Goal: Task Accomplishment & Management: Manage account settings

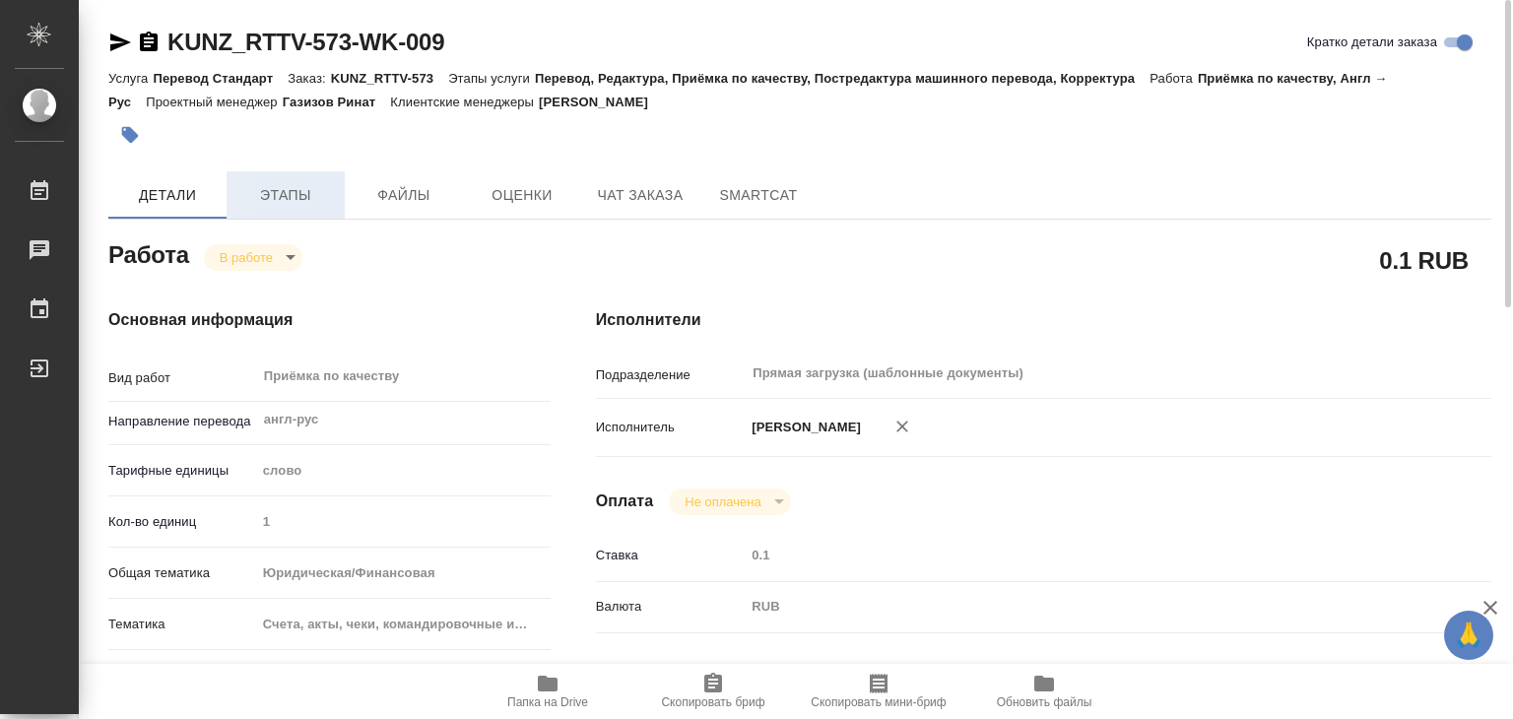
click at [276, 192] on span "Этапы" at bounding box center [285, 195] width 95 height 25
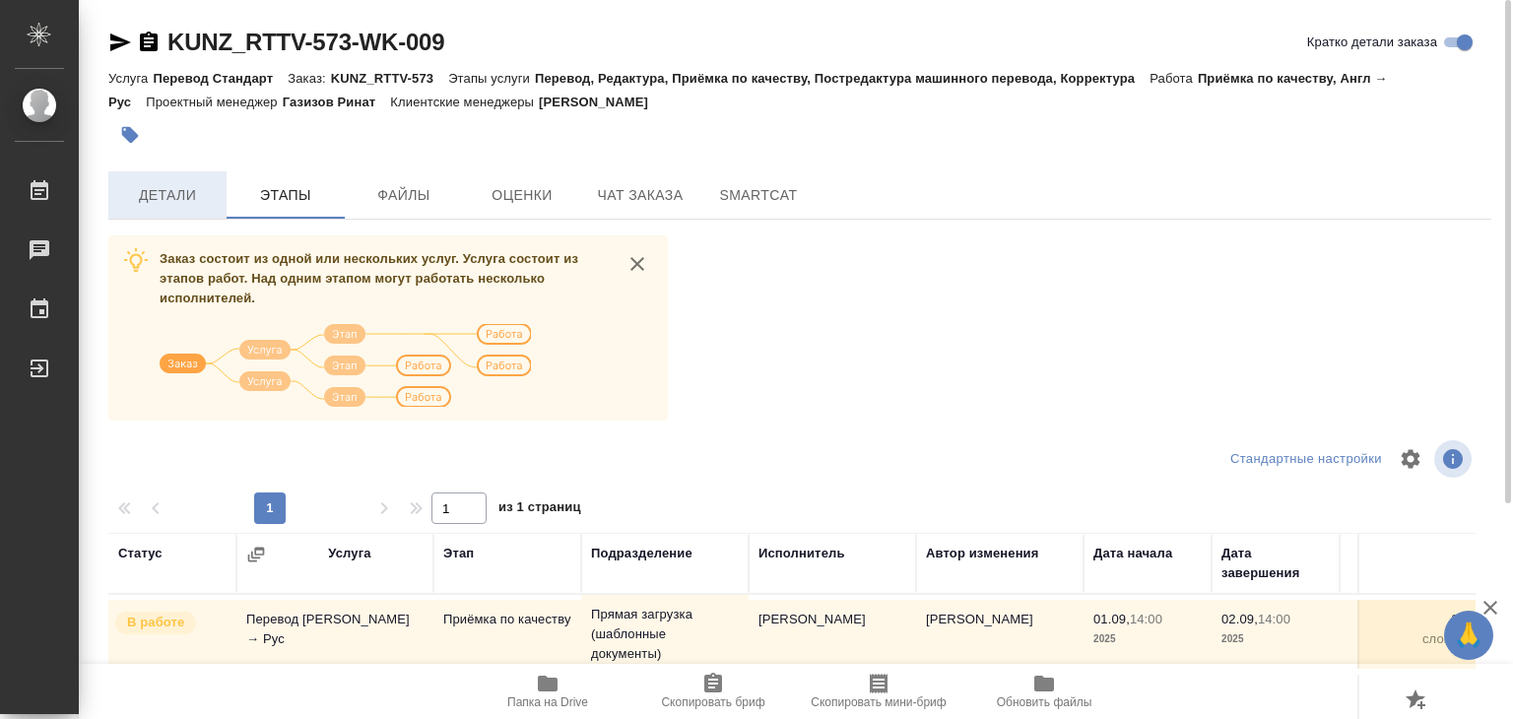
click at [192, 206] on span "Детали" at bounding box center [167, 195] width 95 height 25
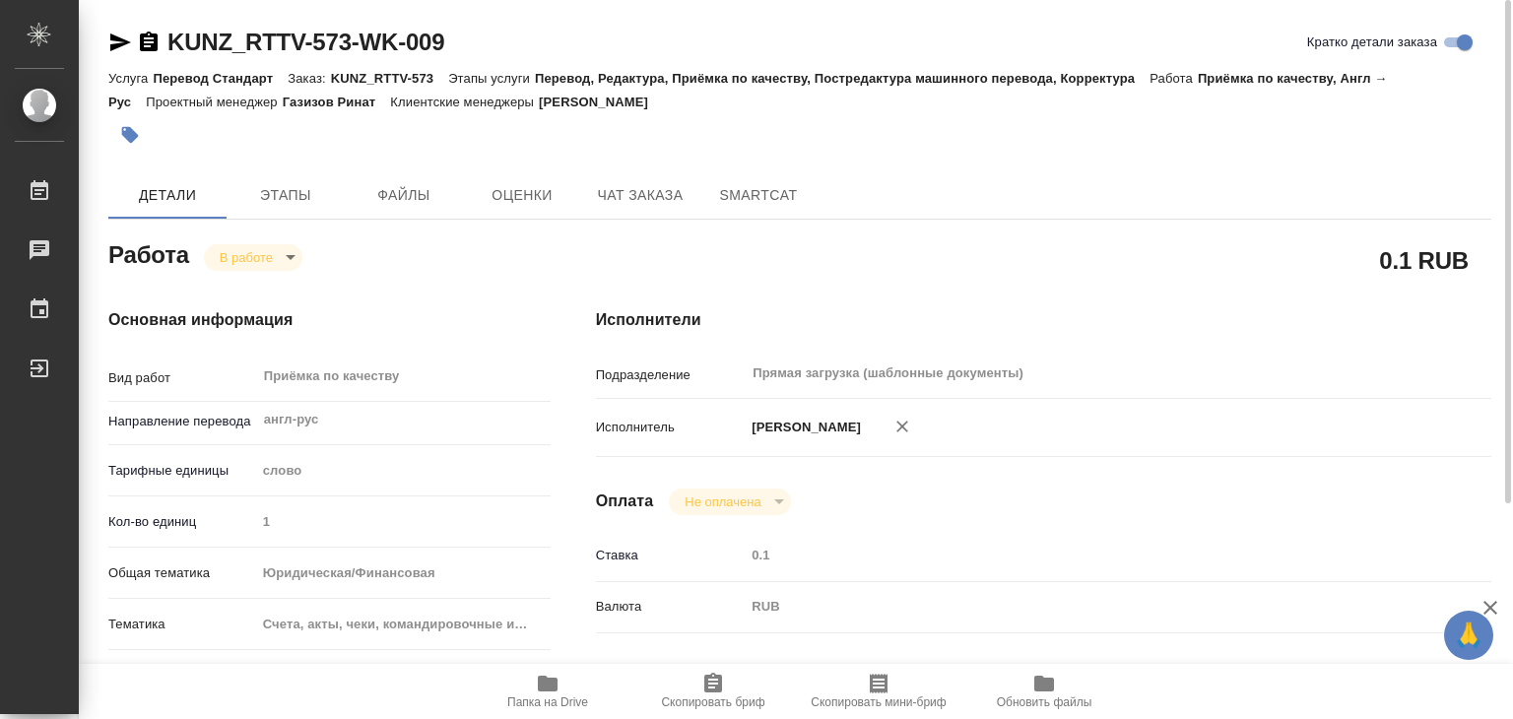
type textarea "x"
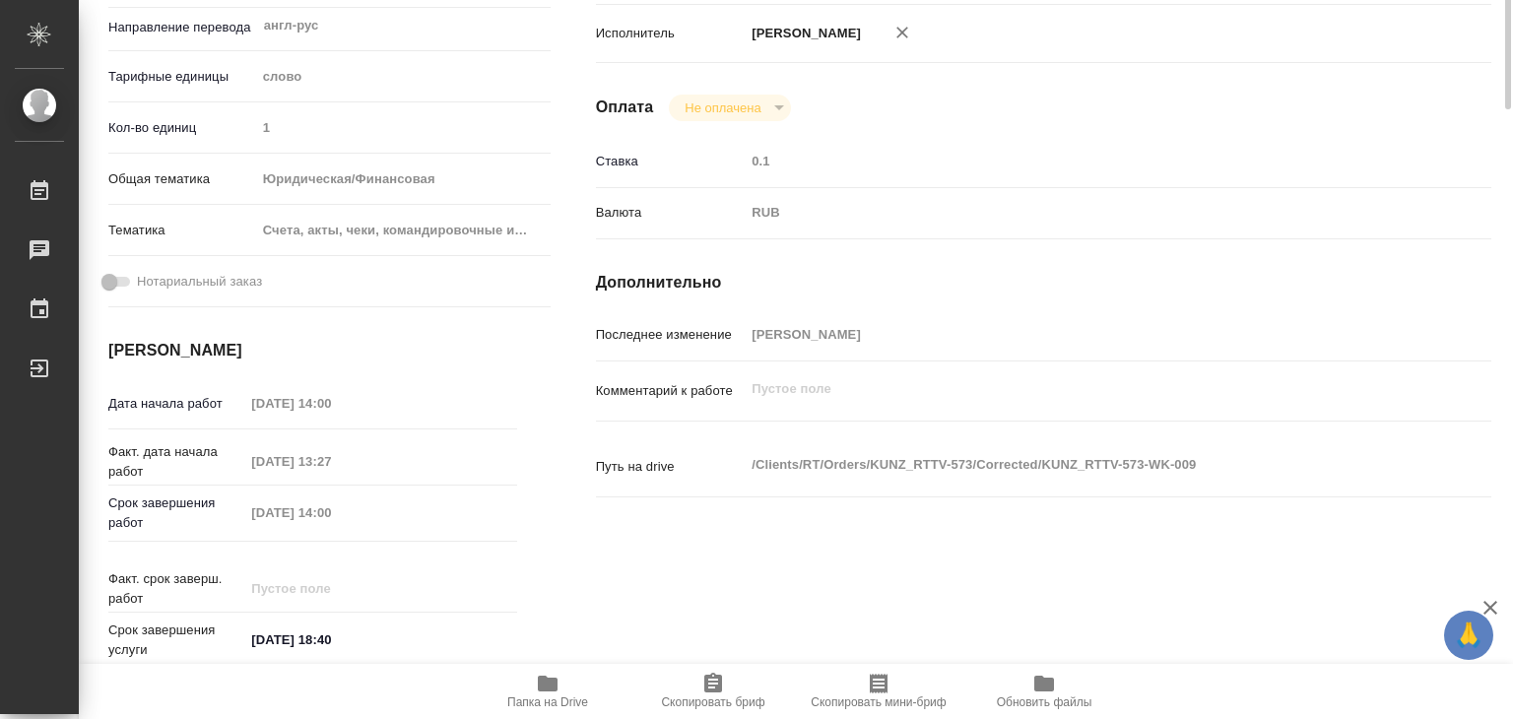
type textarea "x"
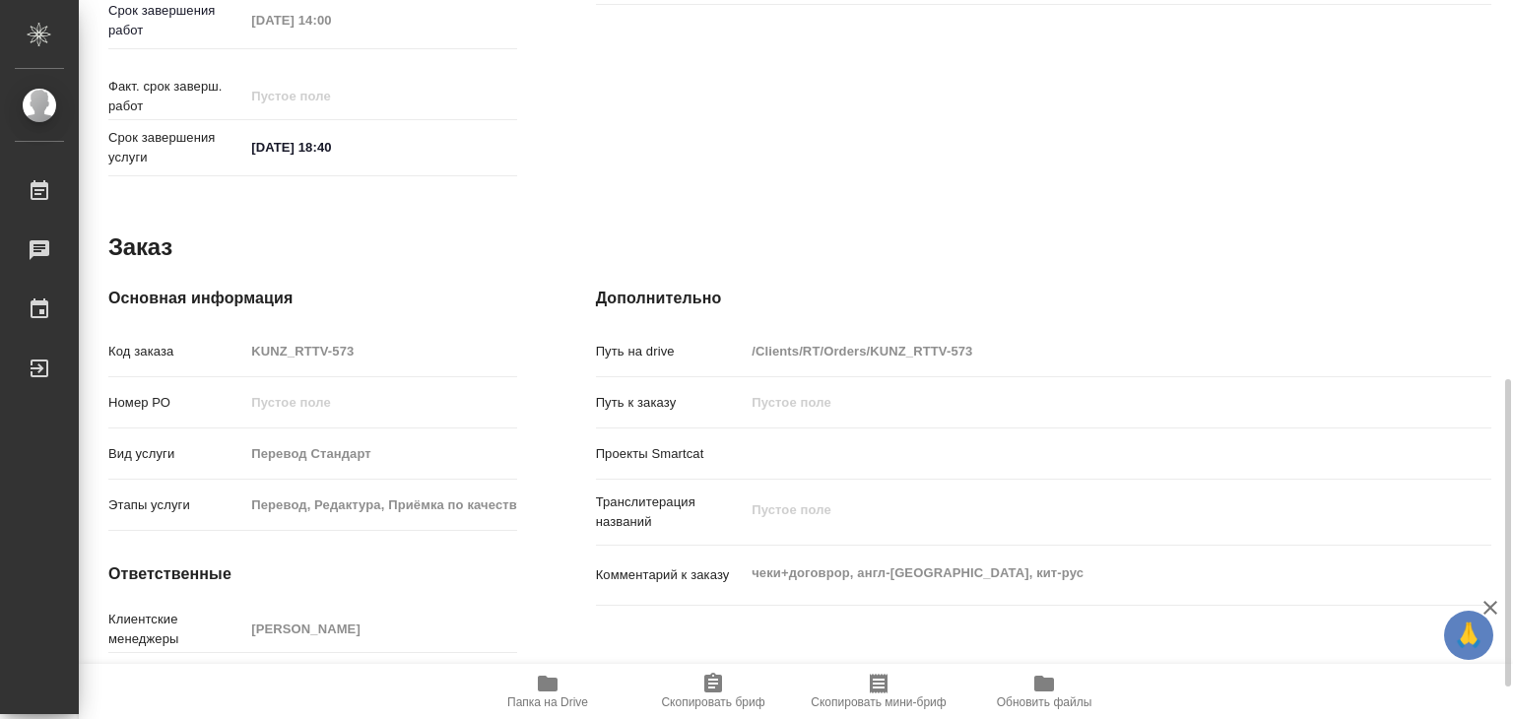
type textarea "x"
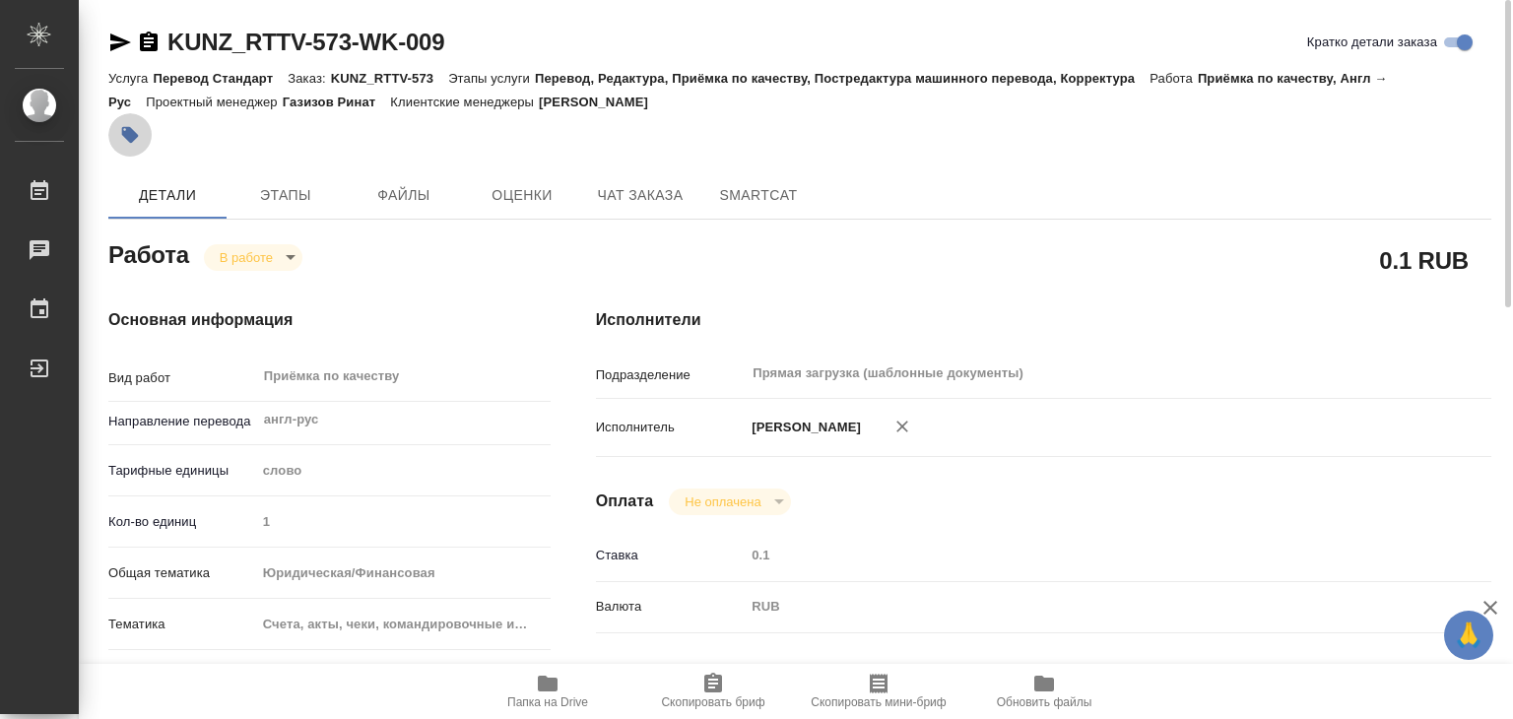
click at [138, 126] on icon "button" at bounding box center [130, 135] width 20 height 20
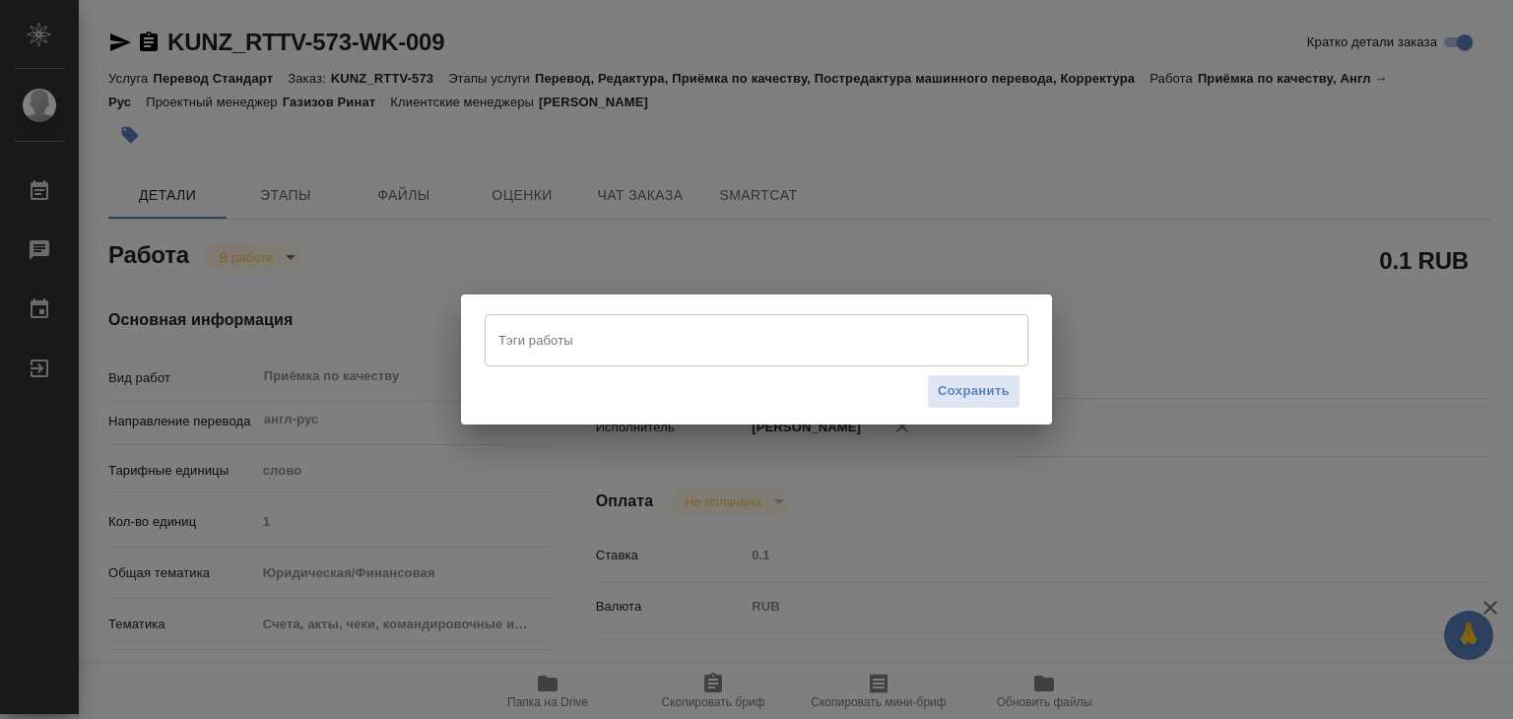
click at [749, 348] on input "Тэги работы" at bounding box center [737, 339] width 489 height 33
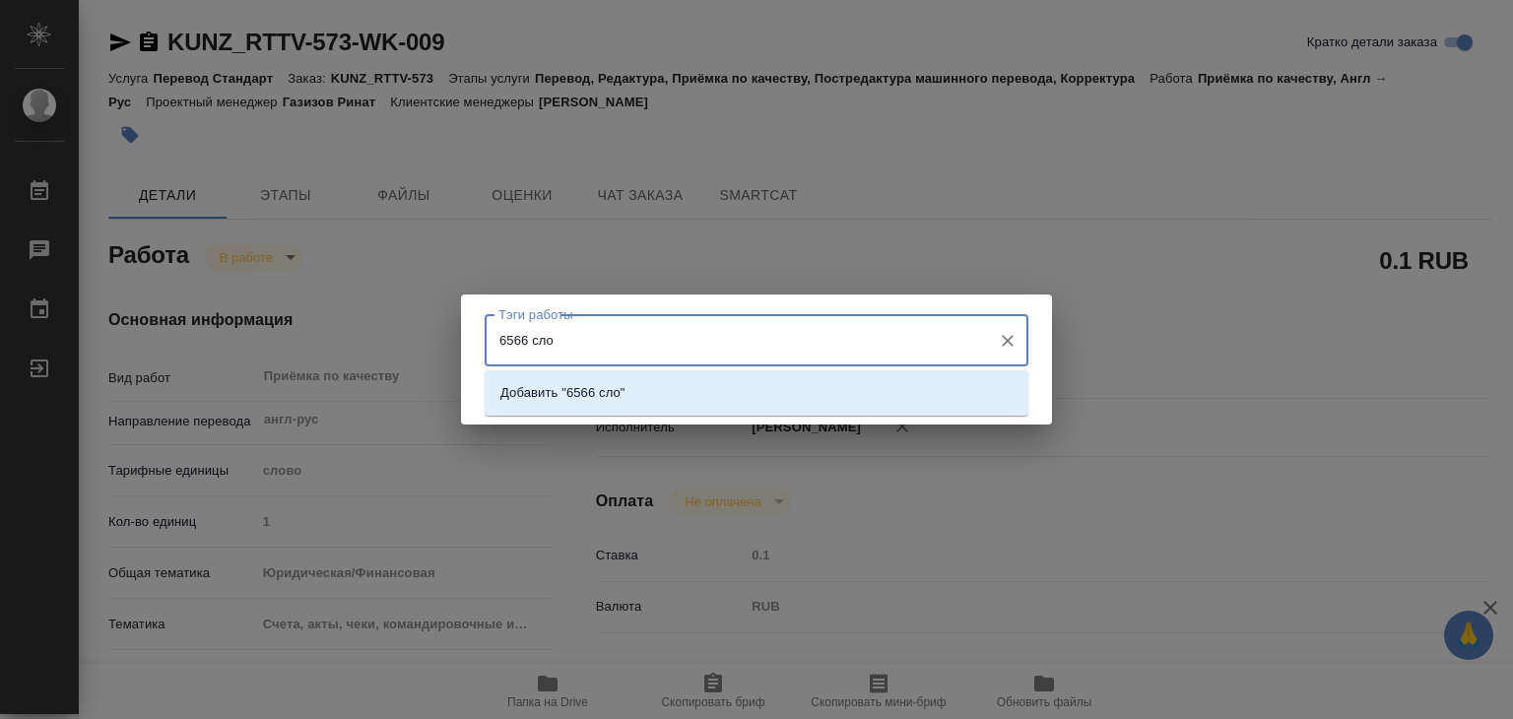
type input "6566 слов"
click at [675, 407] on li "Добавить "6566 слов"" at bounding box center [757, 392] width 544 height 35
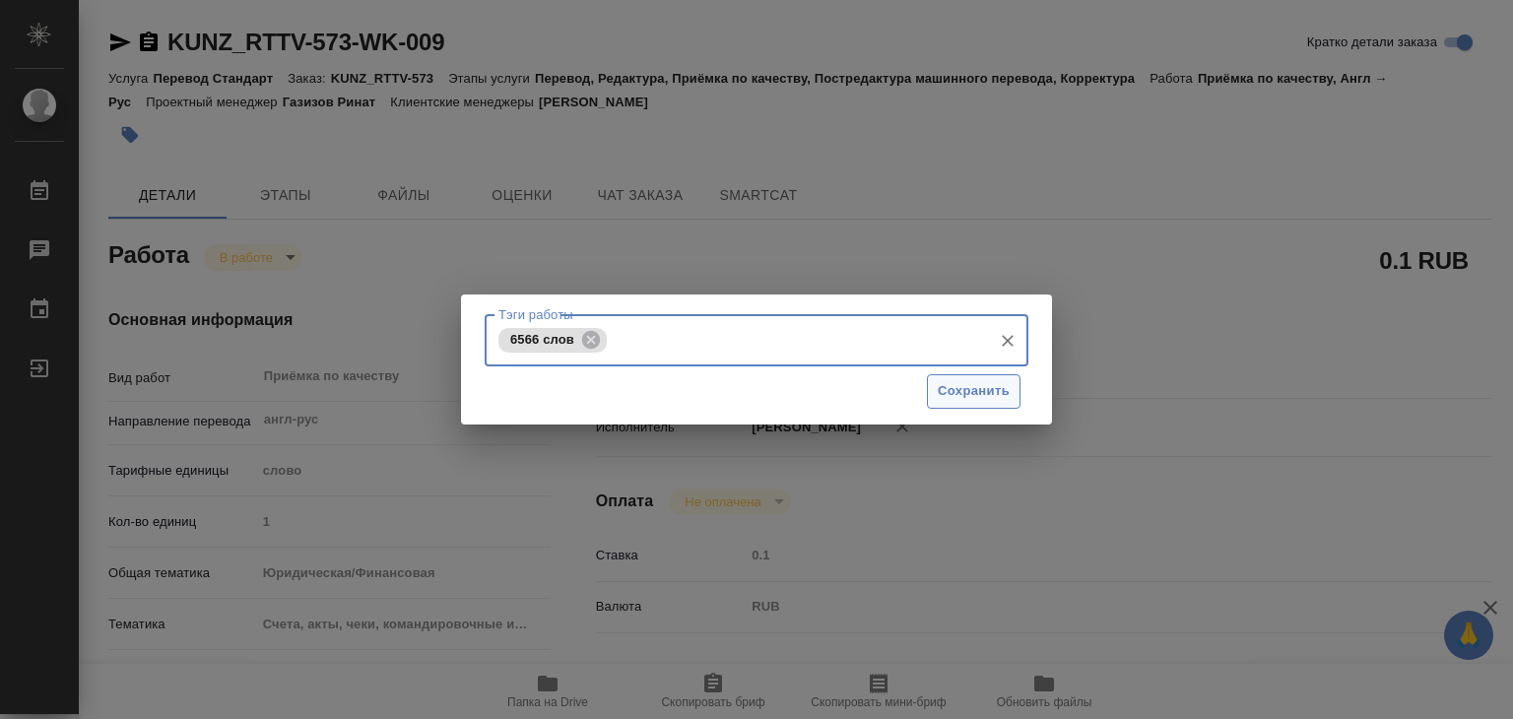
click at [944, 391] on span "Сохранить" at bounding box center [974, 391] width 72 height 23
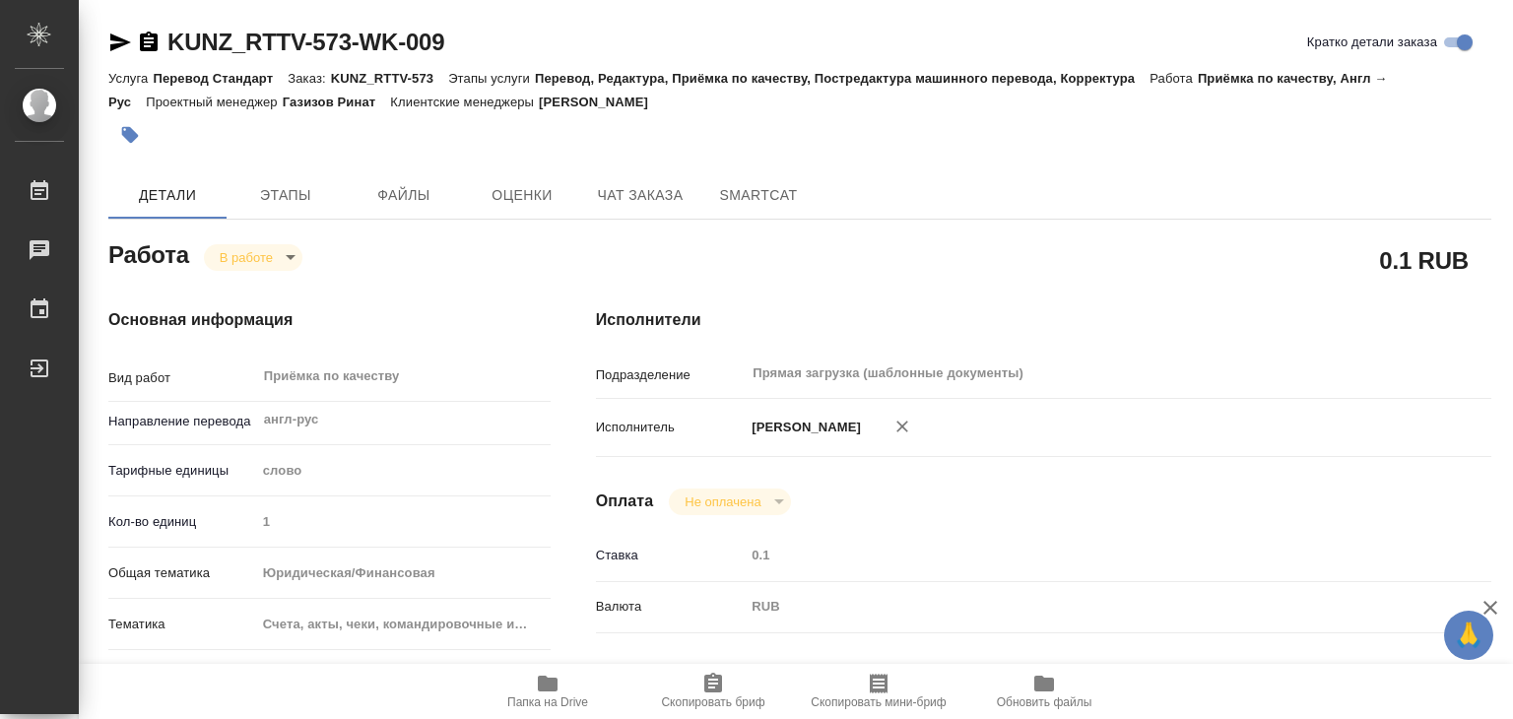
type input "inProgress"
type textarea "Приёмка по качеству"
type textarea "x"
type input "англ-рус"
type input "5a8b1489cc6b4906c91bfd90"
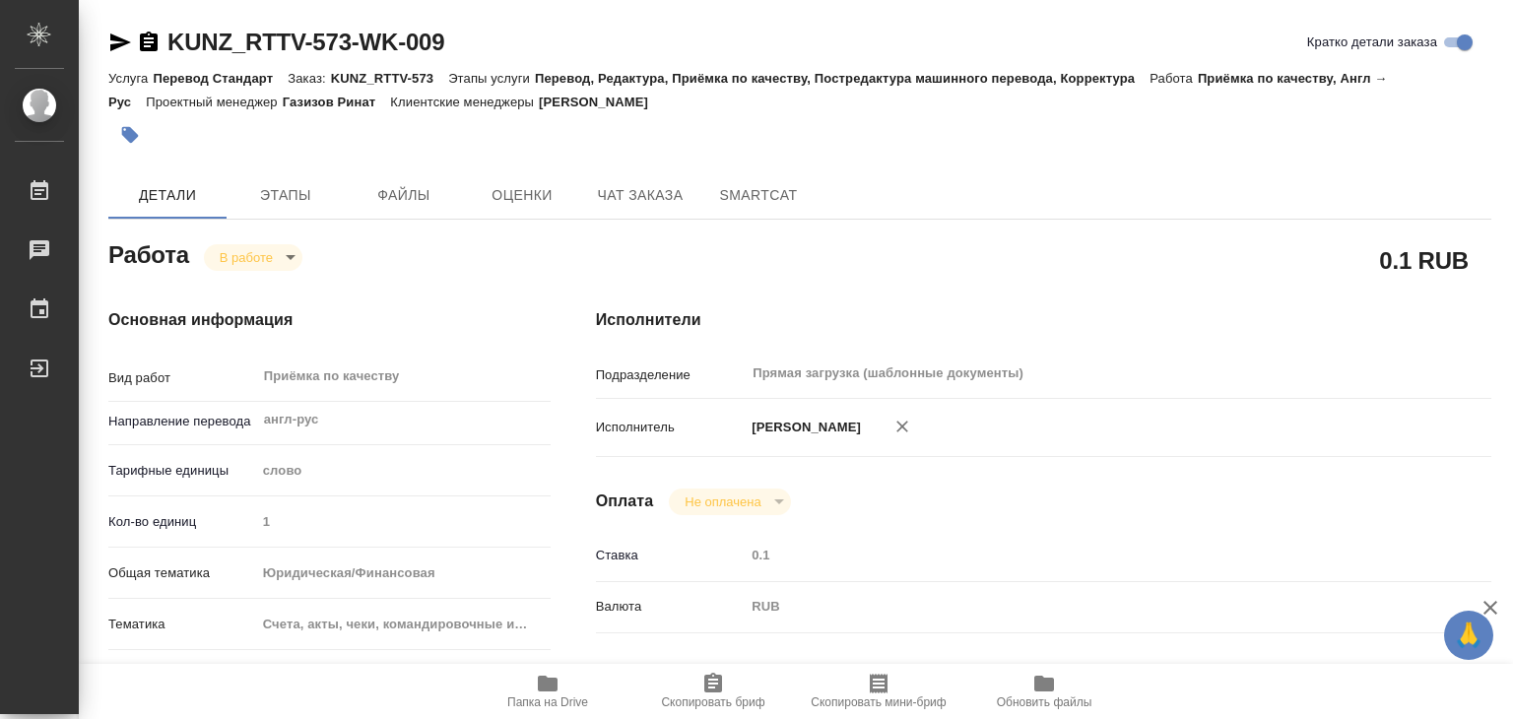
type input "1"
type input "yr-fn"
type input "5f647205b73bc97568ca66c0"
type input "01.09.2025 14:00"
type input "01.09.2025 13:27"
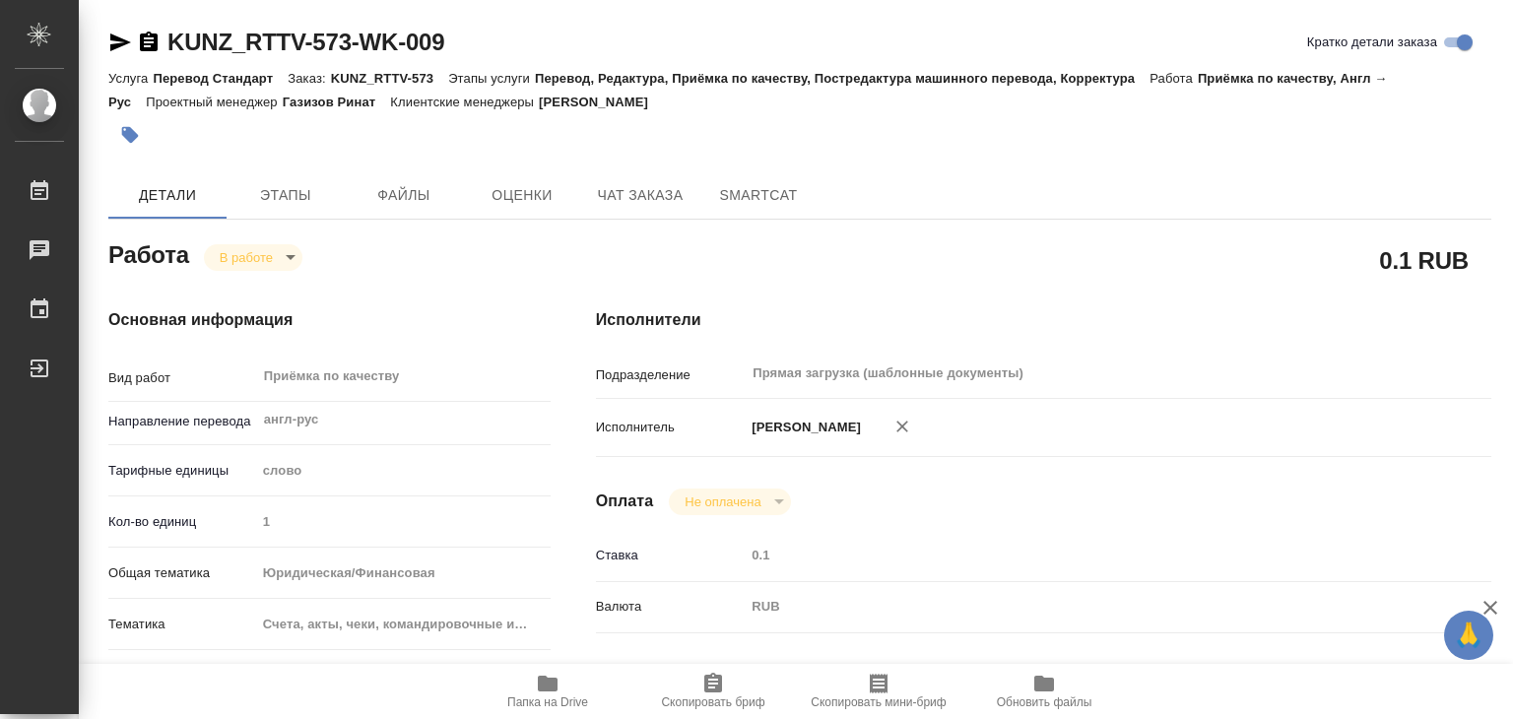
type input "02.09.2025 14:00"
type input "08.09.2025 18:40"
type input "Прямая загрузка (шаблонные документы)"
type input "notPayed"
type input "0.1"
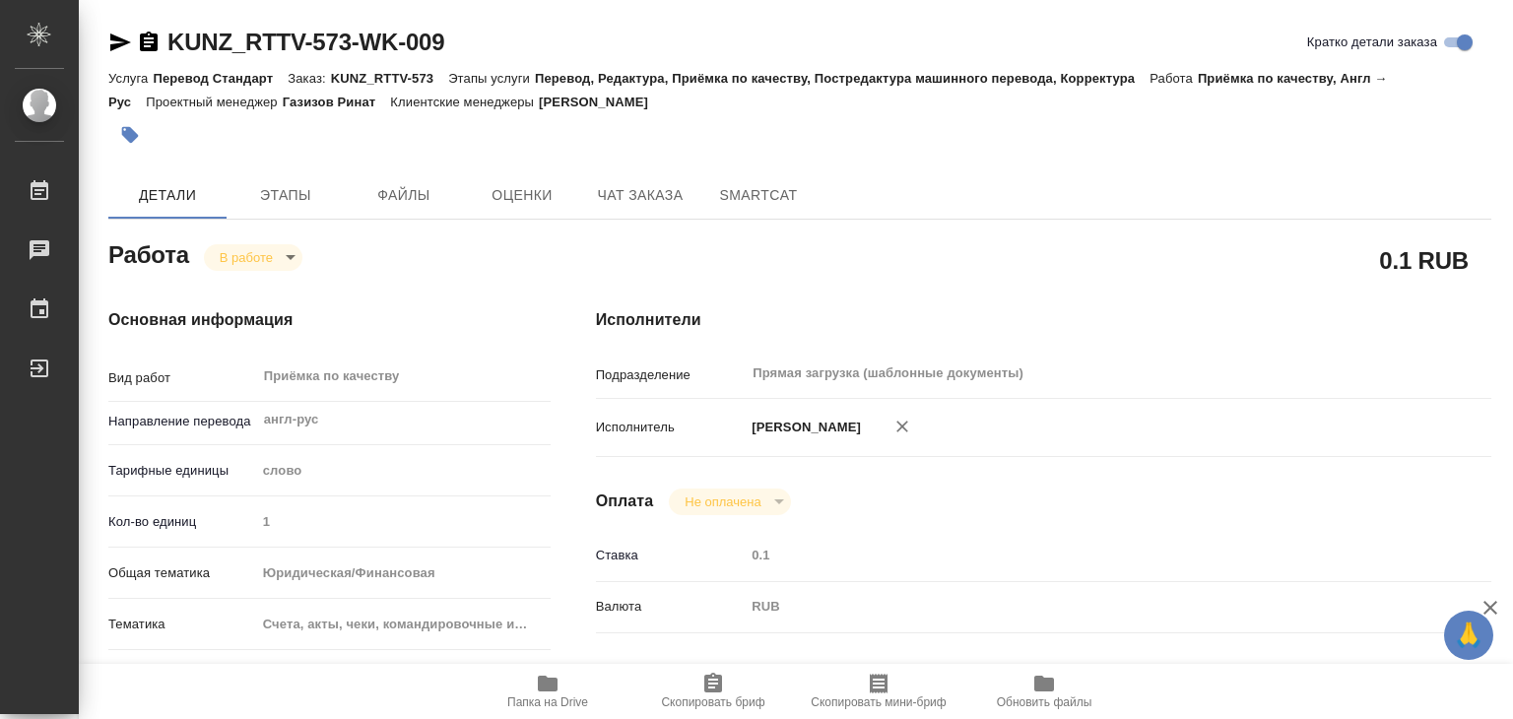
type input "RUB"
type input "[PERSON_NAME]"
type textarea "x"
type textarea "/Clients/RT/Orders/KUNZ_RTTV-573/Corrected/KUNZ_RTTV-573-WK-009"
type textarea "x"
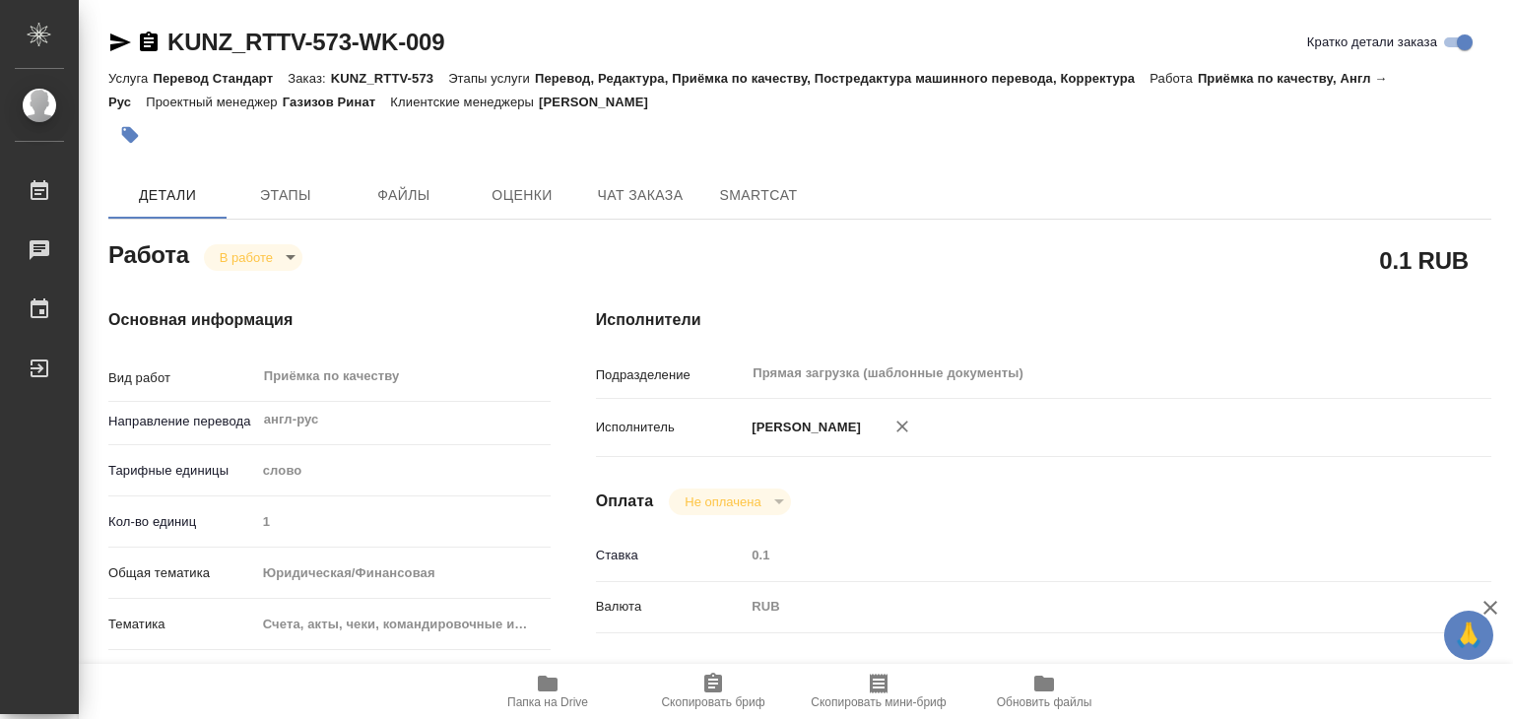
type input "KUNZ_RTTV-573"
type input "Перевод Стандарт"
type input "Перевод, Редактура, Приёмка по качеству, Постредактура машинного перевода, Корр…"
type input "Москалец Алина"
type input "Петрова Валерия"
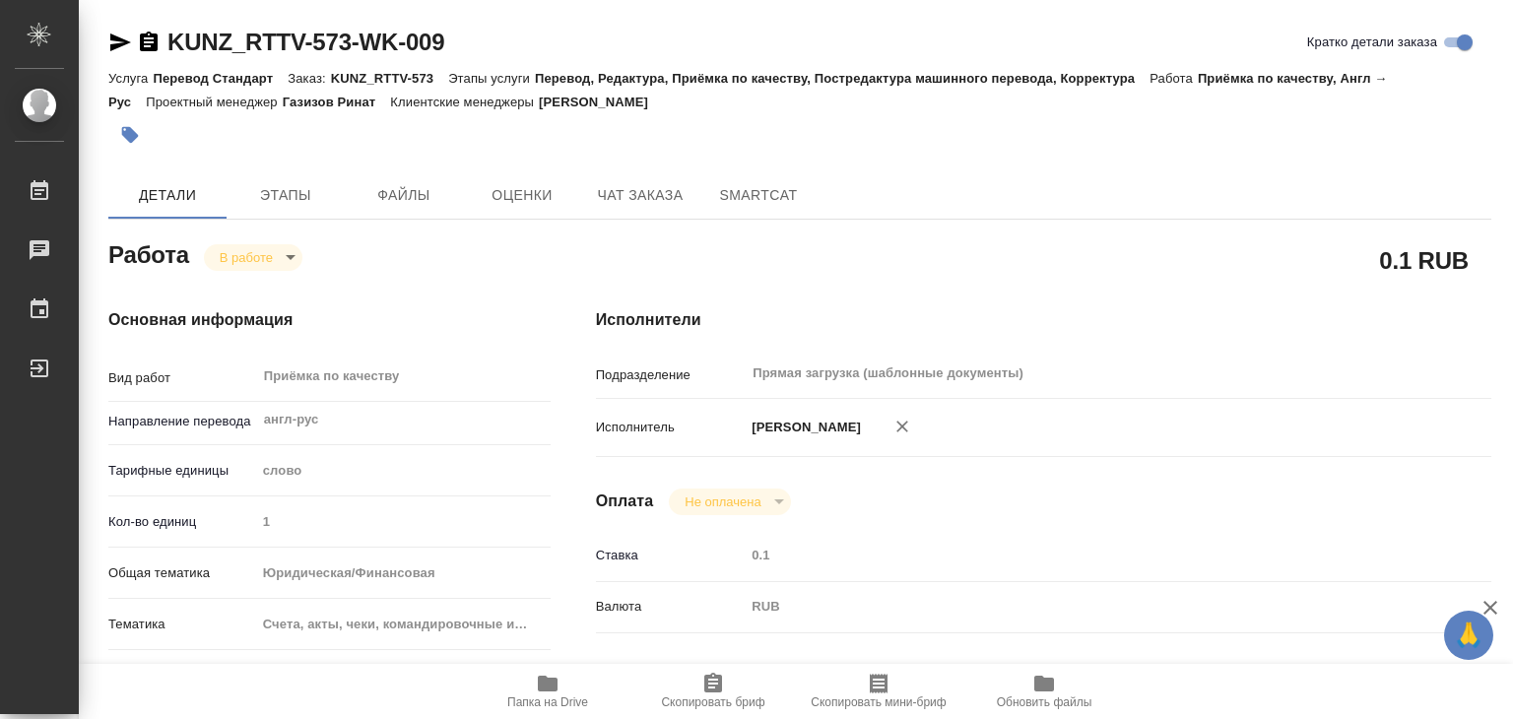
type input "/Clients/RT/Orders/KUNZ_RTTV-573"
type textarea "x"
type textarea "чеки+договрор, англ-рус, кит-рус"
type textarea "x"
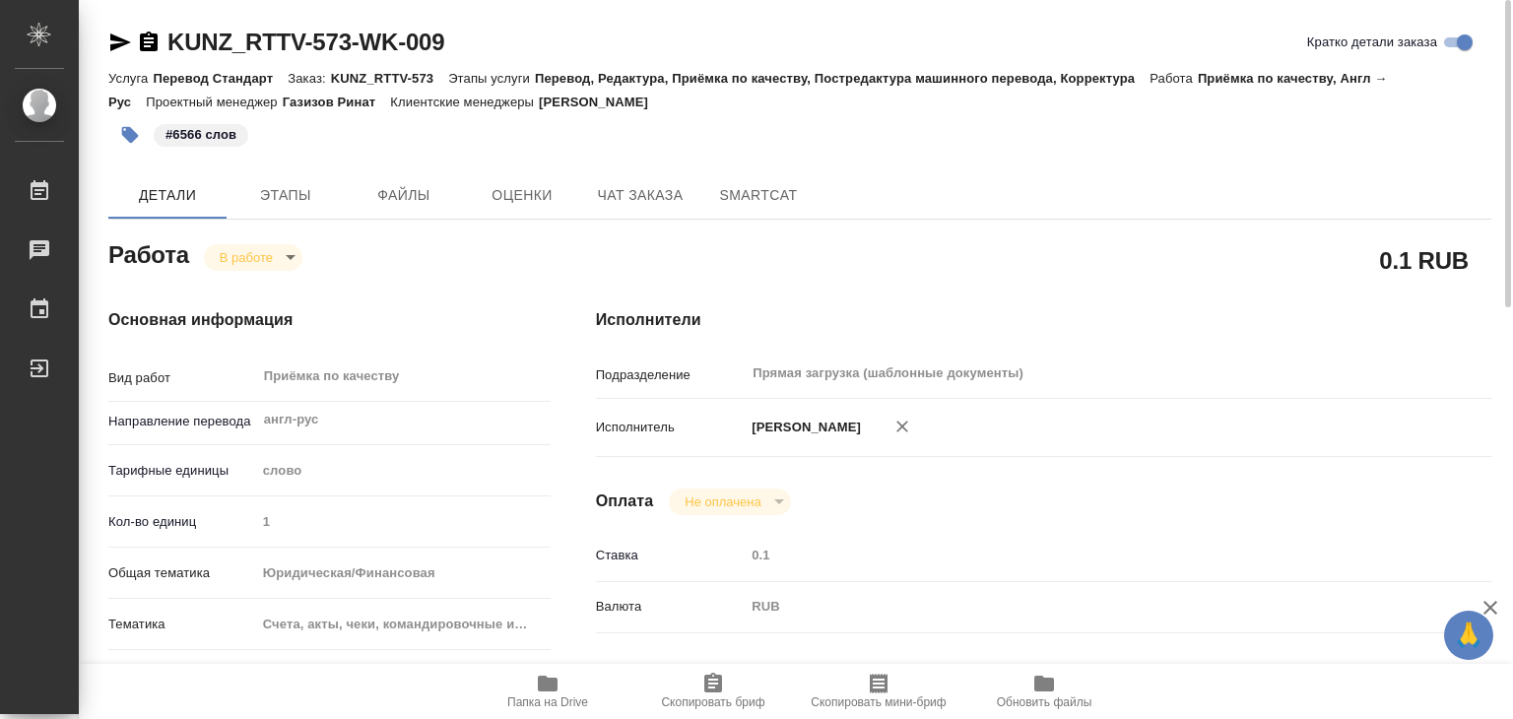
type textarea "x"
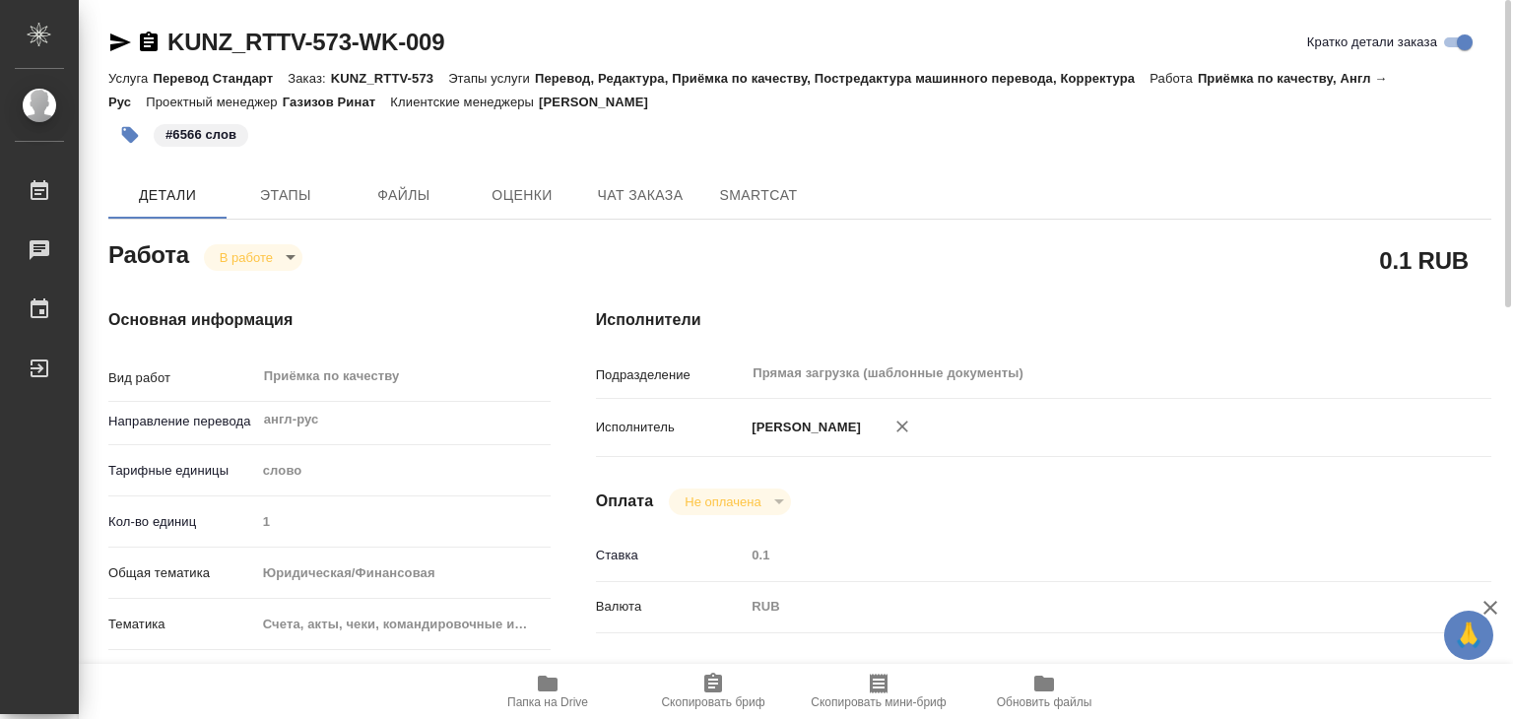
type textarea "x"
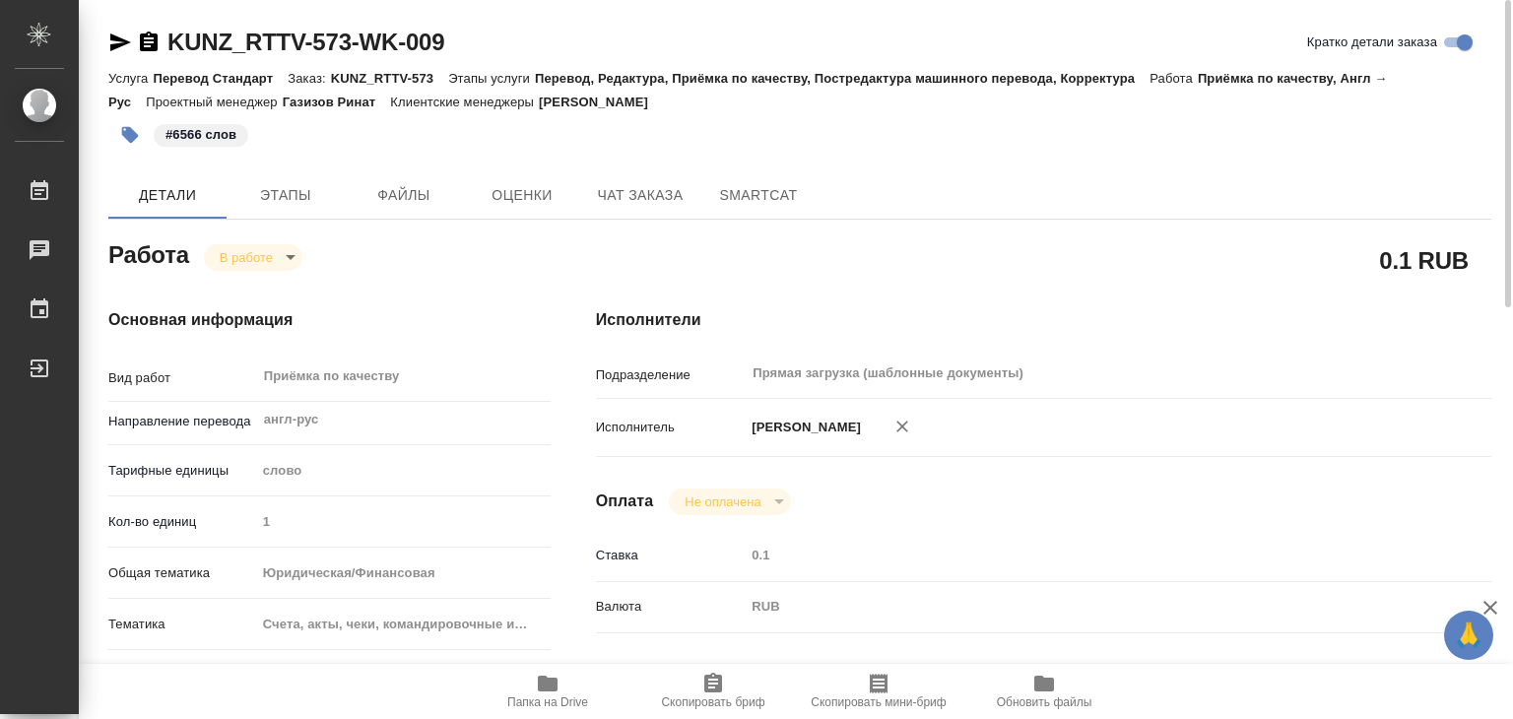
type textarea "x"
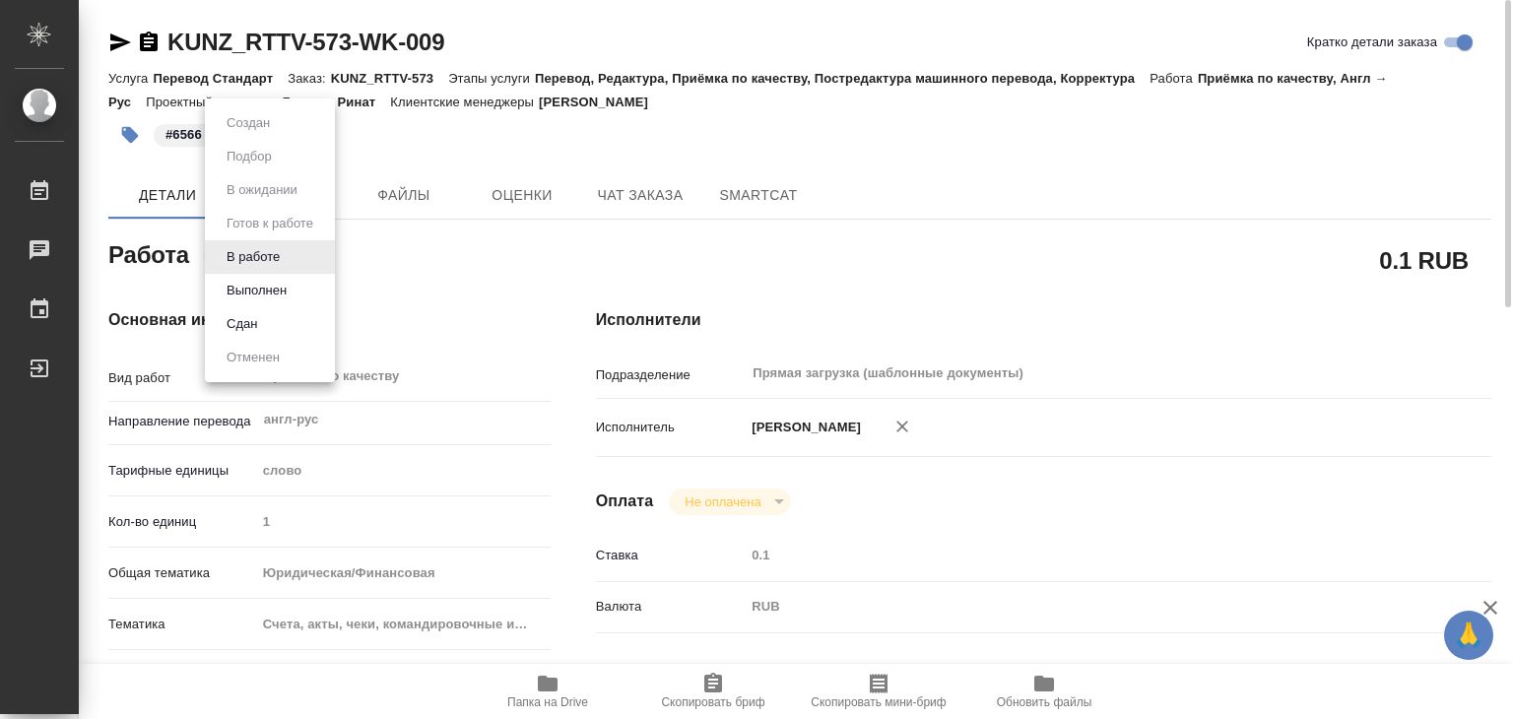
click at [262, 251] on body "🙏 .cls-1 fill:#fff; AWATERA Alilekova Valeriya Работы 0 Чаты График Выйти KUNZ_…" at bounding box center [756, 359] width 1513 height 719
click at [267, 293] on button "Выполнен" at bounding box center [257, 291] width 72 height 22
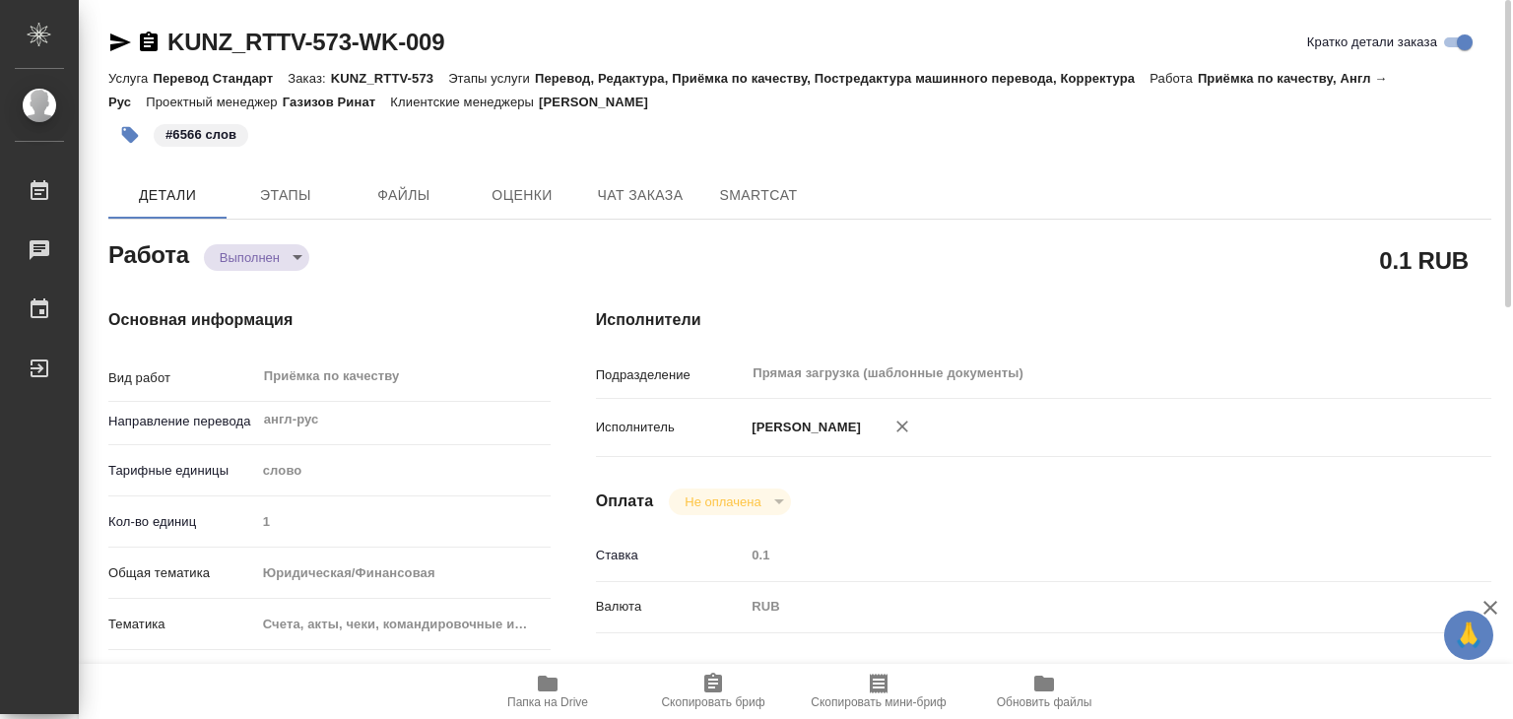
type textarea "x"
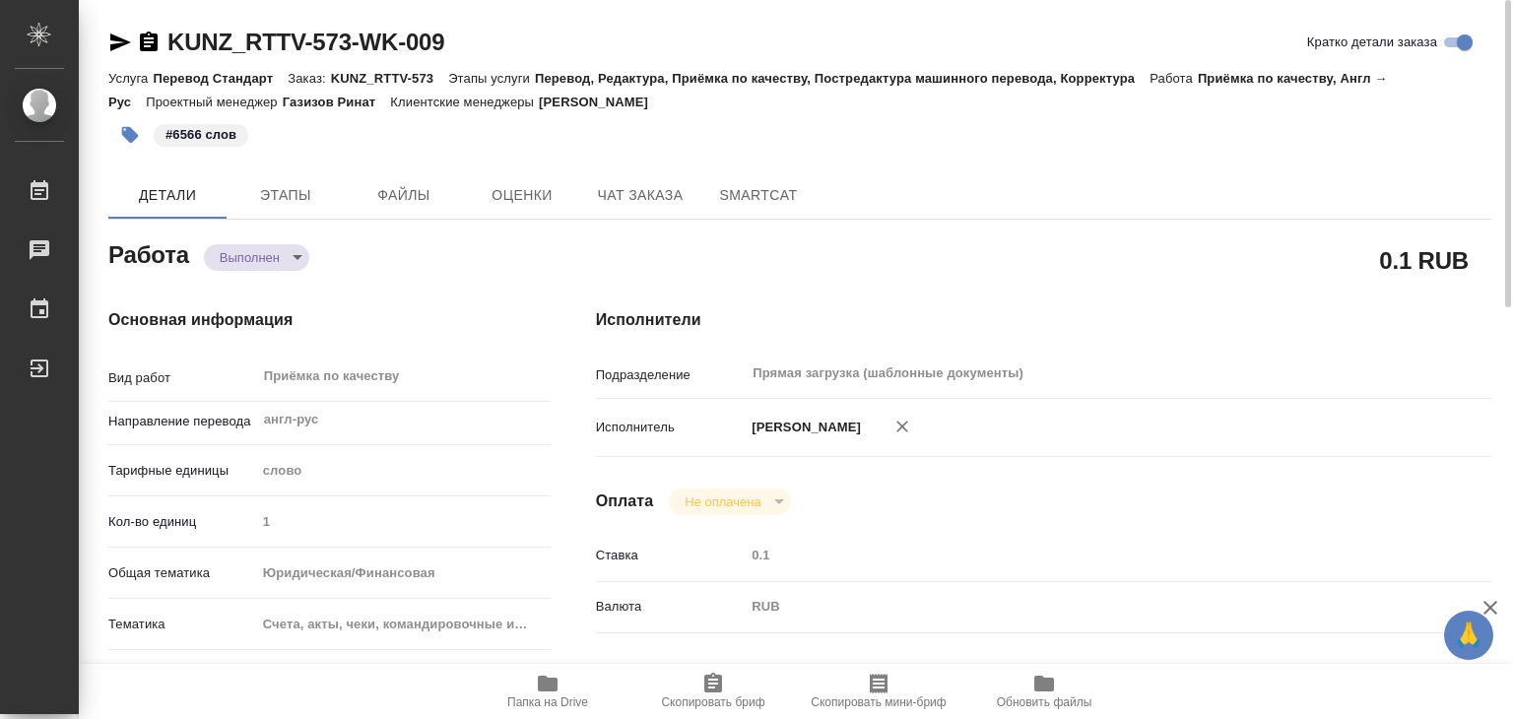
type textarea "x"
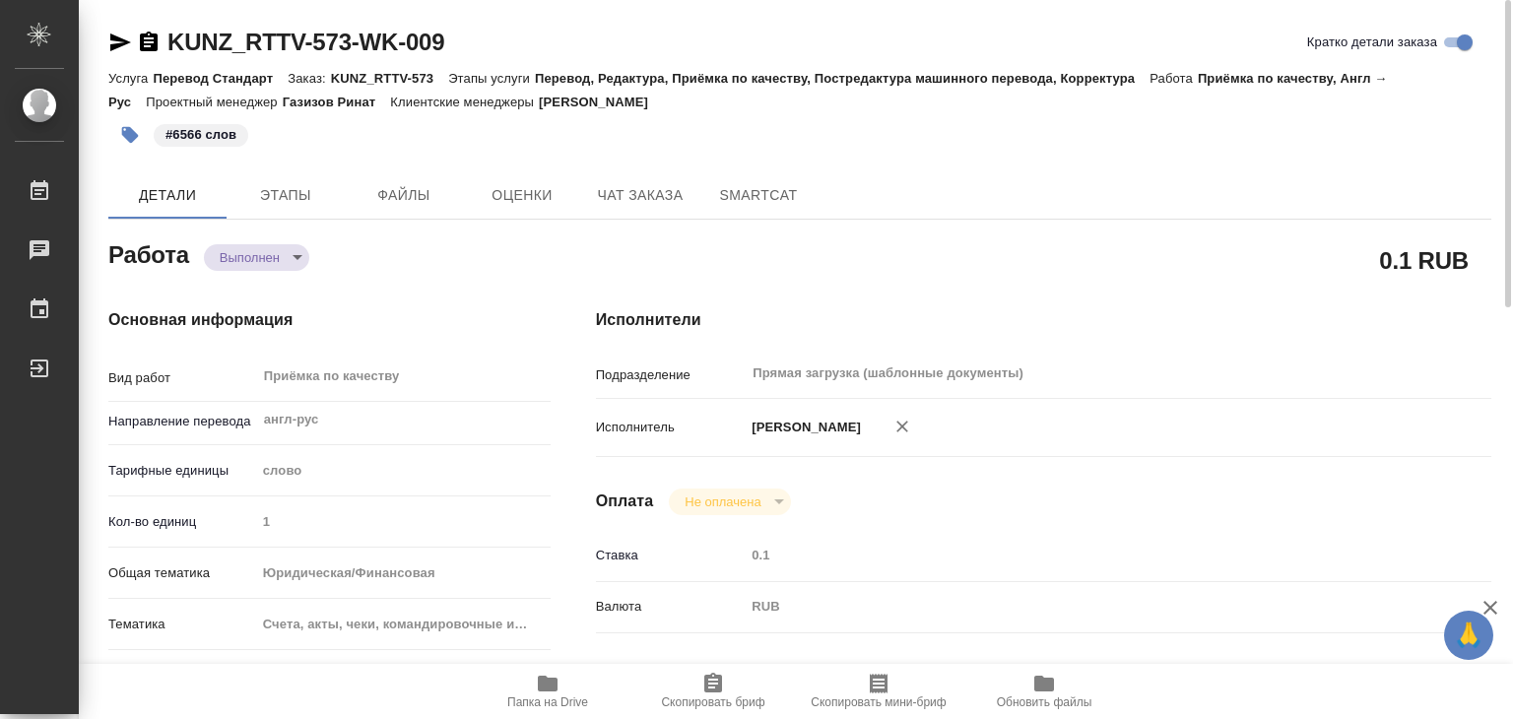
type textarea "x"
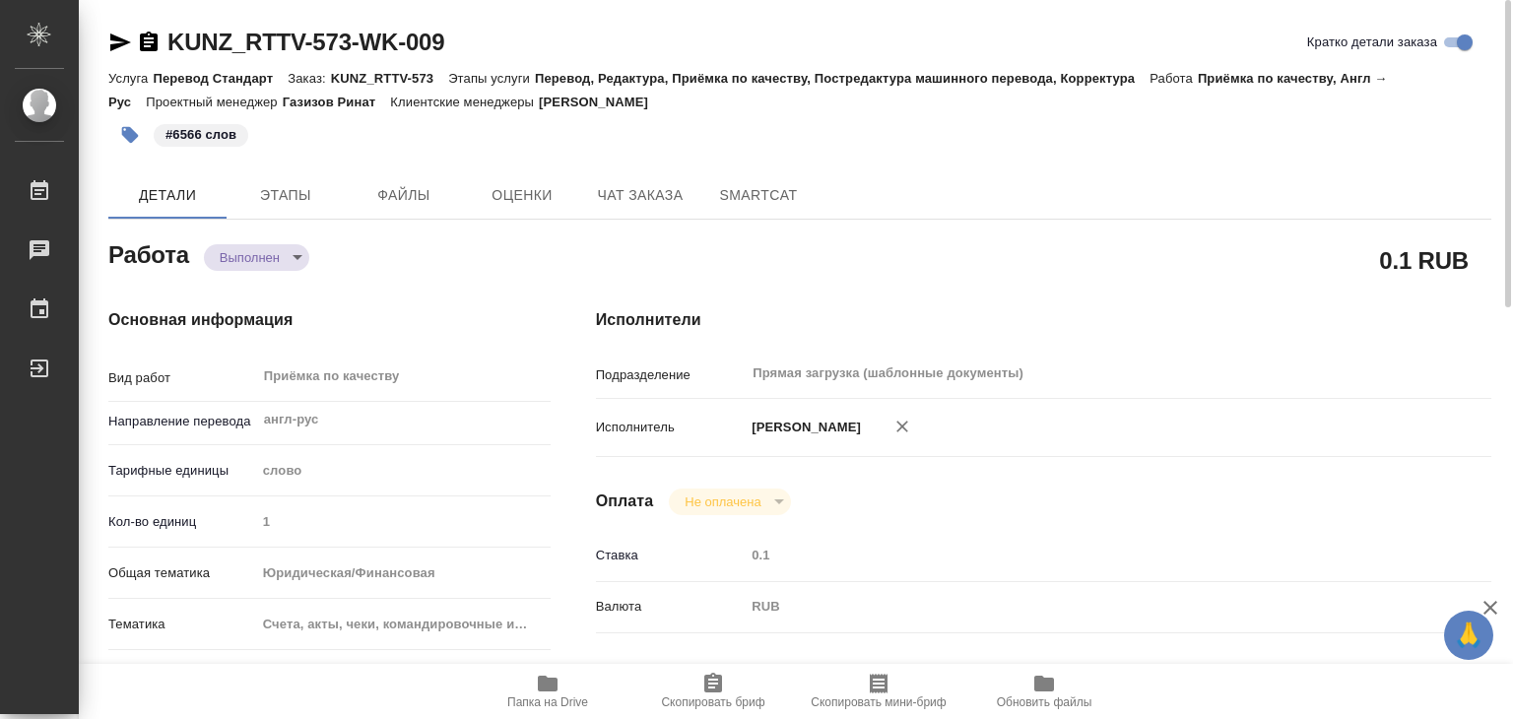
type textarea "x"
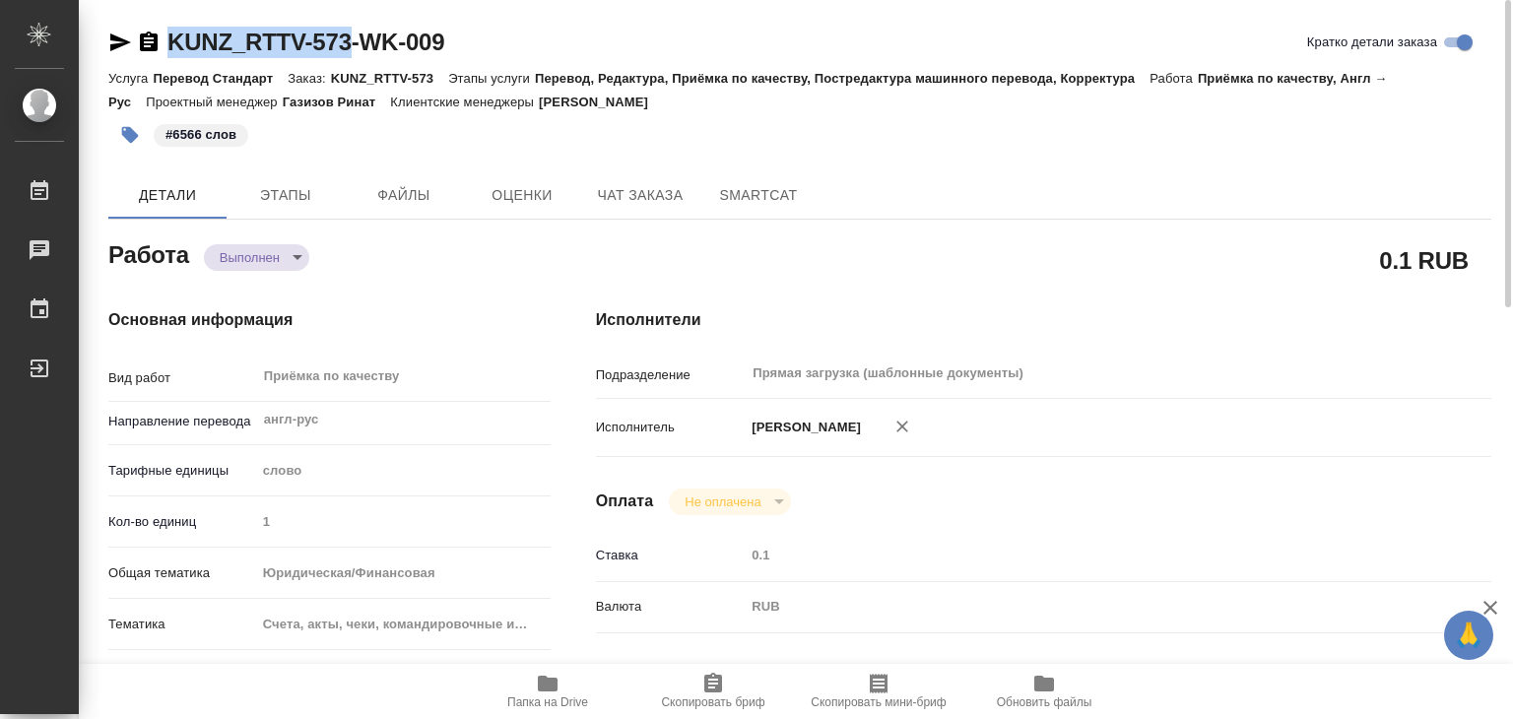
drag, startPoint x: 167, startPoint y: 21, endPoint x: 361, endPoint y: 42, distance: 194.3
copy link "KUNZ_RTTV-573"
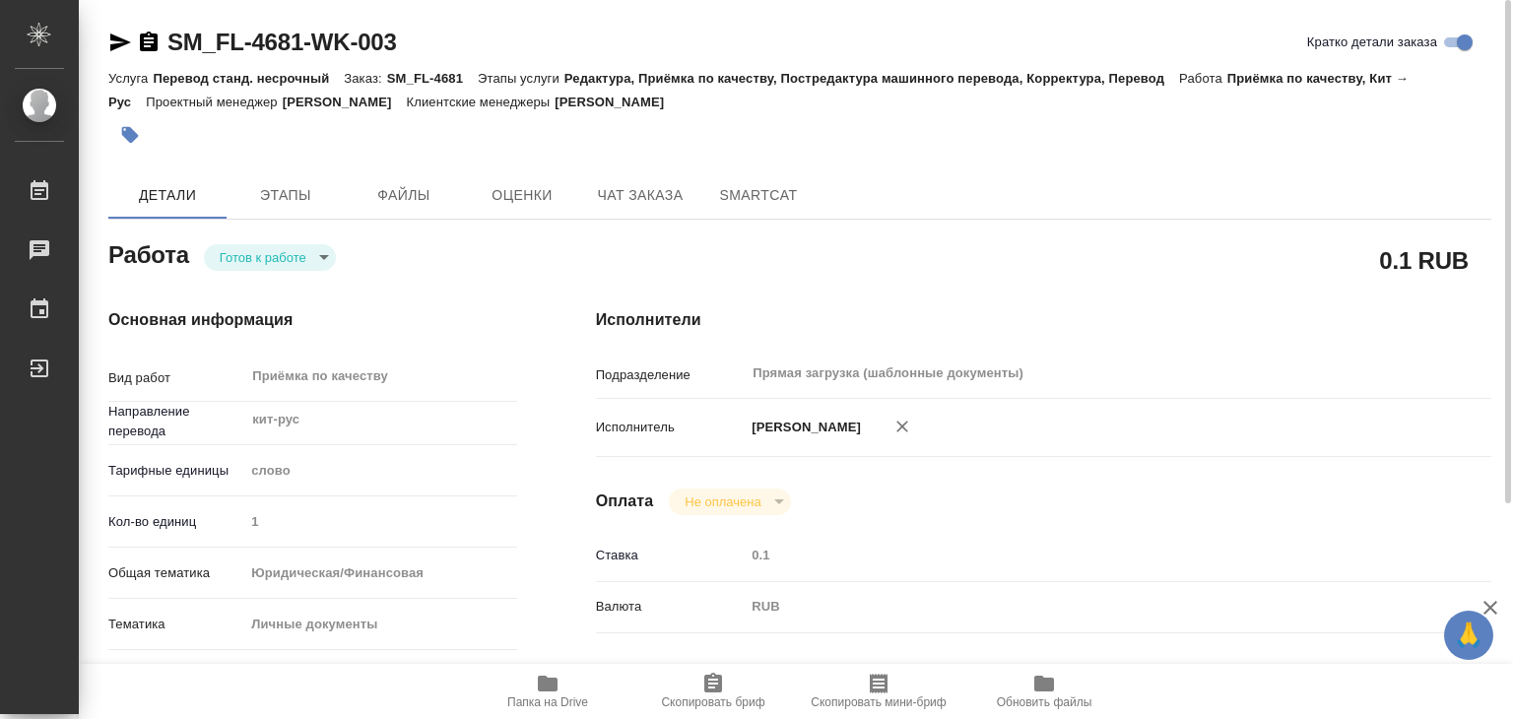
click at [299, 281] on div "Основная информация Вид работ Приёмка по качеству x ​ Направление перевода кит-…" at bounding box center [313, 689] width 488 height 841
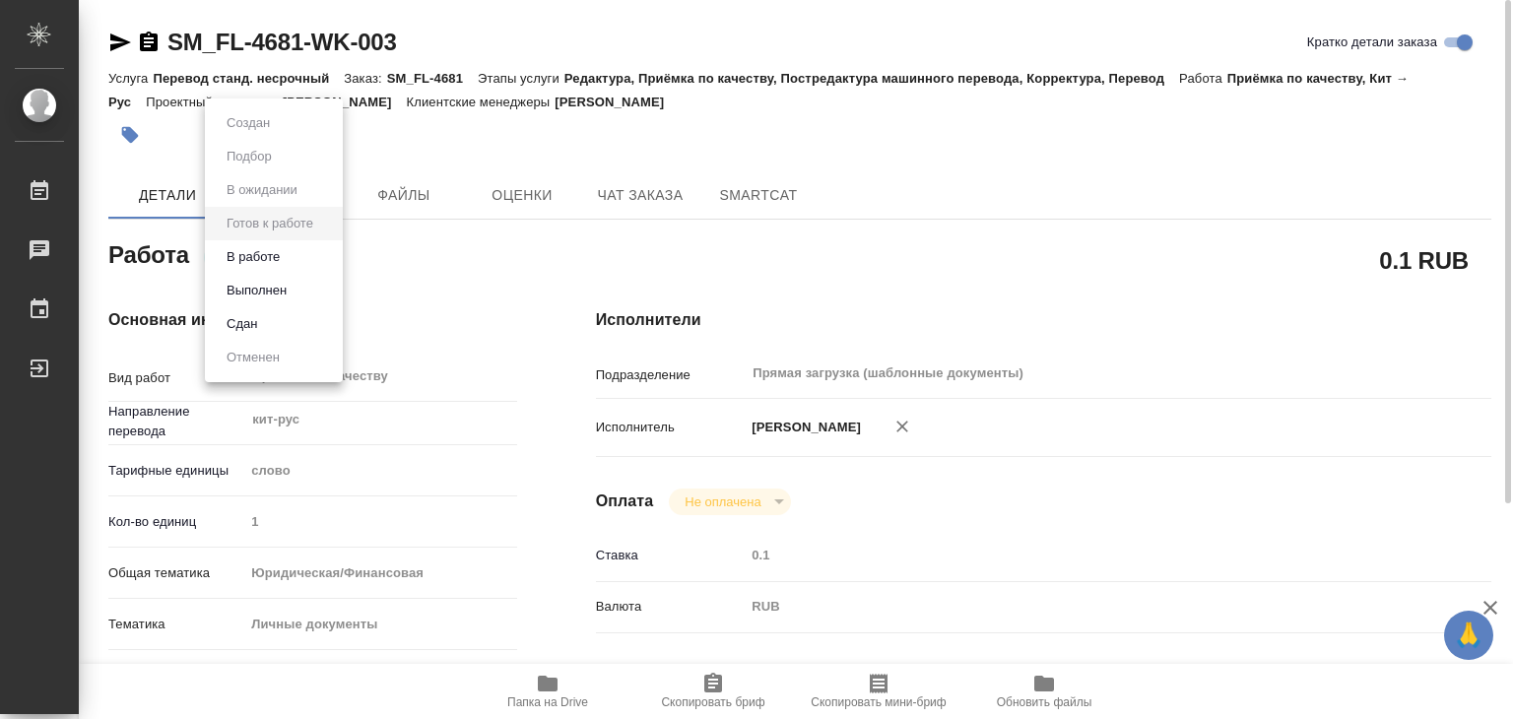
click at [291, 243] on body "🙏 .cls-1 fill:#fff; AWATERA Alilekova Valeriya Работы 0 Чаты График Выйти SM_FL…" at bounding box center [756, 359] width 1513 height 719
click at [290, 249] on li "В работе" at bounding box center [274, 256] width 138 height 33
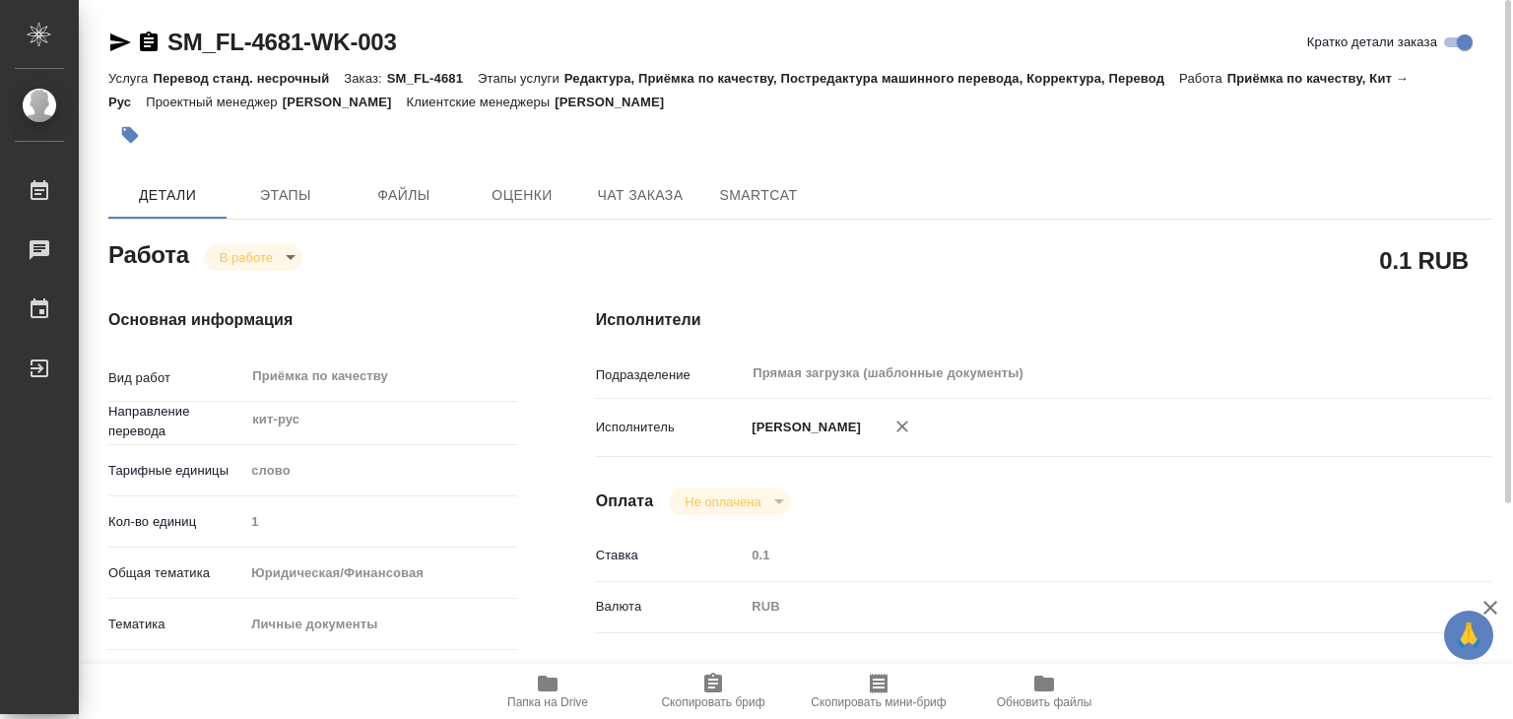
type textarea "x"
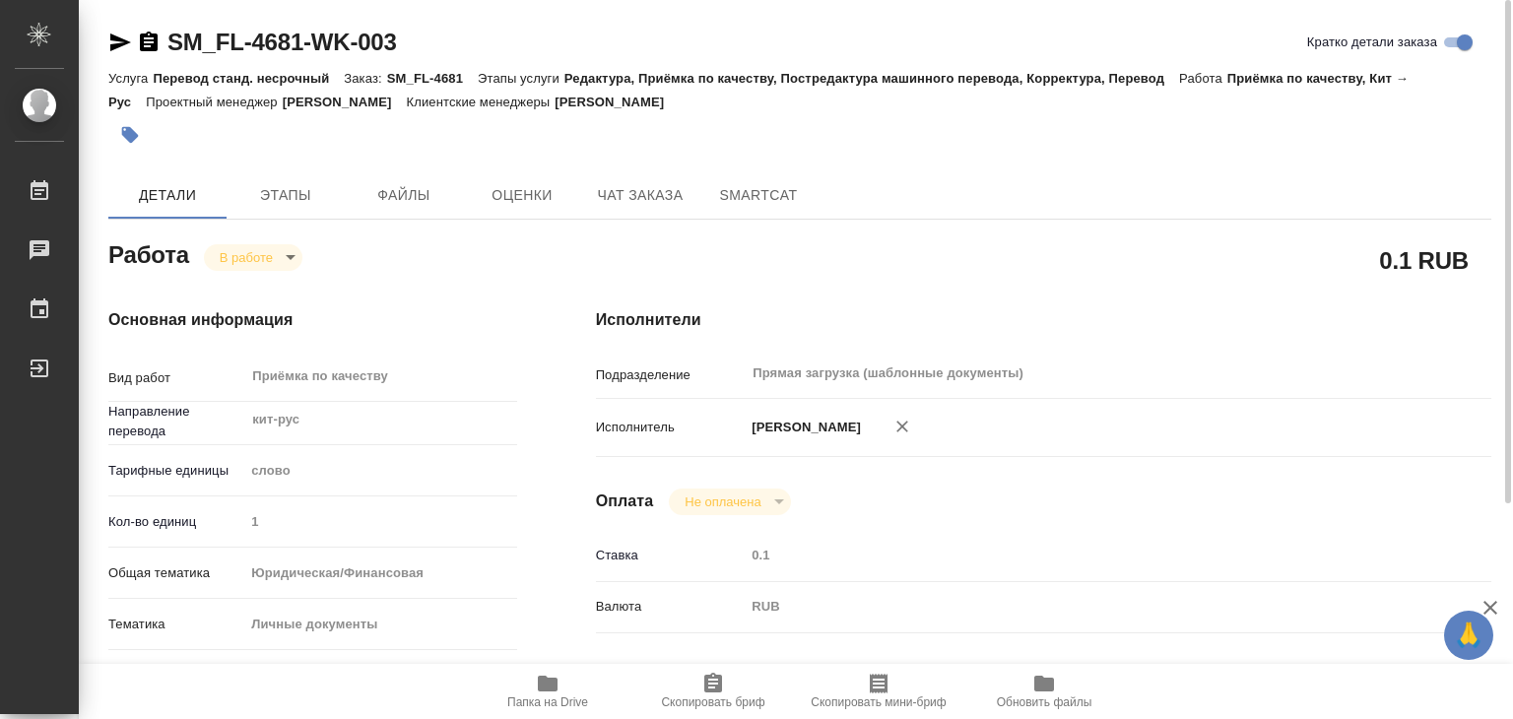
type textarea "x"
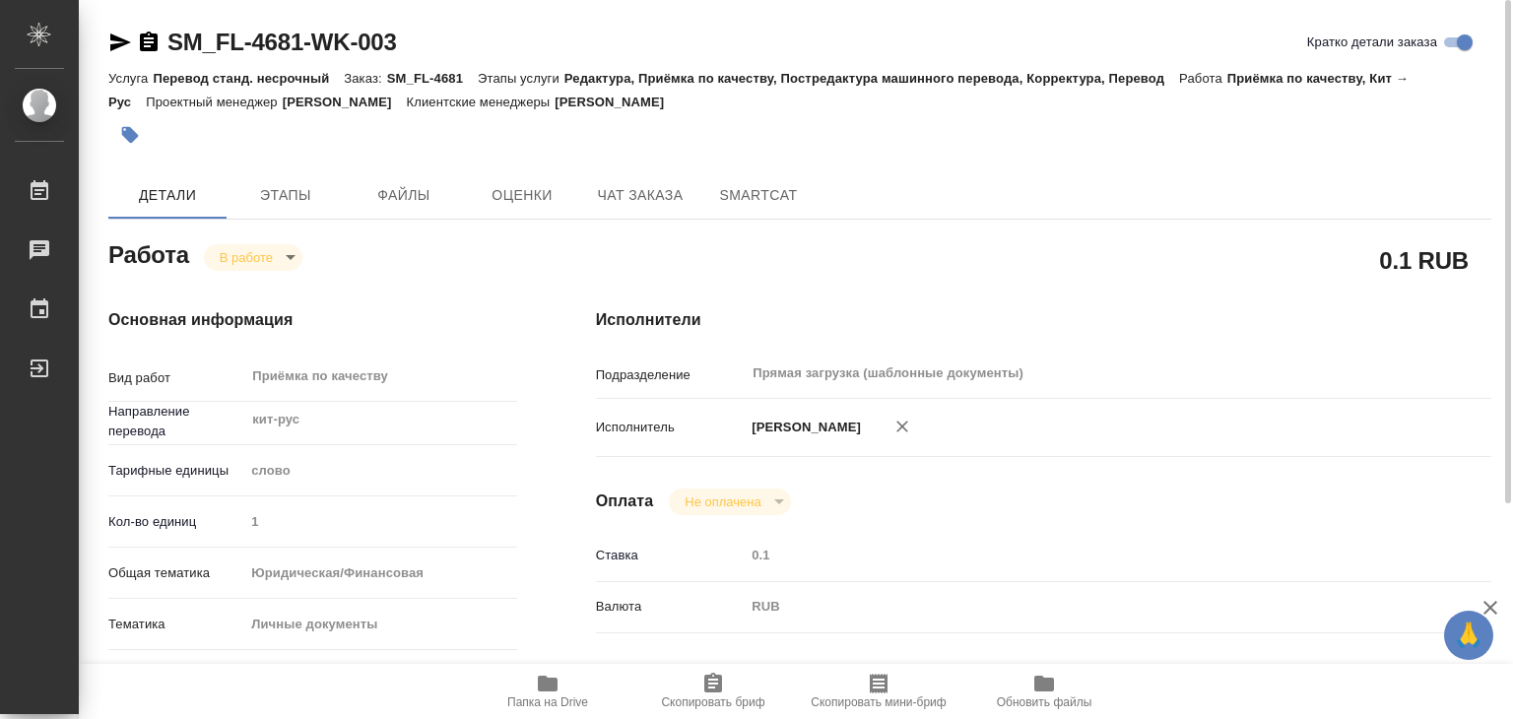
type textarea "x"
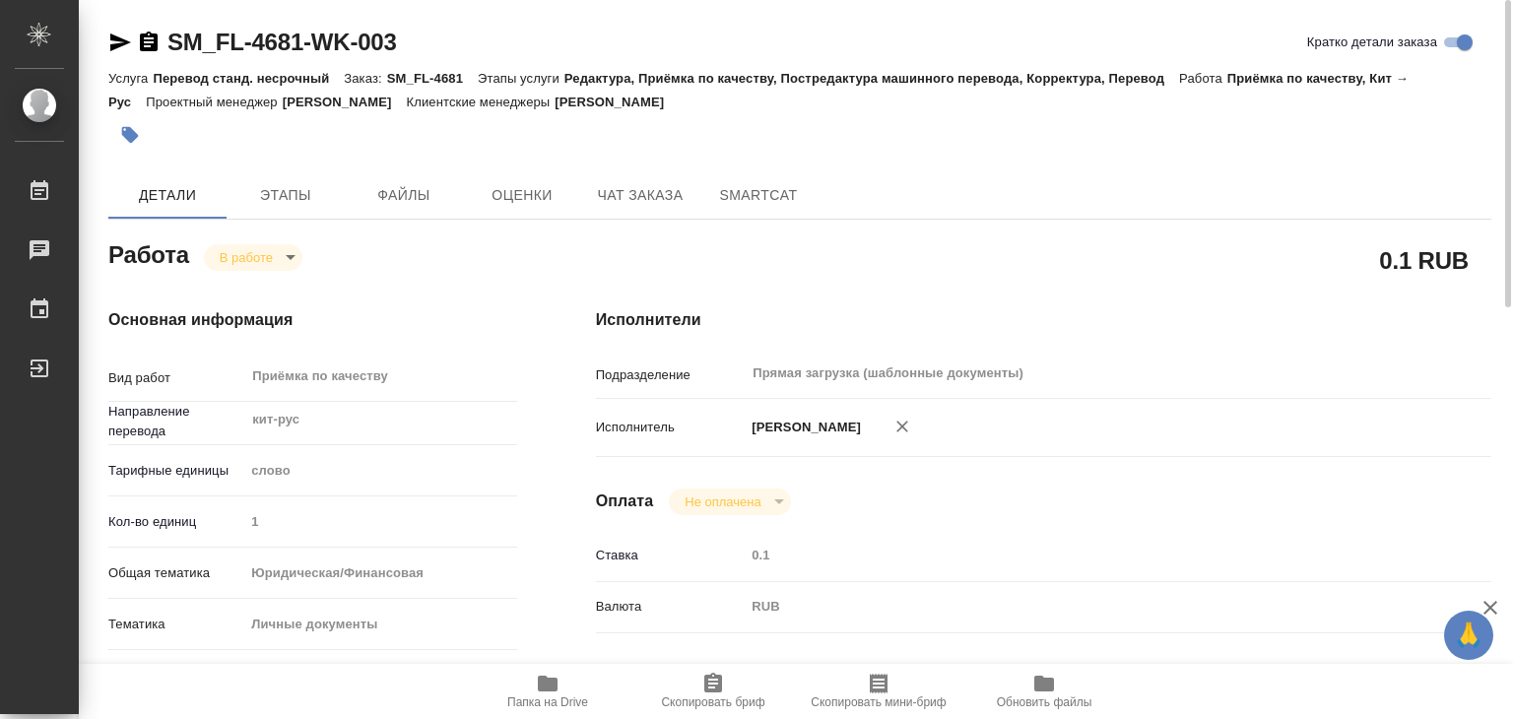
click at [553, 682] on icon "button" at bounding box center [548, 684] width 20 height 16
click at [134, 143] on icon "button" at bounding box center [130, 135] width 20 height 20
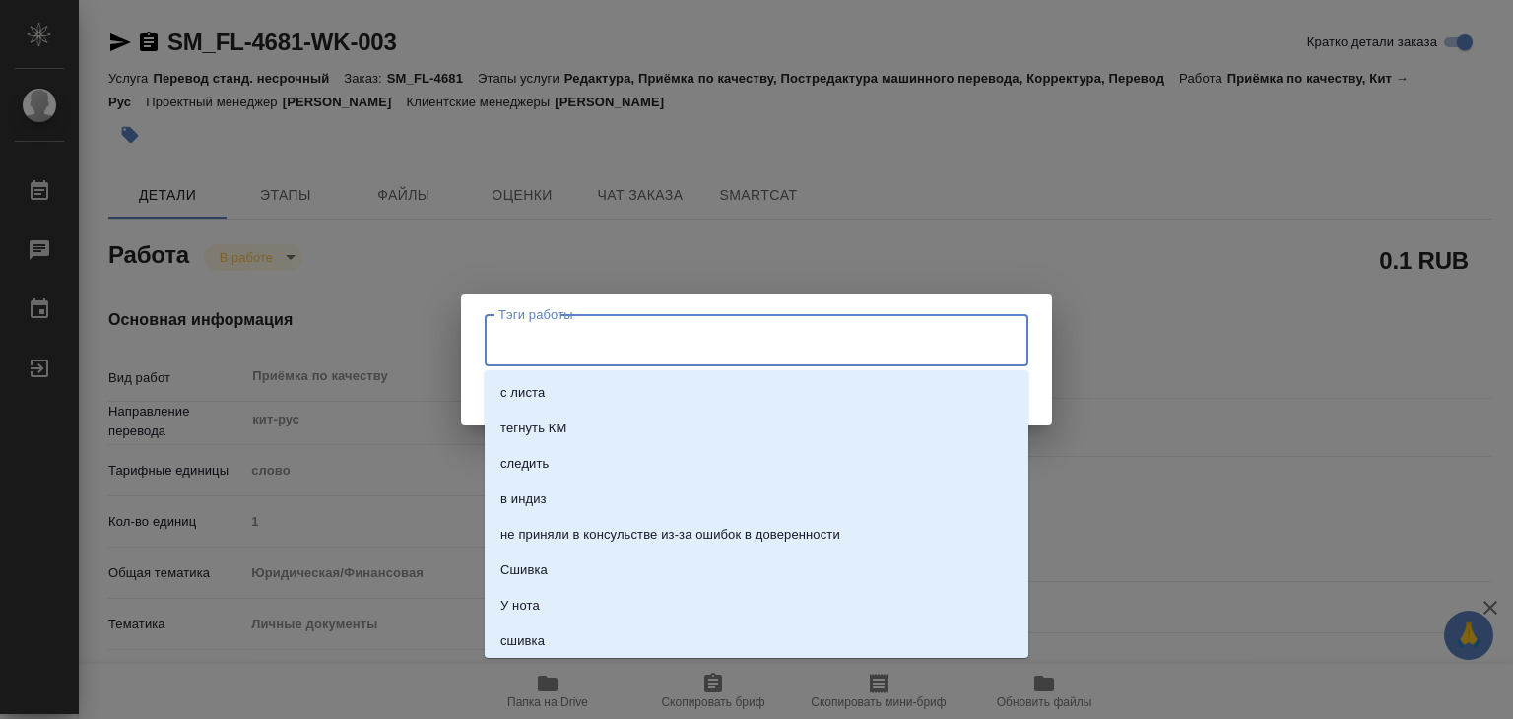
click at [530, 349] on input "Тэги работы" at bounding box center [737, 339] width 489 height 33
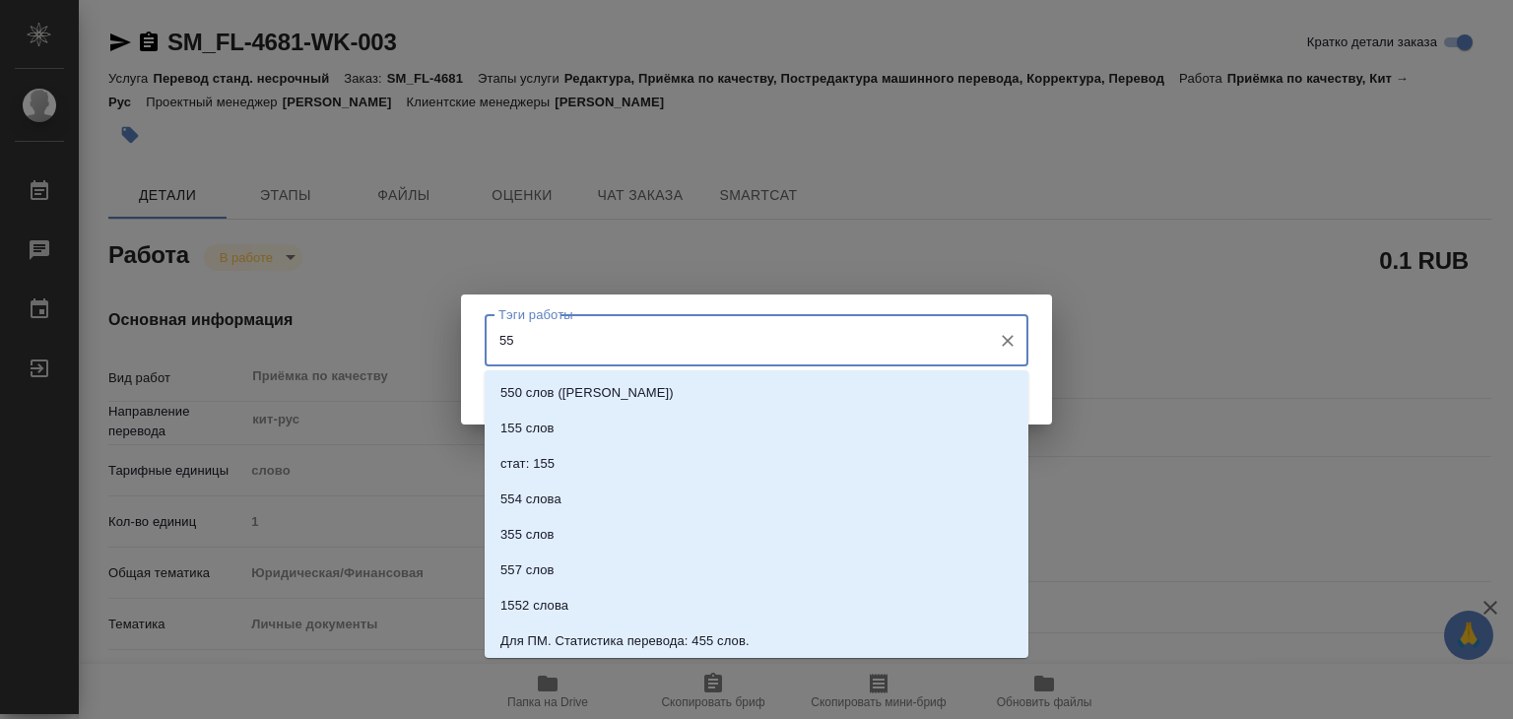
type input "559"
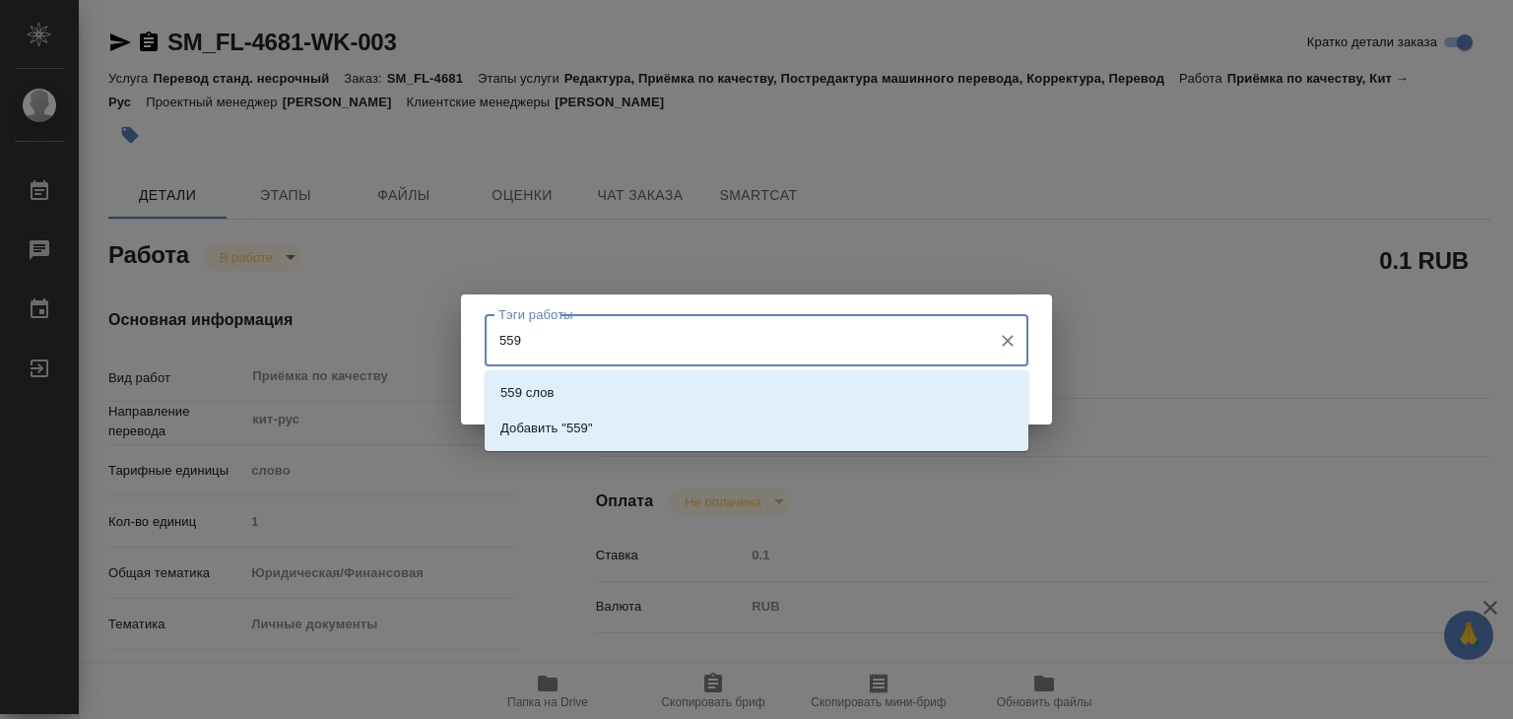
click at [596, 381] on li "559 слов" at bounding box center [757, 392] width 544 height 35
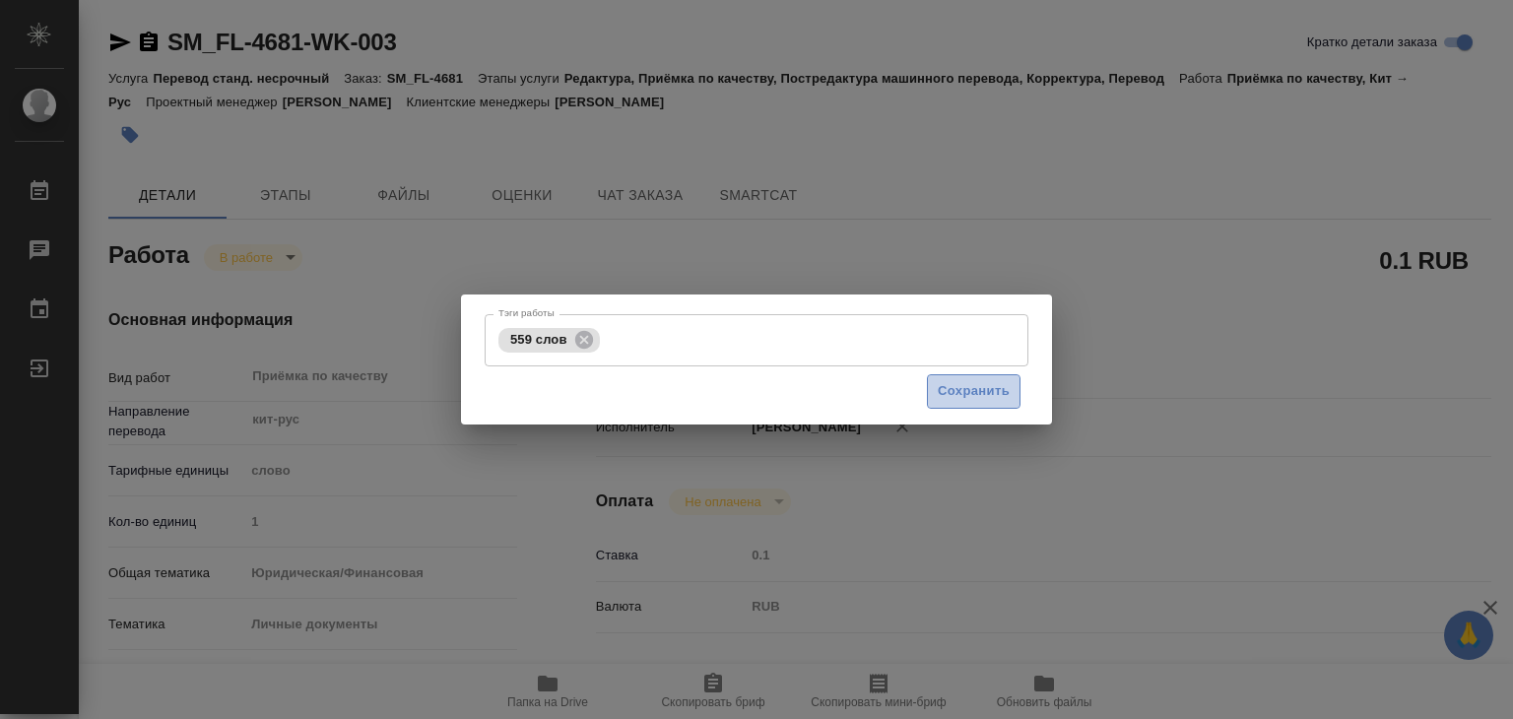
click at [975, 394] on span "Сохранить" at bounding box center [974, 391] width 72 height 23
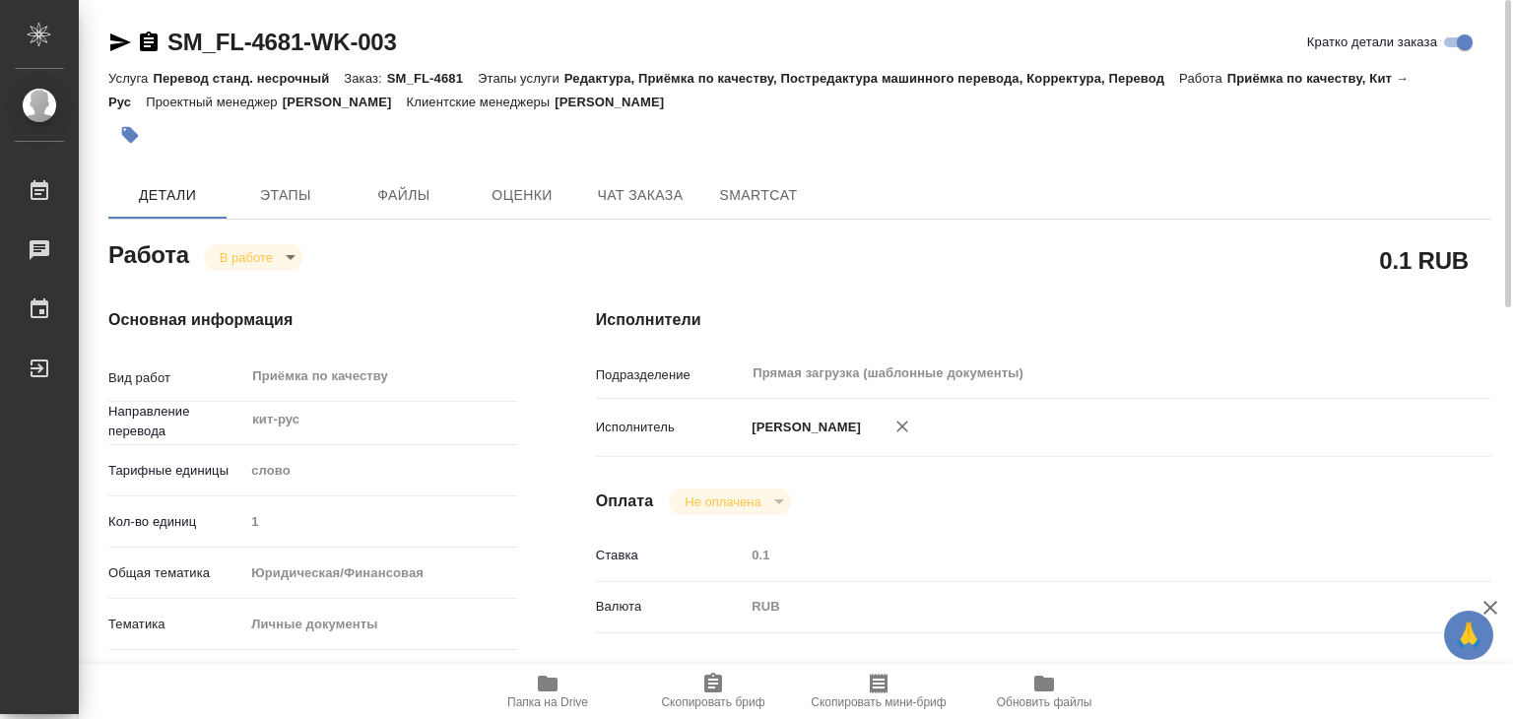
type input "inProgress"
type textarea "Приёмка по качеству"
type textarea "x"
type input "кит-рус"
type input "5a8b1489cc6b4906c91bfd90"
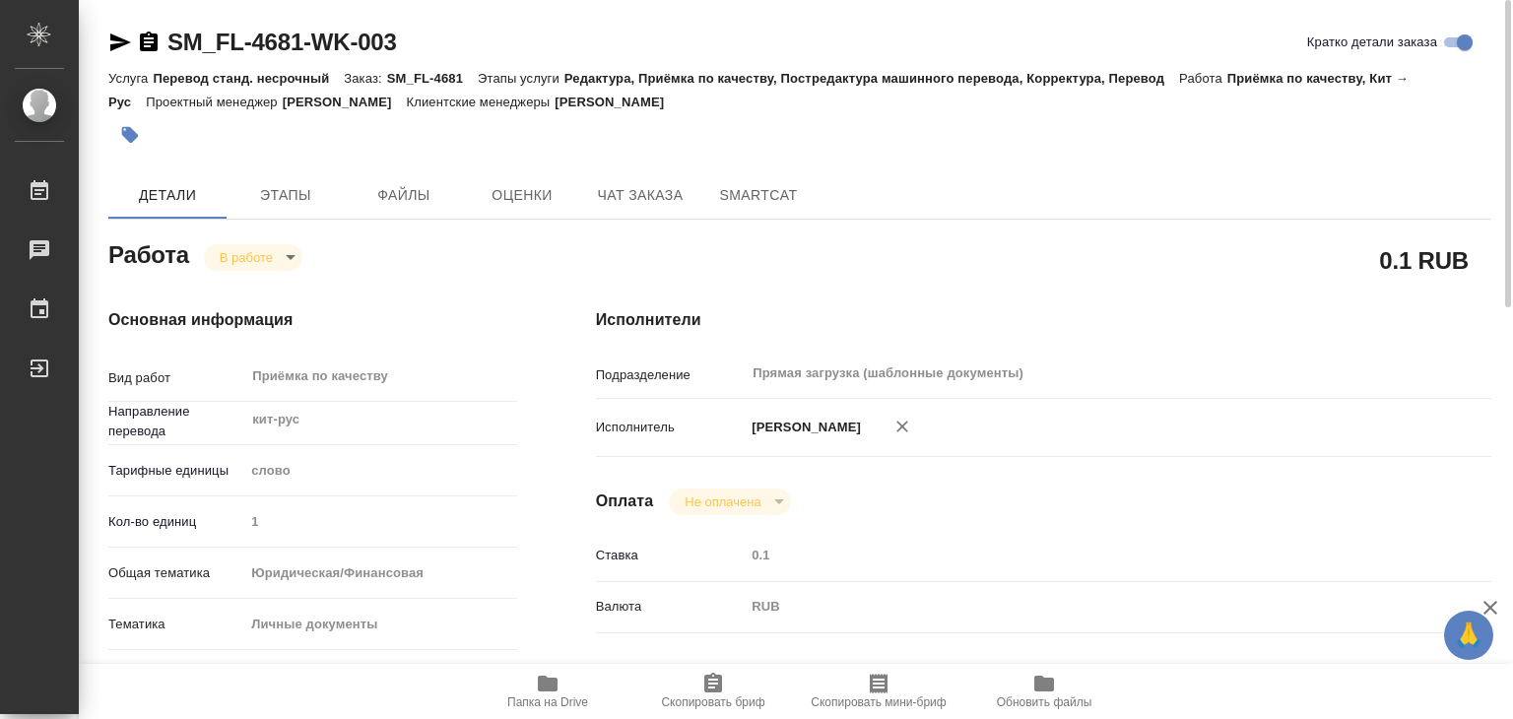
type input "1"
type input "yr-fn"
type input "5a8b8b956a9677013d343cfe"
checkbox input "true"
type input "01.09.2025 20:36"
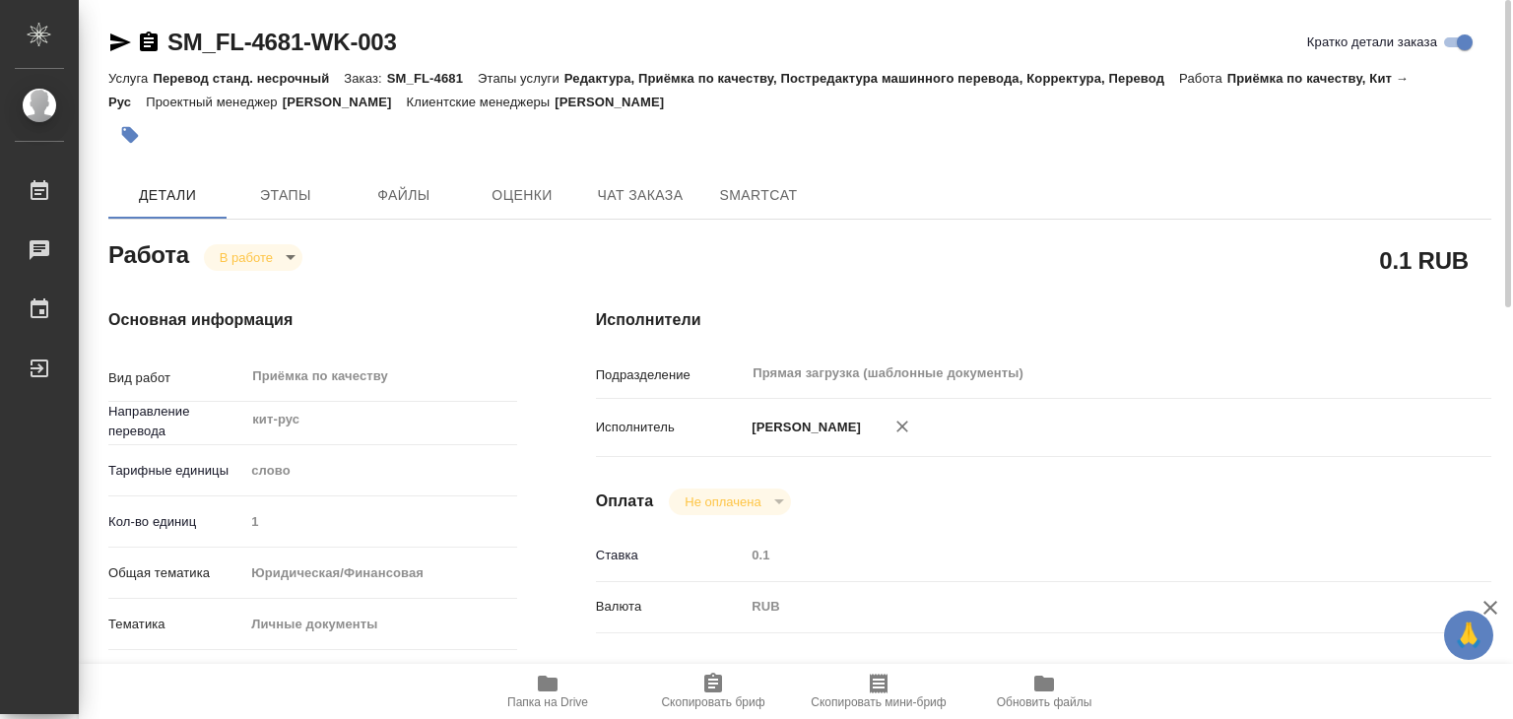
type input "02.09.2025 19:08"
type input "[DATE] 22:00"
type input "Прямая загрузка (шаблонные документы)"
type input "notPayed"
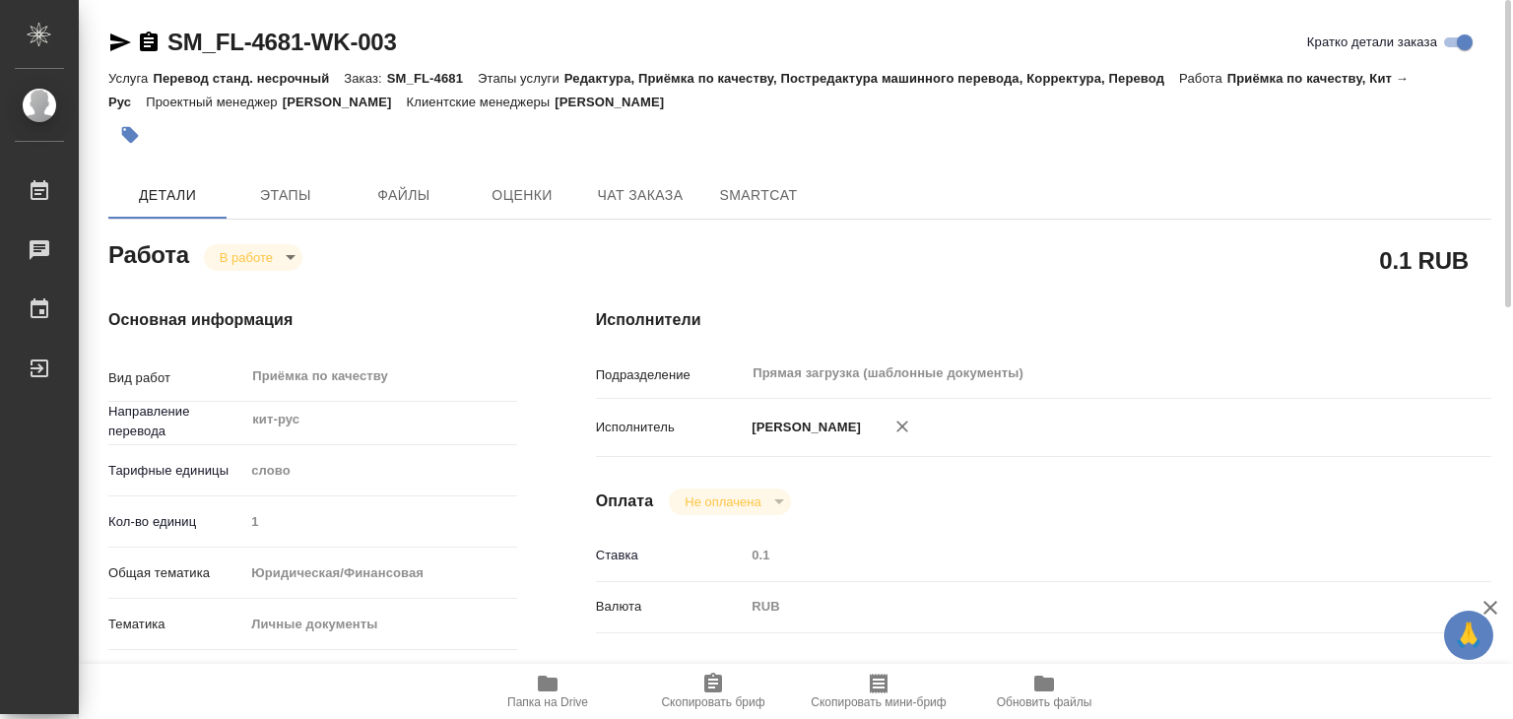
type input "0.1"
type input "RUB"
type input "[PERSON_NAME]"
type textarea "x"
type textarea "/Clients/FL_SM/Orders/SM_FL-4681/Corrected/SM_FL-4681-WK-003"
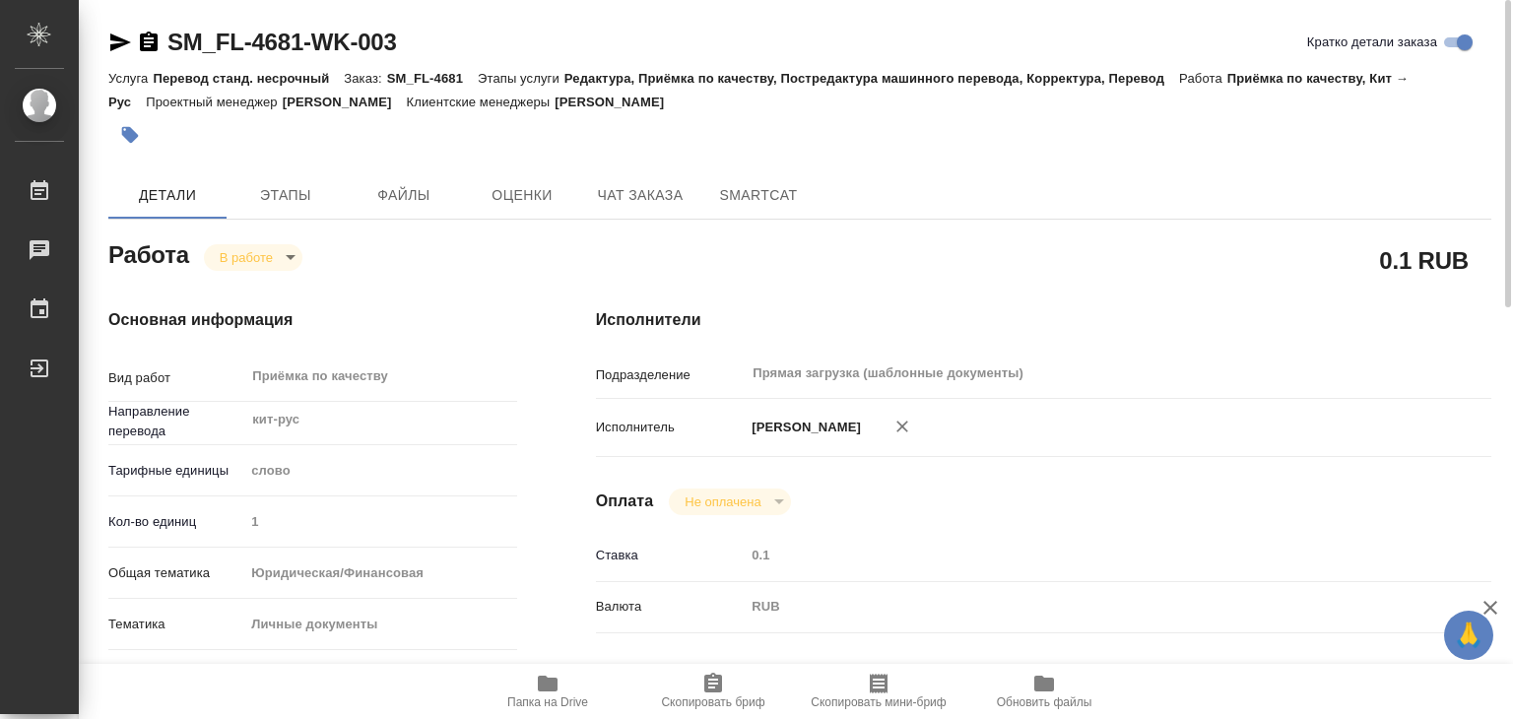
type textarea "x"
type input "SM_FL-4681"
type input "Перевод станд. несрочный"
type input "Редактура, Приёмка по качеству, Постредактура машинного перевода, Корректура, П…"
type input "Шульгина Анна"
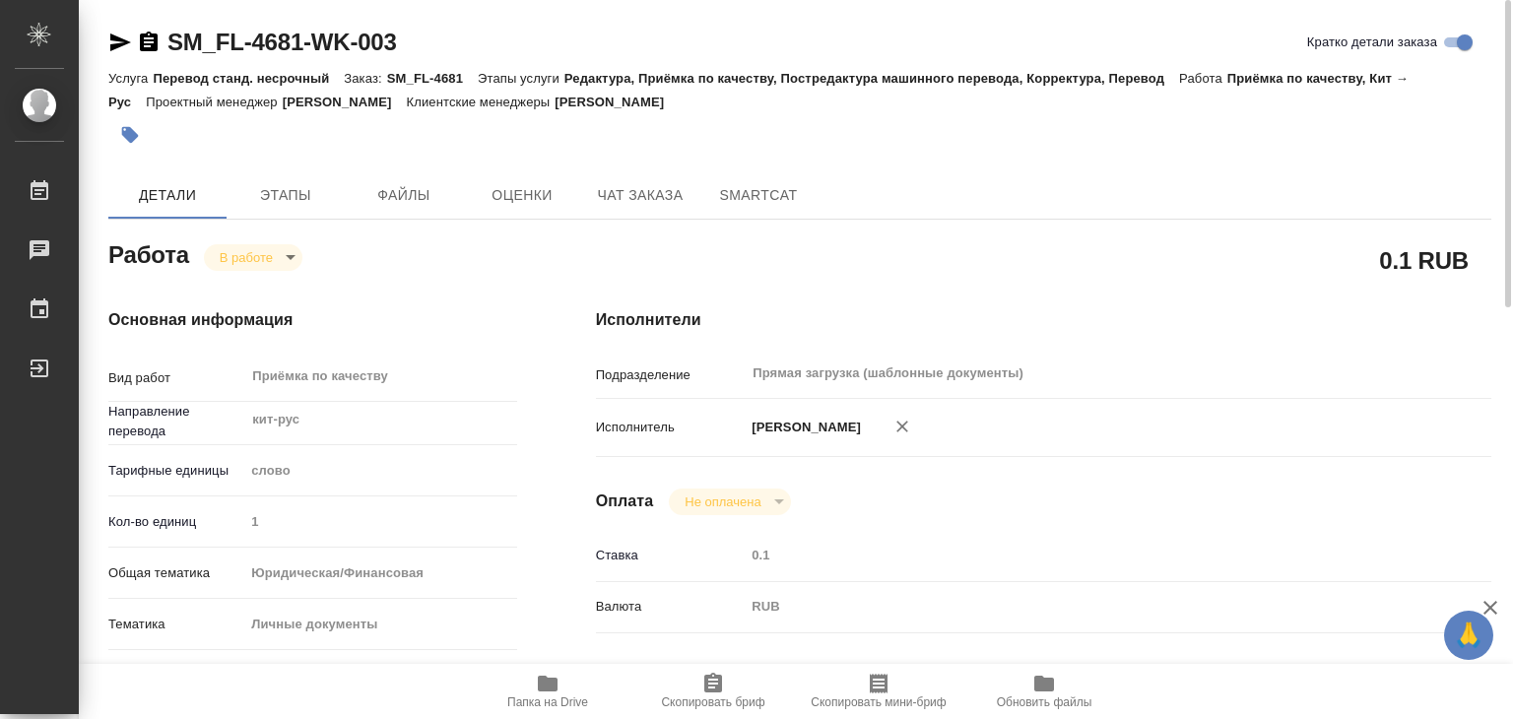
type input "/Clients/FL_SM/Orders/SM_FL-4681"
type textarea "x"
type textarea "кит-ру паспорт под нот"
type textarea "x"
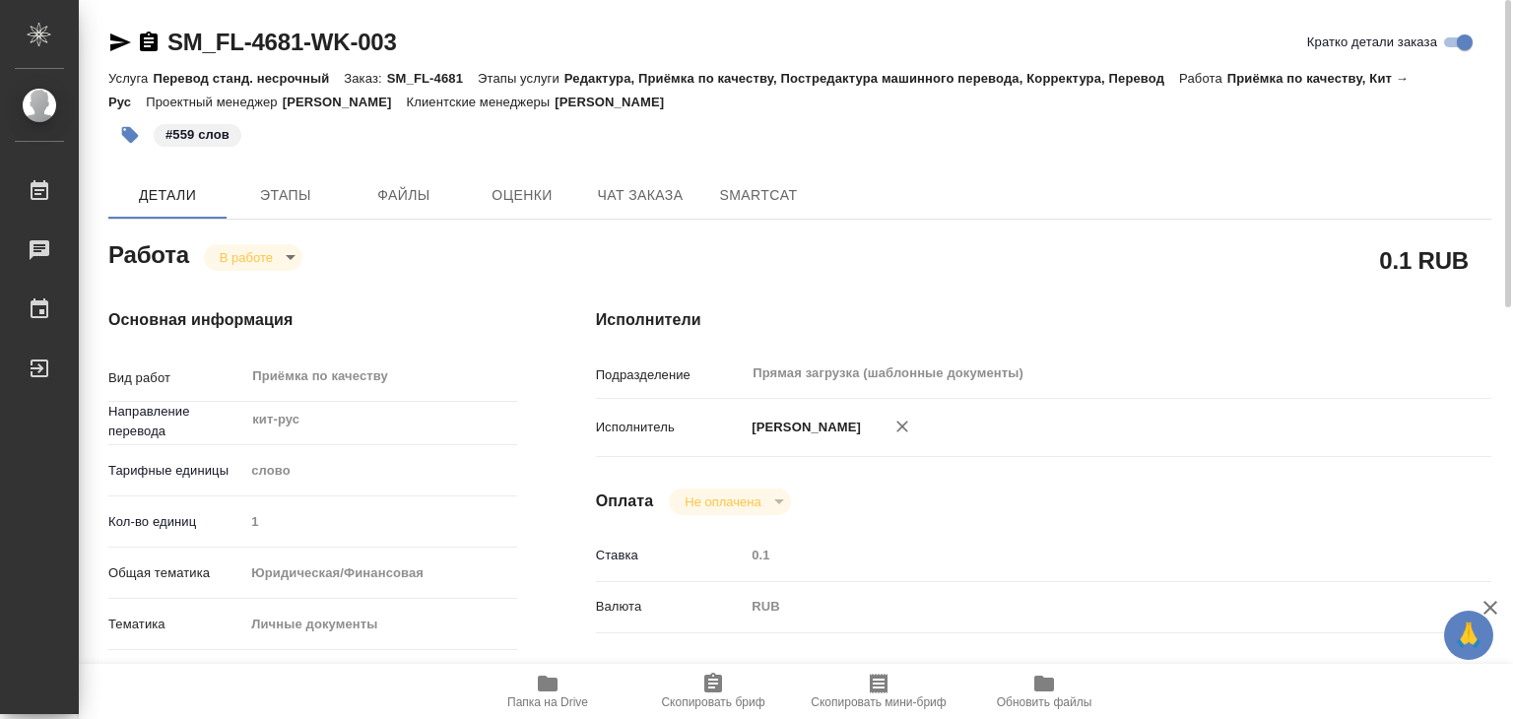
type textarea "x"
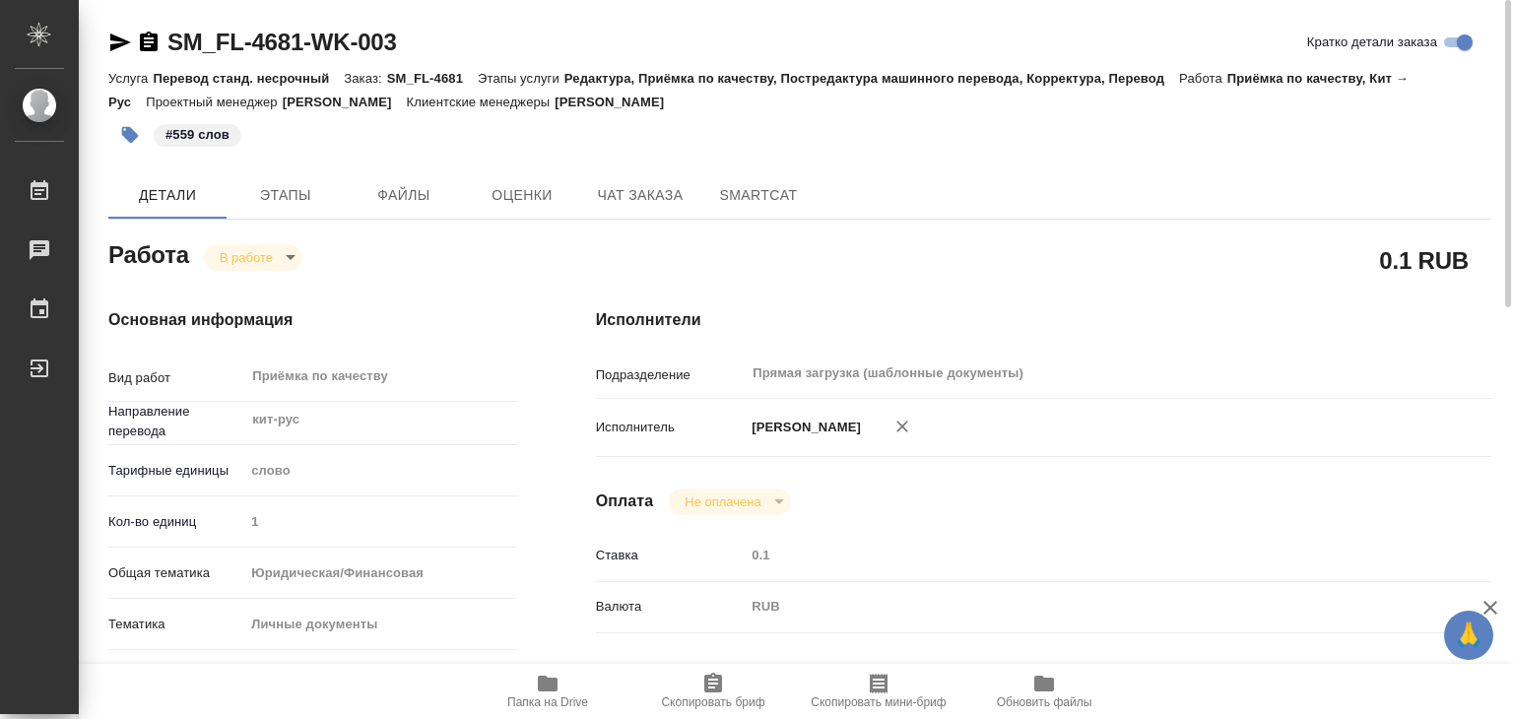
type textarea "x"
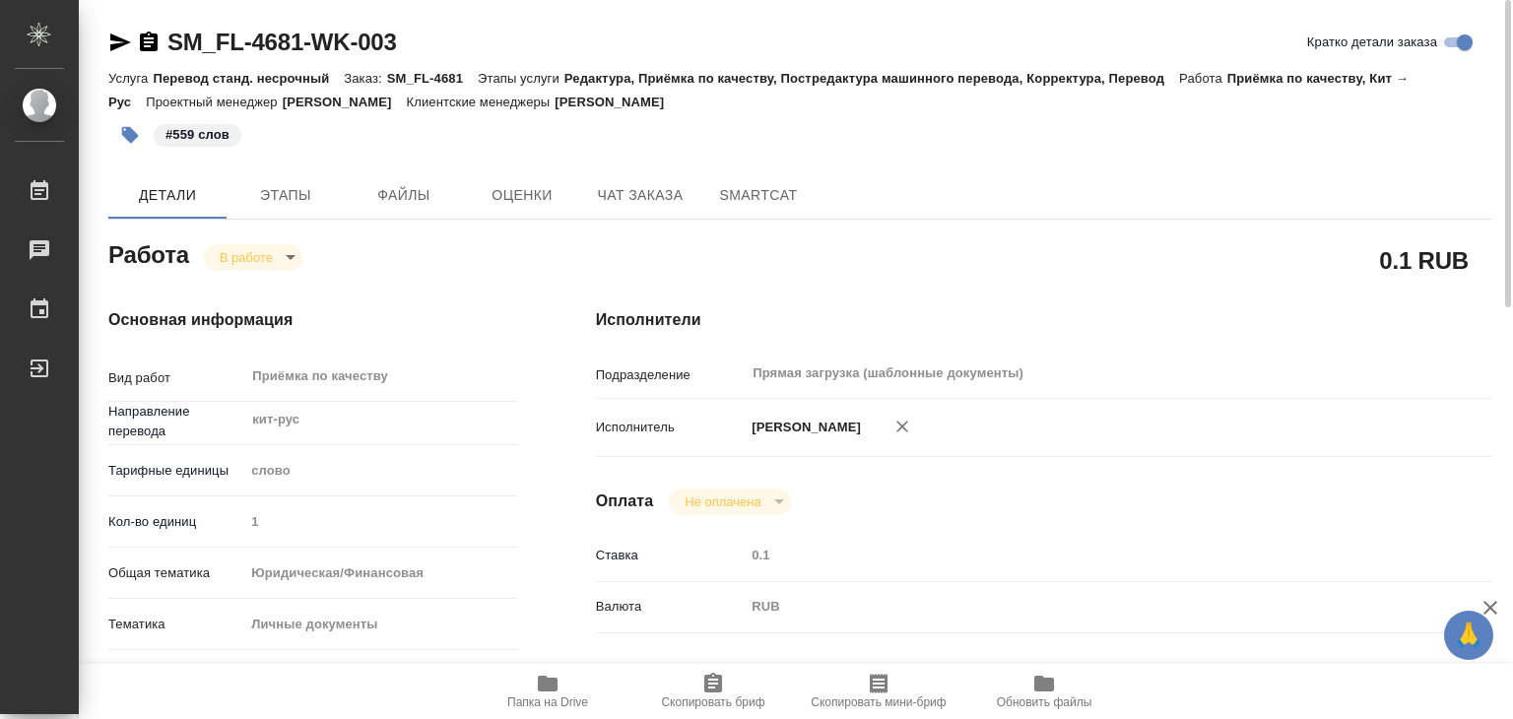
type textarea "x"
click at [284, 258] on body "🙏 .cls-1 fill:#fff; AWATERA Alilekova Valeriya Работы 0 Чаты График Выйти SM_FL…" at bounding box center [756, 359] width 1513 height 719
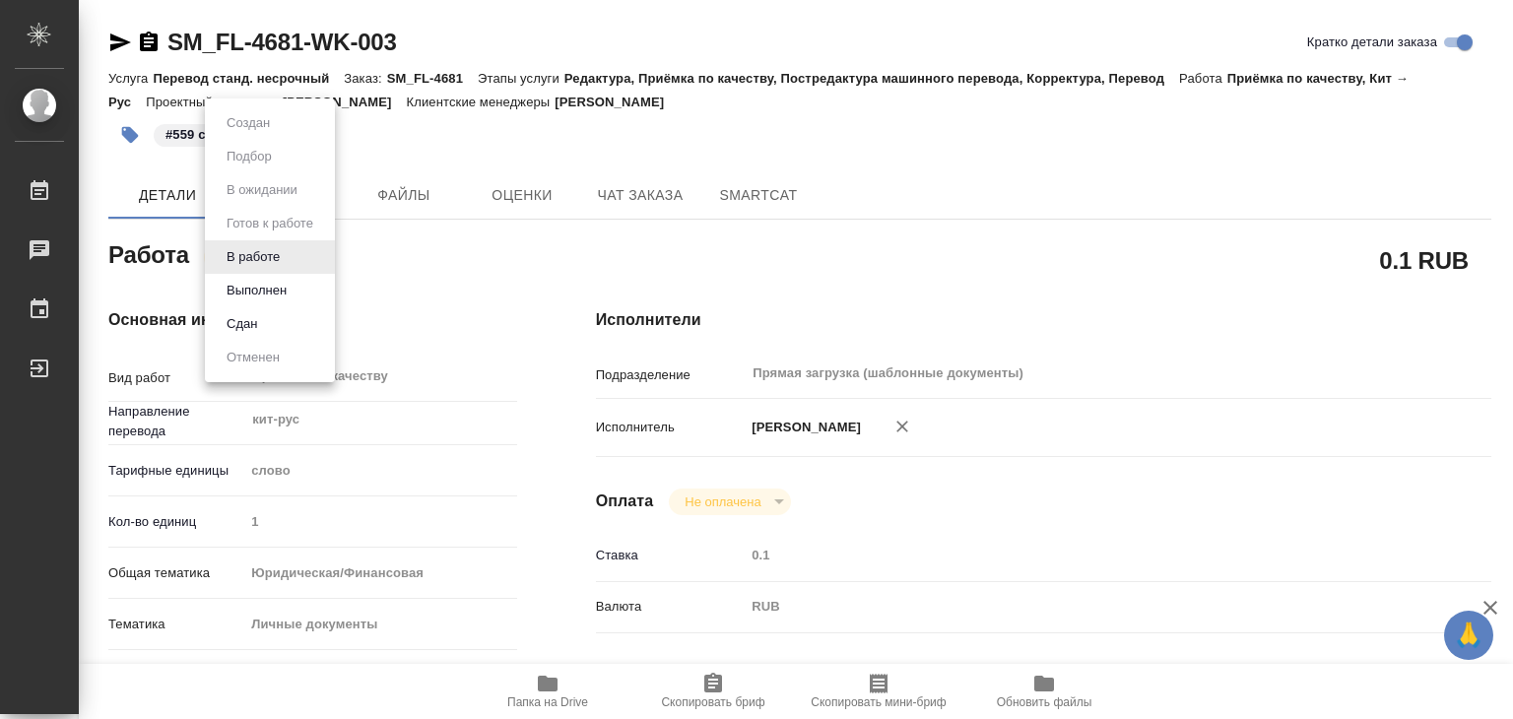
click at [296, 287] on li "Выполнен" at bounding box center [270, 290] width 130 height 33
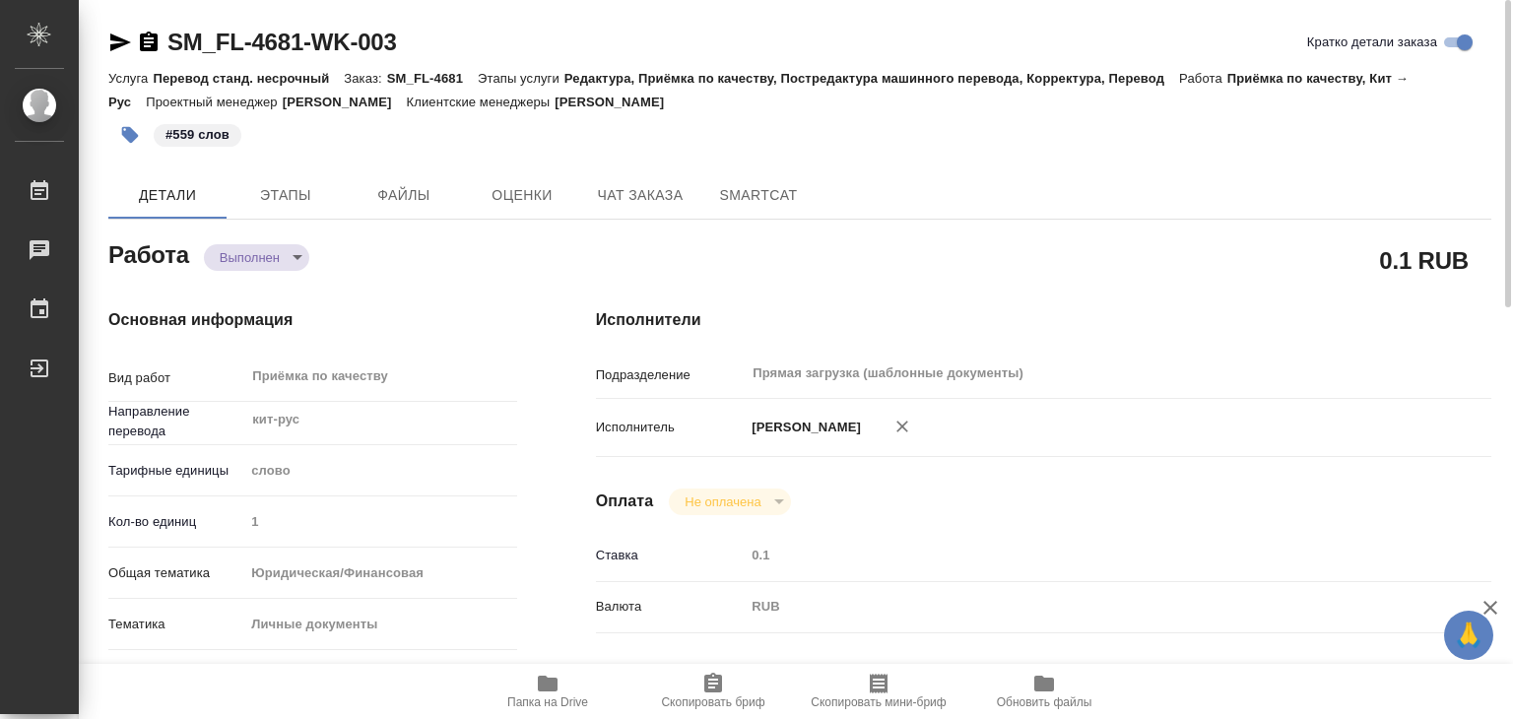
type textarea "x"
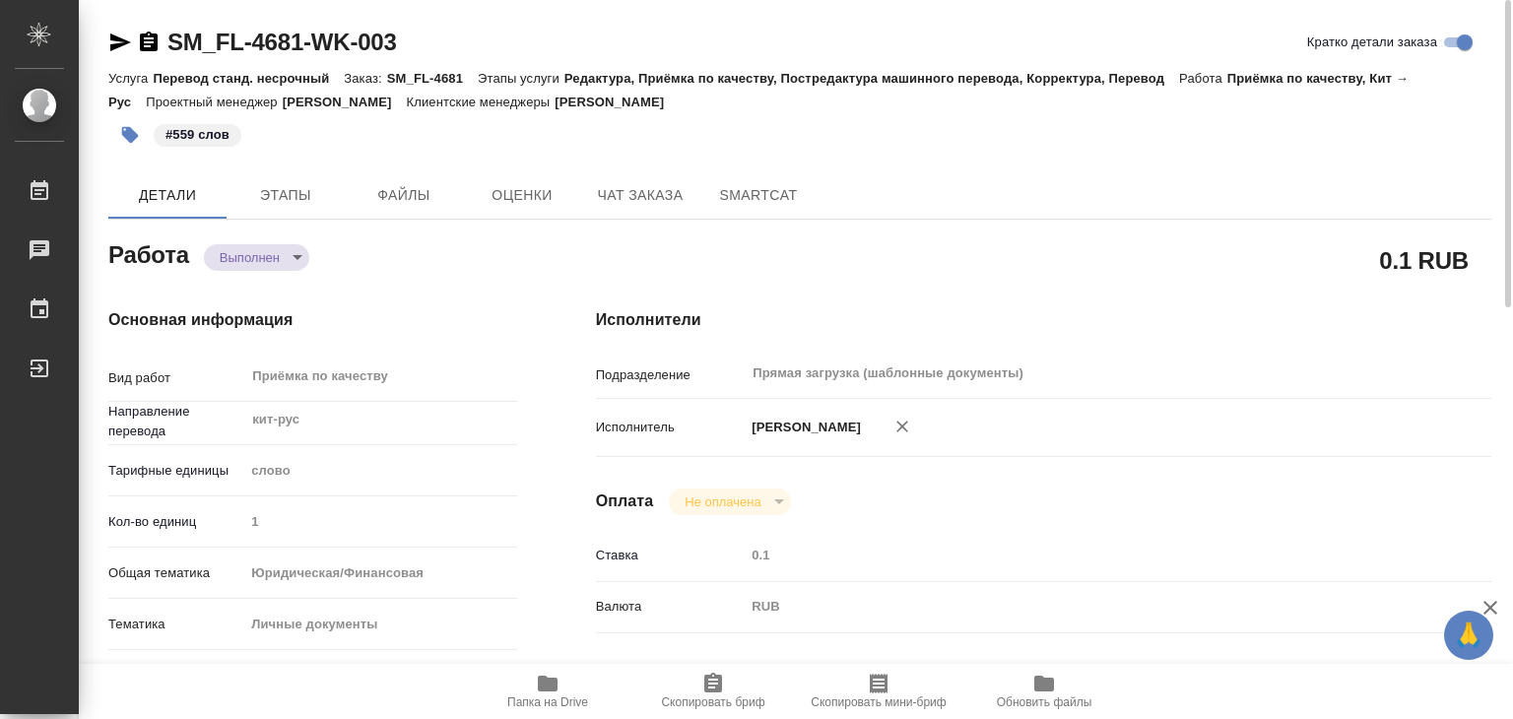
type textarea "x"
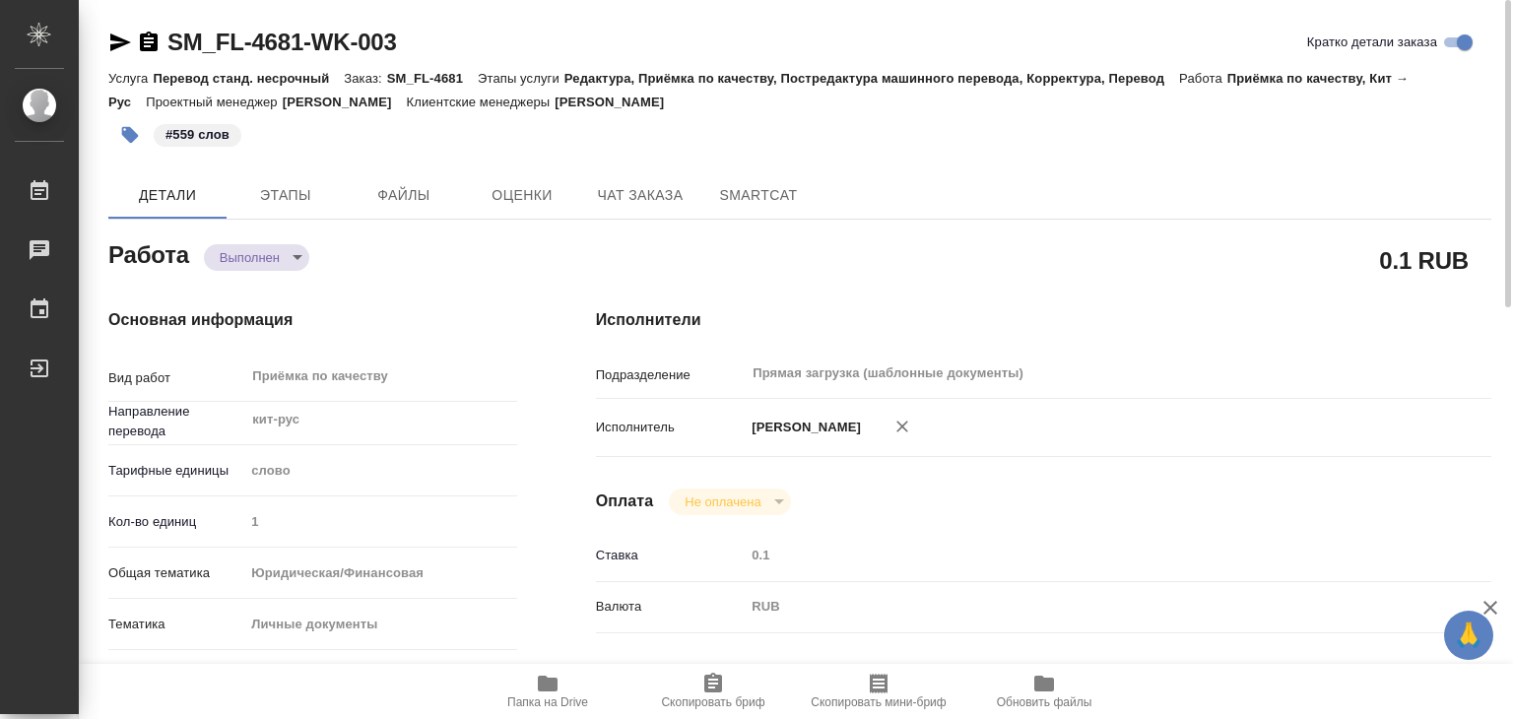
type textarea "x"
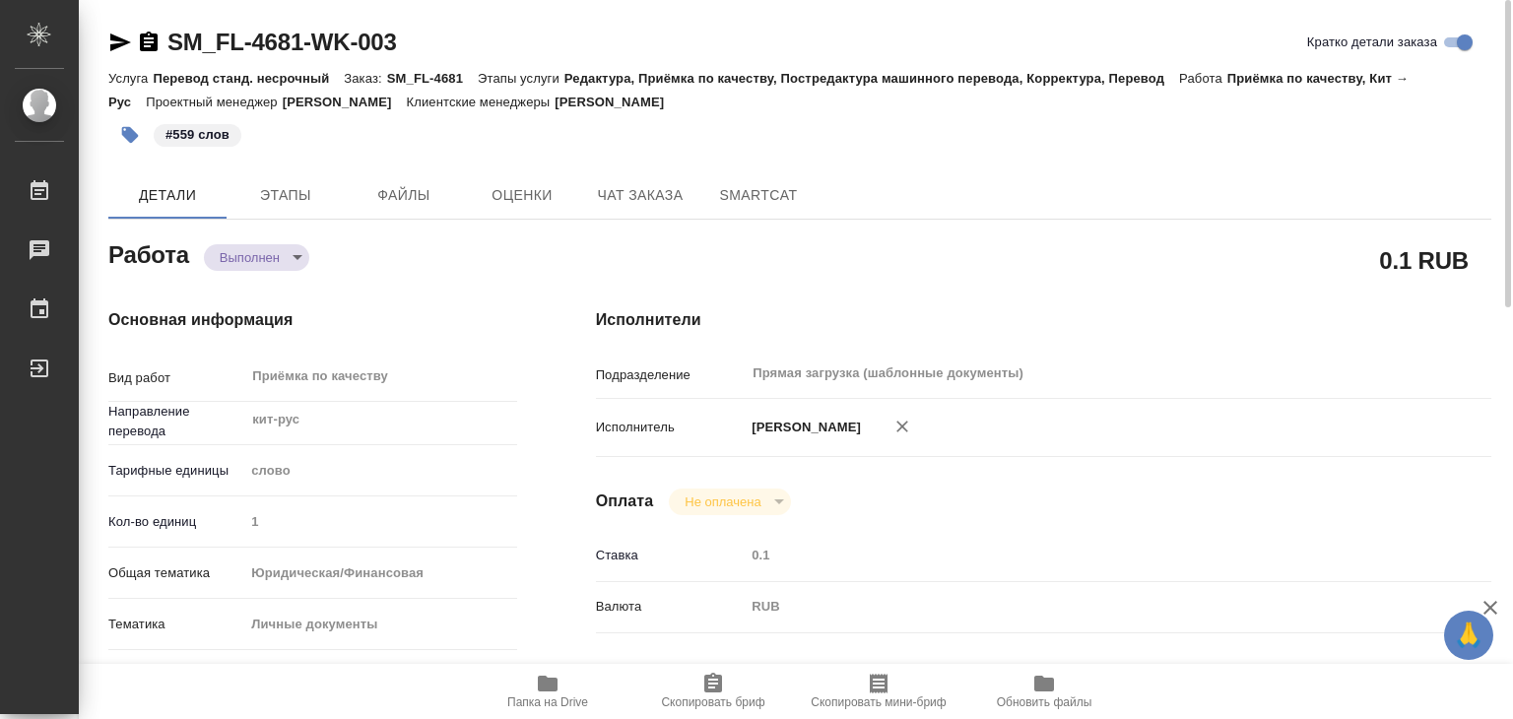
type textarea "x"
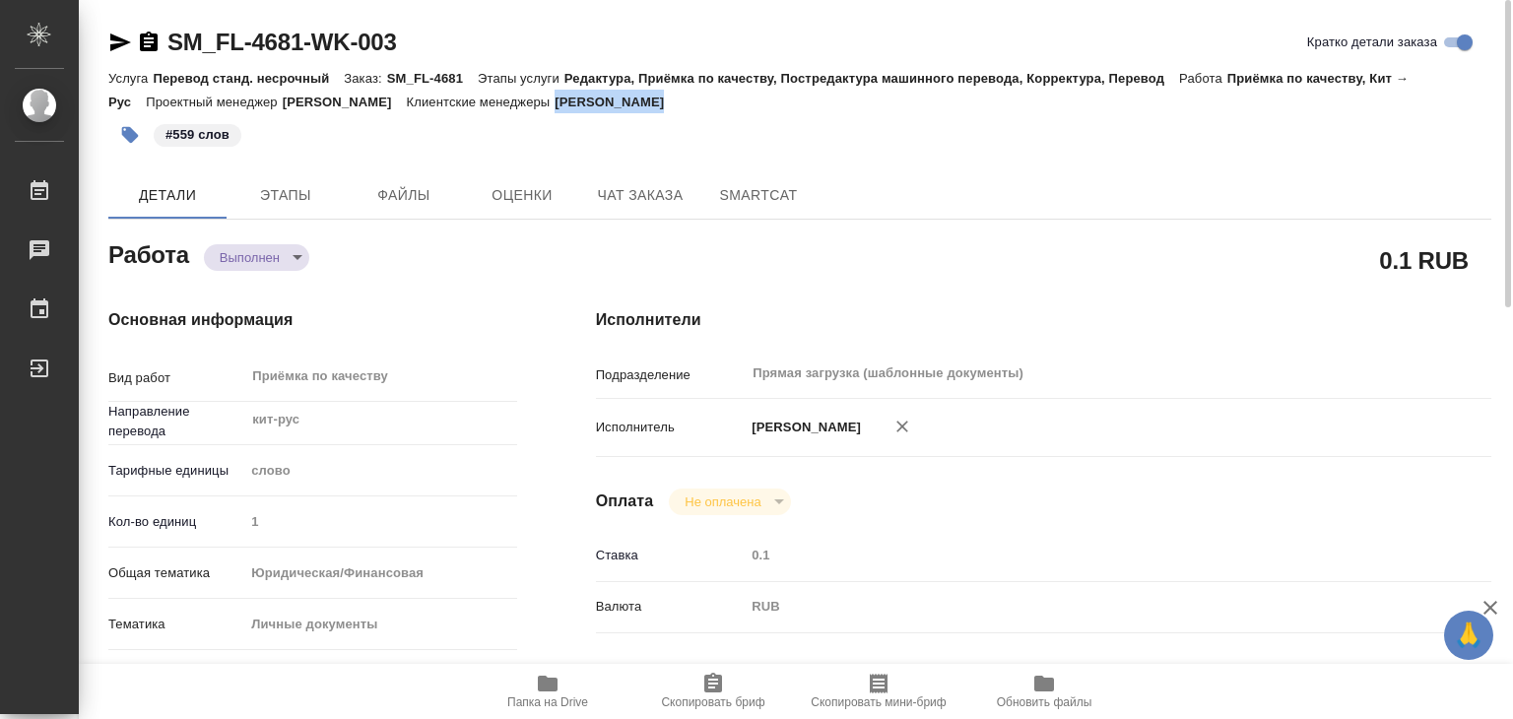
drag, startPoint x: 740, startPoint y: 96, endPoint x: 644, endPoint y: 96, distance: 95.5
click at [644, 96] on p "Шульгина Анна" at bounding box center [617, 102] width 124 height 15
copy p "Шульгина Анна"
type textarea "x"
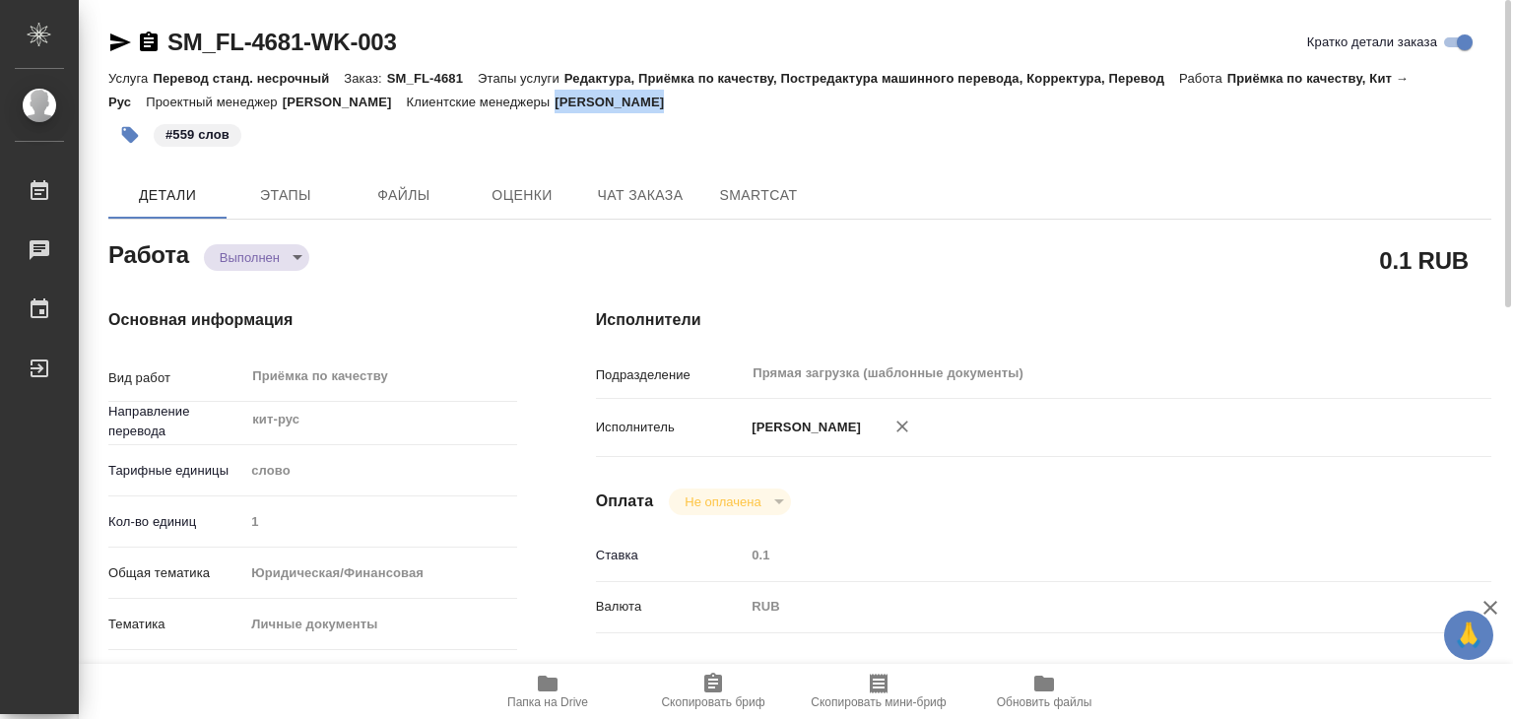
type textarea "x"
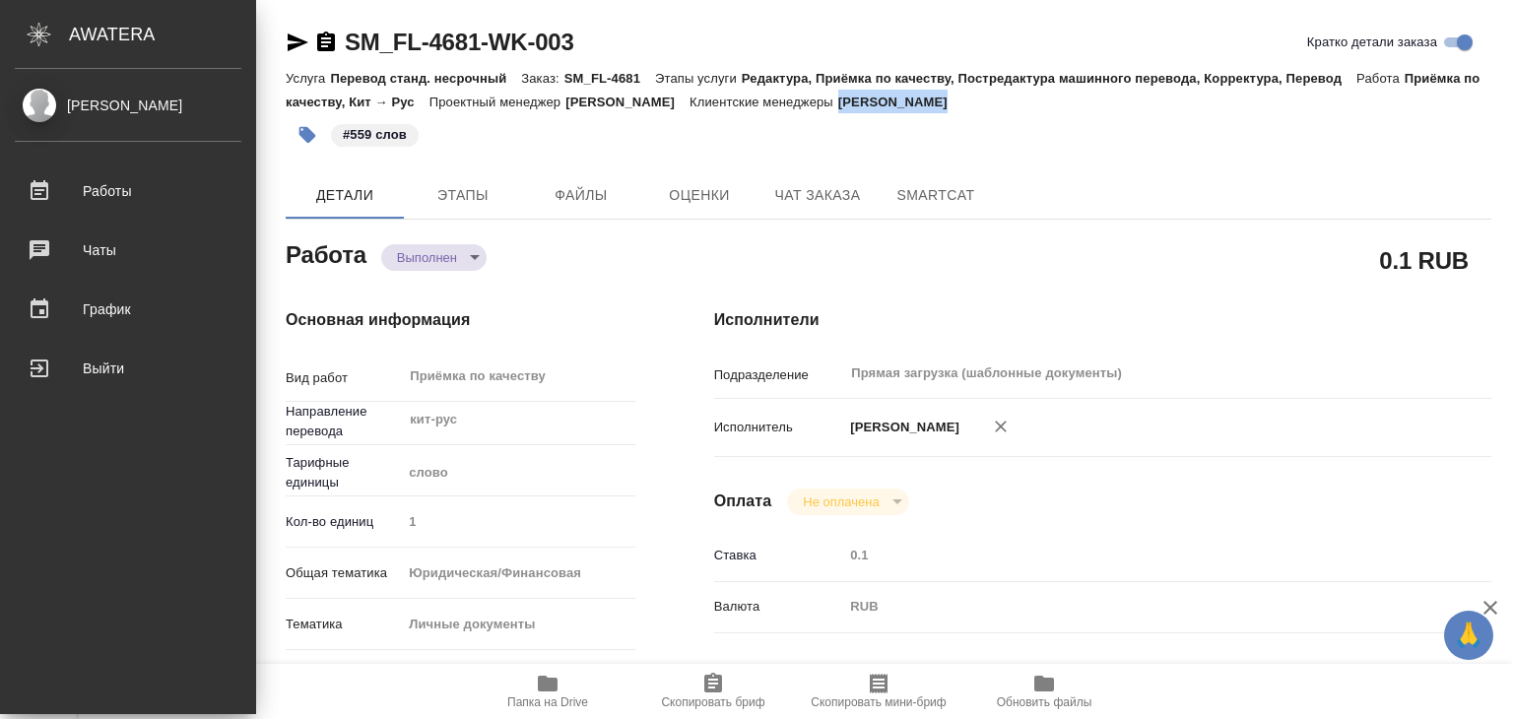
type textarea "x"
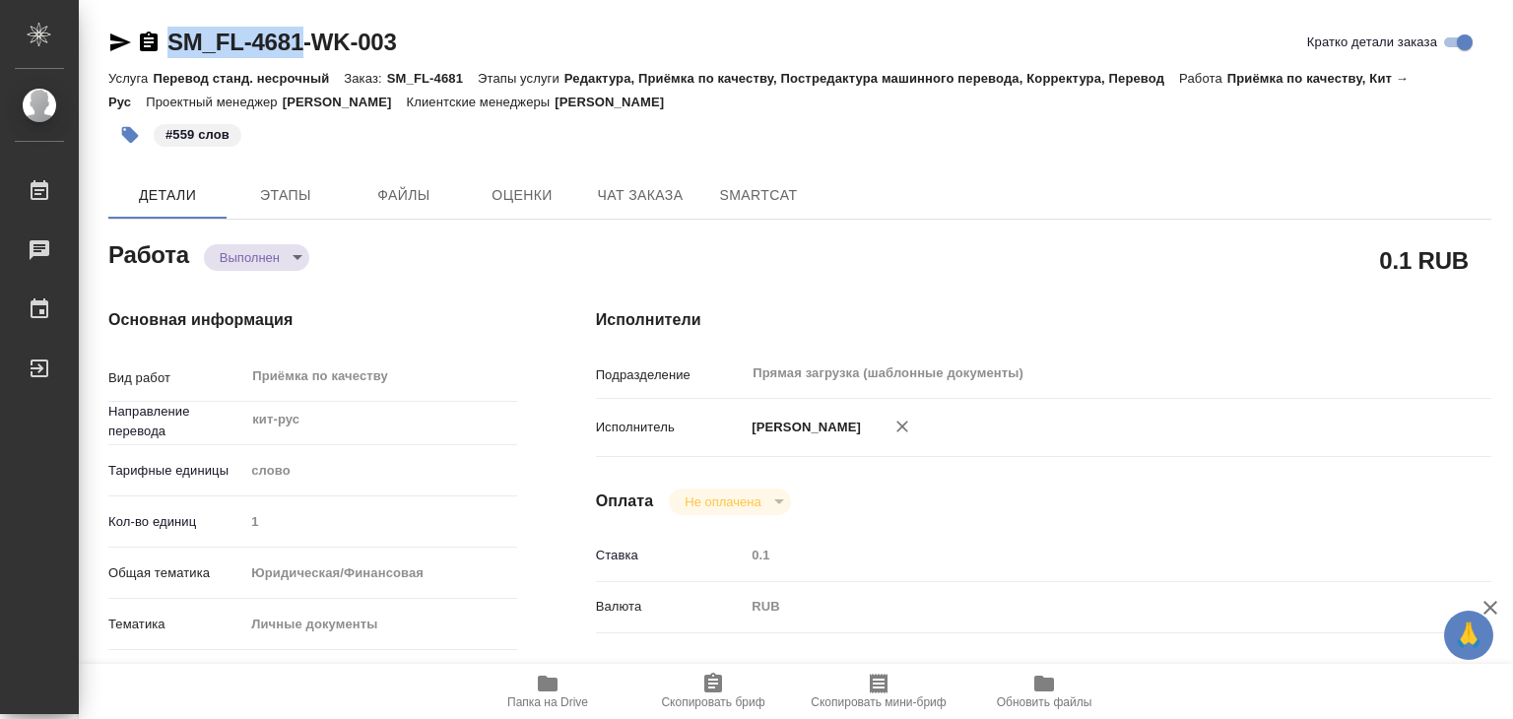
drag, startPoint x: 164, startPoint y: 22, endPoint x: 311, endPoint y: 51, distance: 150.7
copy link "SM_FL-4681"
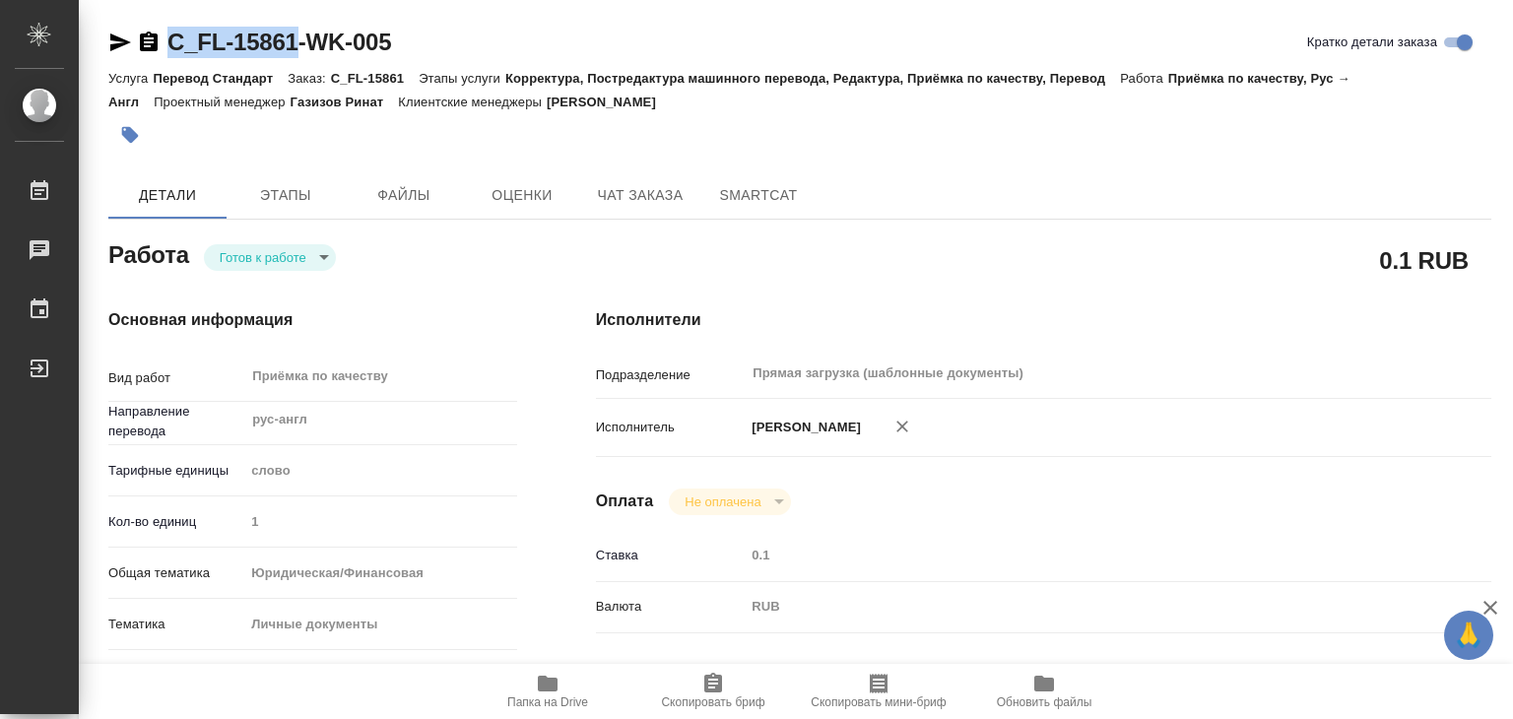
click at [563, 696] on span "Папка на Drive" at bounding box center [547, 702] width 81 height 14
click at [286, 261] on body "🙏 .cls-1 fill:#fff; AWATERA Alilekova Valeriya Работы 0 Чаты График Выйти C_FL-…" at bounding box center [756, 359] width 1513 height 719
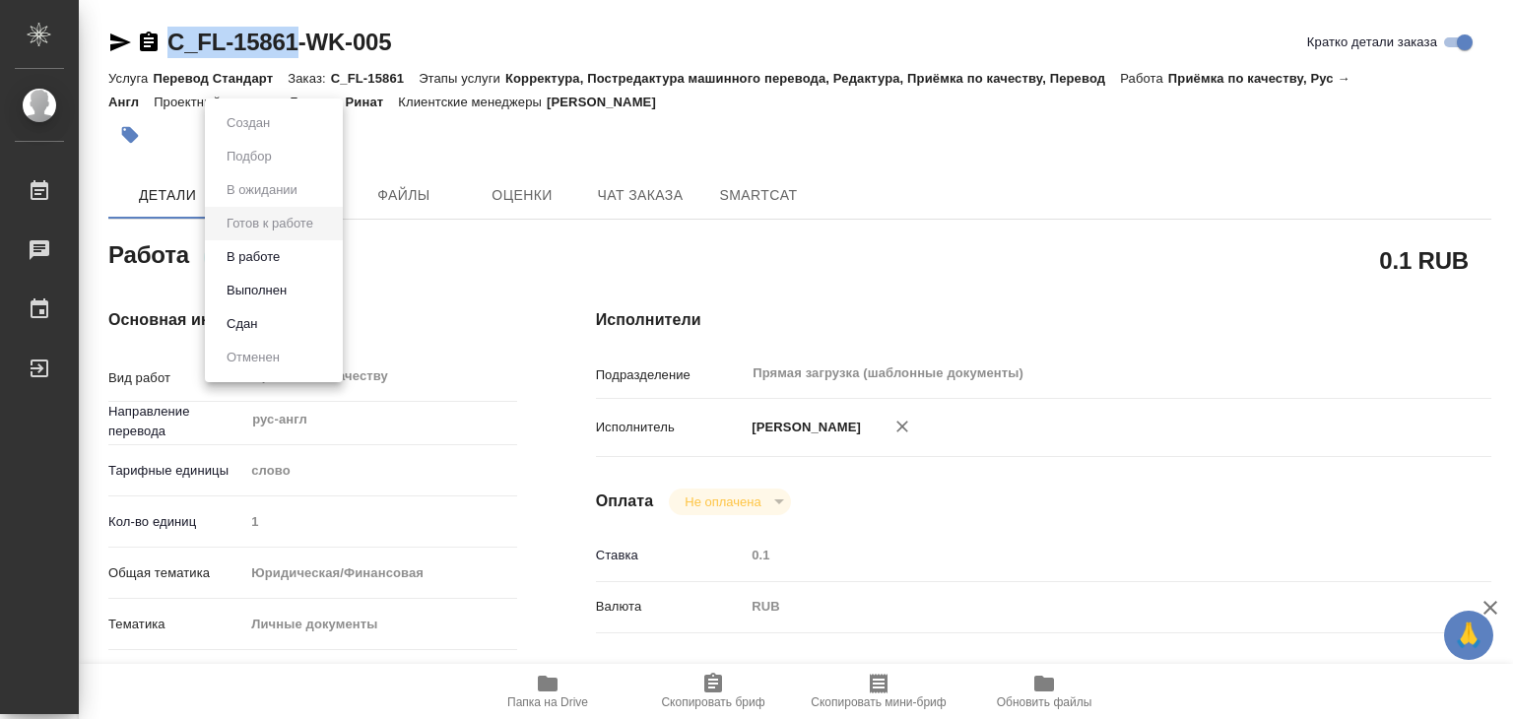
click at [301, 259] on li "В работе" at bounding box center [274, 256] width 138 height 33
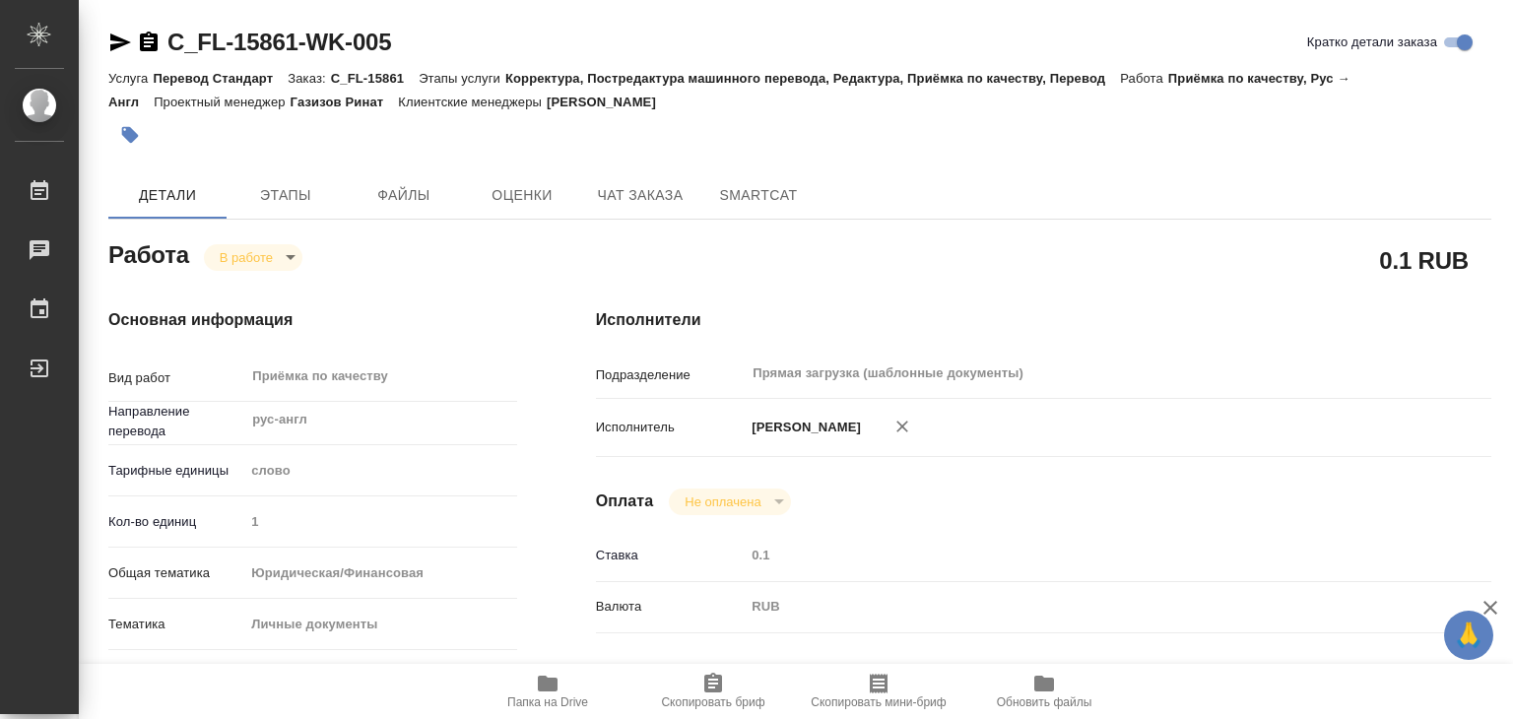
type textarea "x"
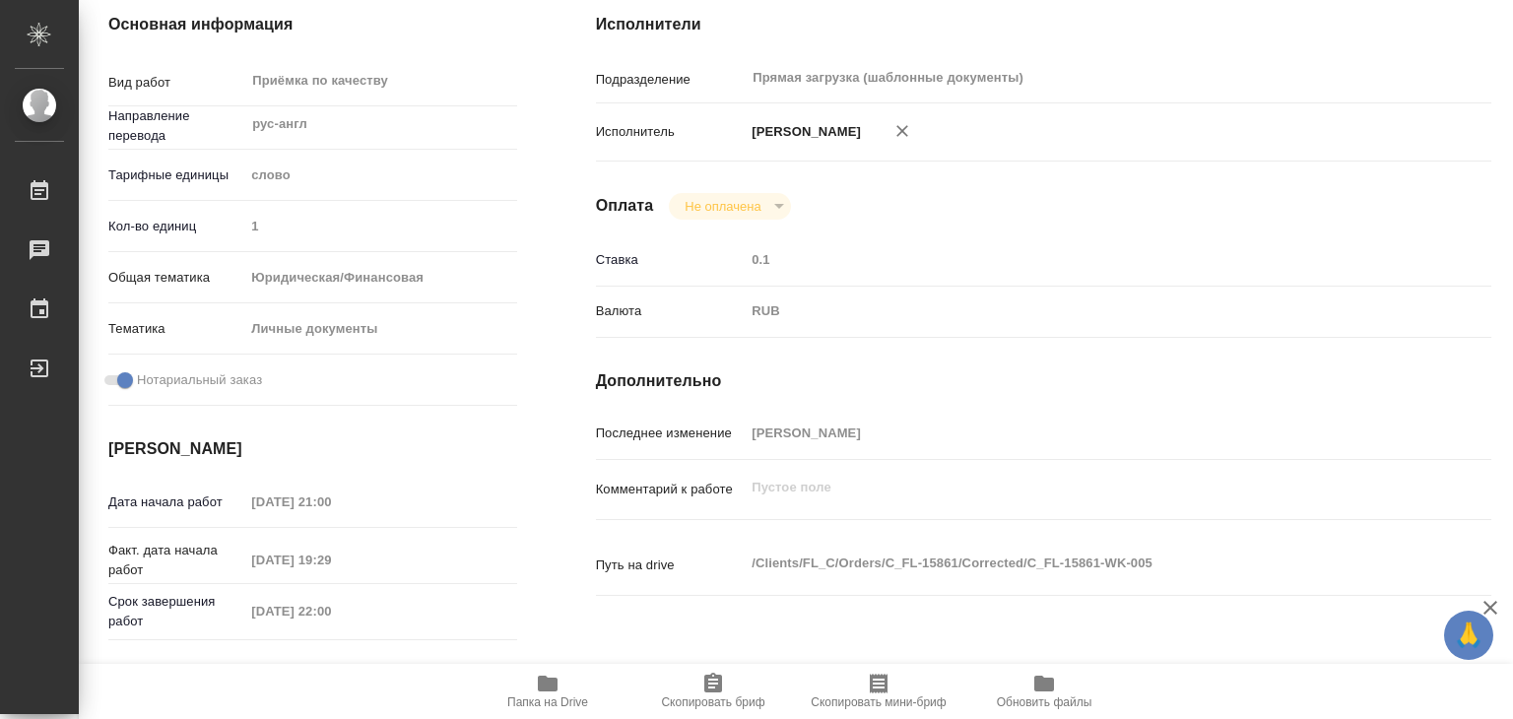
type textarea "x"
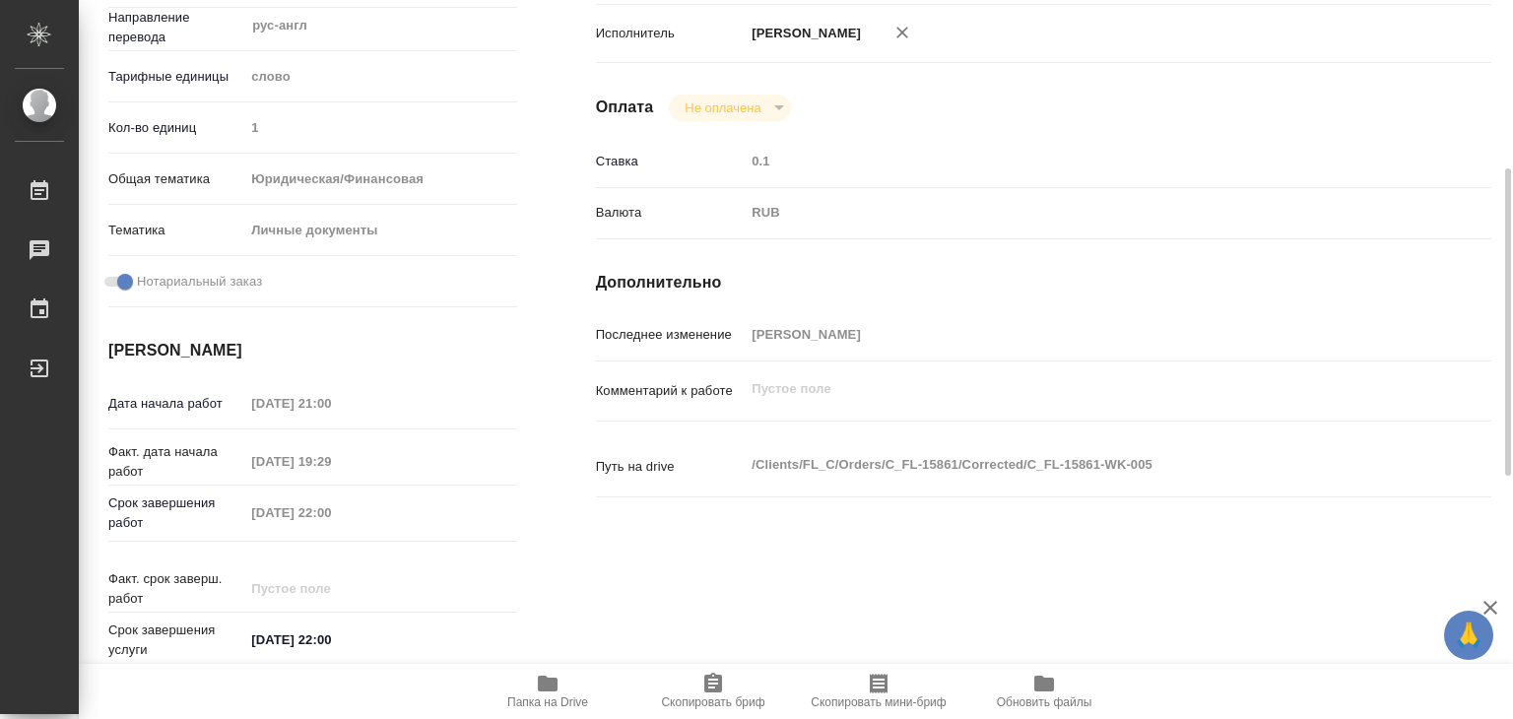
type textarea "x"
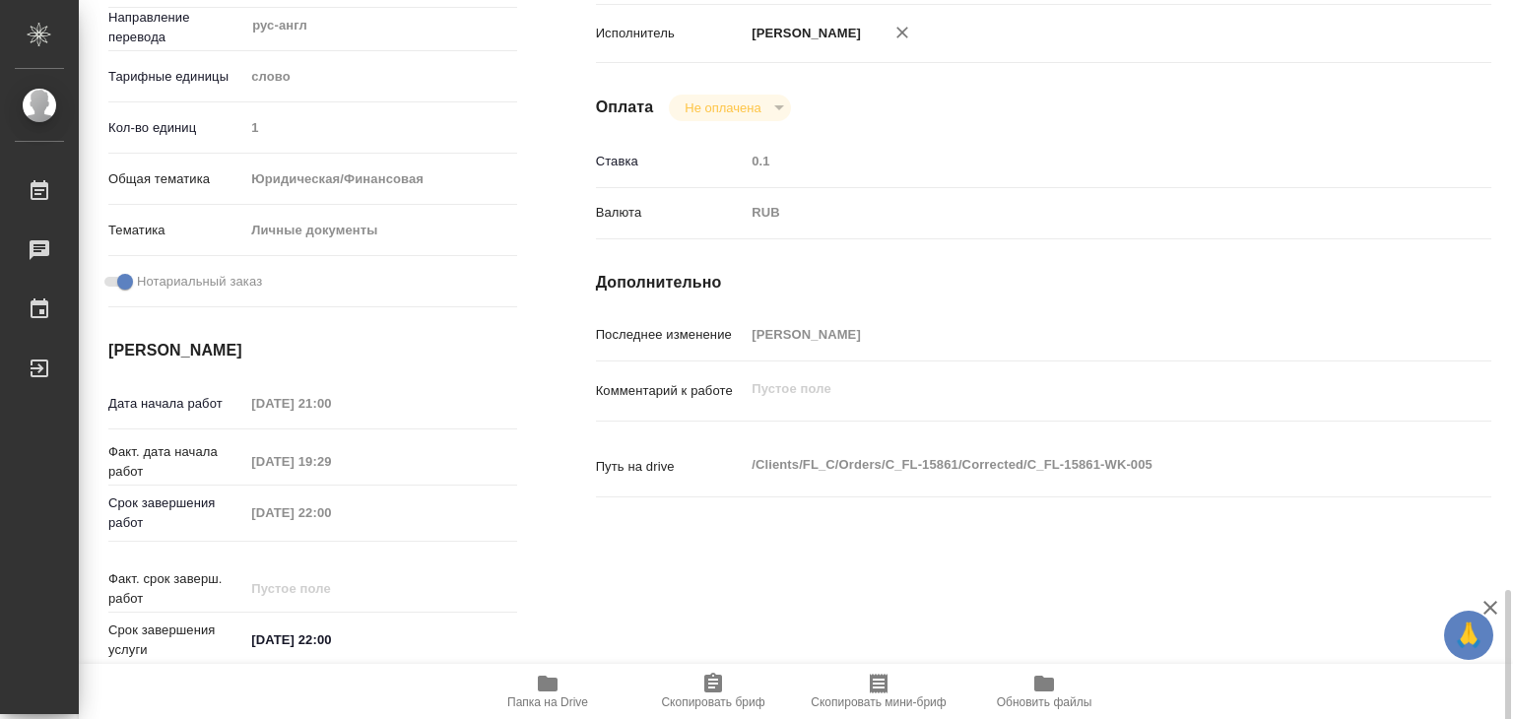
scroll to position [887, 0]
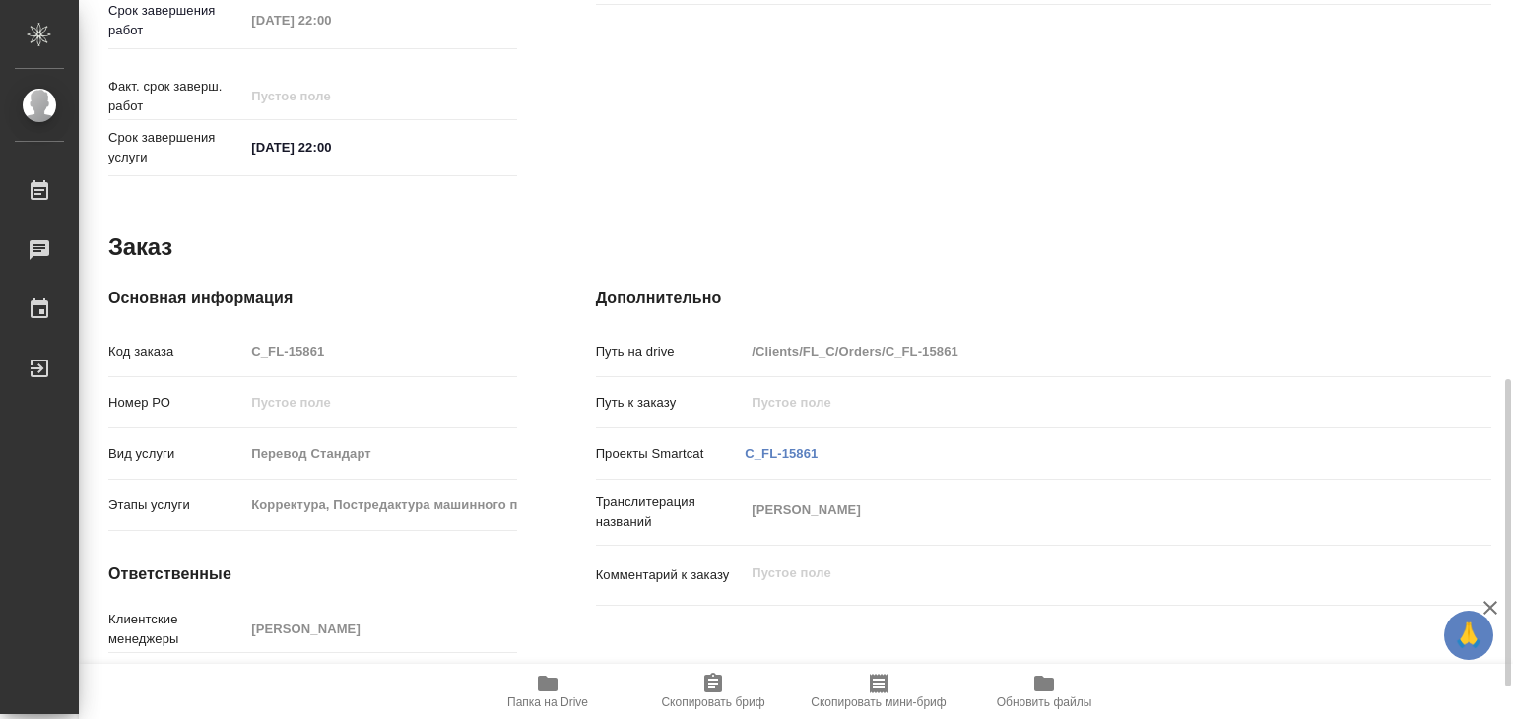
type textarea "x"
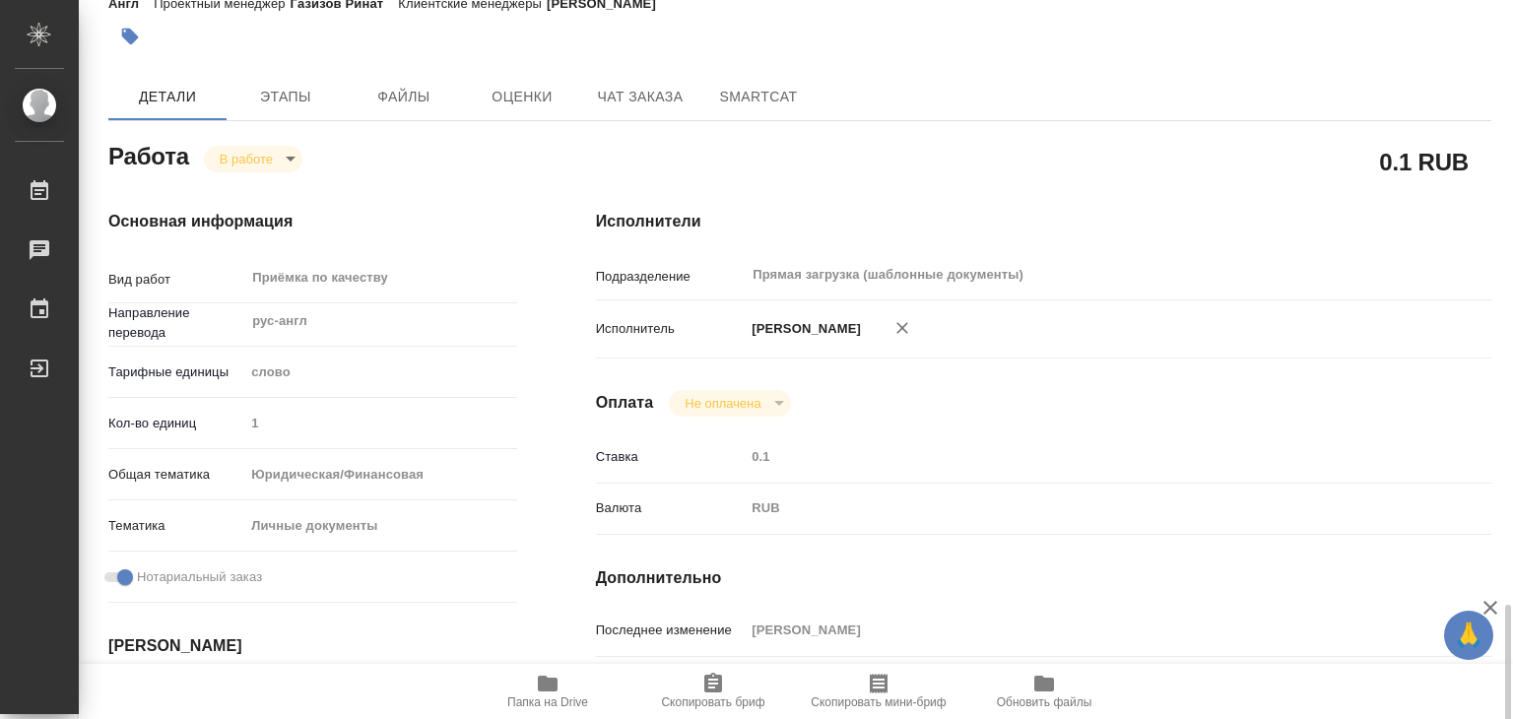
scroll to position [0, 0]
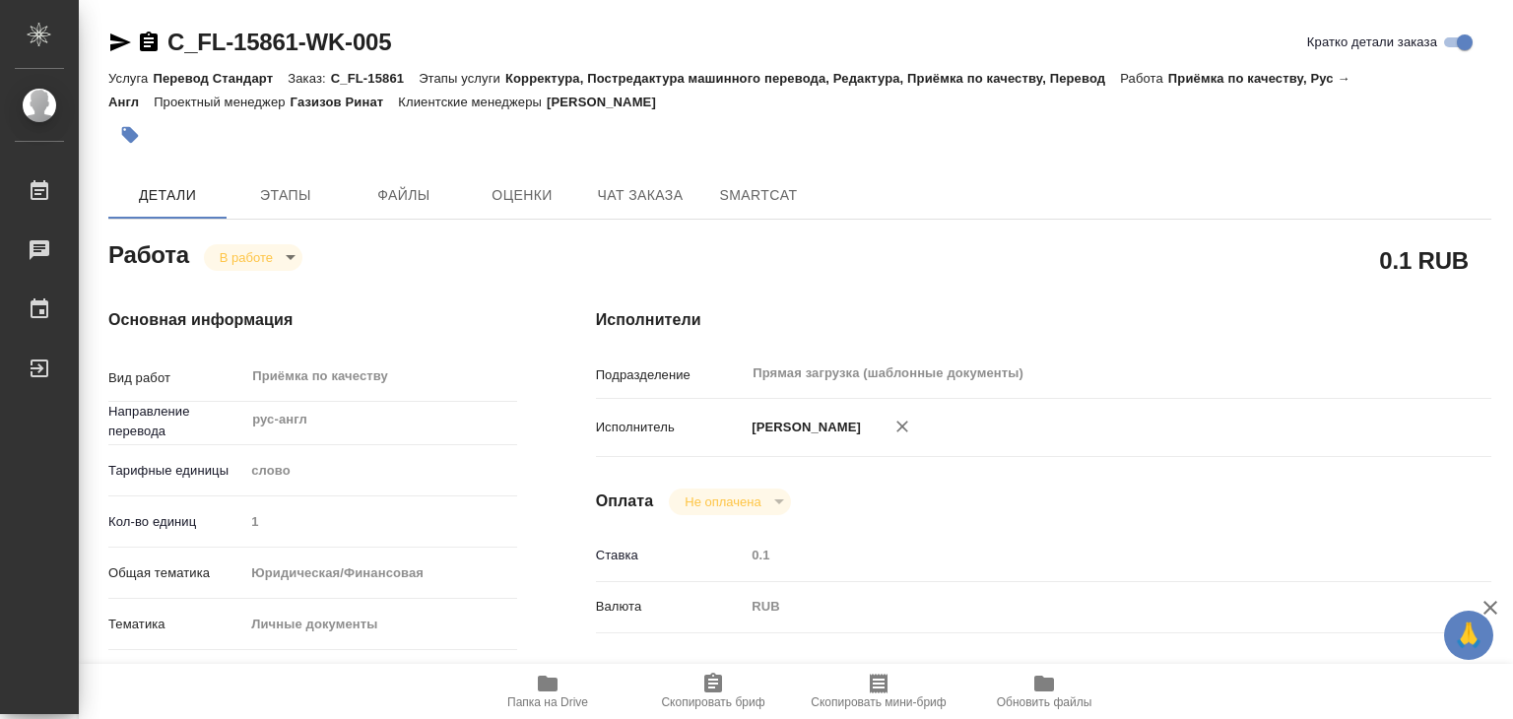
click at [143, 109] on p "Приёмка по качеству, Рус → Англ" at bounding box center [729, 90] width 1242 height 38
click at [133, 123] on button "button" at bounding box center [129, 134] width 43 height 43
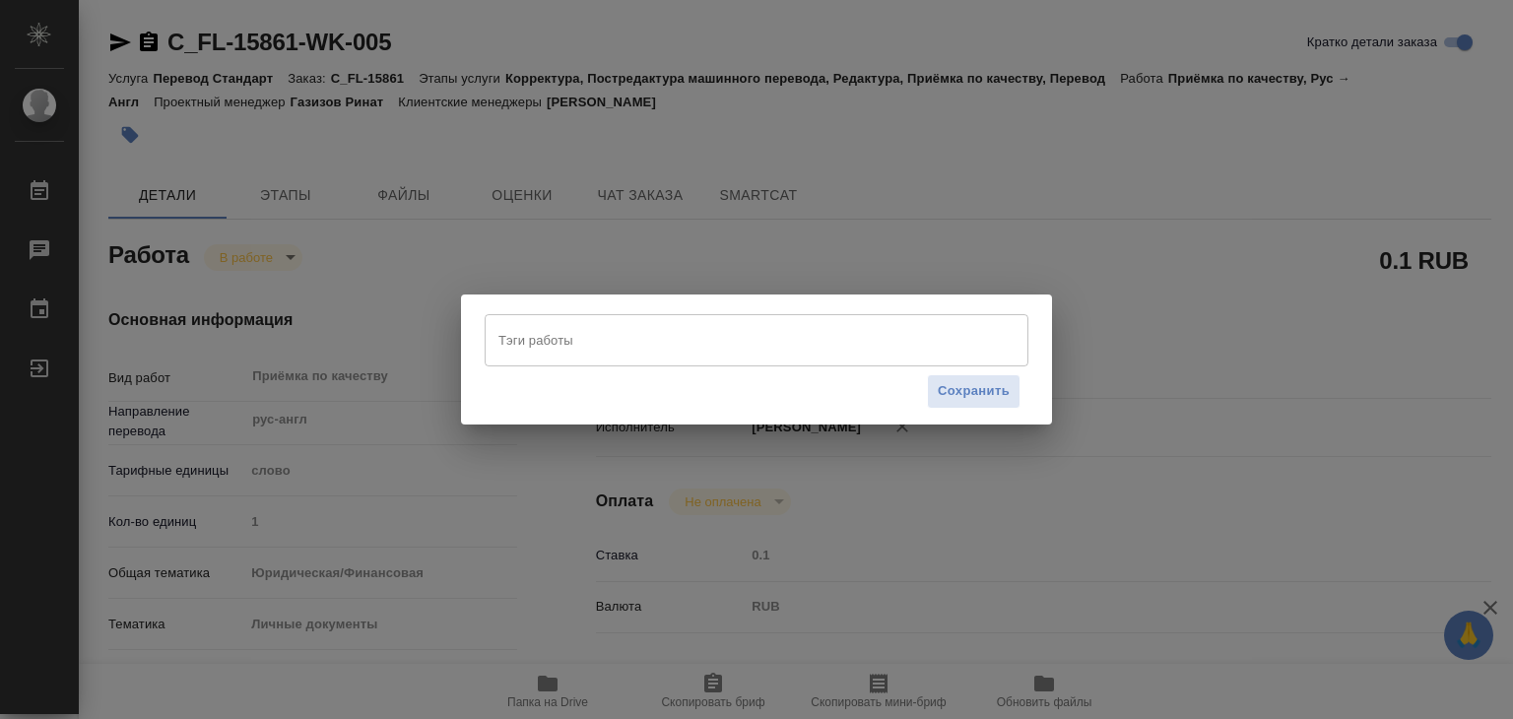
click at [627, 358] on div "Тэги работы" at bounding box center [757, 339] width 544 height 51
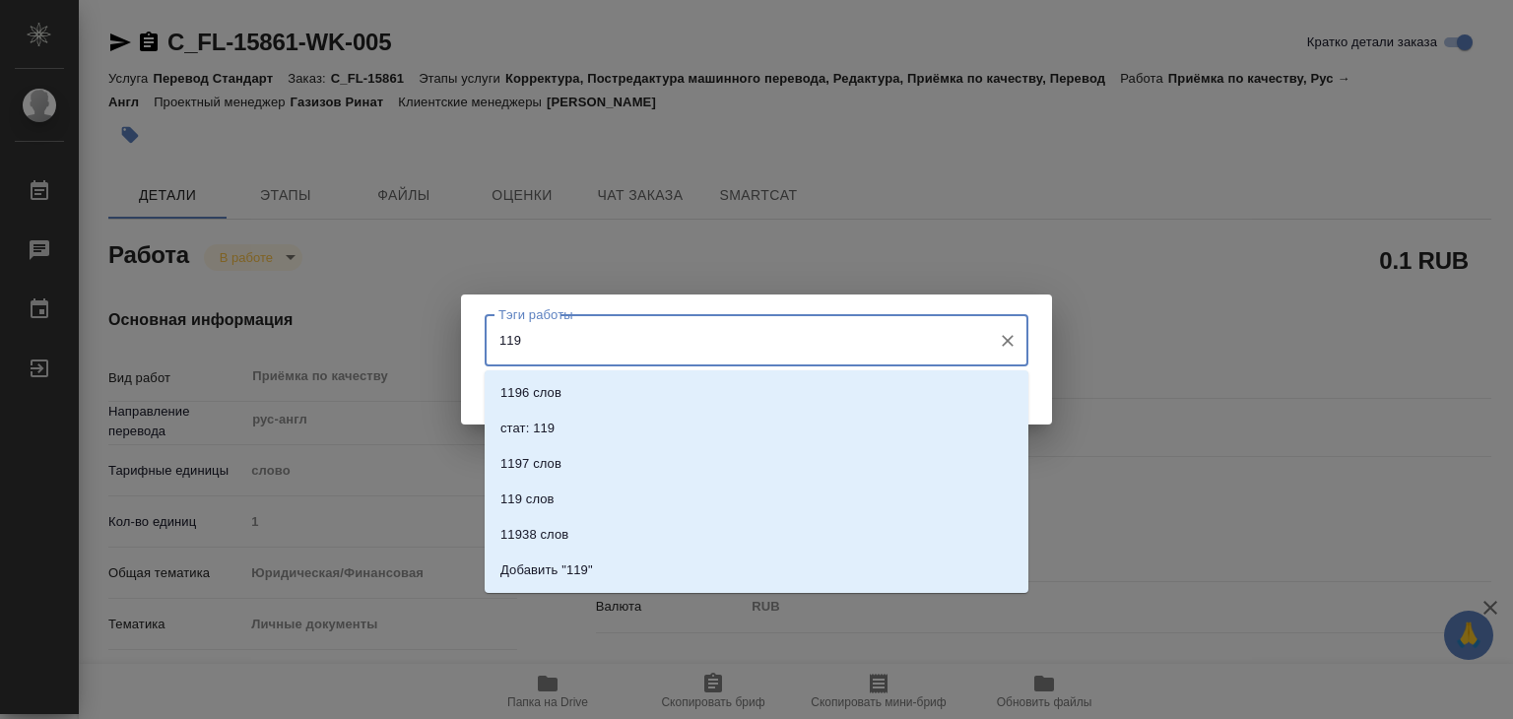
type input "119"
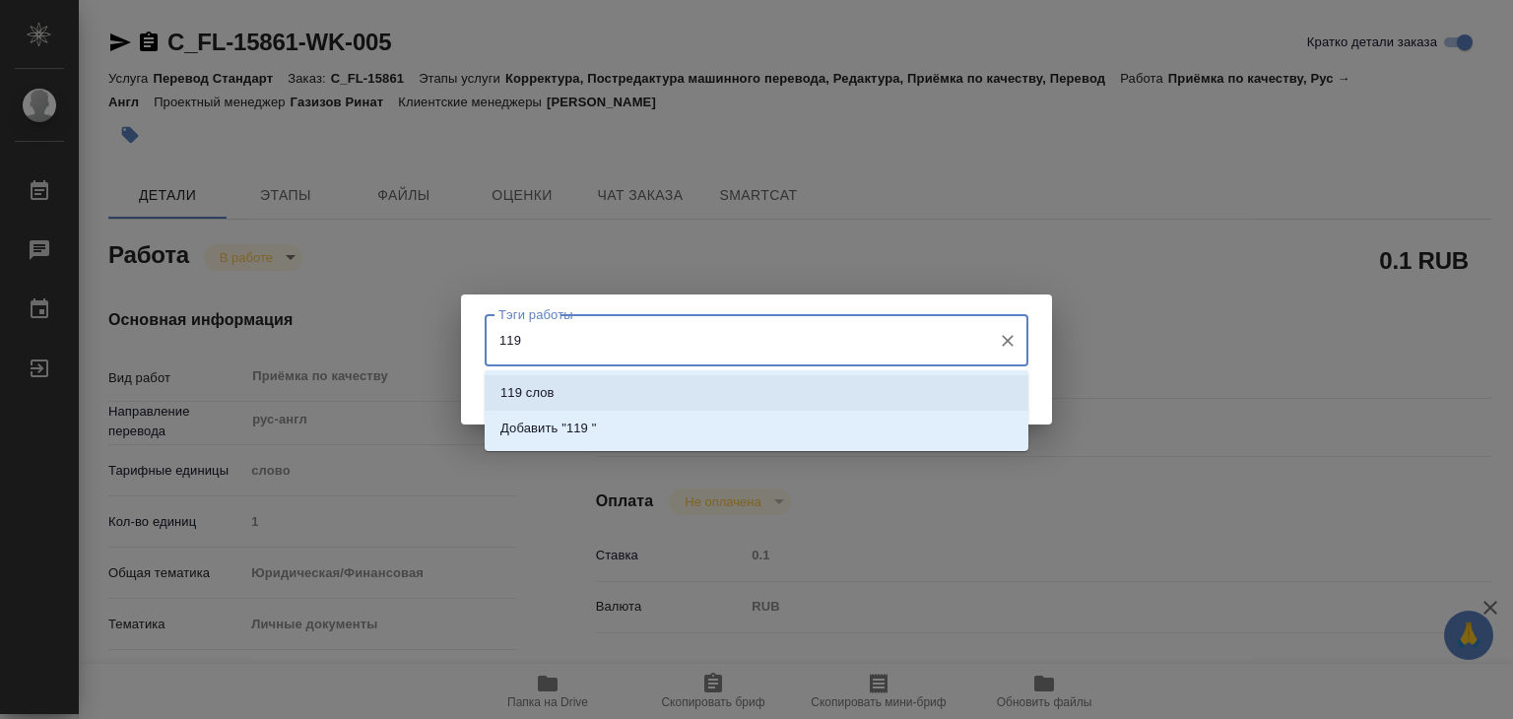
click at [637, 394] on li "119 слов" at bounding box center [757, 392] width 544 height 35
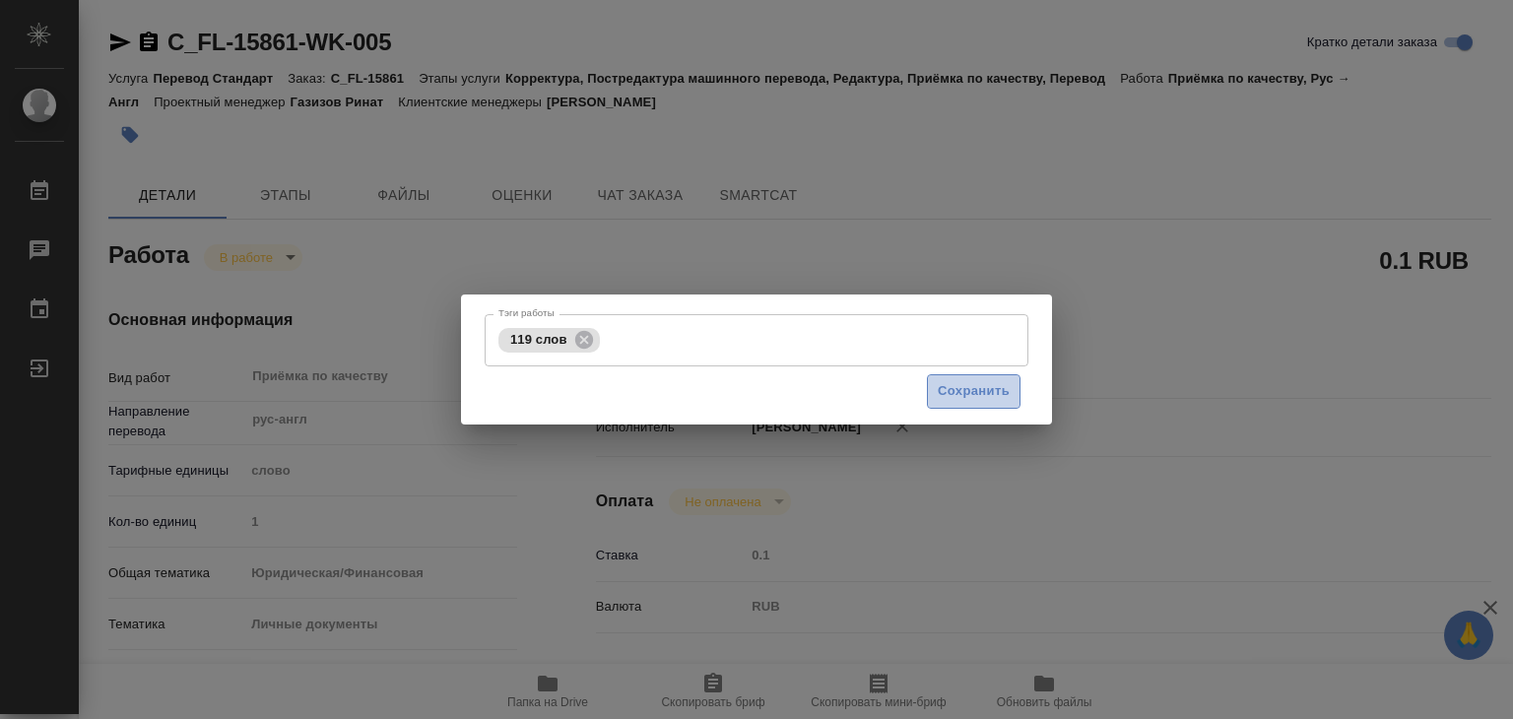
click at [949, 392] on span "Сохранить" at bounding box center [974, 391] width 72 height 23
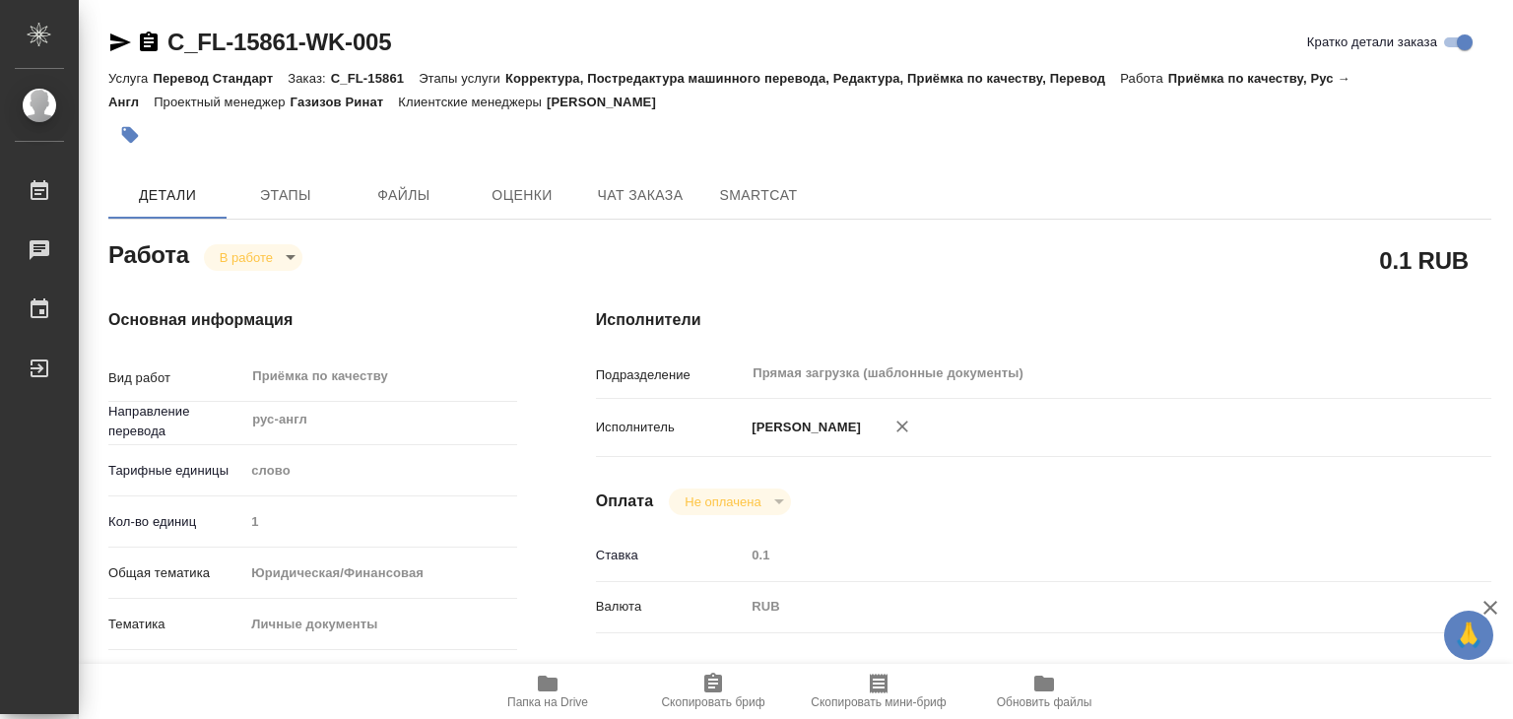
type input "inProgress"
type textarea "Приёмка по качеству"
type textarea "x"
type input "рус-англ"
type input "5a8b1489cc6b4906c91bfd90"
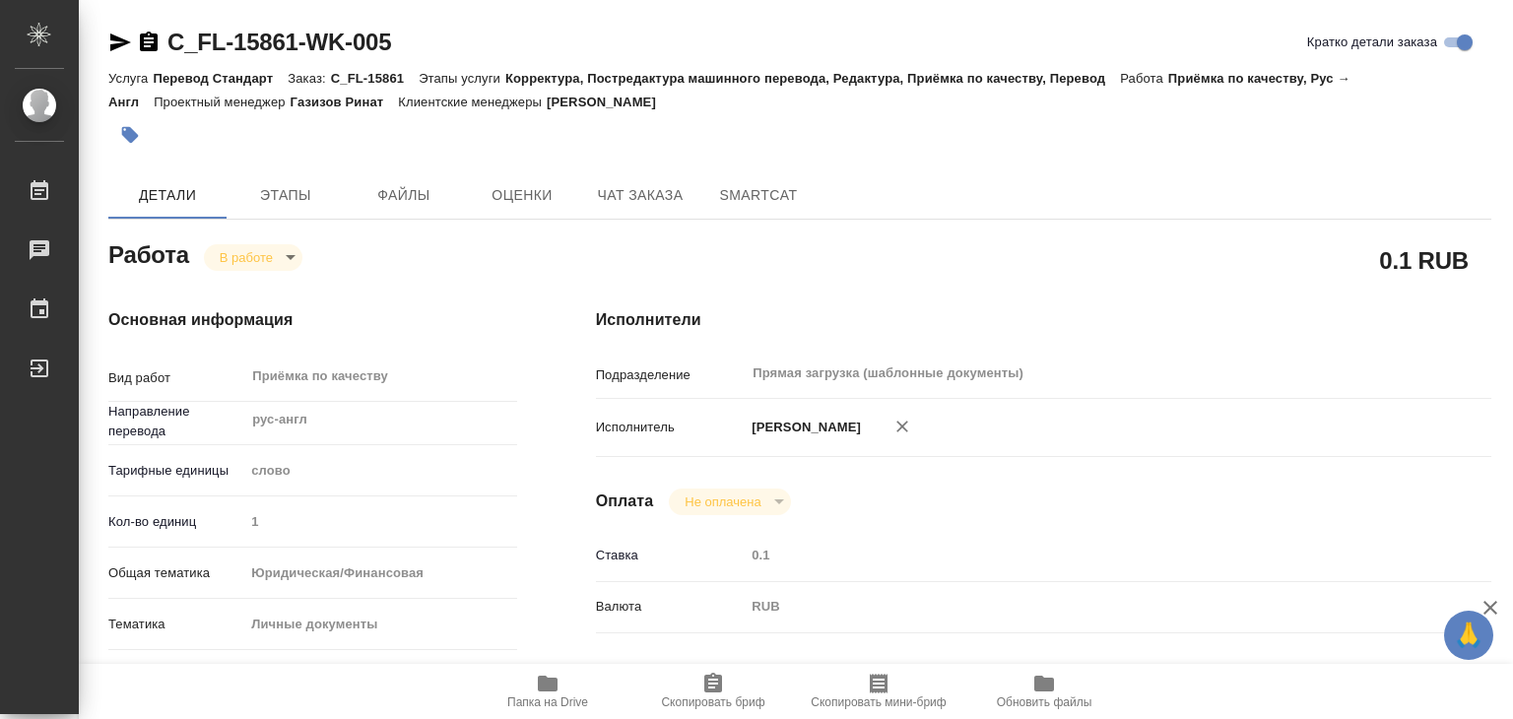
type input "1"
type input "yr-fn"
type input "5a8b8b956a9677013d343cfe"
checkbox input "true"
type input "02.09.2025 21:00"
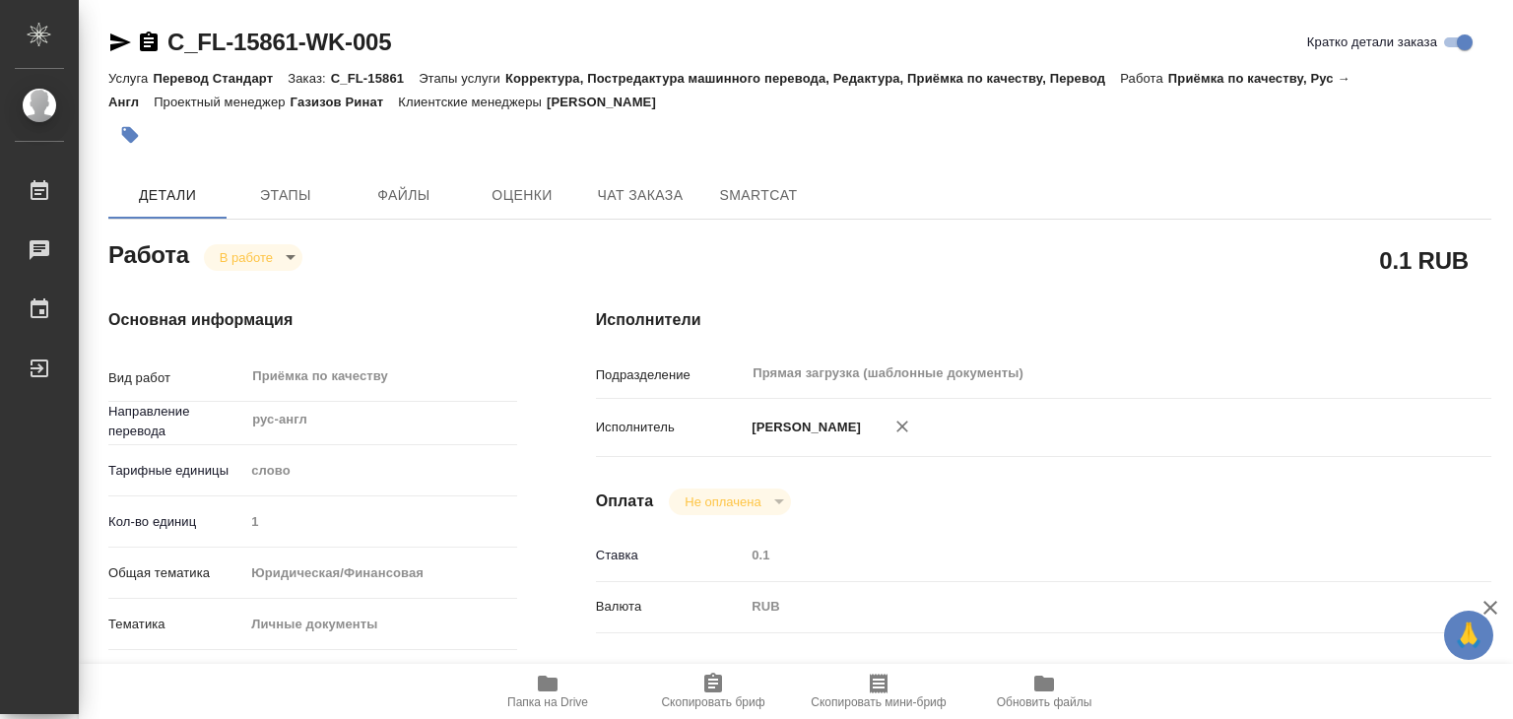
type input "02.09.2025 19:29"
type input "[DATE] 22:00"
type input "Прямая загрузка (шаблонные документы)"
type input "notPayed"
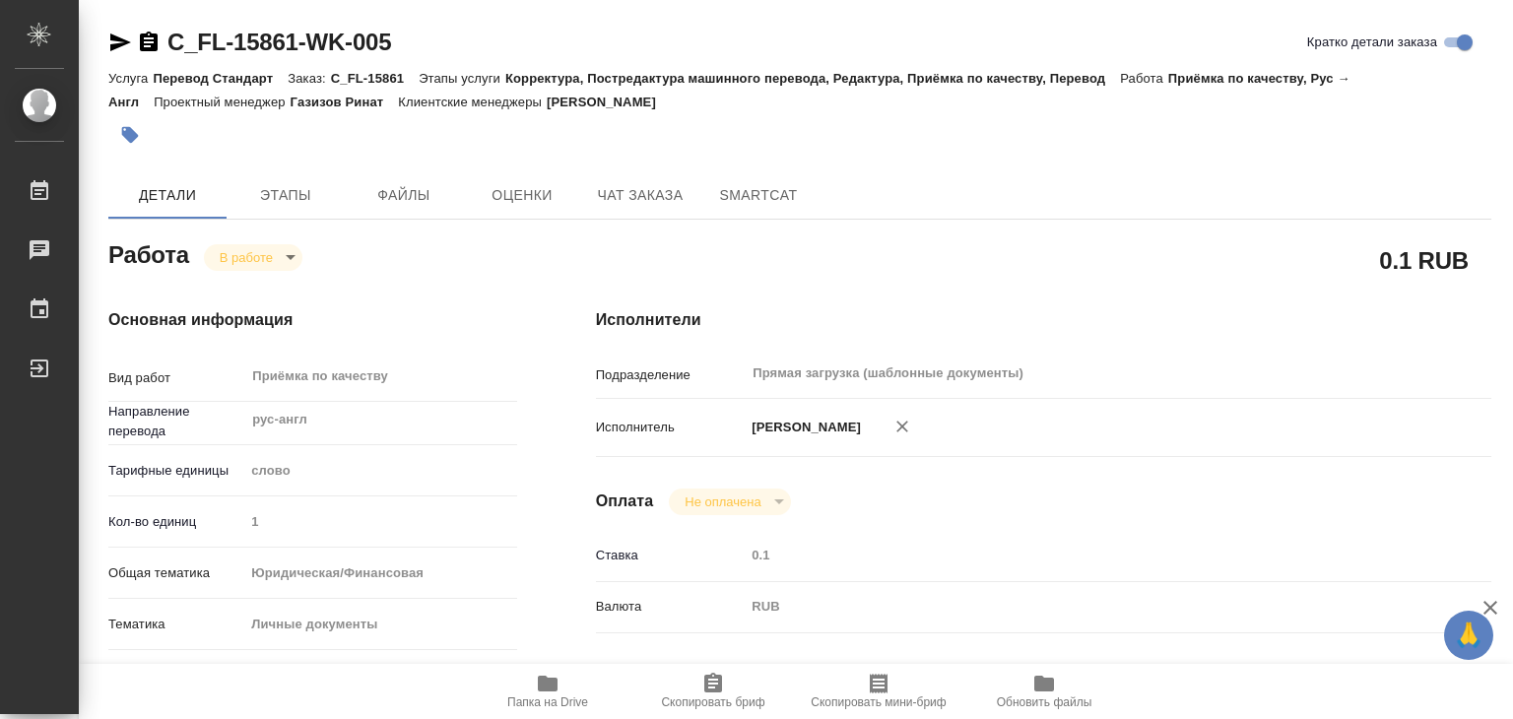
type input "0.1"
type input "RUB"
type input "[PERSON_NAME]"
type textarea "x"
type textarea "/Clients/FL_C/Orders/C_FL-15861/Corrected/C_FL-15861-WK-005"
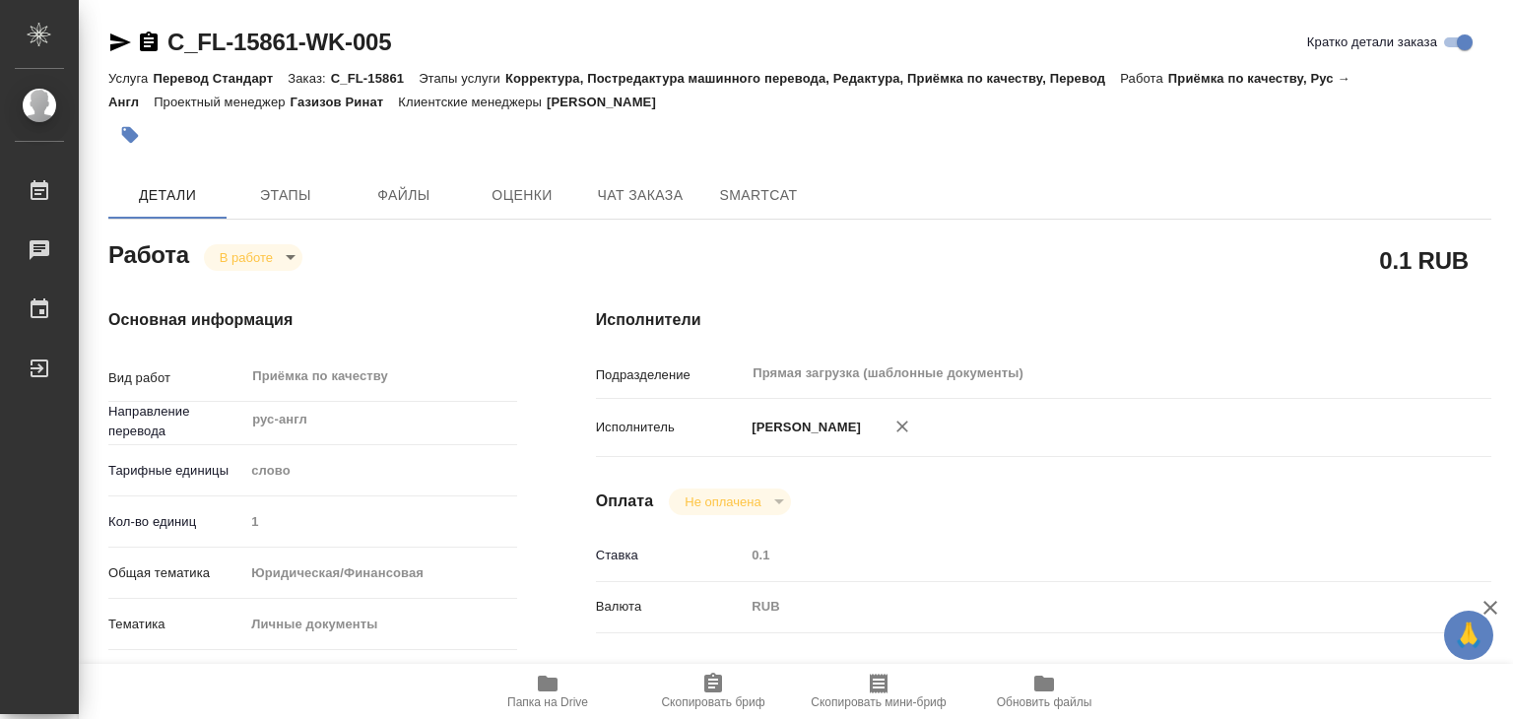
type textarea "x"
type input "C_FL-15861"
type input "Перевод Стандарт"
type input "Корректура, Постредактура машинного перевода, Редактура, Приёмка по качеству, П…"
type input "Зайцева Светлана"
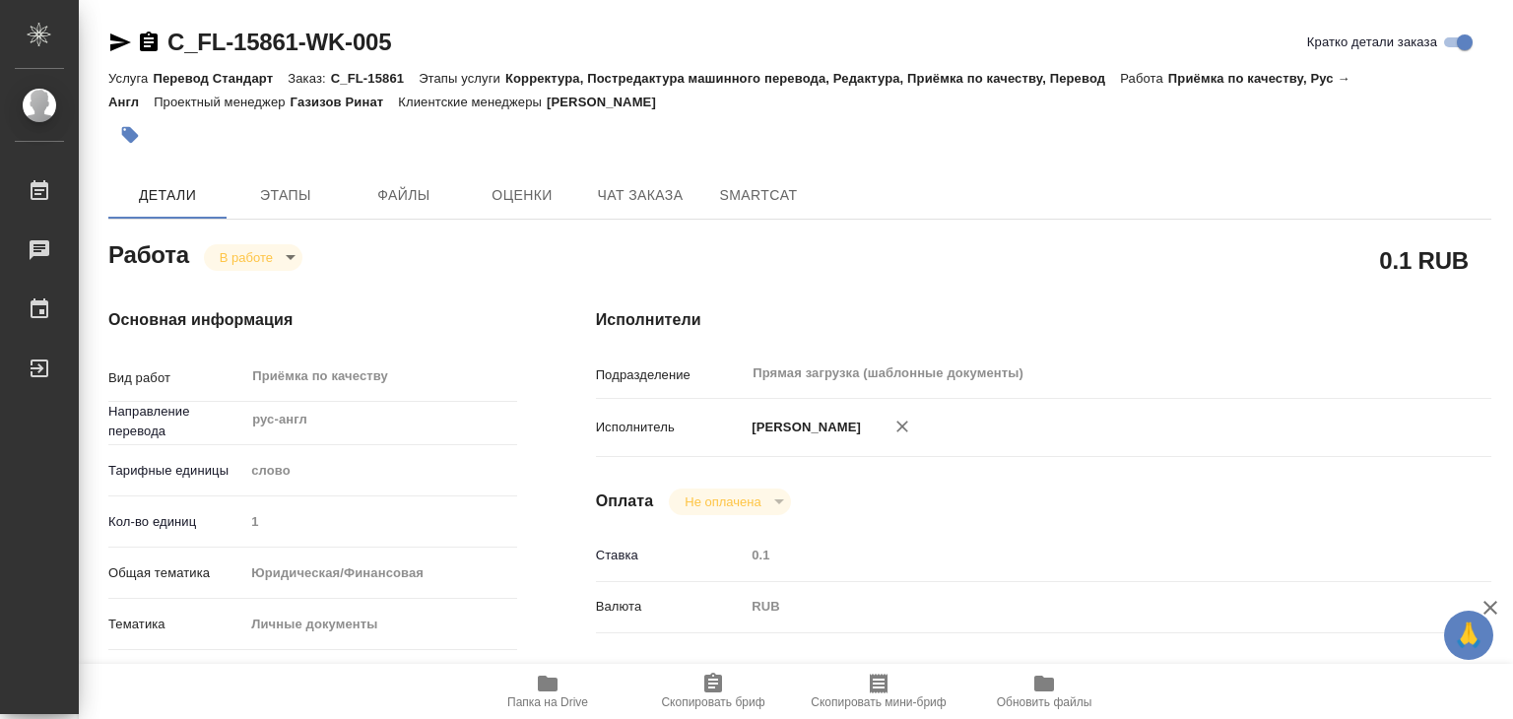
type input "/Clients/FL_C/Orders/C_FL-15861"
type textarea "Kudriavtsev Sergei"
type textarea "x"
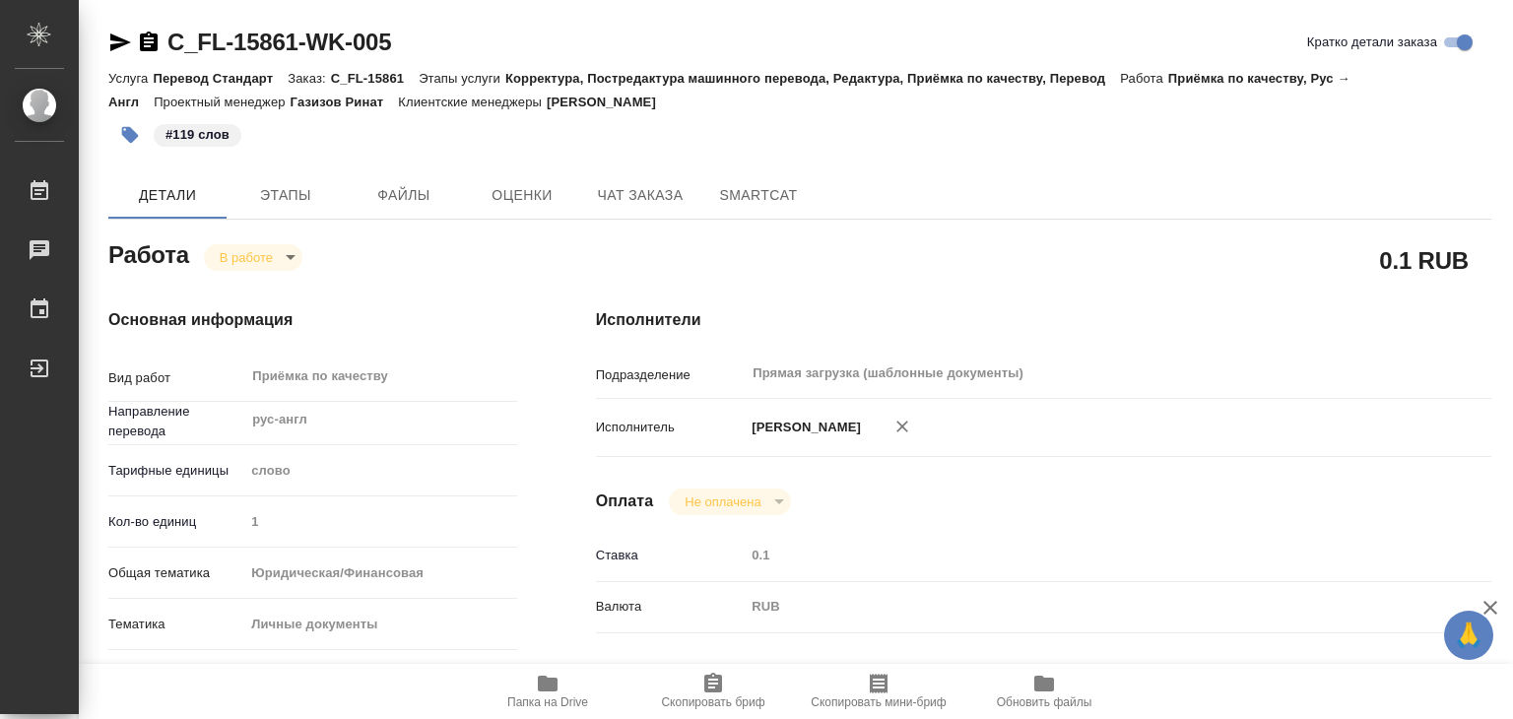
type textarea "x"
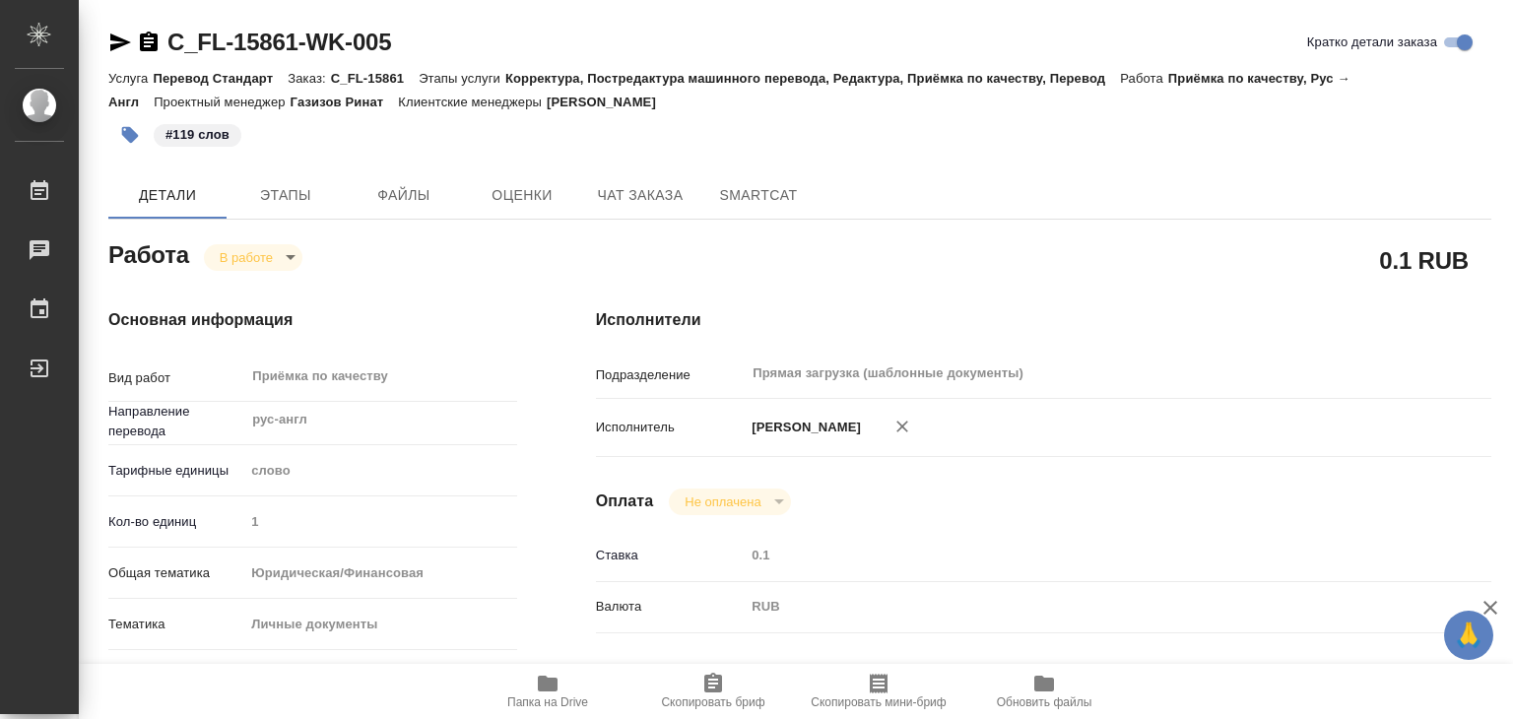
type textarea "x"
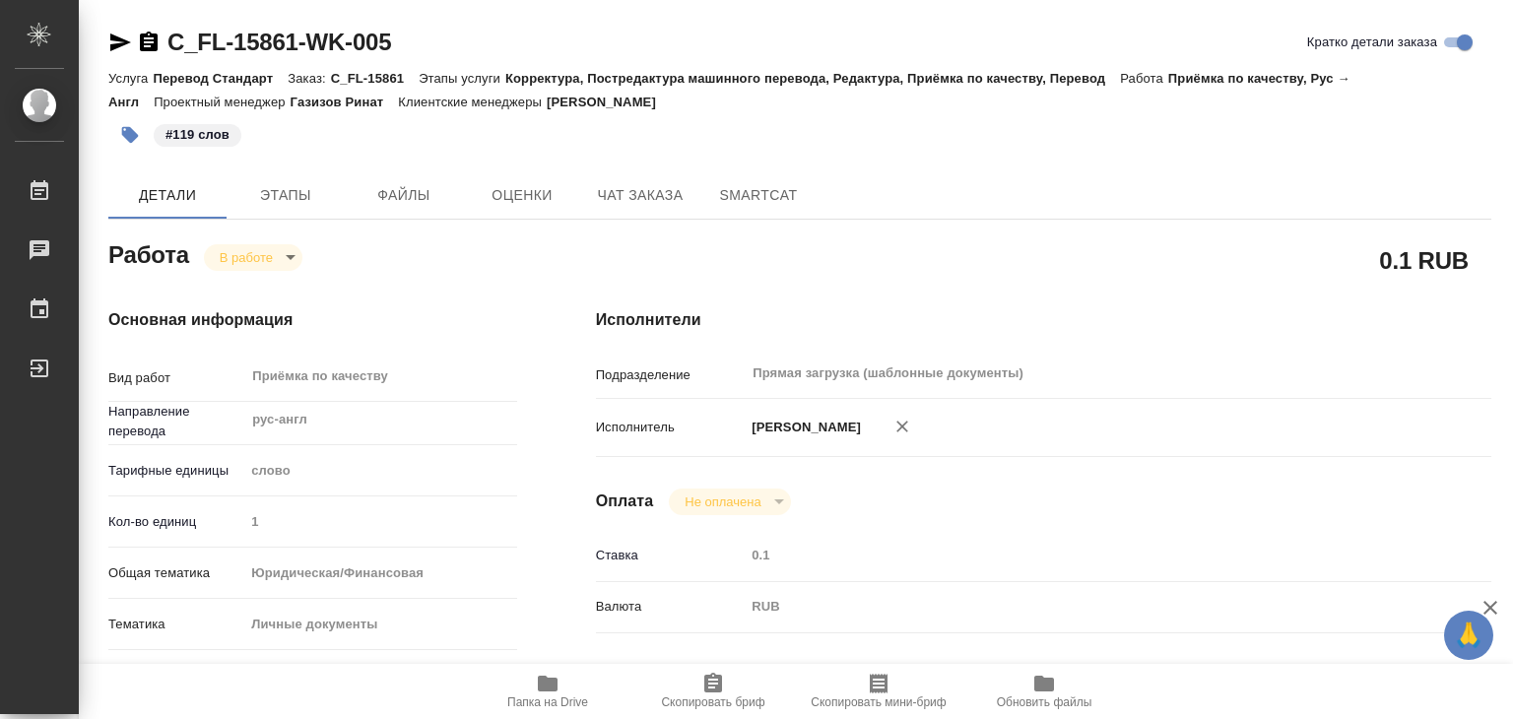
type textarea "x"
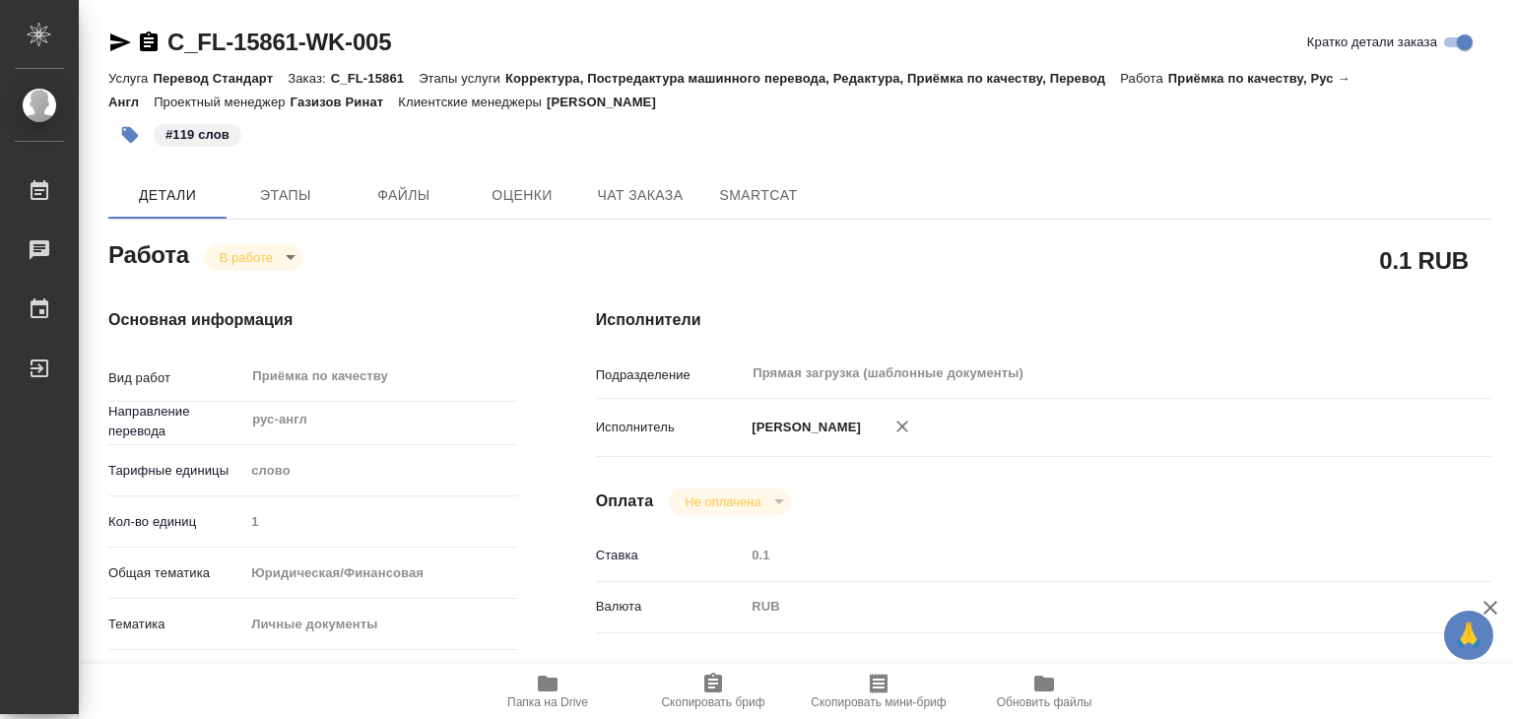
type textarea "x"
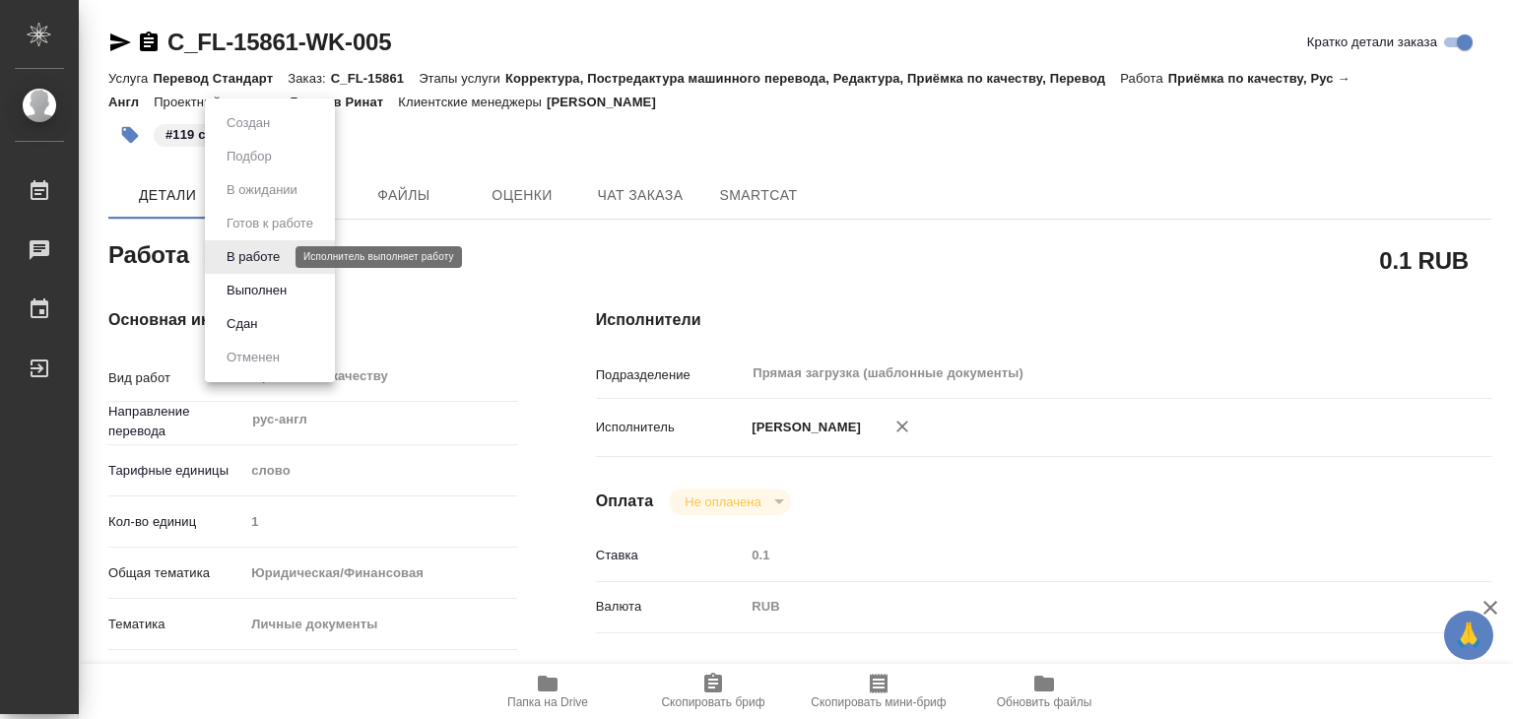
click at [274, 257] on body "🙏 .cls-1 fill:#fff; AWATERA Alilekova Valeriya Работы 0 Чаты График Выйти C_FL-…" at bounding box center [756, 359] width 1513 height 719
click at [276, 296] on button "Выполнен" at bounding box center [257, 291] width 72 height 22
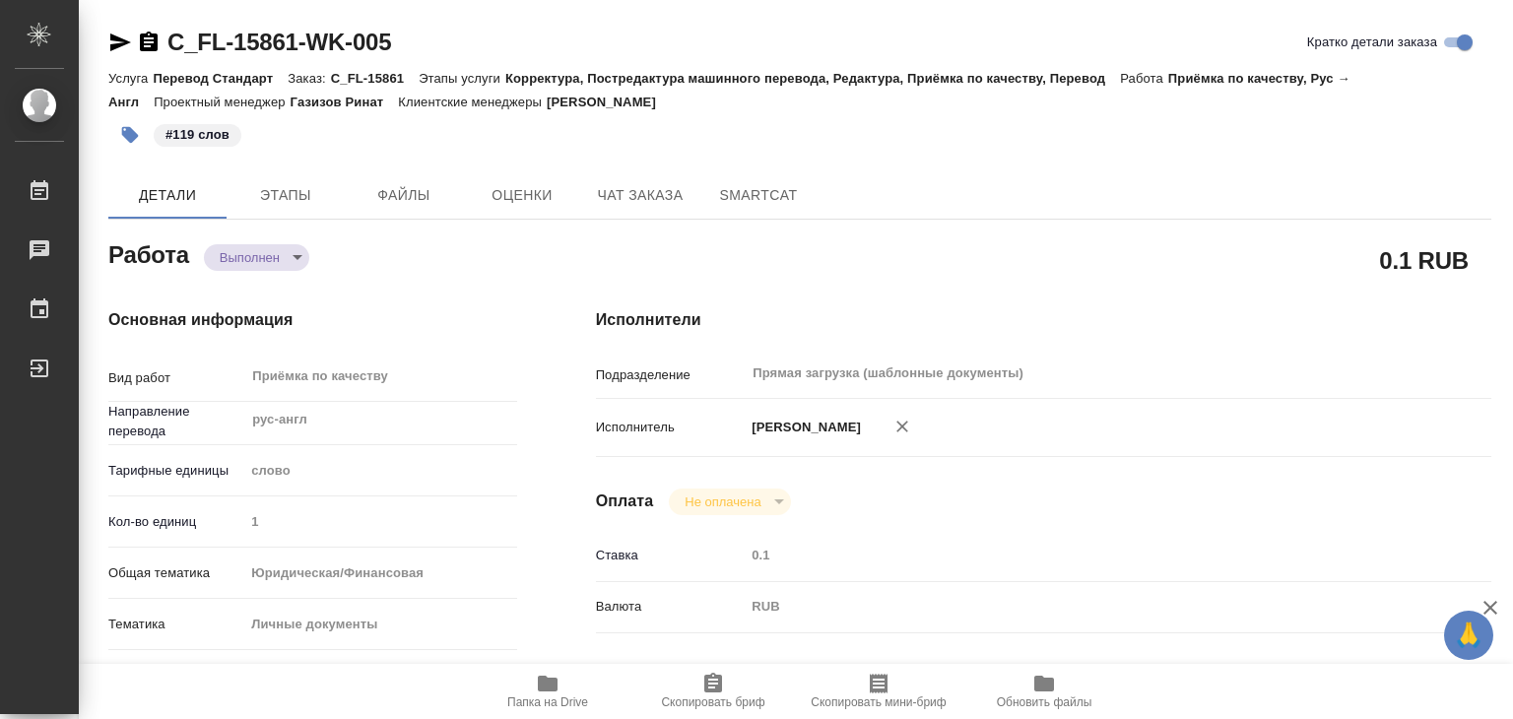
type textarea "x"
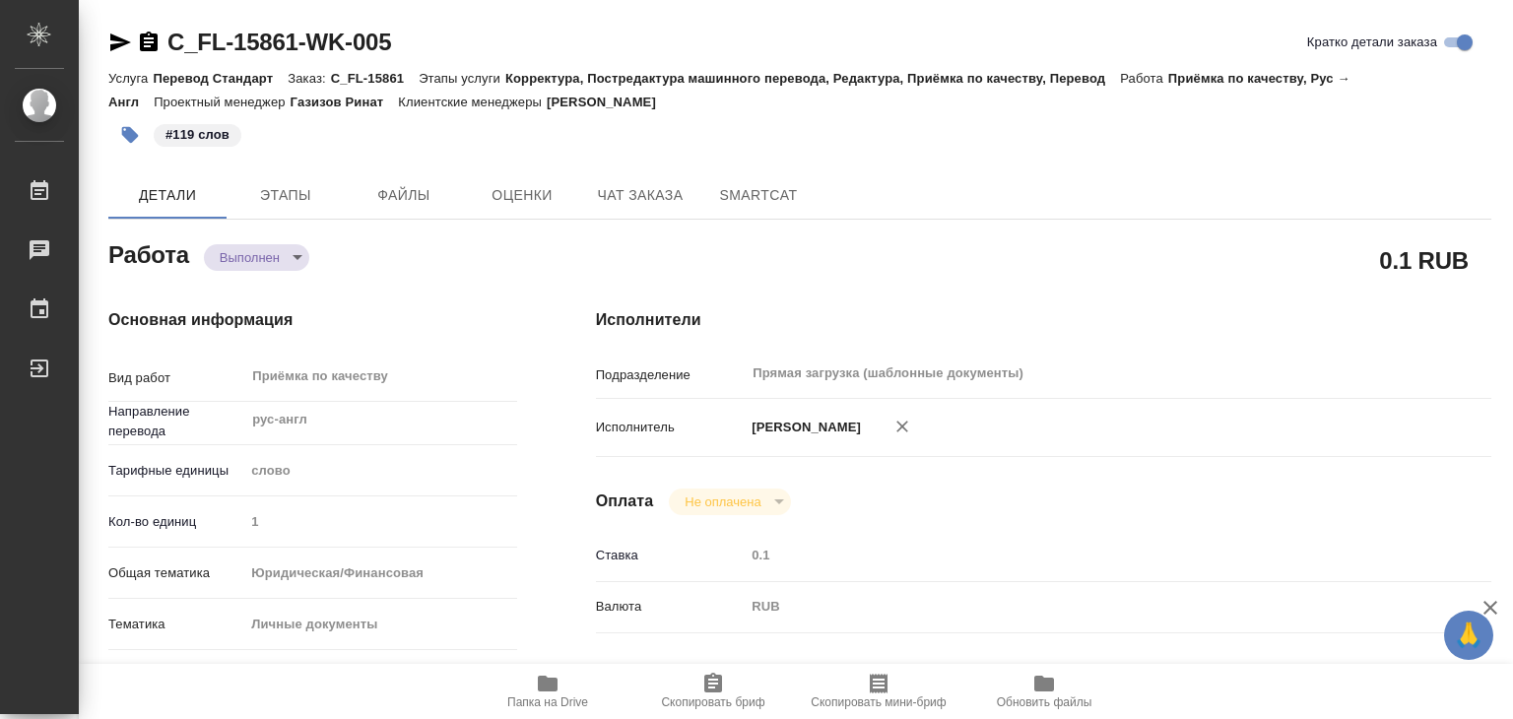
type textarea "x"
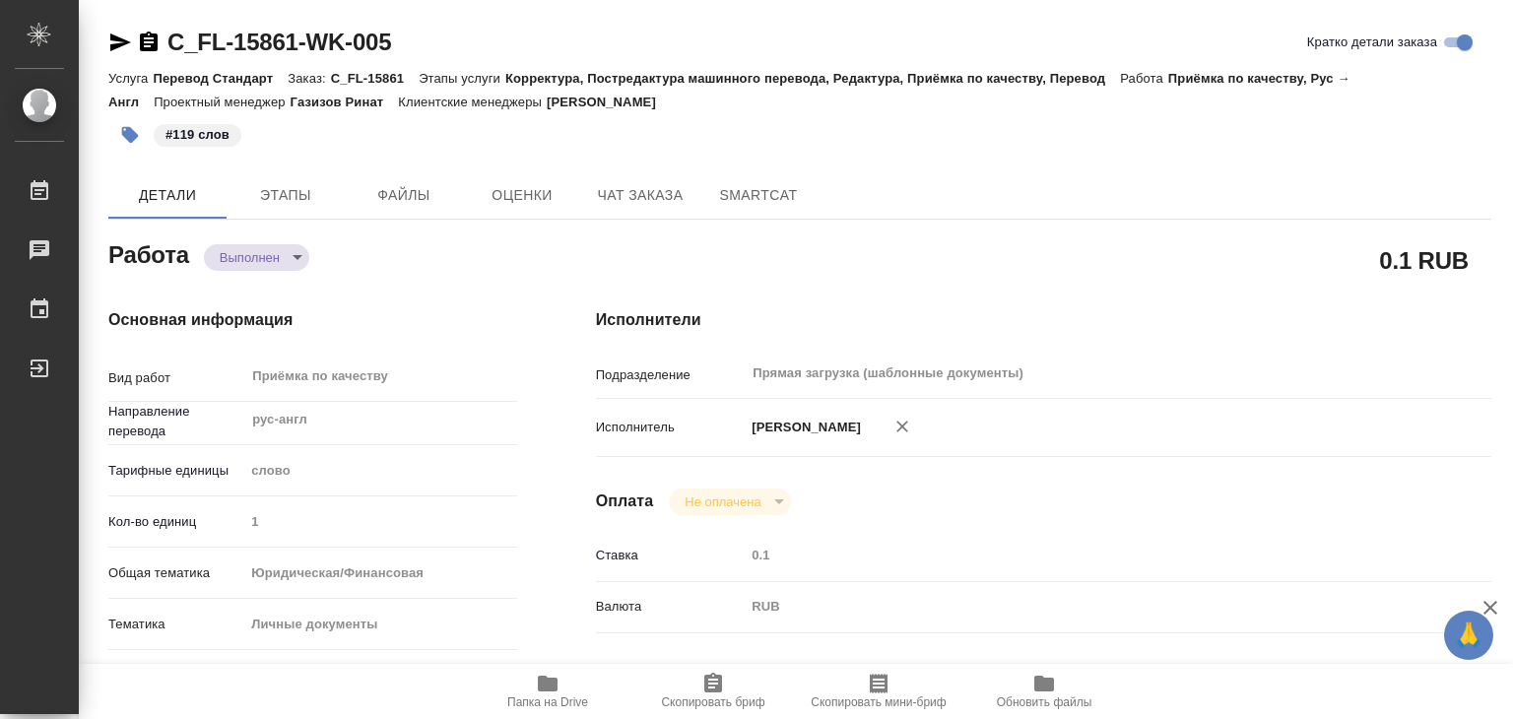
type textarea "x"
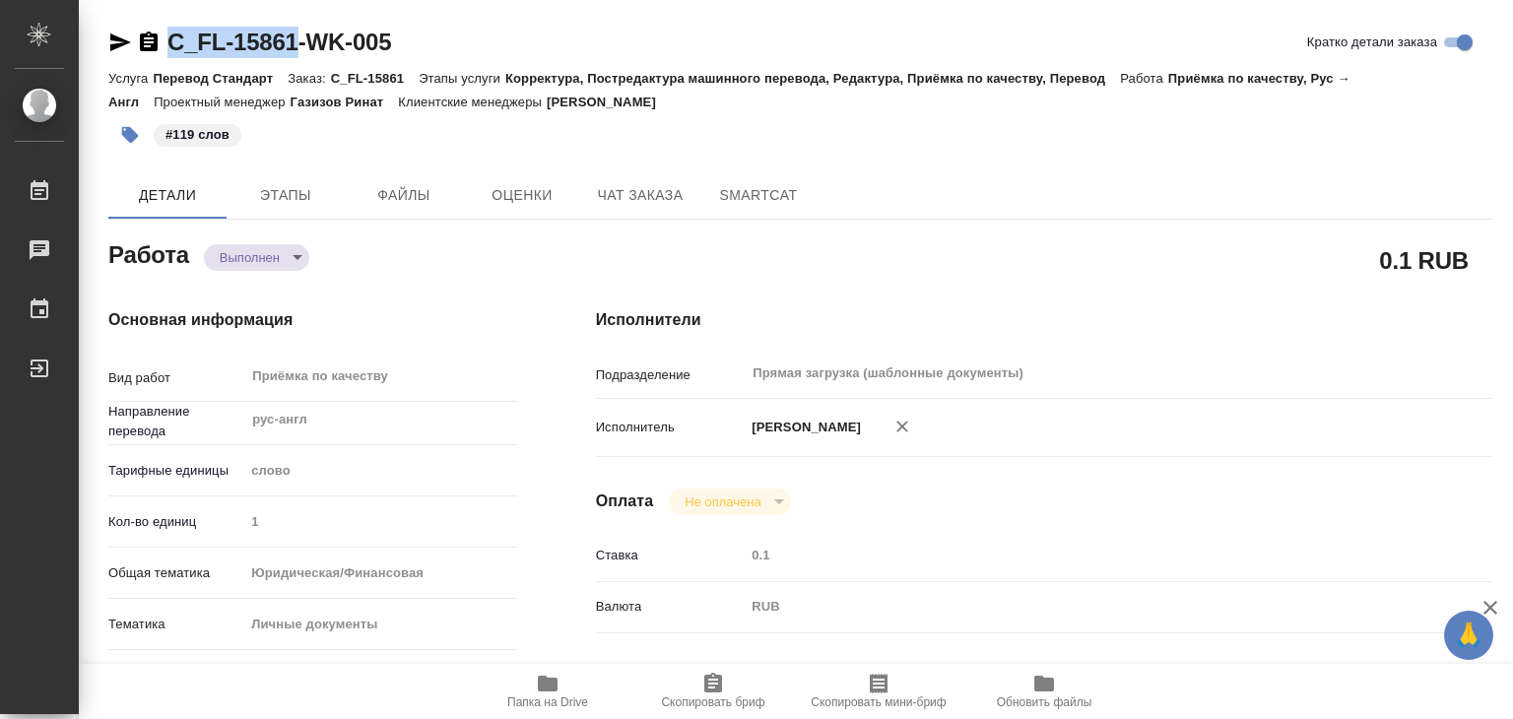
drag, startPoint x: 162, startPoint y: 29, endPoint x: 296, endPoint y: 48, distance: 135.4
click at [296, 48] on div "C_FL-15861-WK-005" at bounding box center [249, 43] width 283 height 32
copy link "C_FL-15861"
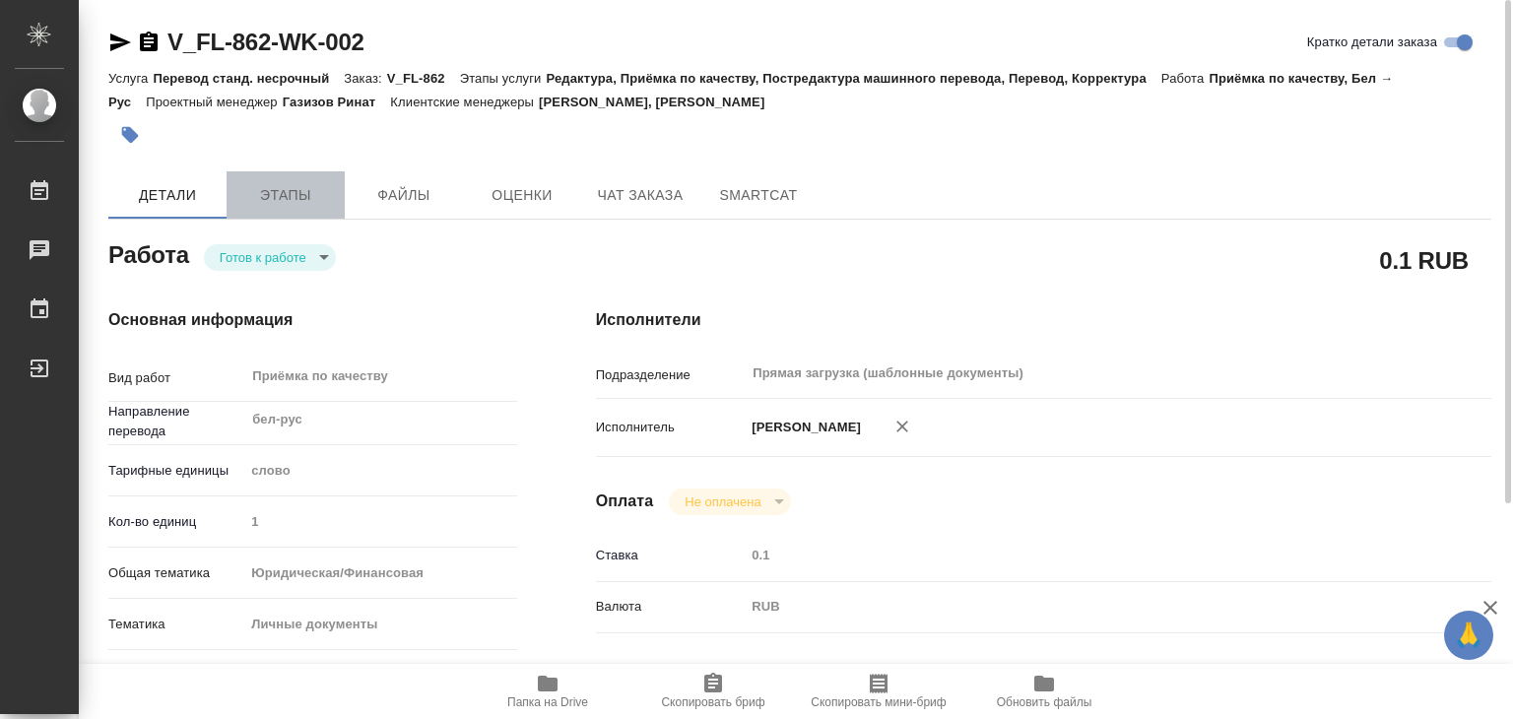
click at [297, 195] on span "Этапы" at bounding box center [285, 195] width 95 height 25
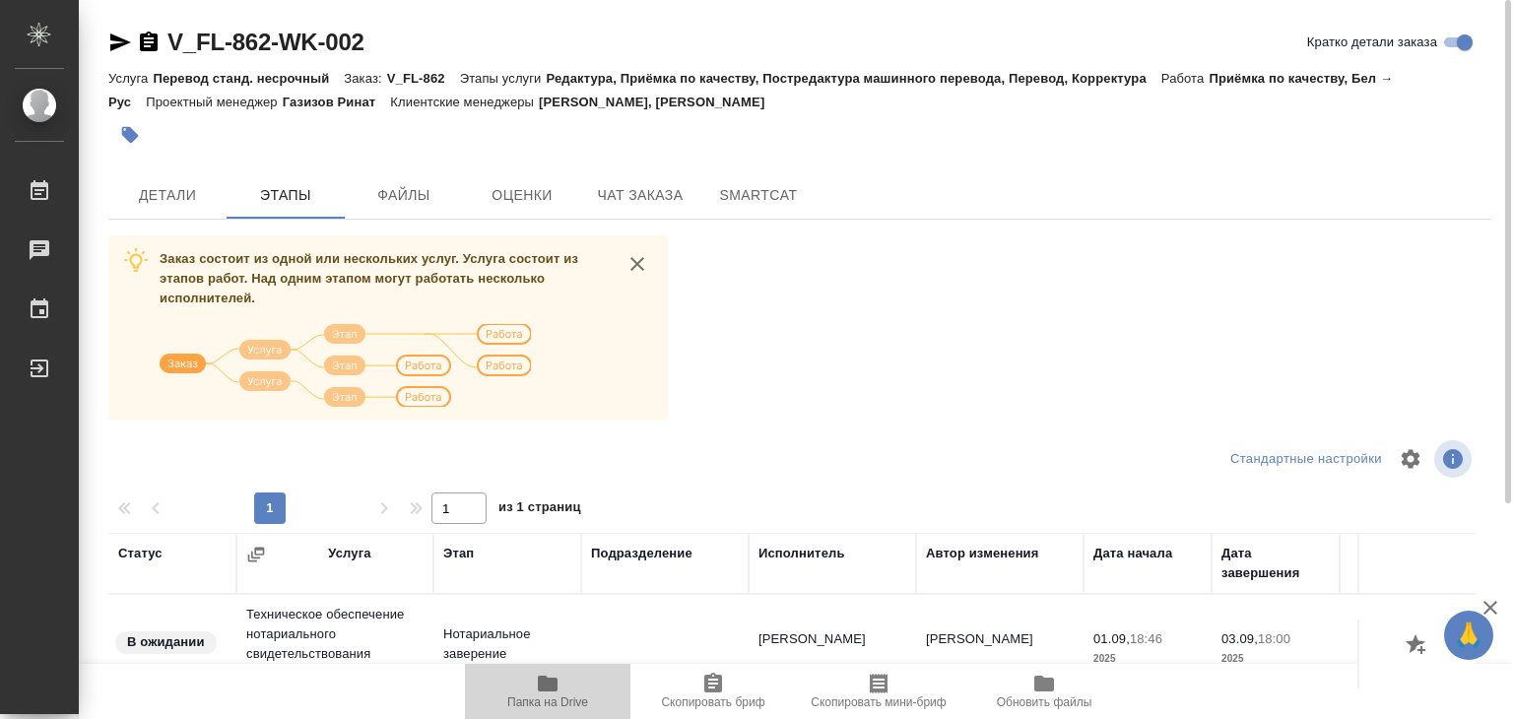
click at [555, 681] on icon "button" at bounding box center [548, 684] width 20 height 16
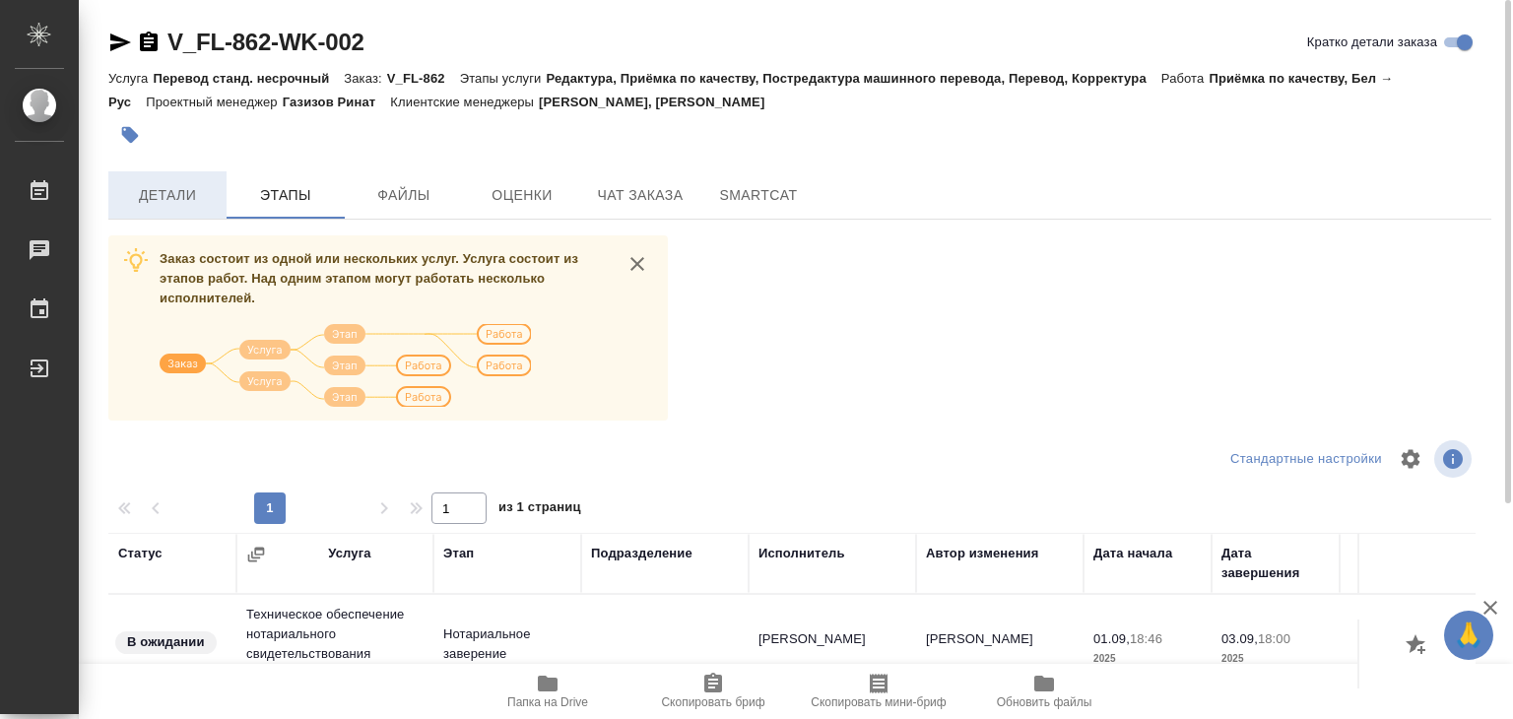
click at [195, 209] on button "Детали" at bounding box center [167, 194] width 118 height 47
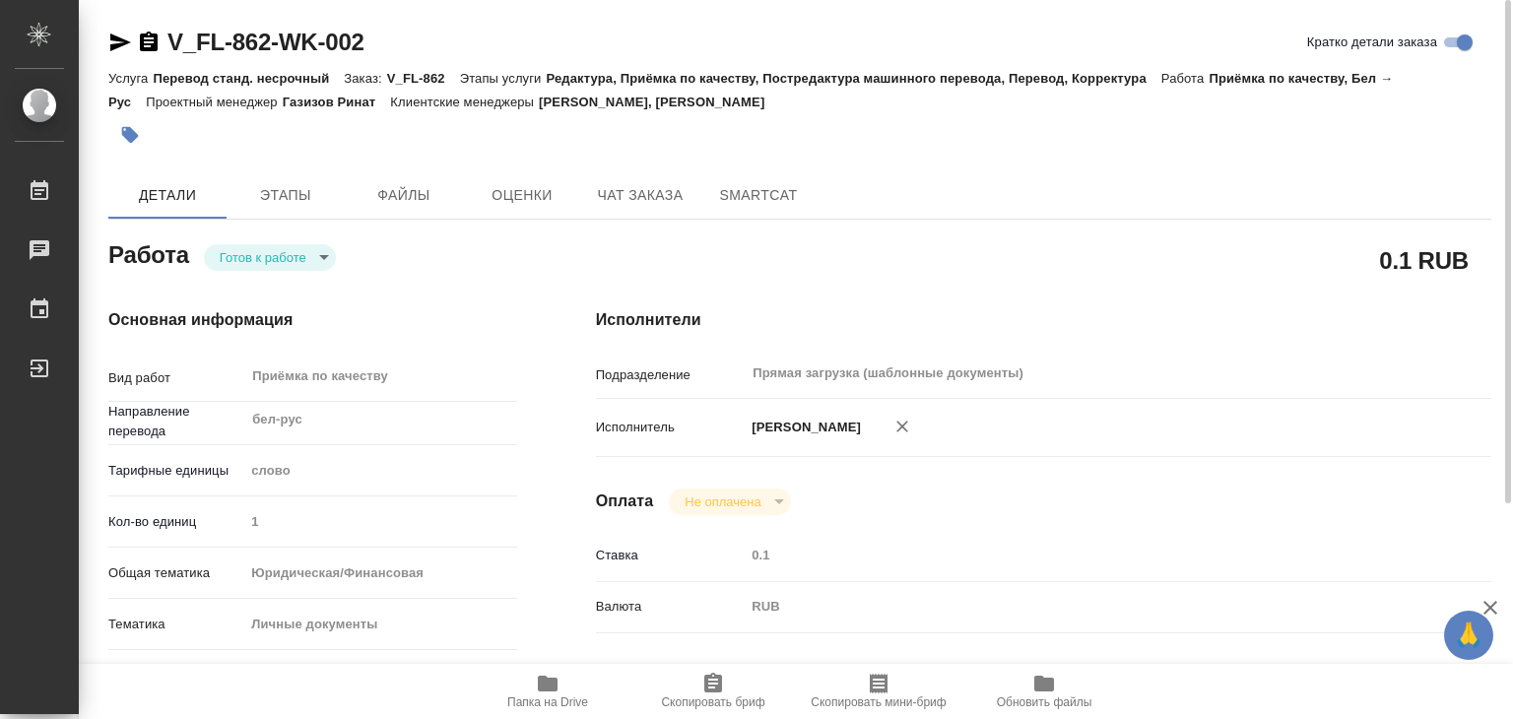
type textarea "x"
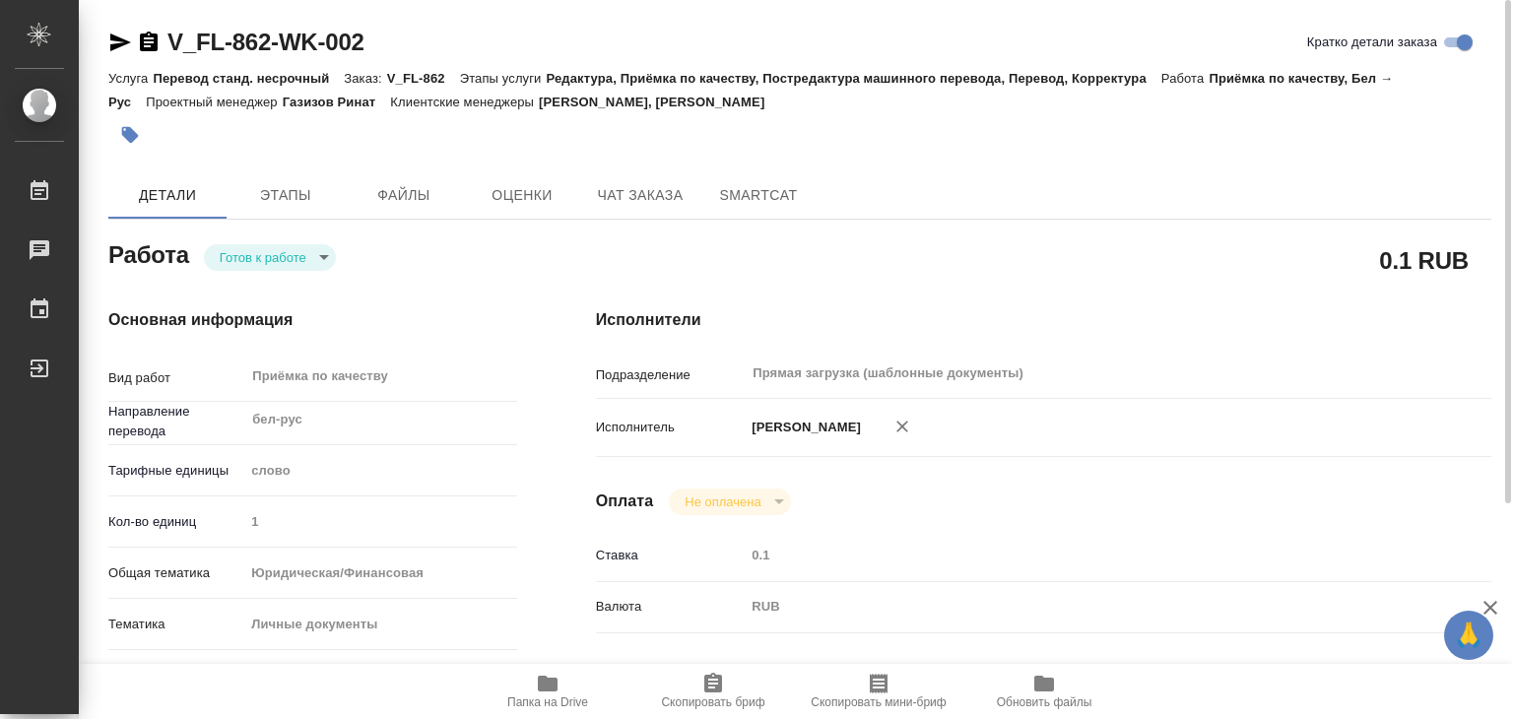
type textarea "x"
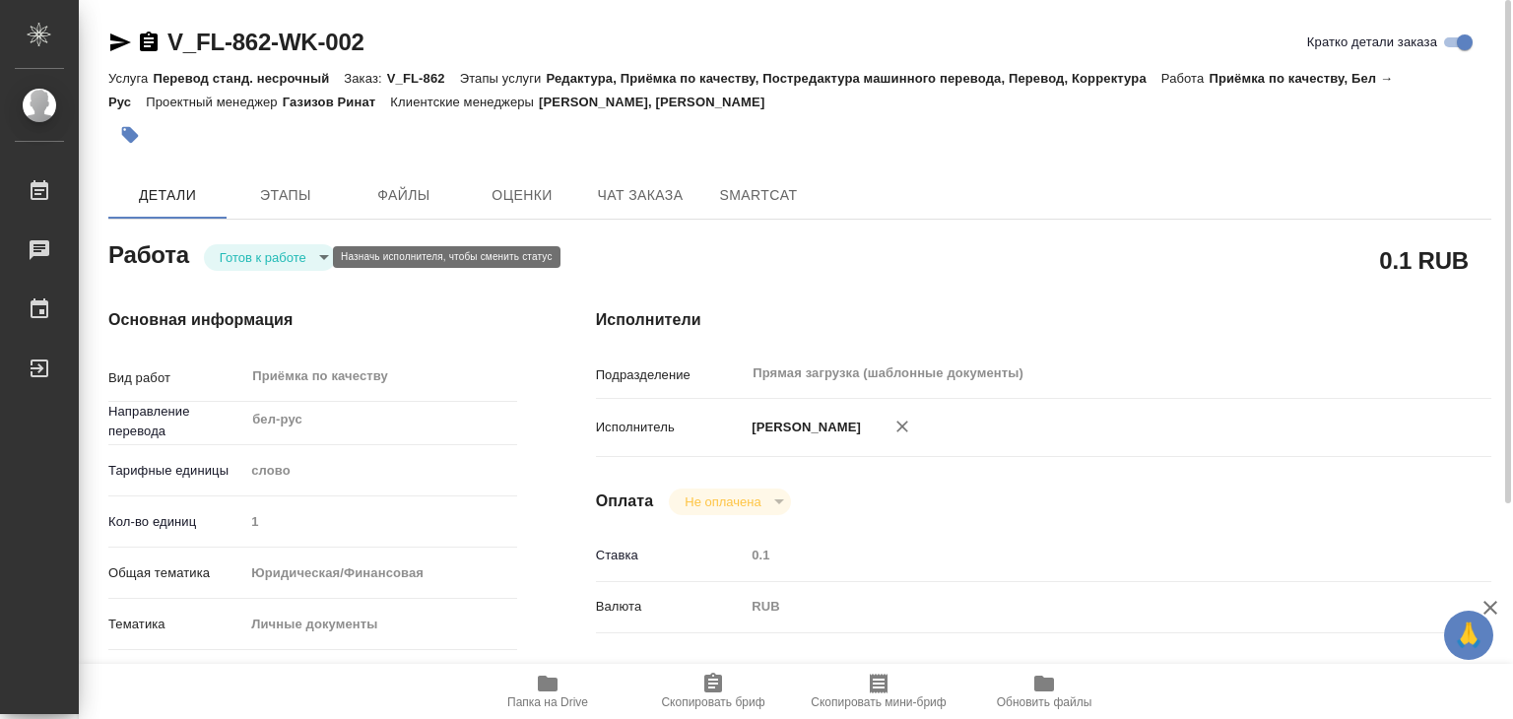
click at [266, 261] on body "🙏 .cls-1 fill:#fff; AWATERA Alilekova Valeriya Работы 0 Чаты График Выйти V_FL-…" at bounding box center [756, 359] width 1513 height 719
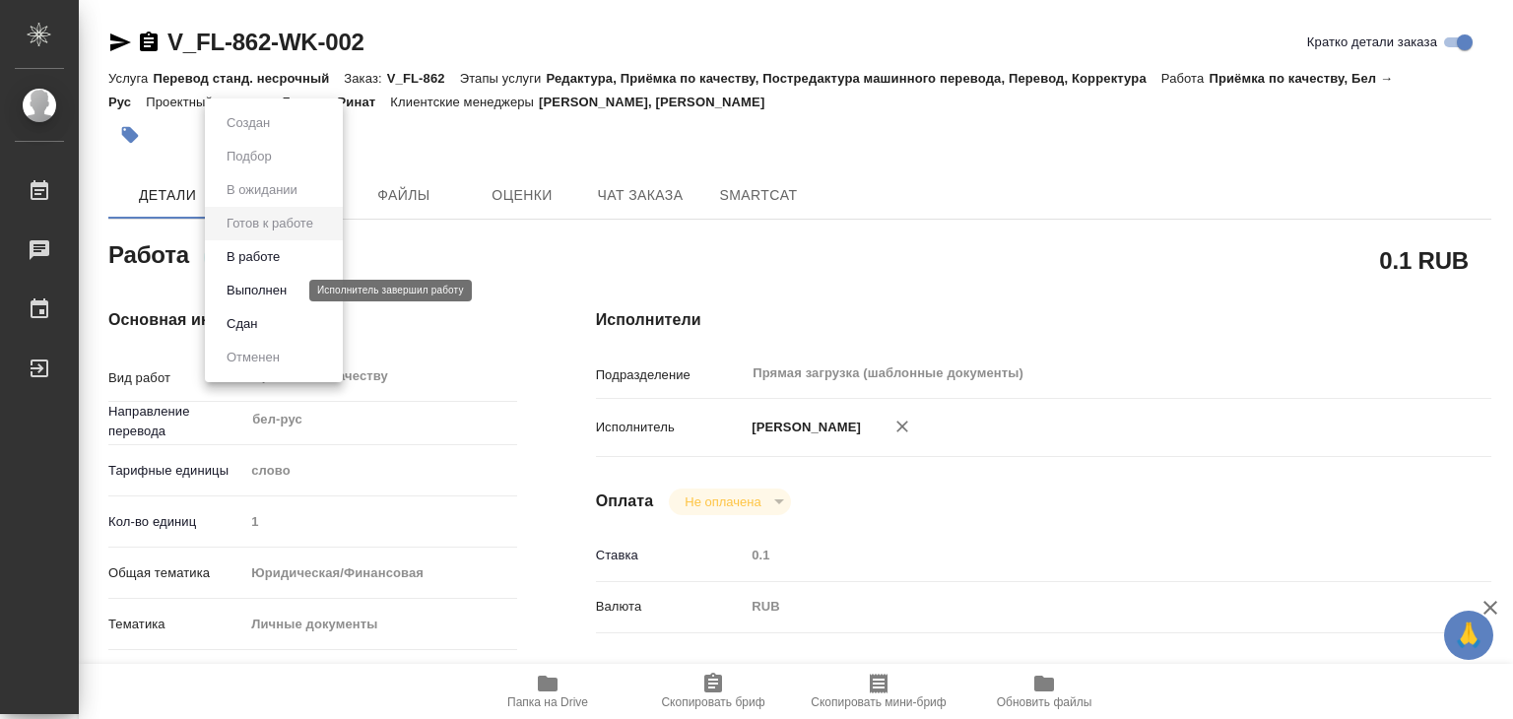
type textarea "x"
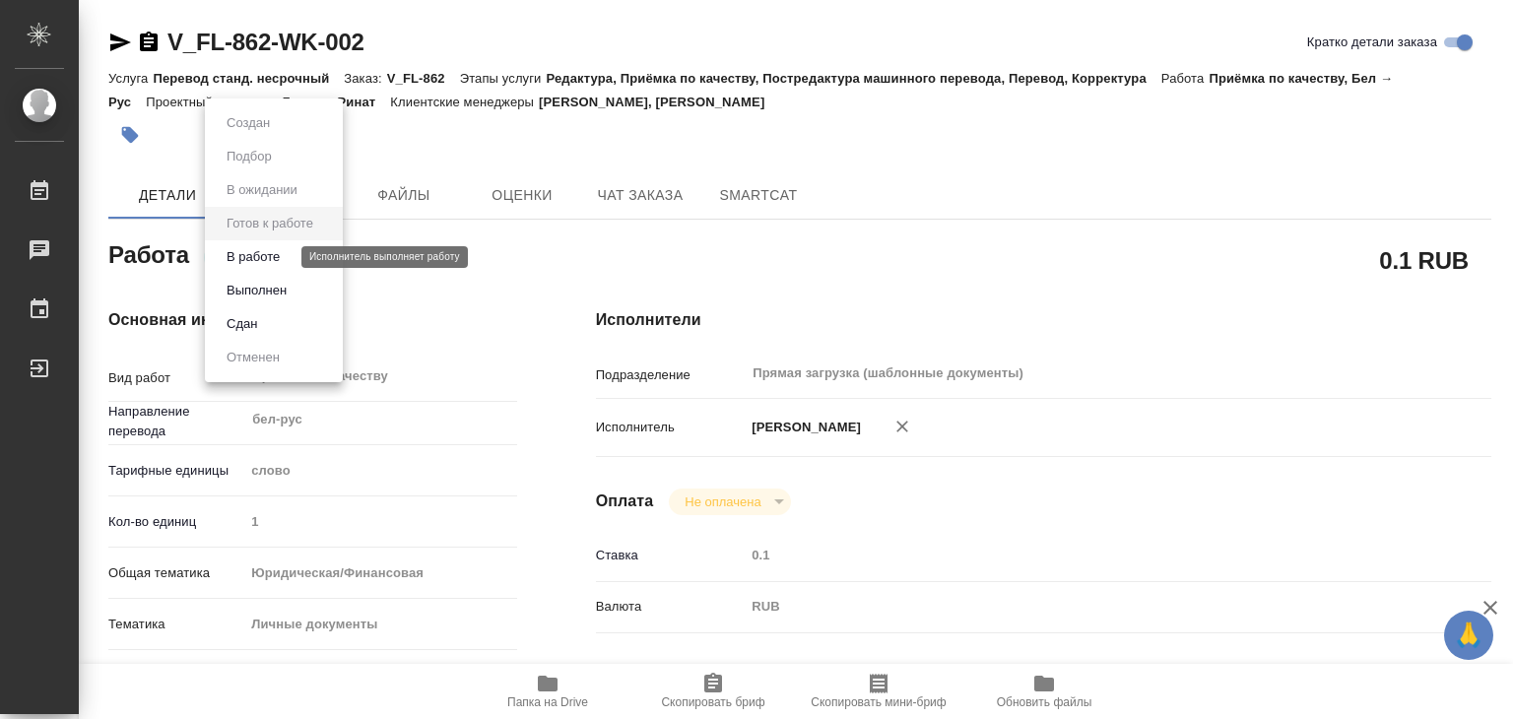
click at [282, 260] on button "В работе" at bounding box center [253, 257] width 65 height 22
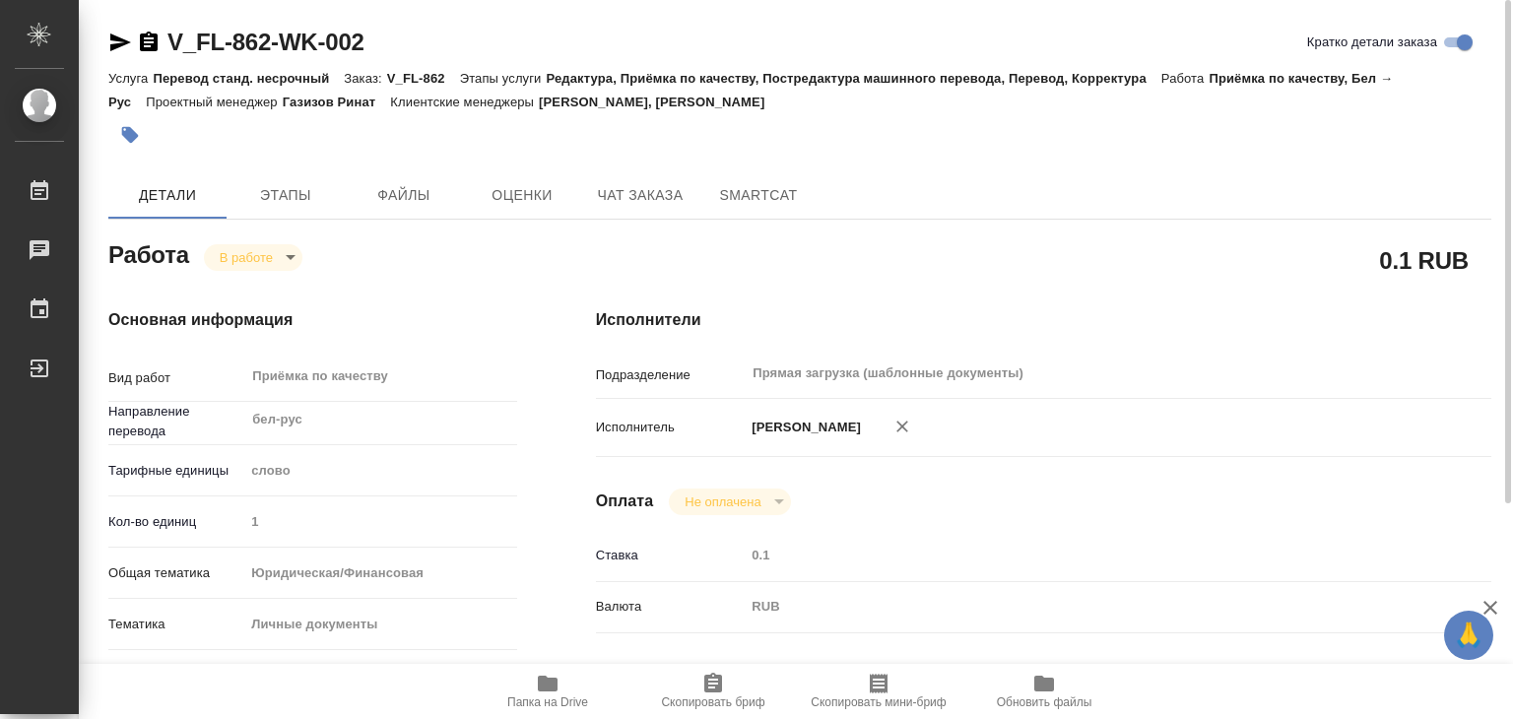
type textarea "x"
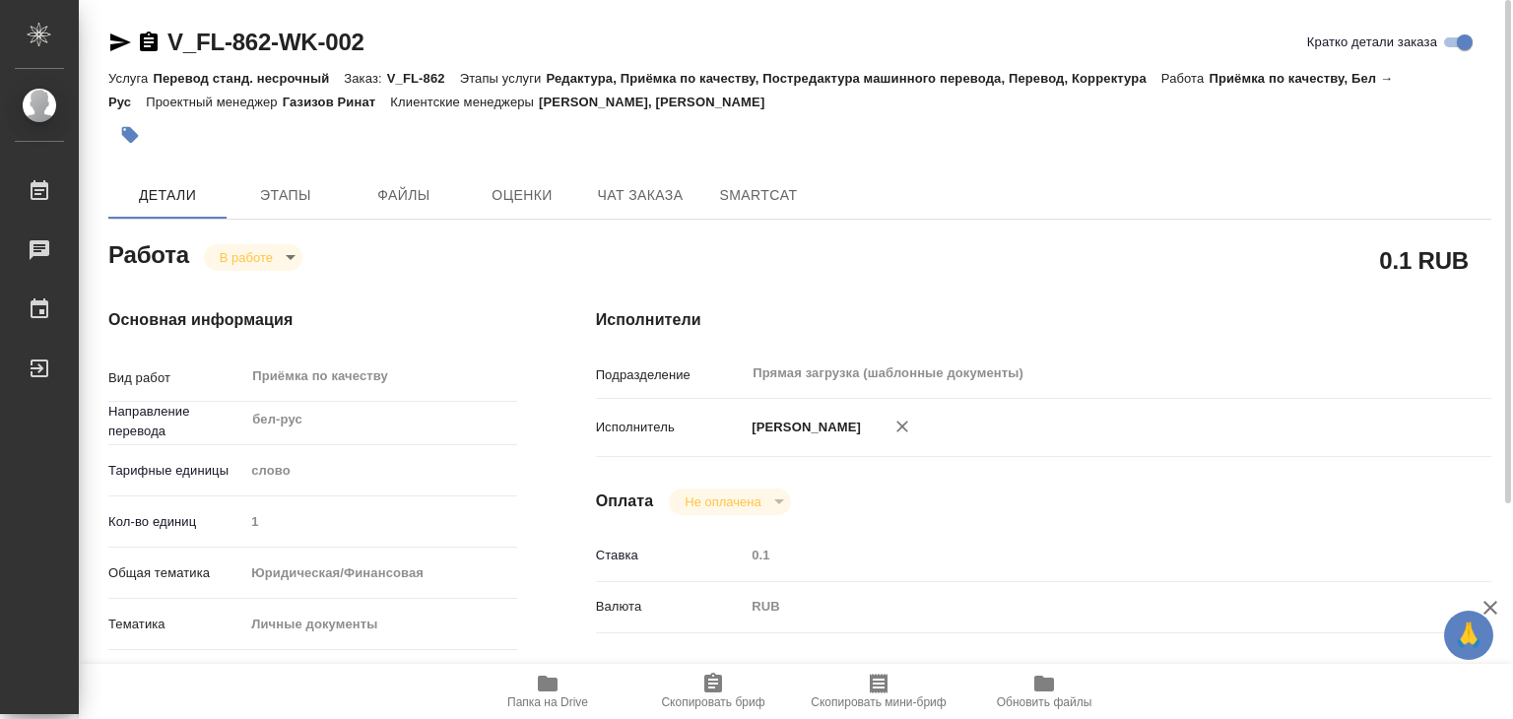
type textarea "x"
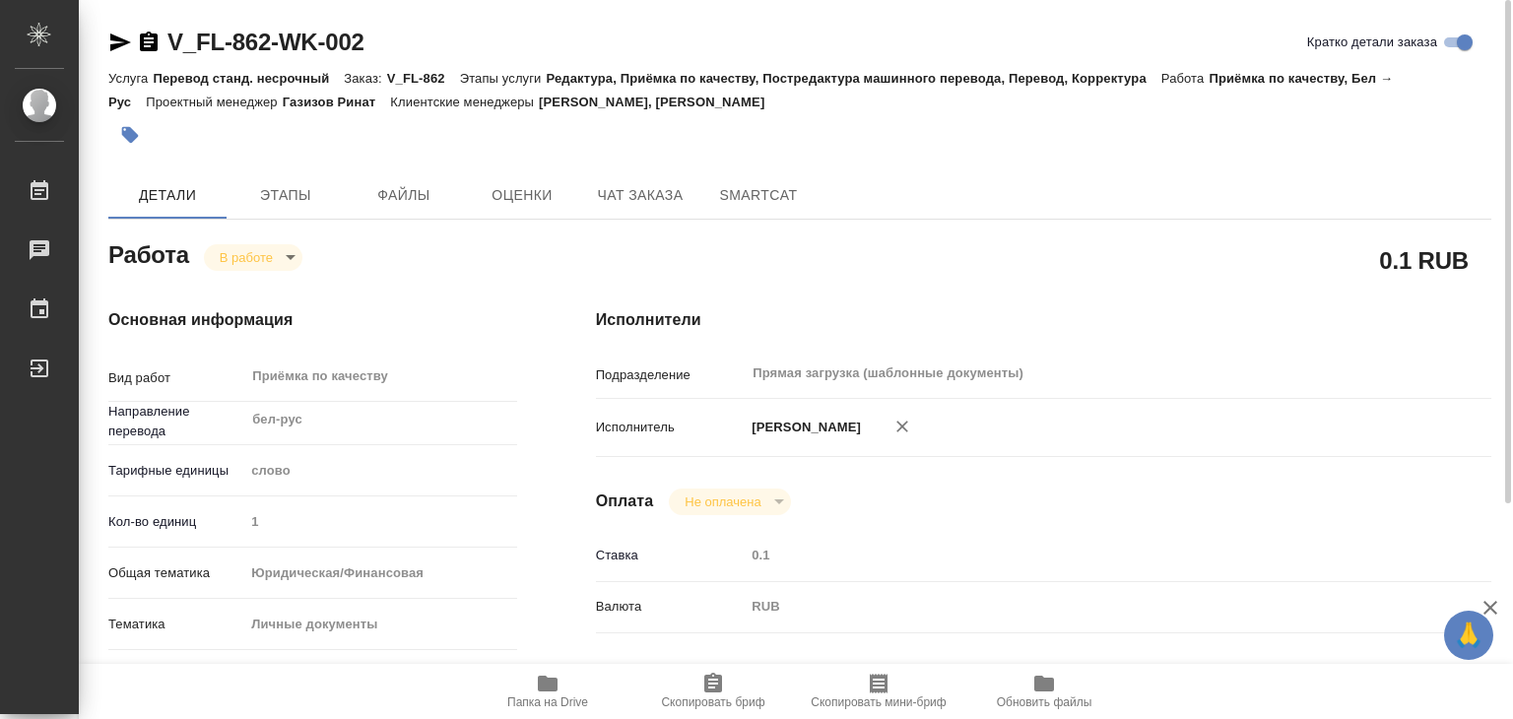
type textarea "x"
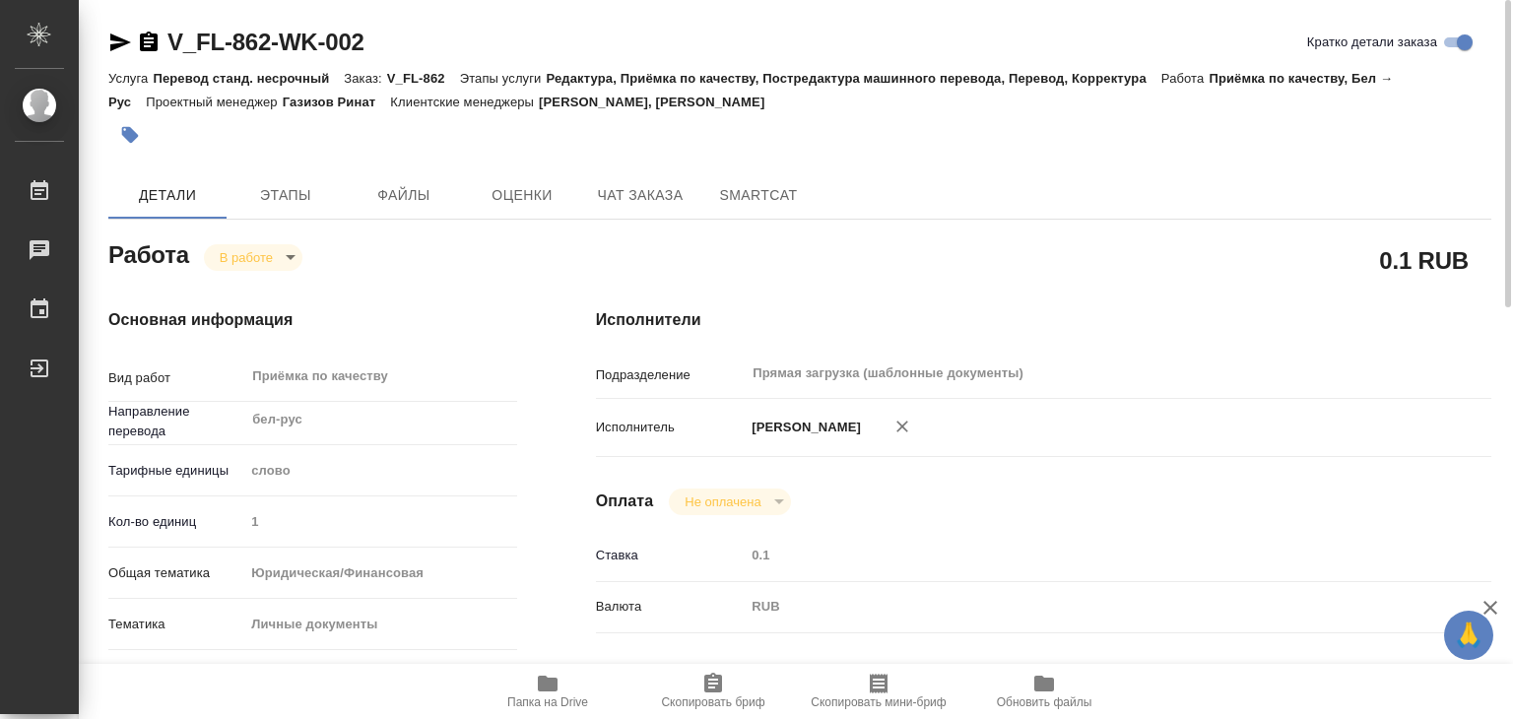
click at [142, 141] on button "button" at bounding box center [129, 134] width 43 height 43
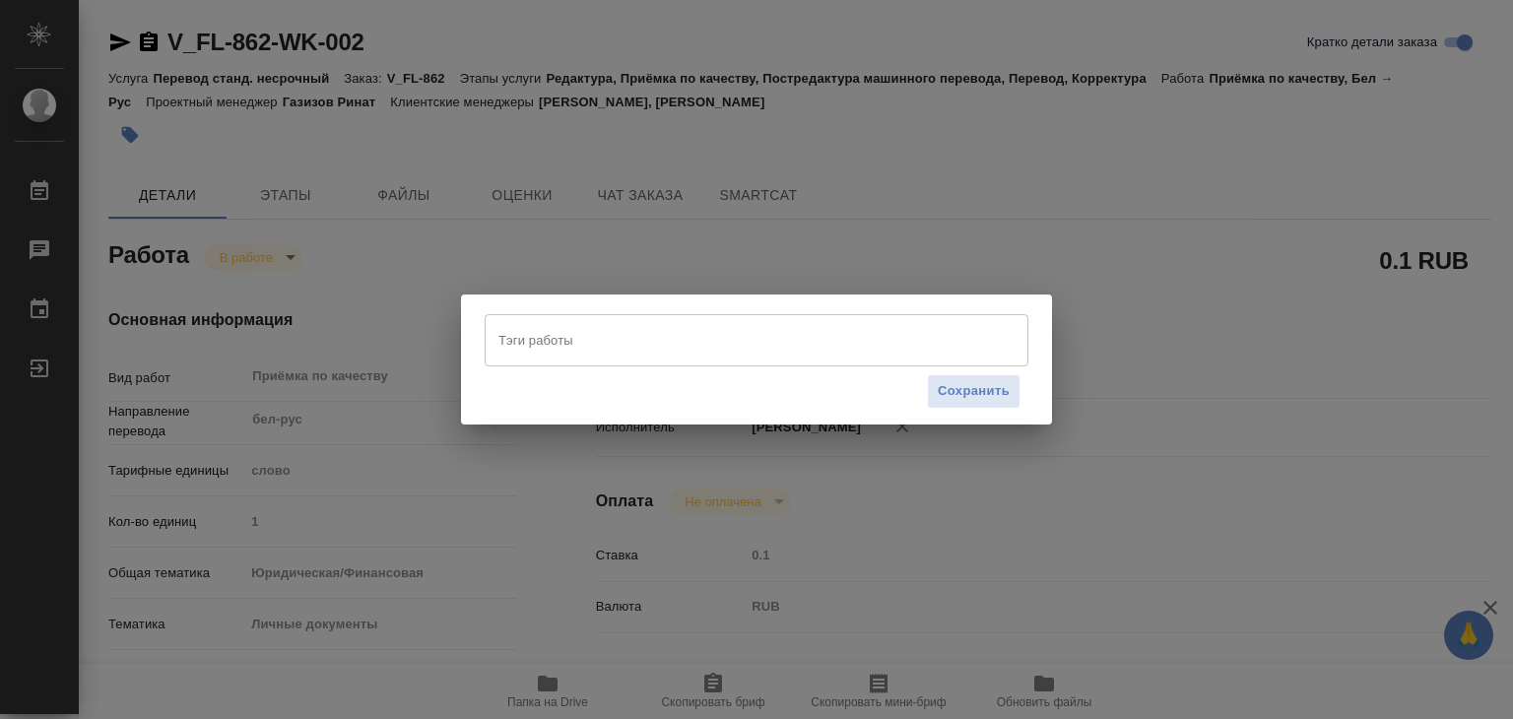
click at [574, 328] on input "Тэги работы" at bounding box center [737, 339] width 489 height 33
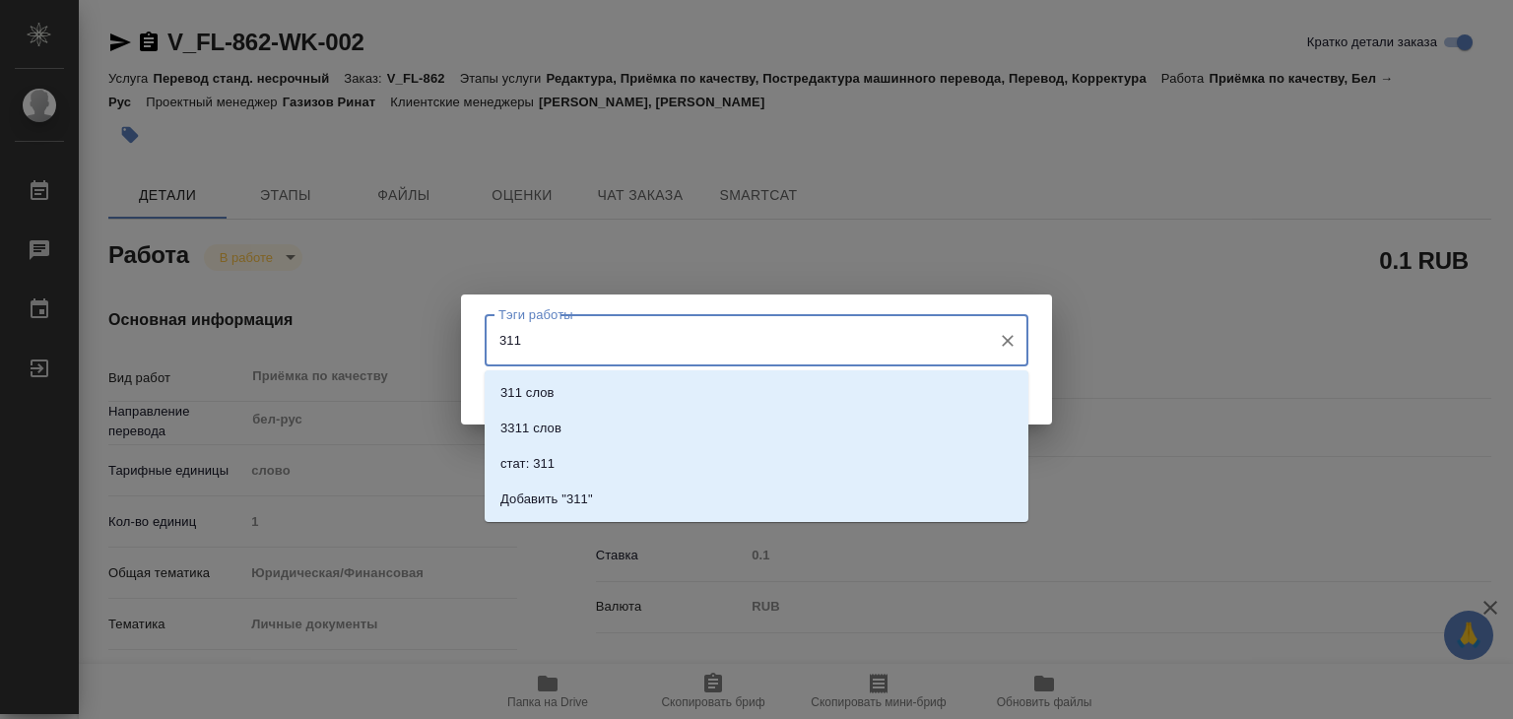
type input "311"
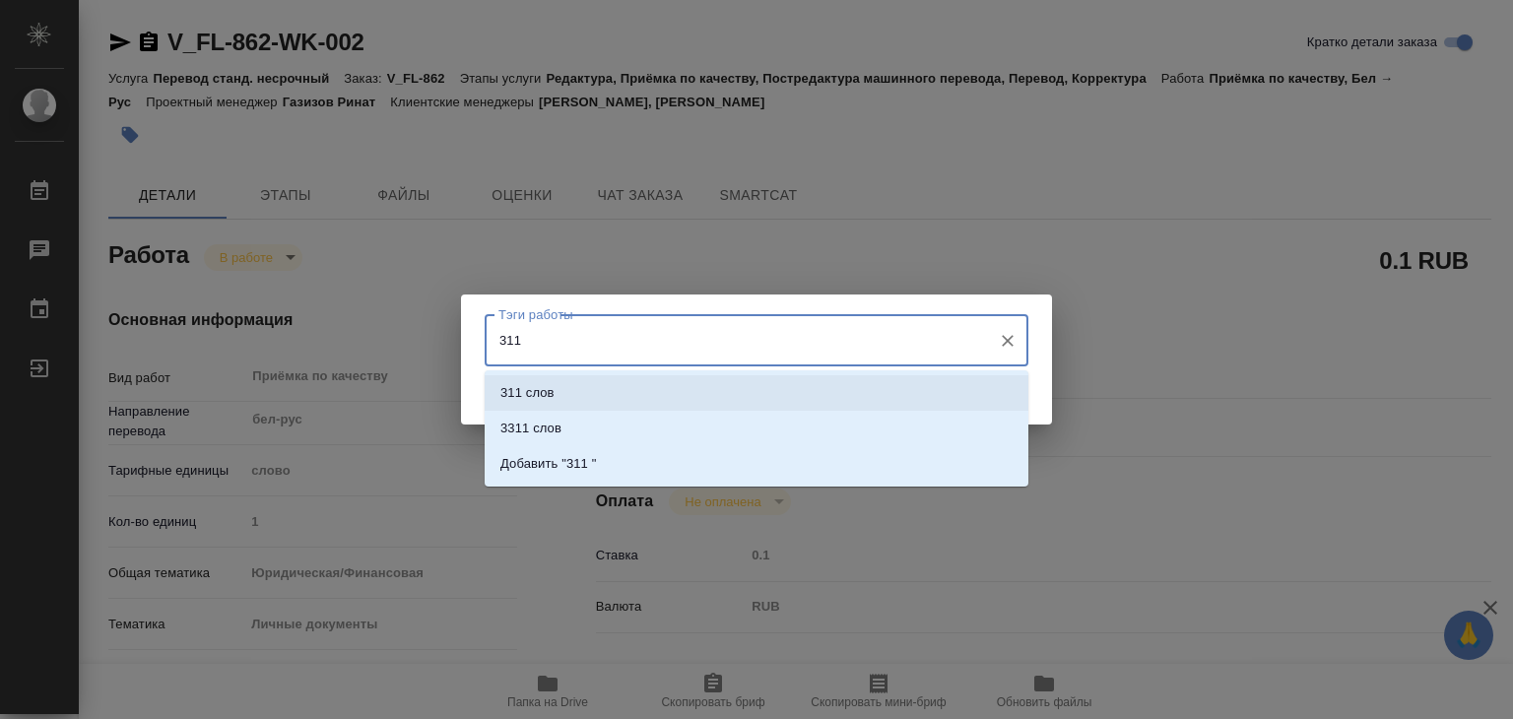
click at [611, 382] on li "311 слов" at bounding box center [757, 392] width 544 height 35
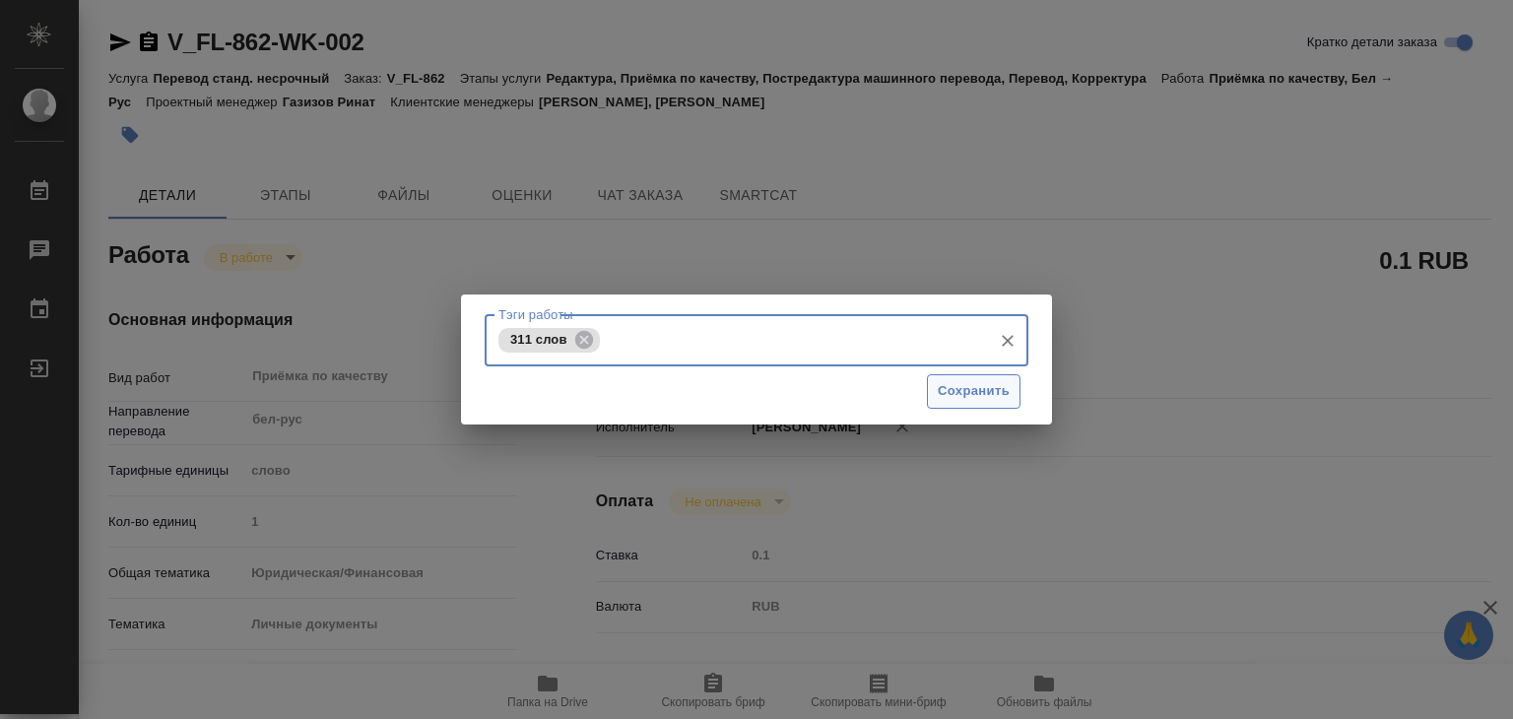
click at [989, 381] on span "Сохранить" at bounding box center [974, 391] width 72 height 23
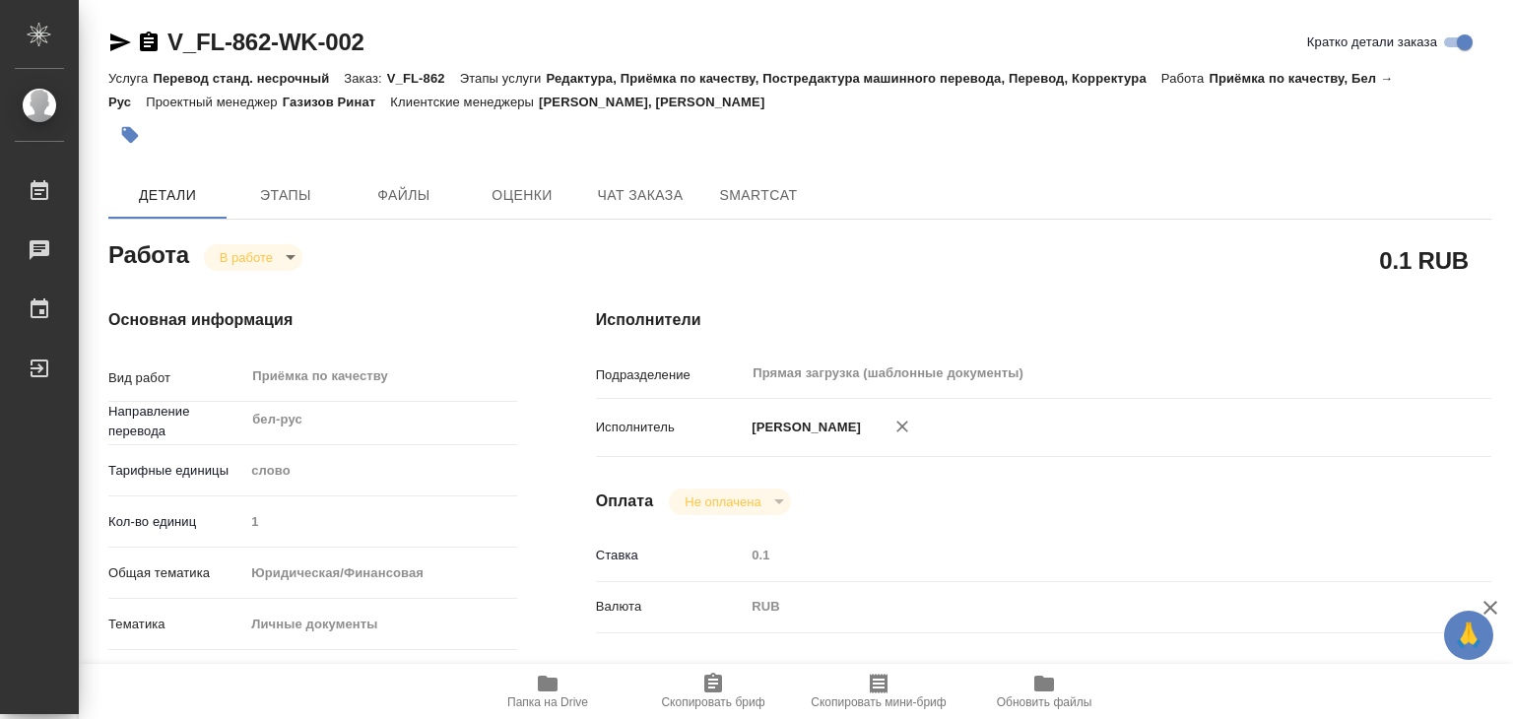
type input "inProgress"
type textarea "Приёмка по качеству"
type textarea "x"
type input "бел-рус"
type input "5a8b1489cc6b4906c91bfd90"
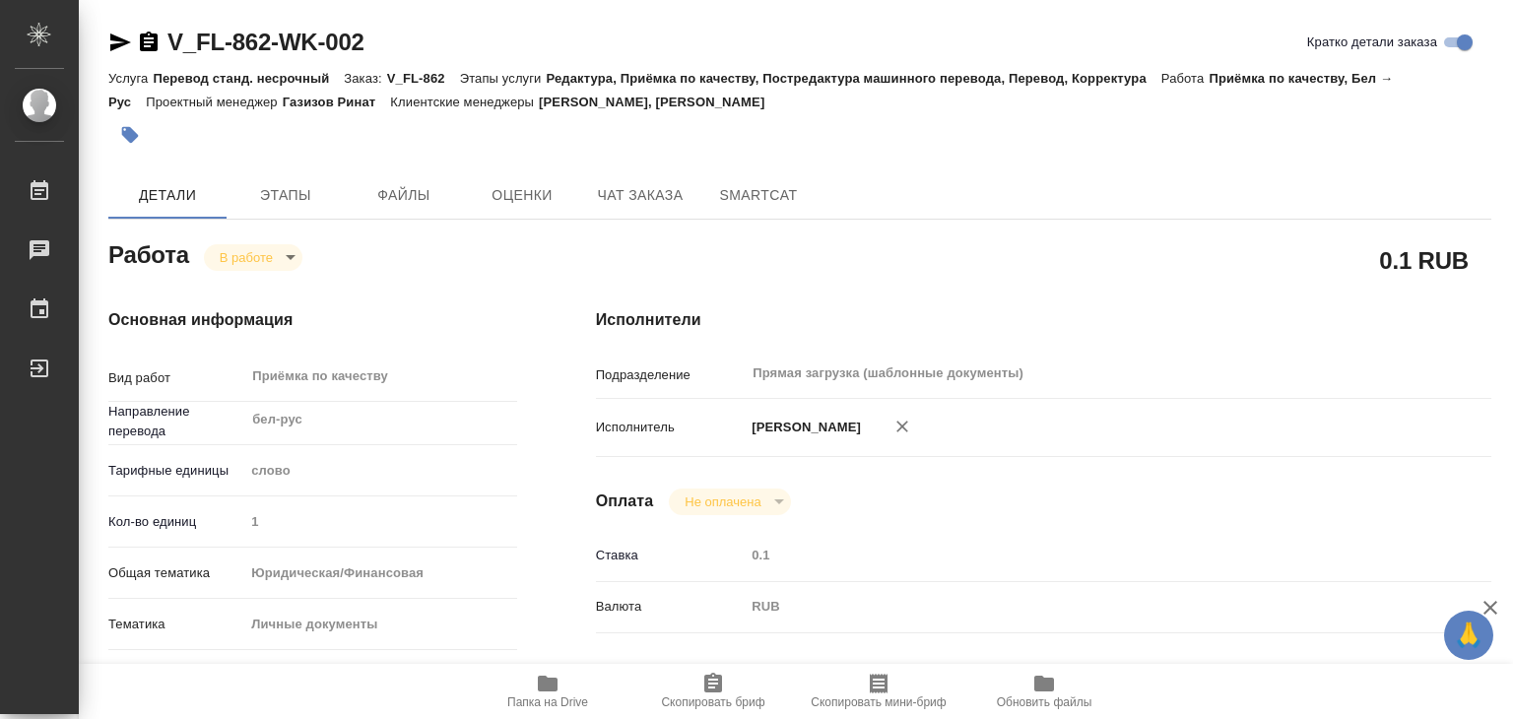
type input "1"
type input "yr-fn"
type input "5a8b8b956a9677013d343cfe"
checkbox input "true"
type input "01.09.2025 18:46"
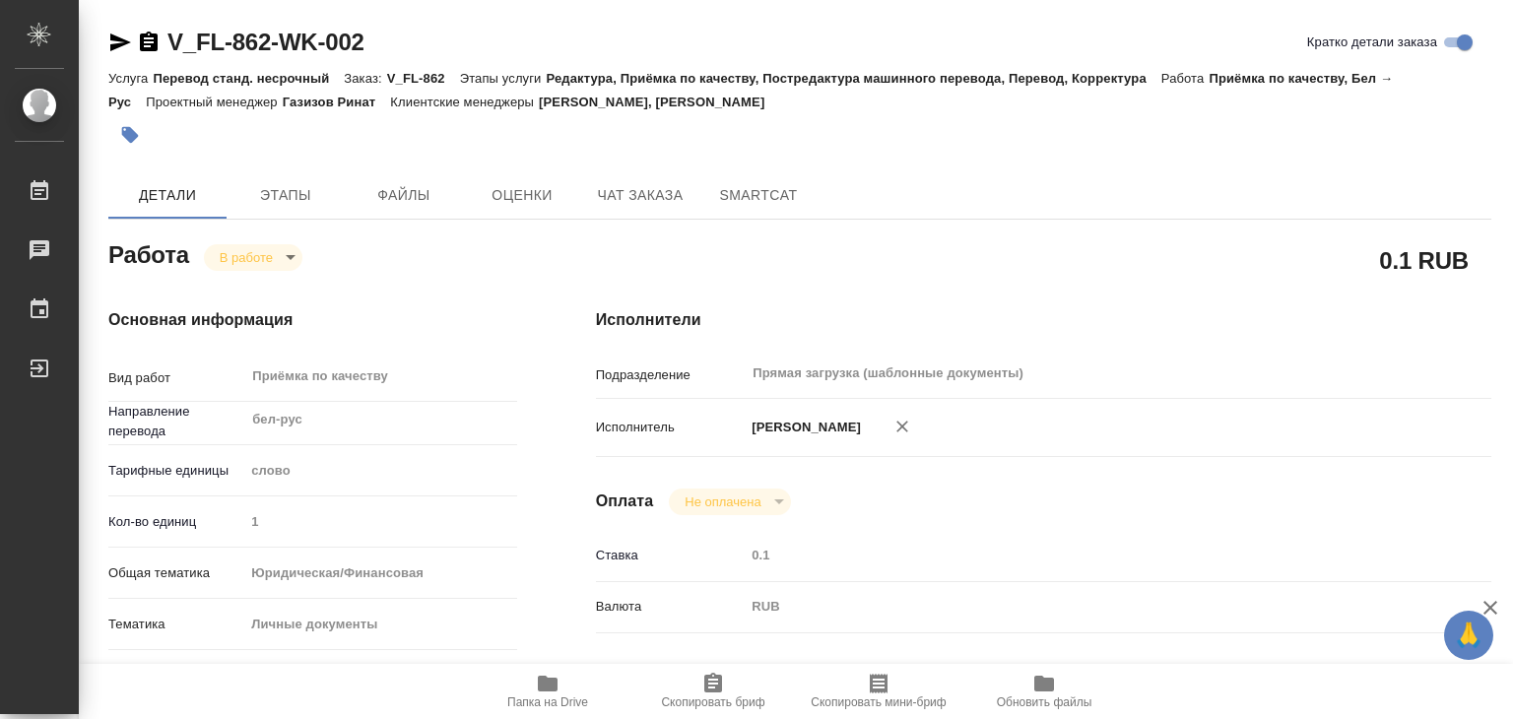
type input "02.09.2025 19:50"
type input "02.09.2025 22:00"
type input "03.09.2025 21:00"
type input "Прямая загрузка (шаблонные документы)"
type input "notPayed"
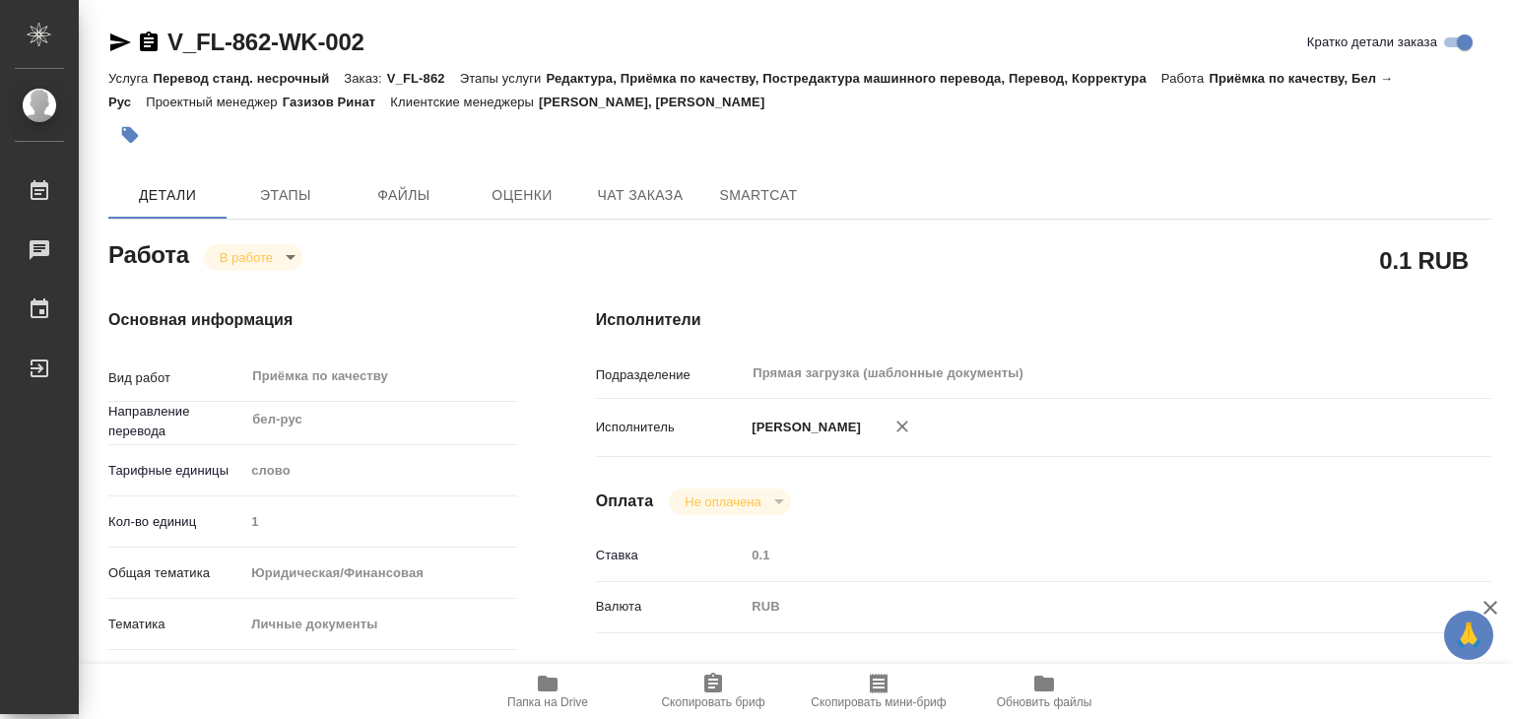
type input "0.1"
type input "RUB"
type input "[PERSON_NAME]"
type textarea "x"
type textarea "/Clients/FL_V/Orders/V_FL-862/Corrected/V_FL-862-WK-002"
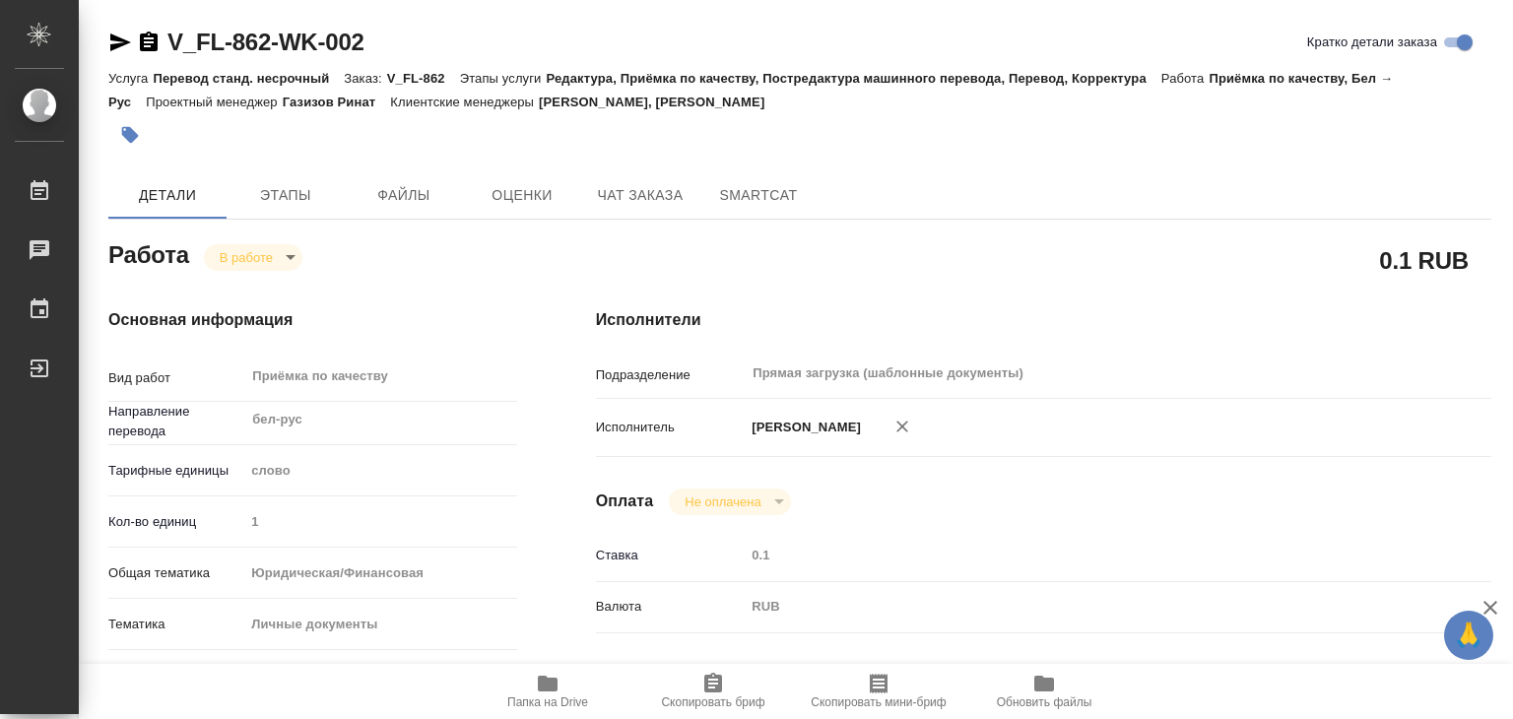
type textarea "x"
type input "V_FL-862"
type input "Перевод станд. несрочный"
type input "Редактура, Приёмка по качеству, Постредактура машинного перевода, Перевод, Корр…"
type input "Антонова Кристина, Касымов Тимур"
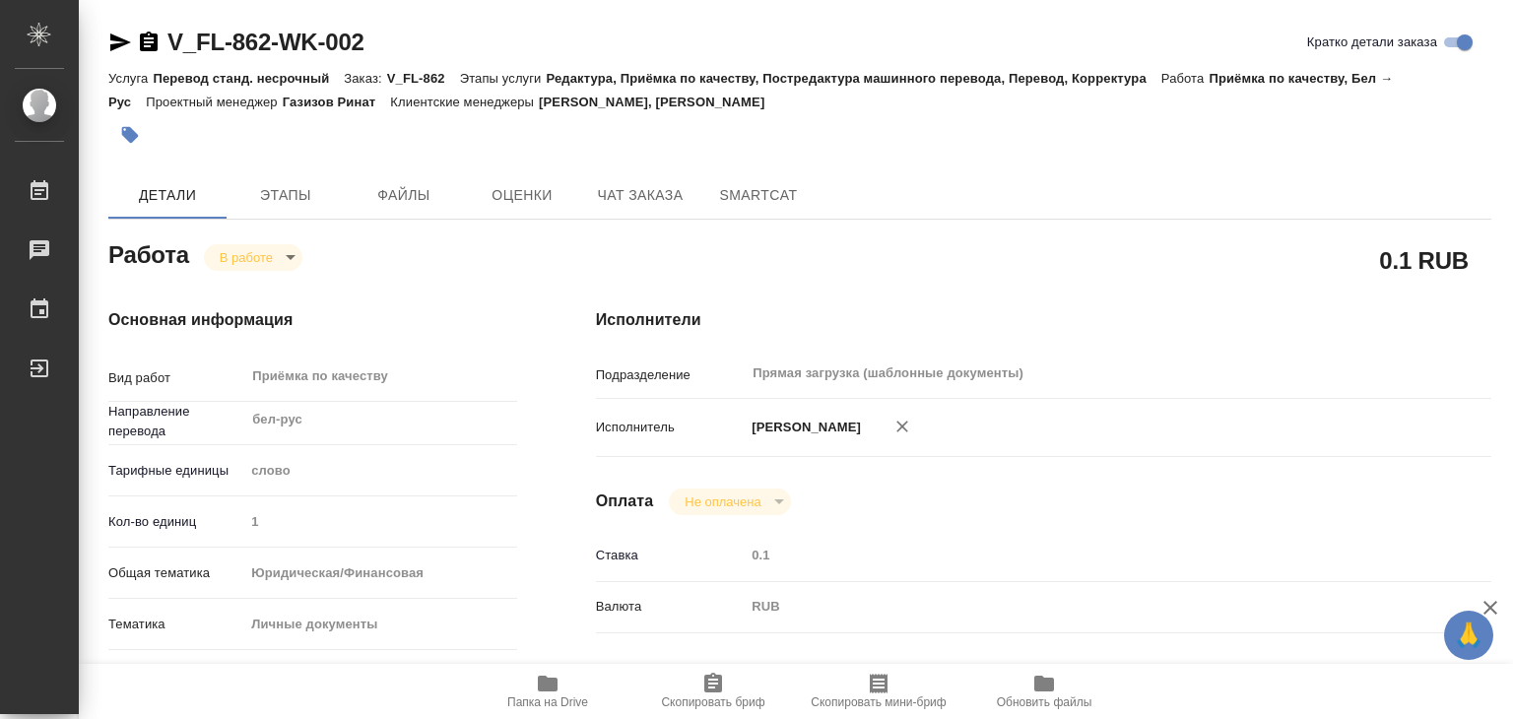
type input "/Clients/FL_V/Orders/V_FL-862"
type textarea "x"
type textarea "Под нот, для ММЦ "Подольск""
type textarea "x"
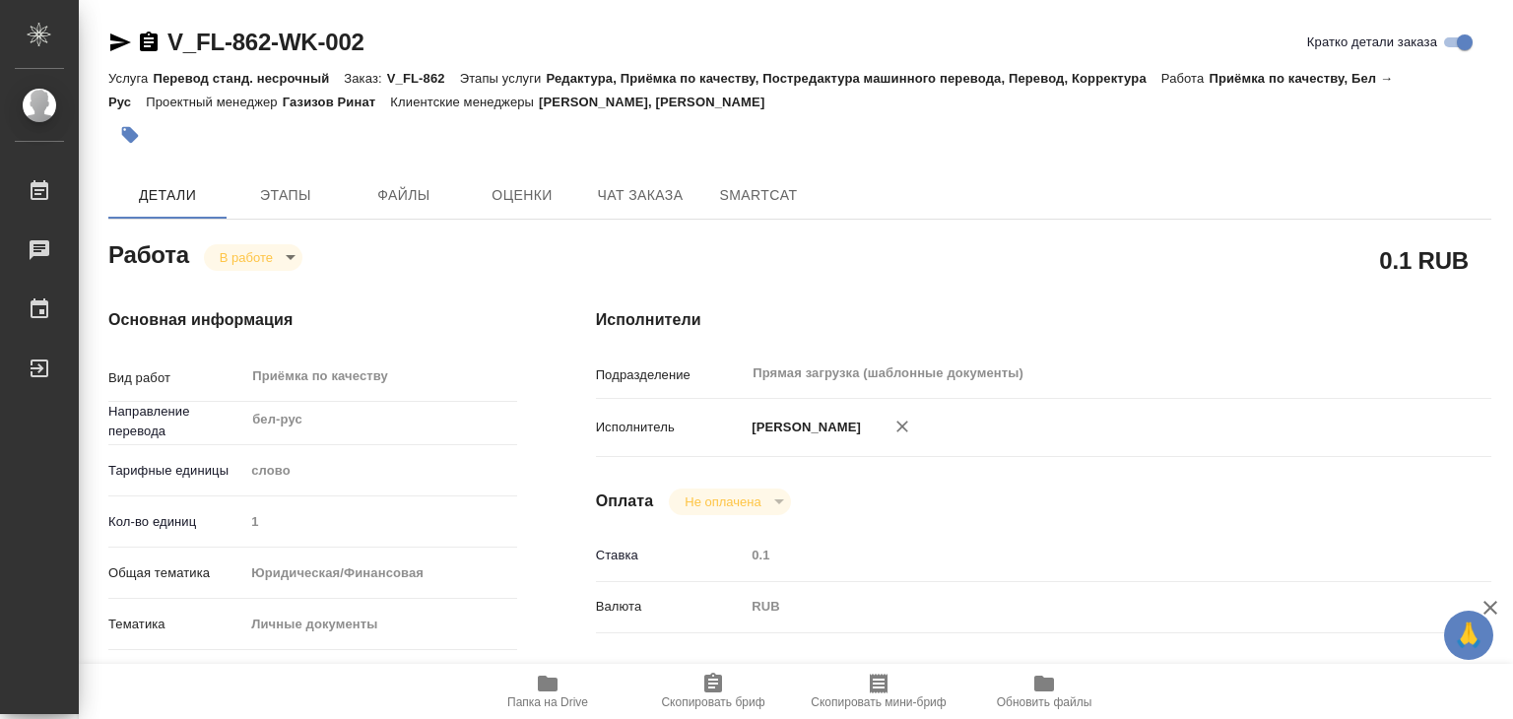
type textarea "x"
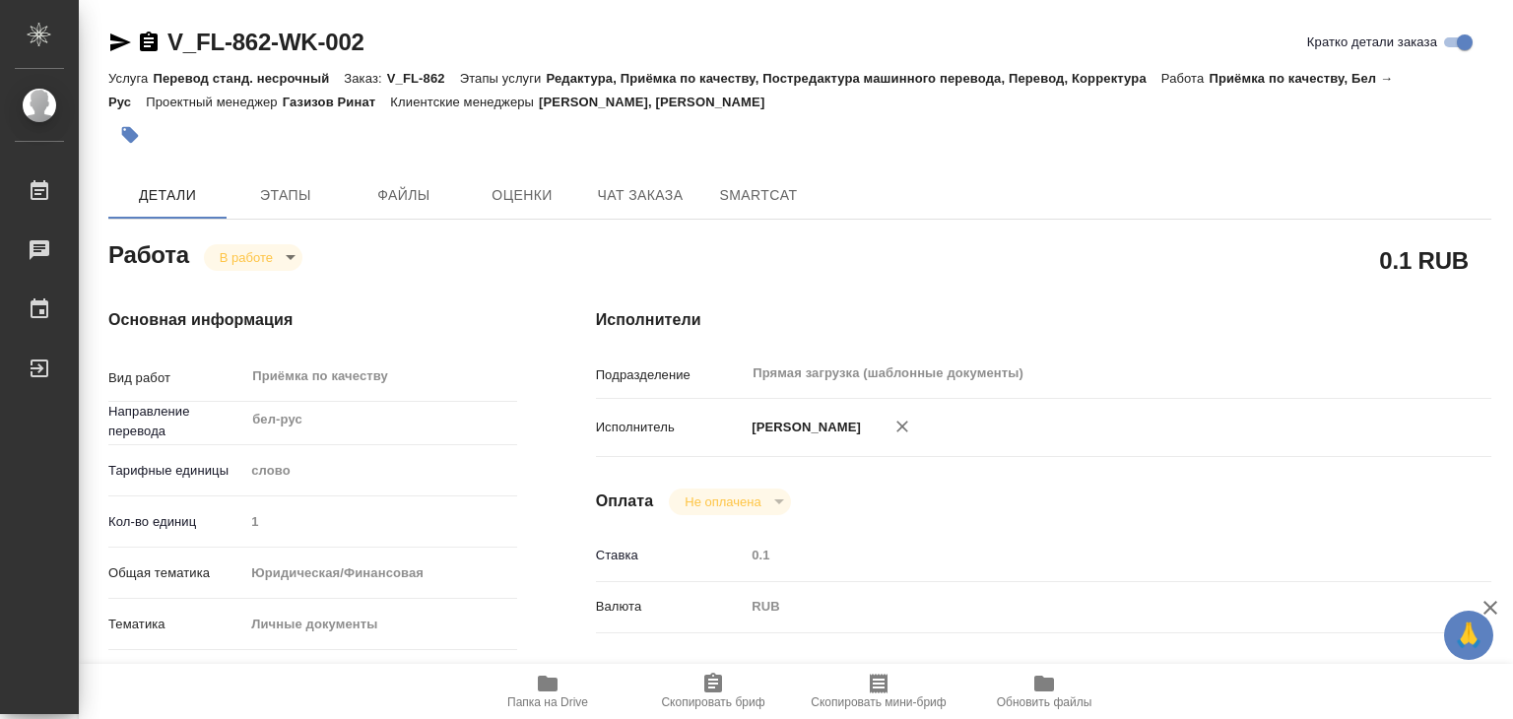
type textarea "x"
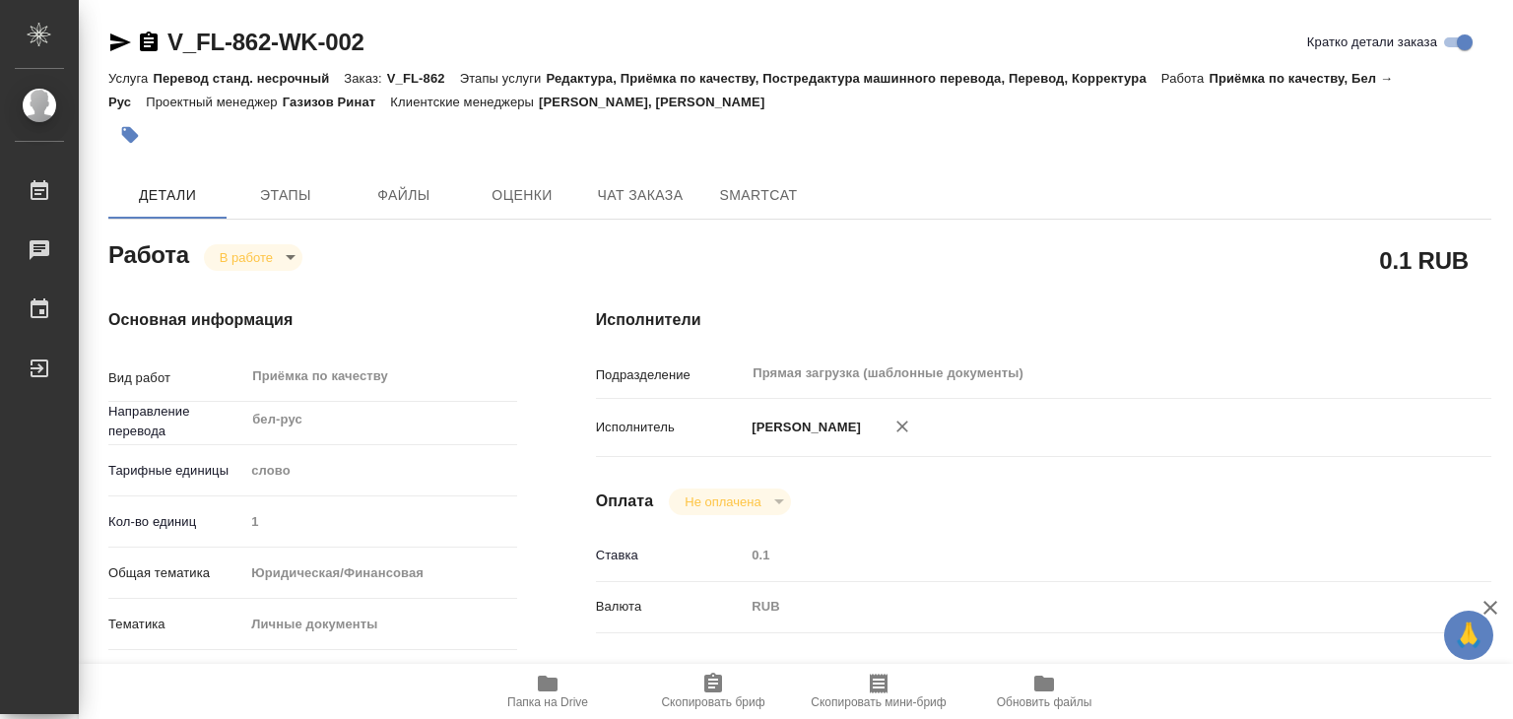
type textarea "x"
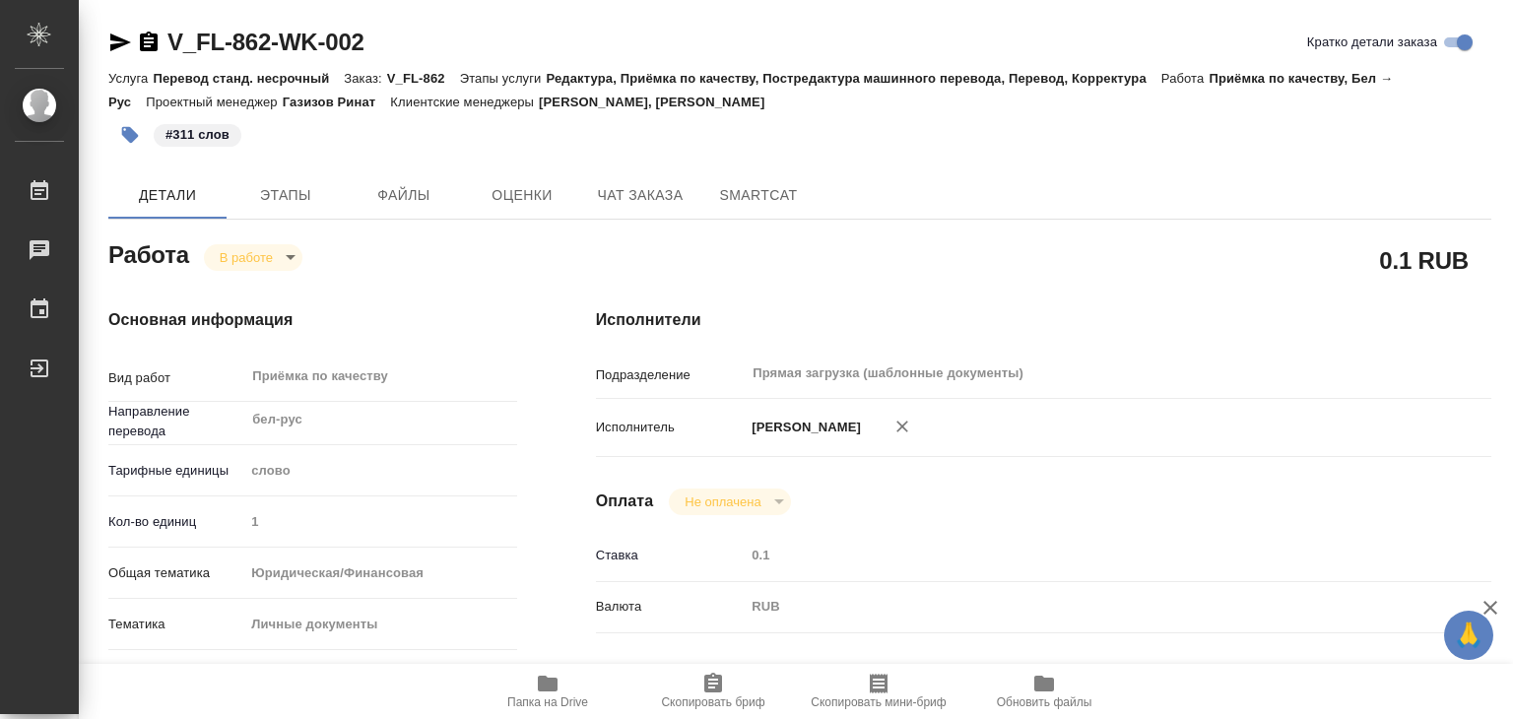
type textarea "x"
click at [265, 253] on body "🙏 .cls-1 fill:#fff; AWATERA Alilekova Valeriya Работы 0 Чаты График Выйти V_FL-…" at bounding box center [756, 359] width 1513 height 719
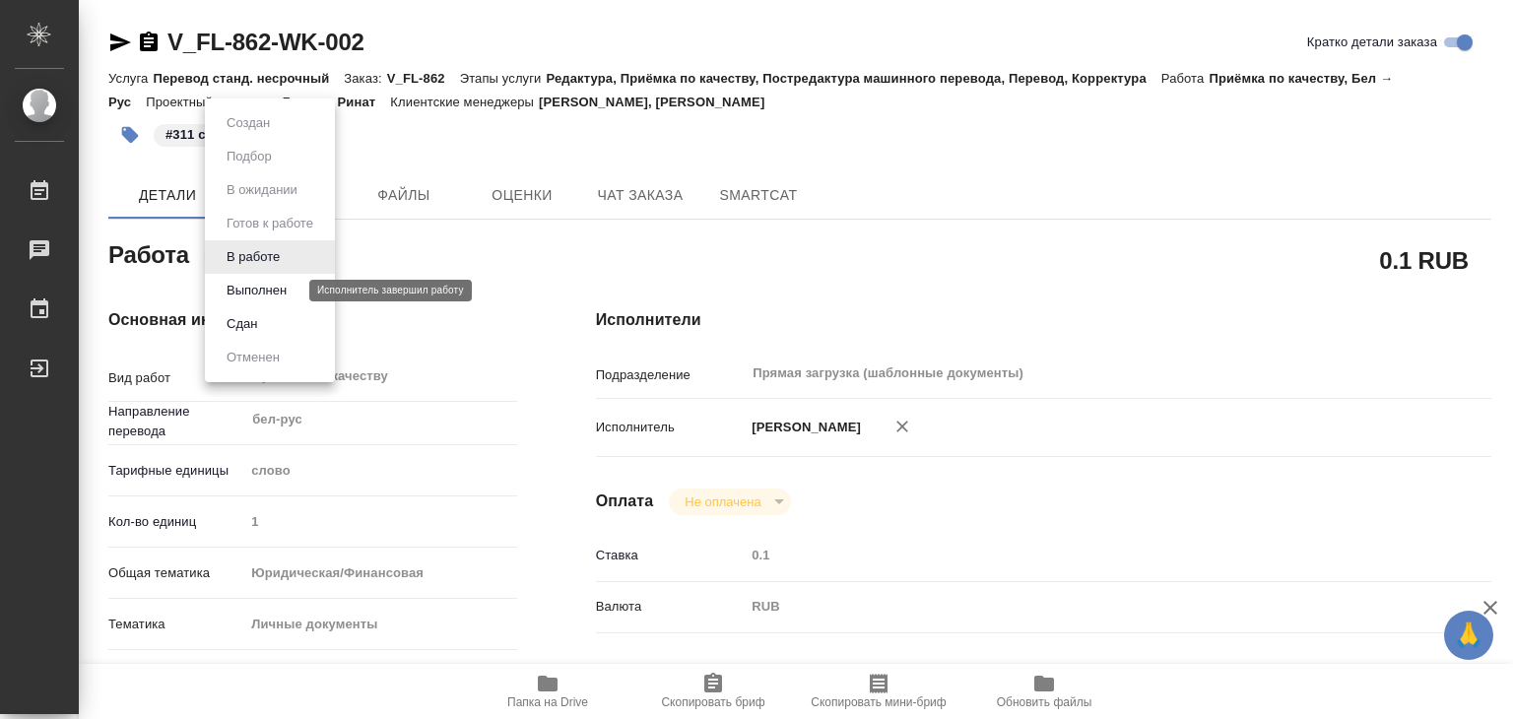
click at [270, 290] on button "Выполнен" at bounding box center [257, 291] width 72 height 22
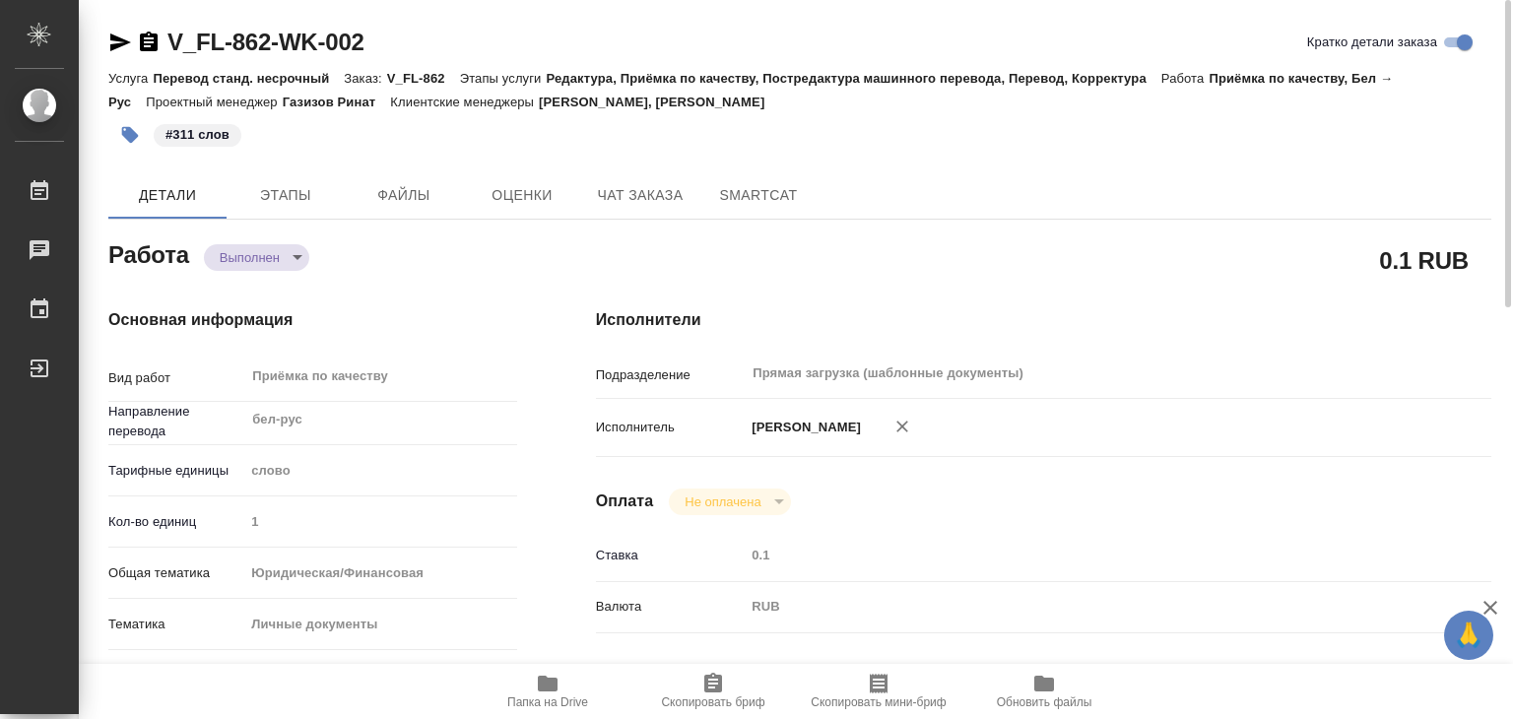
type textarea "x"
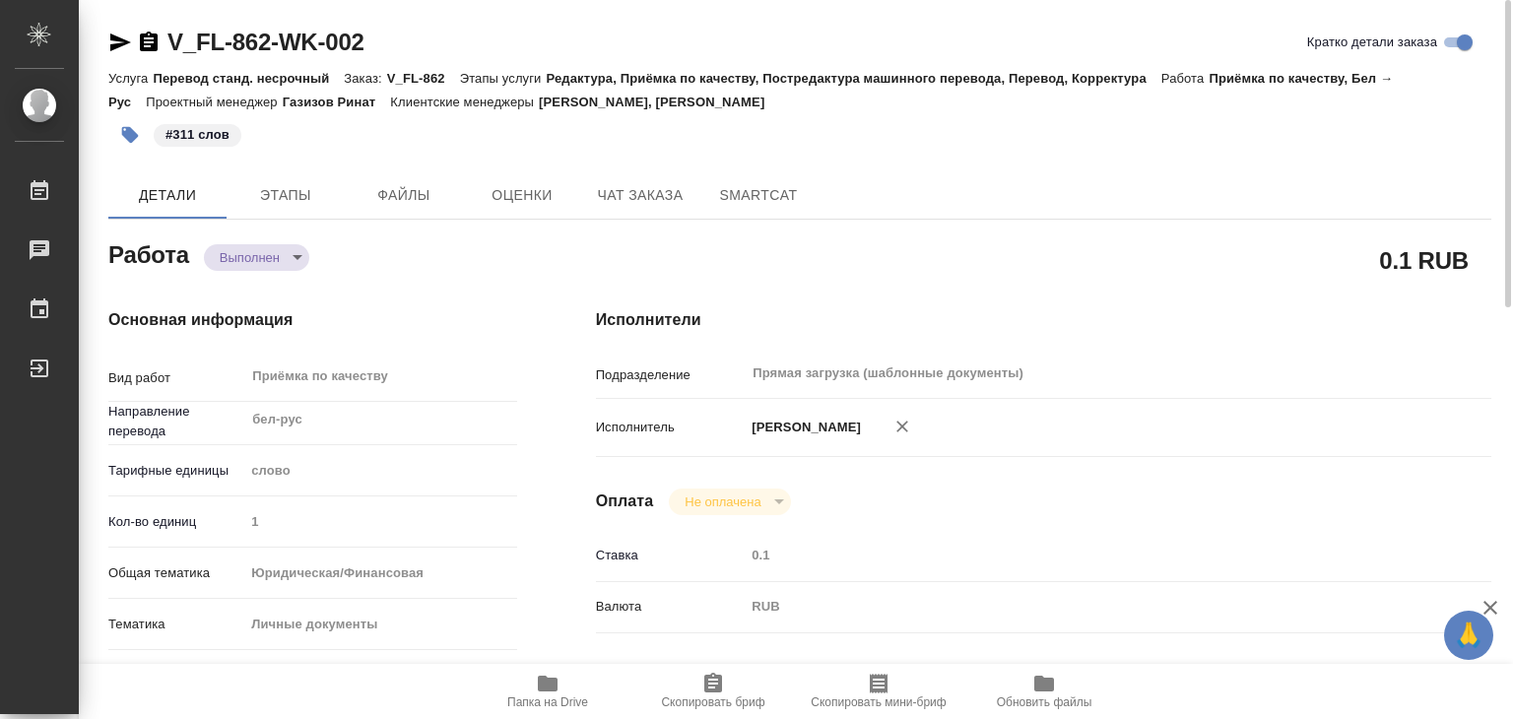
type textarea "x"
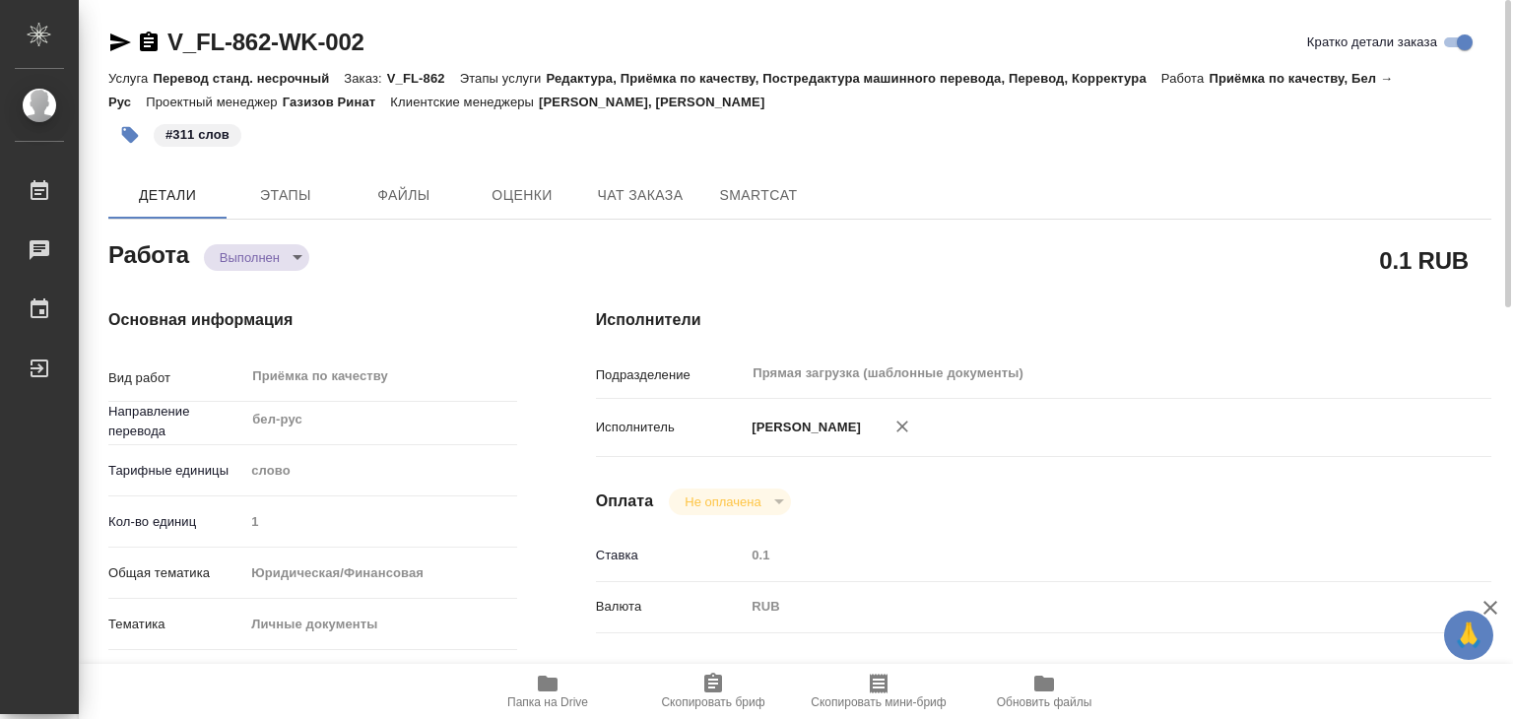
type textarea "x"
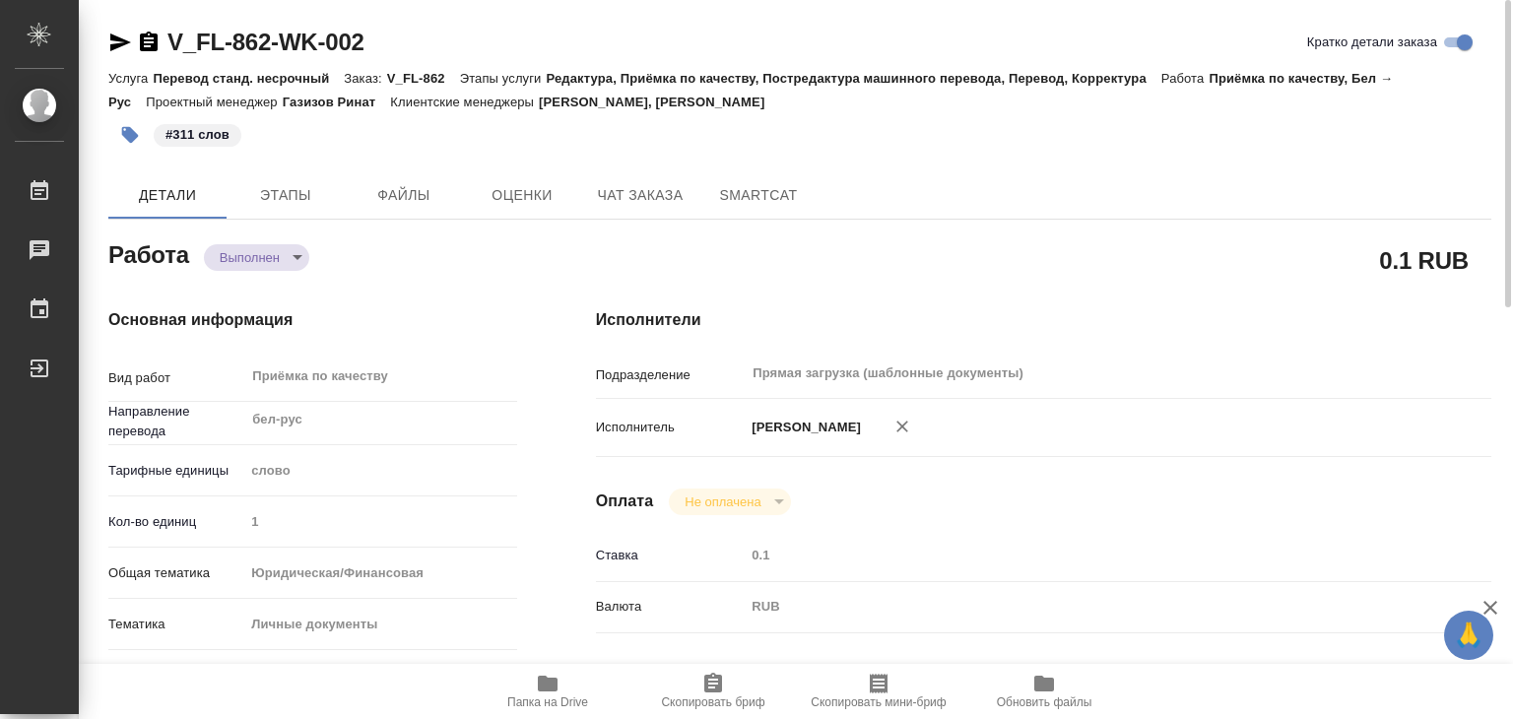
type textarea "x"
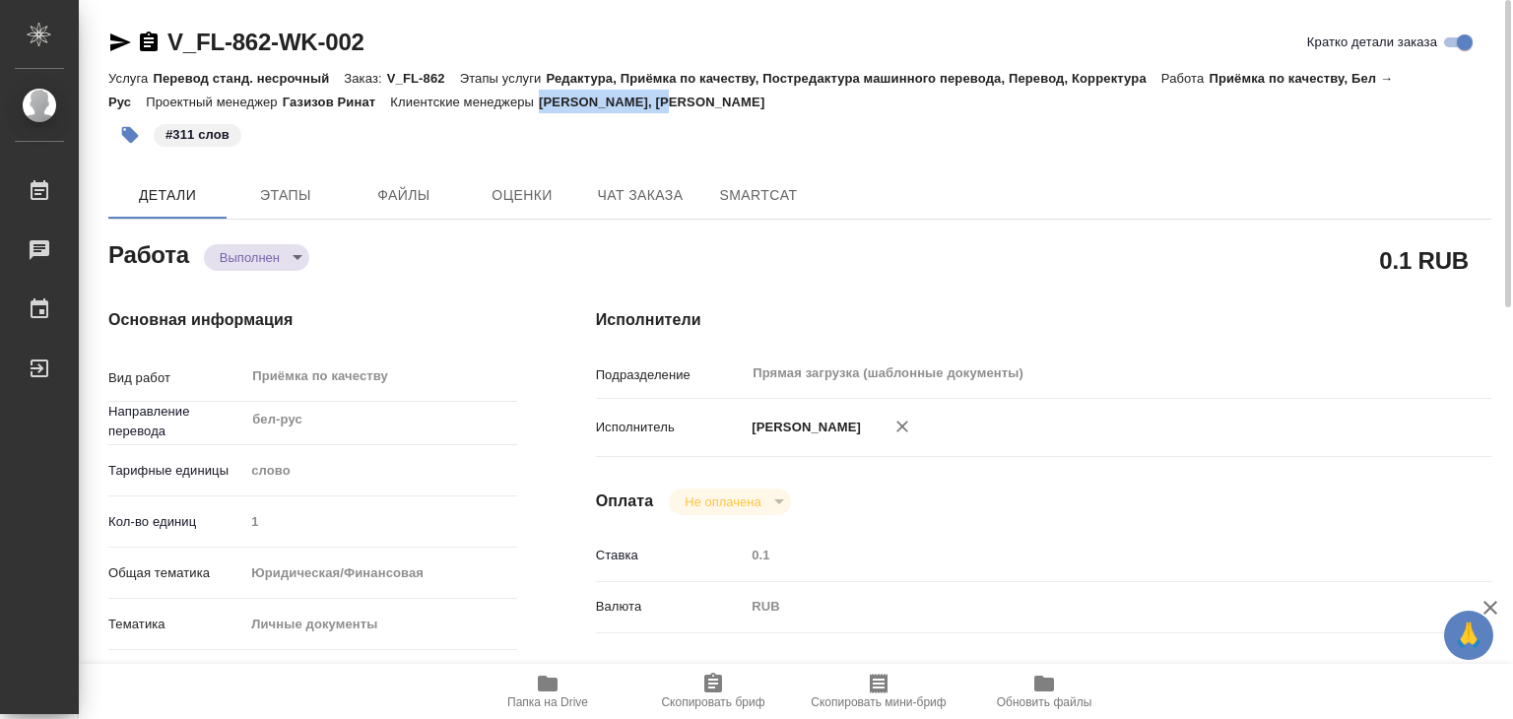
drag, startPoint x: 562, startPoint y: 104, endPoint x: 686, endPoint y: 109, distance: 123.2
click at [686, 109] on p "Антонова Кристина, Касымов Тимур" at bounding box center [659, 102] width 240 height 15
copy p "Антонова Кристина"
drag, startPoint x: 167, startPoint y: 25, endPoint x: 268, endPoint y: 51, distance: 103.9
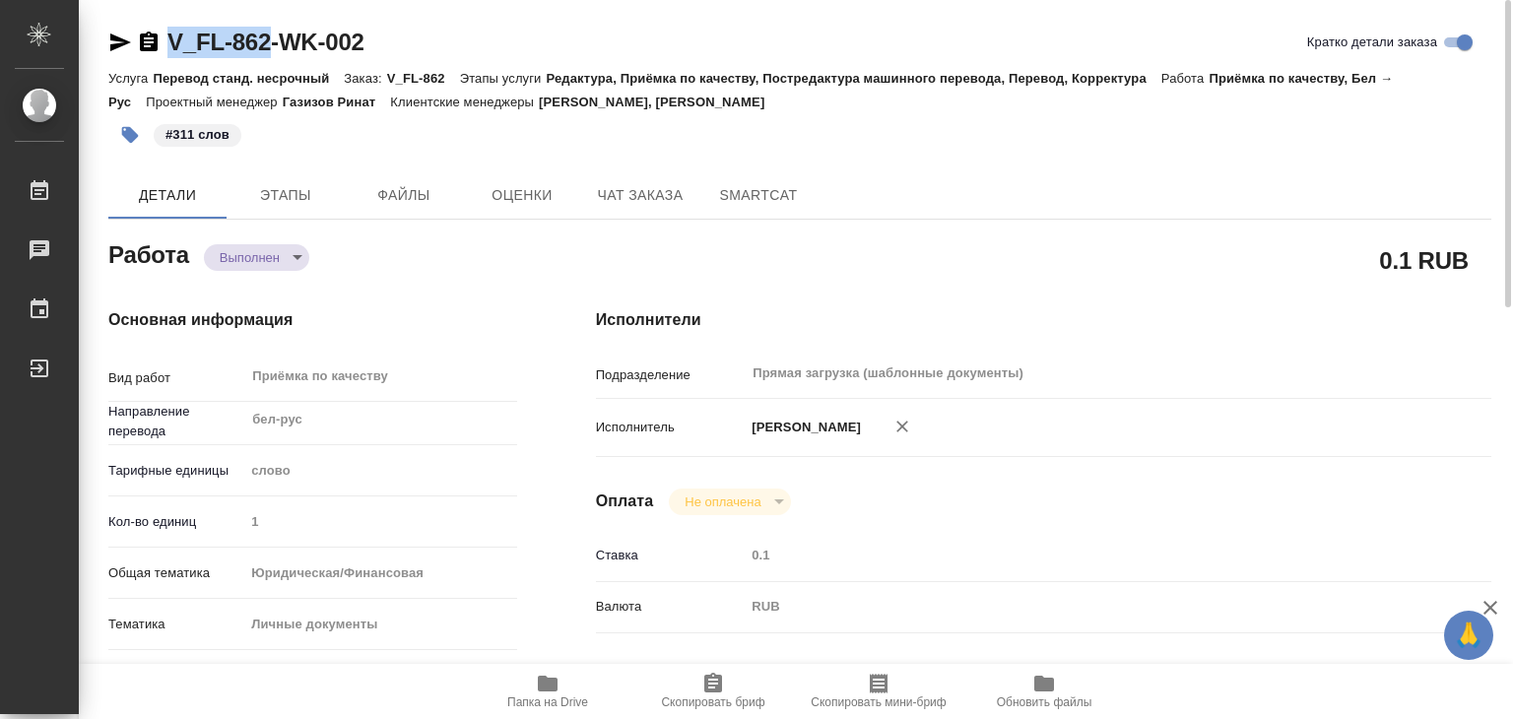
copy link "V_FL-862"
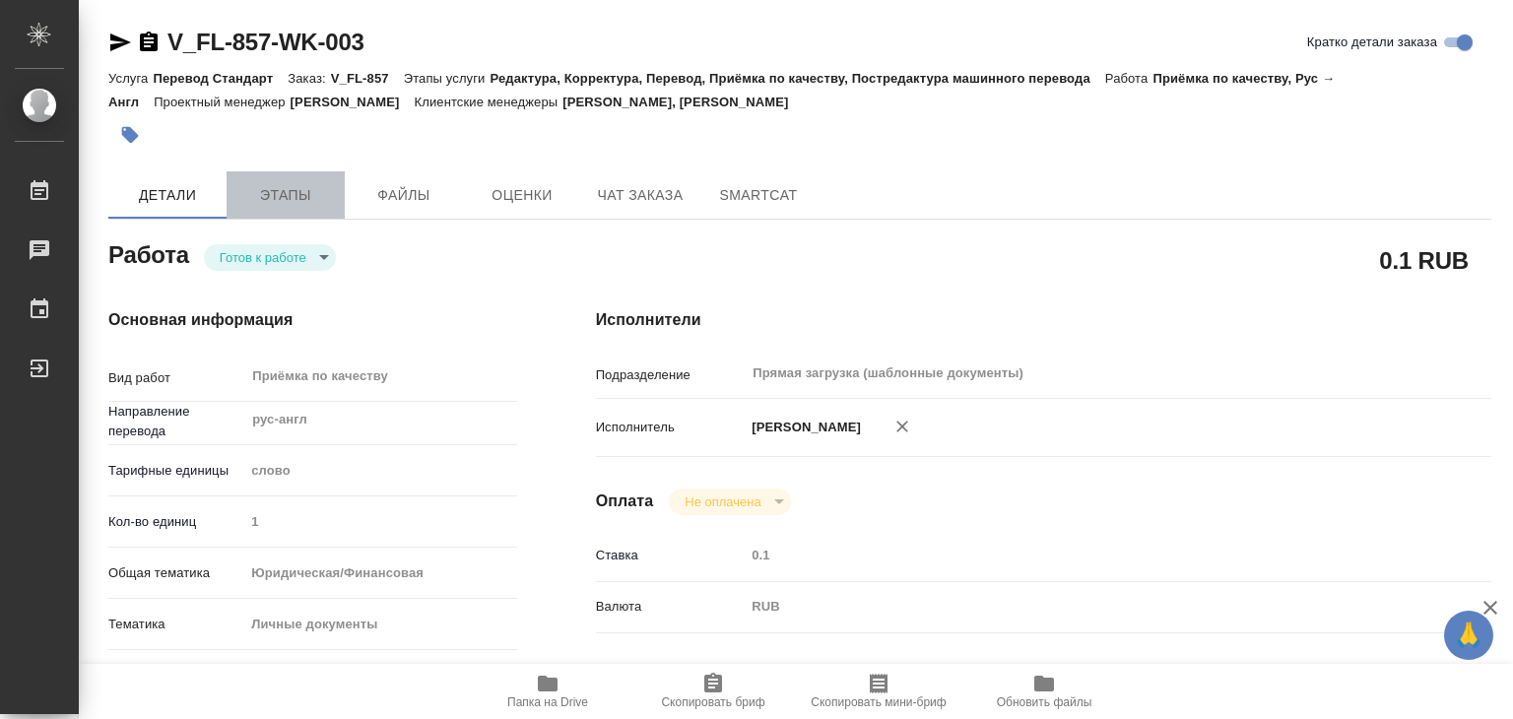
click at [296, 195] on span "Этапы" at bounding box center [285, 195] width 95 height 25
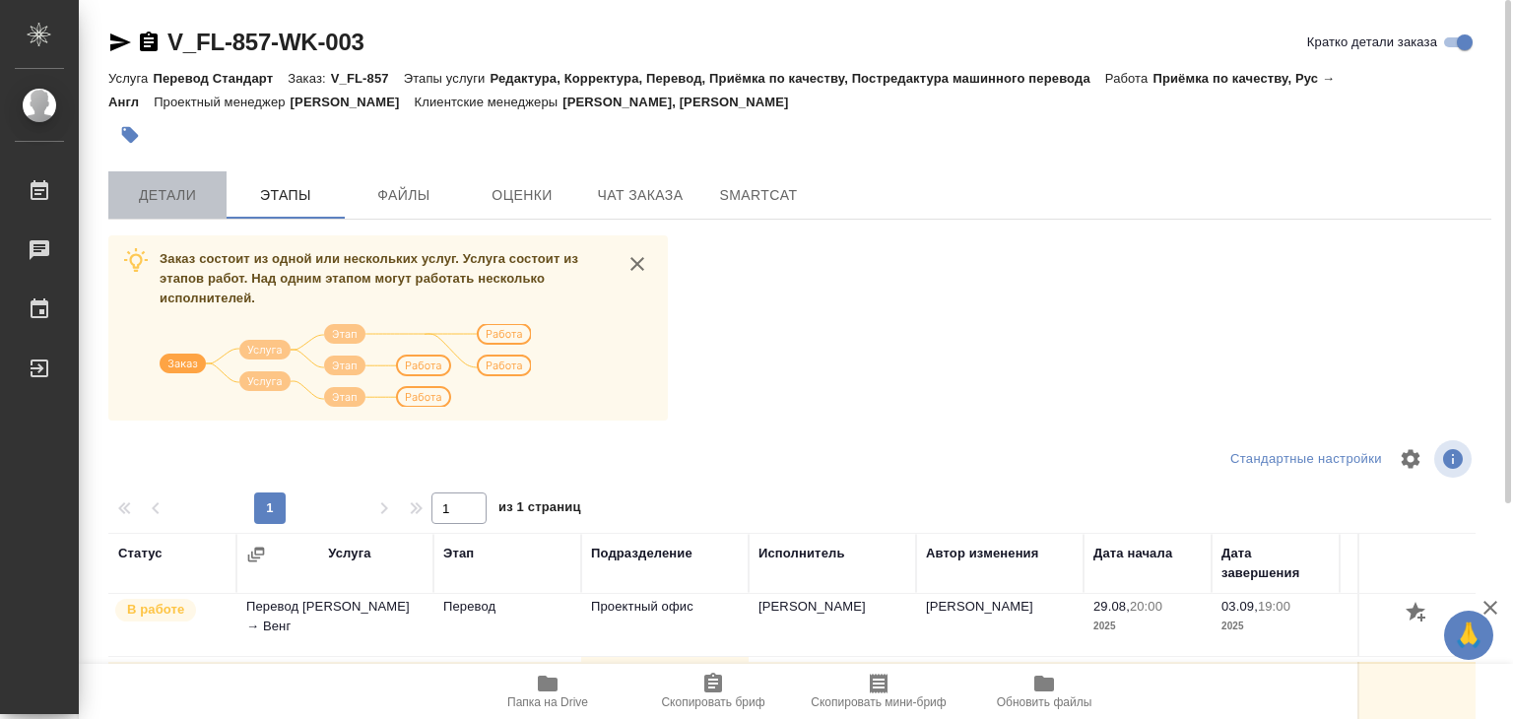
click at [197, 190] on span "Детали" at bounding box center [167, 195] width 95 height 25
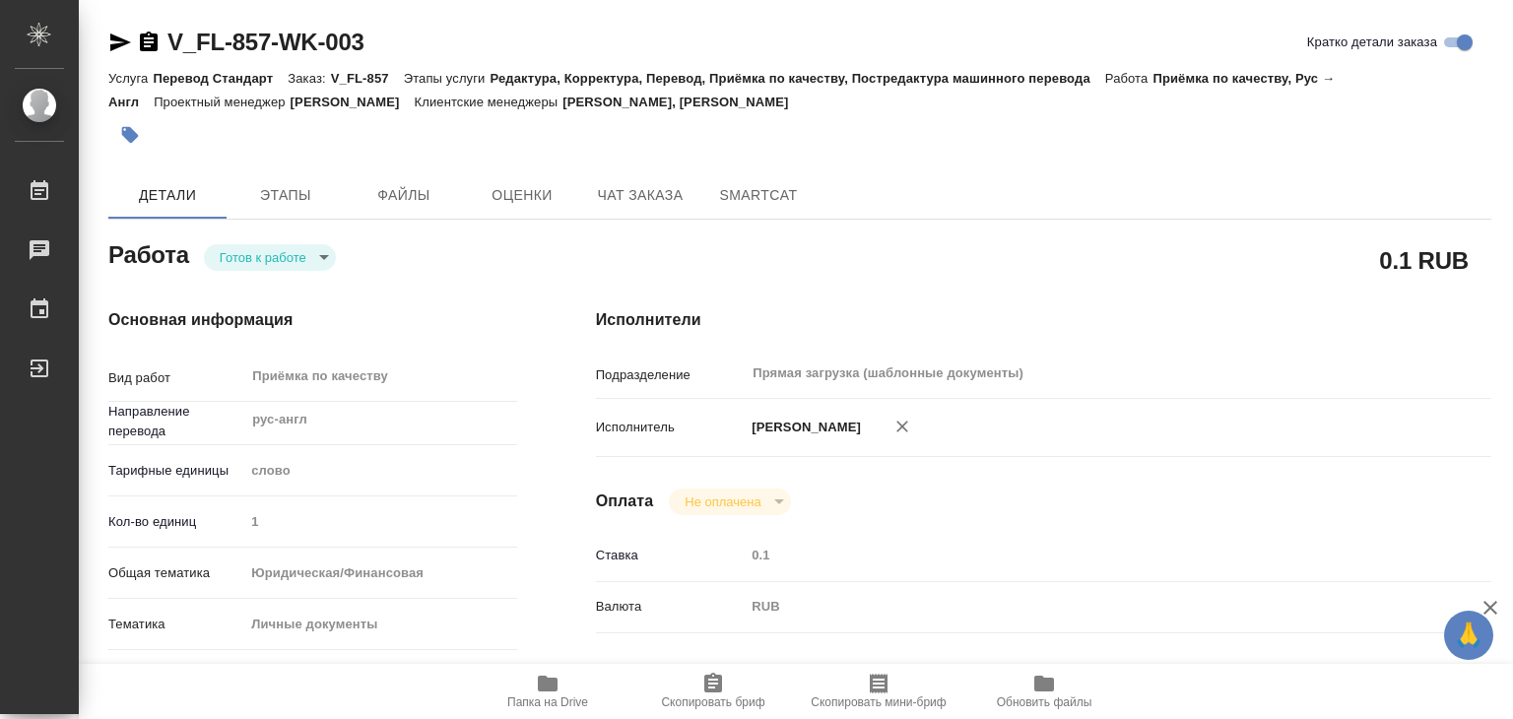
type textarea "x"
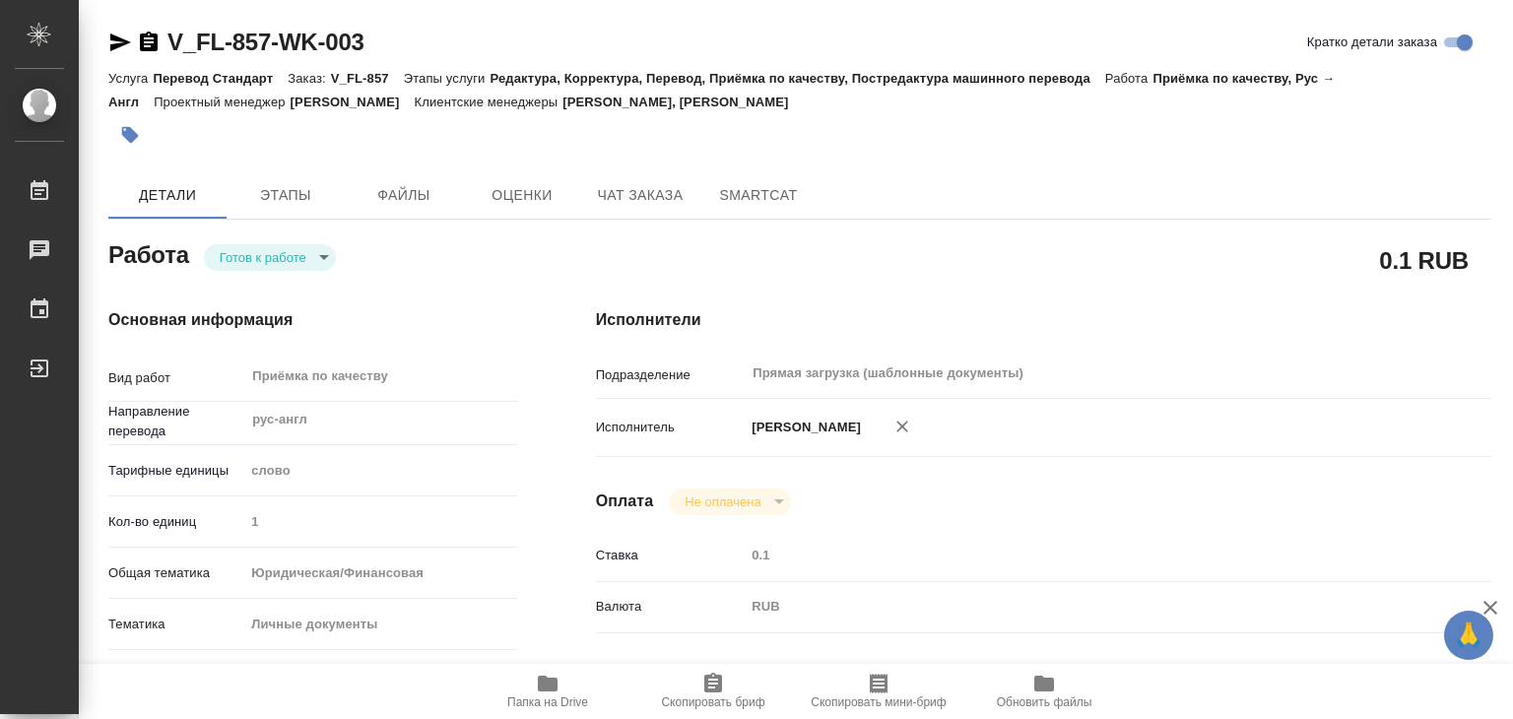
type textarea "x"
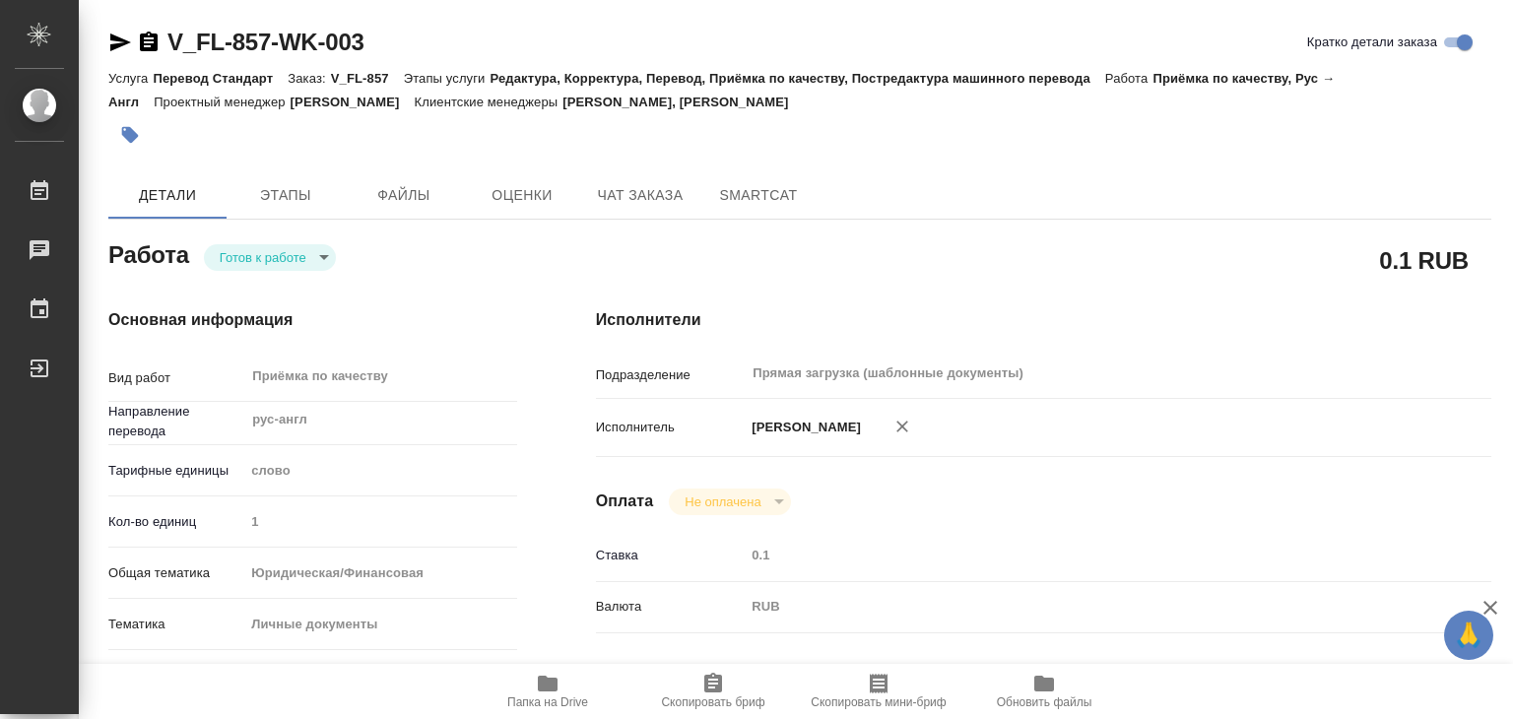
type textarea "x"
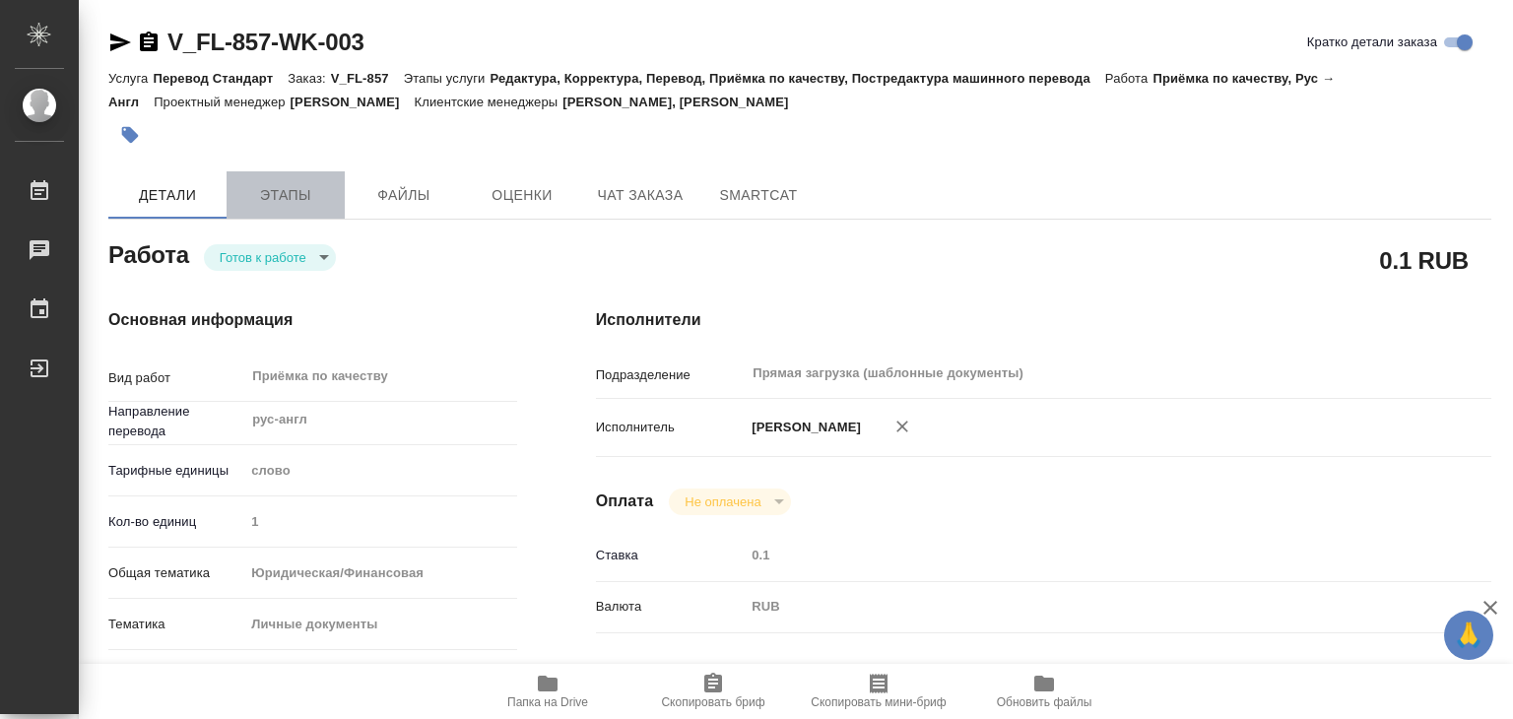
click at [272, 193] on span "Этапы" at bounding box center [285, 195] width 95 height 25
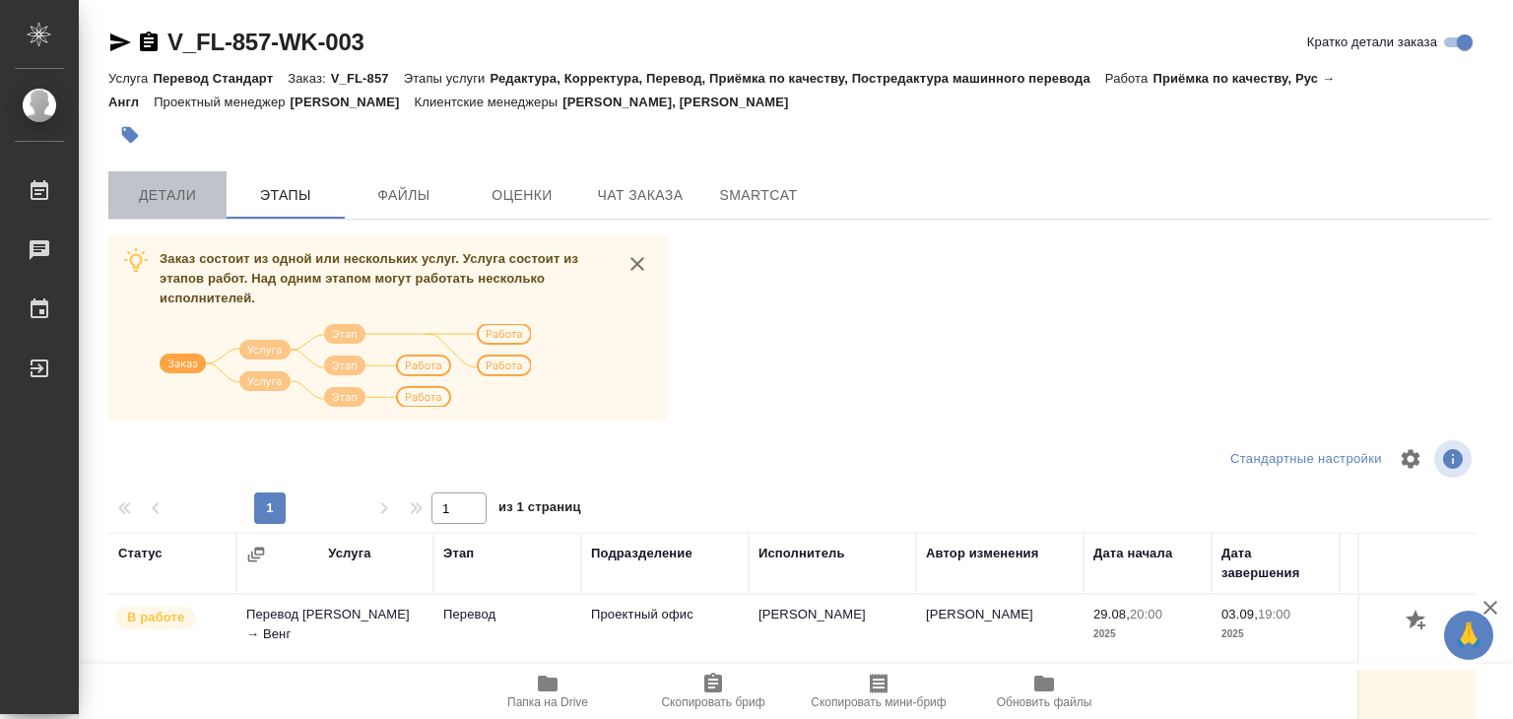
click at [175, 199] on span "Детали" at bounding box center [167, 195] width 95 height 25
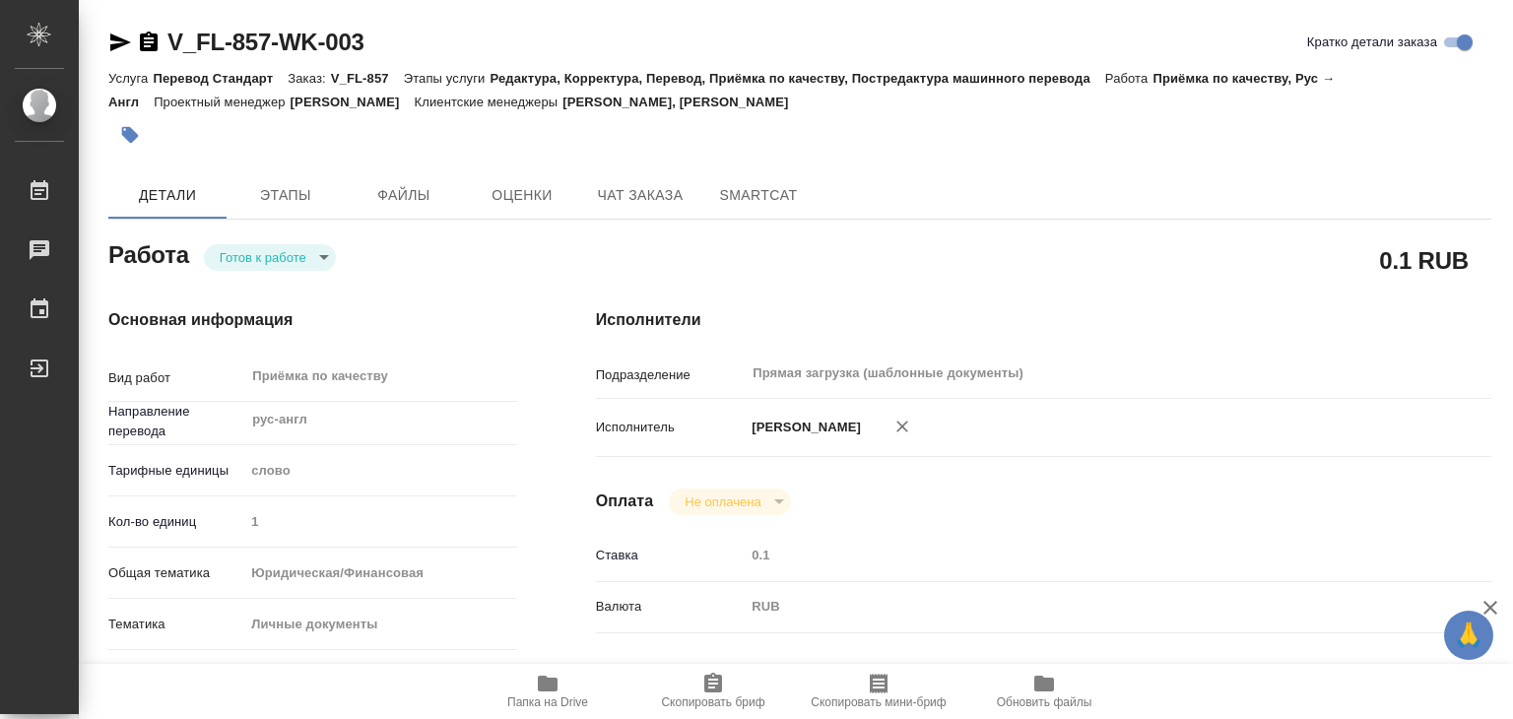
type textarea "x"
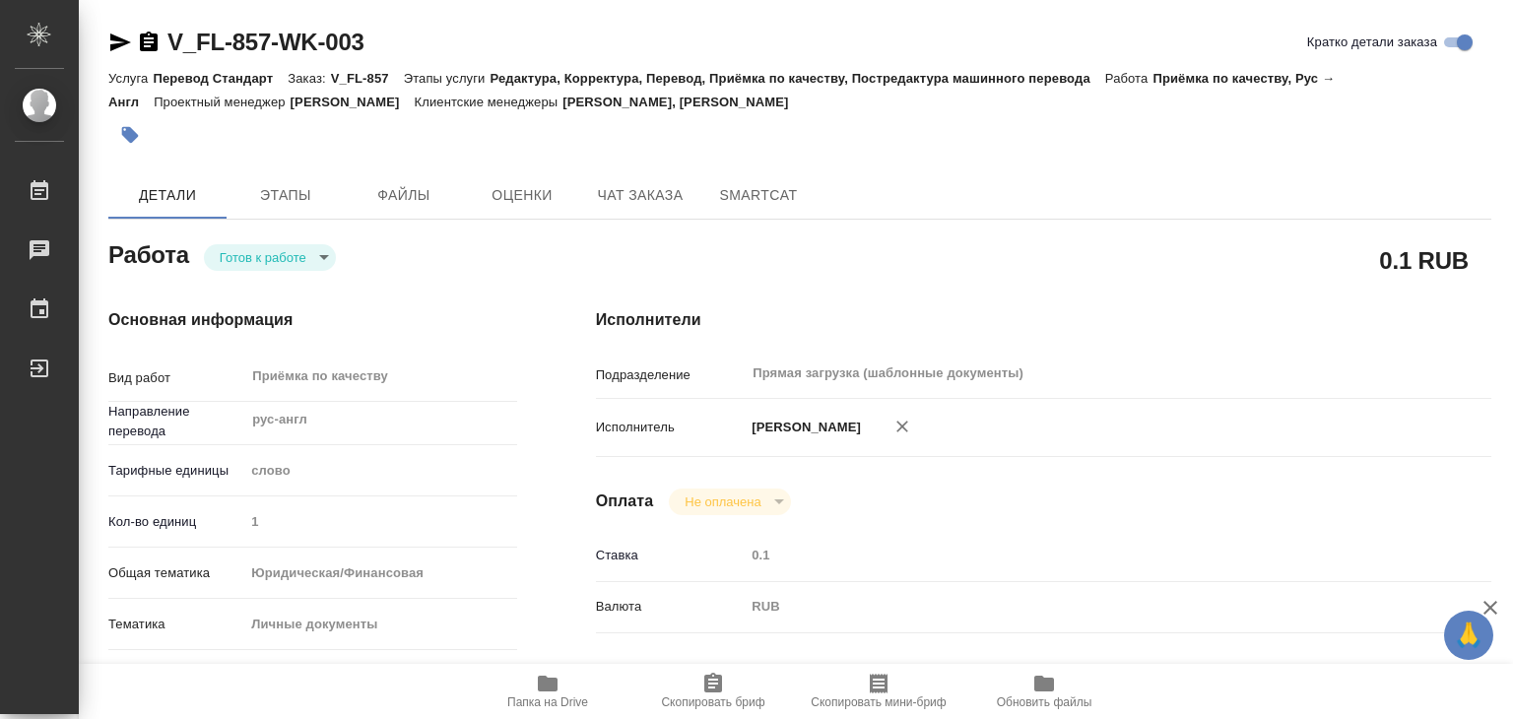
type textarea "x"
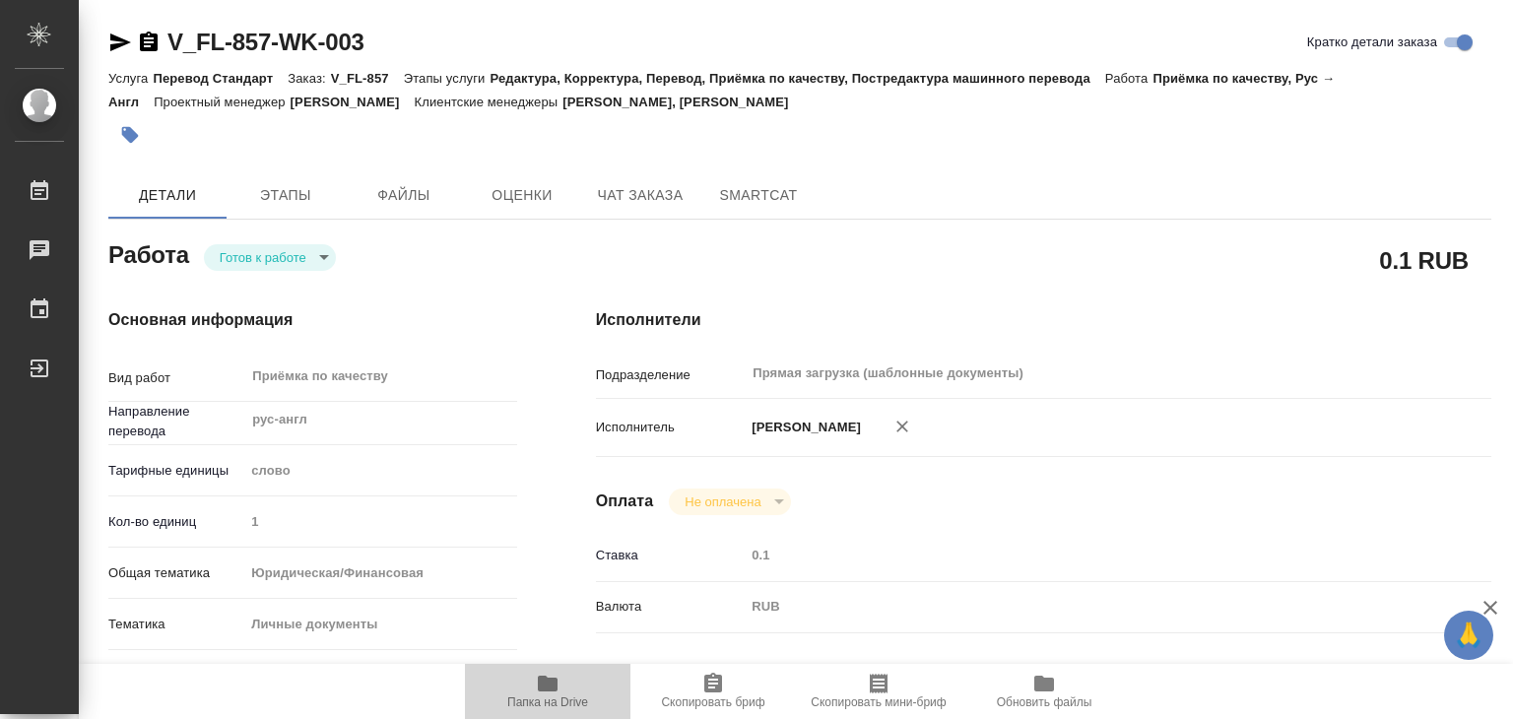
click at [526, 697] on span "Папка на Drive" at bounding box center [547, 702] width 81 height 14
type textarea "x"
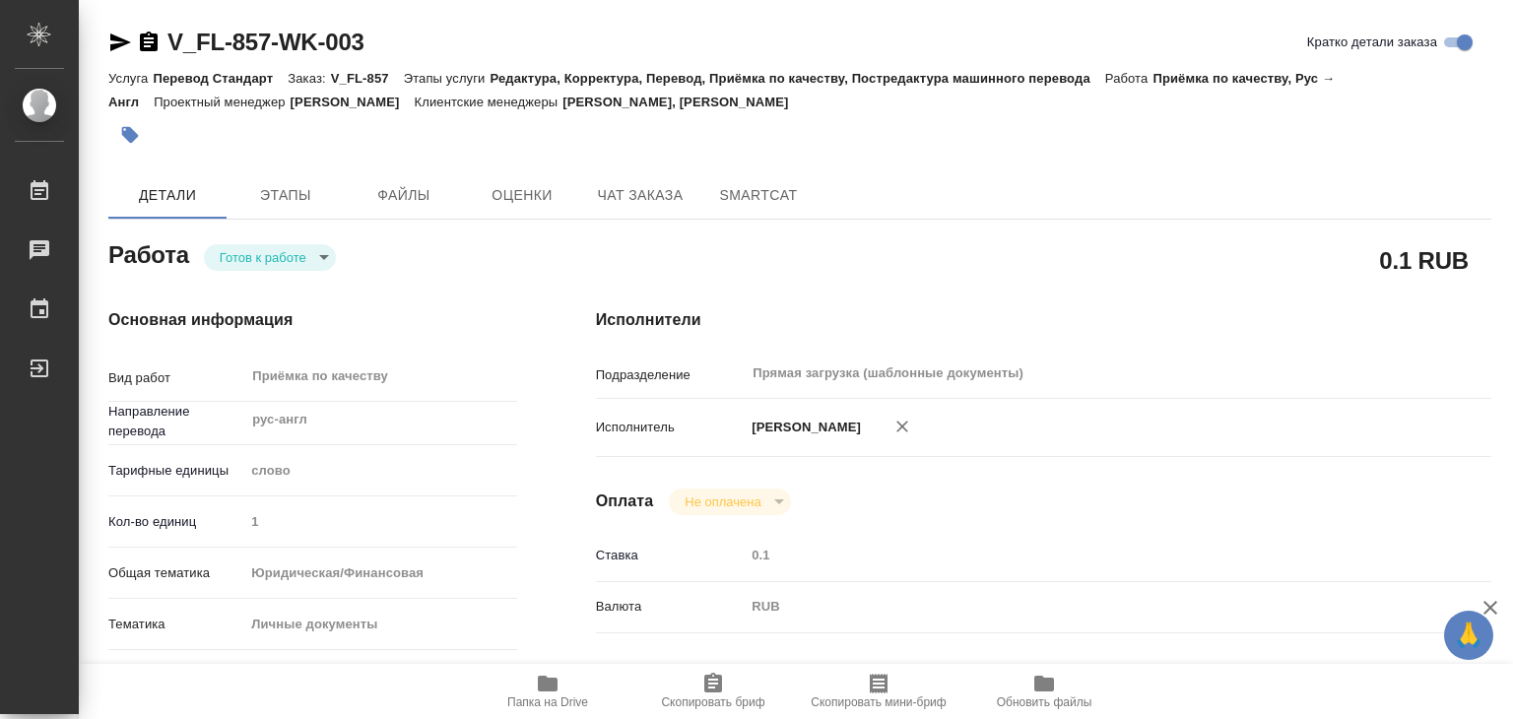
type textarea "x"
click at [272, 194] on span "Этапы" at bounding box center [285, 195] width 95 height 25
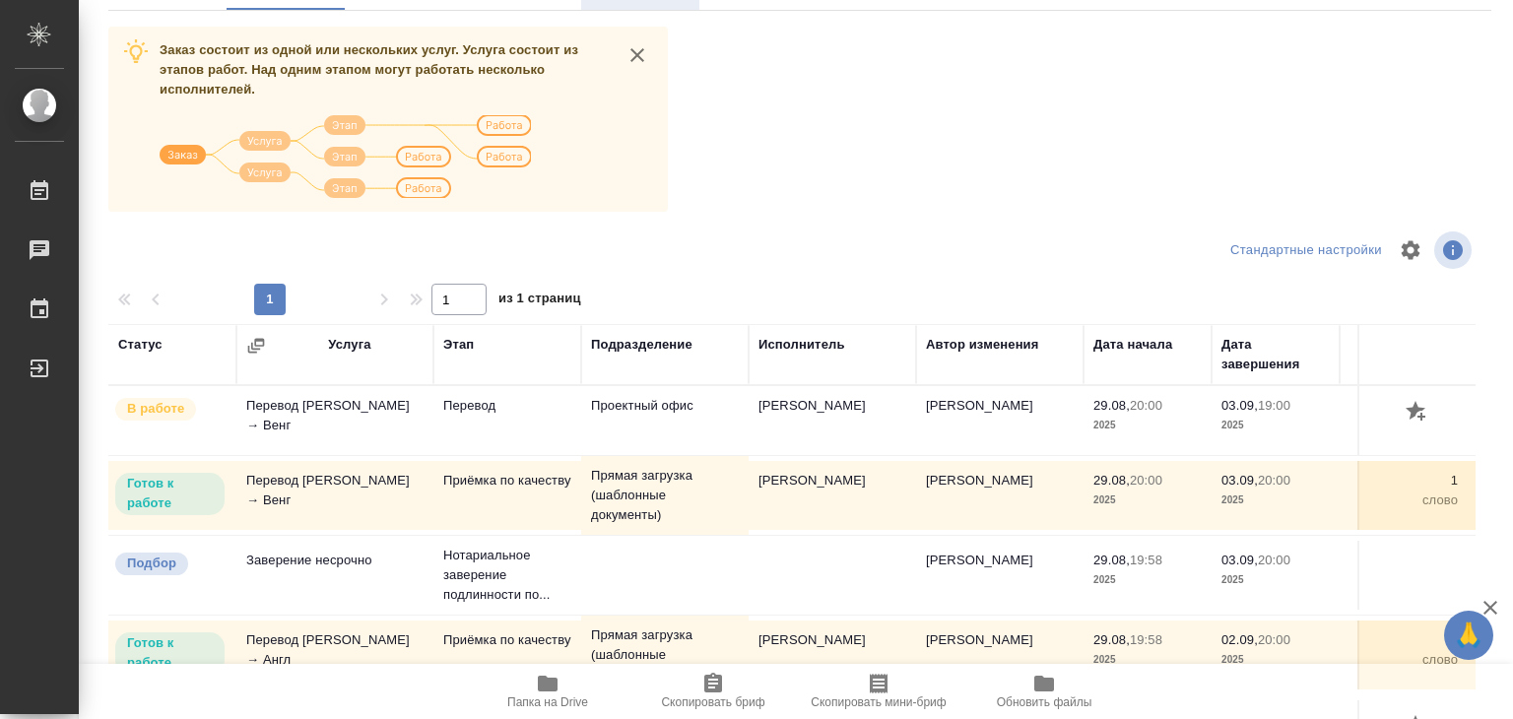
scroll to position [12, 0]
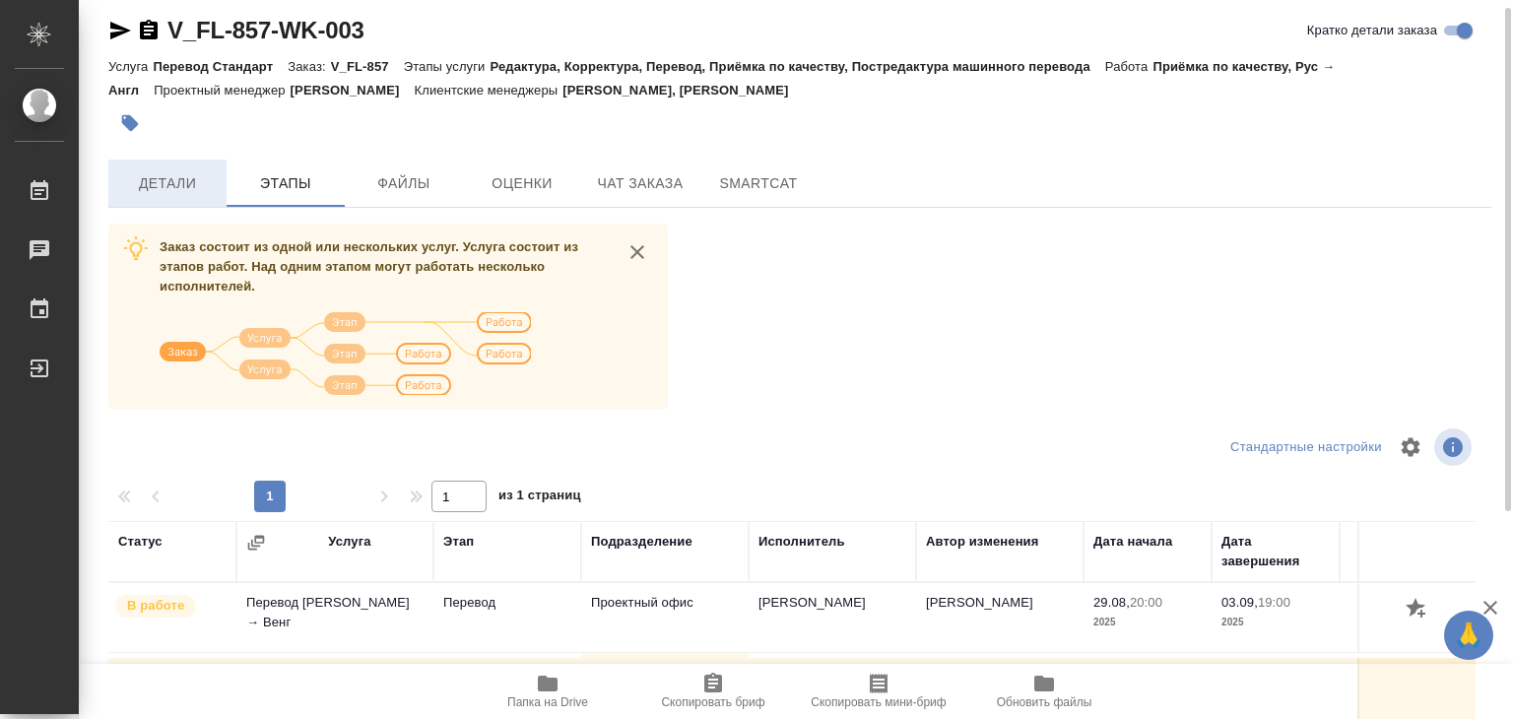
click at [218, 186] on button "Детали" at bounding box center [167, 183] width 118 height 47
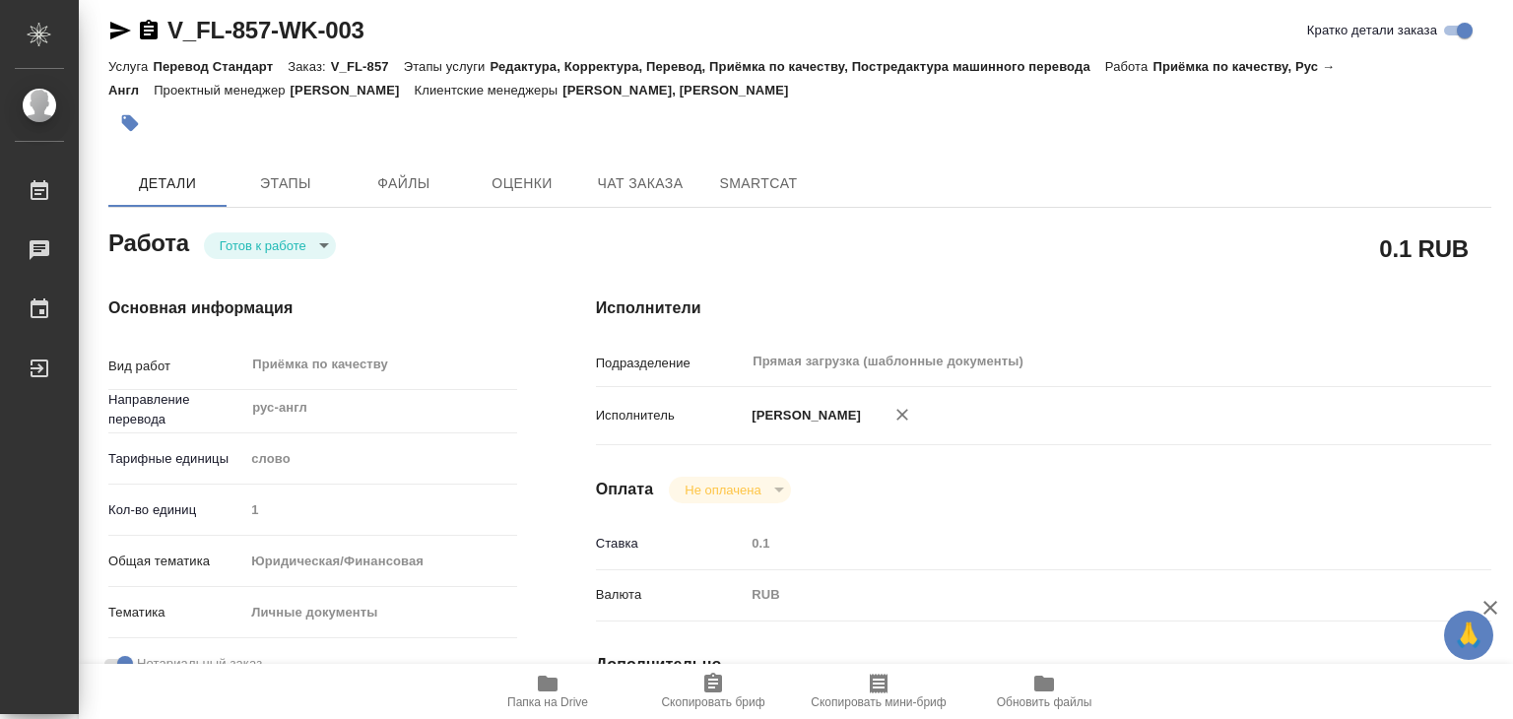
type textarea "x"
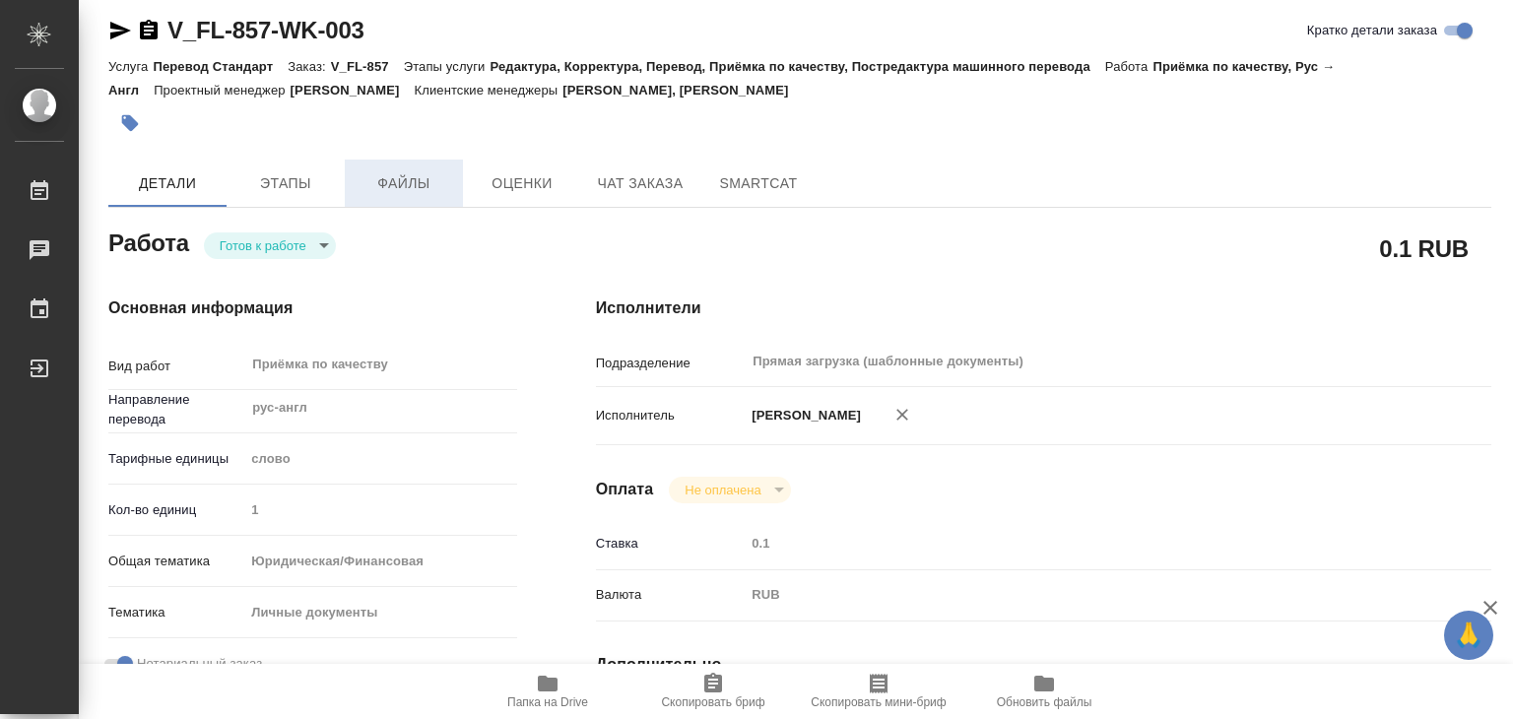
type textarea "x"
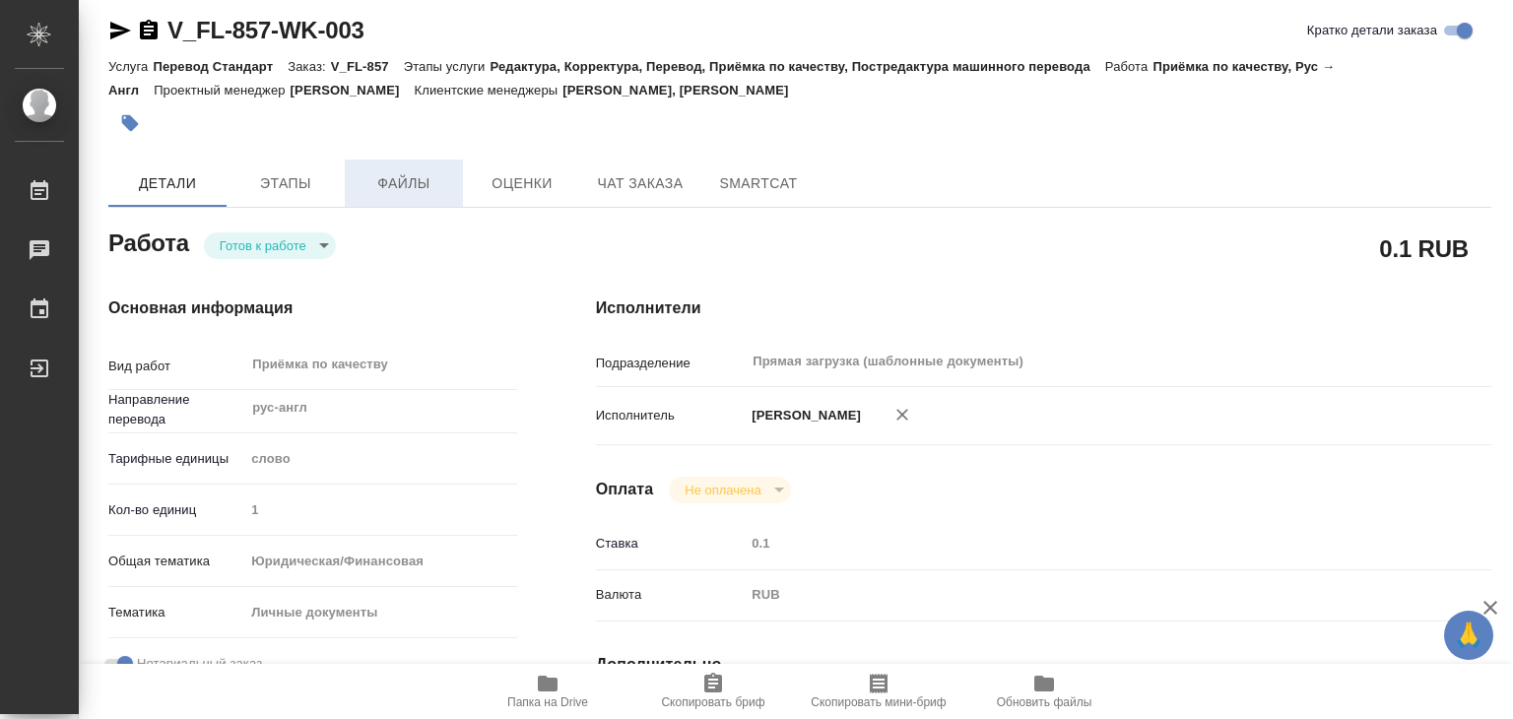
type textarea "x"
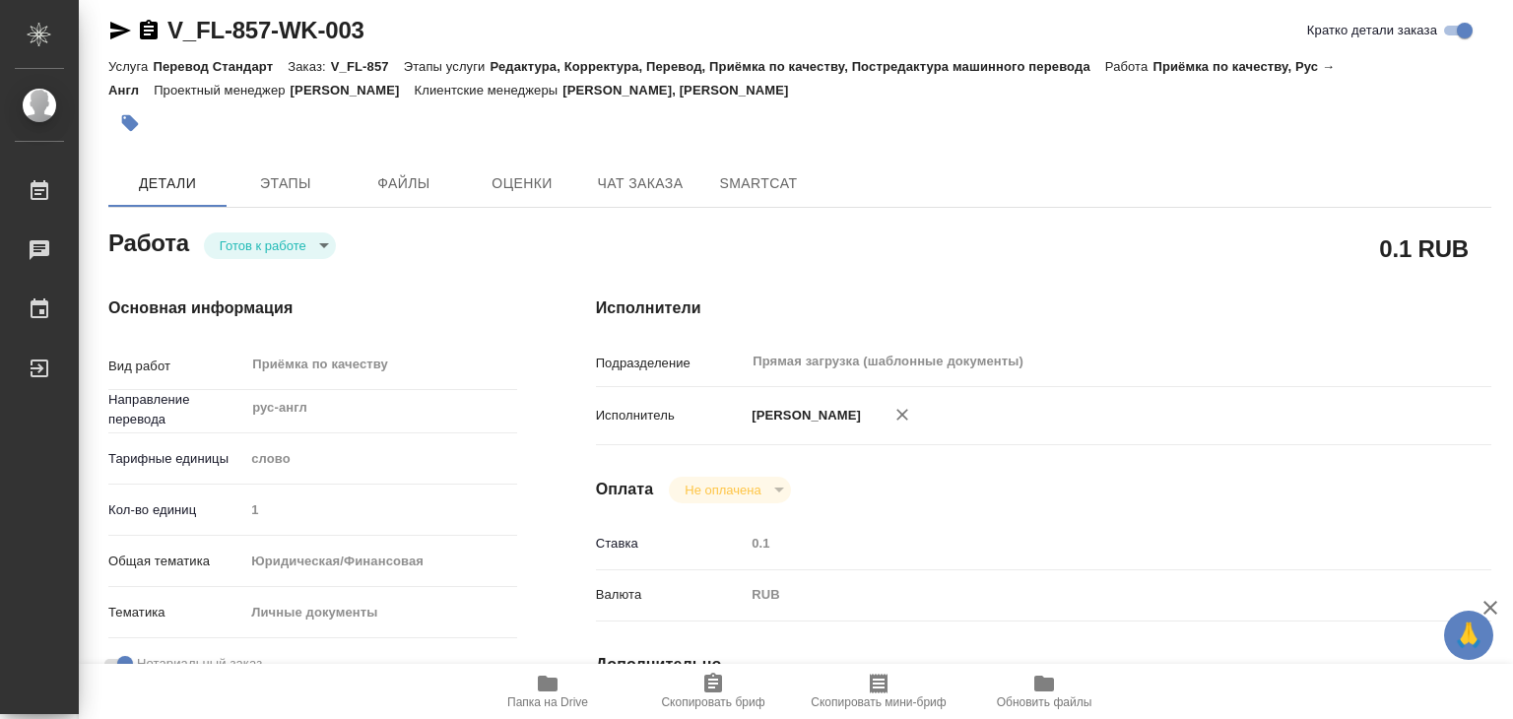
type textarea "x"
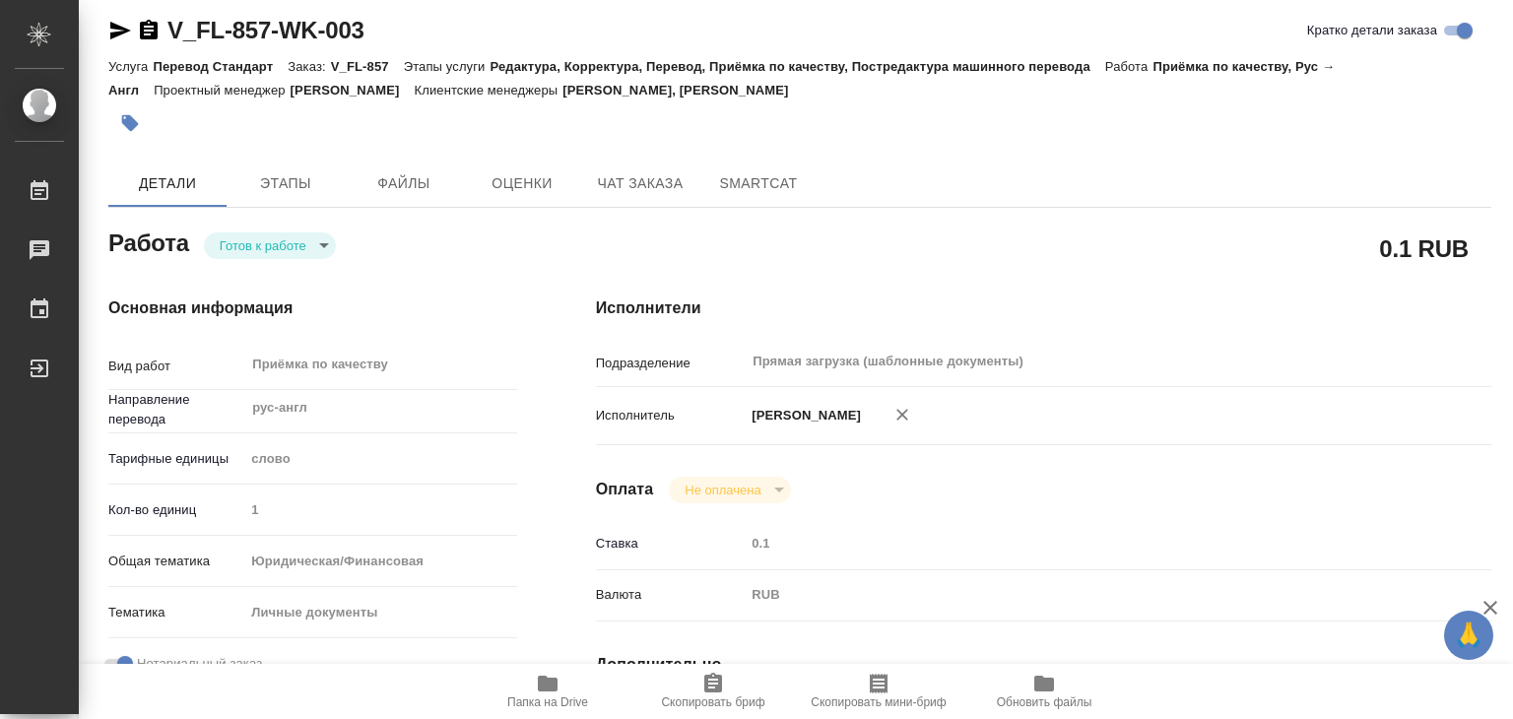
click at [557, 695] on span "Папка на Drive" at bounding box center [547, 702] width 81 height 14
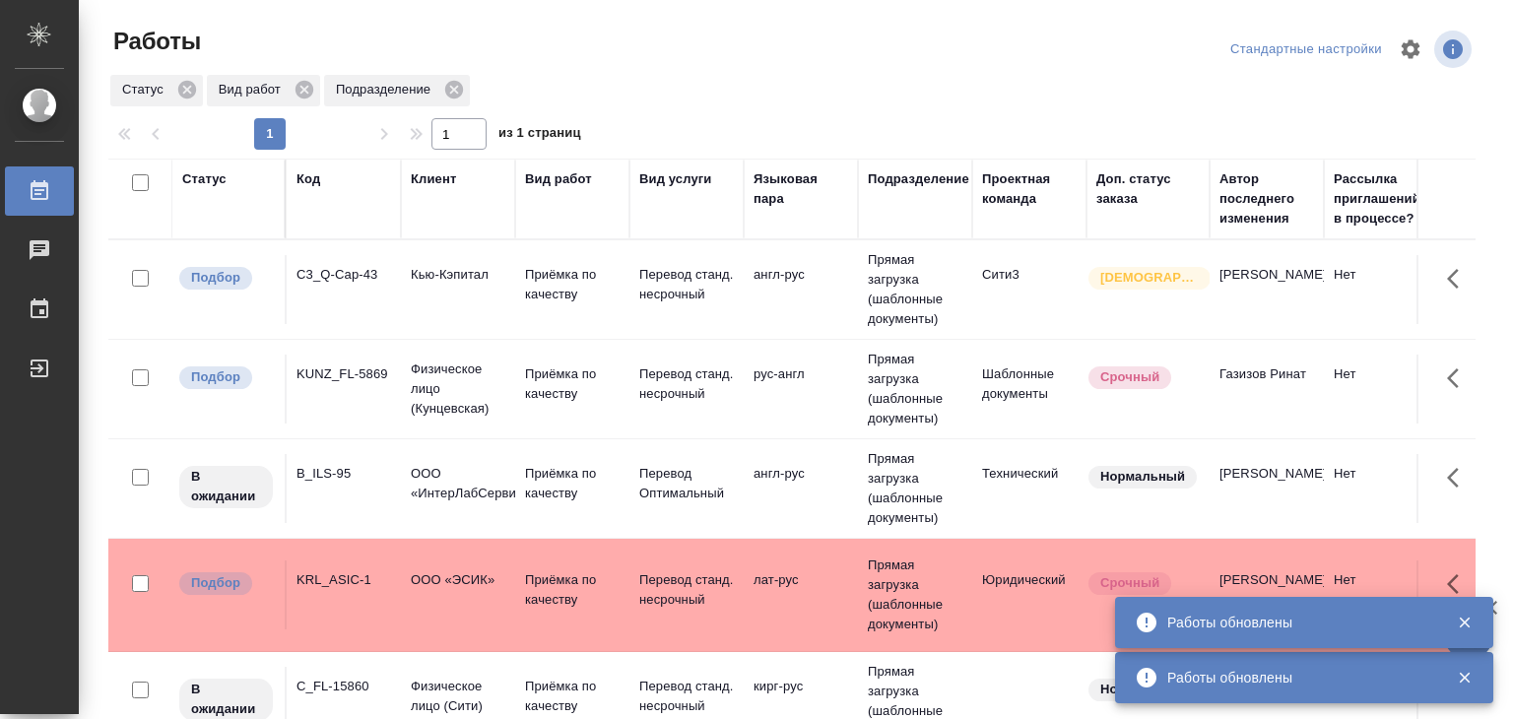
scroll to position [959, 0]
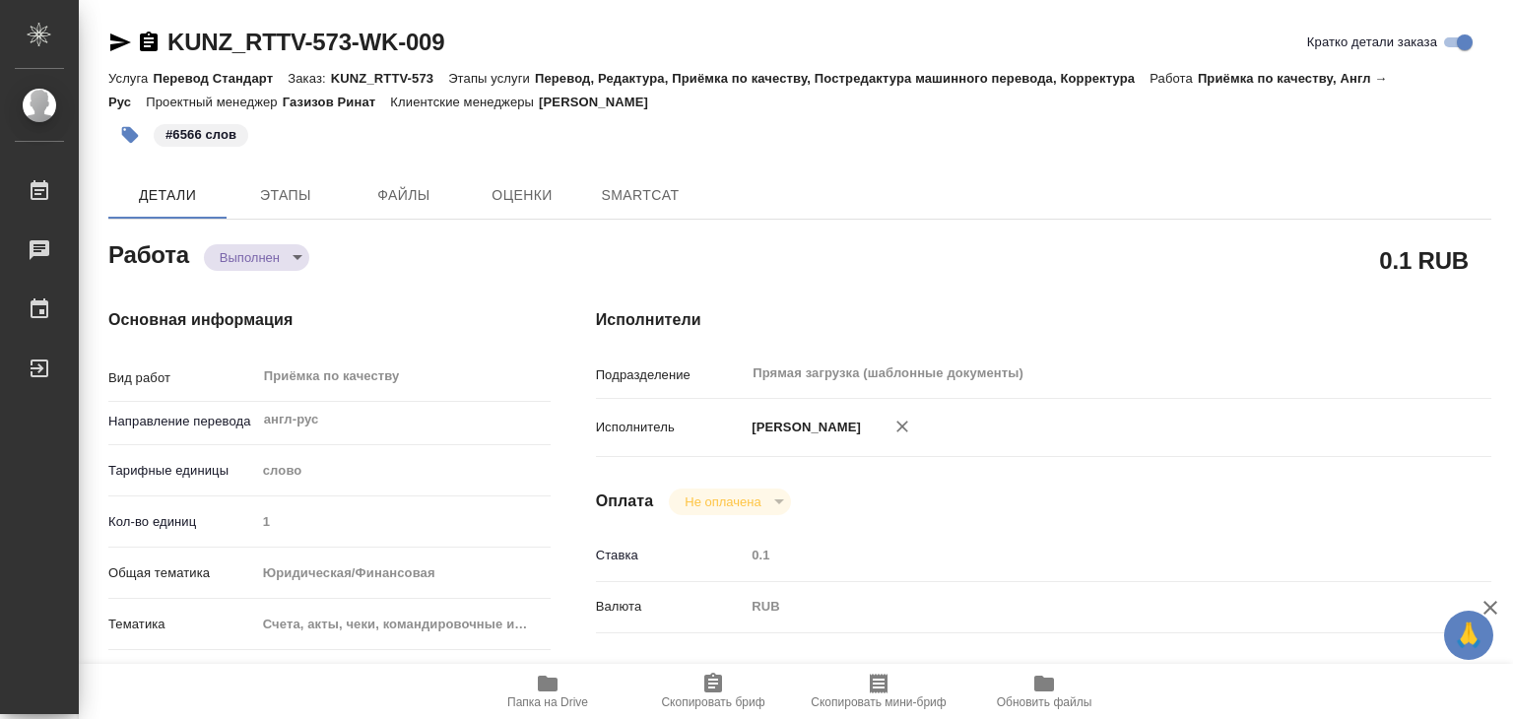
type textarea "x"
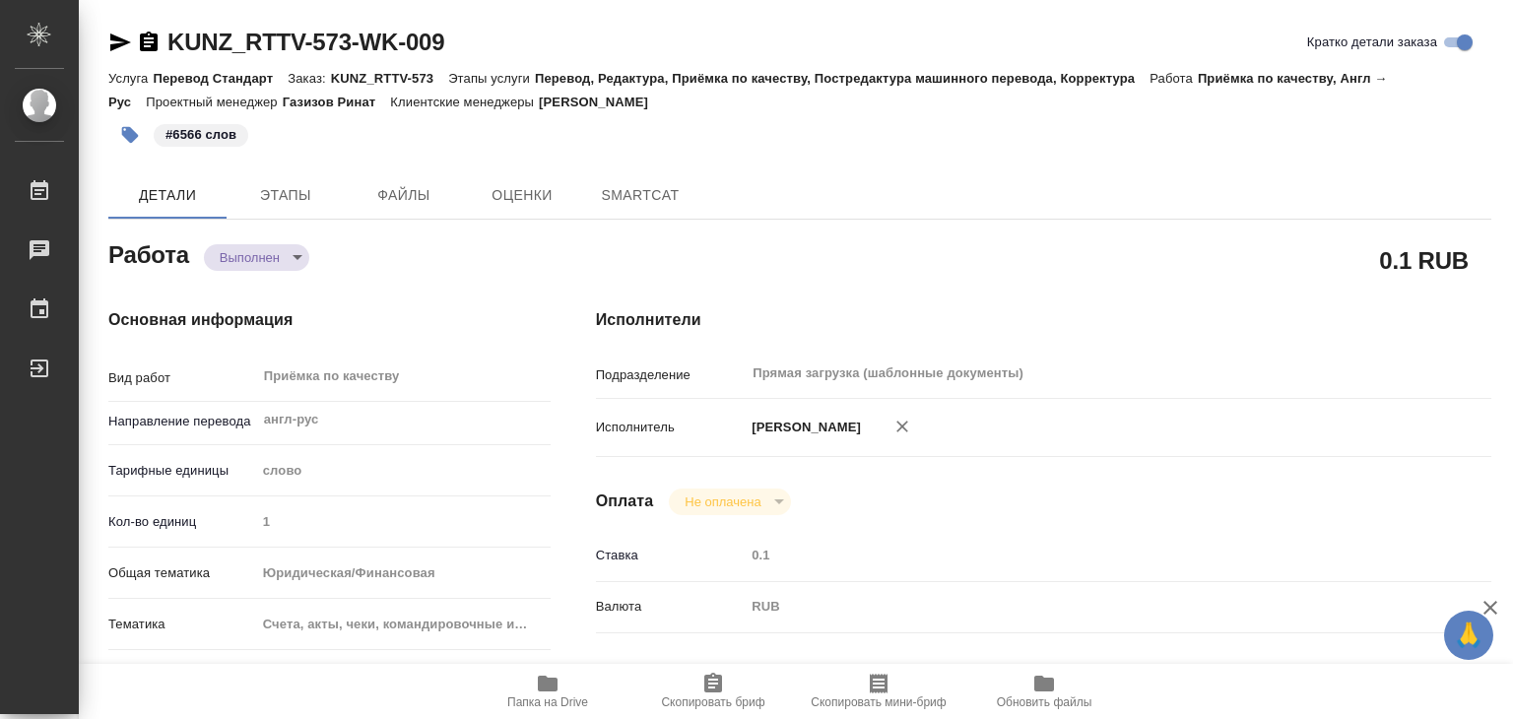
type textarea "x"
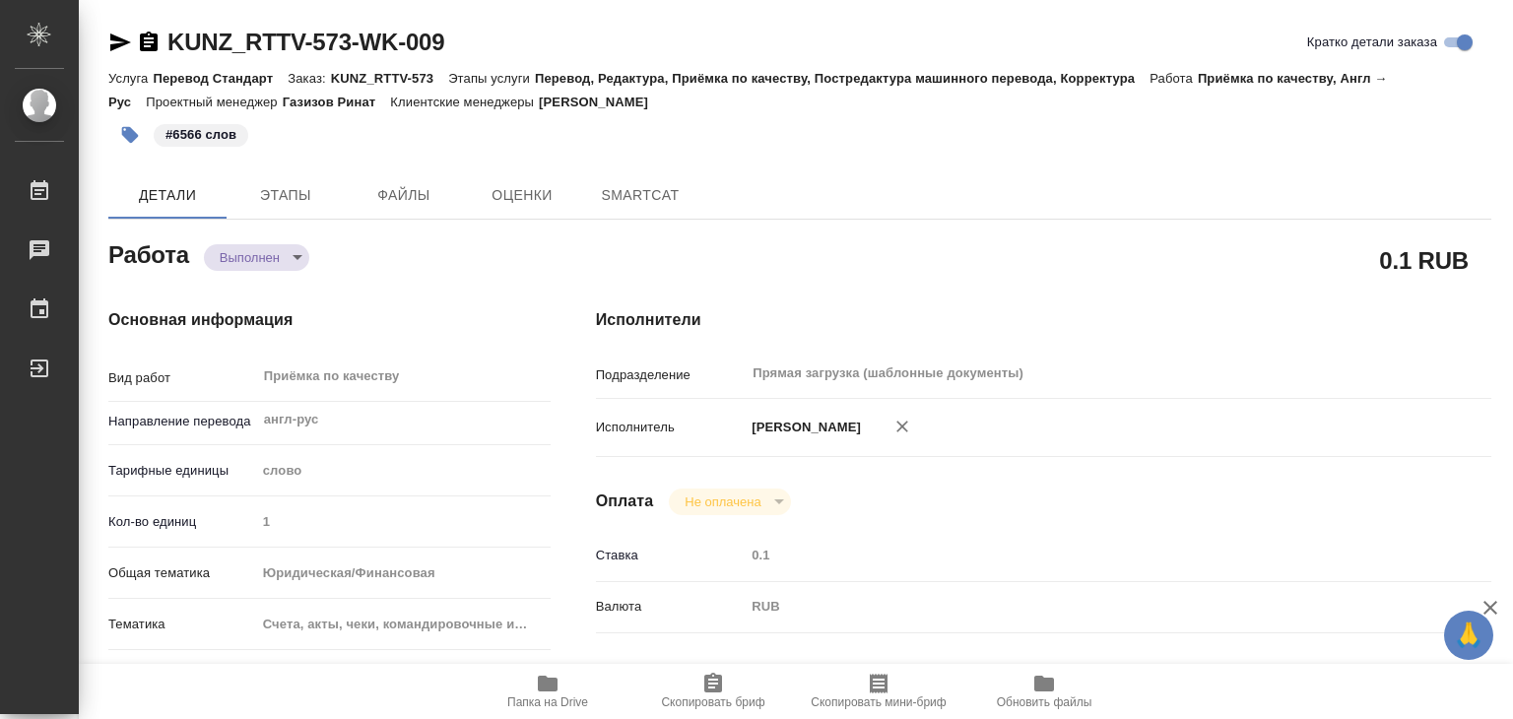
type textarea "x"
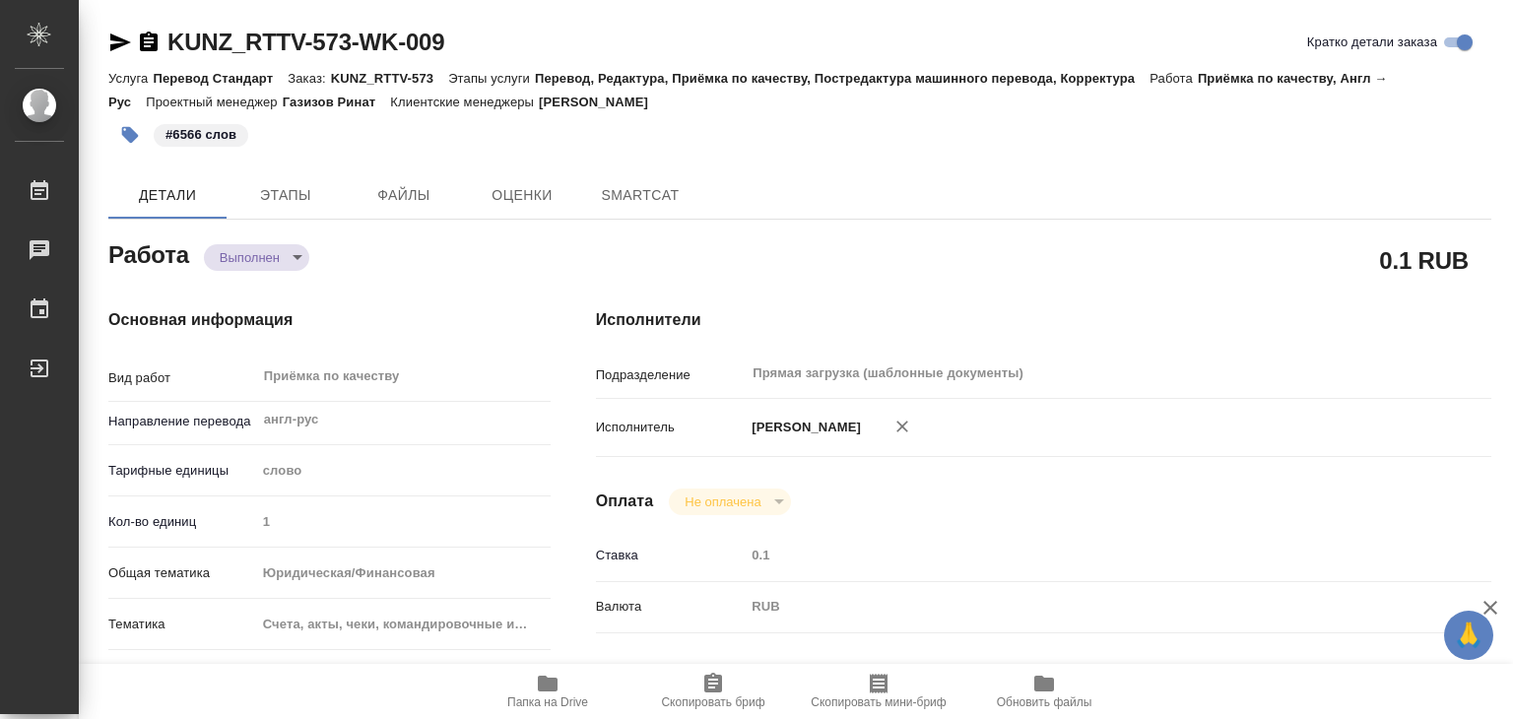
type textarea "x"
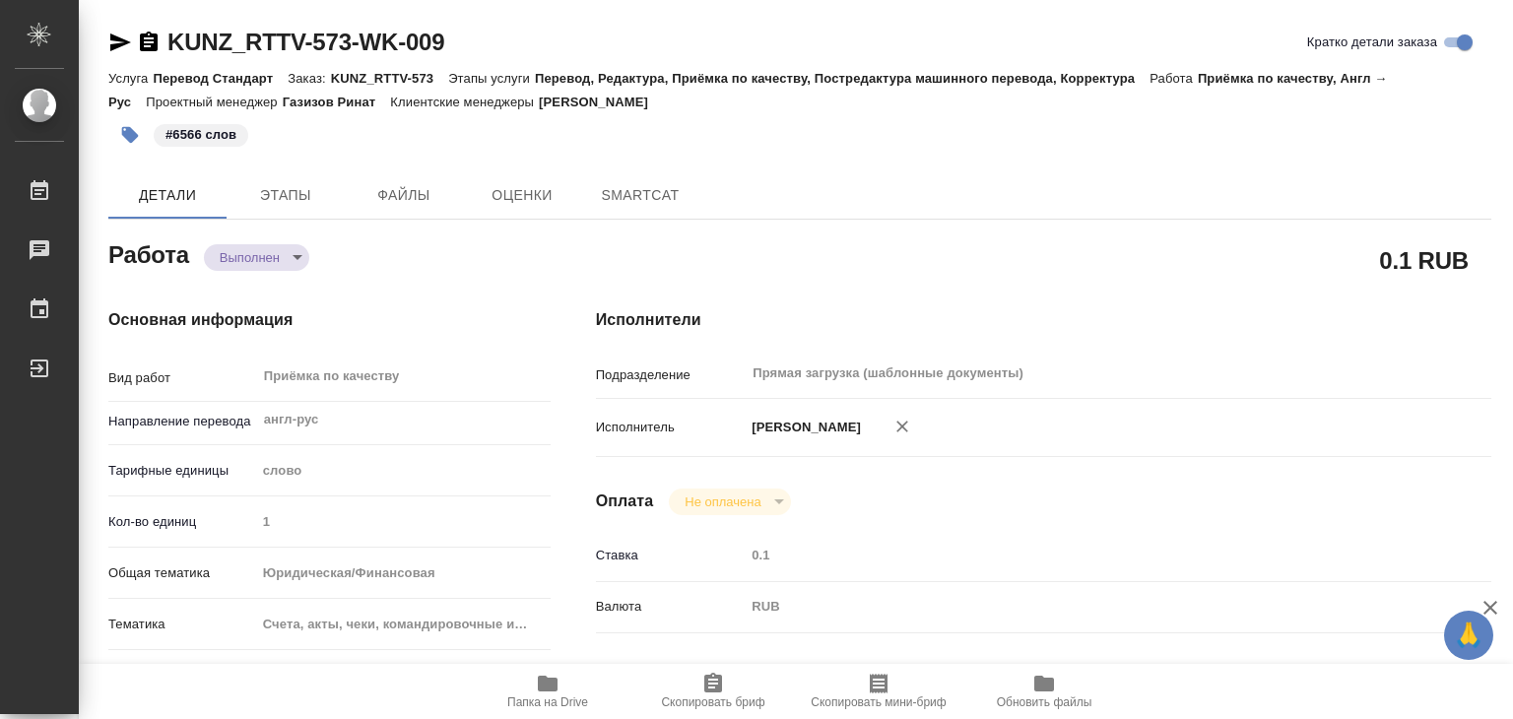
type textarea "x"
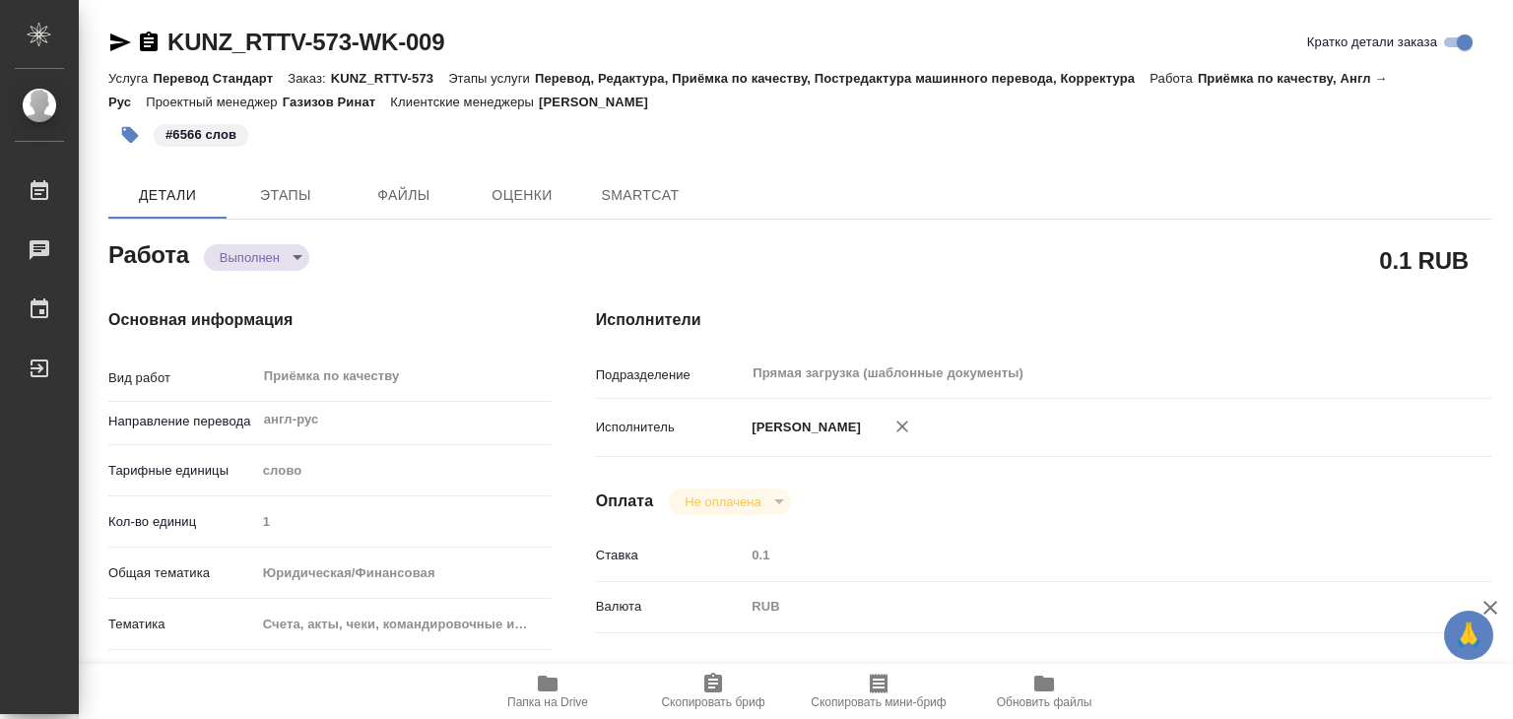
type textarea "x"
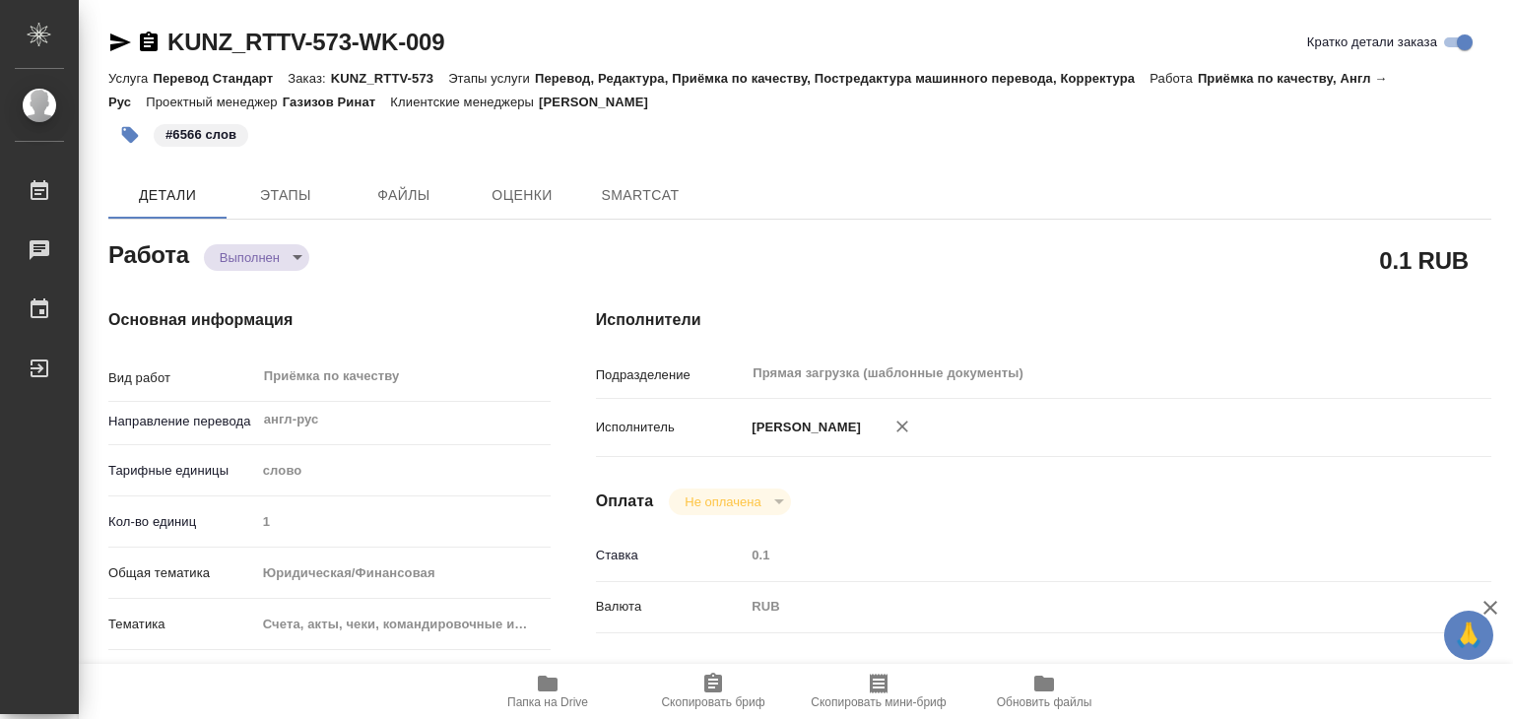
type textarea "x"
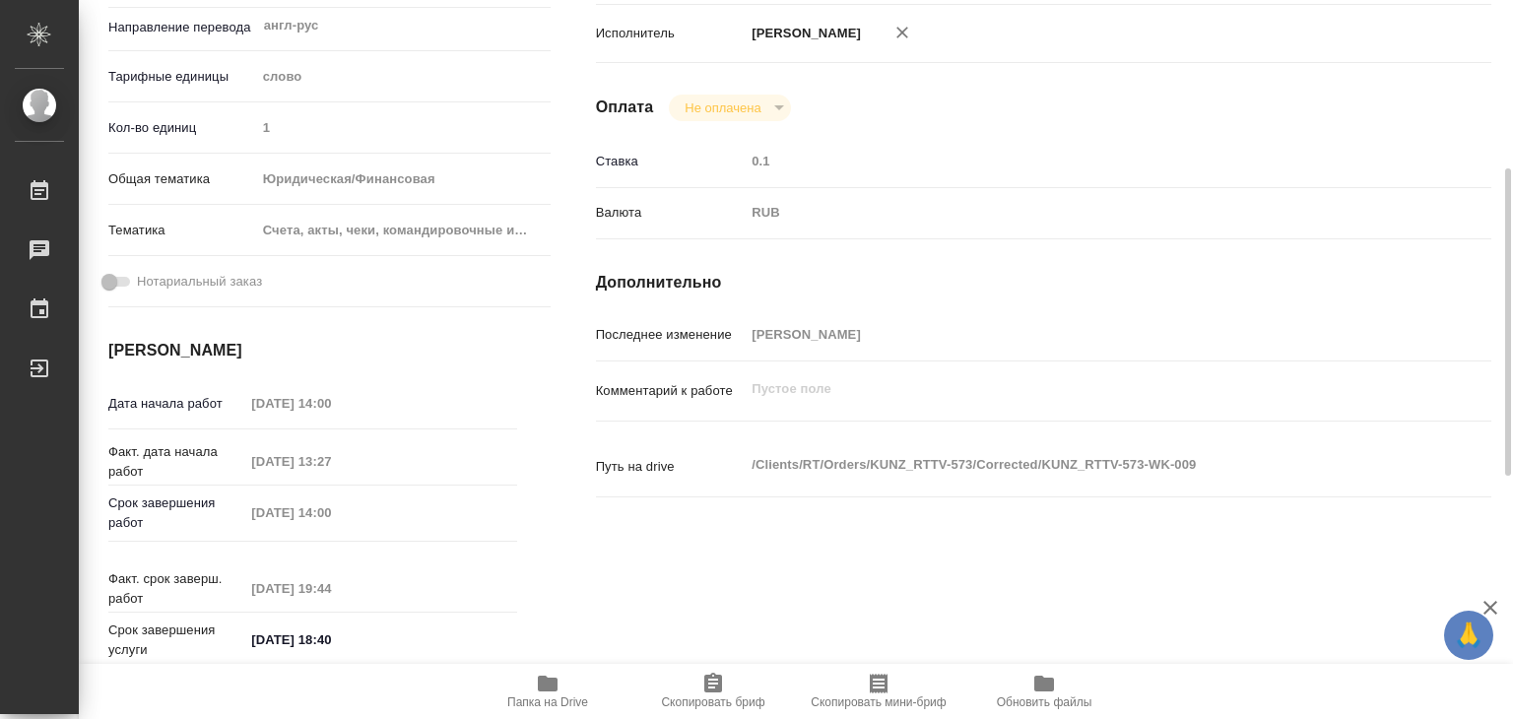
type textarea "x"
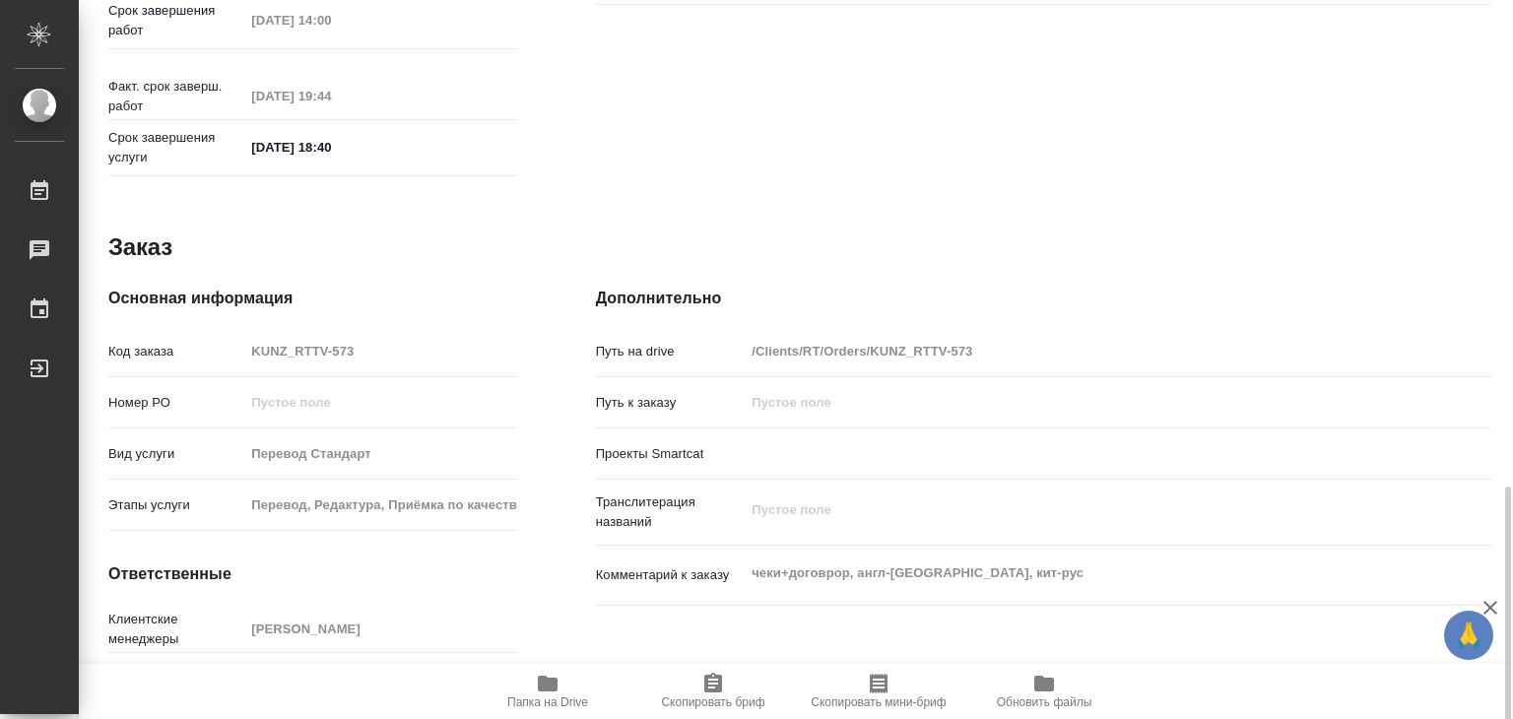
scroll to position [961, 0]
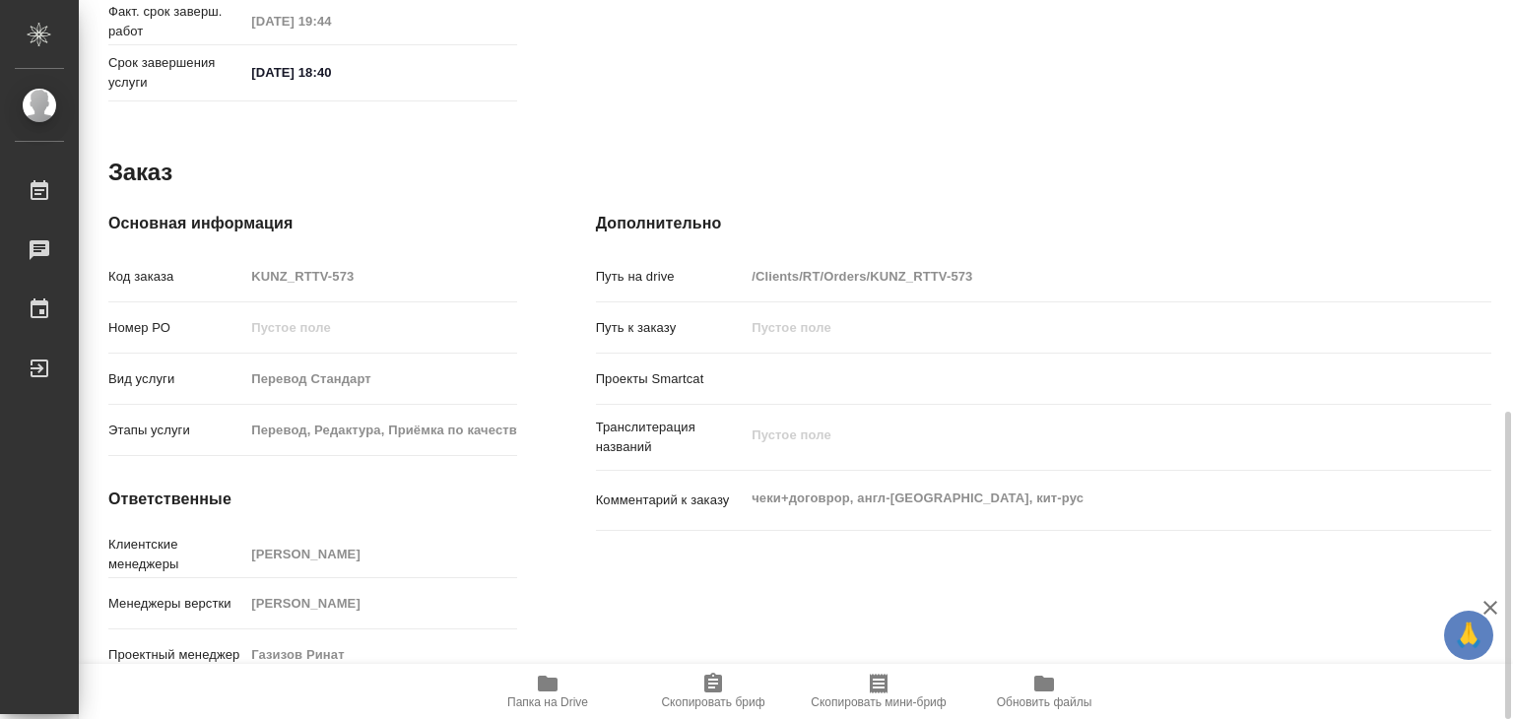
type textarea "x"
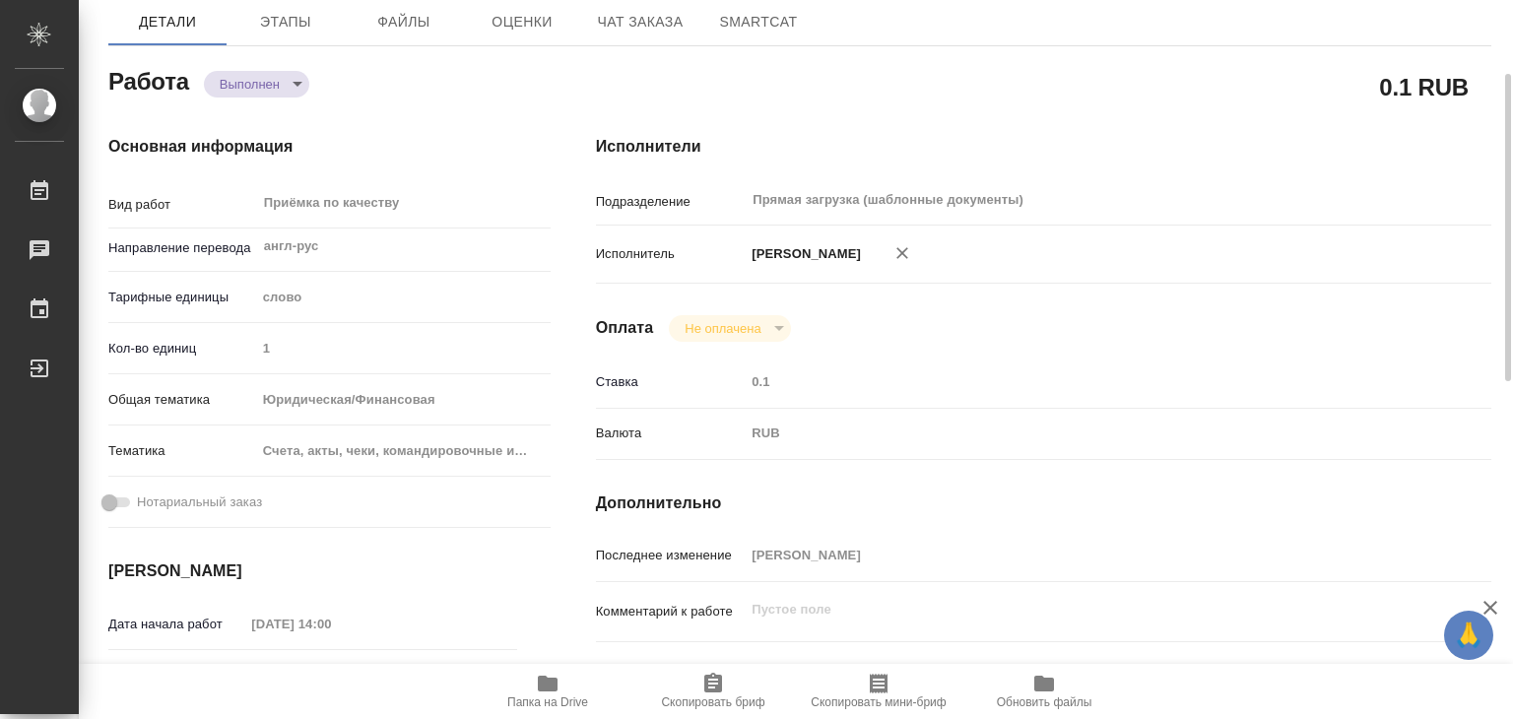
scroll to position [0, 0]
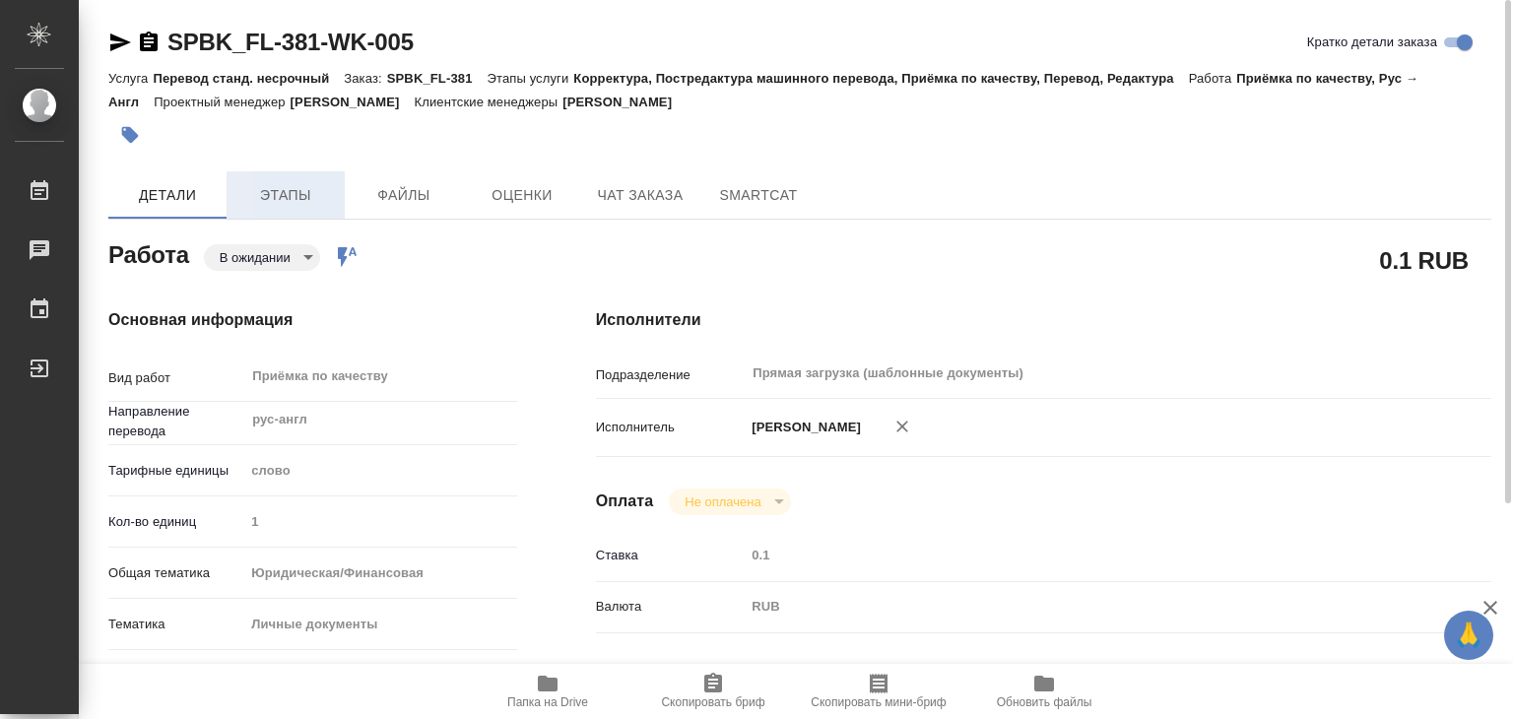
click at [297, 201] on span "Этапы" at bounding box center [285, 195] width 95 height 25
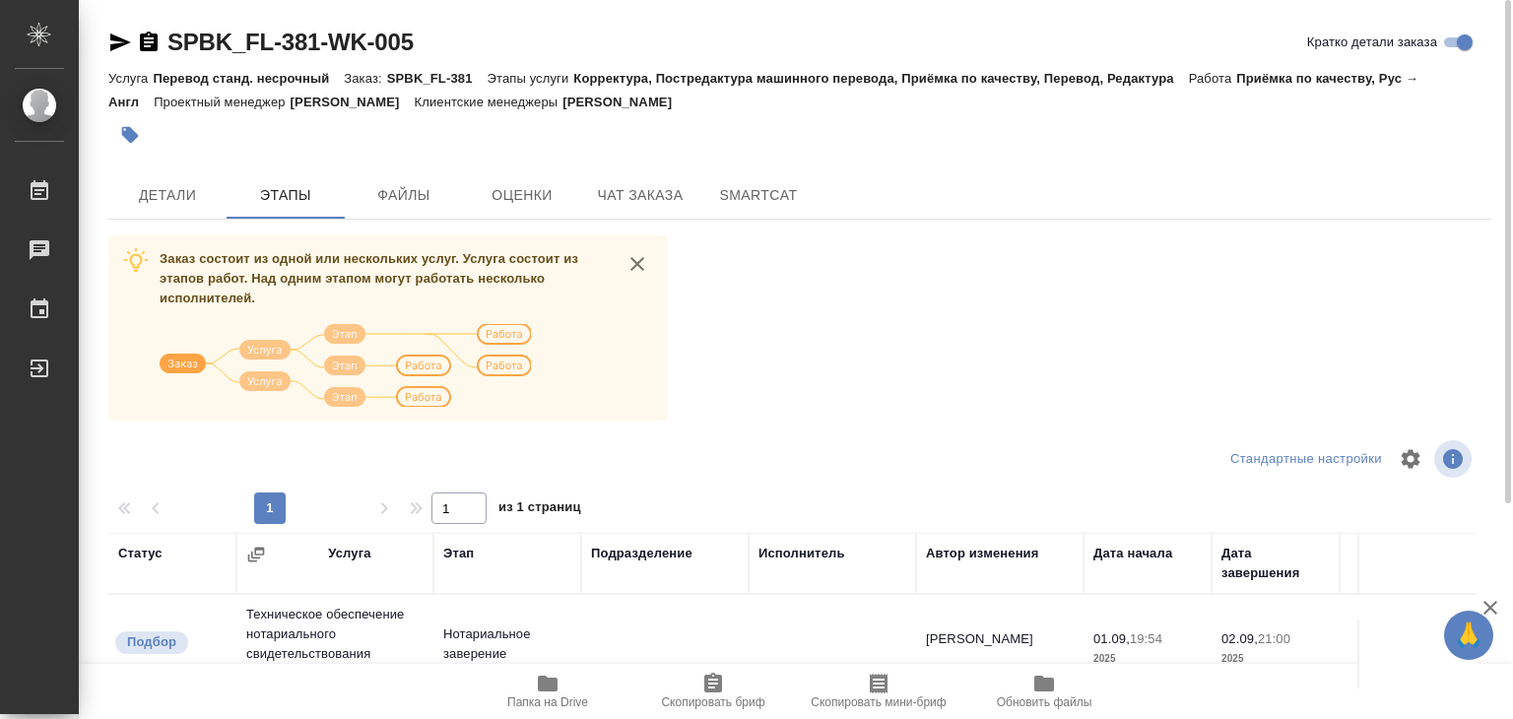
scroll to position [296, 0]
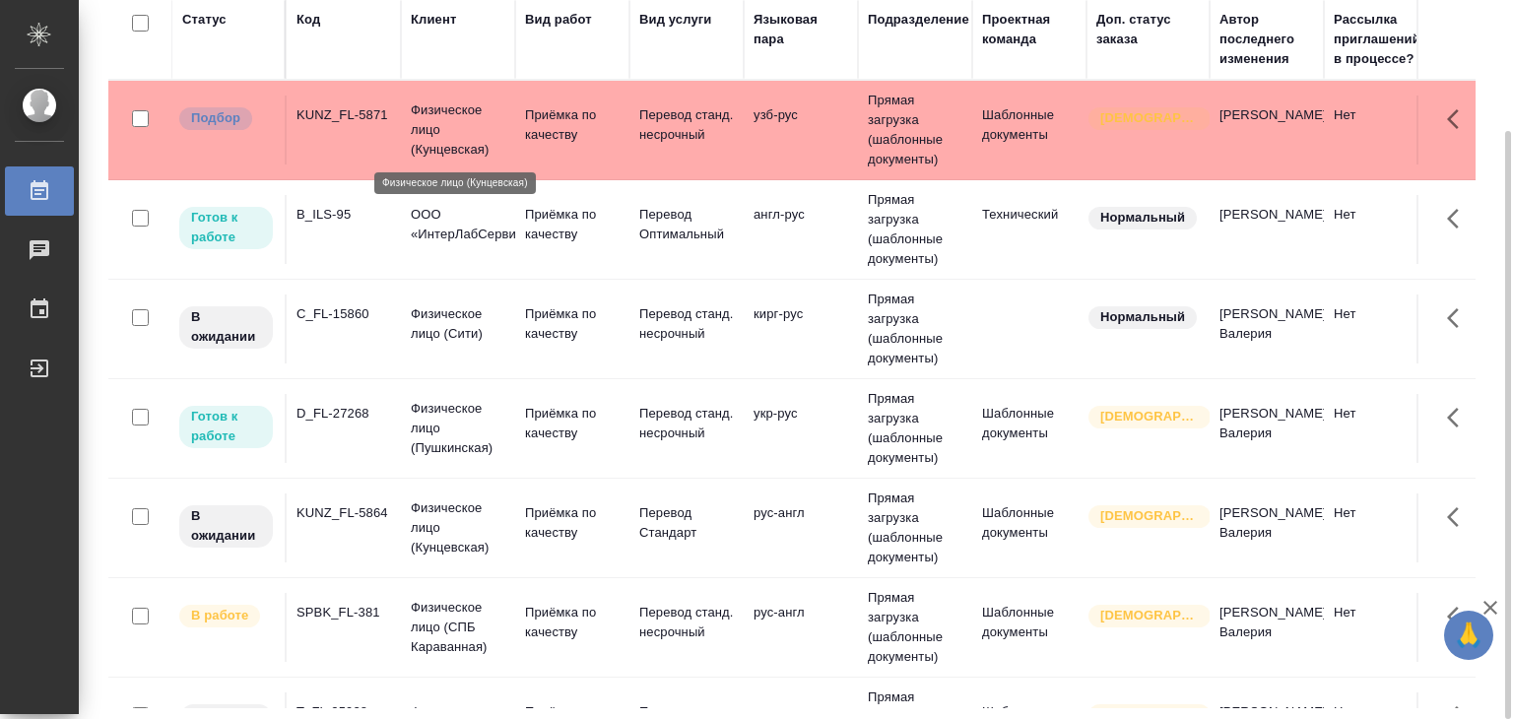
click at [450, 119] on p "Физическое лицо (Кунцевская)" at bounding box center [458, 129] width 95 height 59
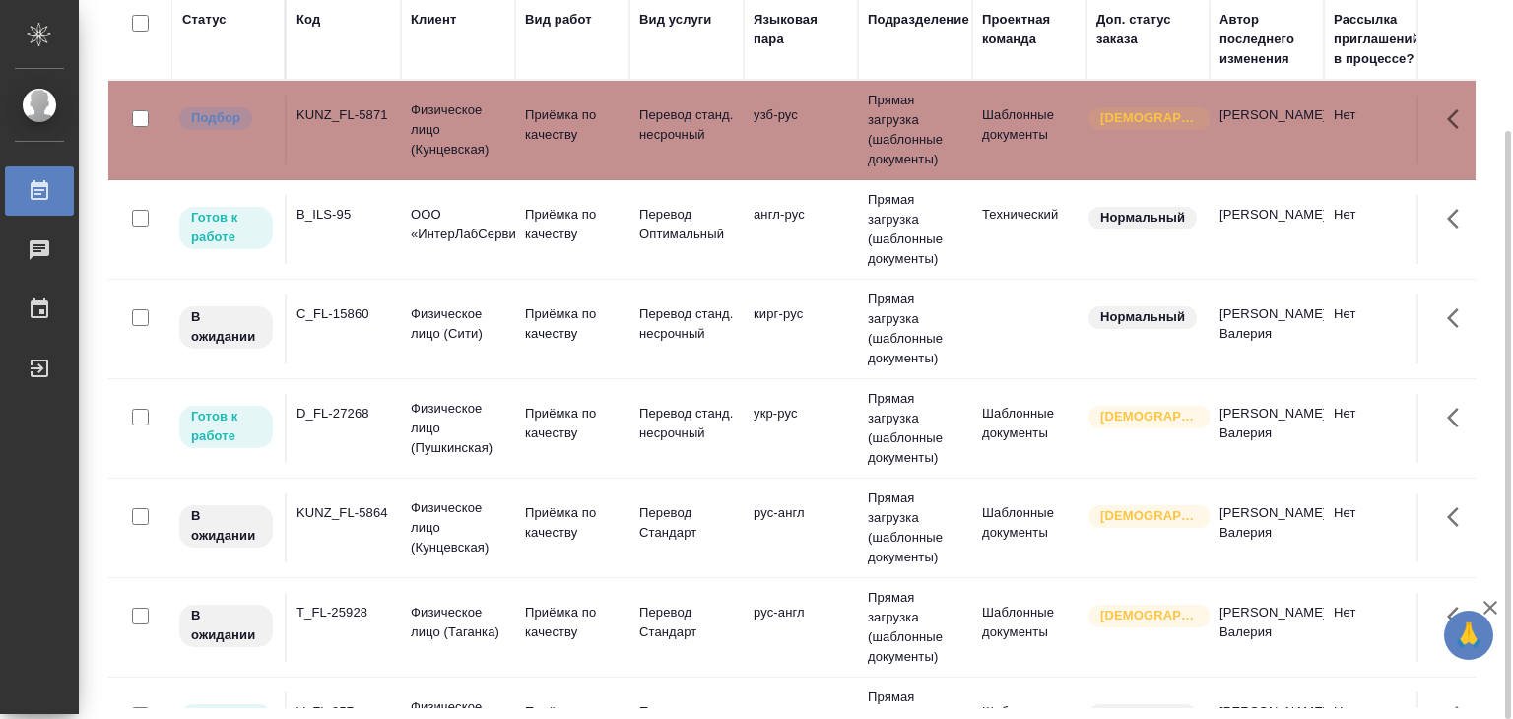
click at [409, 149] on td "Физическое лицо (Кунцевская)" at bounding box center [458, 130] width 114 height 79
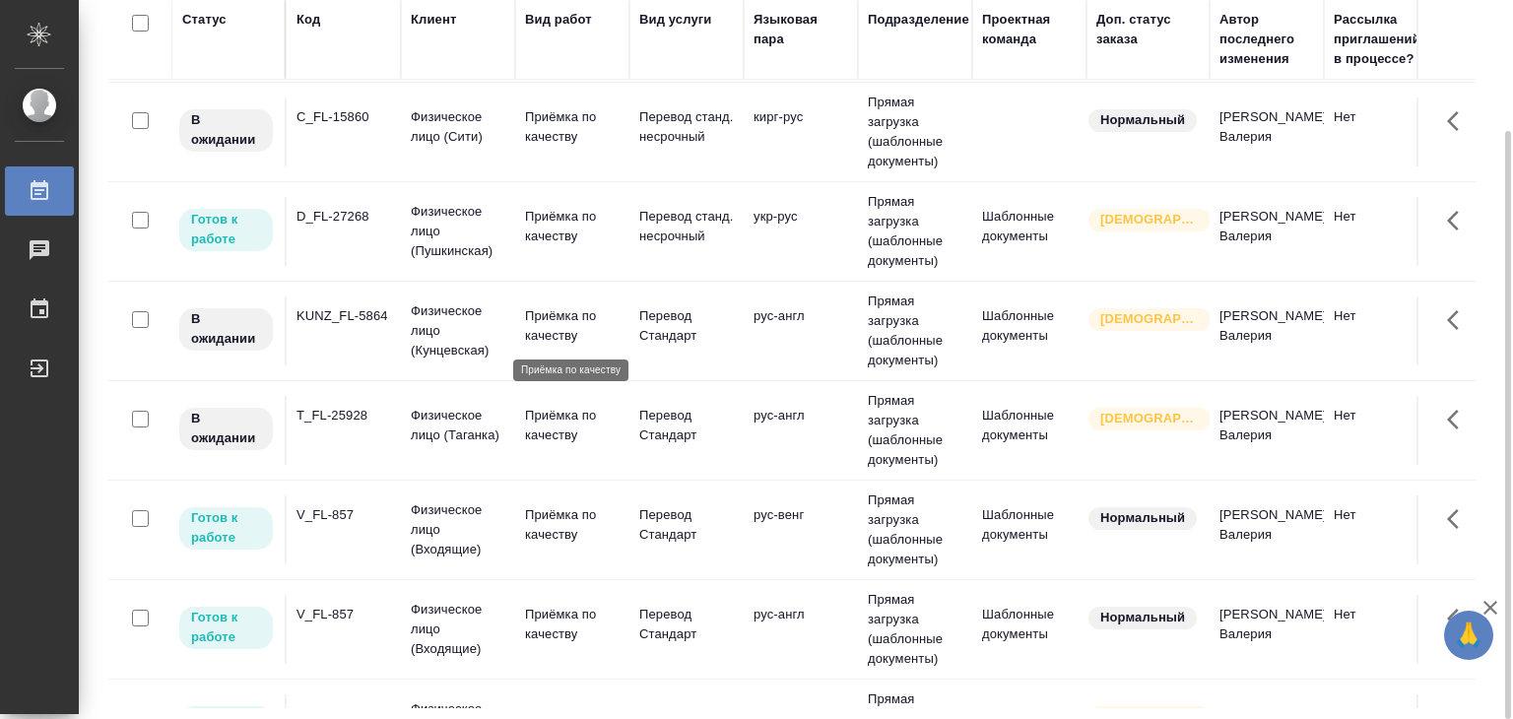
scroll to position [394, 0]
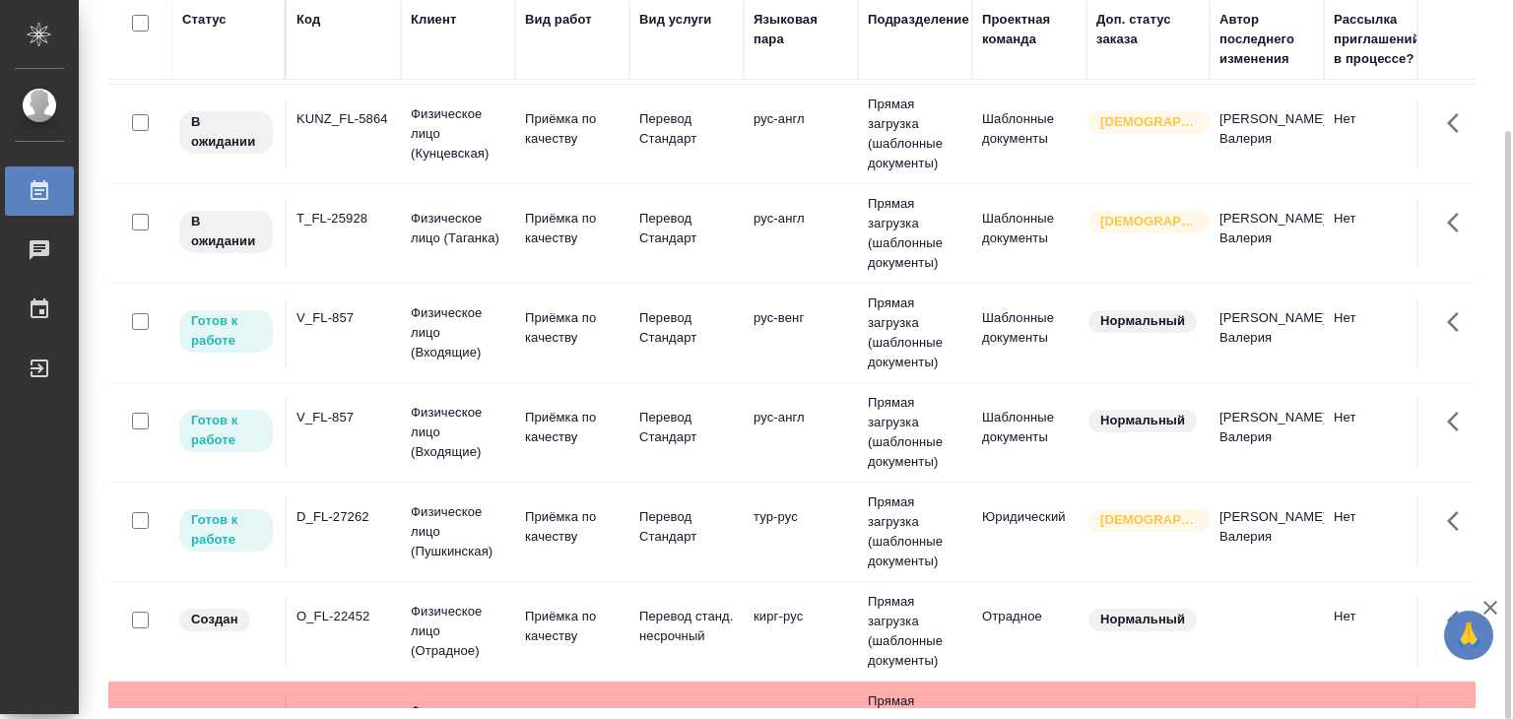
click at [507, 534] on td "Физическое лицо (Пушкинская)" at bounding box center [458, 532] width 114 height 79
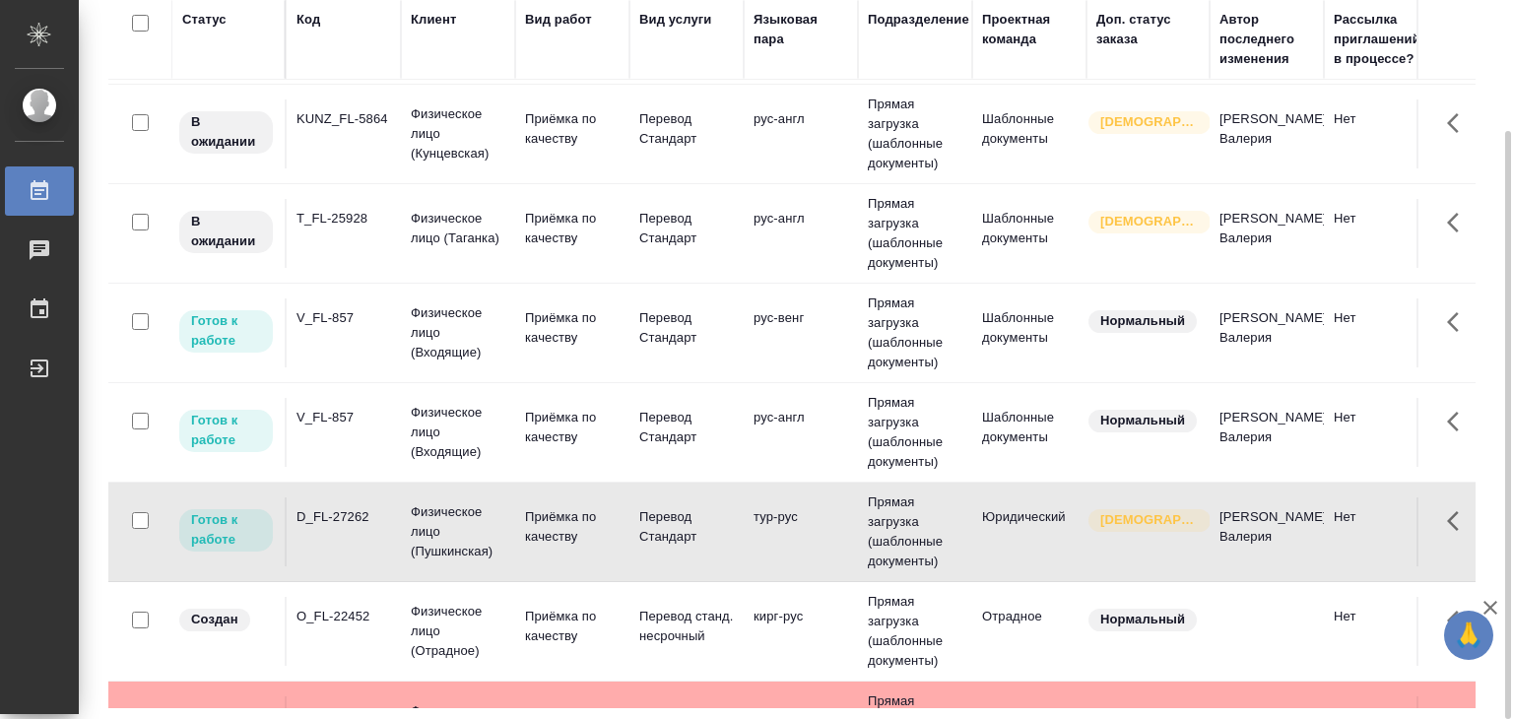
click at [818, 419] on td "рус-англ" at bounding box center [801, 432] width 114 height 69
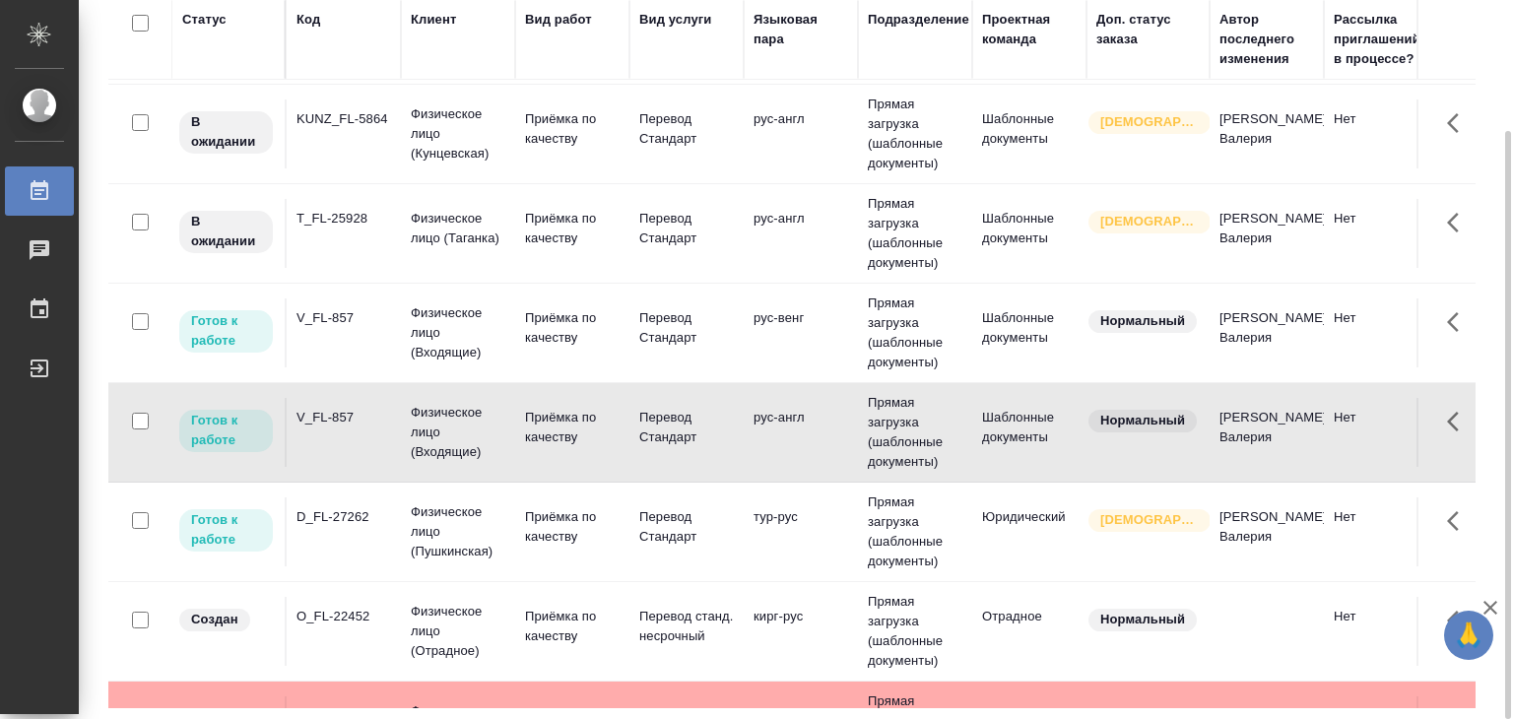
click at [737, 320] on td "Перевод Стандарт" at bounding box center [686, 332] width 114 height 69
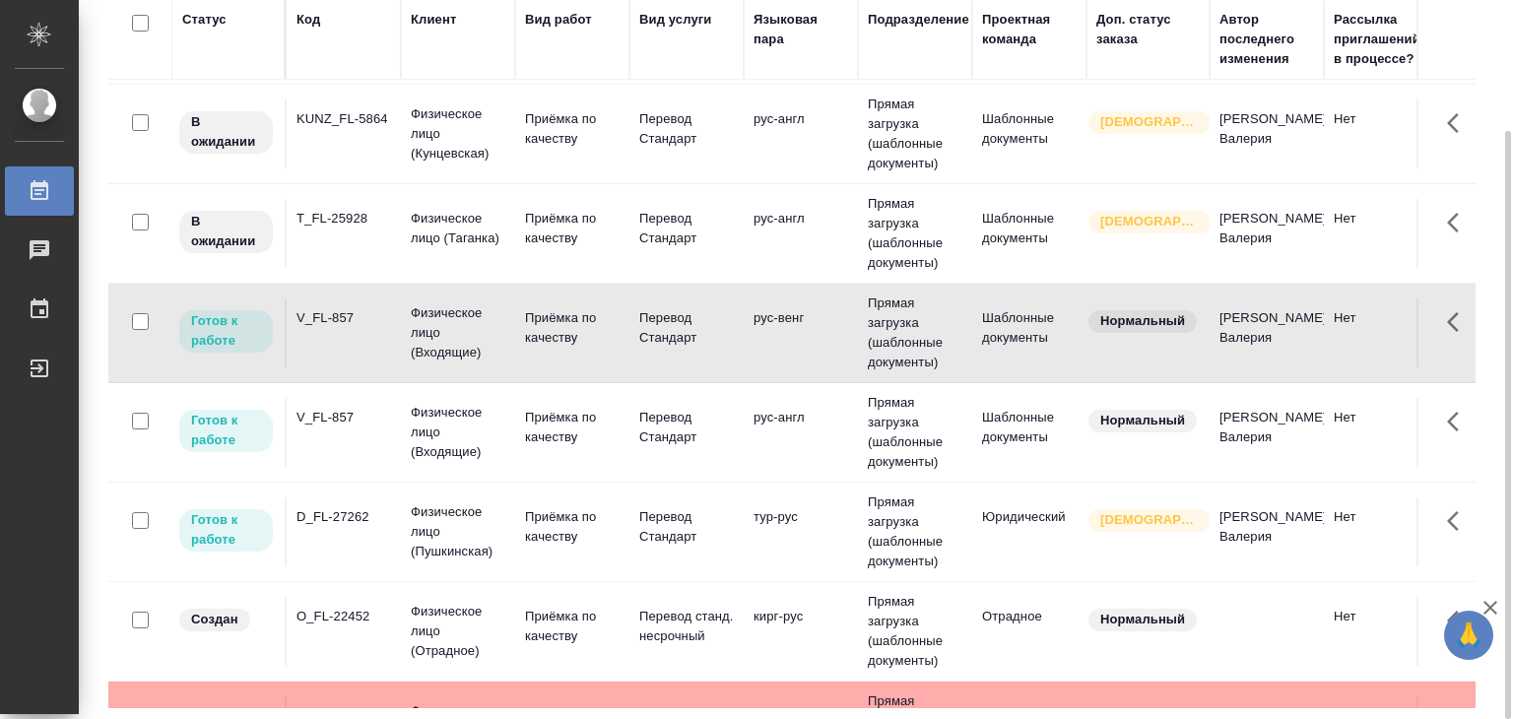
click at [753, 230] on td "рус-англ" at bounding box center [801, 233] width 114 height 69
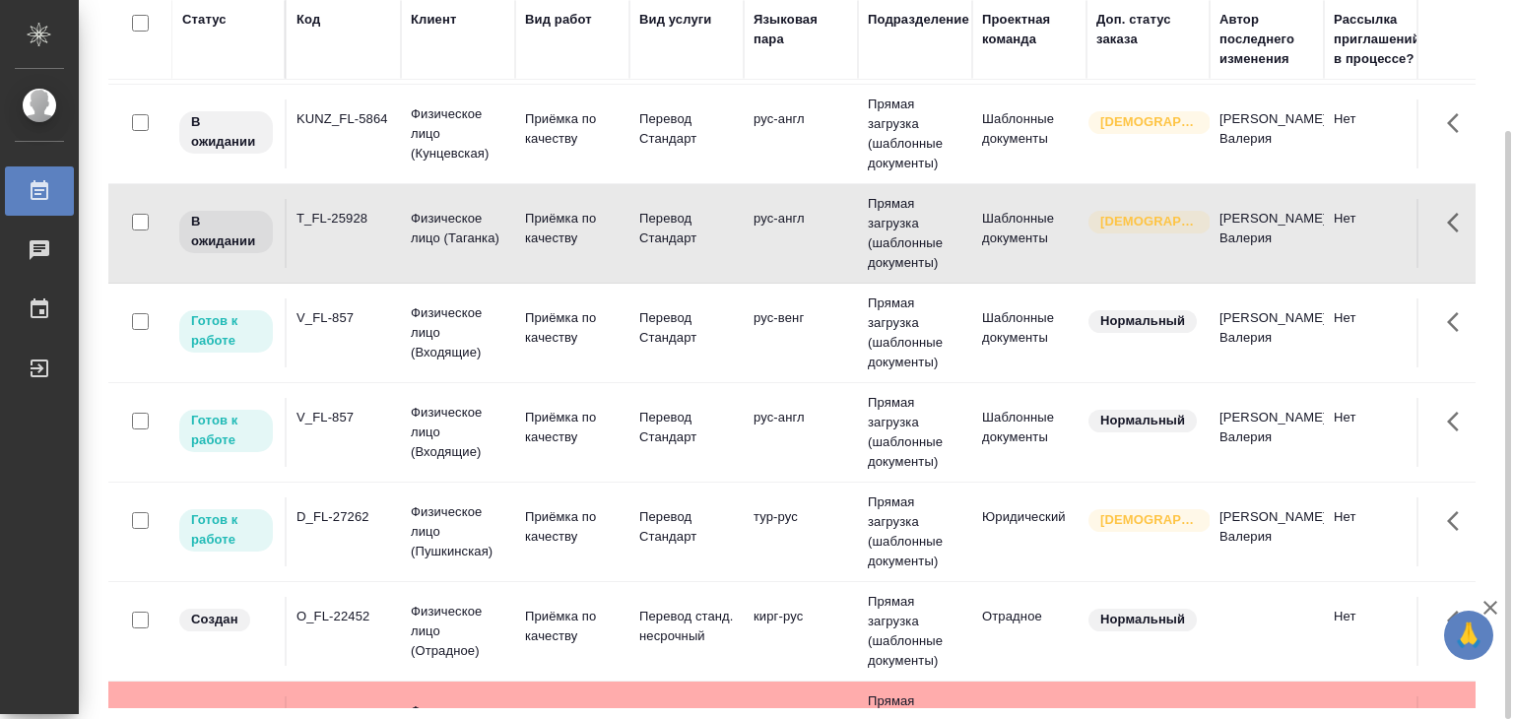
click at [753, 230] on td "рус-англ" at bounding box center [801, 233] width 114 height 69
click at [435, 116] on p "Физическое лицо (Кунцевская)" at bounding box center [458, 133] width 95 height 59
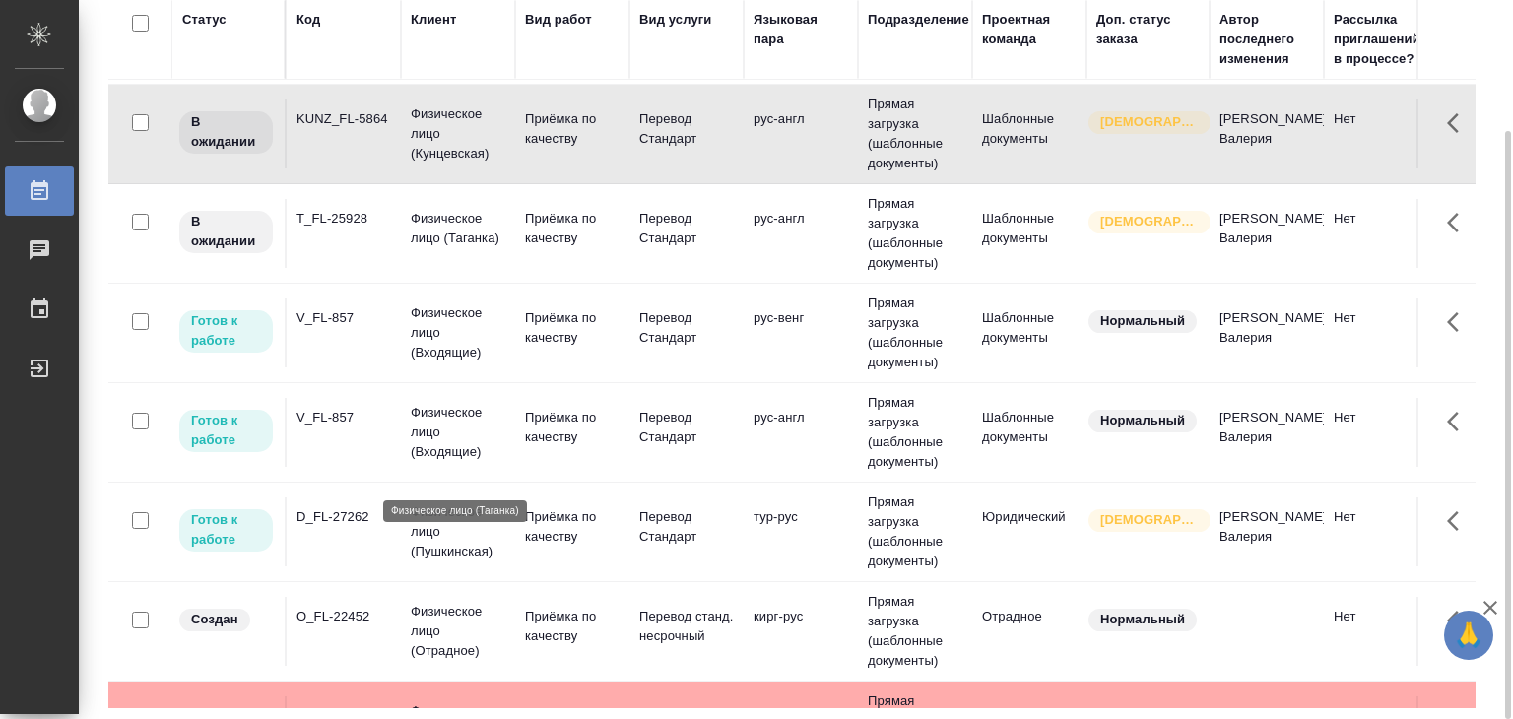
scroll to position [99, 0]
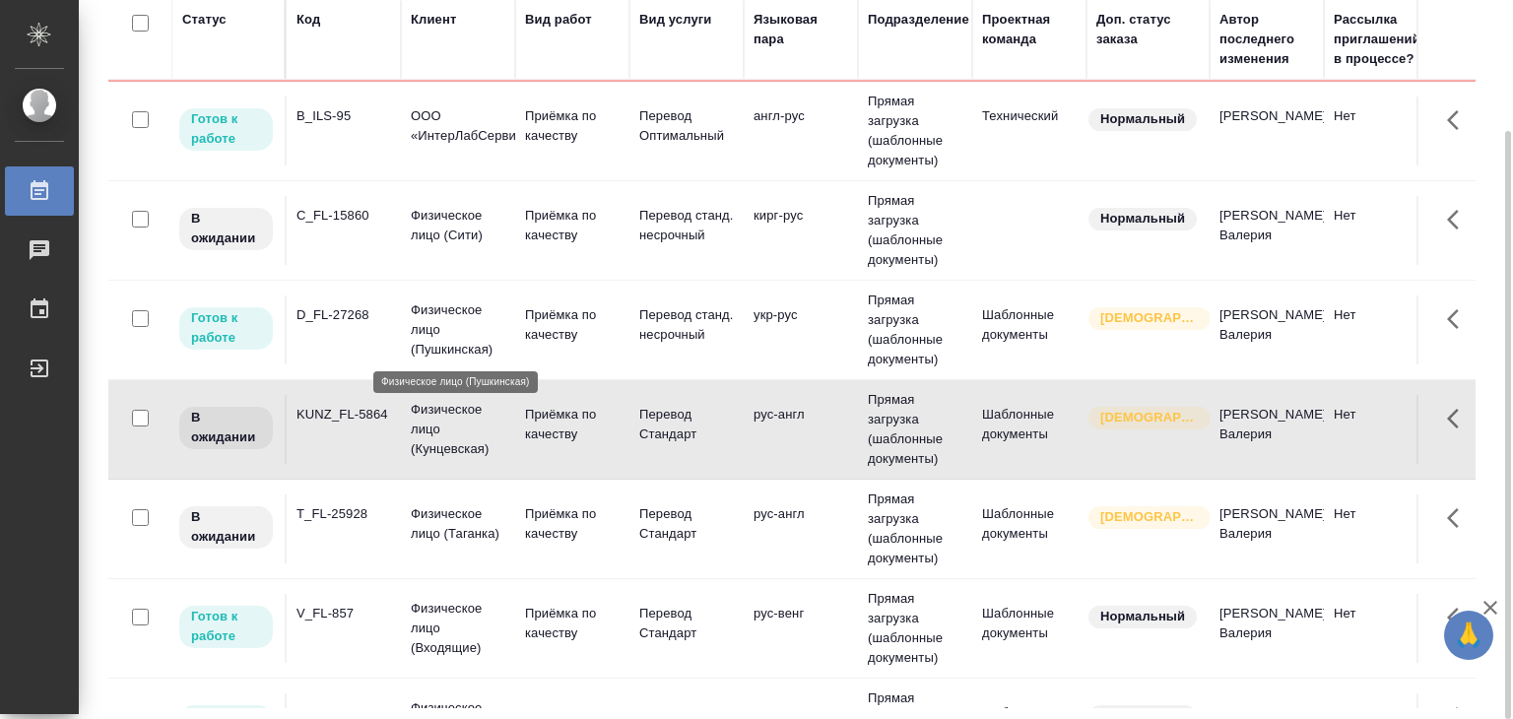
click at [461, 340] on p "Физическое лицо (Пушкинская)" at bounding box center [458, 329] width 95 height 59
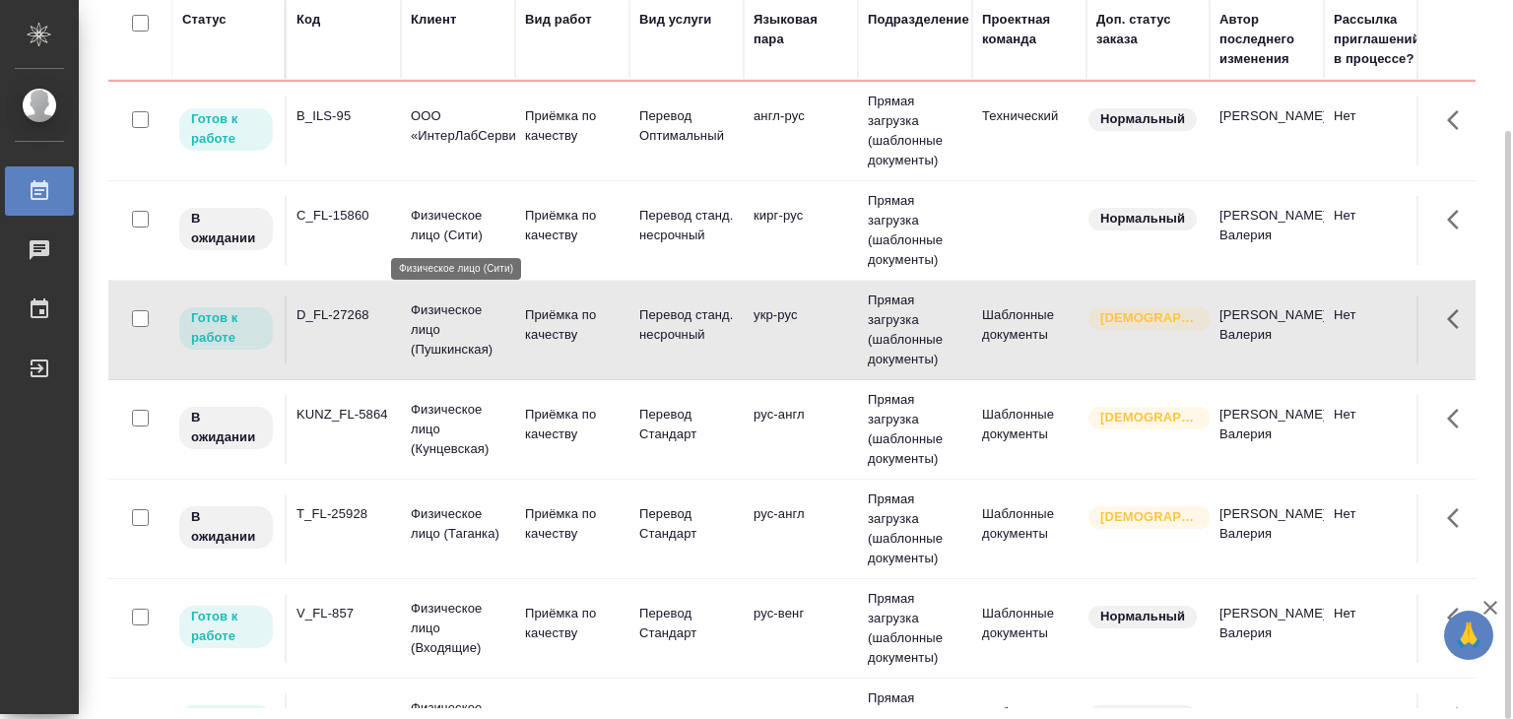
click at [496, 226] on p "Физическое лицо (Сити)" at bounding box center [458, 225] width 95 height 39
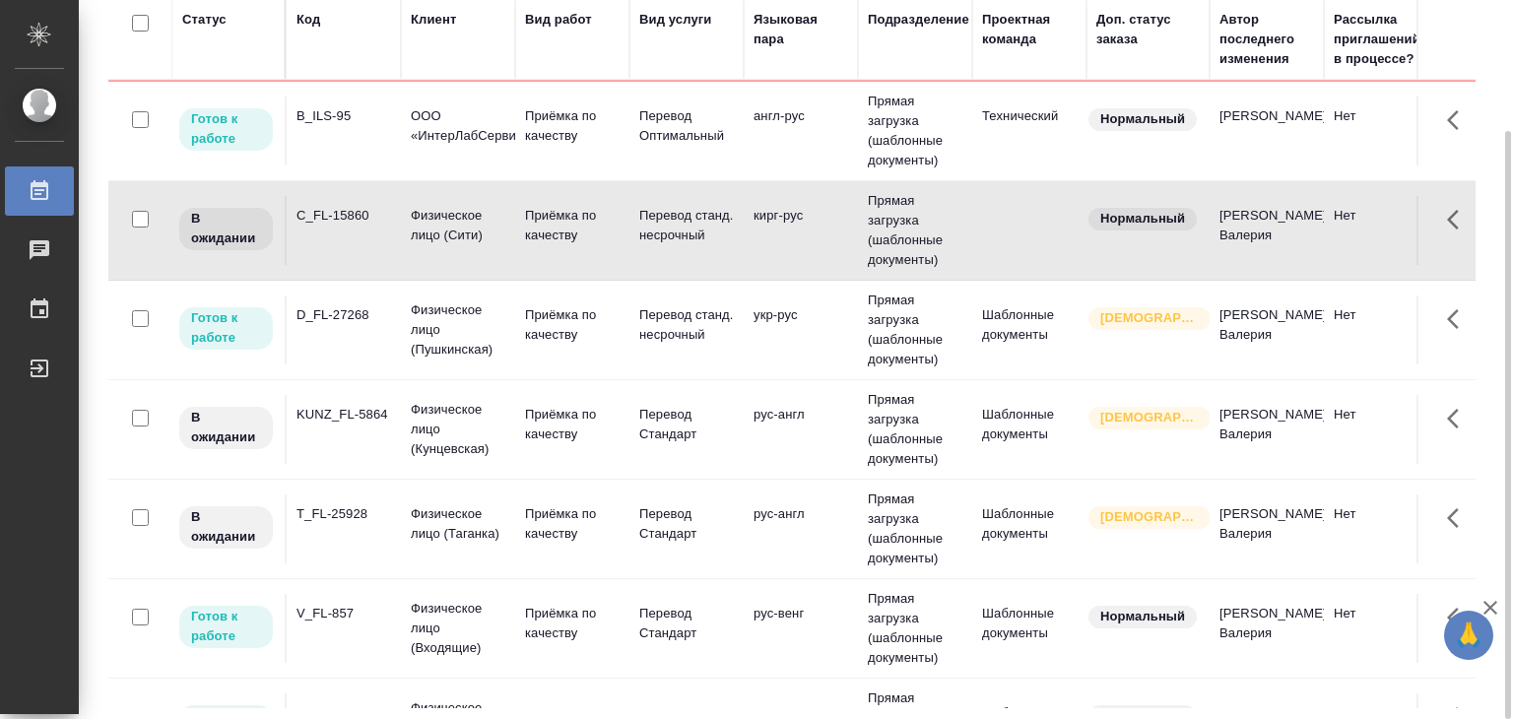
click at [570, 146] on p "Приёмка по качеству" at bounding box center [572, 125] width 95 height 39
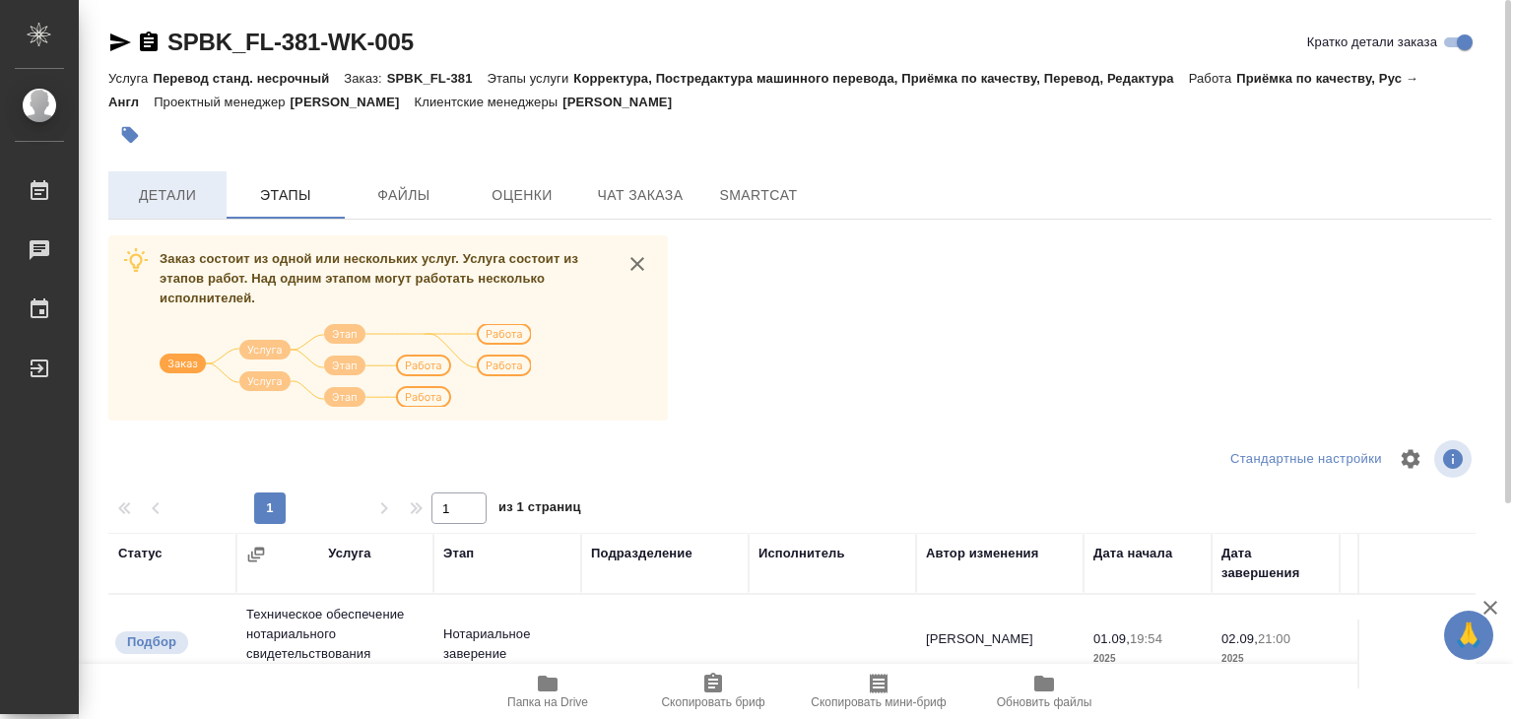
click at [173, 196] on span "Детали" at bounding box center [167, 195] width 95 height 25
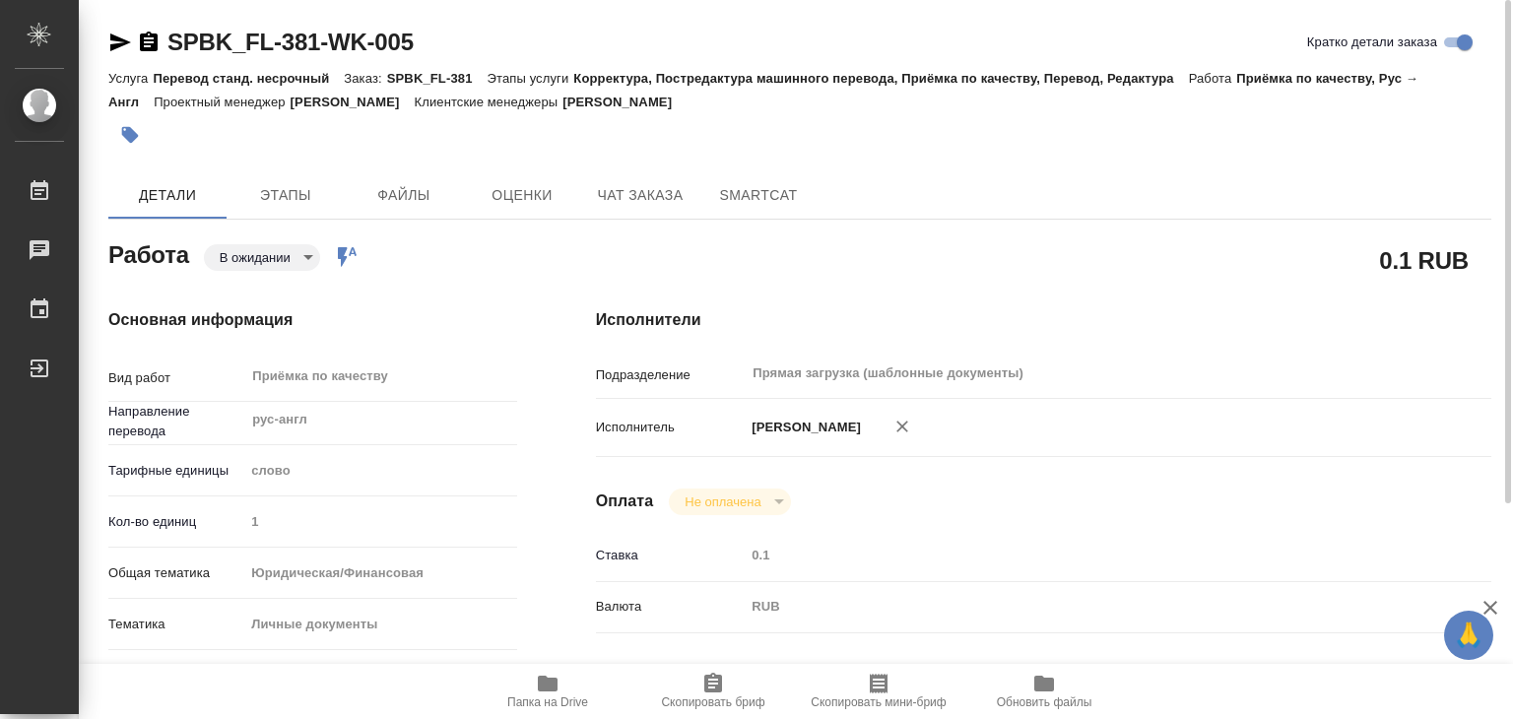
type textarea "x"
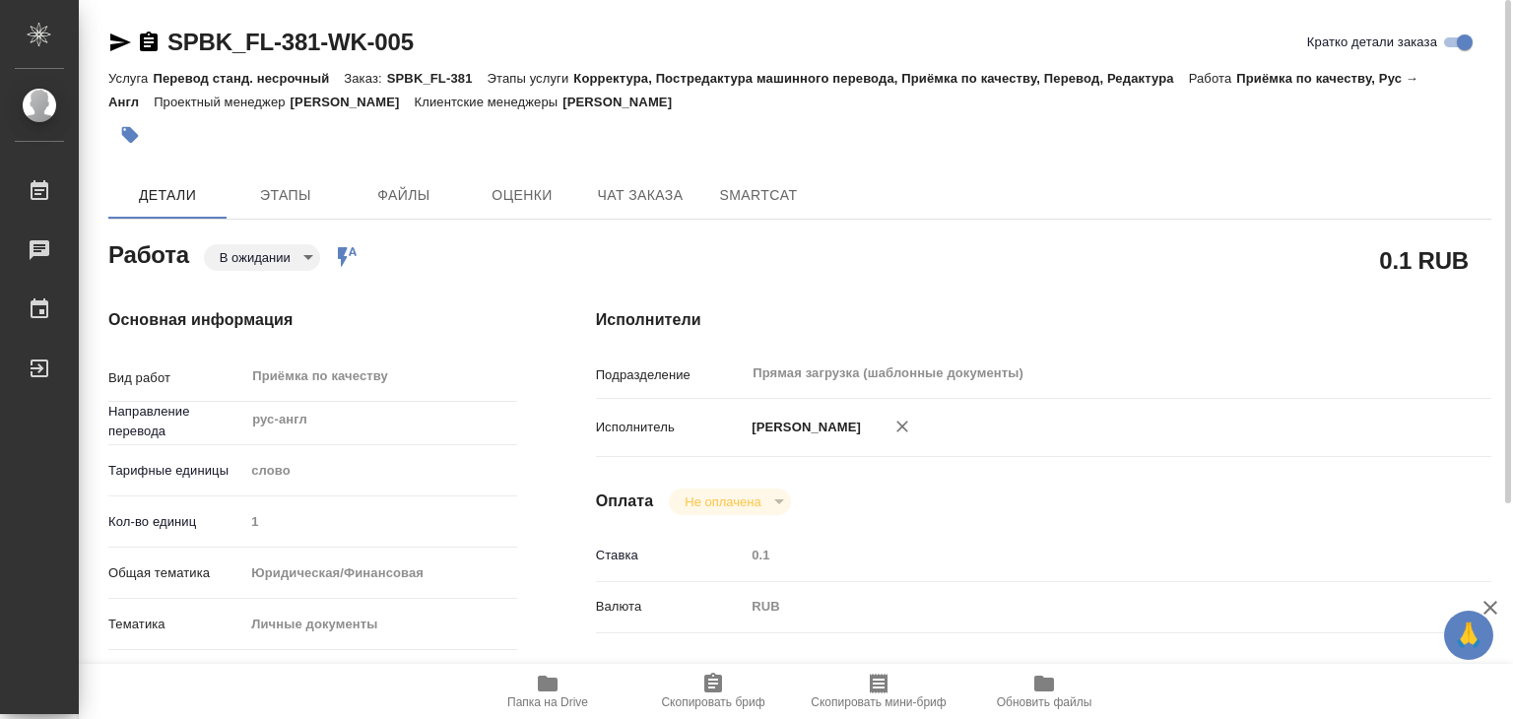
type textarea "x"
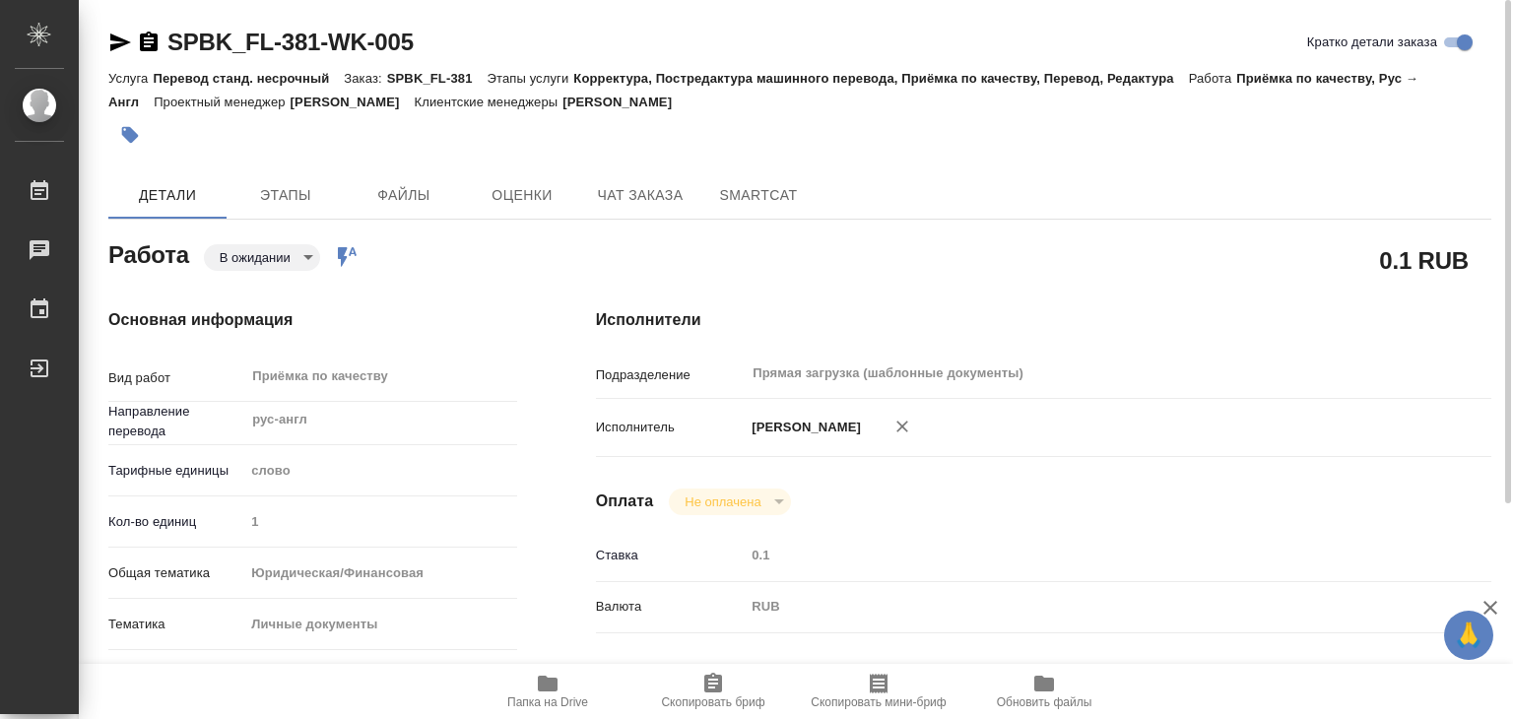
scroll to position [394, 0]
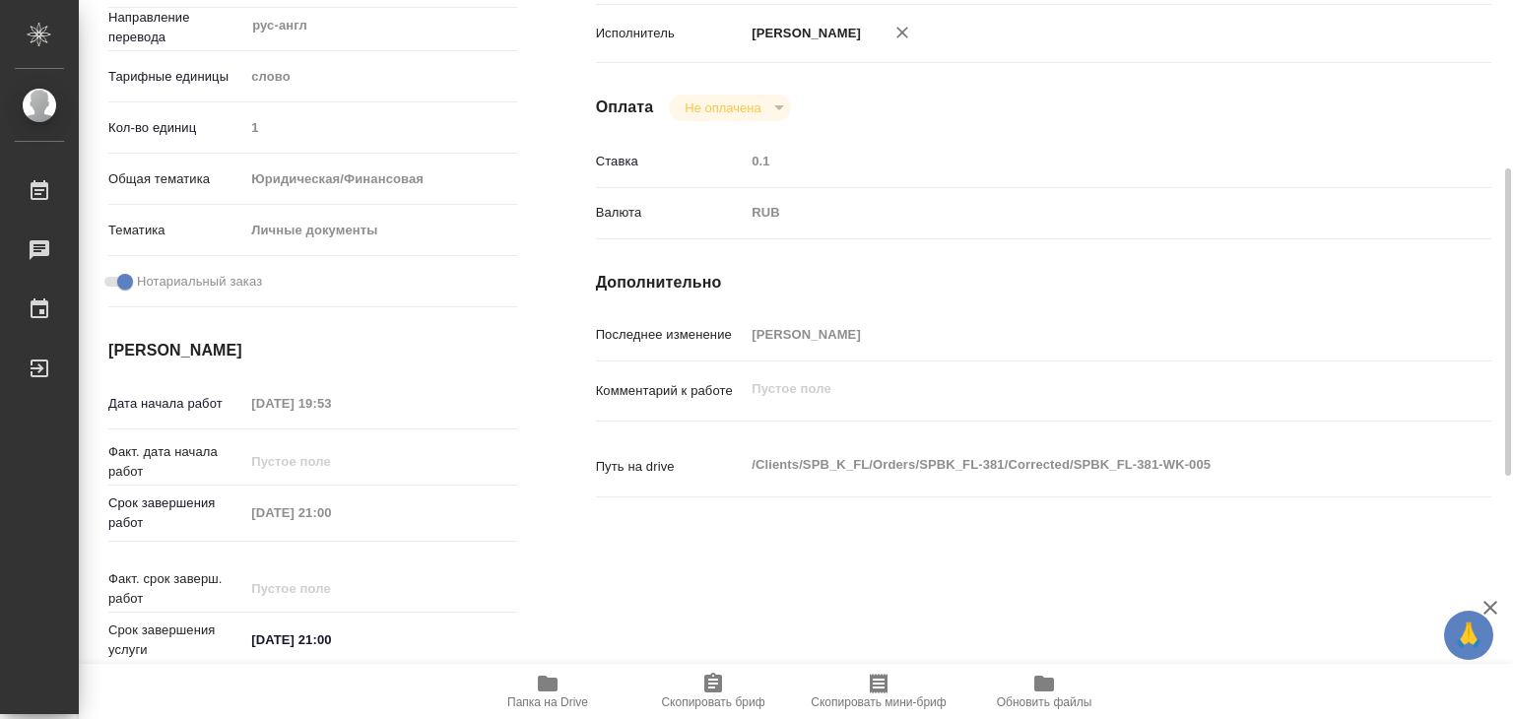
type textarea "x"
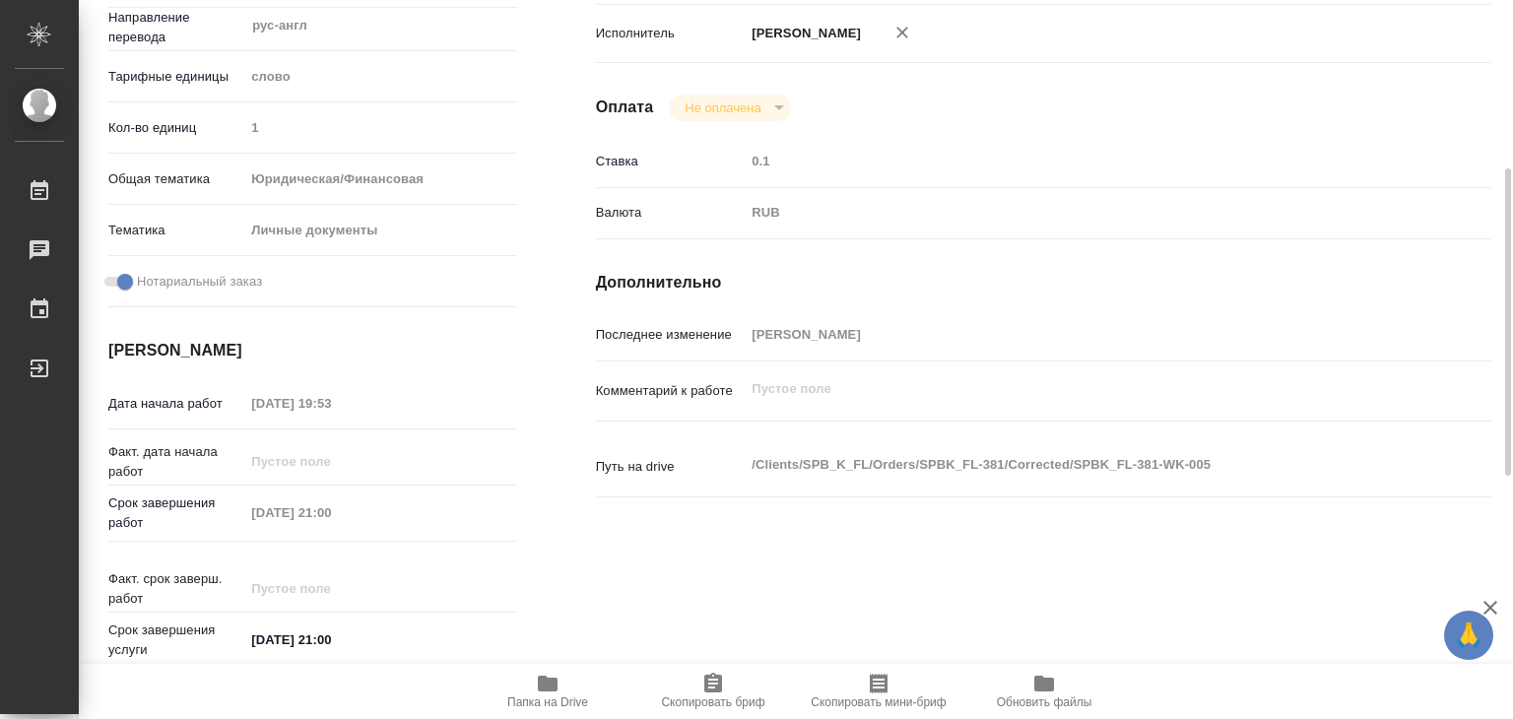
scroll to position [493, 0]
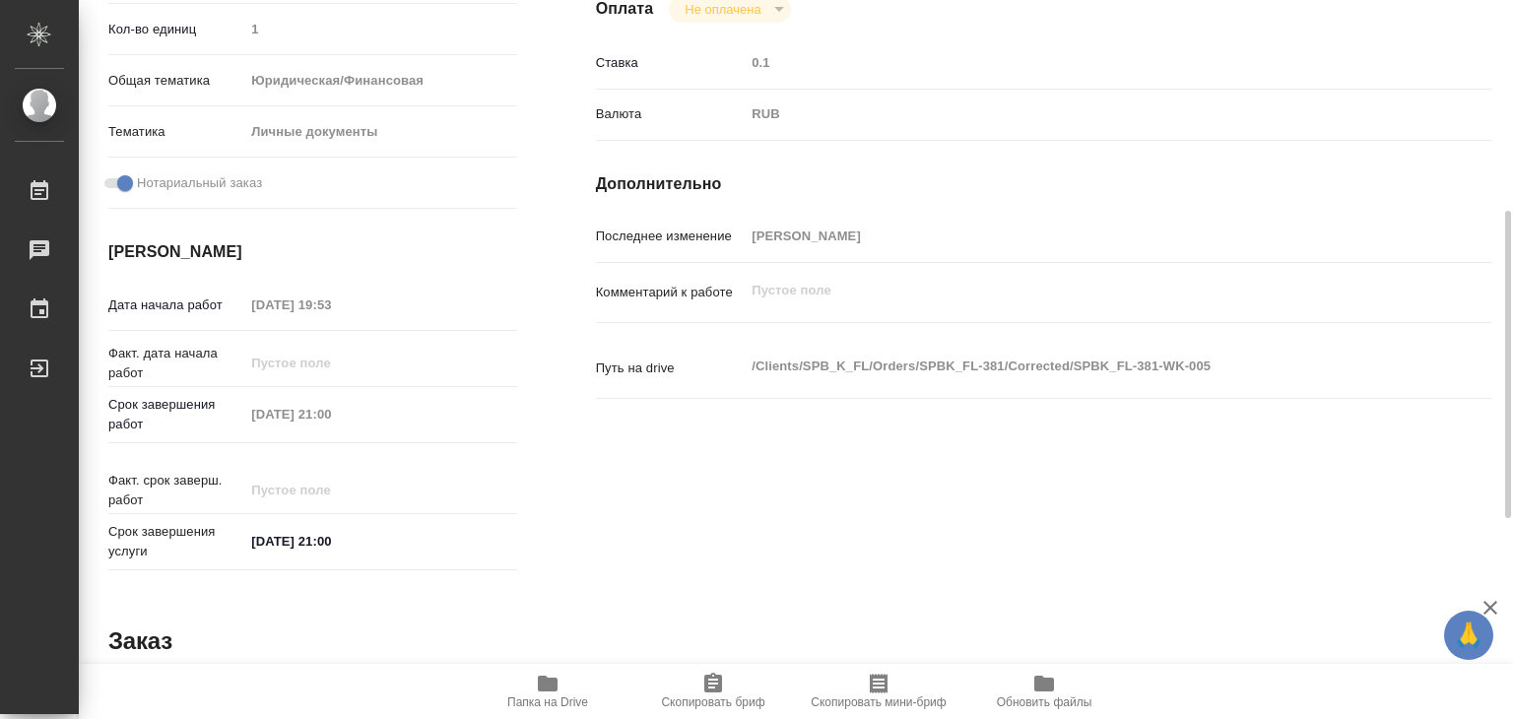
click at [569, 682] on span "Папка на Drive" at bounding box center [548, 690] width 142 height 37
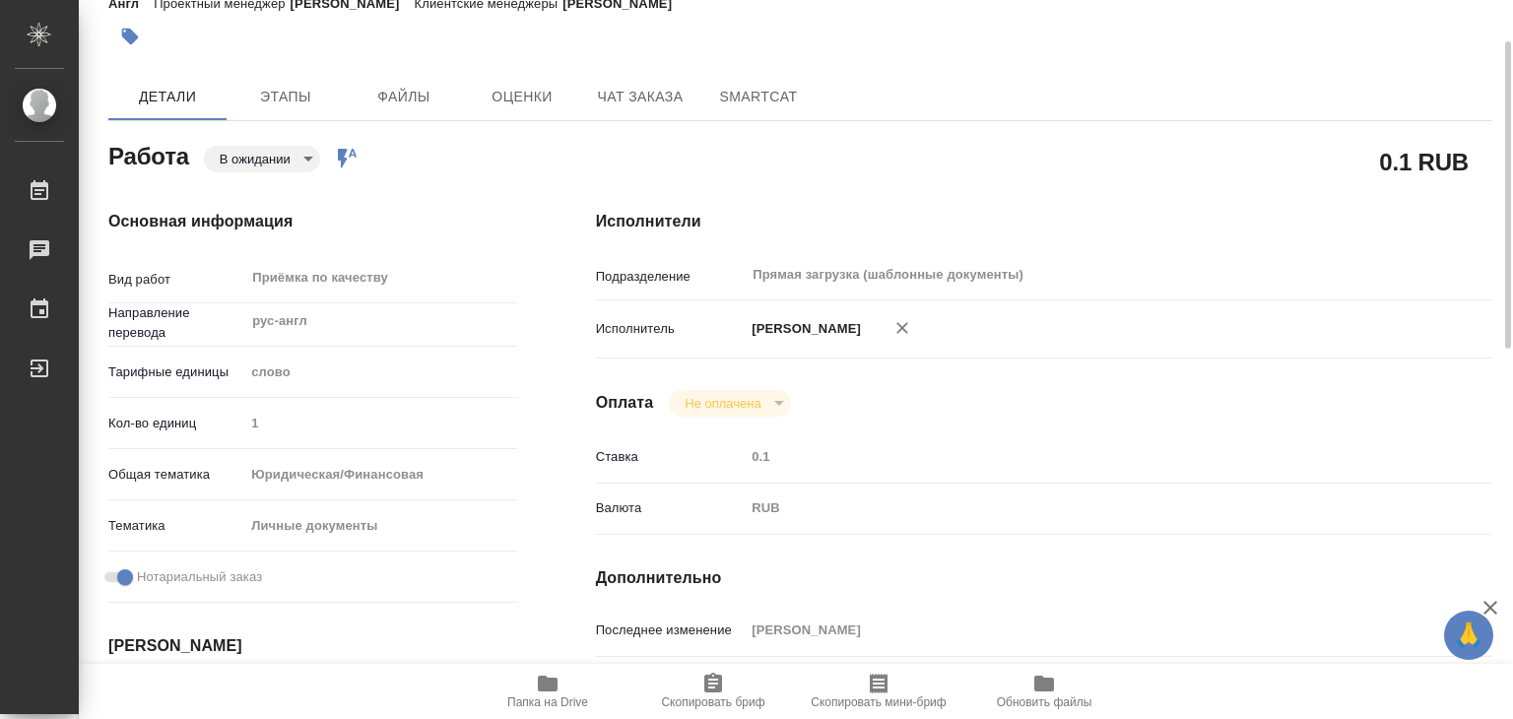
scroll to position [0, 0]
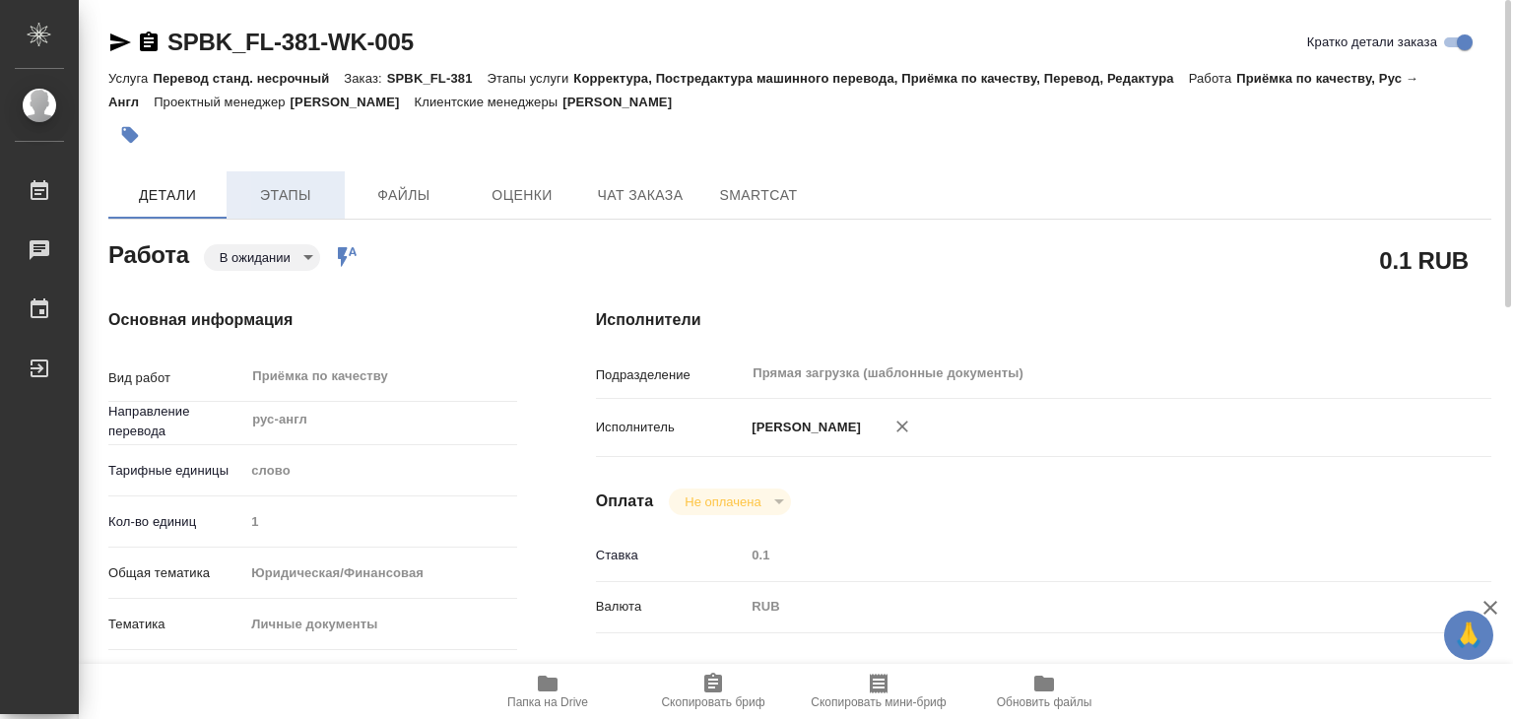
click at [263, 183] on span "Этапы" at bounding box center [285, 195] width 95 height 25
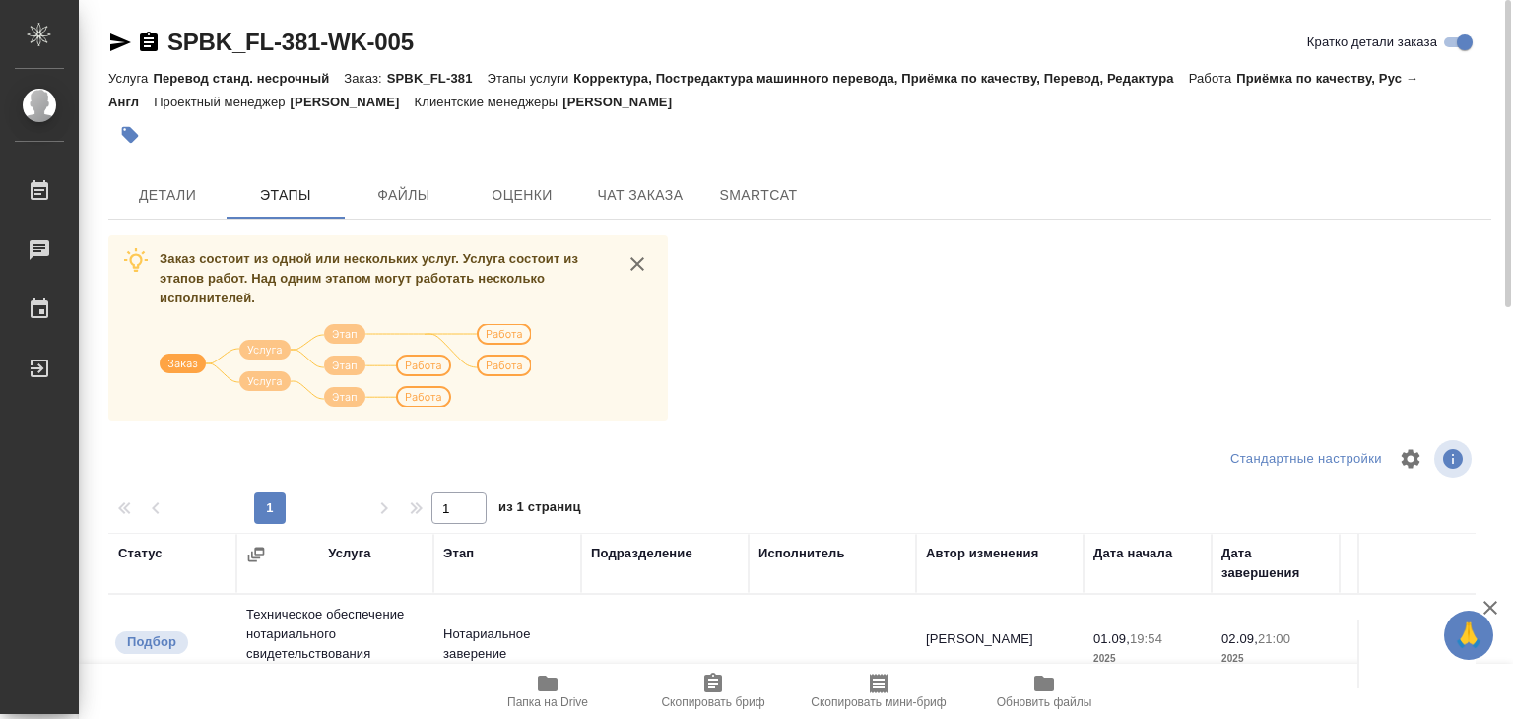
scroll to position [307, 0]
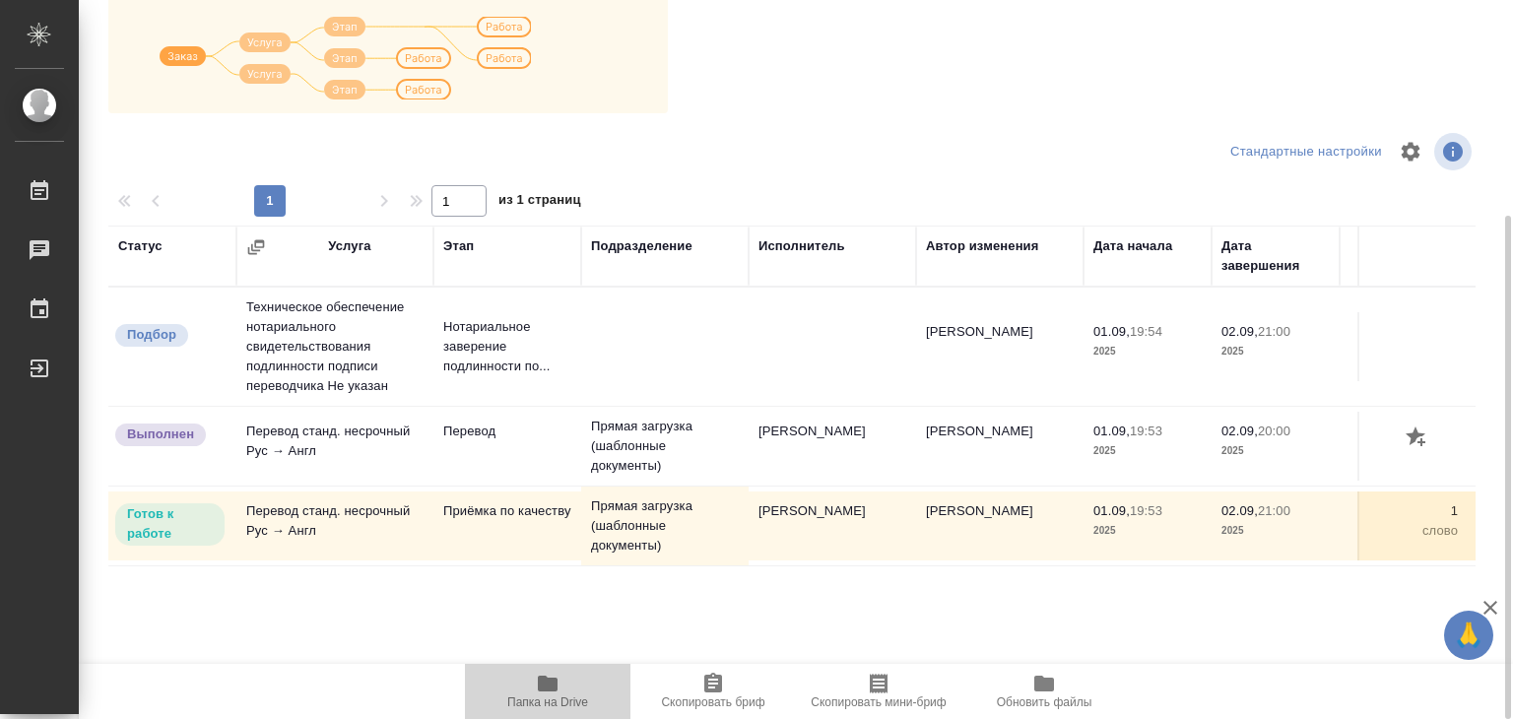
click at [536, 685] on icon "button" at bounding box center [548, 684] width 24 height 24
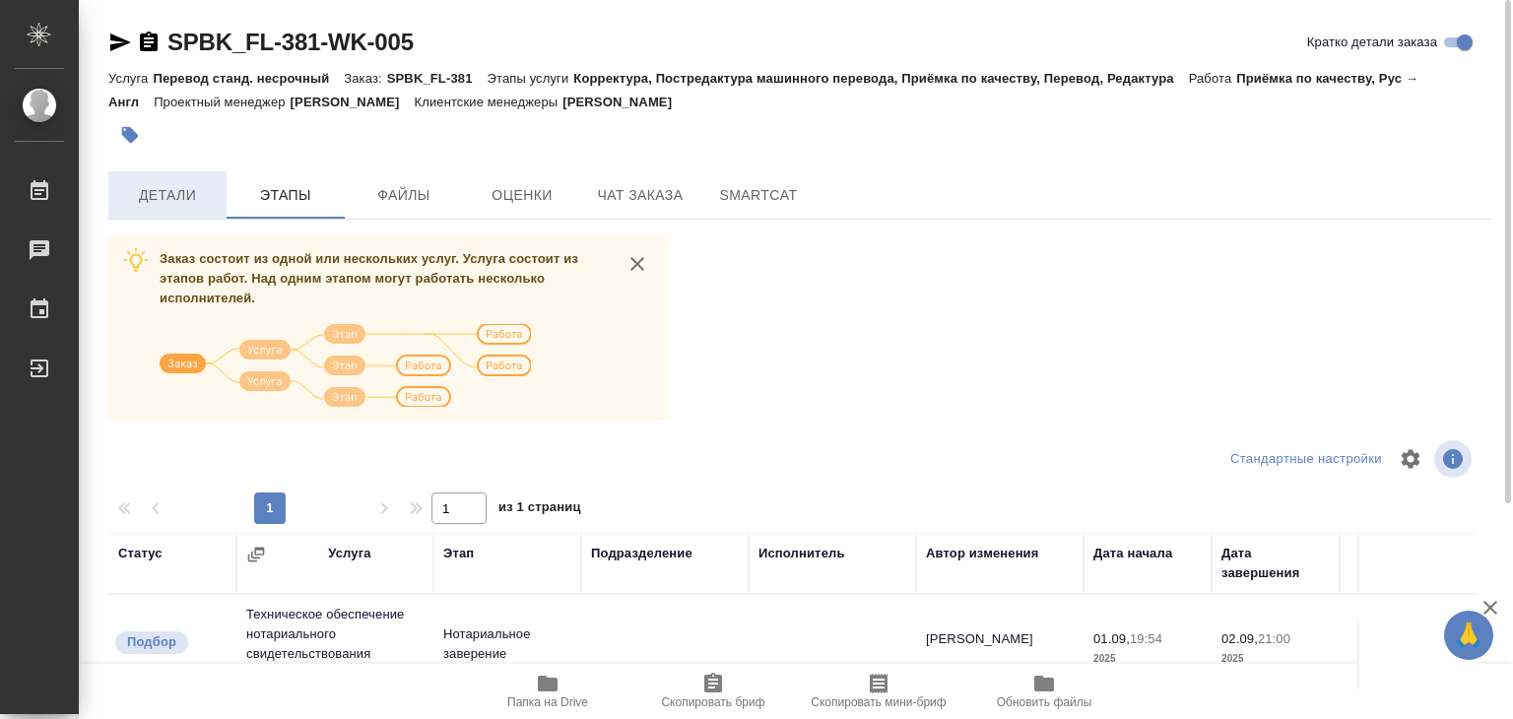
click at [181, 206] on span "Детали" at bounding box center [167, 195] width 95 height 25
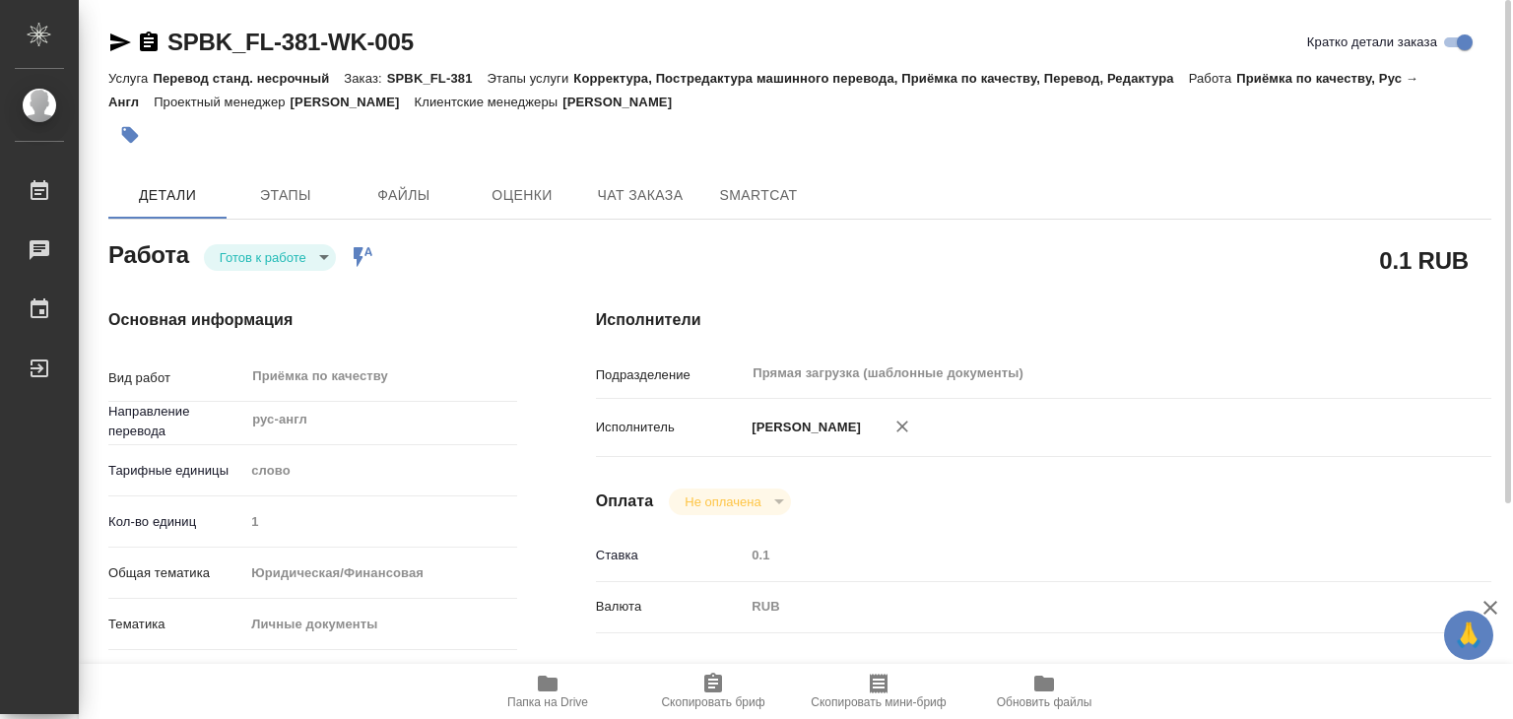
type textarea "x"
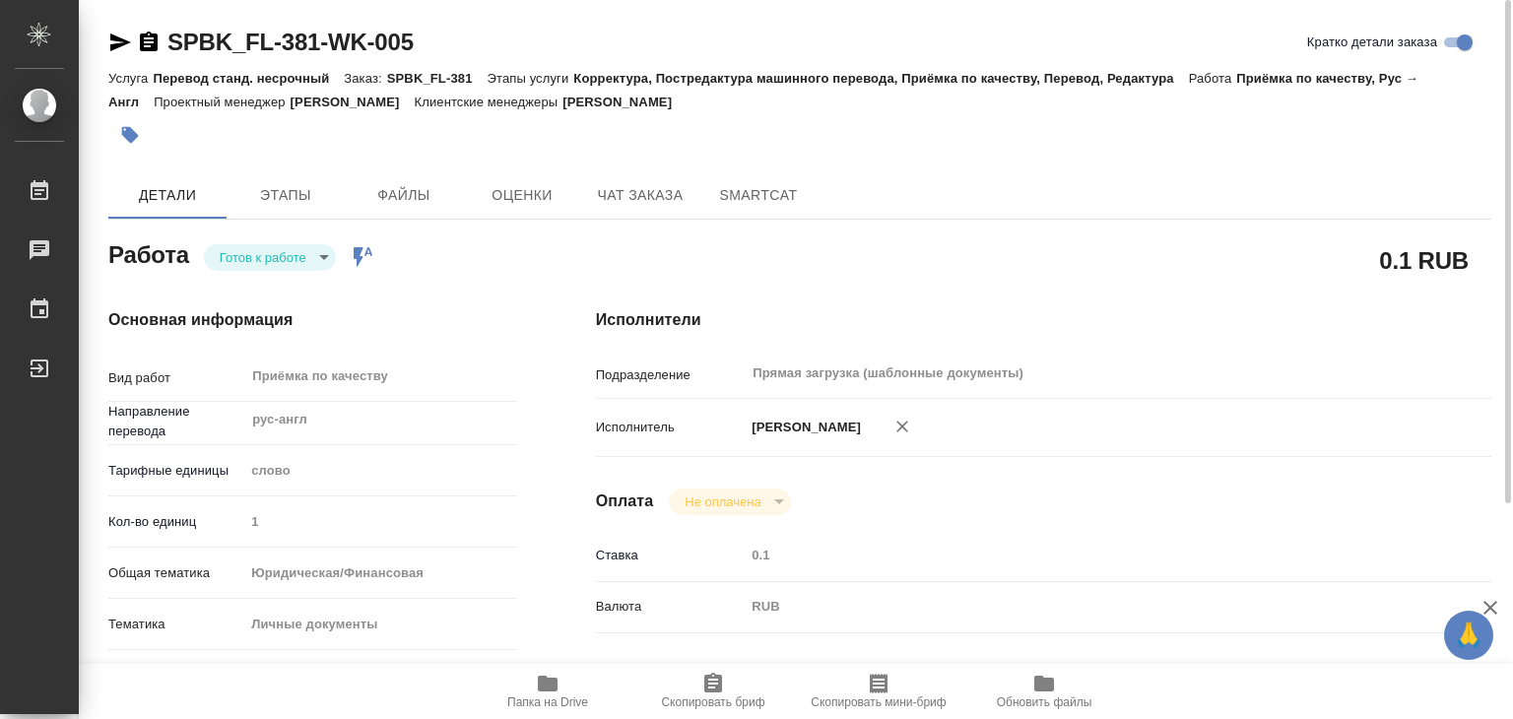
type textarea "x"
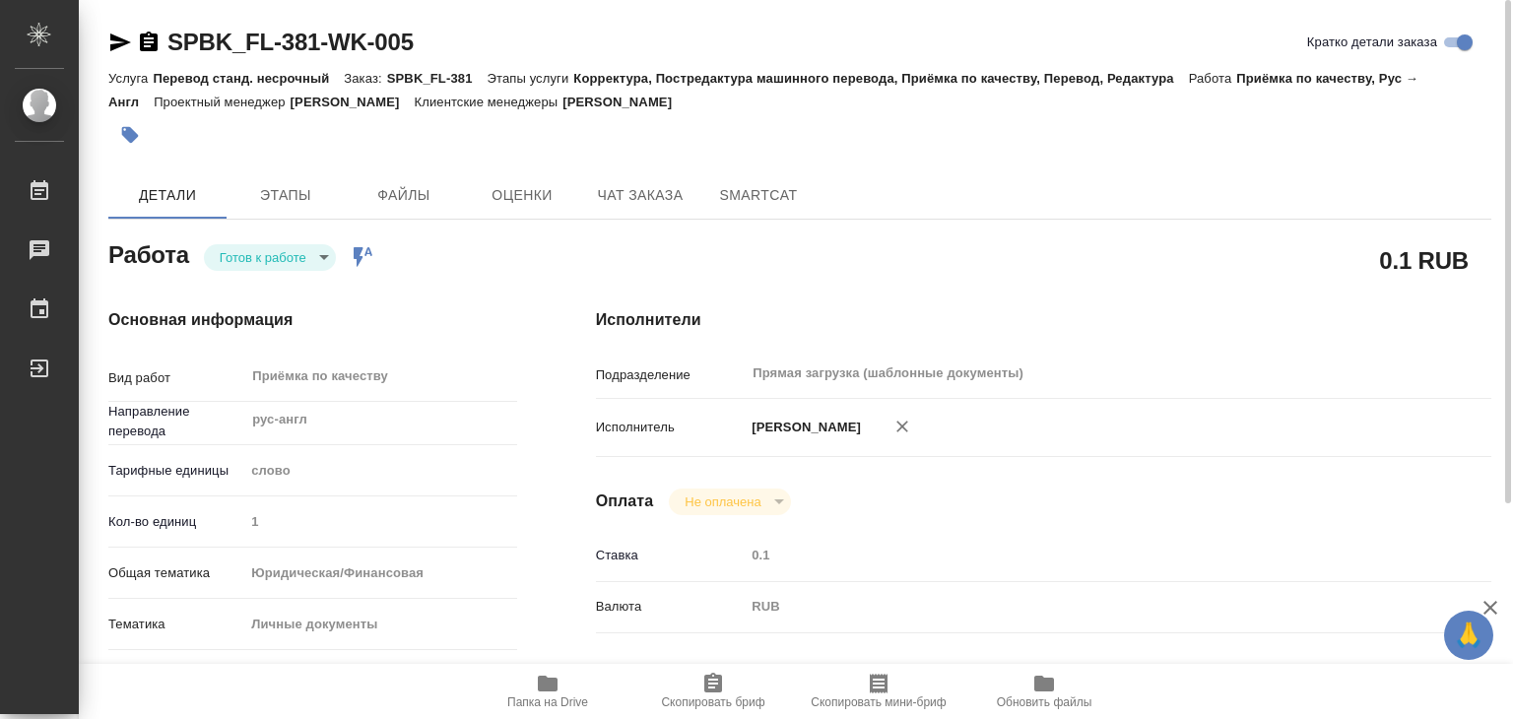
type textarea "x"
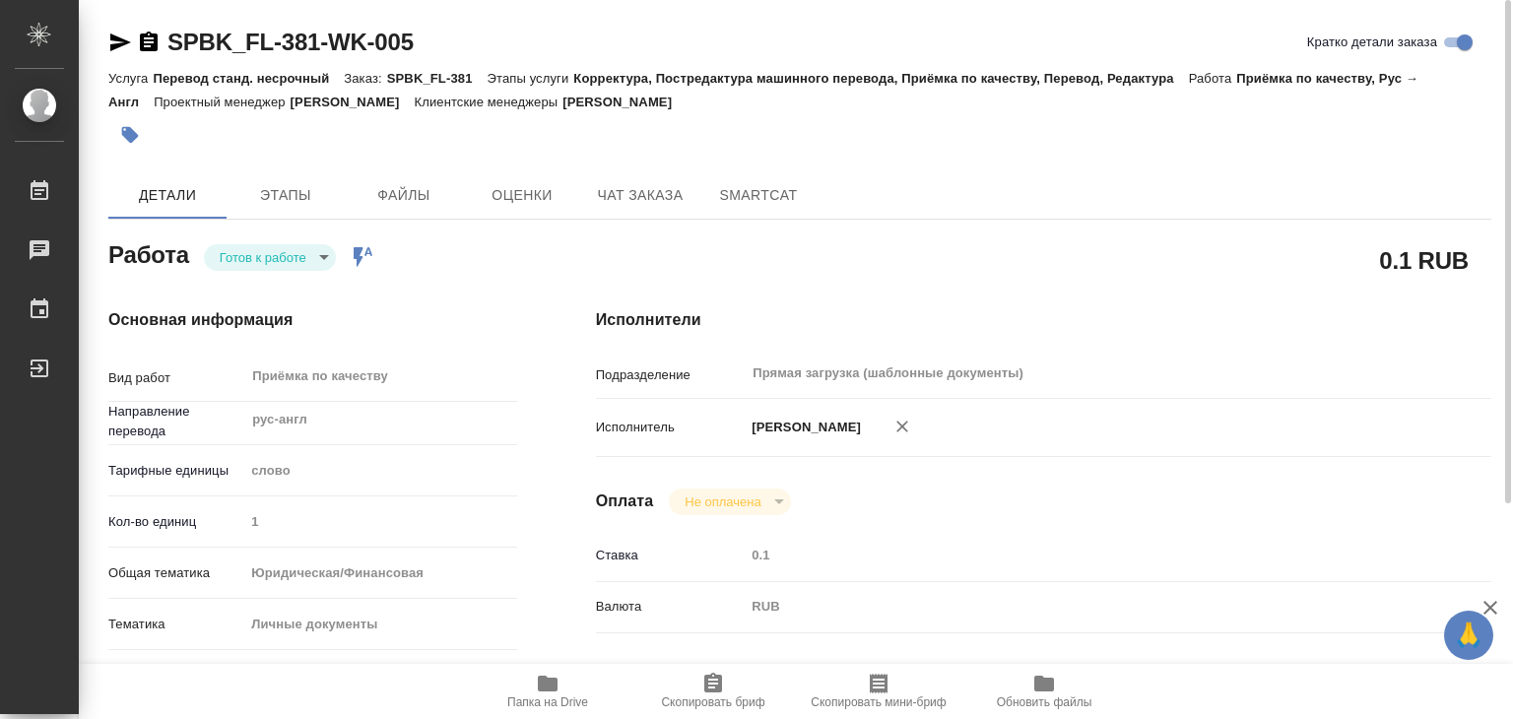
click at [273, 249] on body "🙏 .cls-1 fill:#fff; AWATERA Alilekova Valeriya Работы 0 Чаты График Выйти SPBK_…" at bounding box center [756, 359] width 1513 height 719
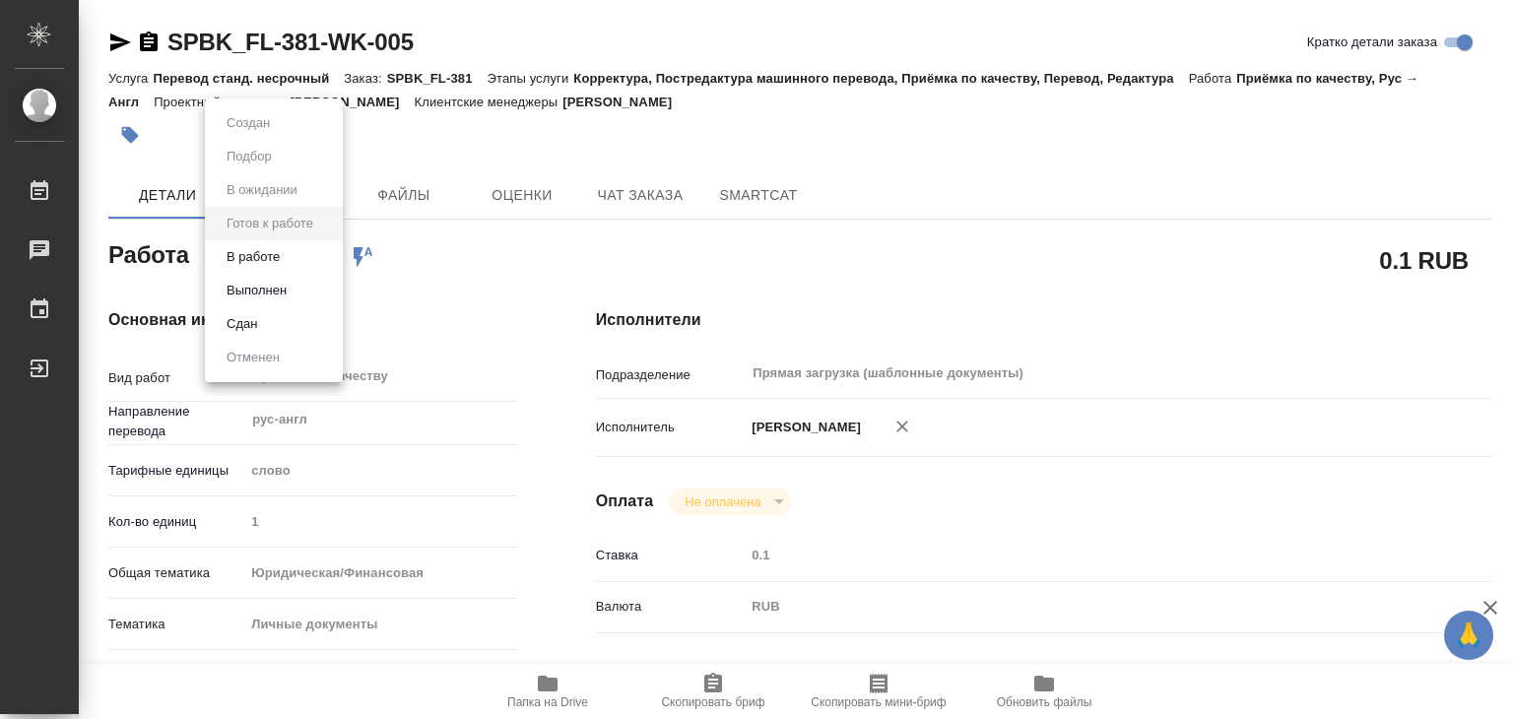
type textarea "x"
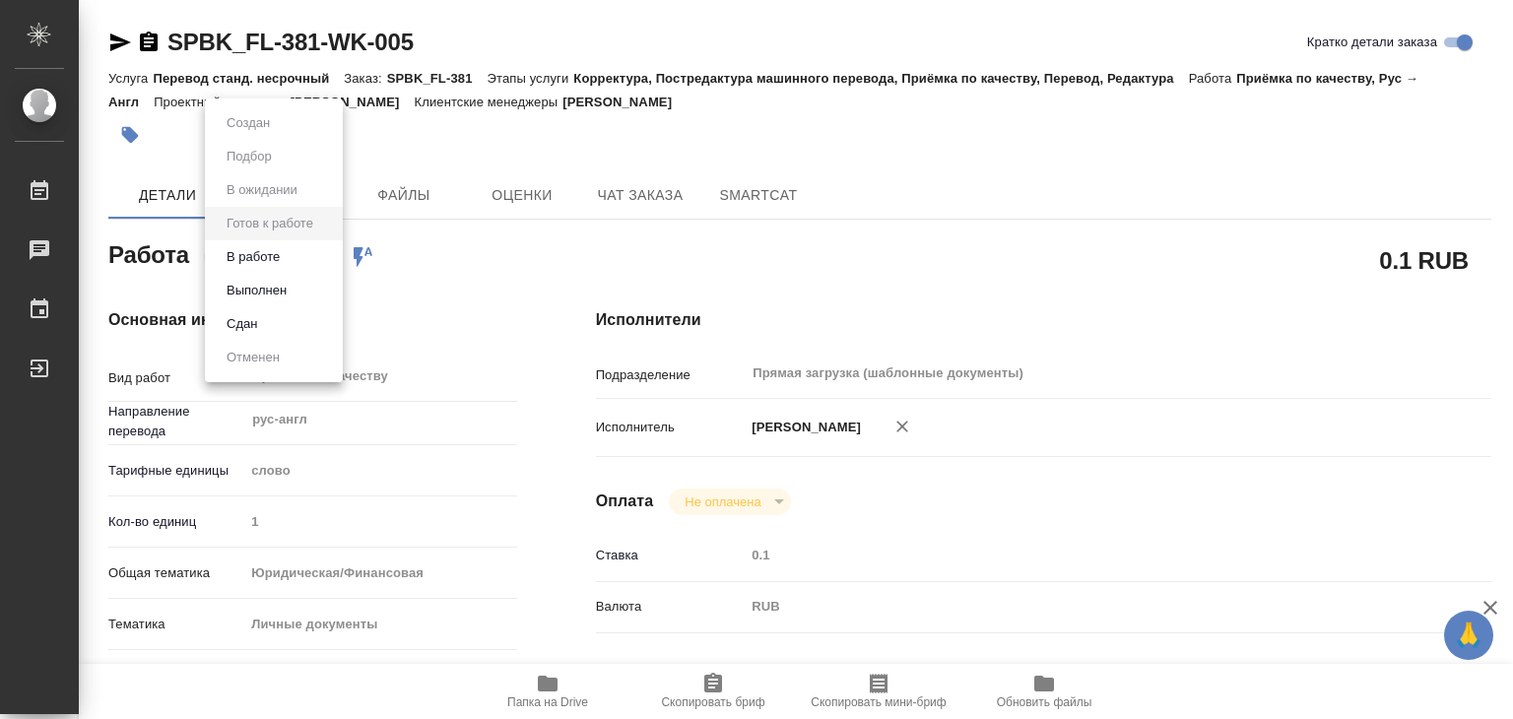
click at [302, 260] on li "В работе" at bounding box center [274, 256] width 138 height 33
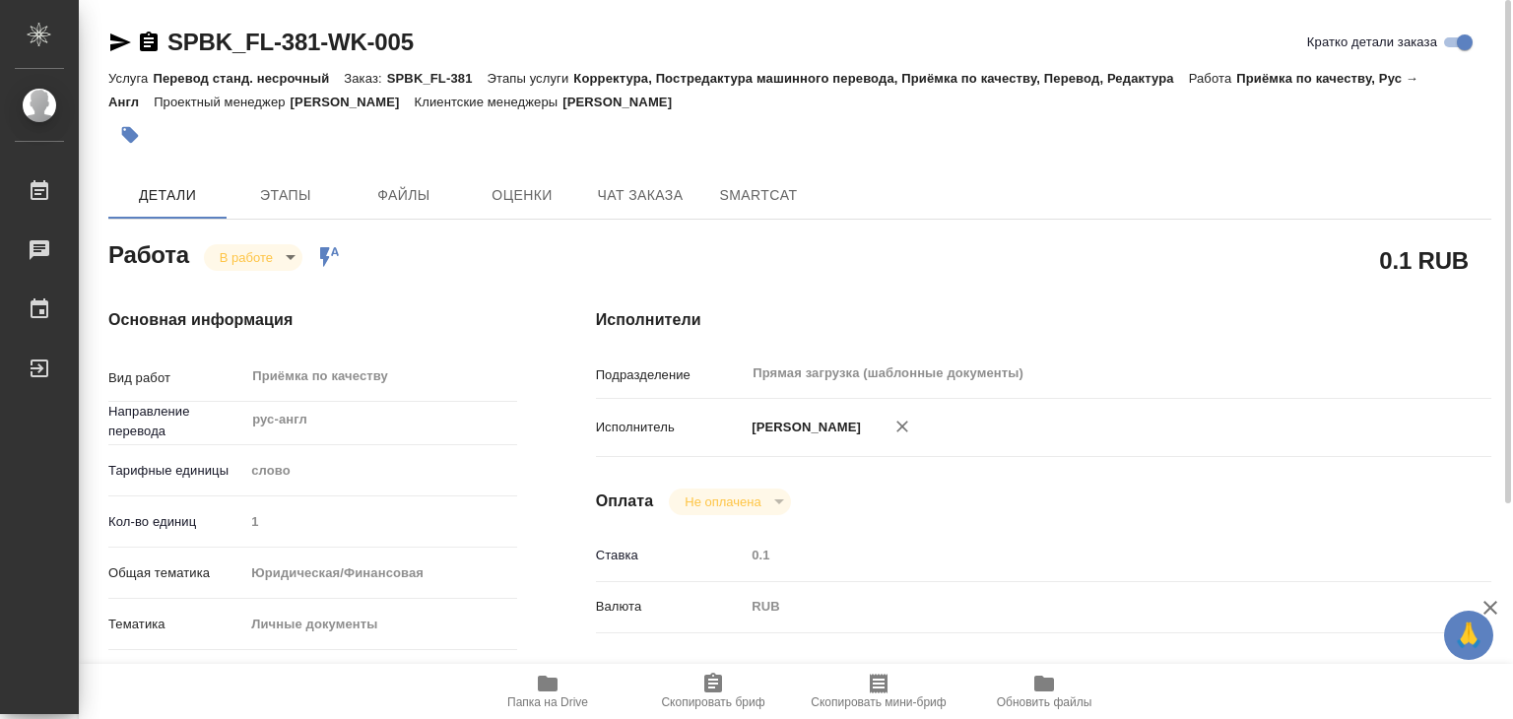
type textarea "x"
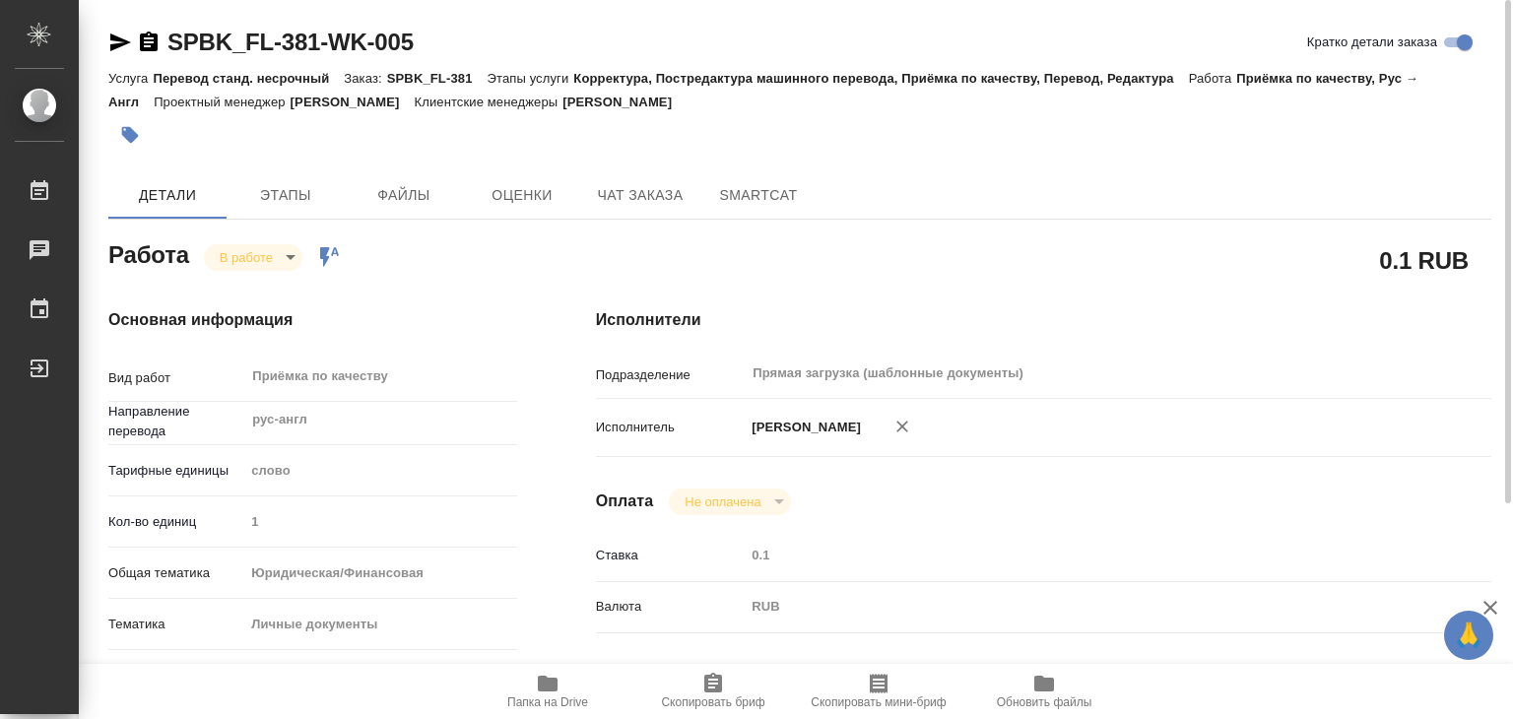
type textarea "x"
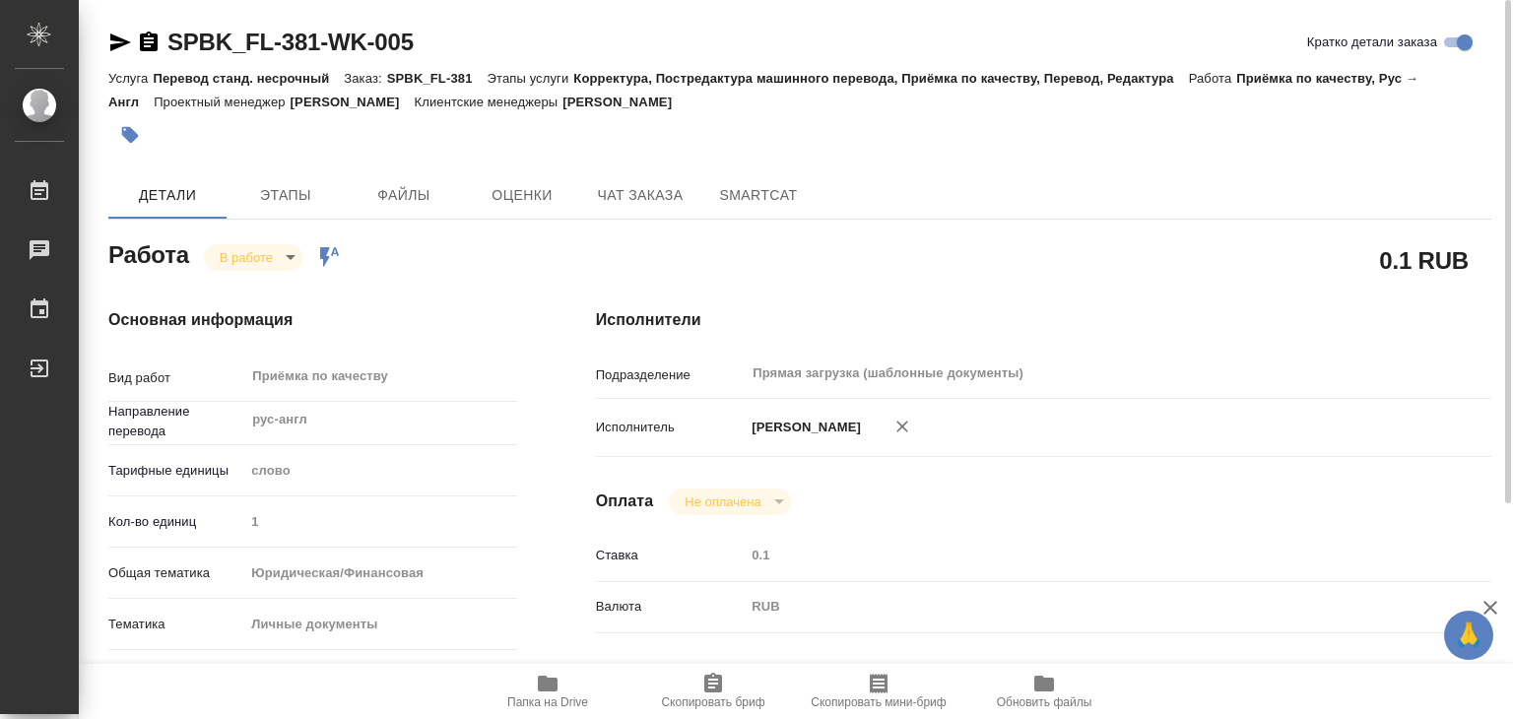
type textarea "x"
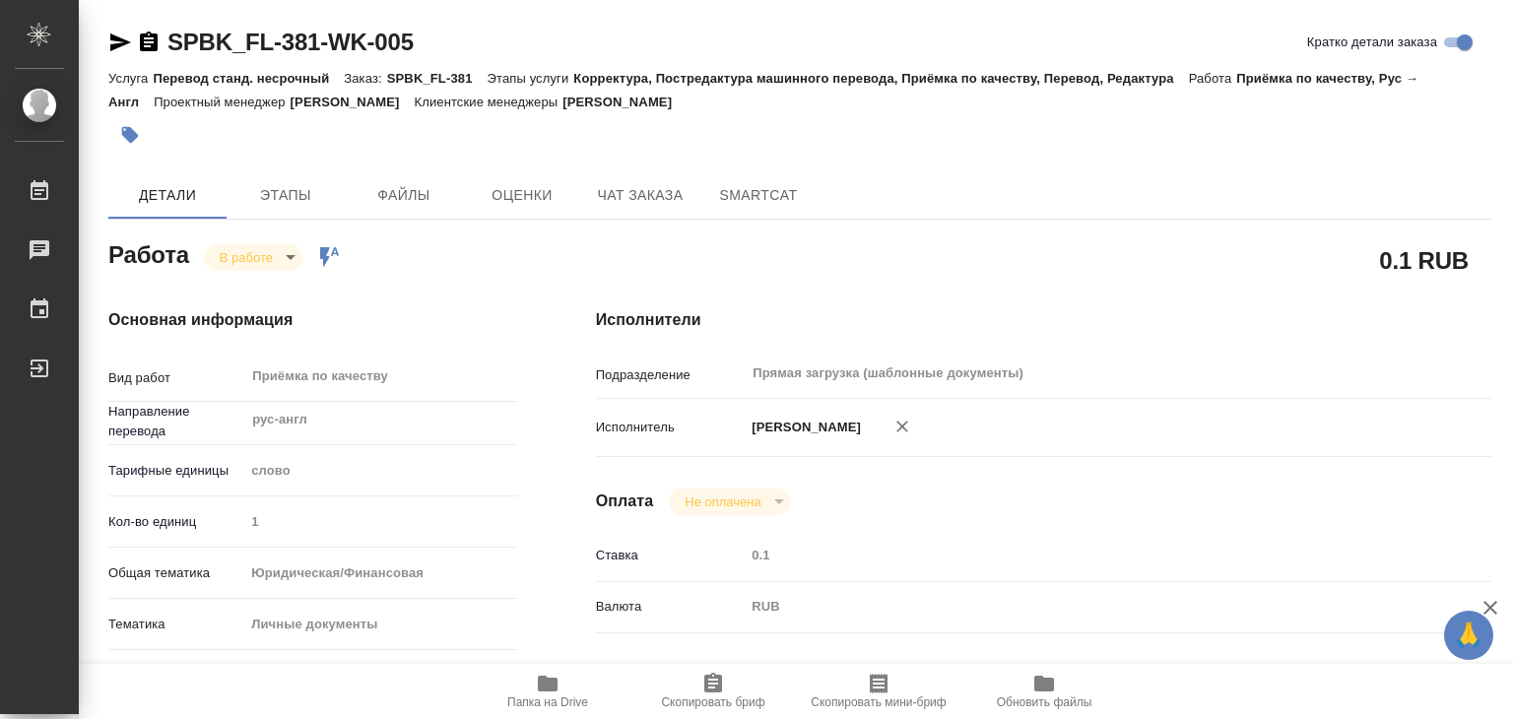
type textarea "x"
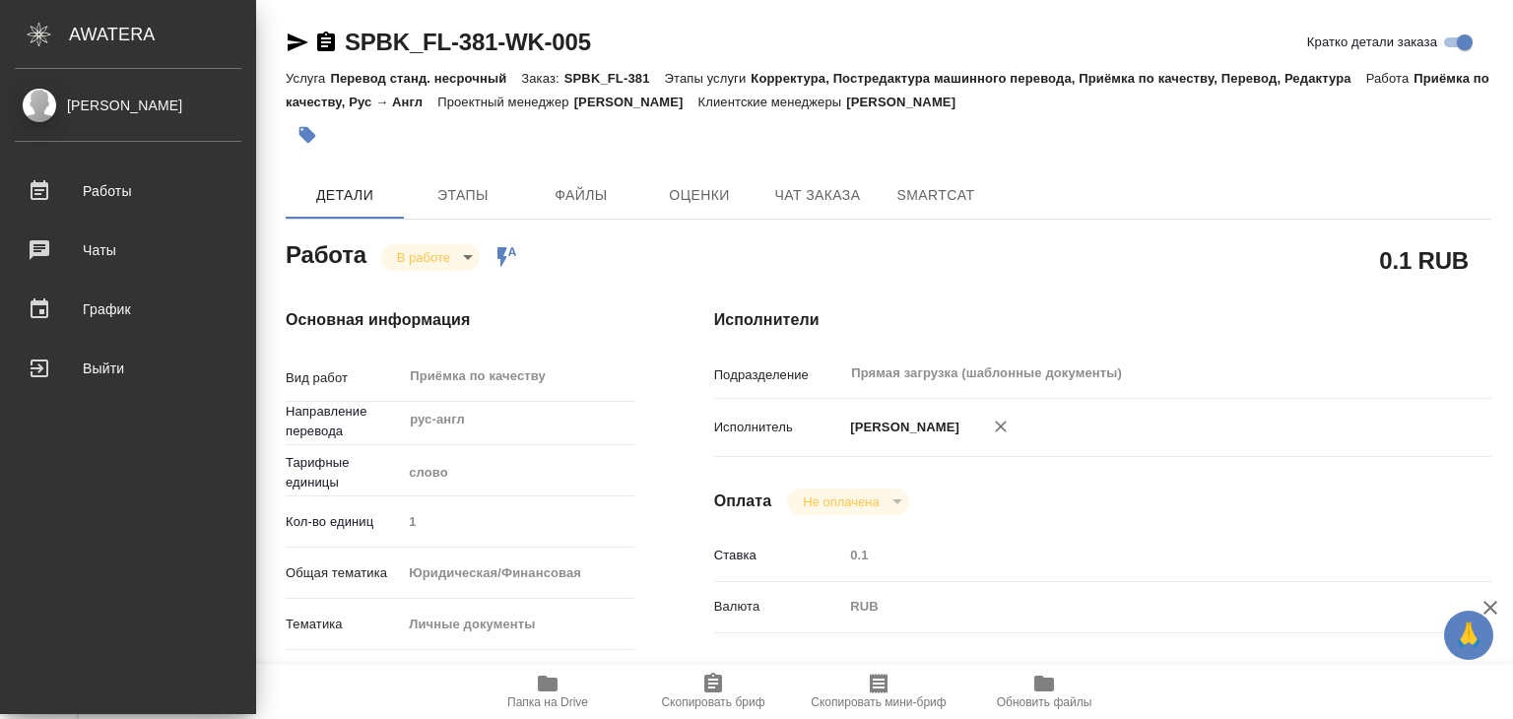
type textarea "x"
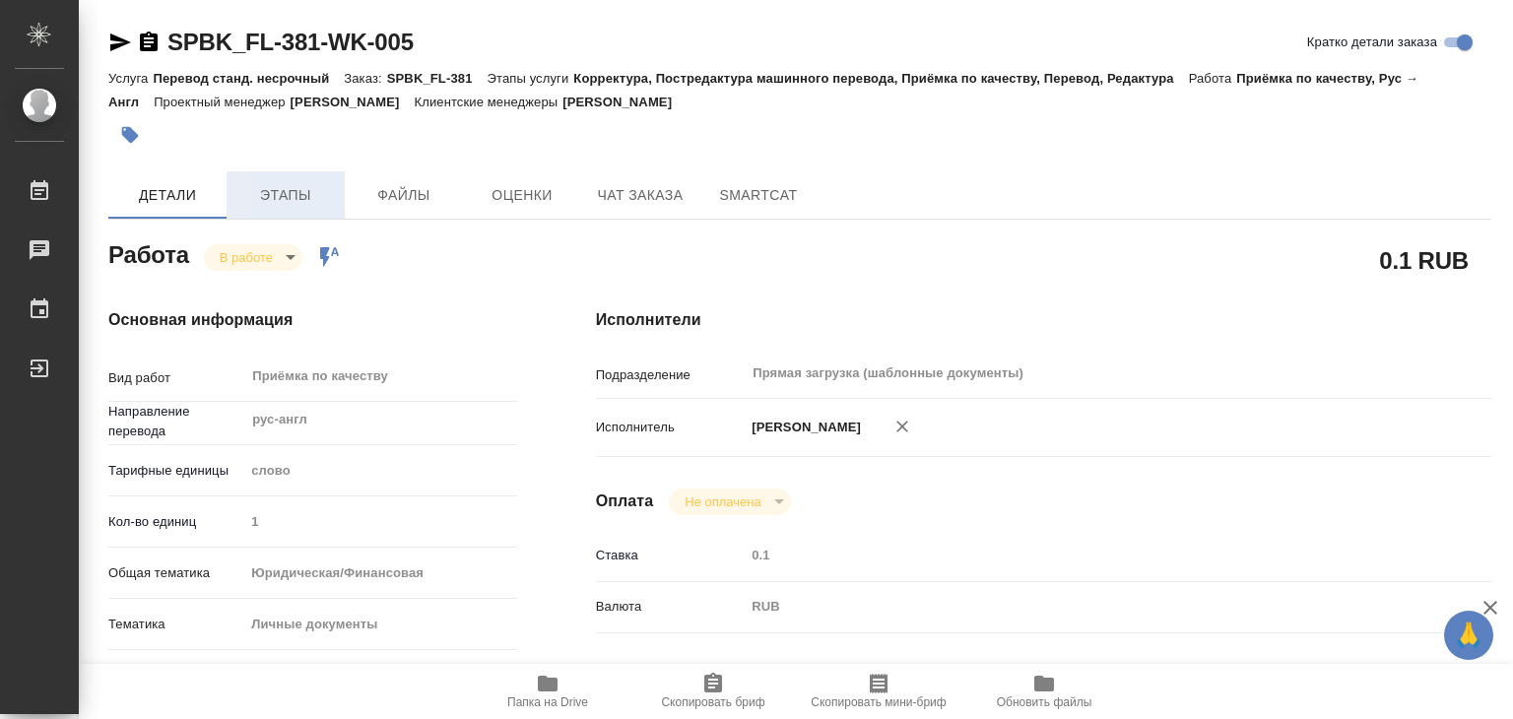
click at [316, 187] on span "Этапы" at bounding box center [285, 195] width 95 height 25
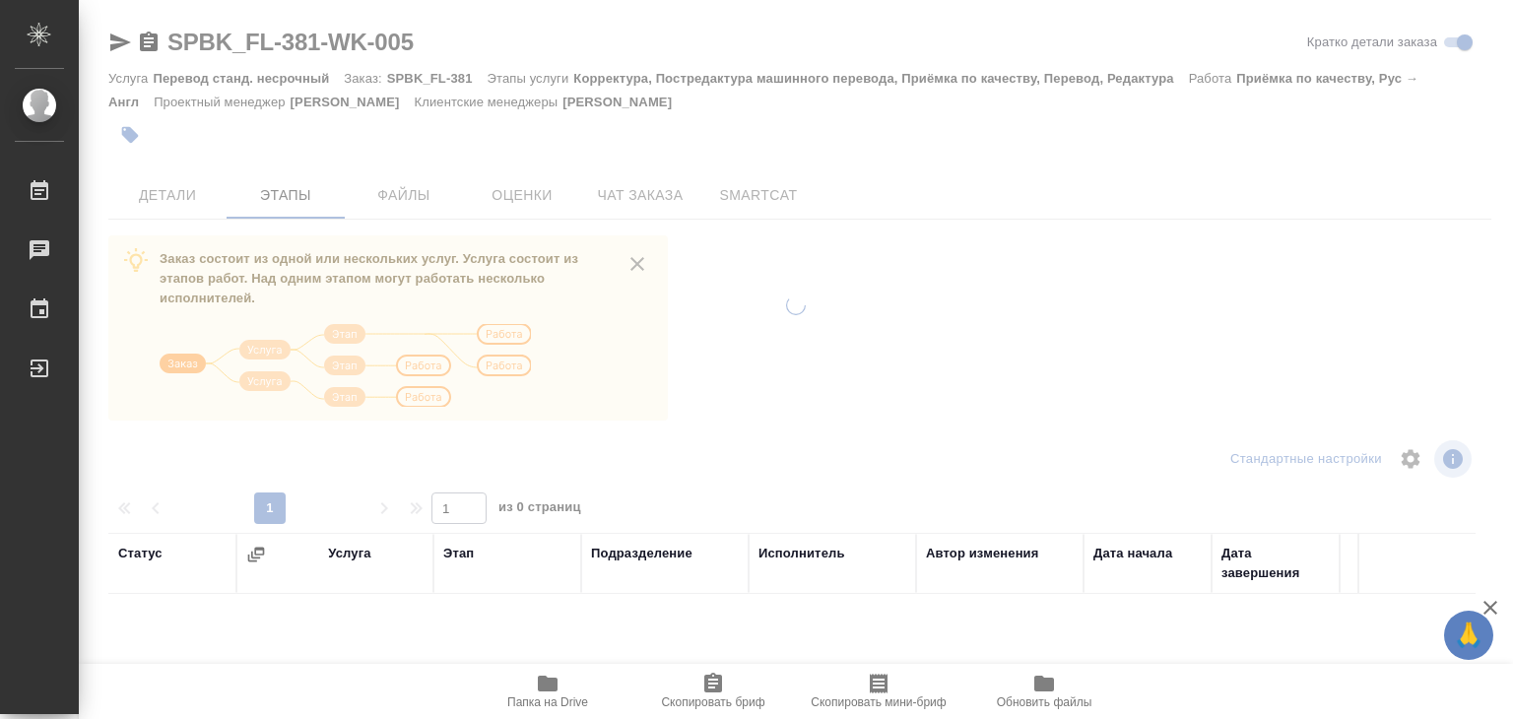
click at [416, 183] on span "Файлы" at bounding box center [404, 195] width 95 height 25
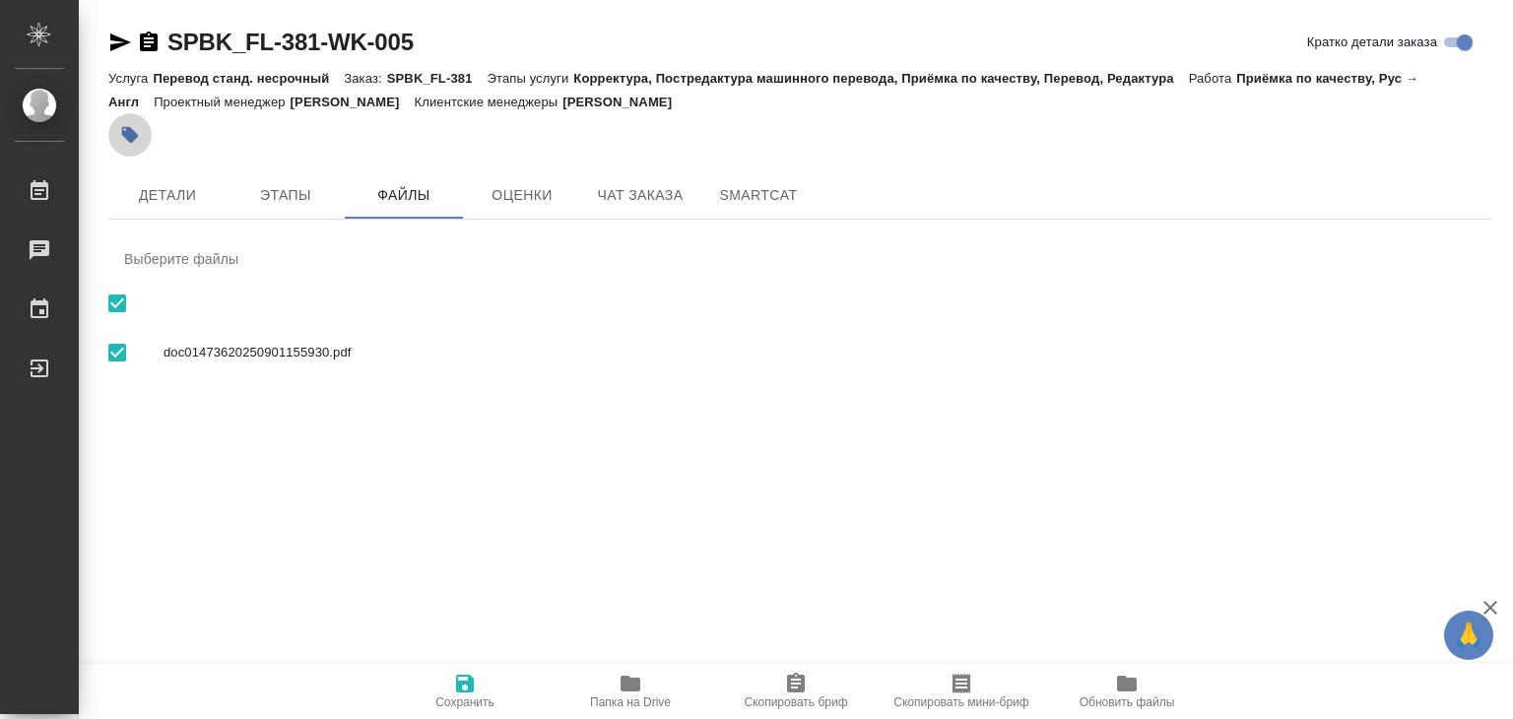
click at [150, 134] on button "button" at bounding box center [129, 134] width 43 height 43
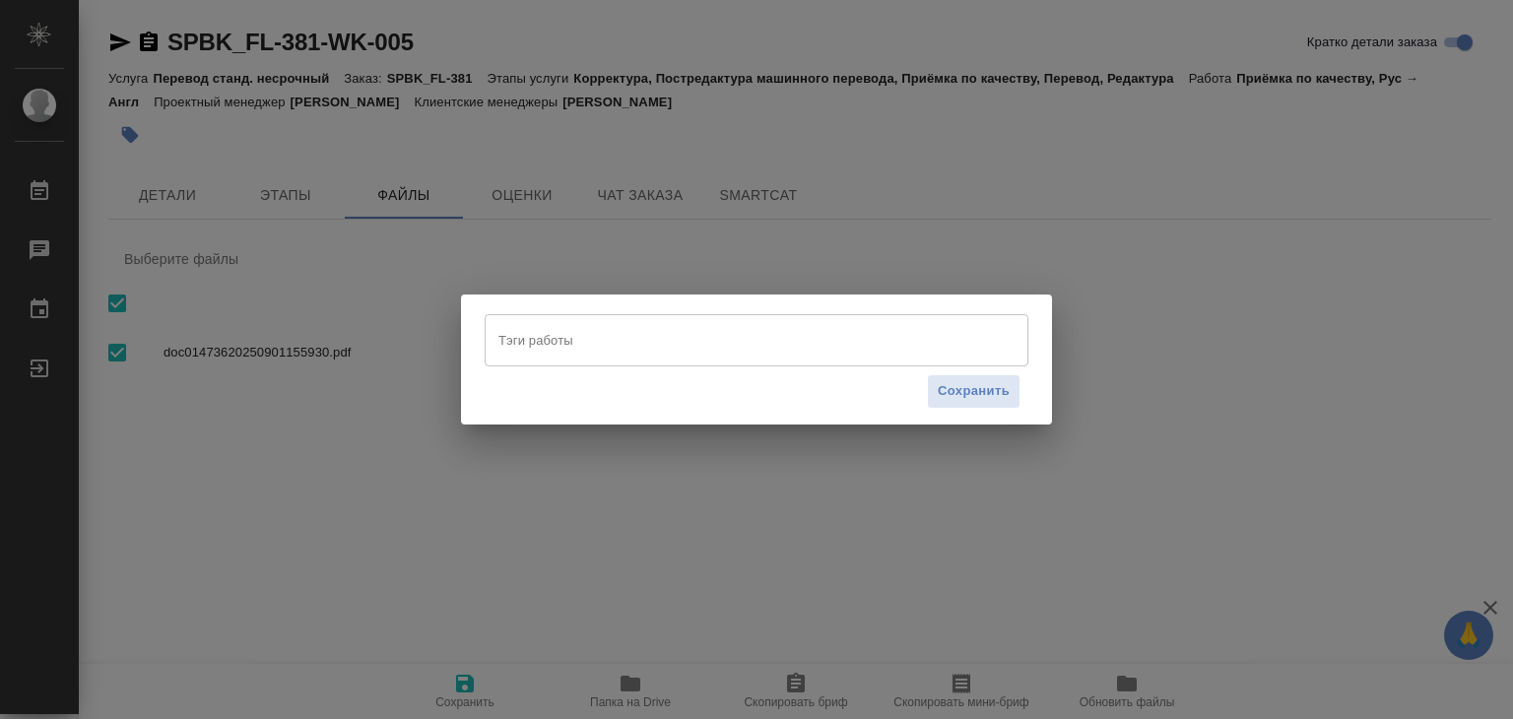
click at [774, 336] on input "Тэги работы" at bounding box center [737, 339] width 489 height 33
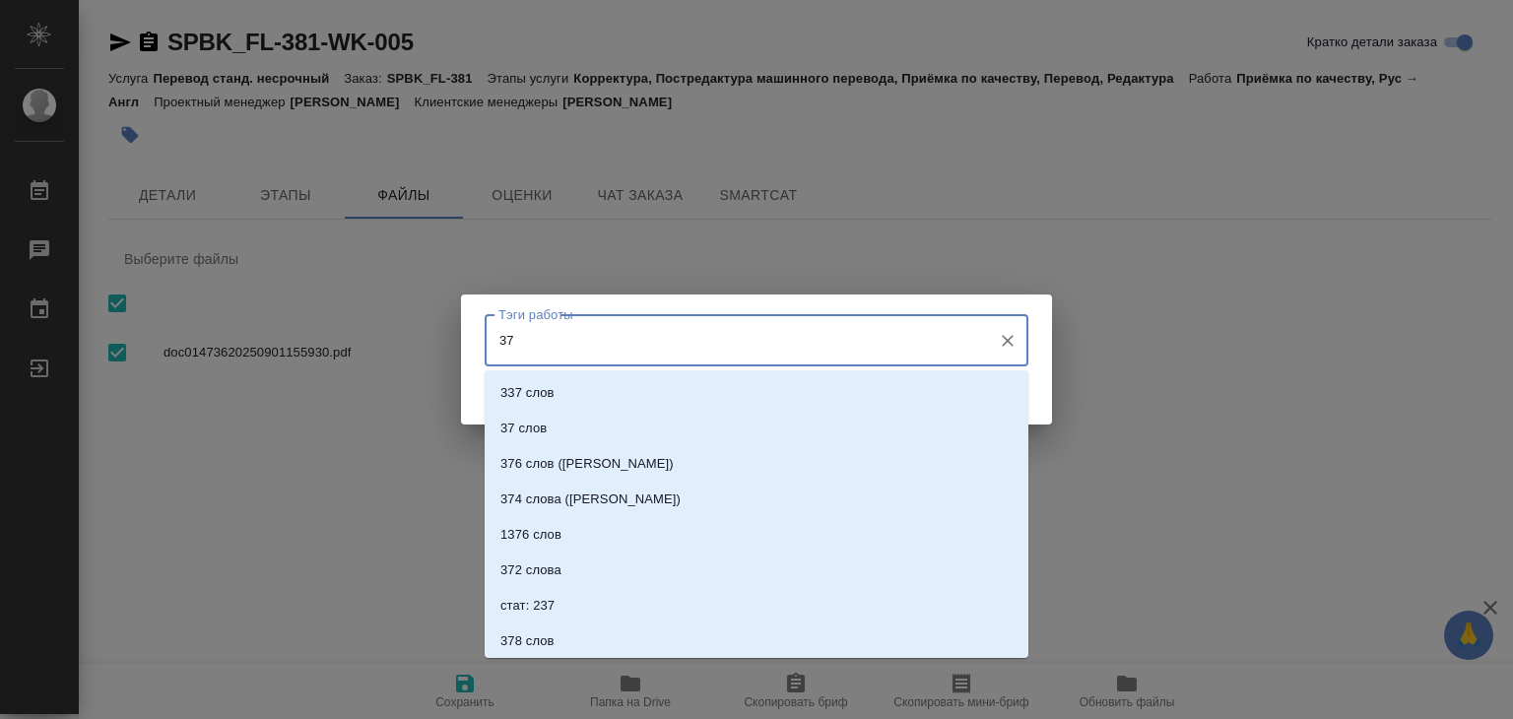
type input "379"
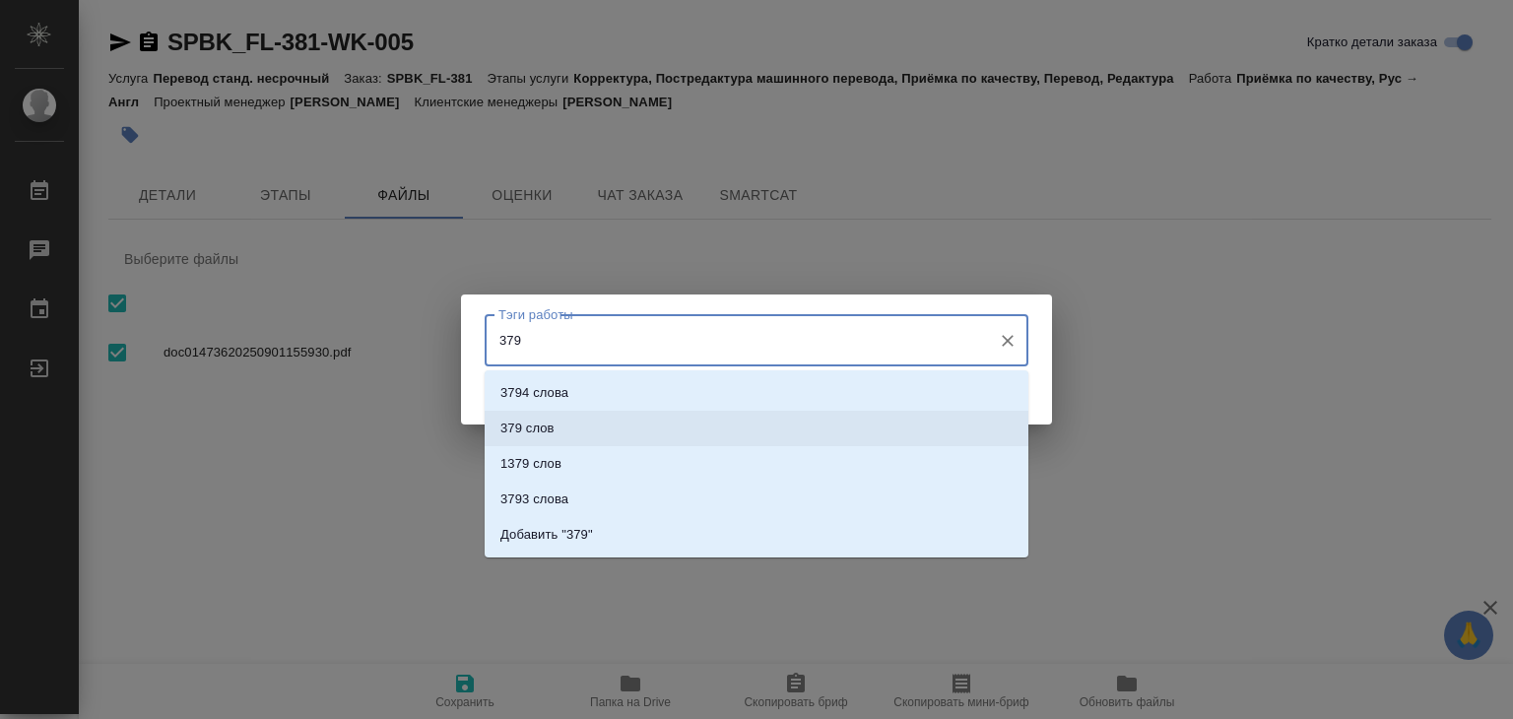
click at [626, 422] on li "379 слов" at bounding box center [757, 428] width 544 height 35
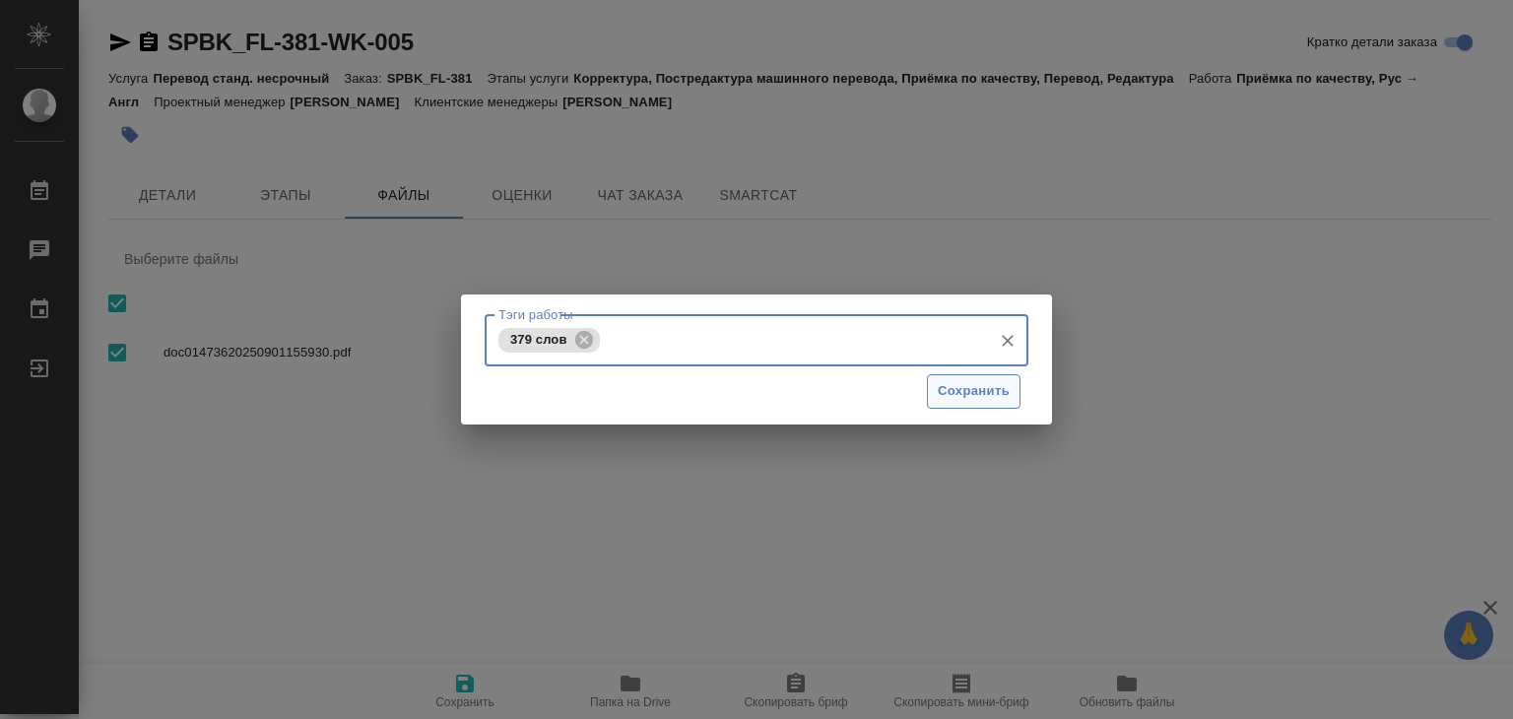
click at [958, 396] on span "Сохранить" at bounding box center [974, 391] width 72 height 23
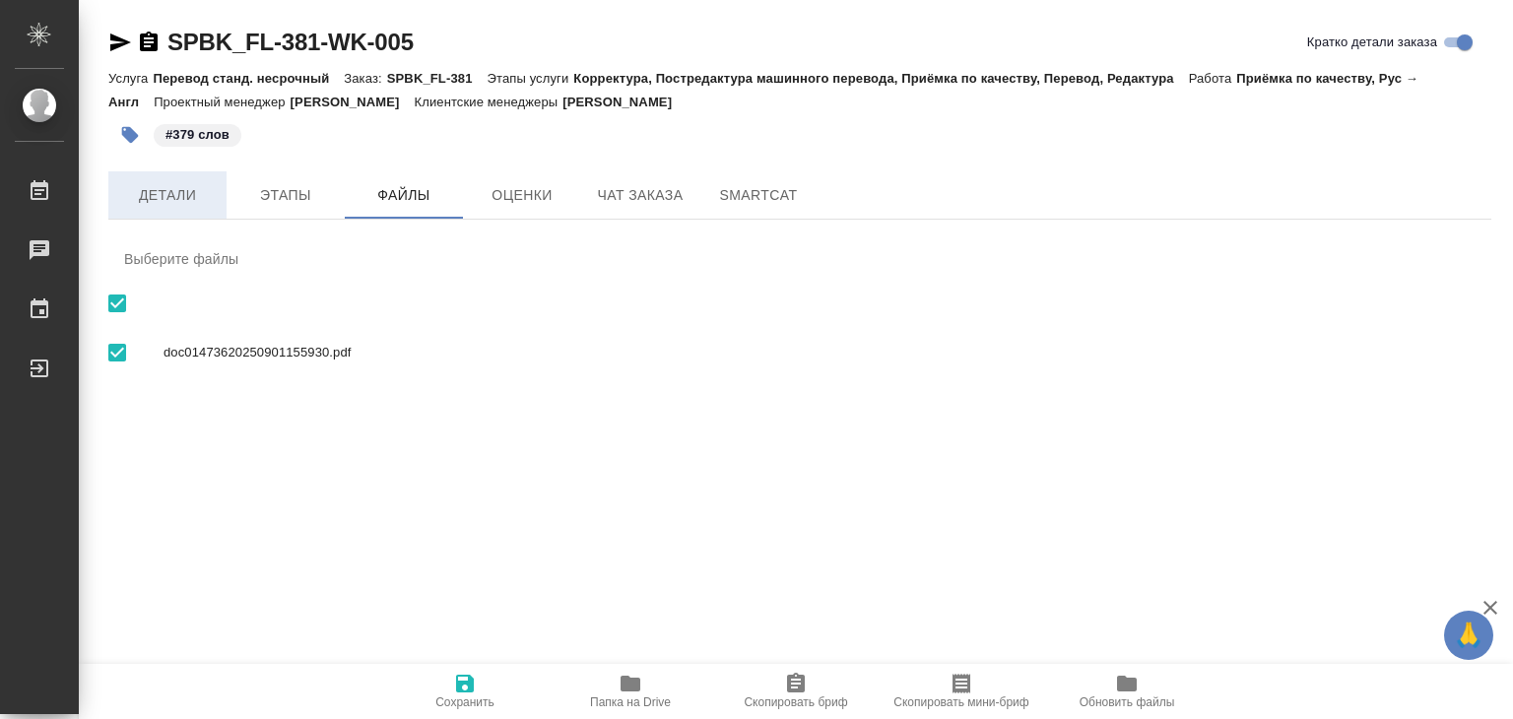
click at [165, 191] on span "Детали" at bounding box center [167, 195] width 95 height 25
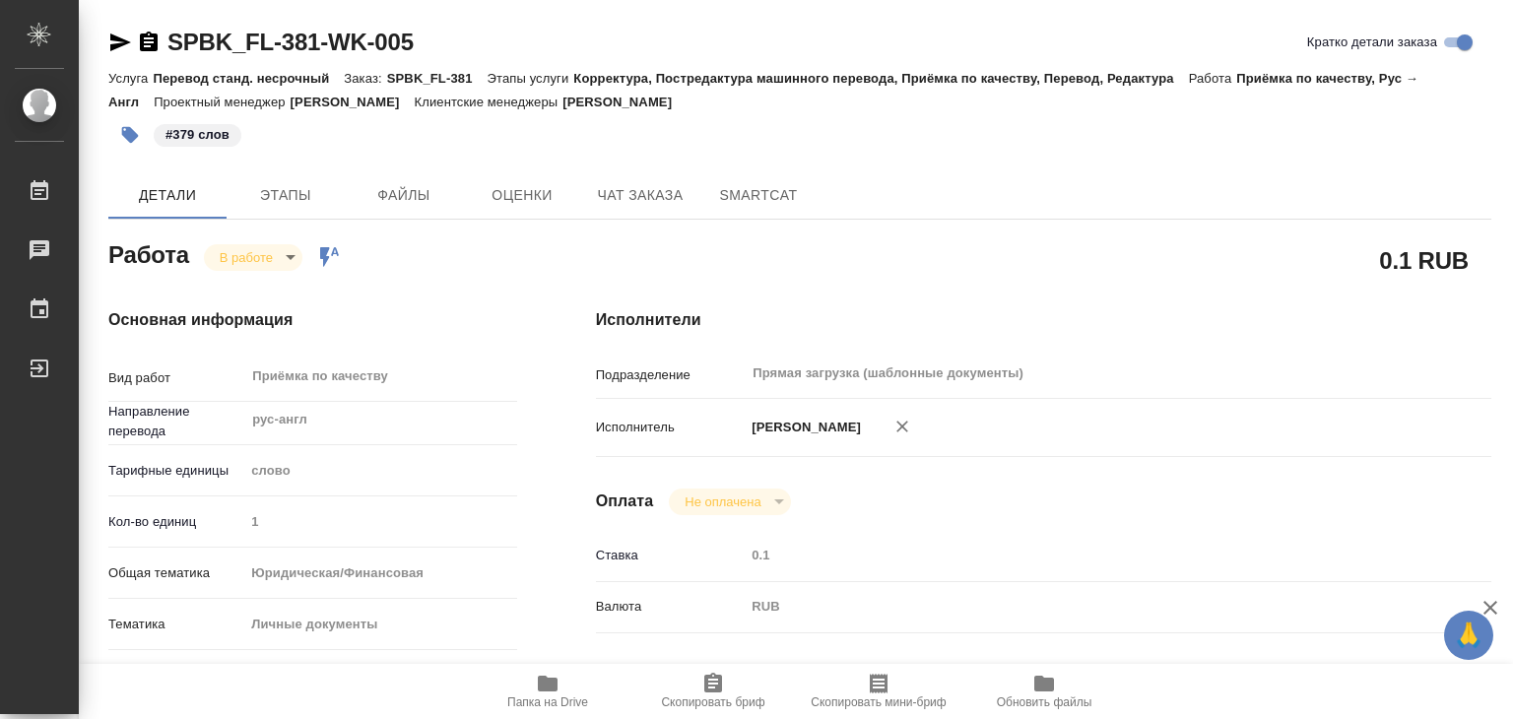
type textarea "x"
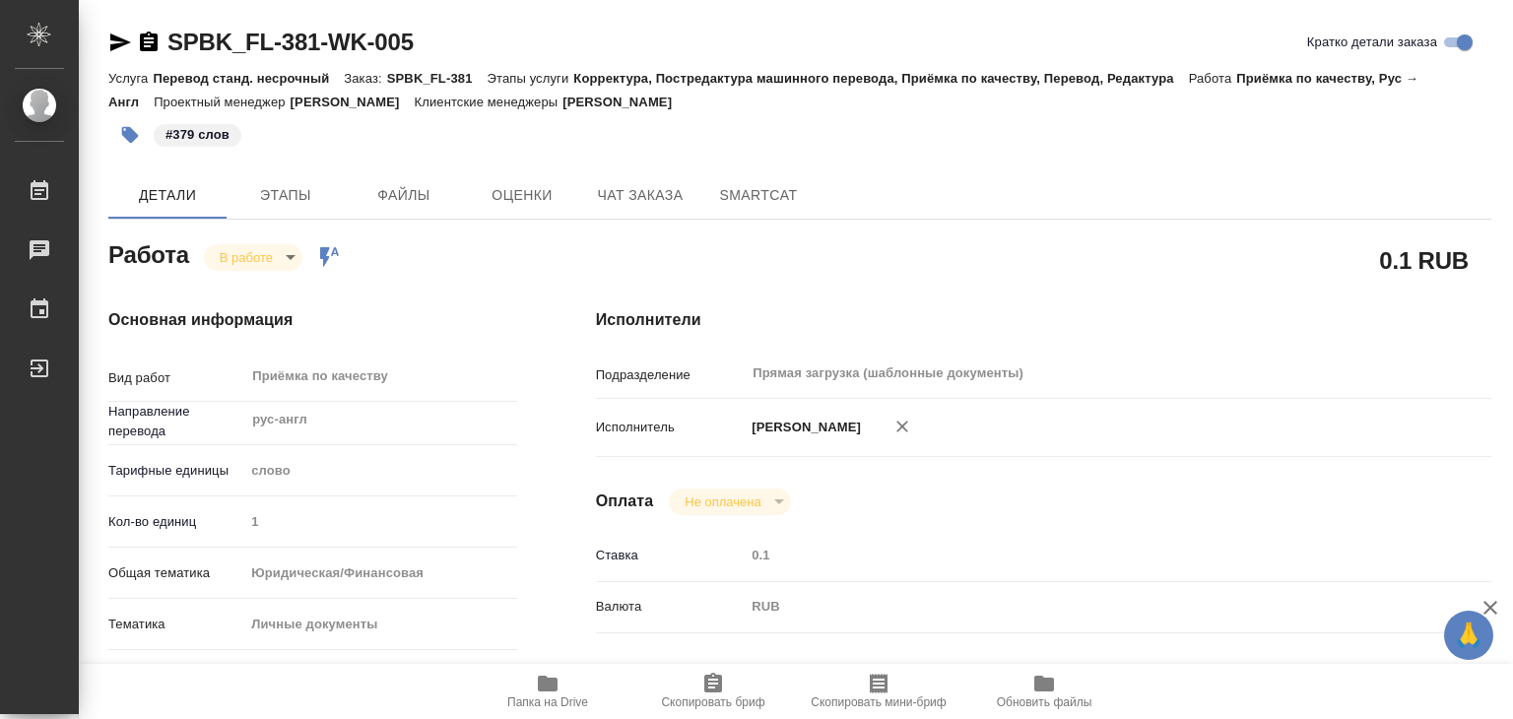
type textarea "x"
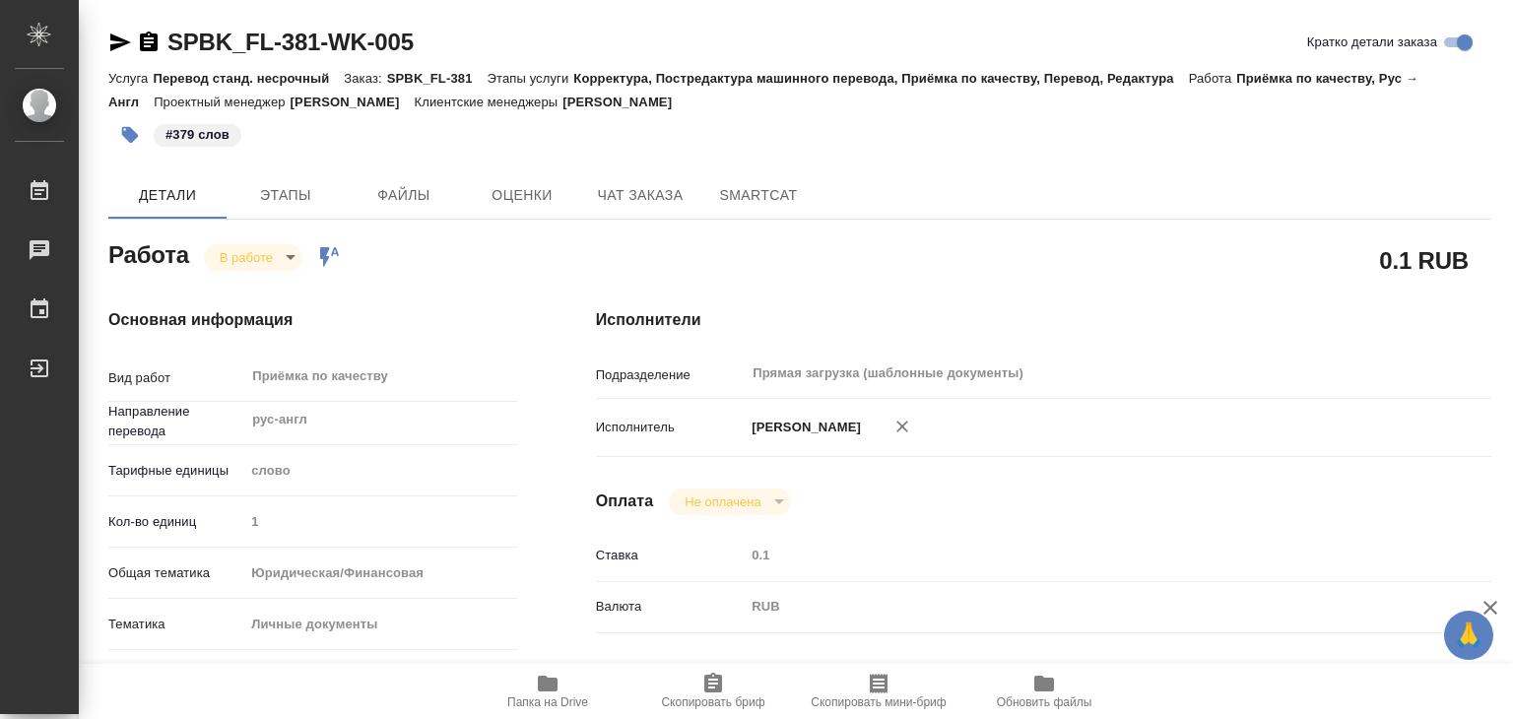
type textarea "x"
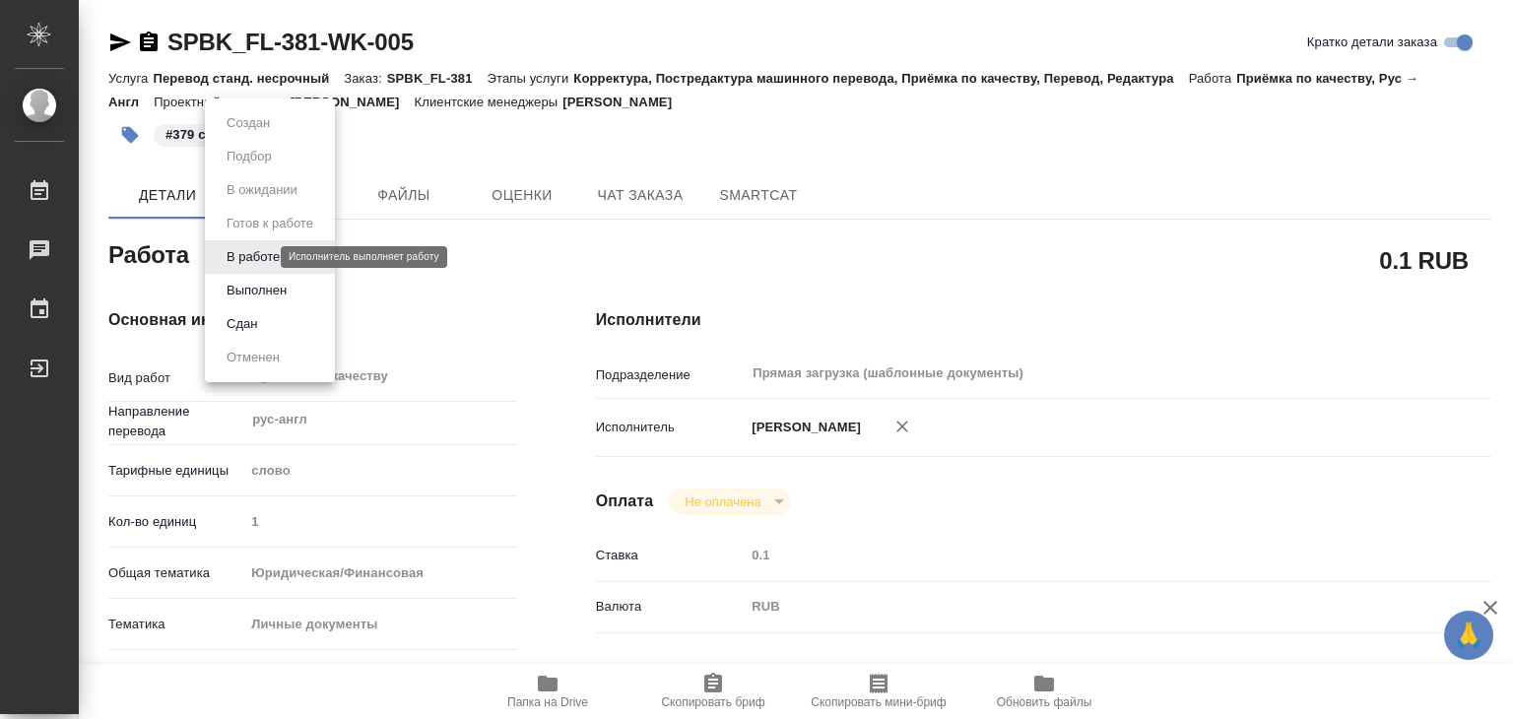
click at [241, 257] on body "🙏 .cls-1 fill:#fff; AWATERA Alilekova Valeriya Работы 0 Чаты График Выйти SPBK_…" at bounding box center [756, 359] width 1513 height 719
click at [262, 290] on button "Выполнен" at bounding box center [257, 291] width 72 height 22
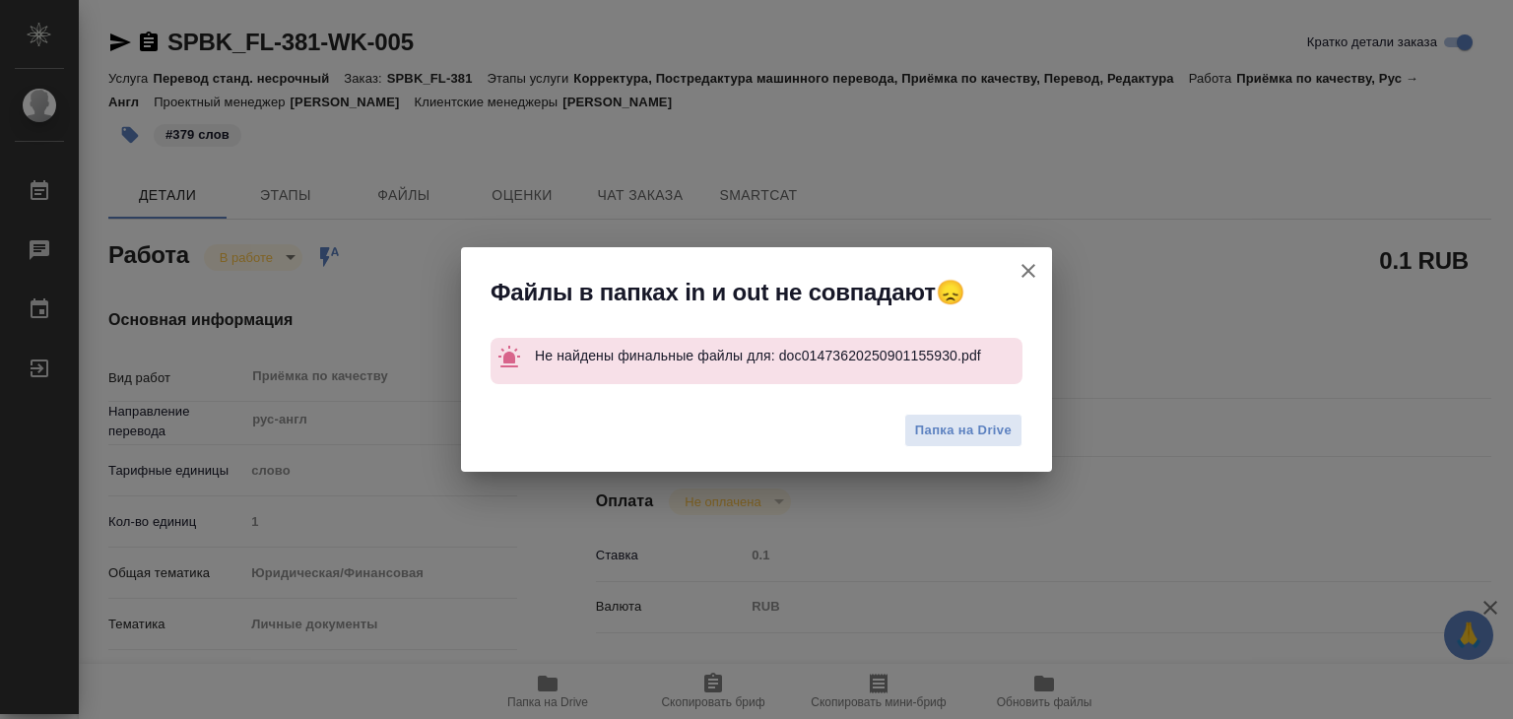
type textarea "x"
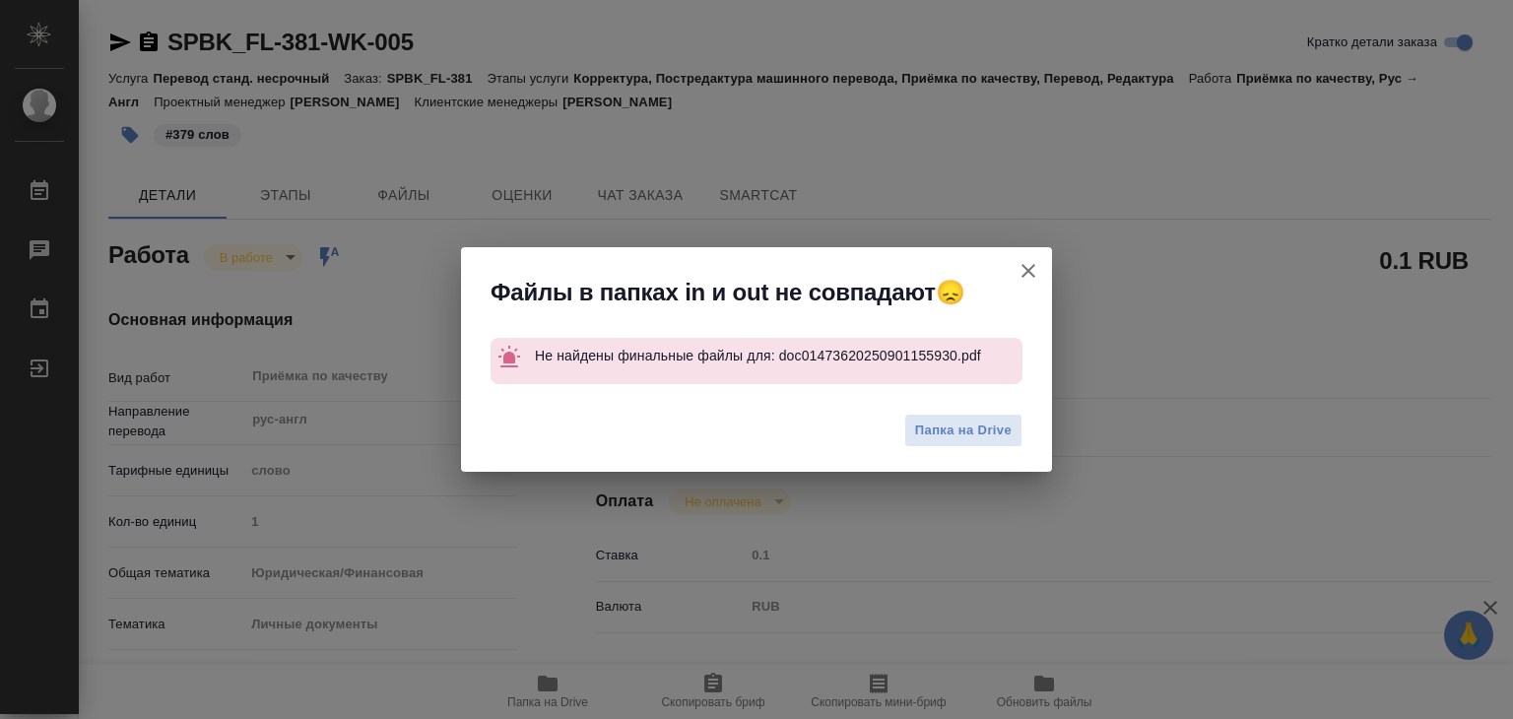
type textarea "x"
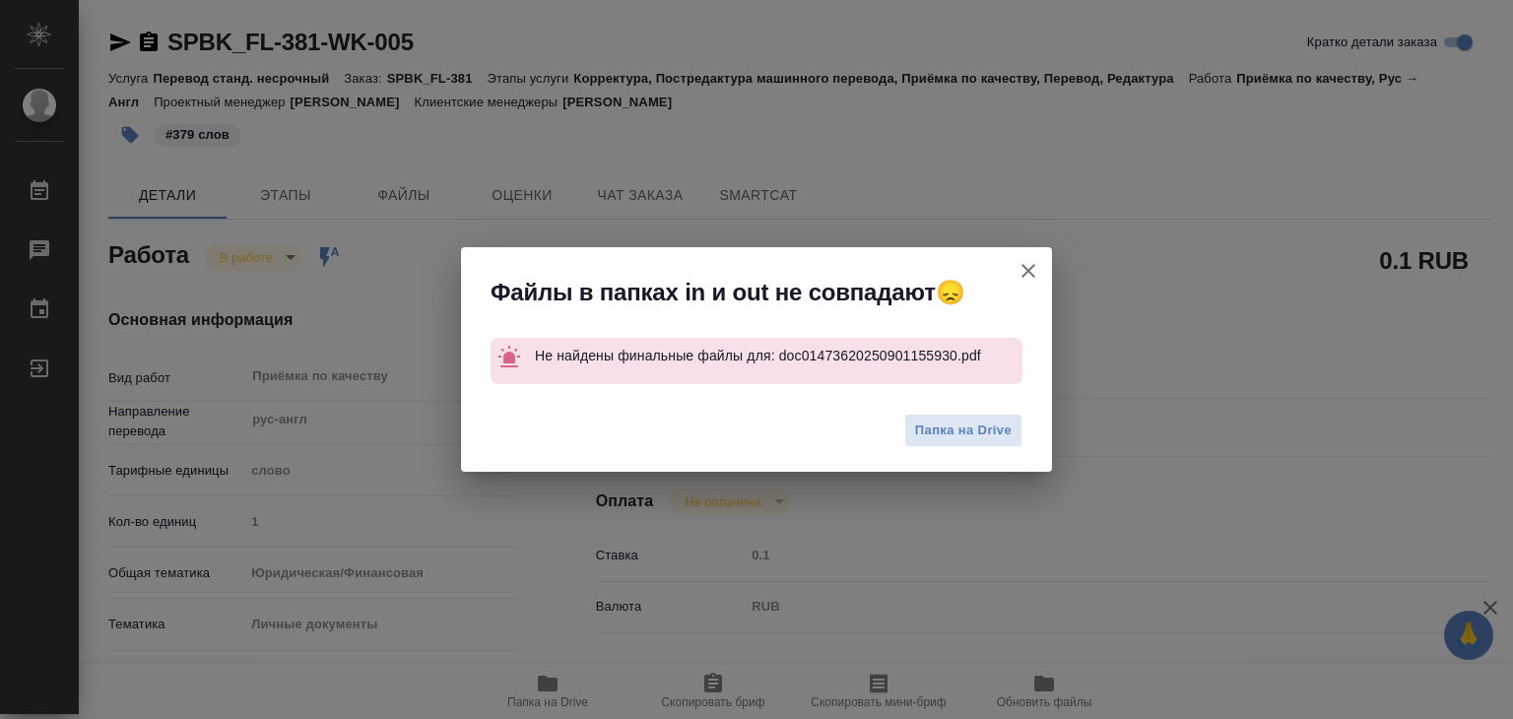
type textarea "x"
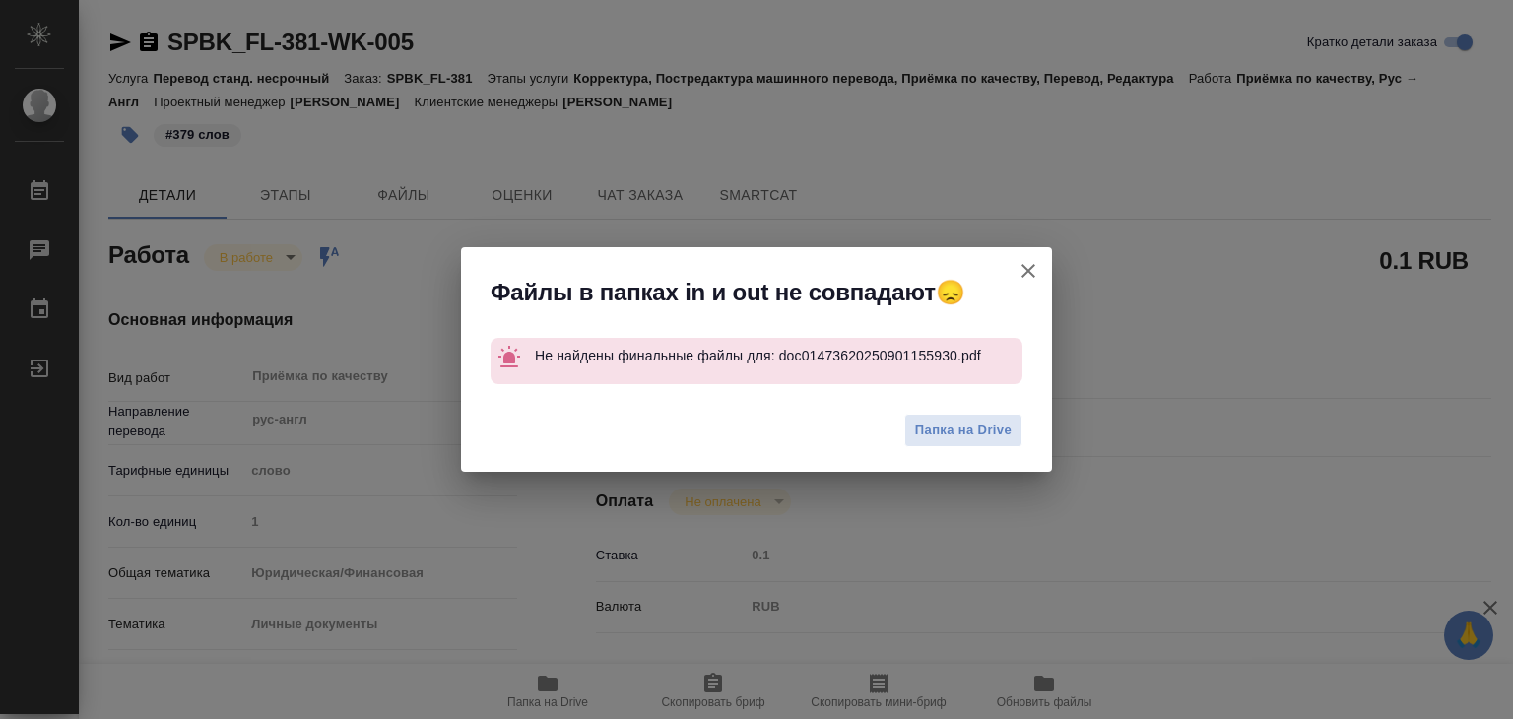
click at [1026, 276] on icon "button" at bounding box center [1029, 271] width 24 height 24
type textarea "x"
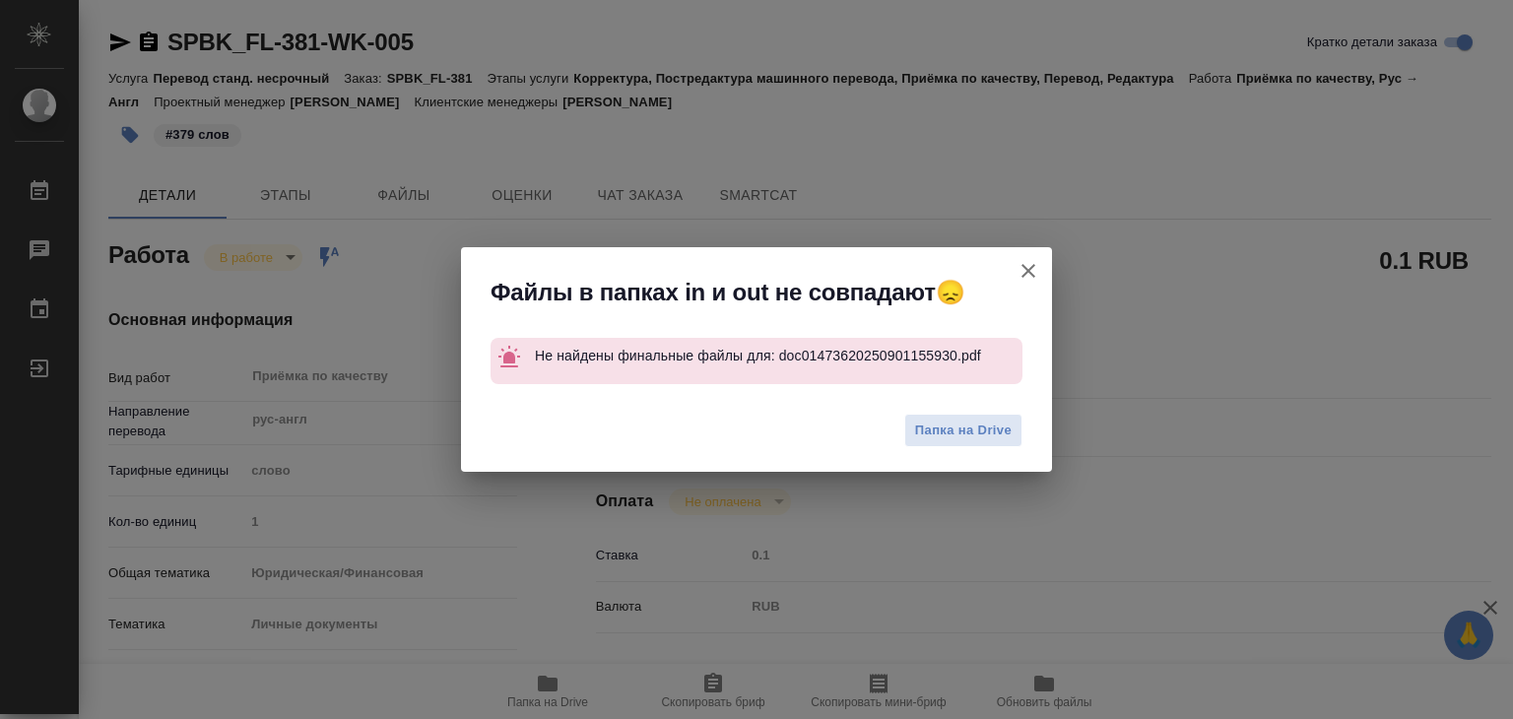
type textarea "x"
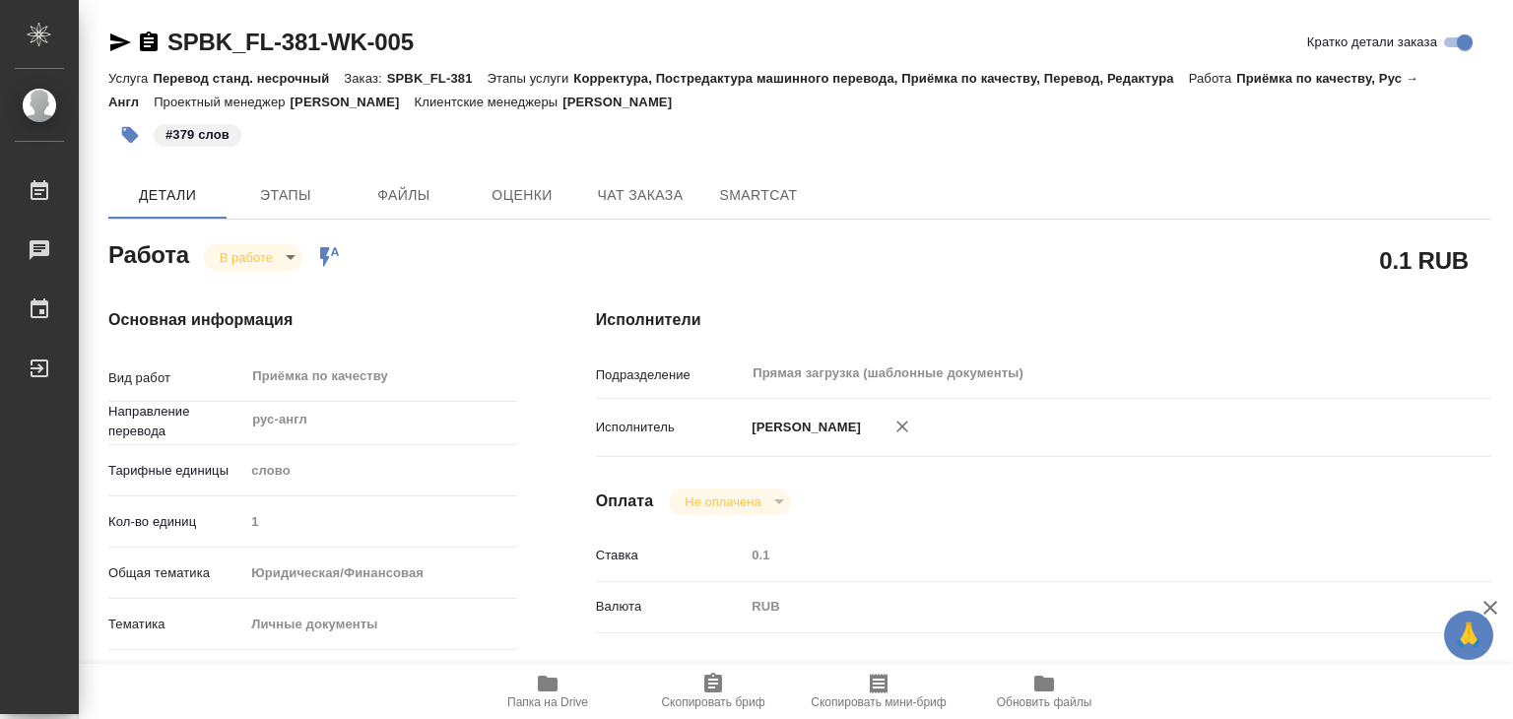
click at [246, 249] on body "🙏 .cls-1 fill:#fff; AWATERA Alilekova Valeriya Работы 0 Чаты График Выйти SPBK_…" at bounding box center [756, 359] width 1513 height 719
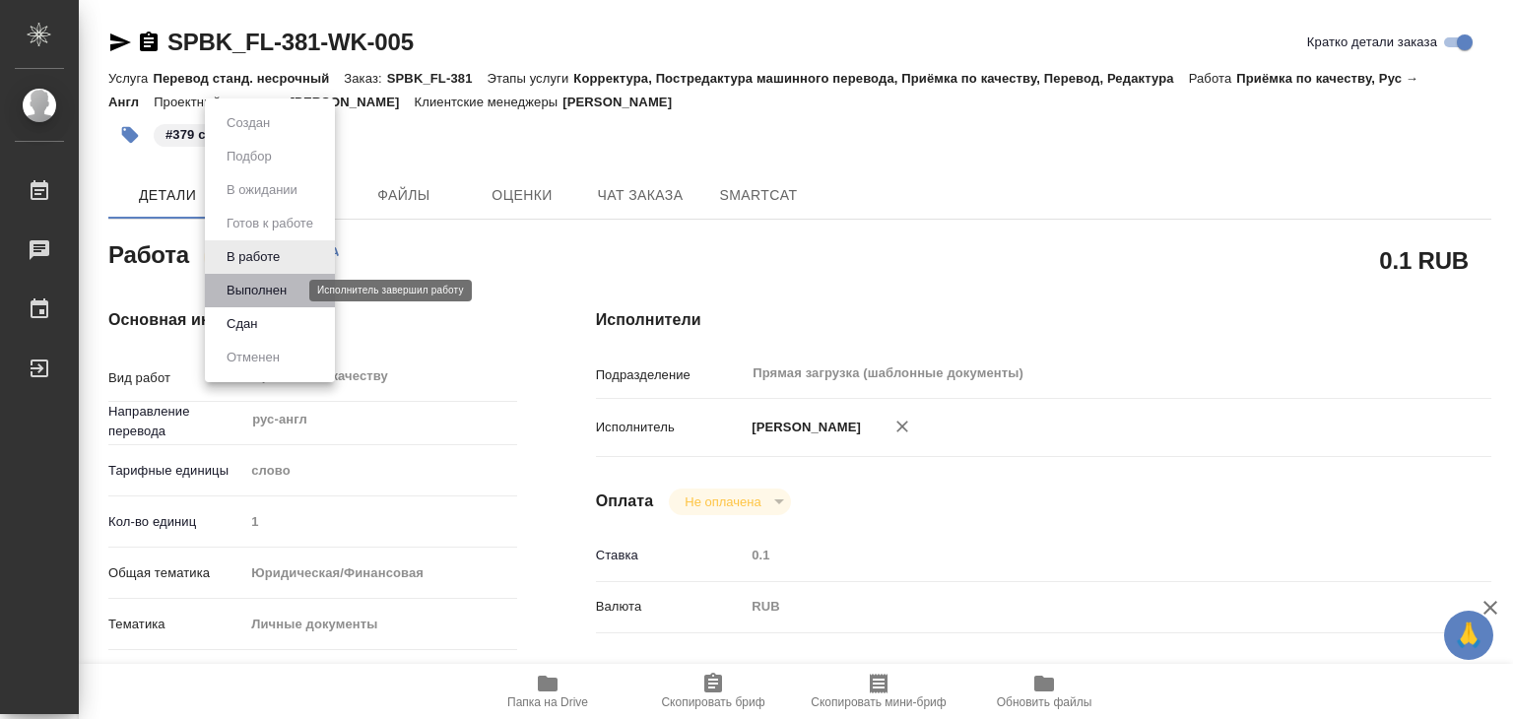
click at [284, 290] on button "Выполнен" at bounding box center [257, 291] width 72 height 22
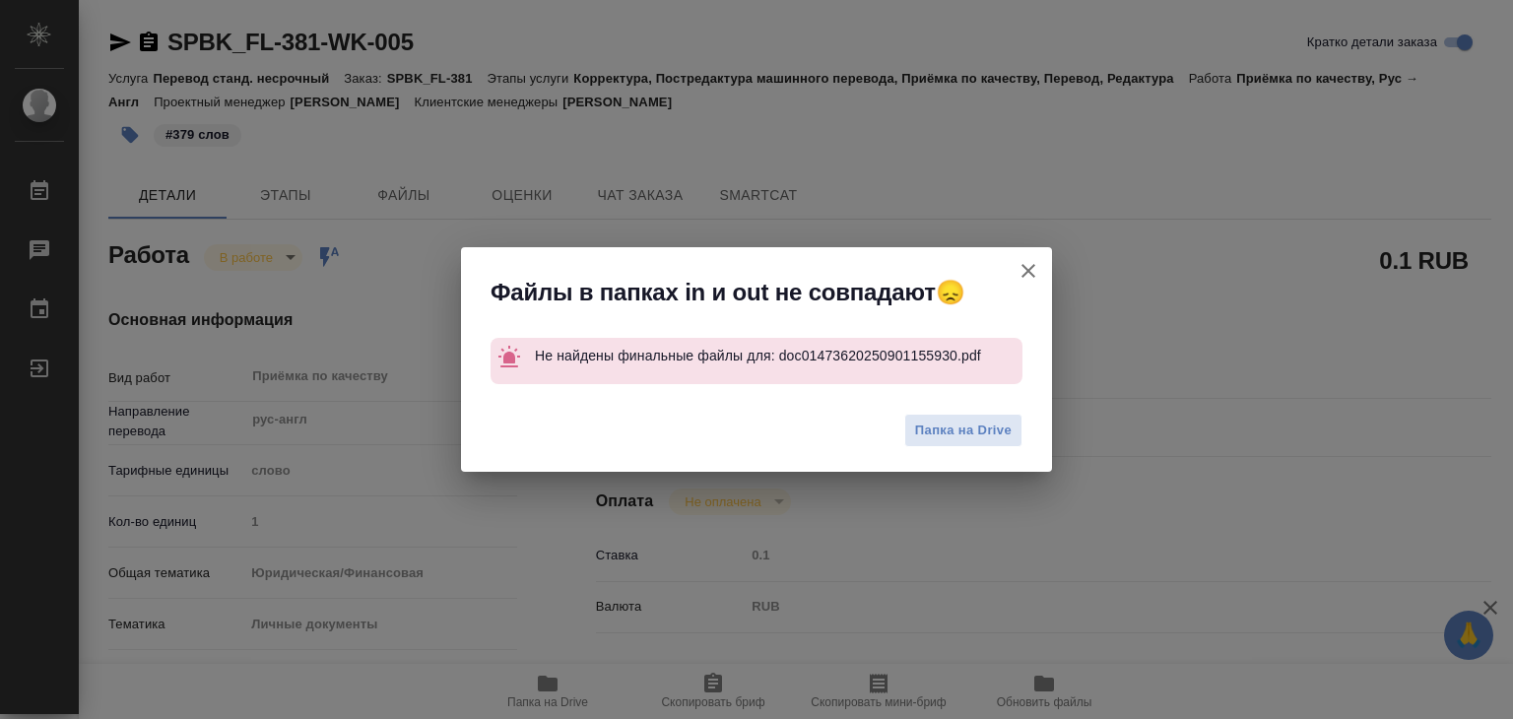
type textarea "x"
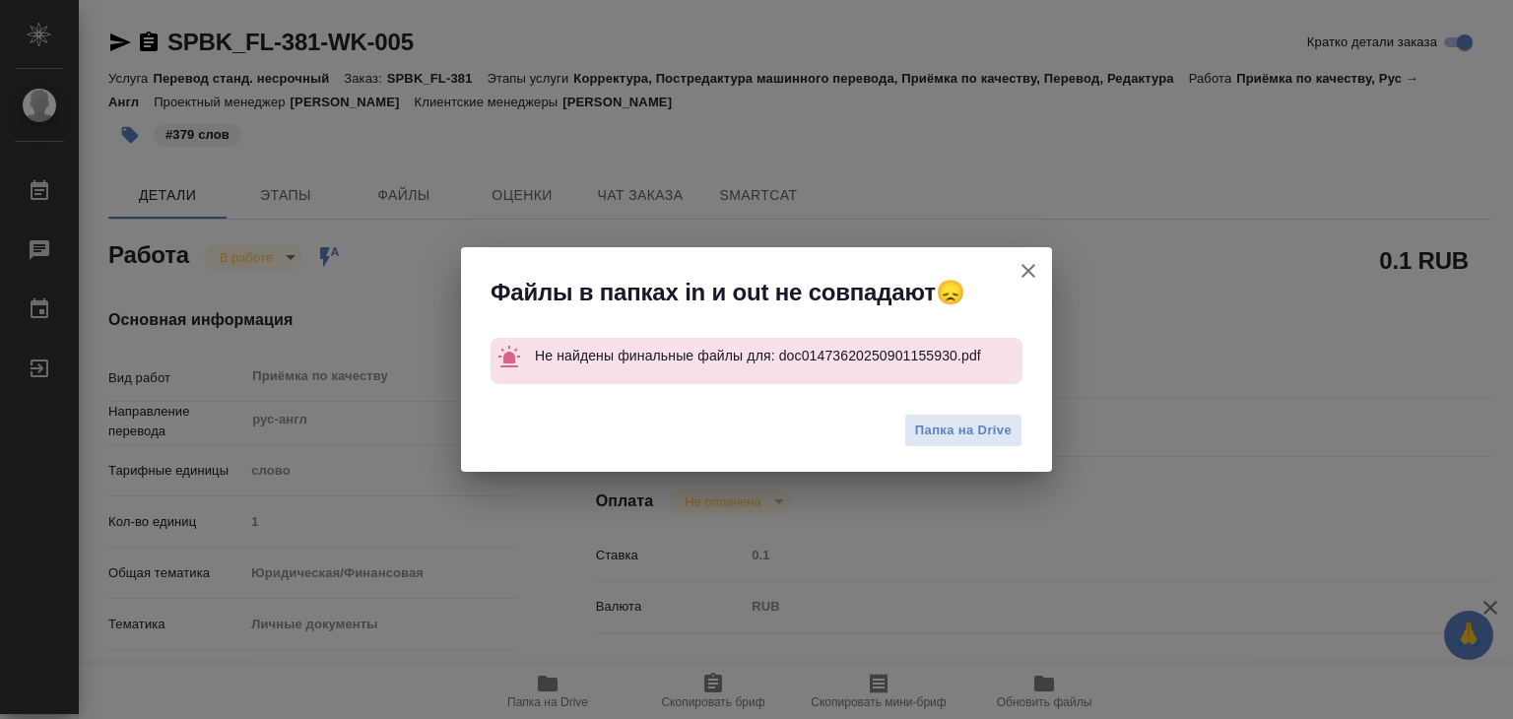
type textarea "x"
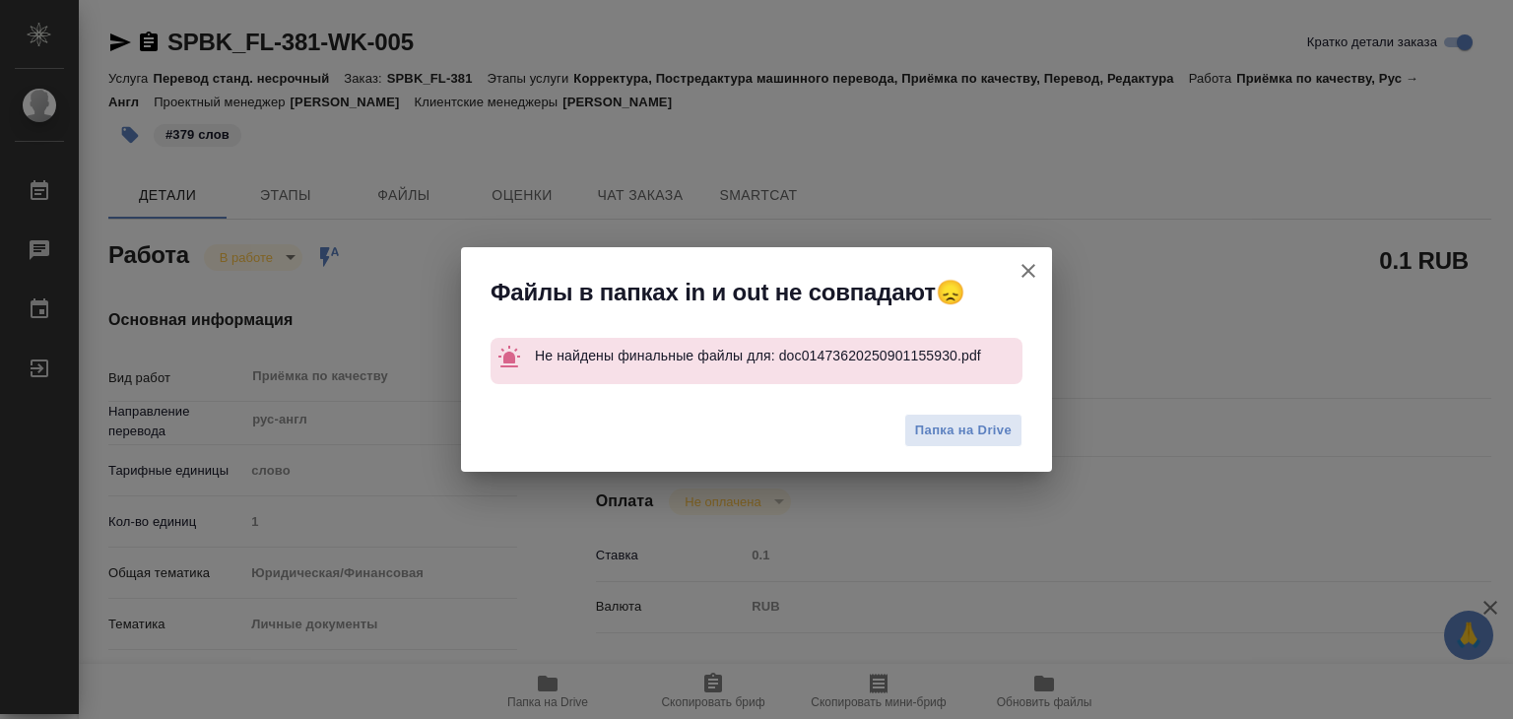
type textarea "x"
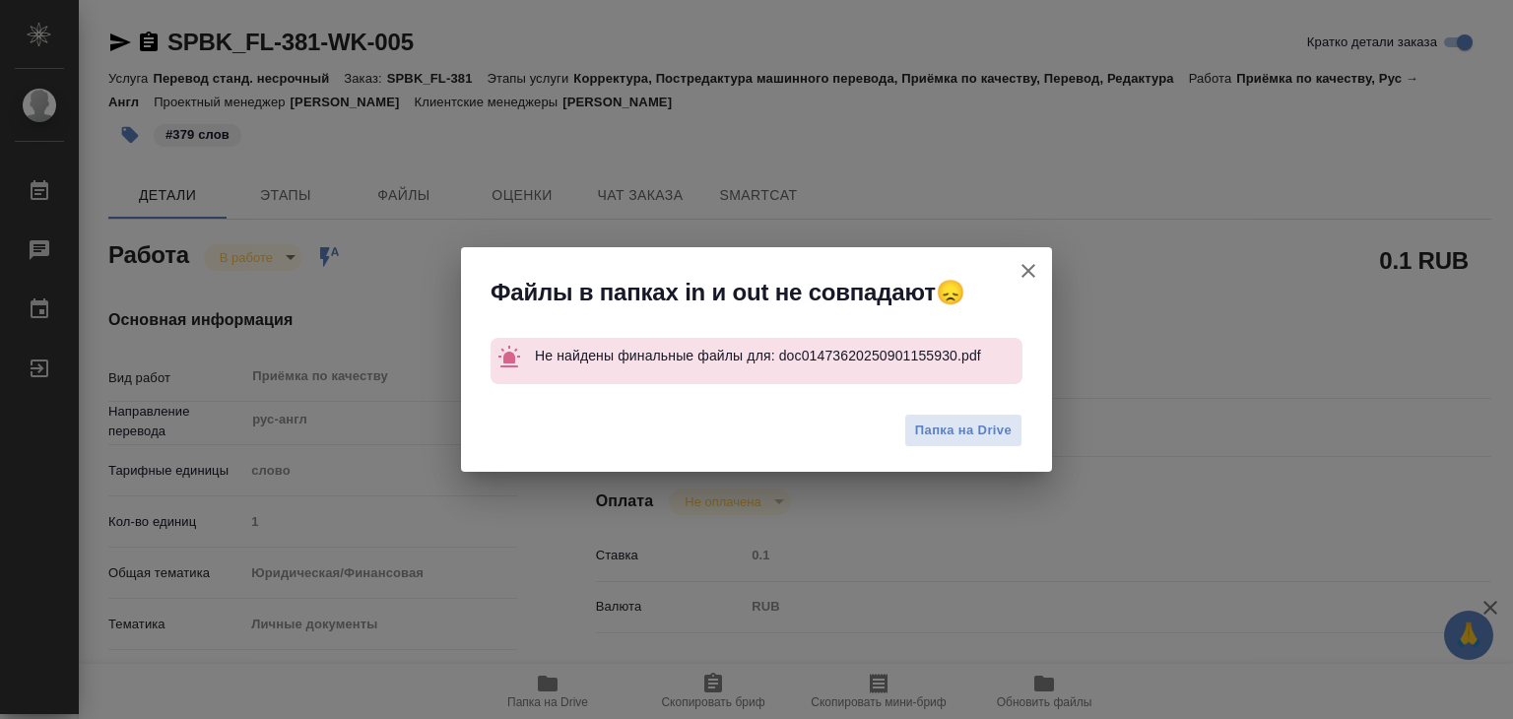
click at [1033, 266] on icon "button" at bounding box center [1028, 271] width 14 height 14
type textarea "x"
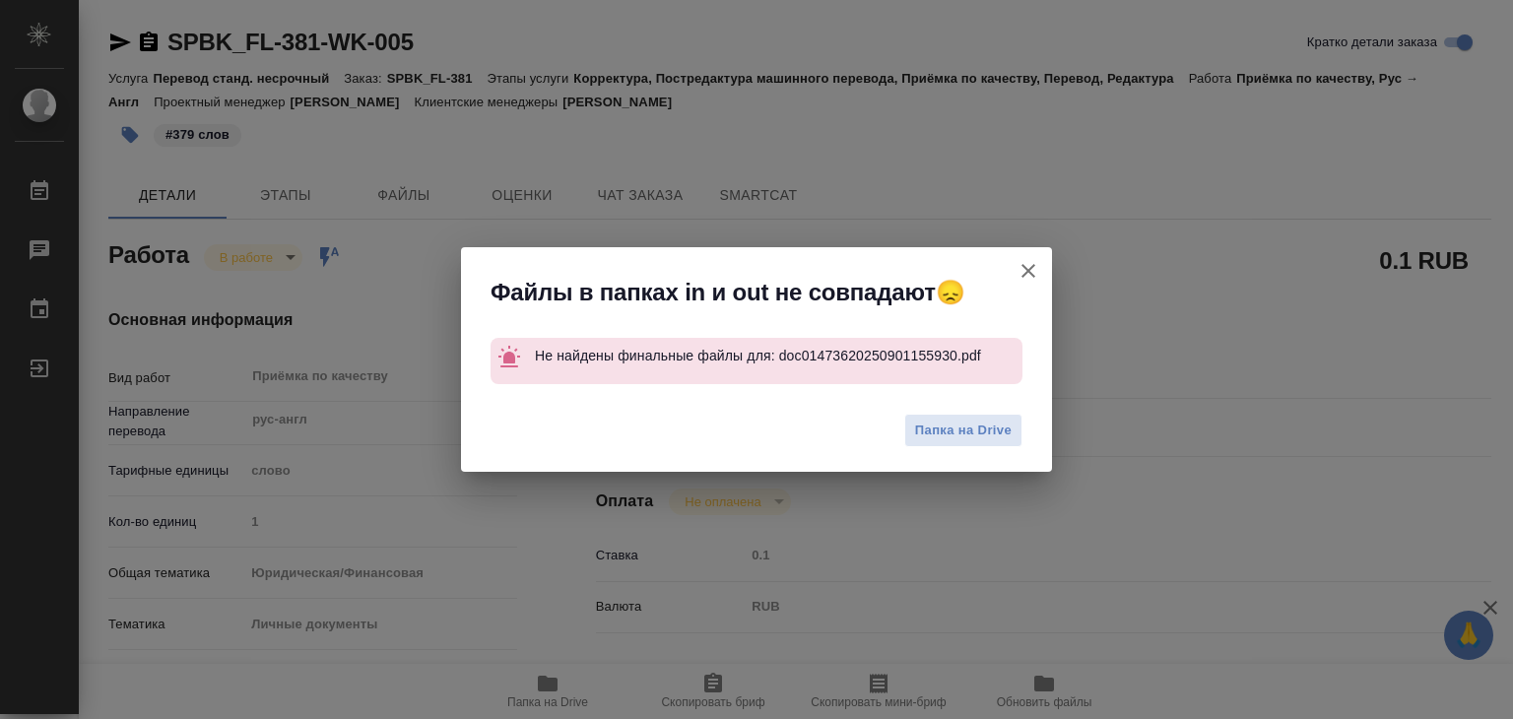
type textarea "x"
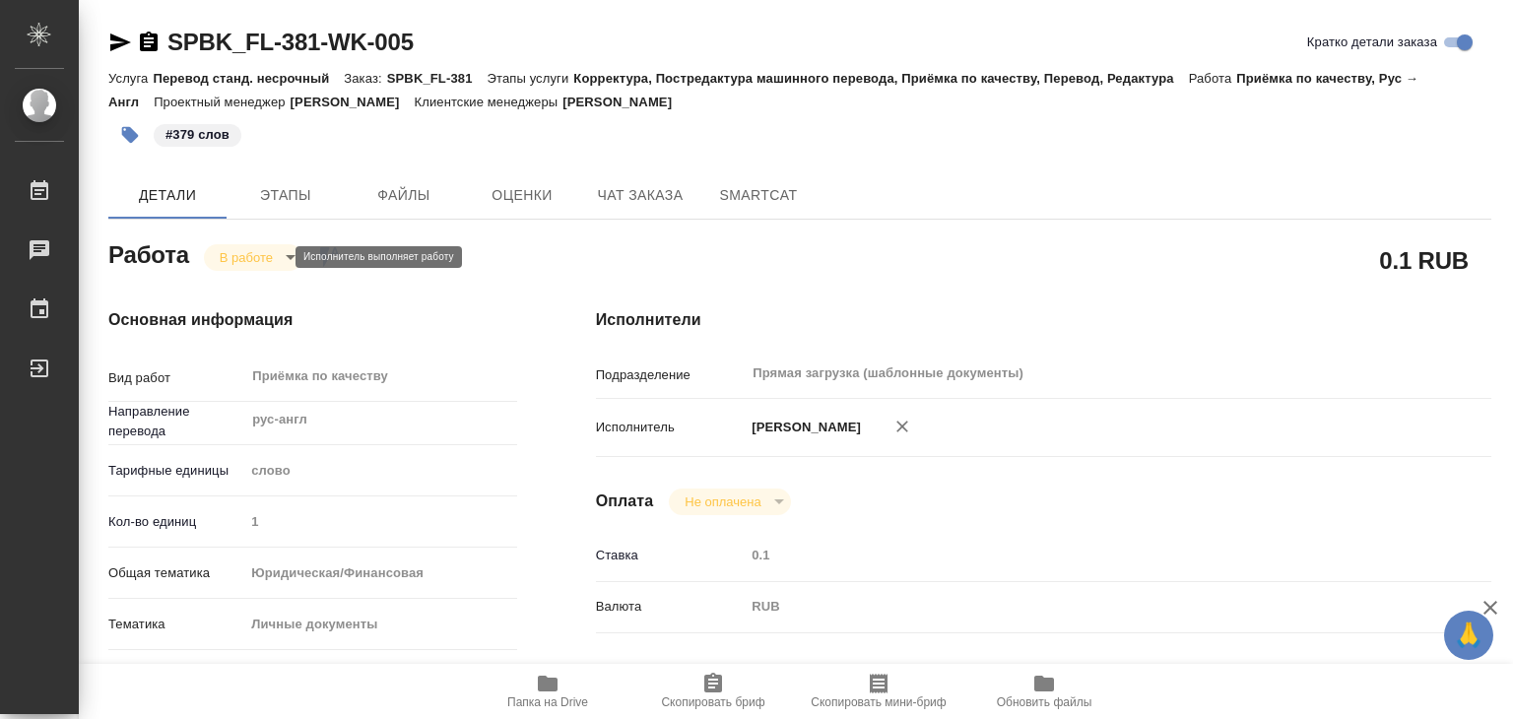
click at [238, 257] on body "🙏 .cls-1 fill:#fff; AWATERA Alilekova Valeriya Работы 0 Чаты График Выйти SPBK_…" at bounding box center [756, 359] width 1513 height 719
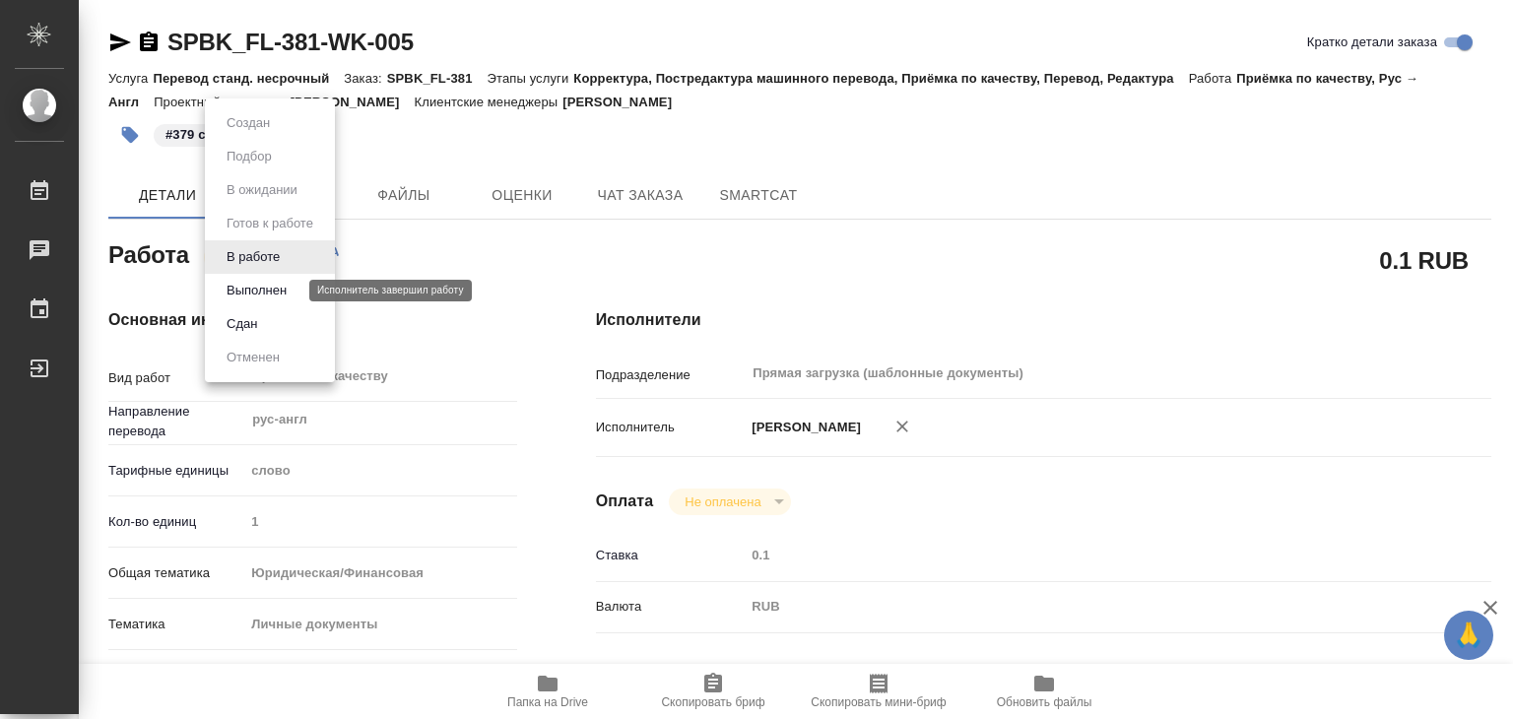
click at [263, 293] on button "Выполнен" at bounding box center [257, 291] width 72 height 22
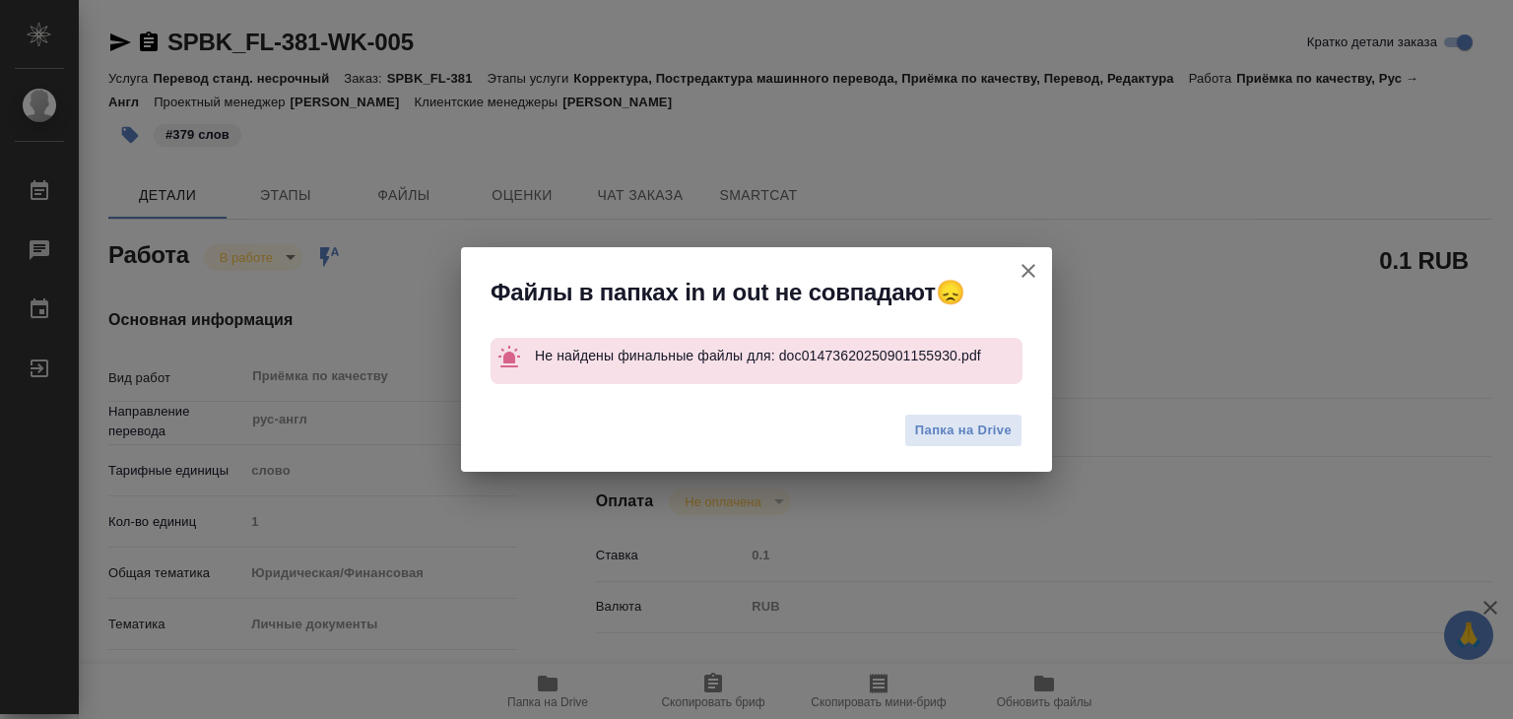
type textarea "x"
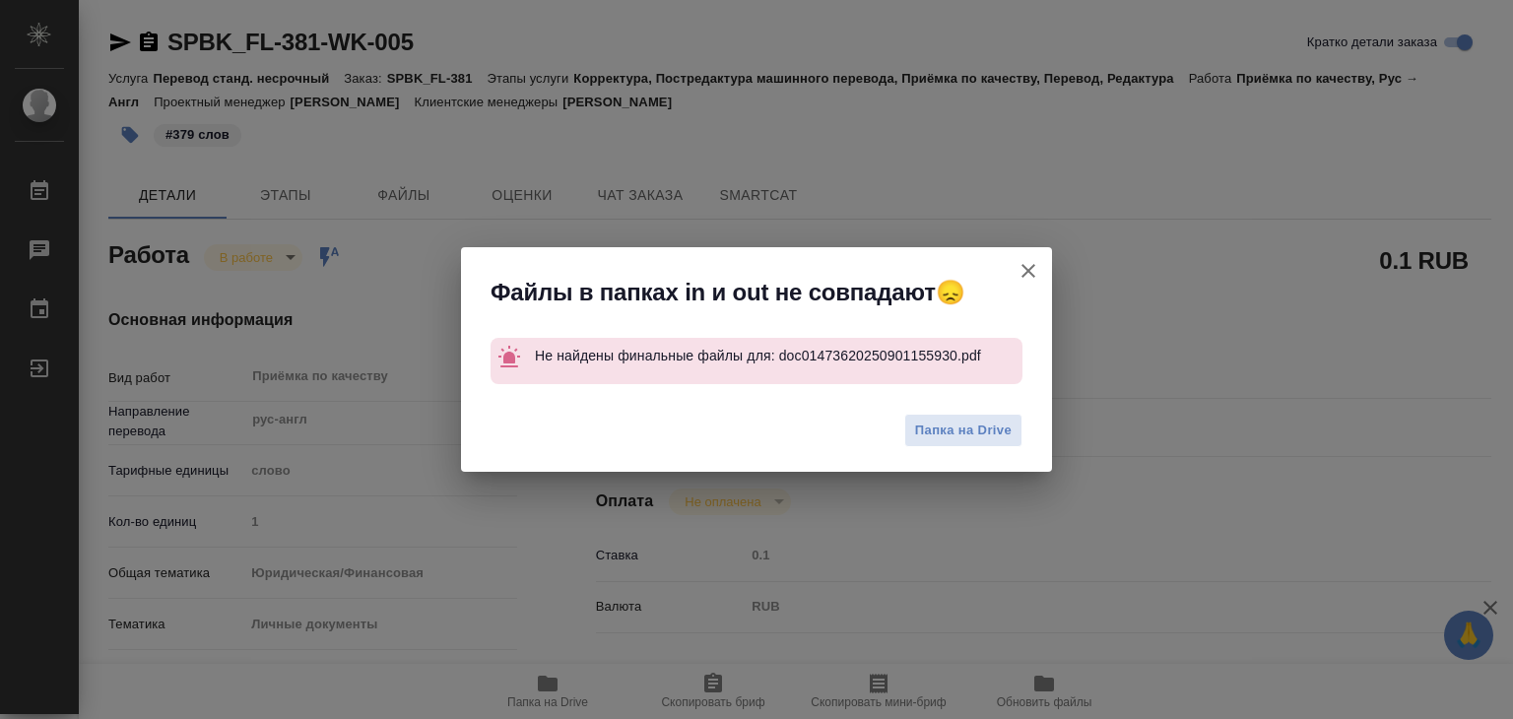
type textarea "x"
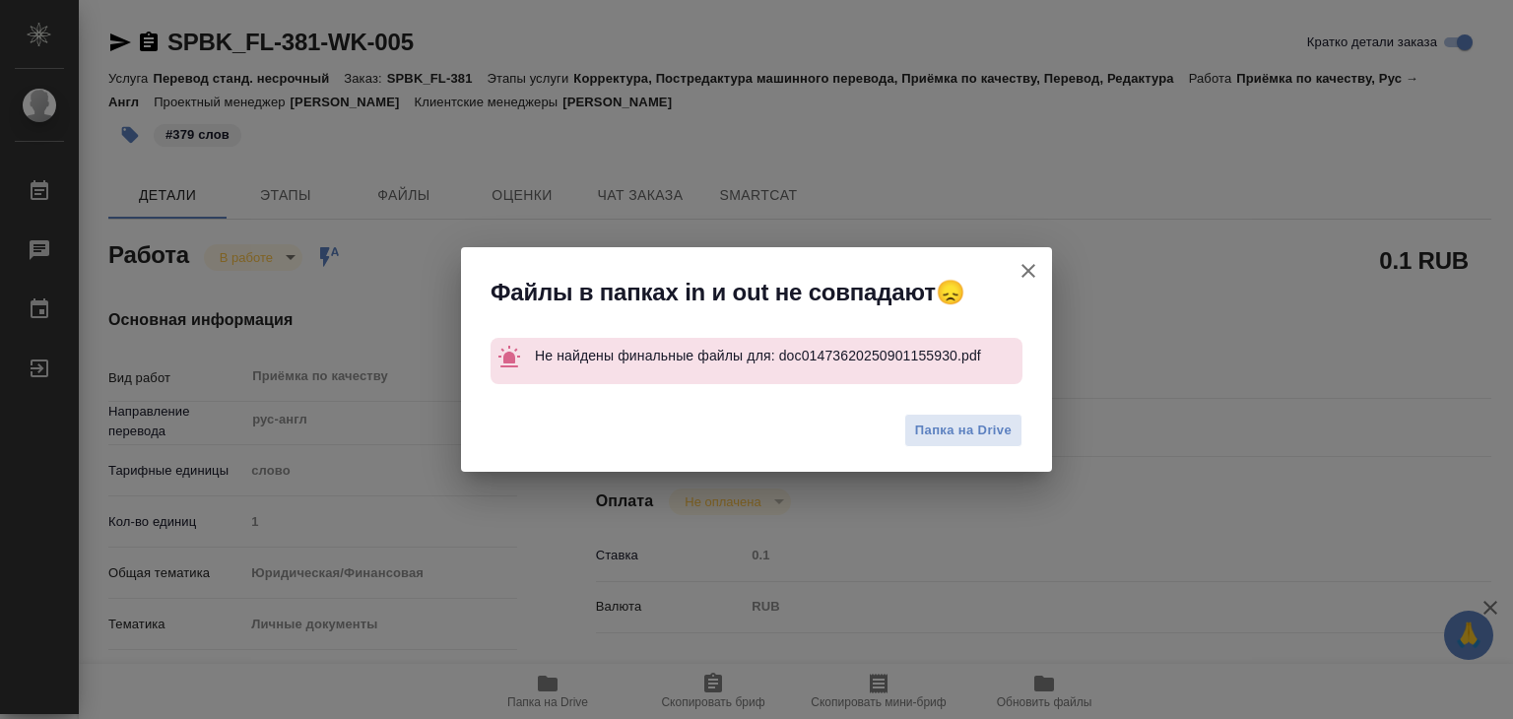
type textarea "x"
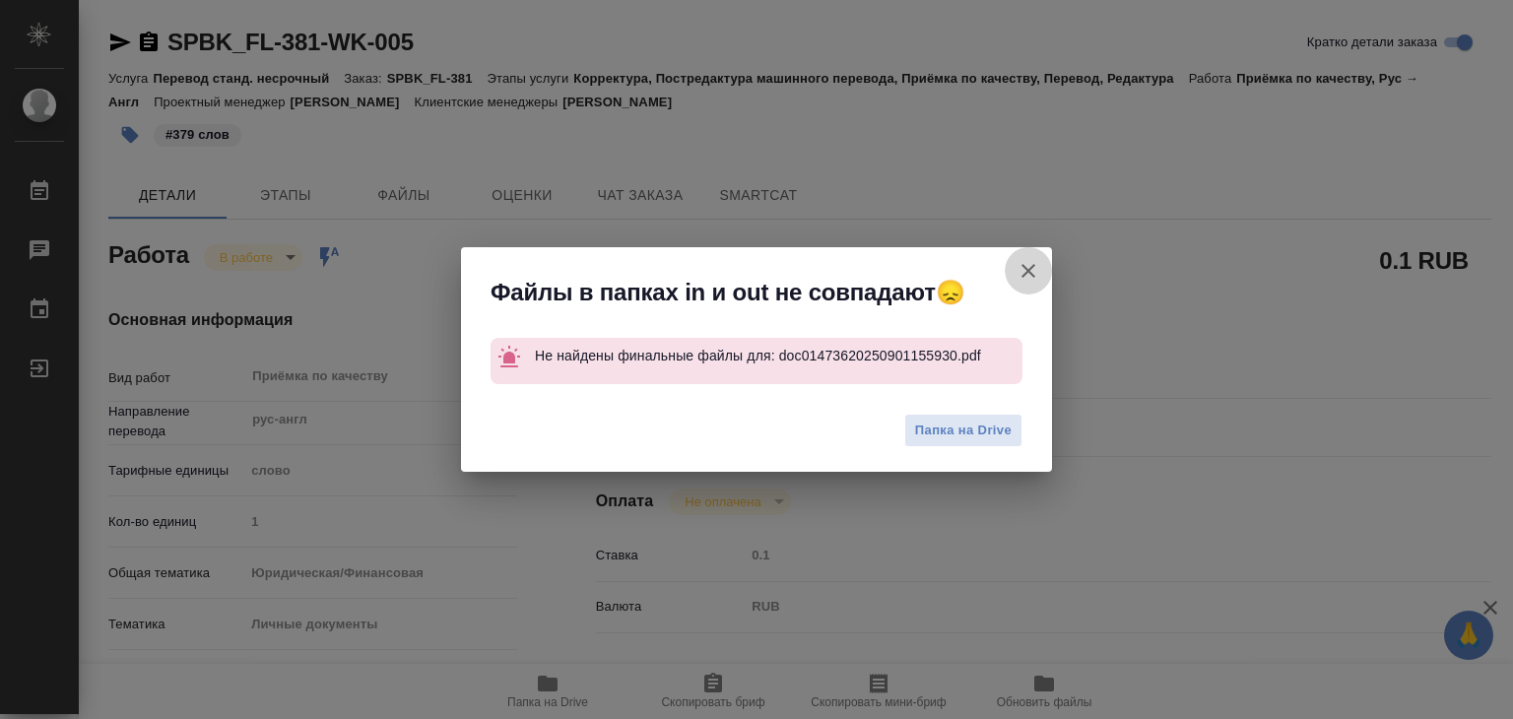
click at [1036, 279] on icon "button" at bounding box center [1029, 271] width 24 height 24
type textarea "x"
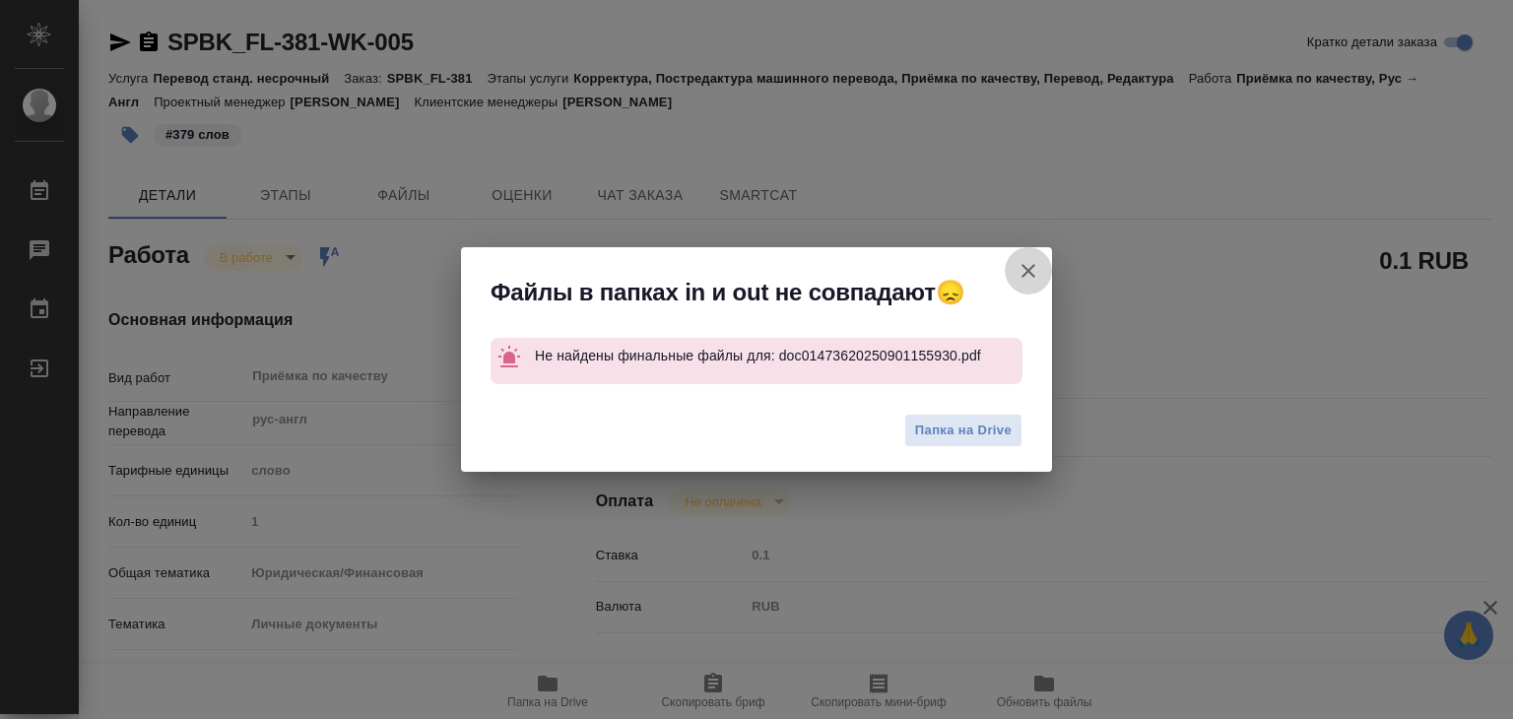
type textarea "x"
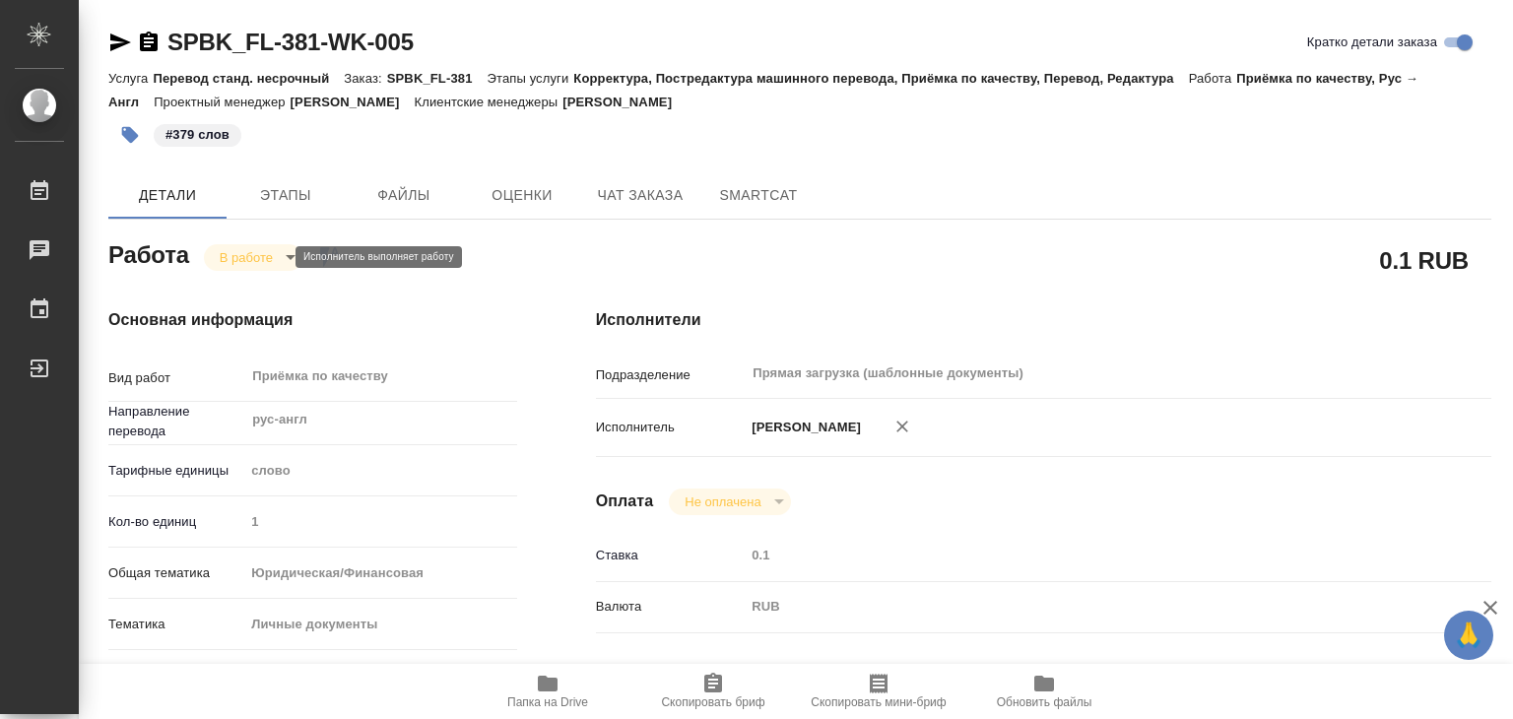
click at [288, 258] on body "🙏 .cls-1 fill:#fff; AWATERA Alilekova Valeriya Работы 0 Чаты График Выйти SPBK_…" at bounding box center [756, 359] width 1513 height 719
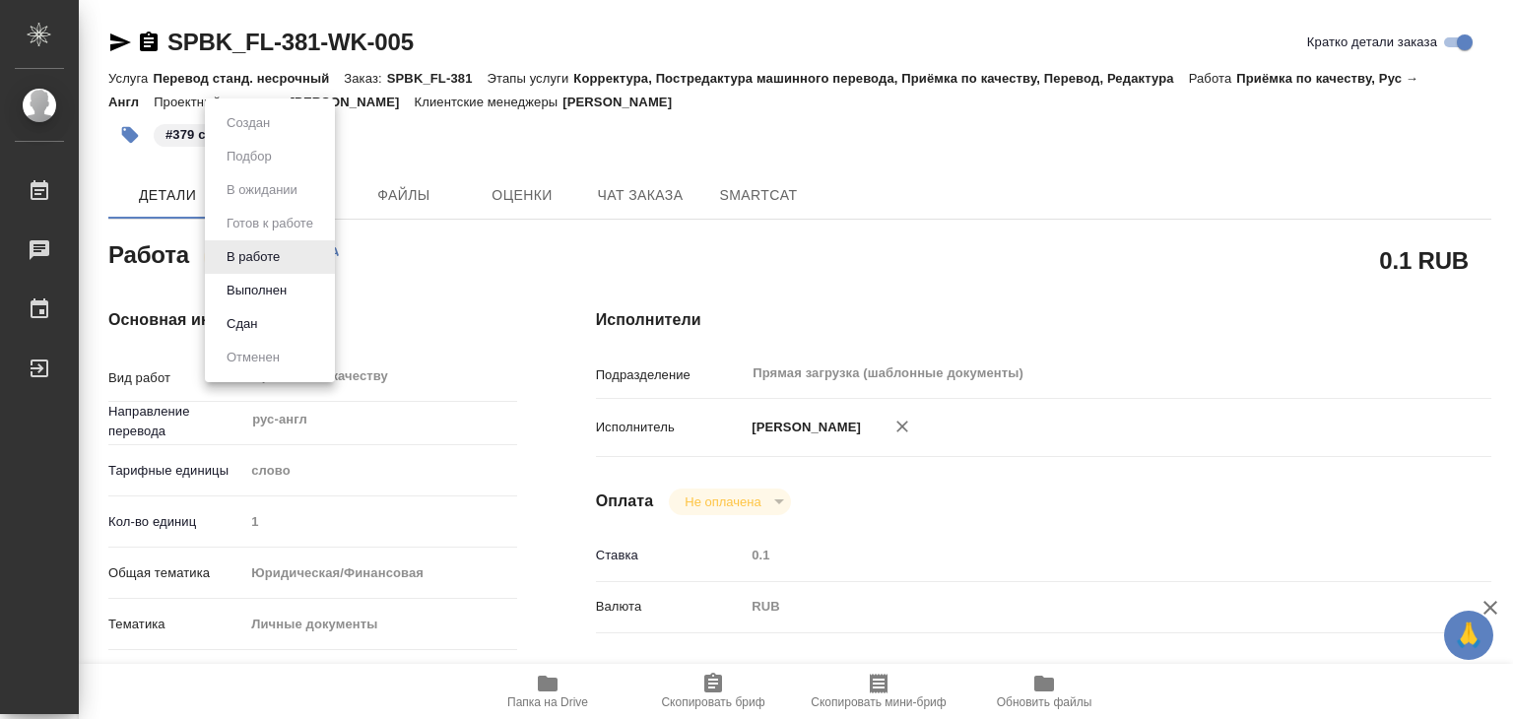
click at [275, 283] on button "Выполнен" at bounding box center [257, 291] width 72 height 22
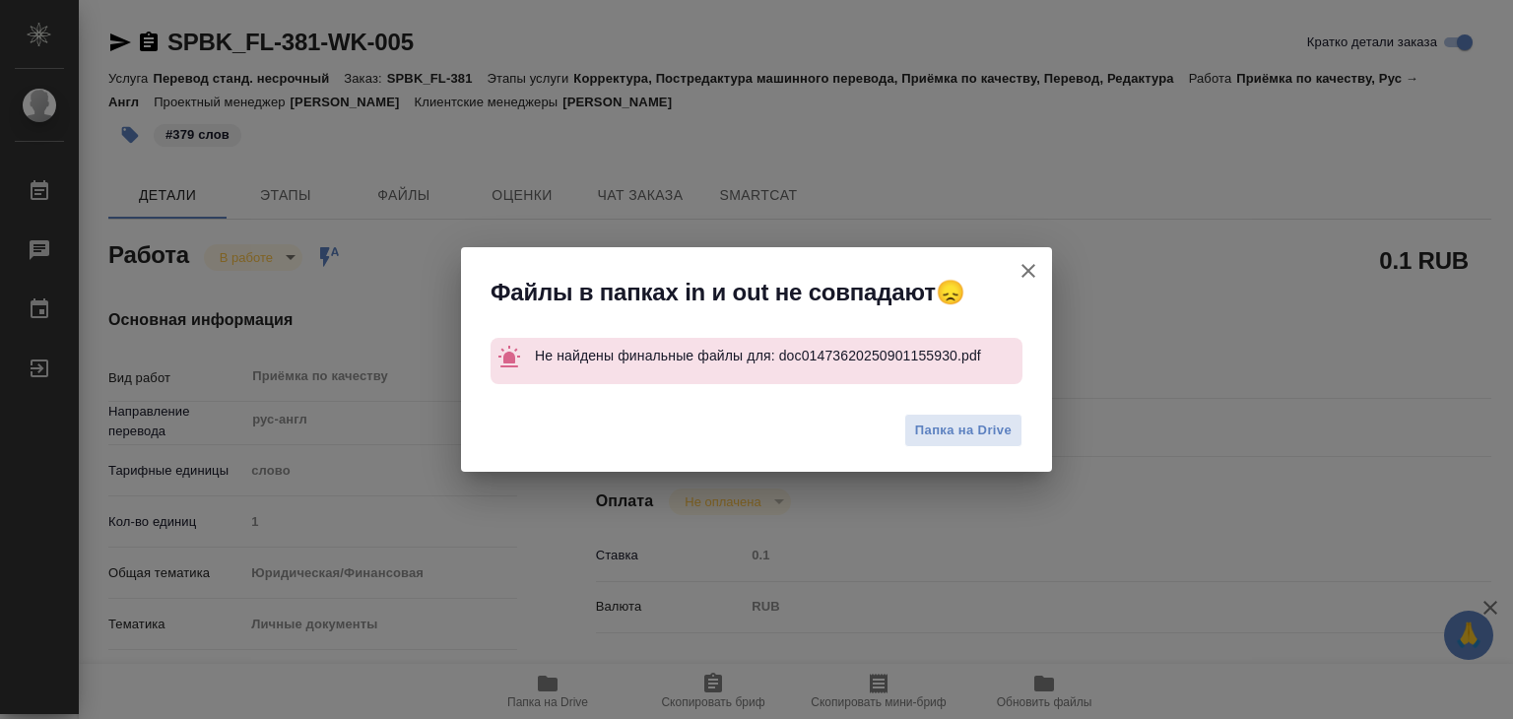
type textarea "x"
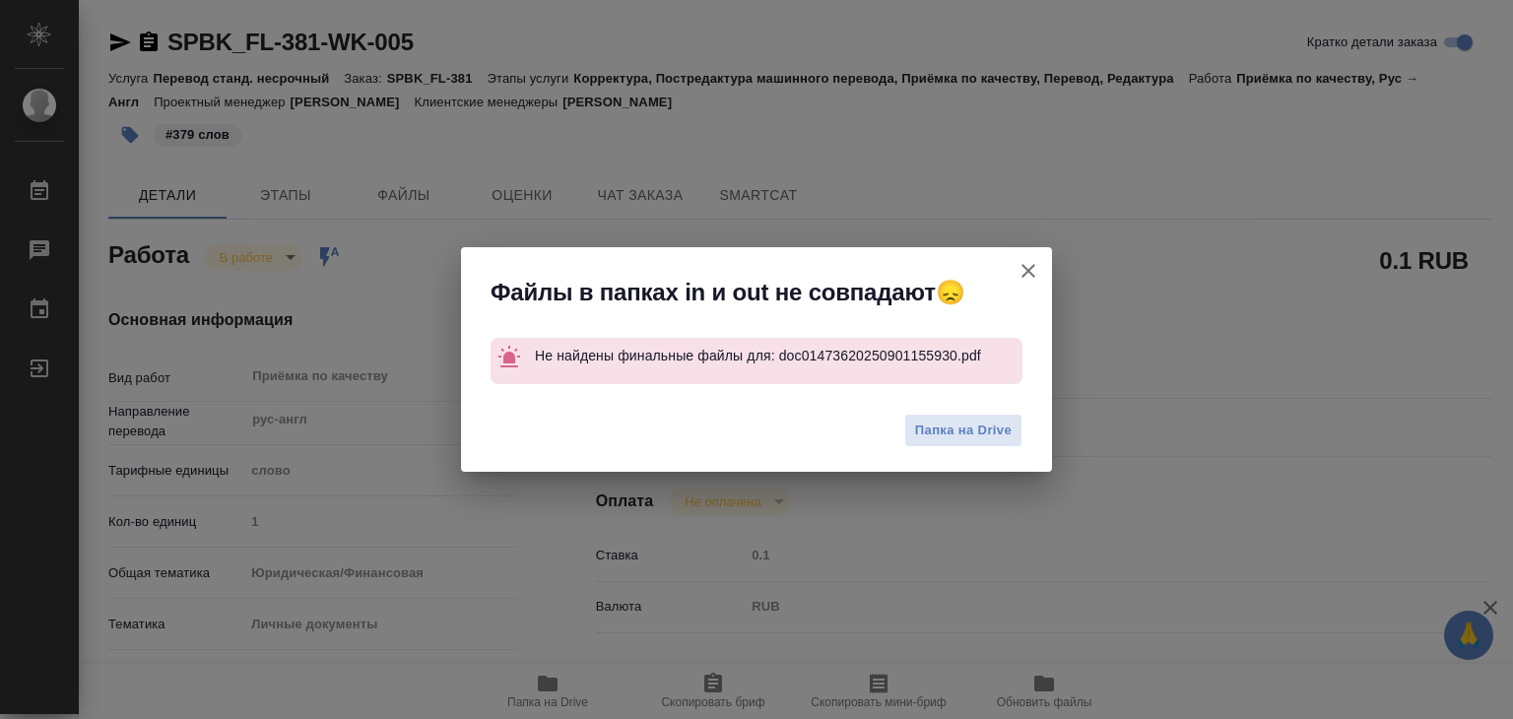
type textarea "x"
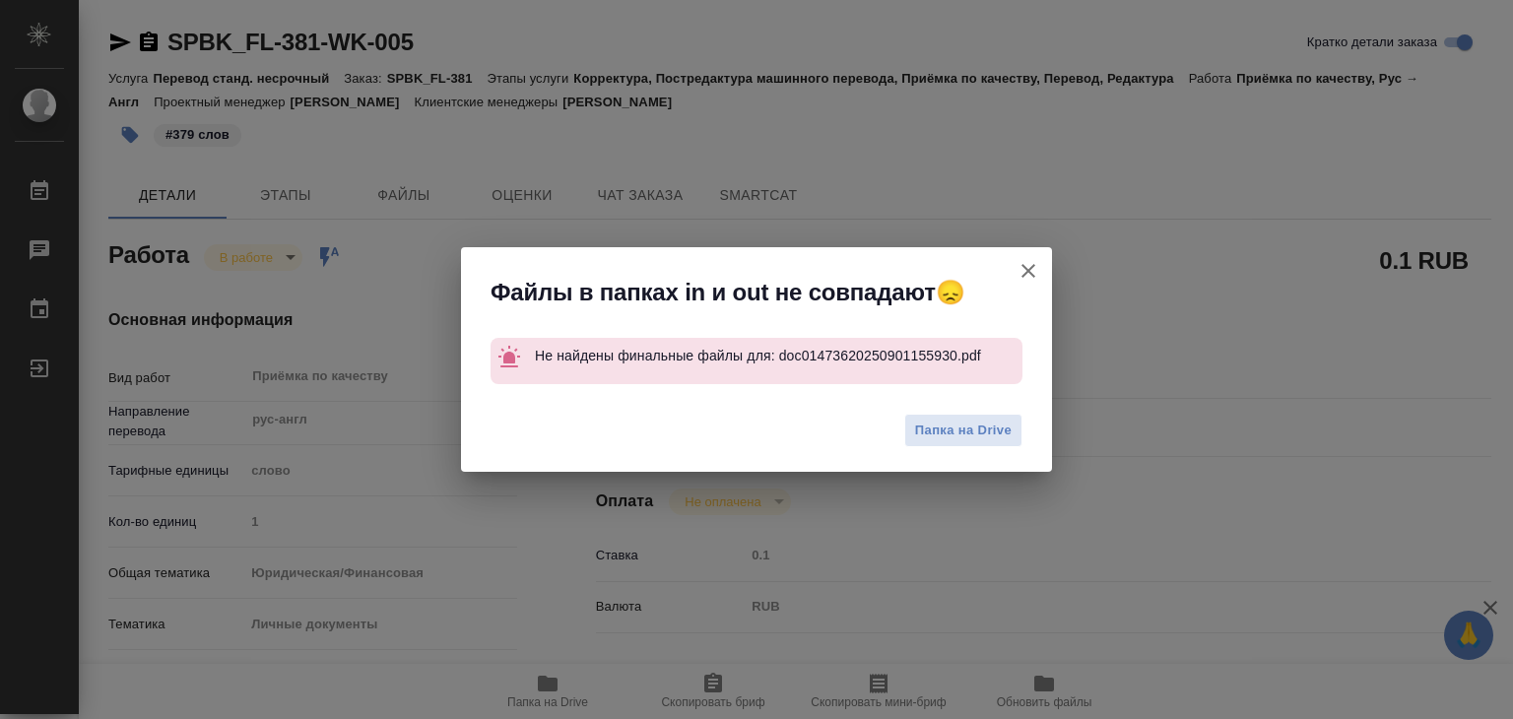
click at [1021, 272] on icon "button" at bounding box center [1029, 271] width 24 height 24
type textarea "x"
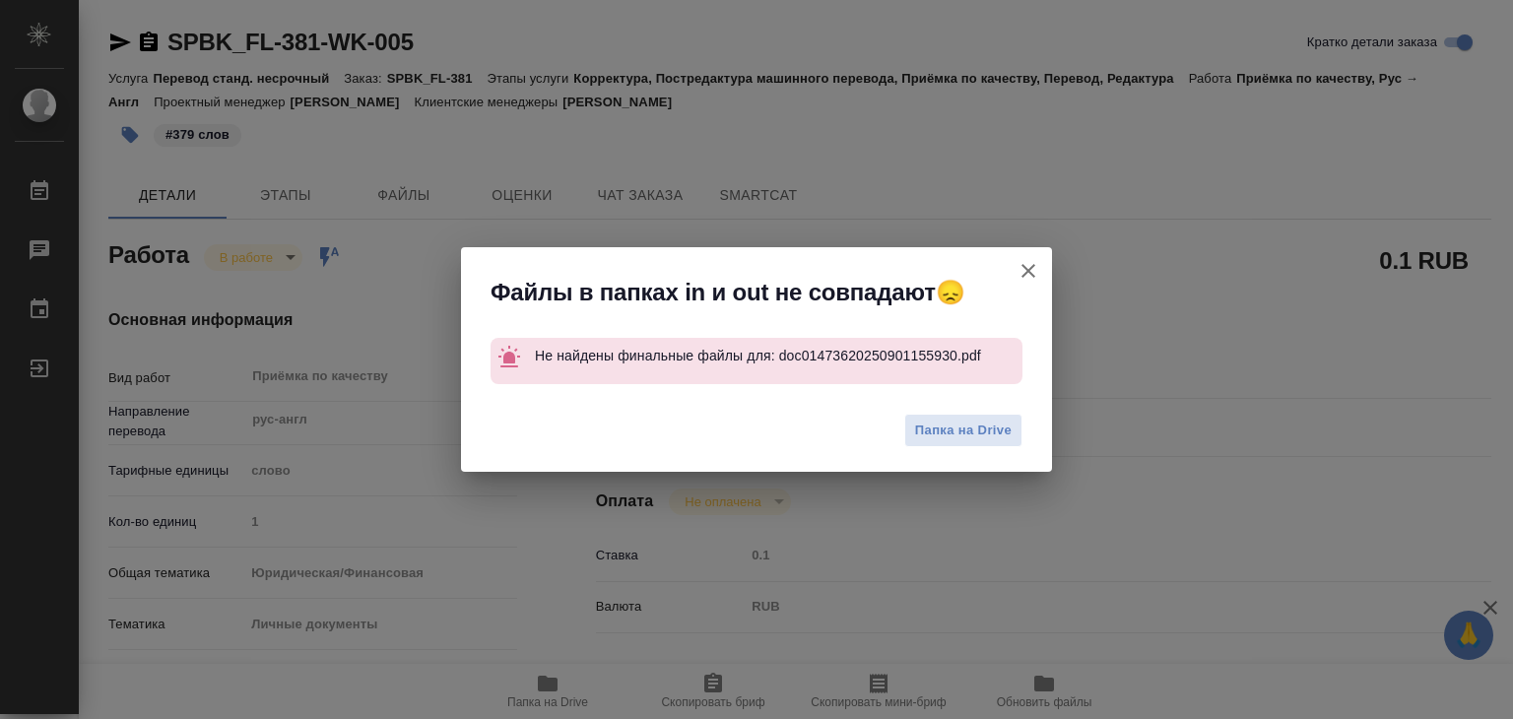
type textarea "x"
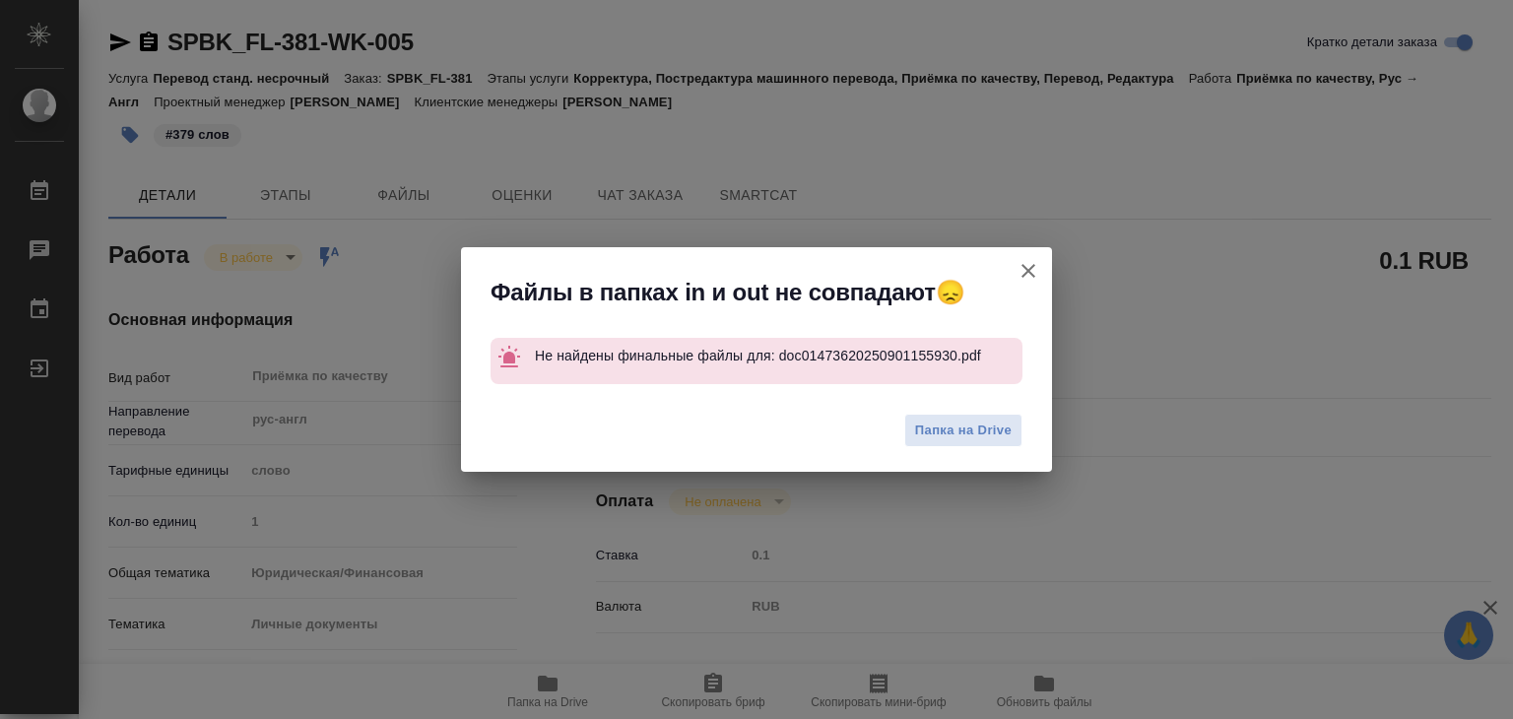
type textarea "x"
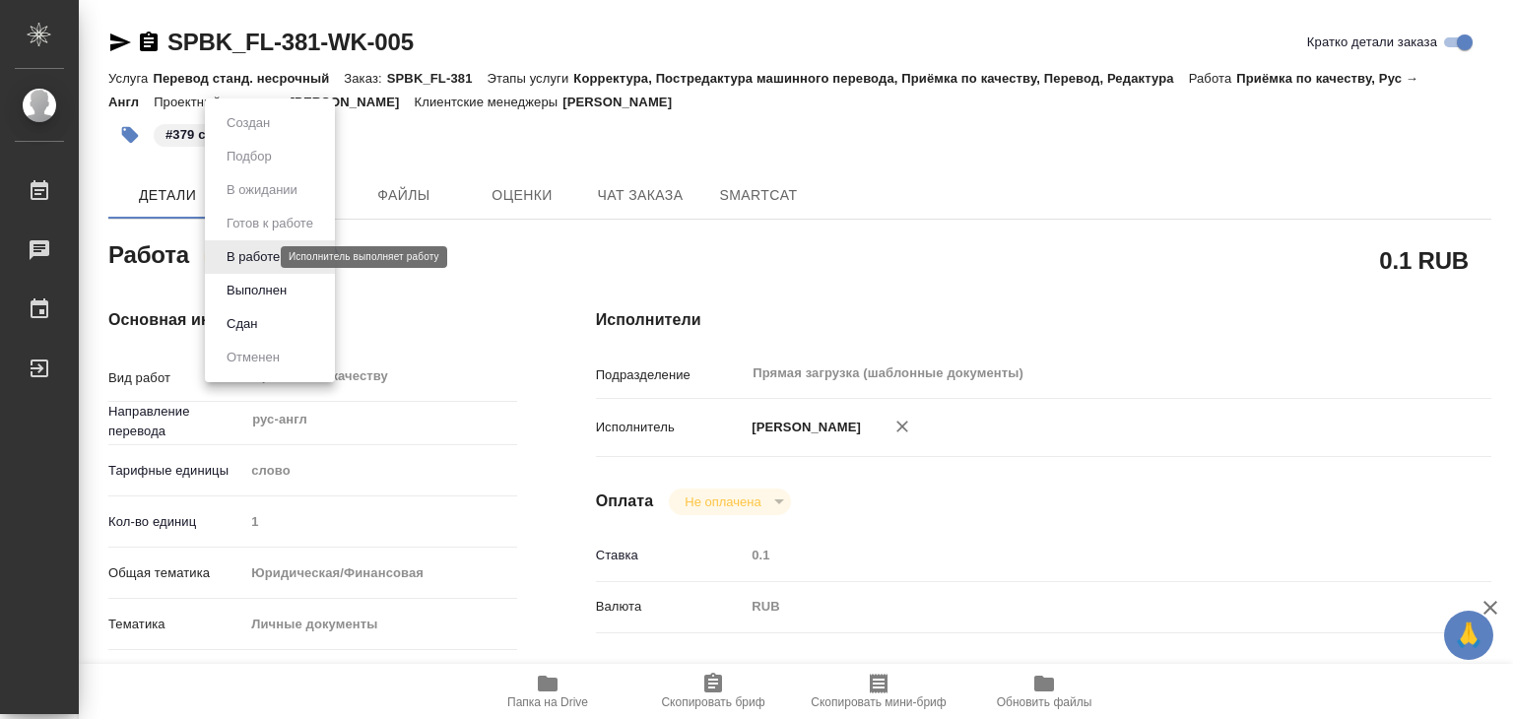
click at [264, 253] on body "🙏 .cls-1 fill:#fff; AWATERA Alilekova Valeriya Работы 0 Чаты График Выйти SPBK_…" at bounding box center [756, 359] width 1513 height 719
click at [307, 295] on li "Выполнен" at bounding box center [270, 290] width 130 height 33
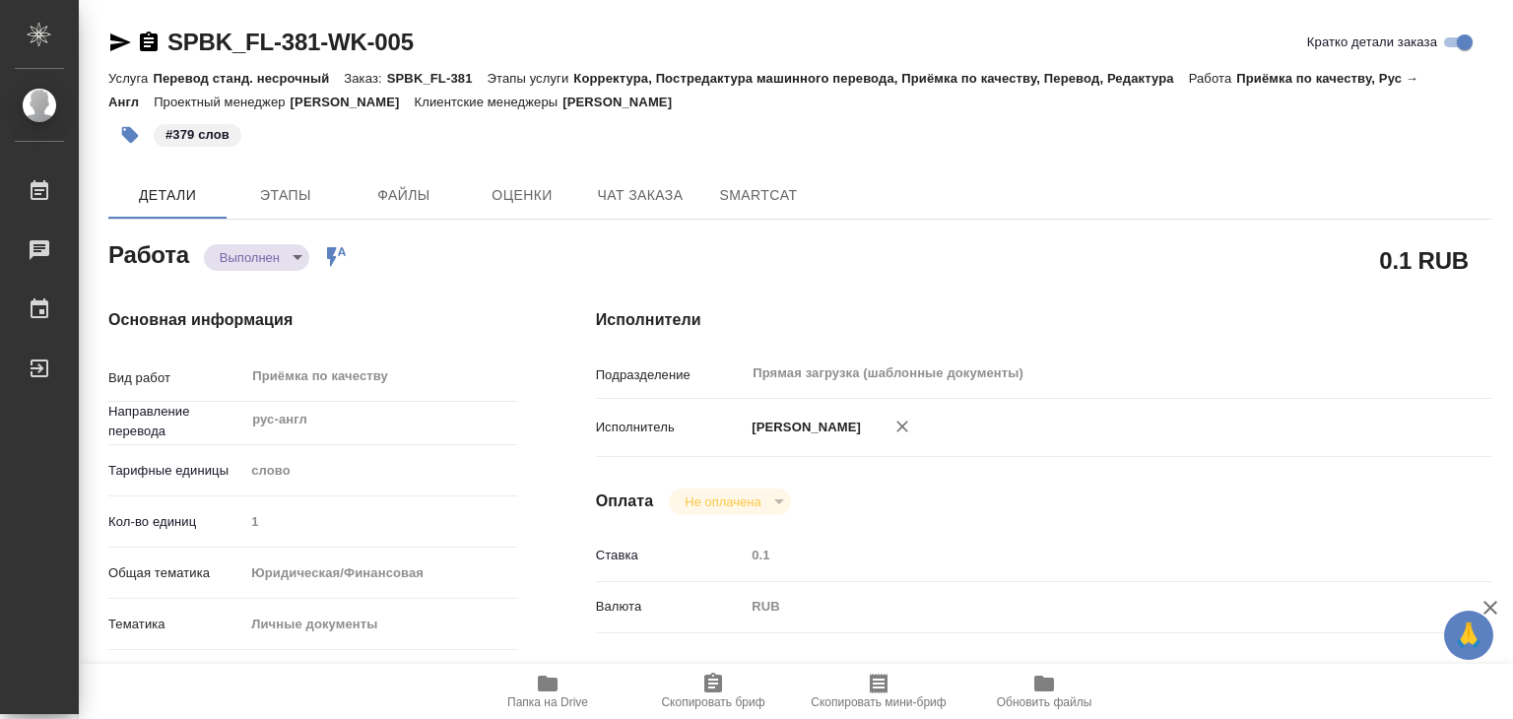
type textarea "x"
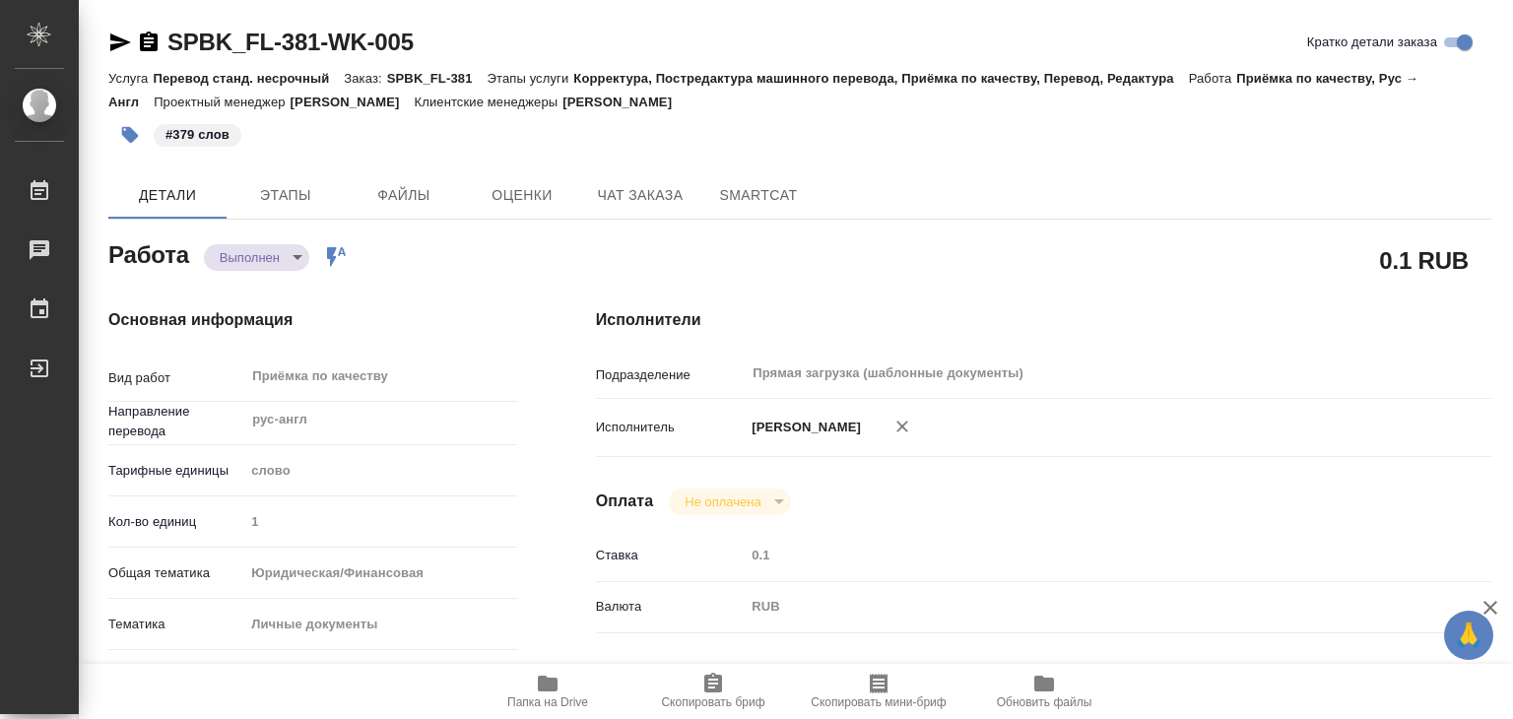
type textarea "x"
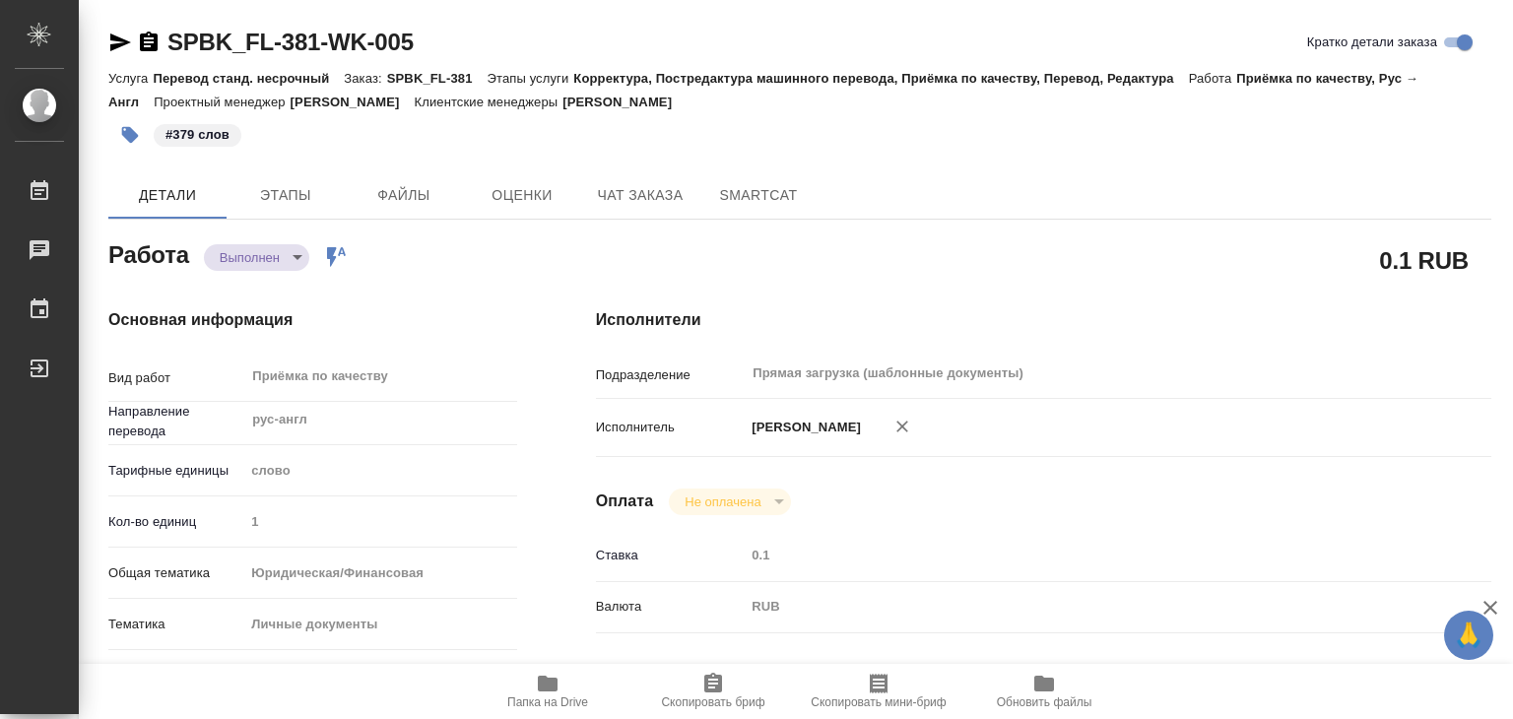
type textarea "x"
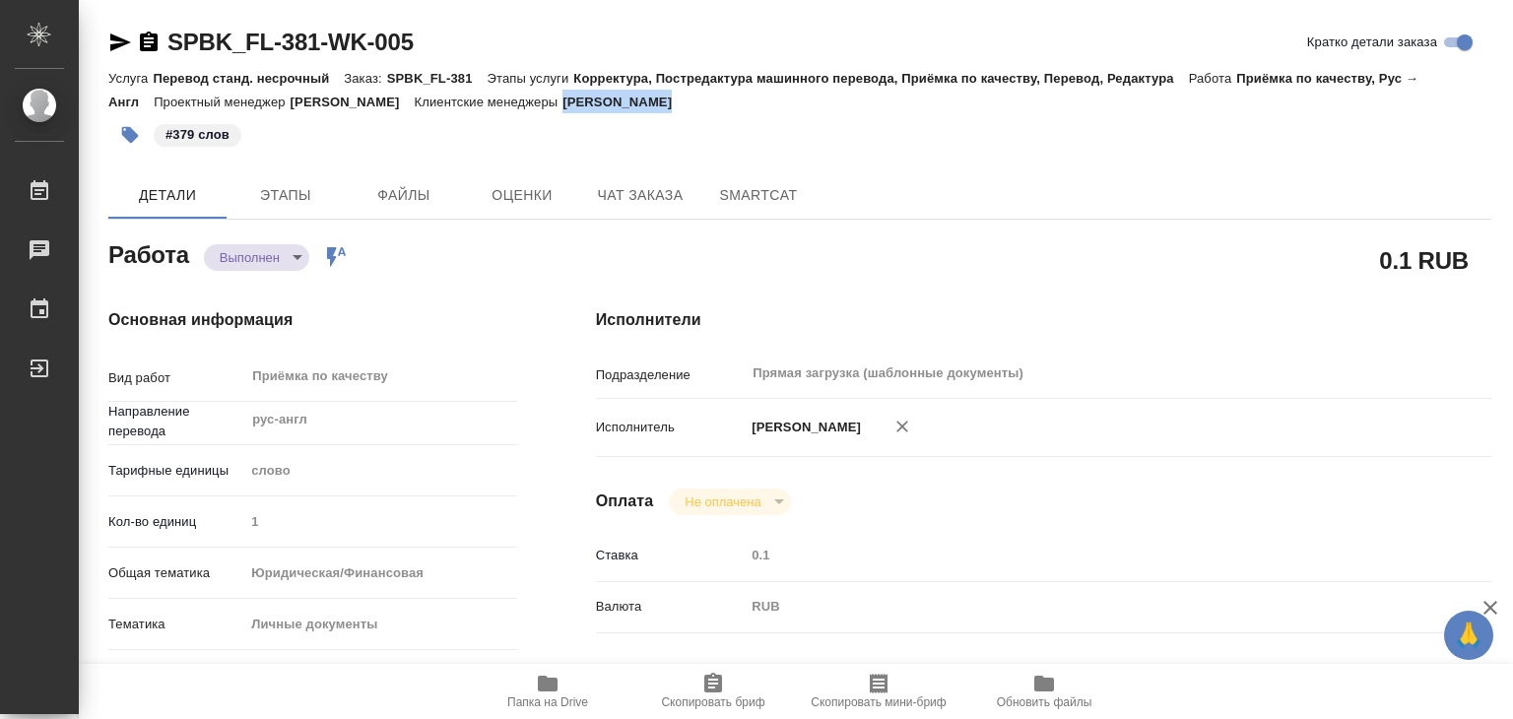
drag, startPoint x: 759, startPoint y: 92, endPoint x: 648, endPoint y: 111, distance: 113.0
click at [648, 111] on div "Услуга Перевод станд. несрочный Заказ: SPBK_FL-381 Этапы услуги Корректура, Пос…" at bounding box center [799, 89] width 1383 height 47
copy p "Иванова Арина"
type textarea "x"
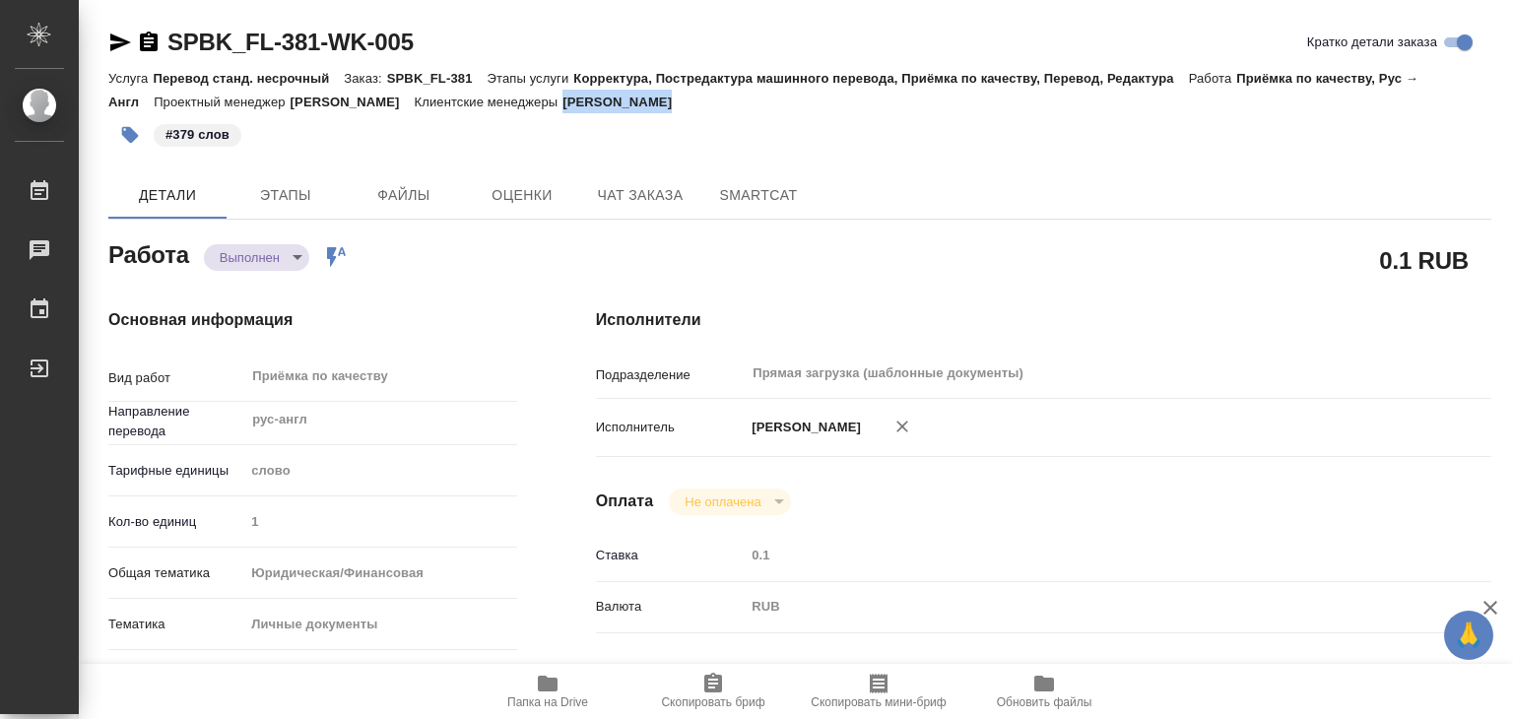
type textarea "x"
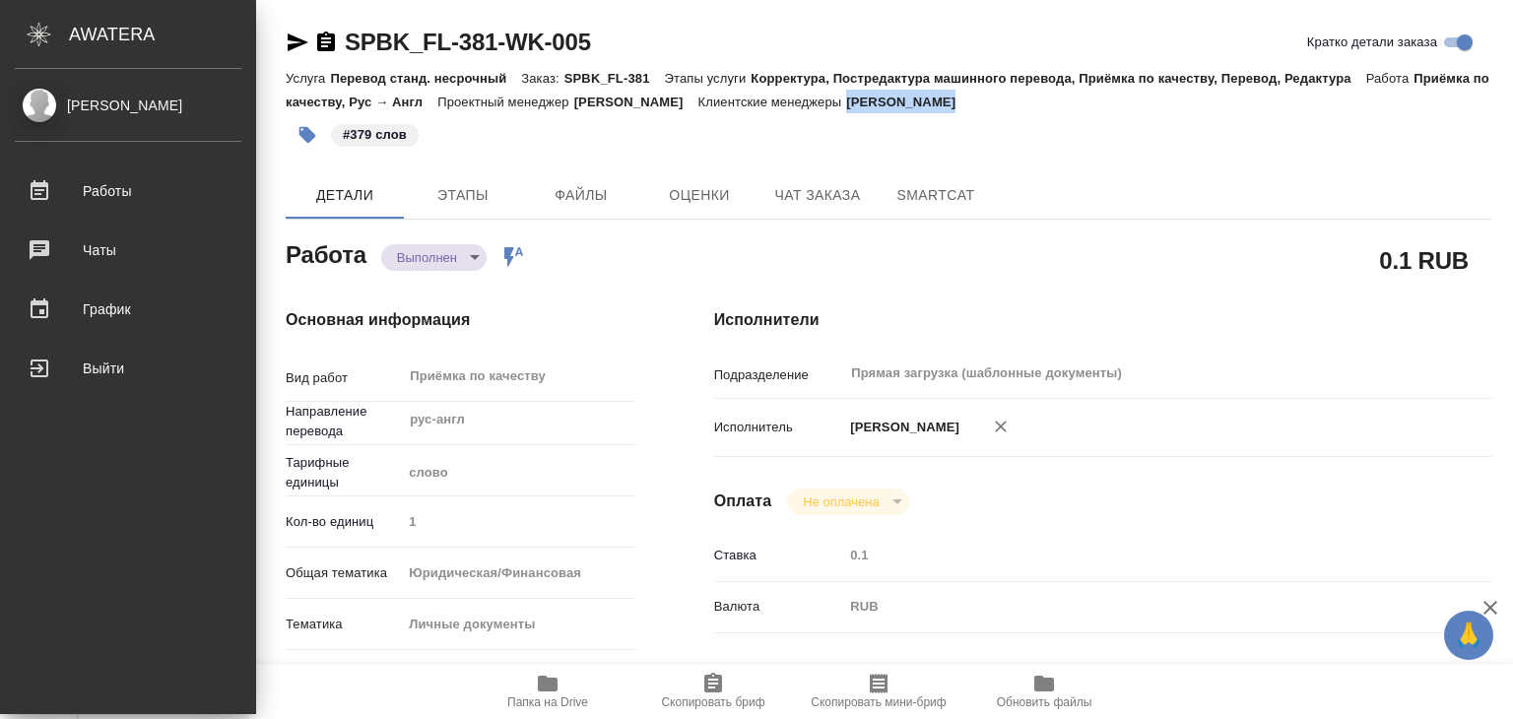
type textarea "x"
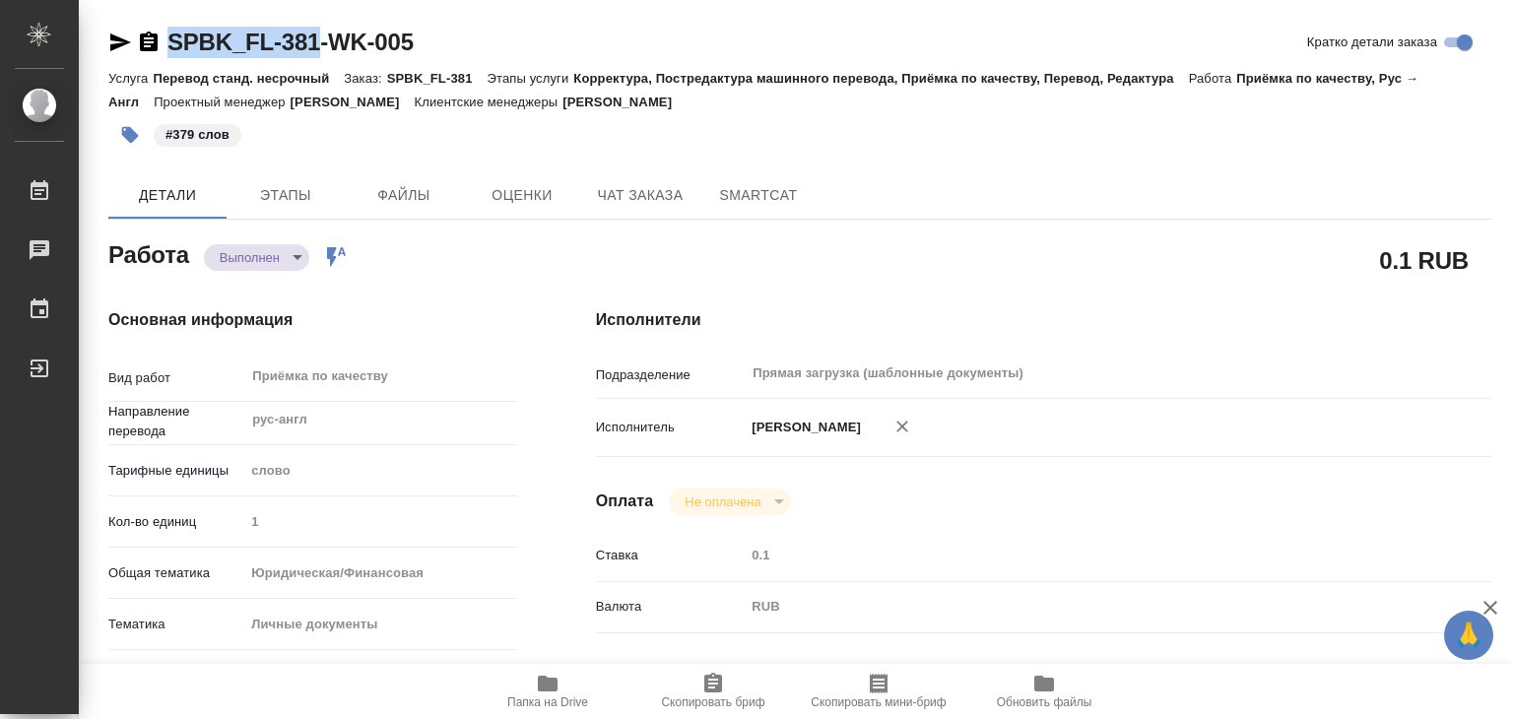
drag, startPoint x: 157, startPoint y: 19, endPoint x: 317, endPoint y: 44, distance: 162.6
copy link "SPBK_FL-381"
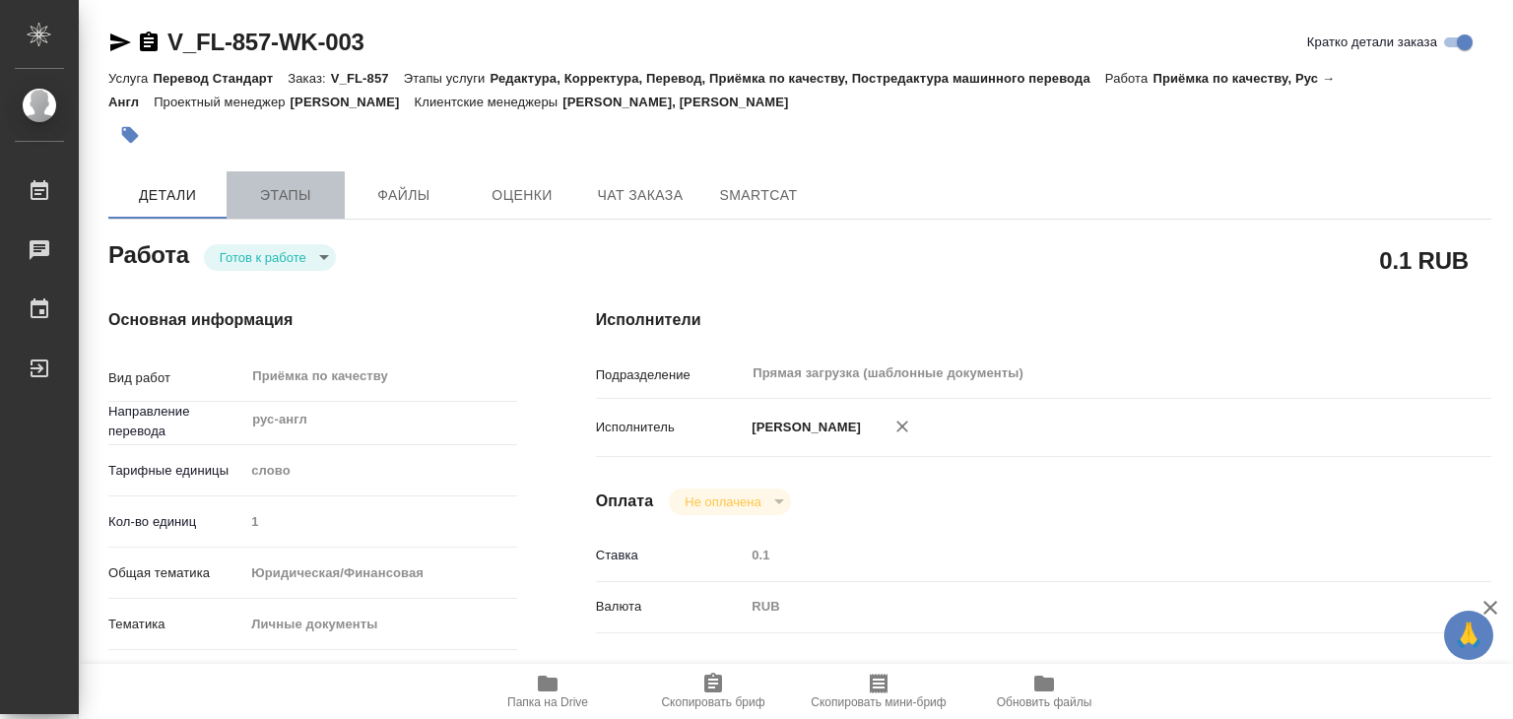
click at [281, 188] on span "Этапы" at bounding box center [285, 195] width 95 height 25
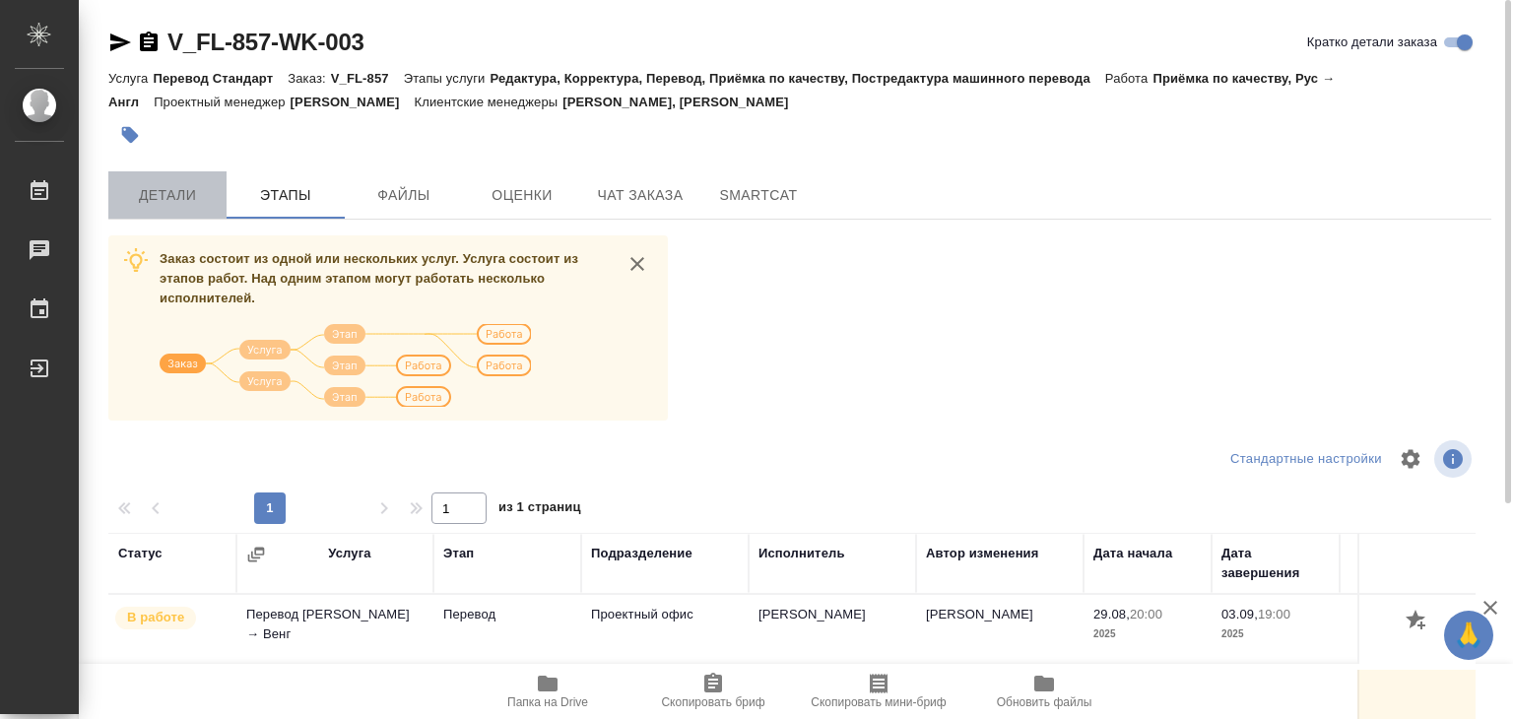
click at [208, 186] on span "Детали" at bounding box center [167, 195] width 95 height 25
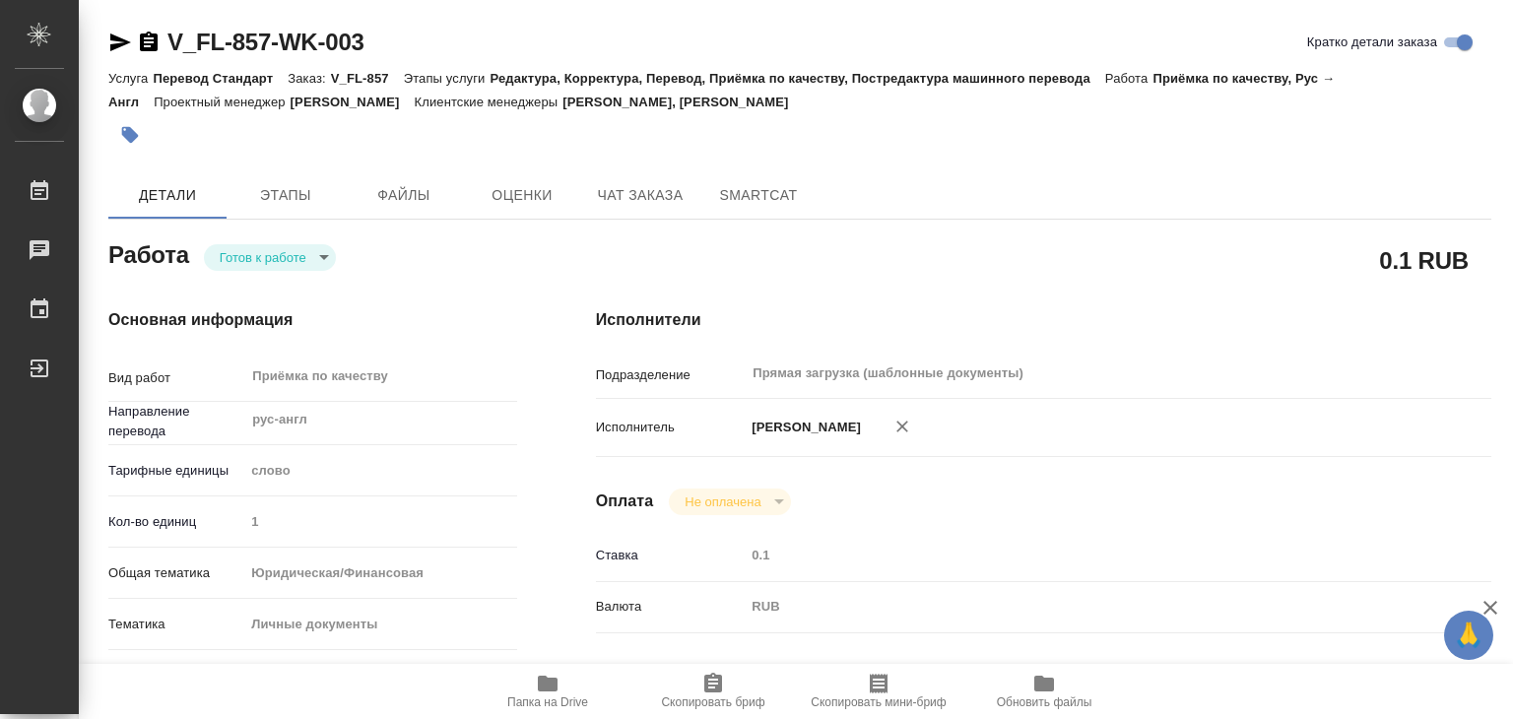
type textarea "x"
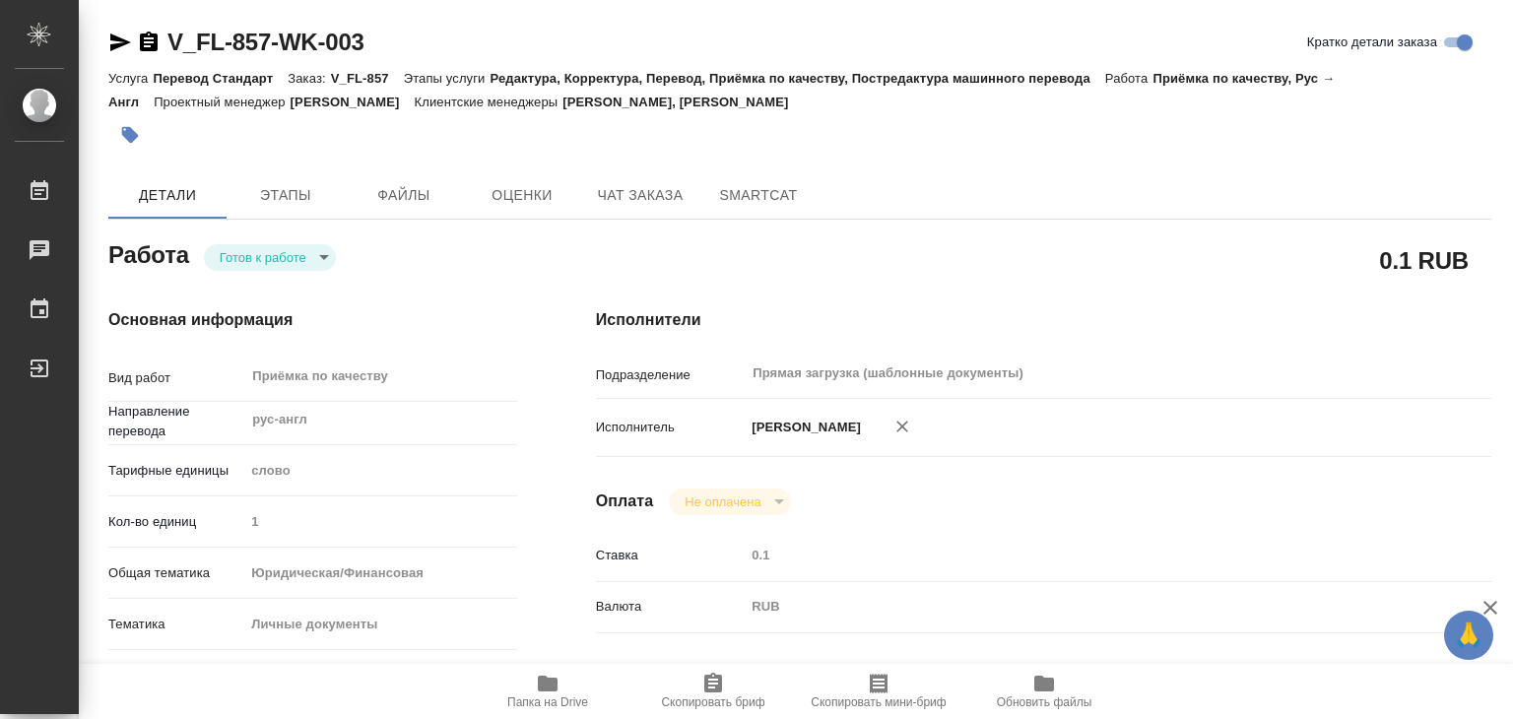
type textarea "x"
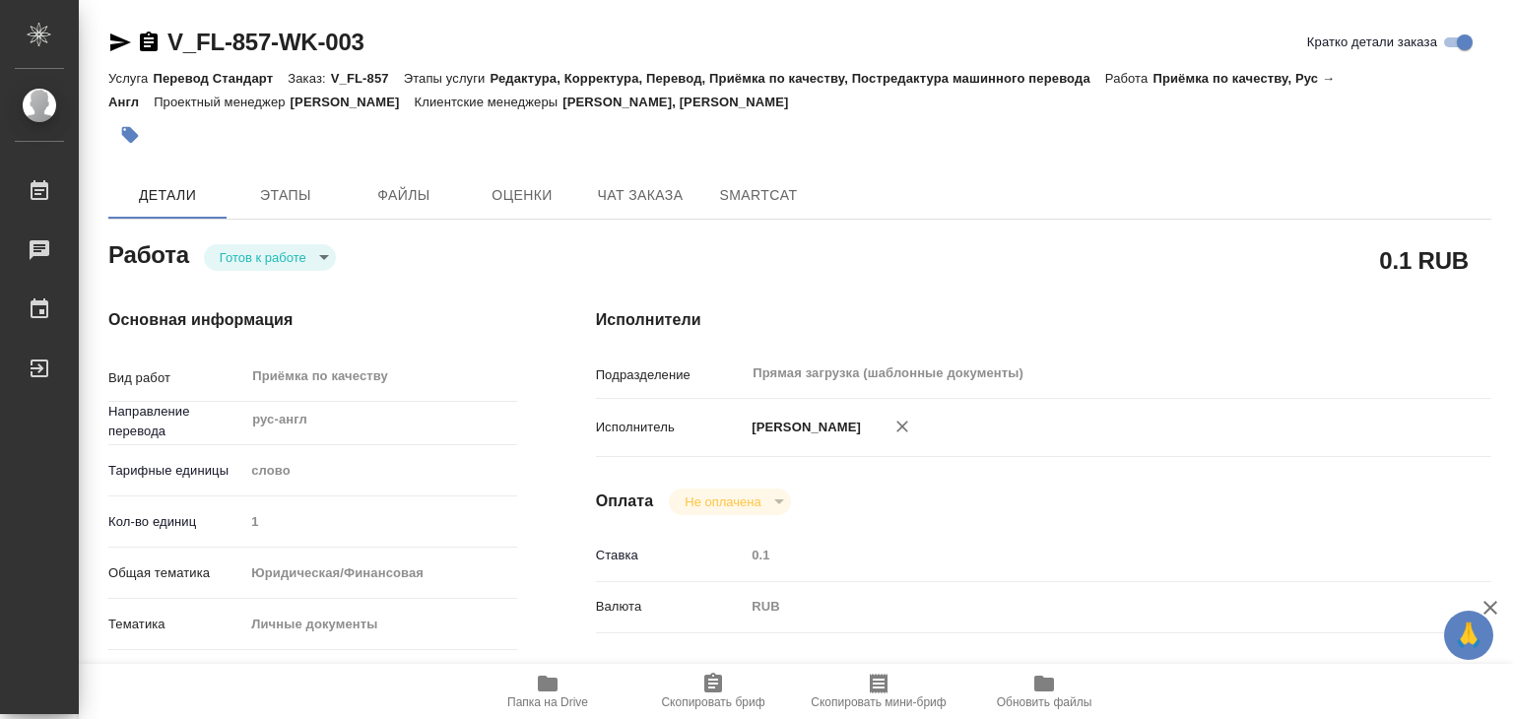
type textarea "x"
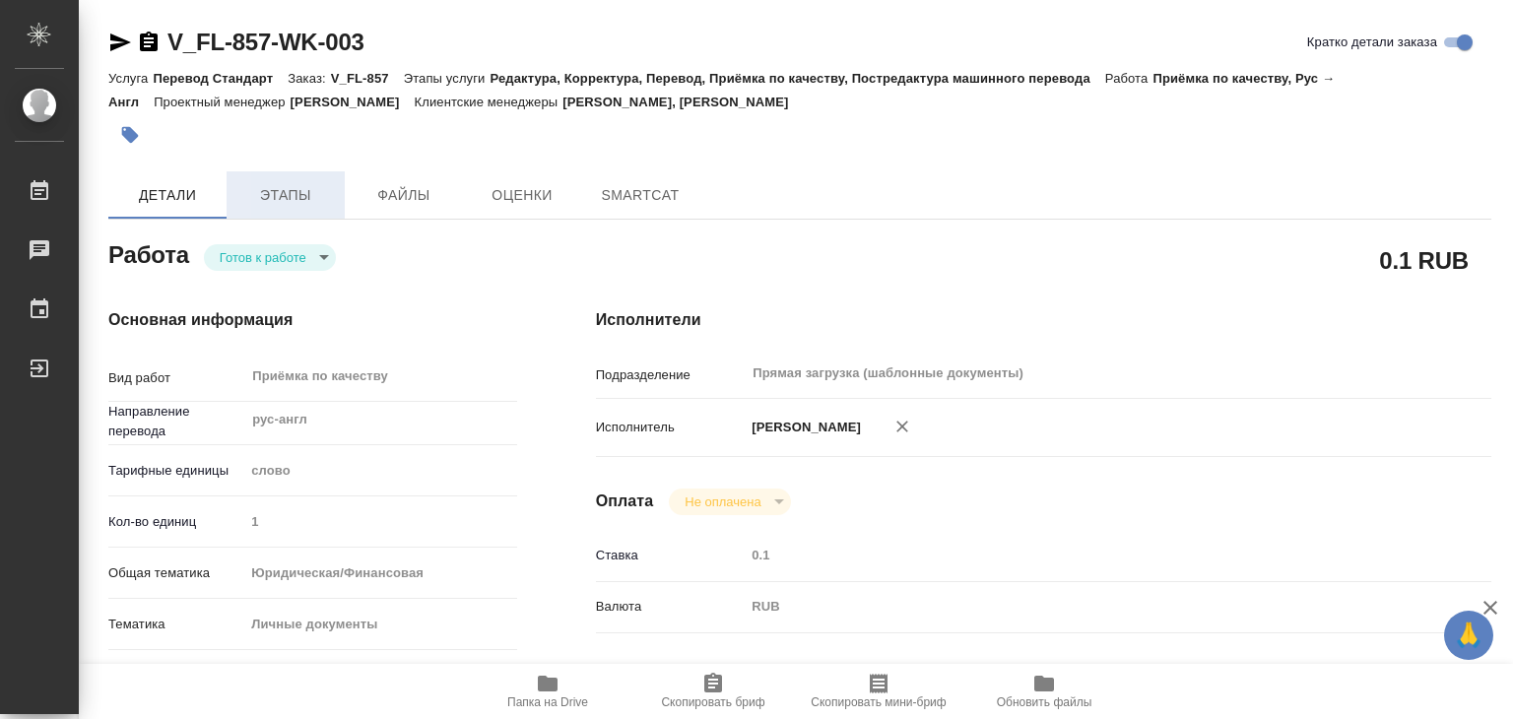
type textarea "x"
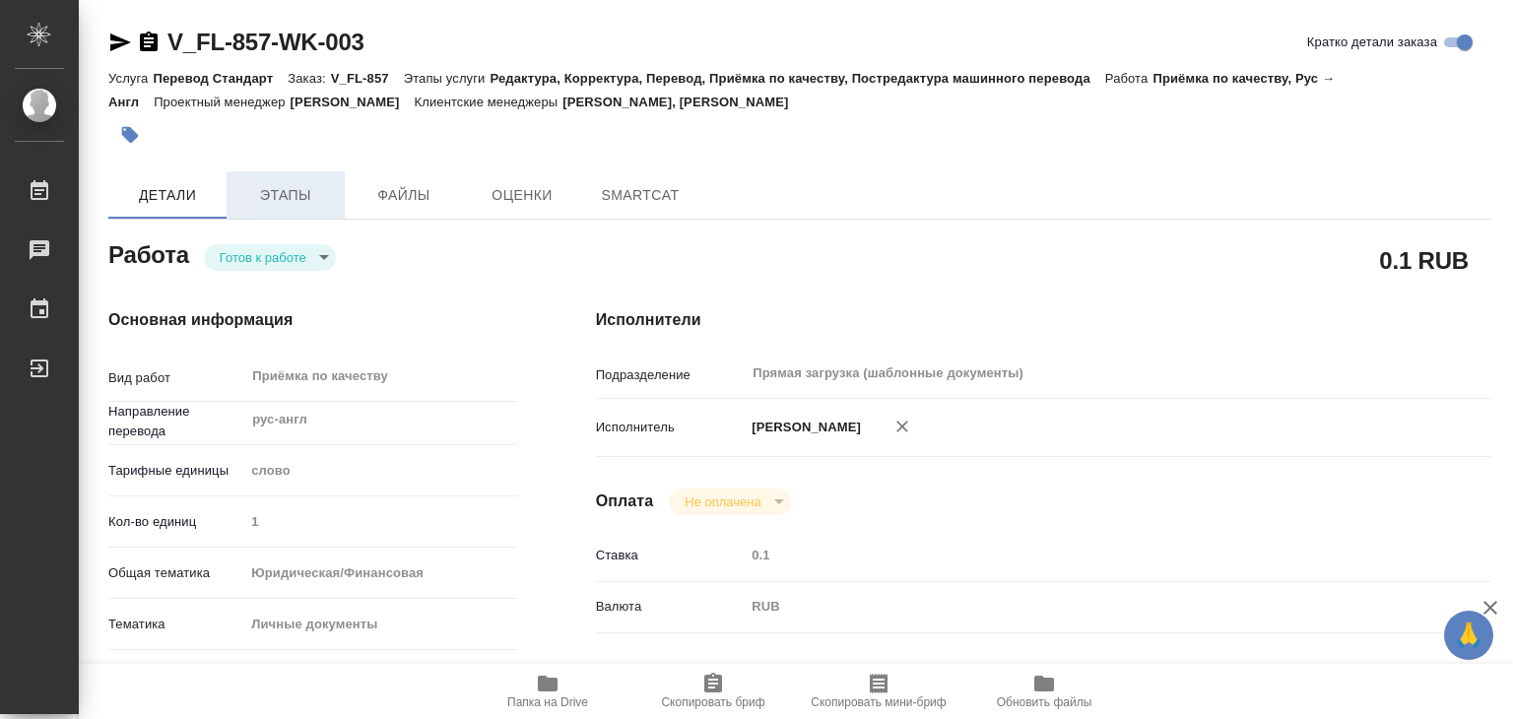
type textarea "x"
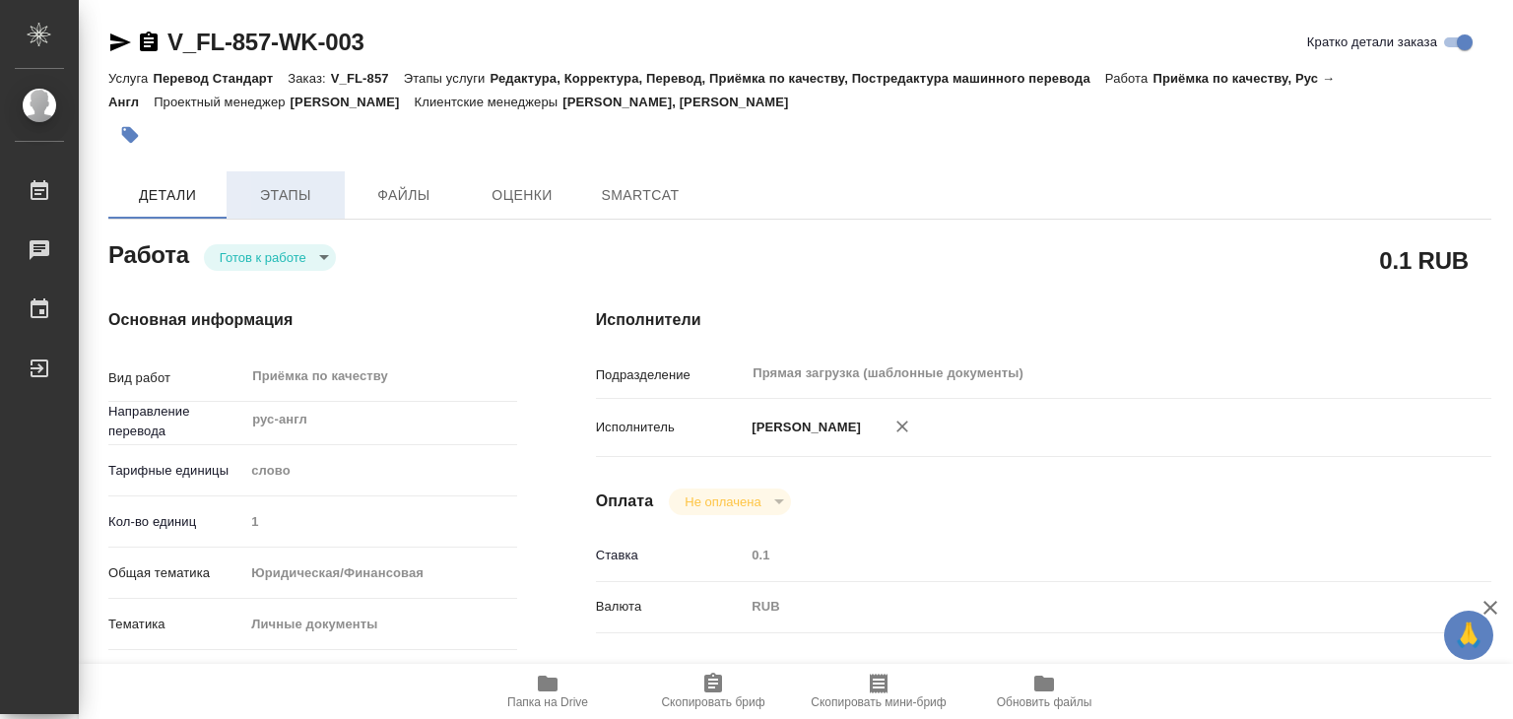
type textarea "x"
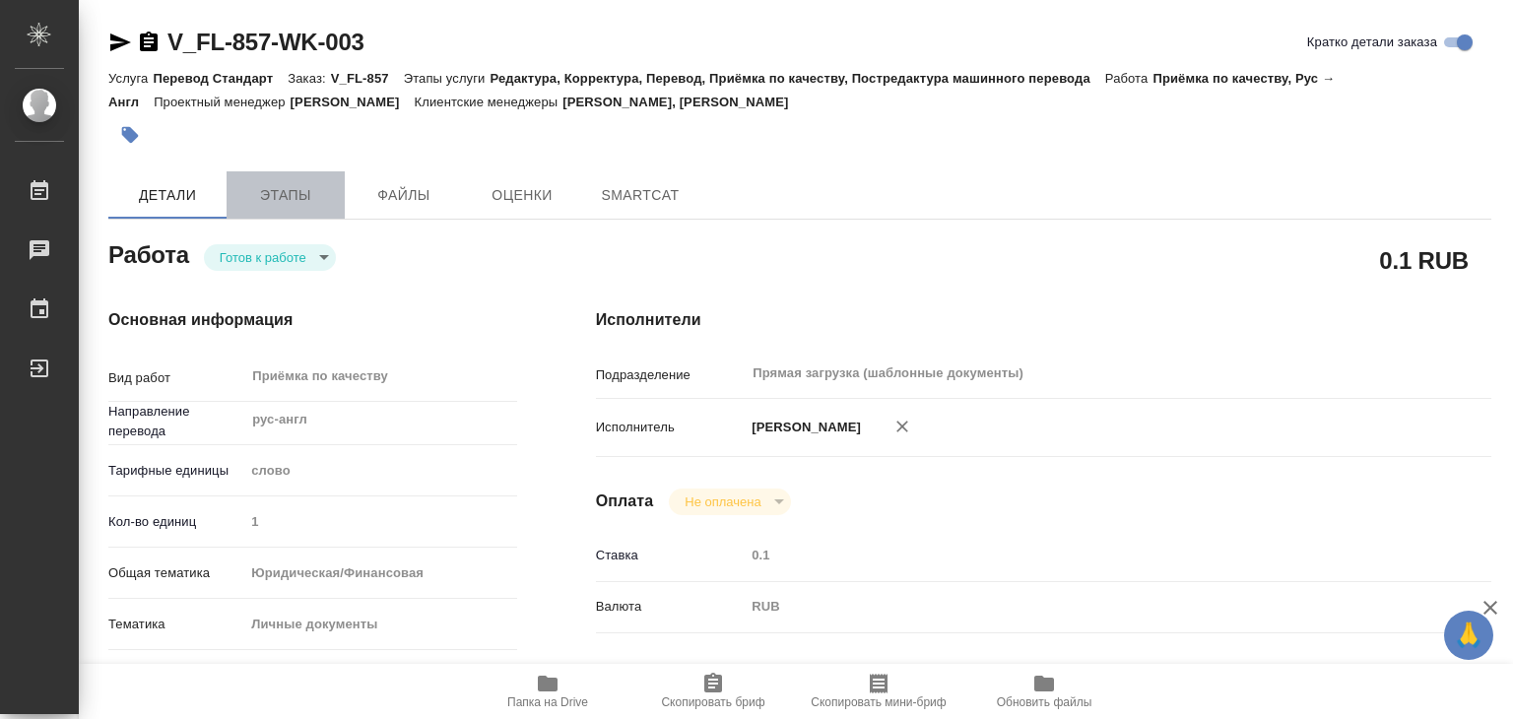
click at [294, 199] on span "Этапы" at bounding box center [285, 195] width 95 height 25
type textarea "x"
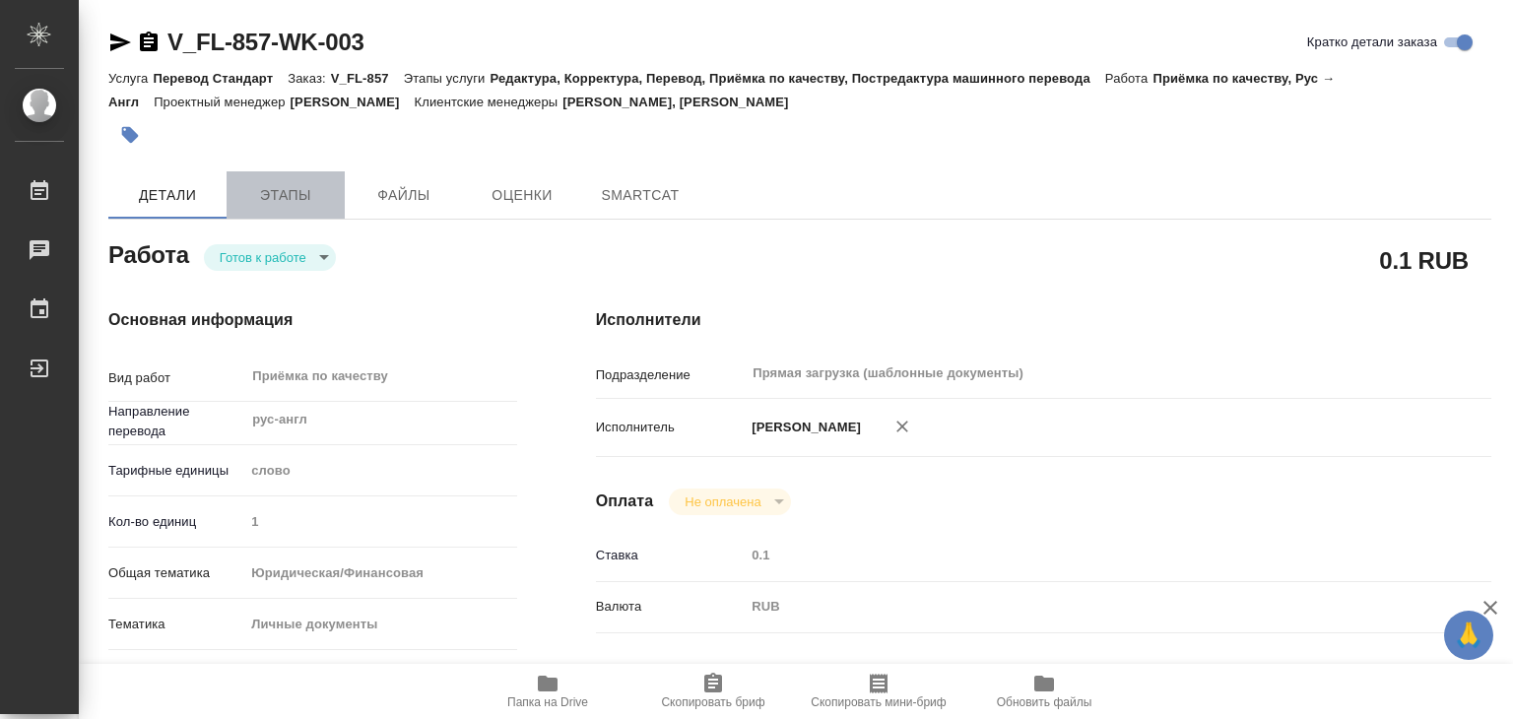
type textarea "x"
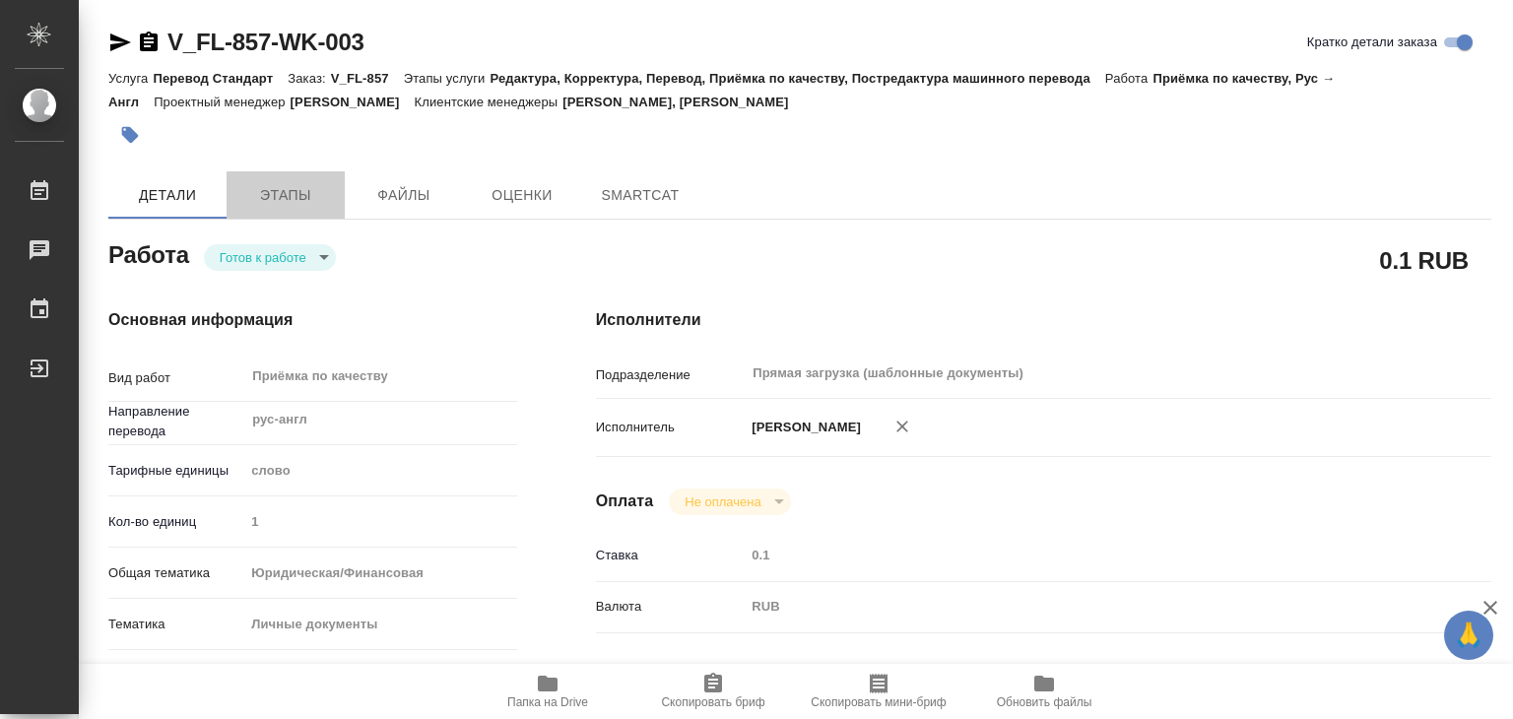
type textarea "x"
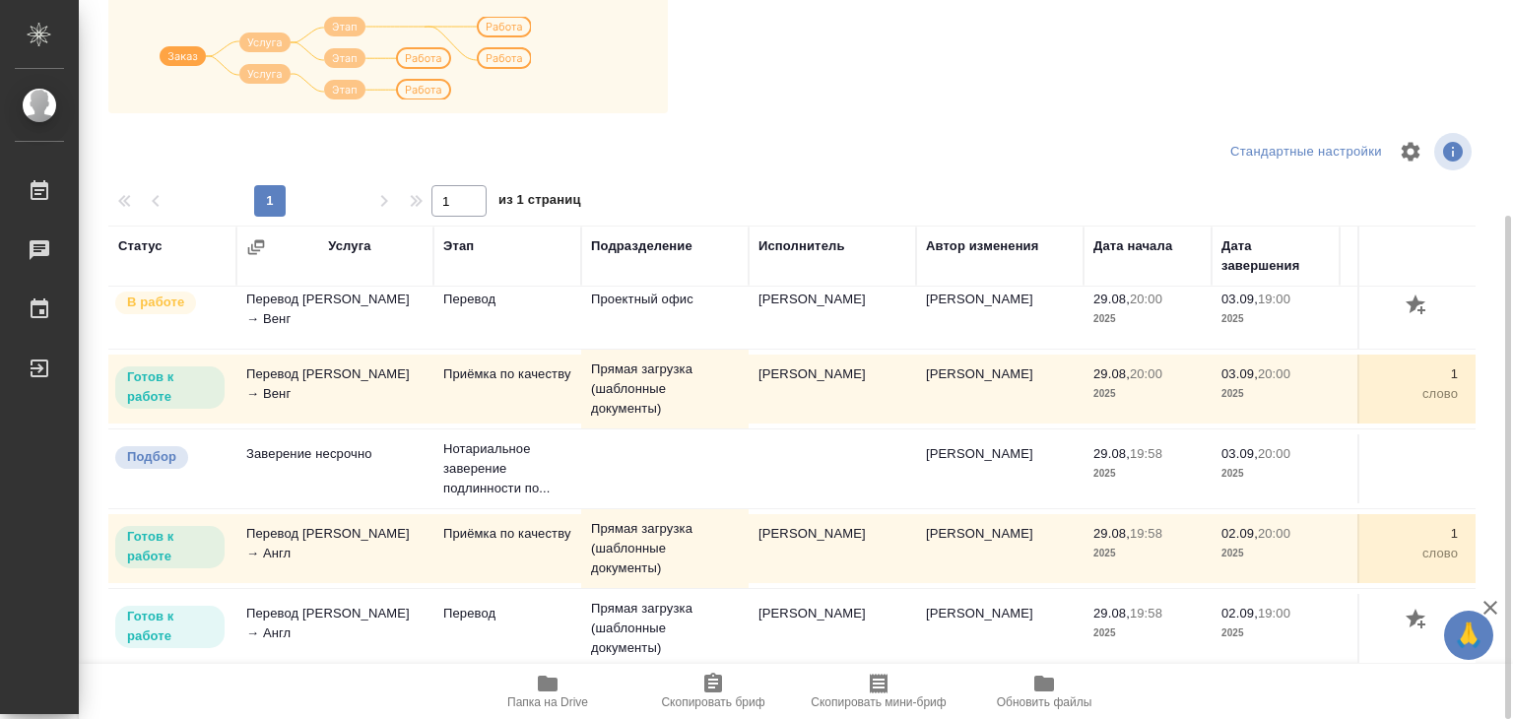
scroll to position [12, 0]
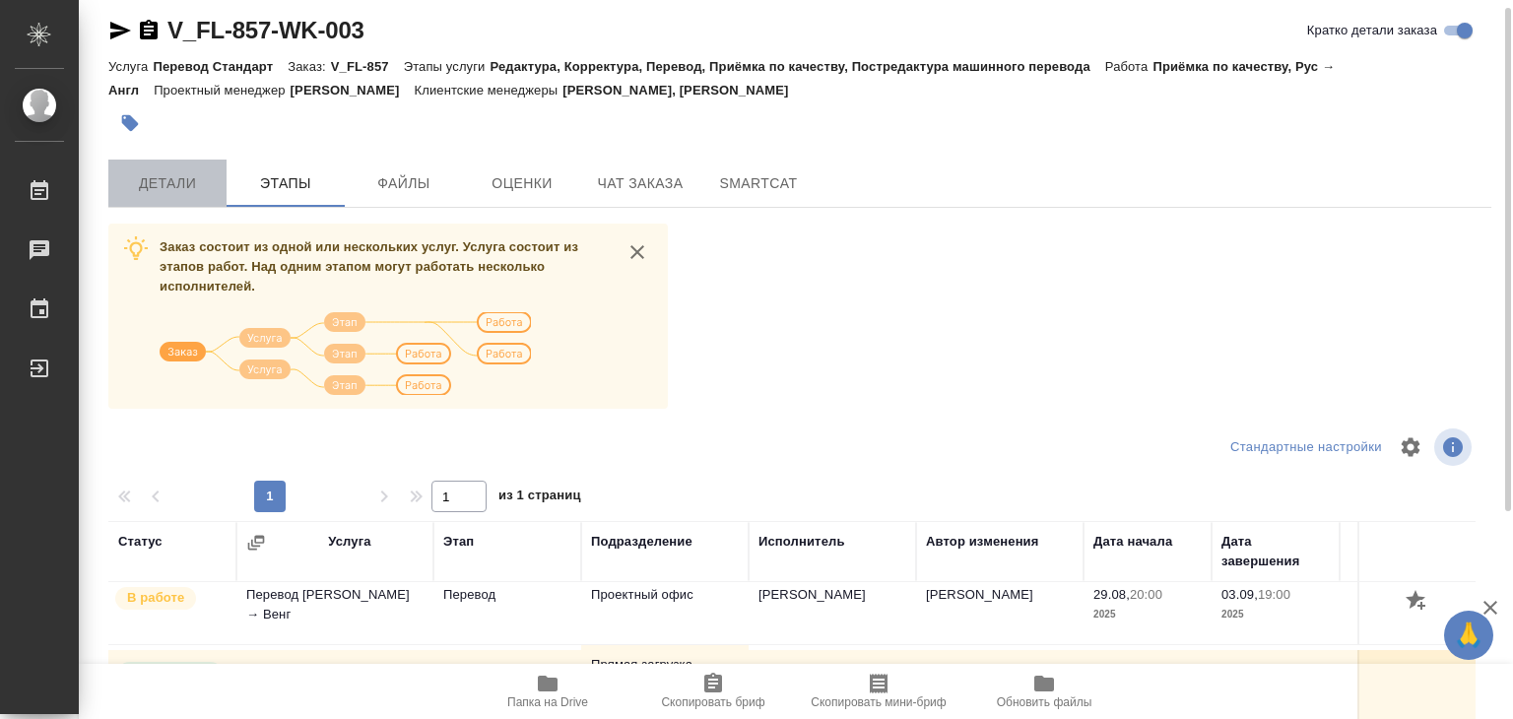
click at [168, 174] on span "Детали" at bounding box center [167, 183] width 95 height 25
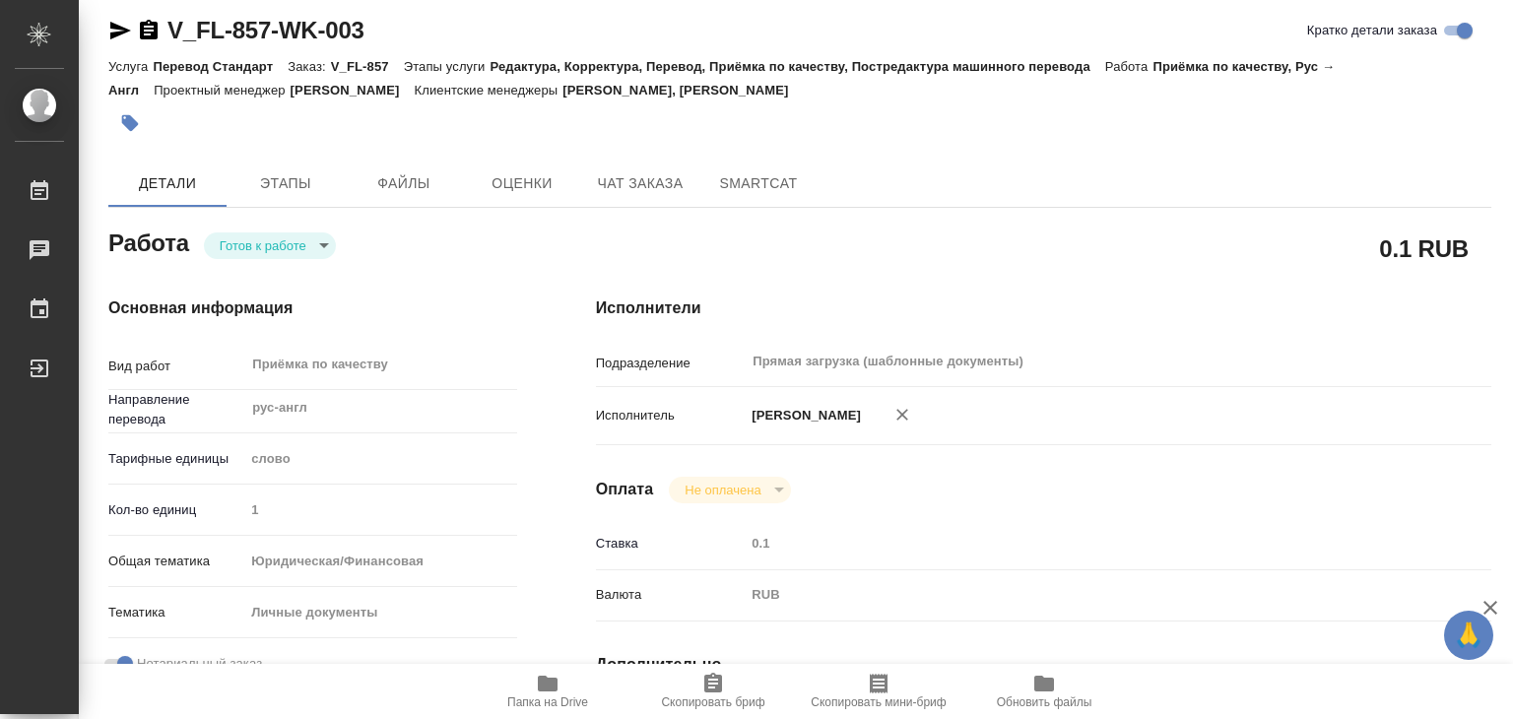
type textarea "x"
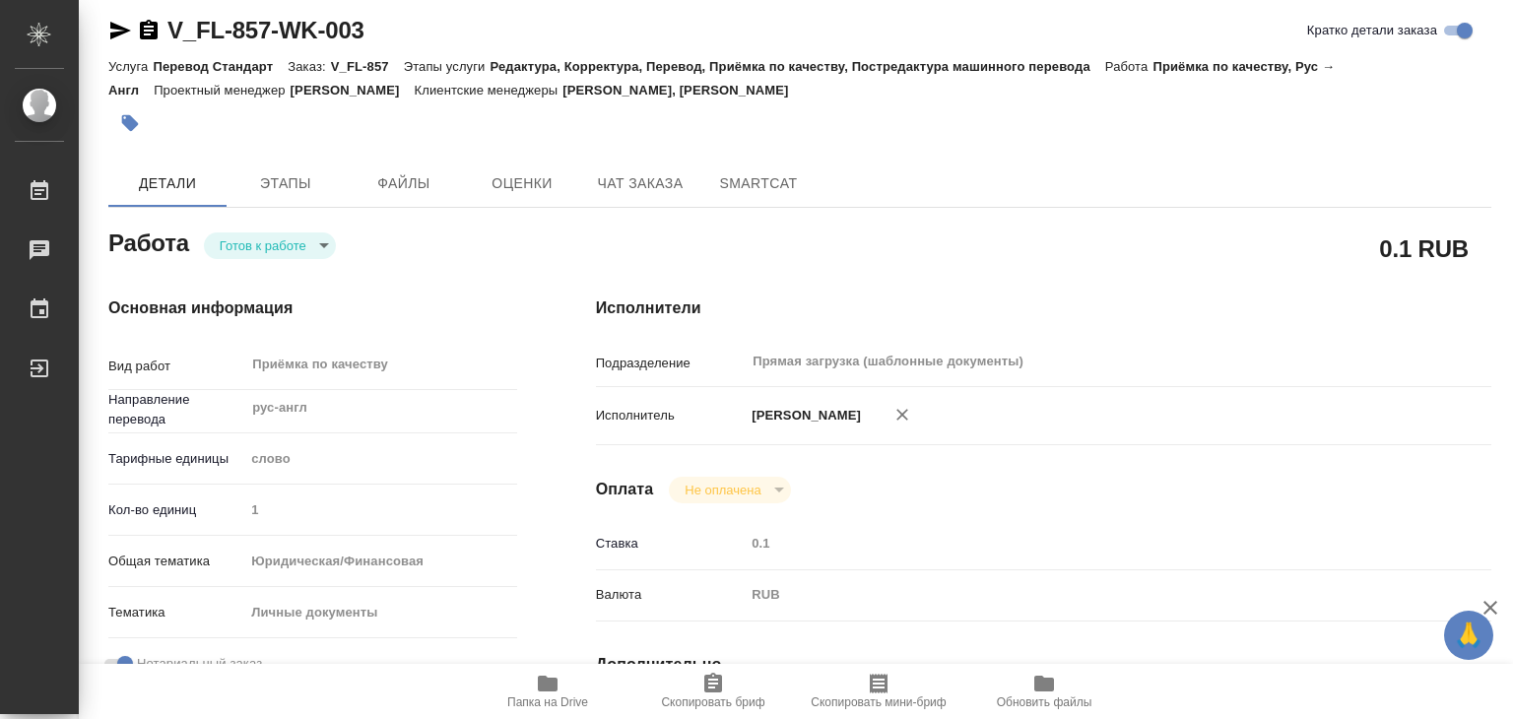
type textarea "x"
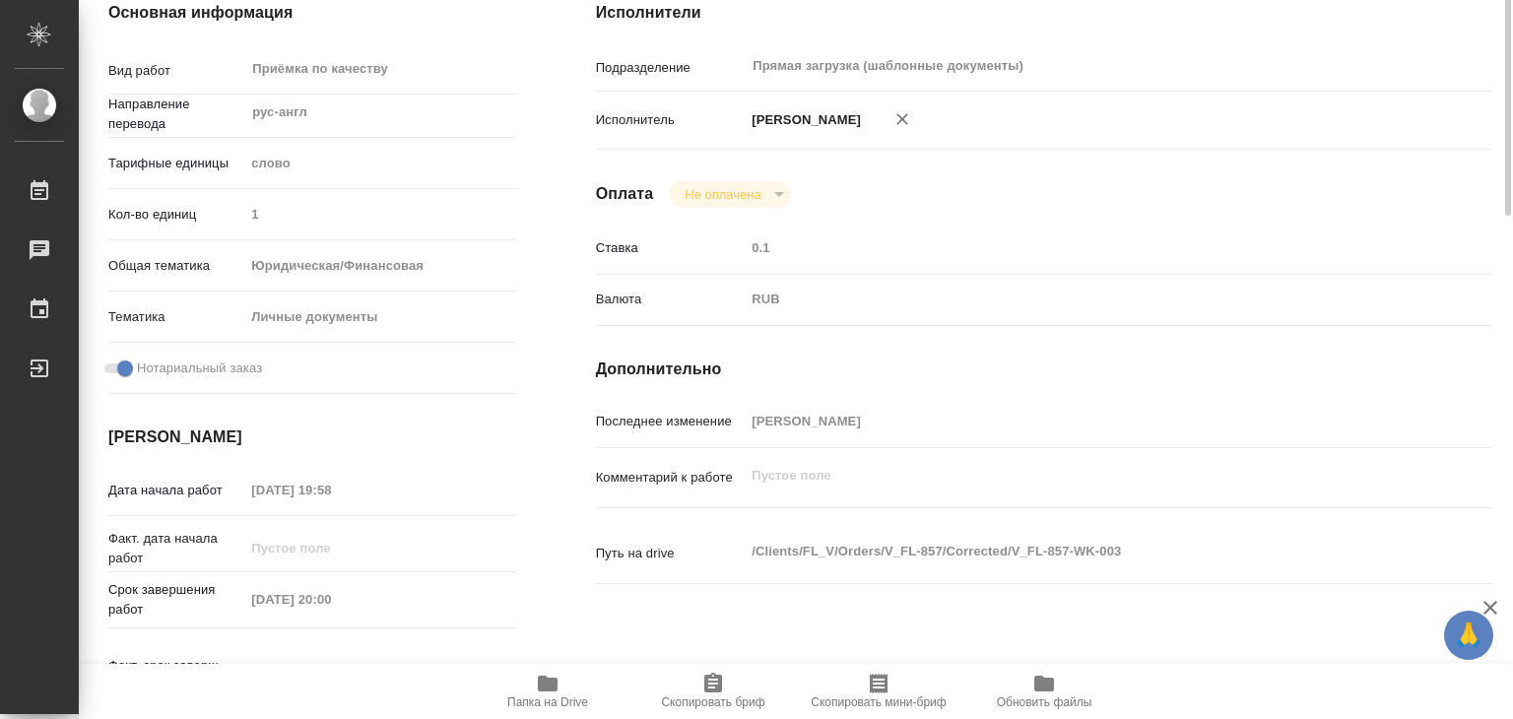
scroll to position [406, 0]
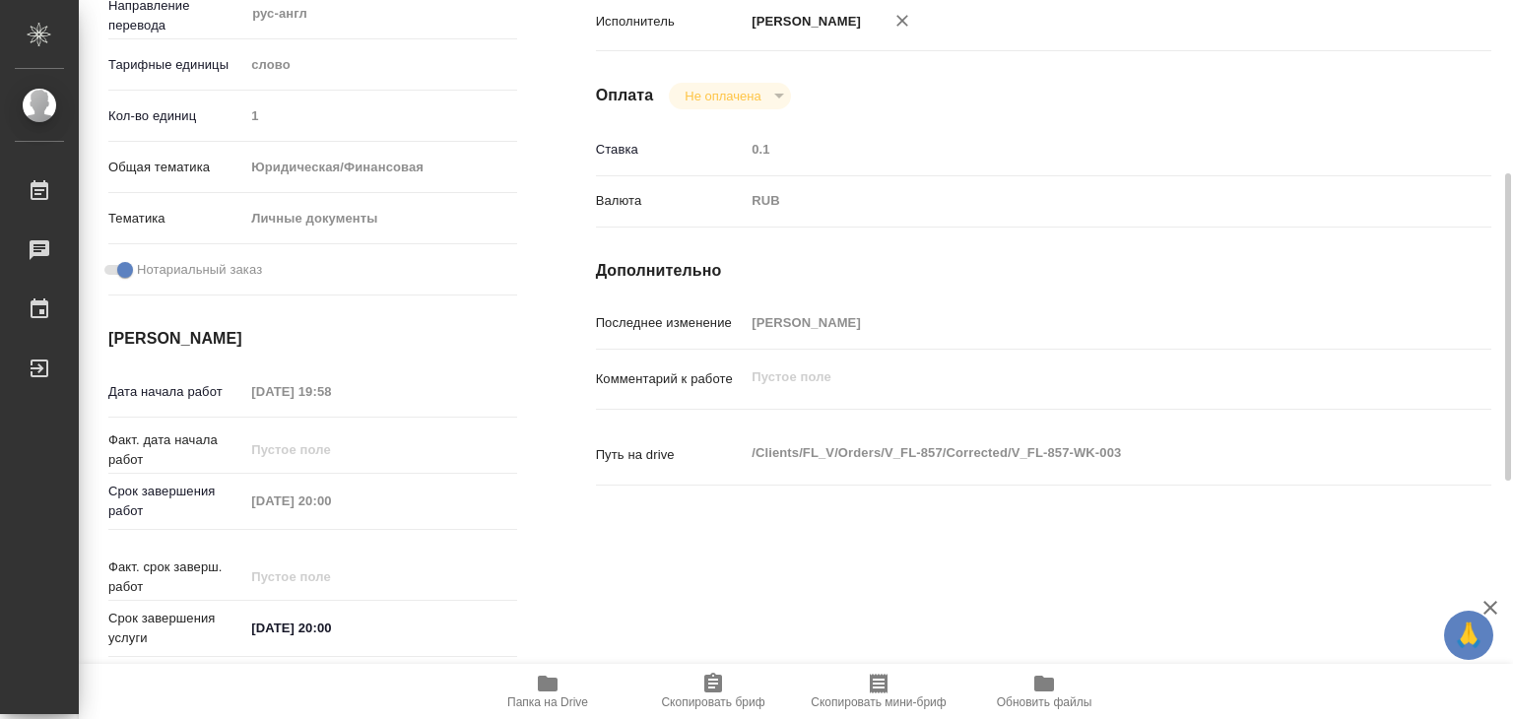
type textarea "x"
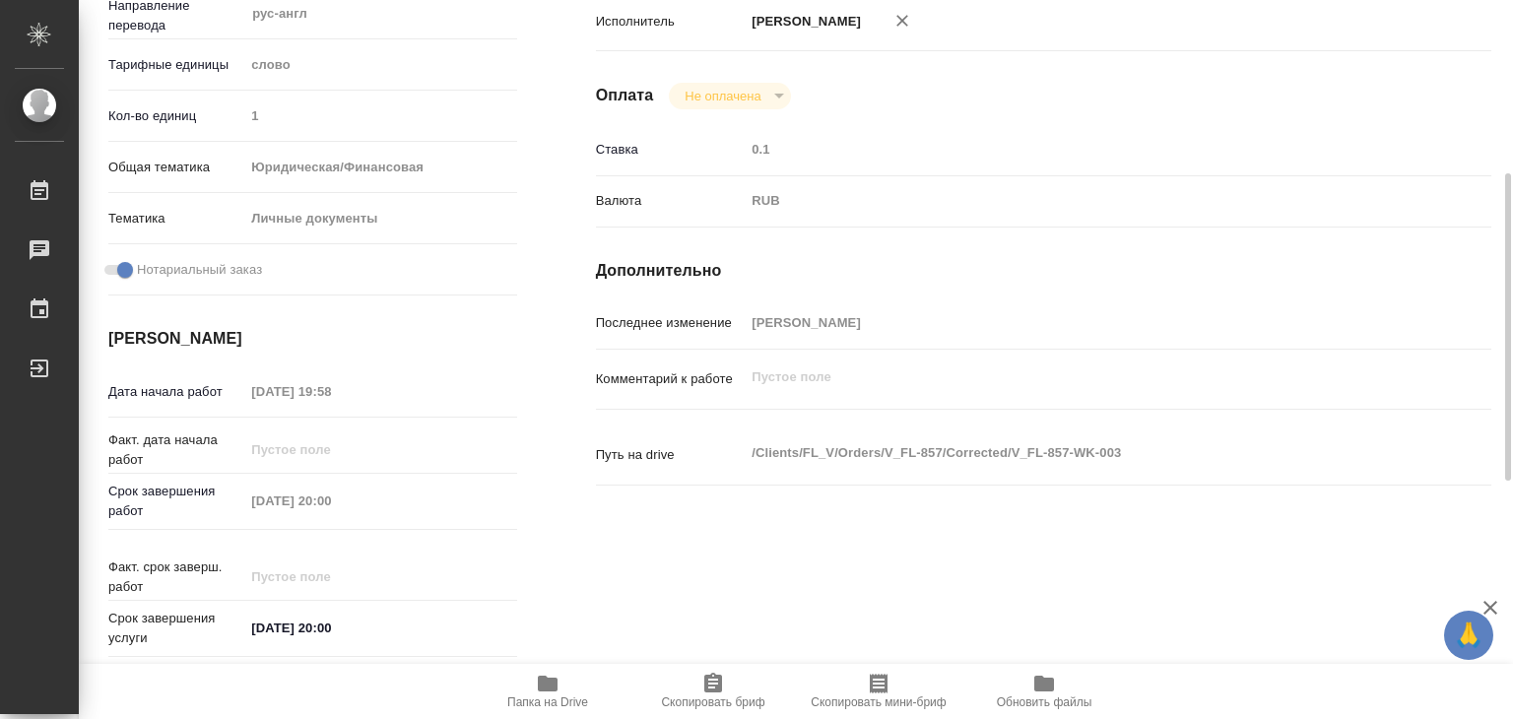
scroll to position [12, 0]
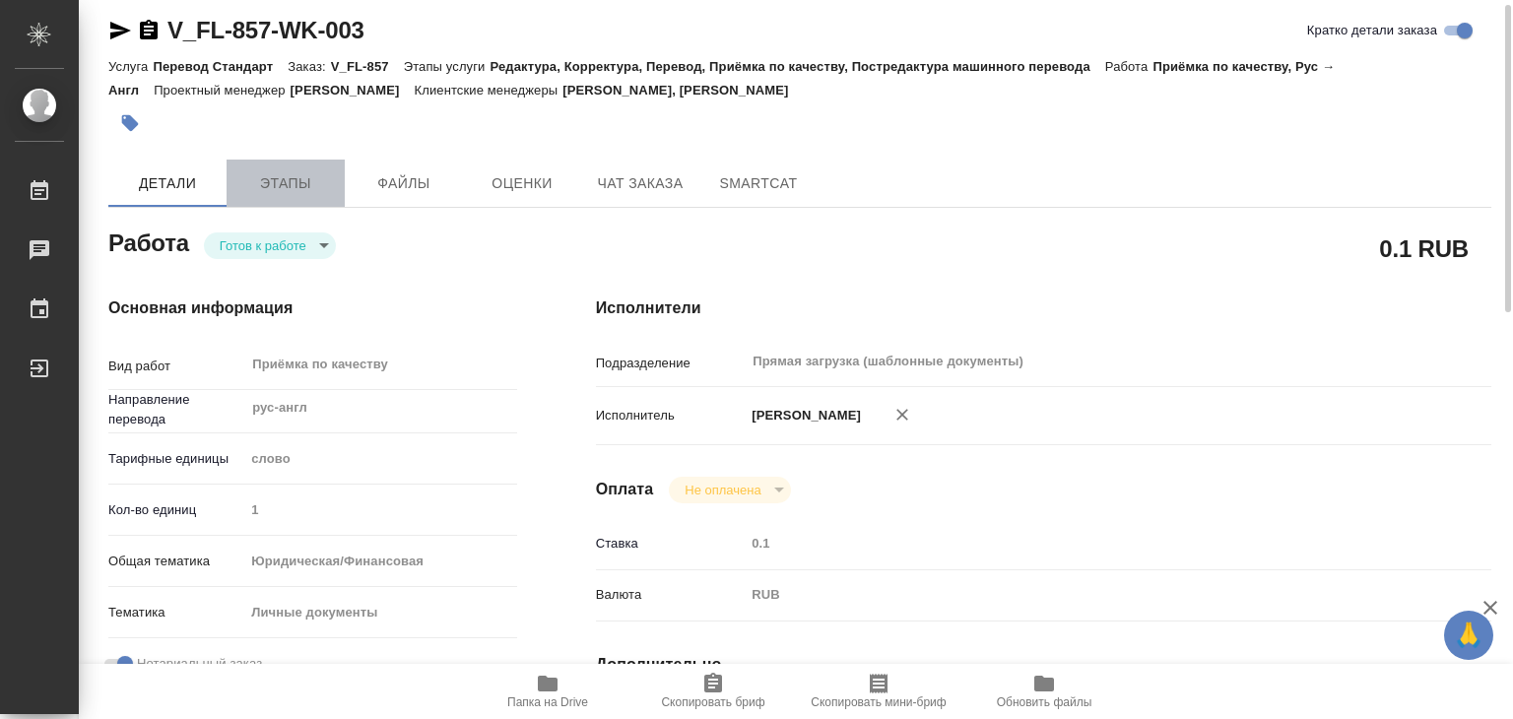
click at [266, 176] on span "Этапы" at bounding box center [285, 183] width 95 height 25
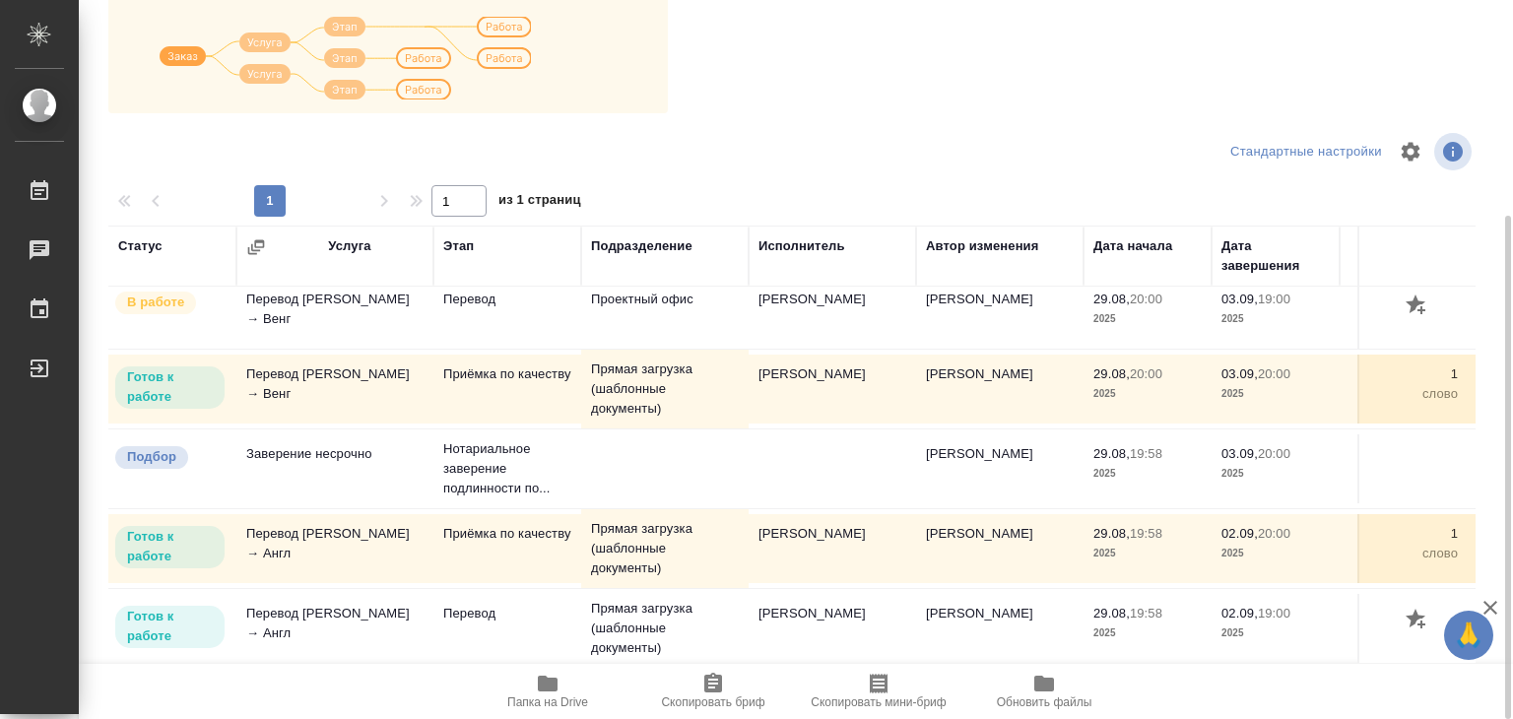
scroll to position [21, 0]
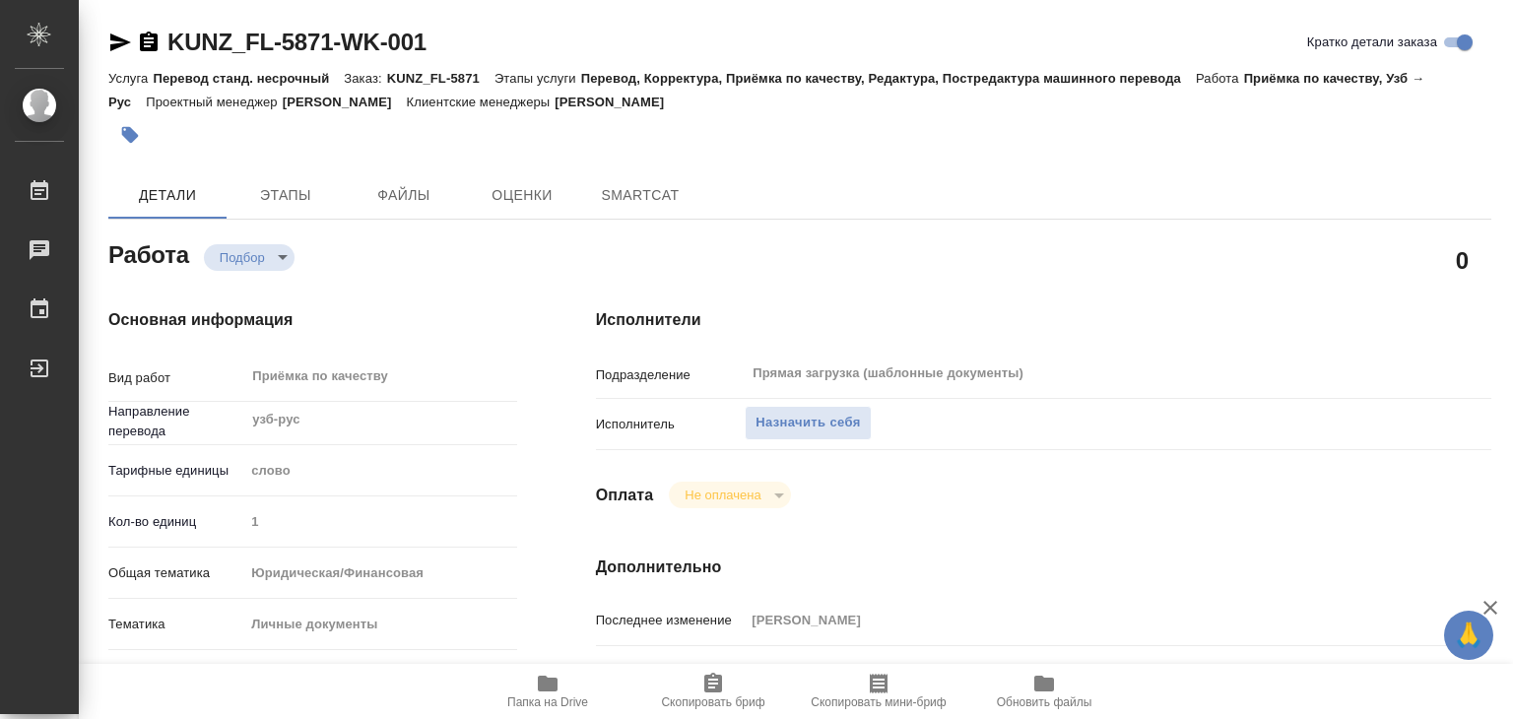
type textarea "x"
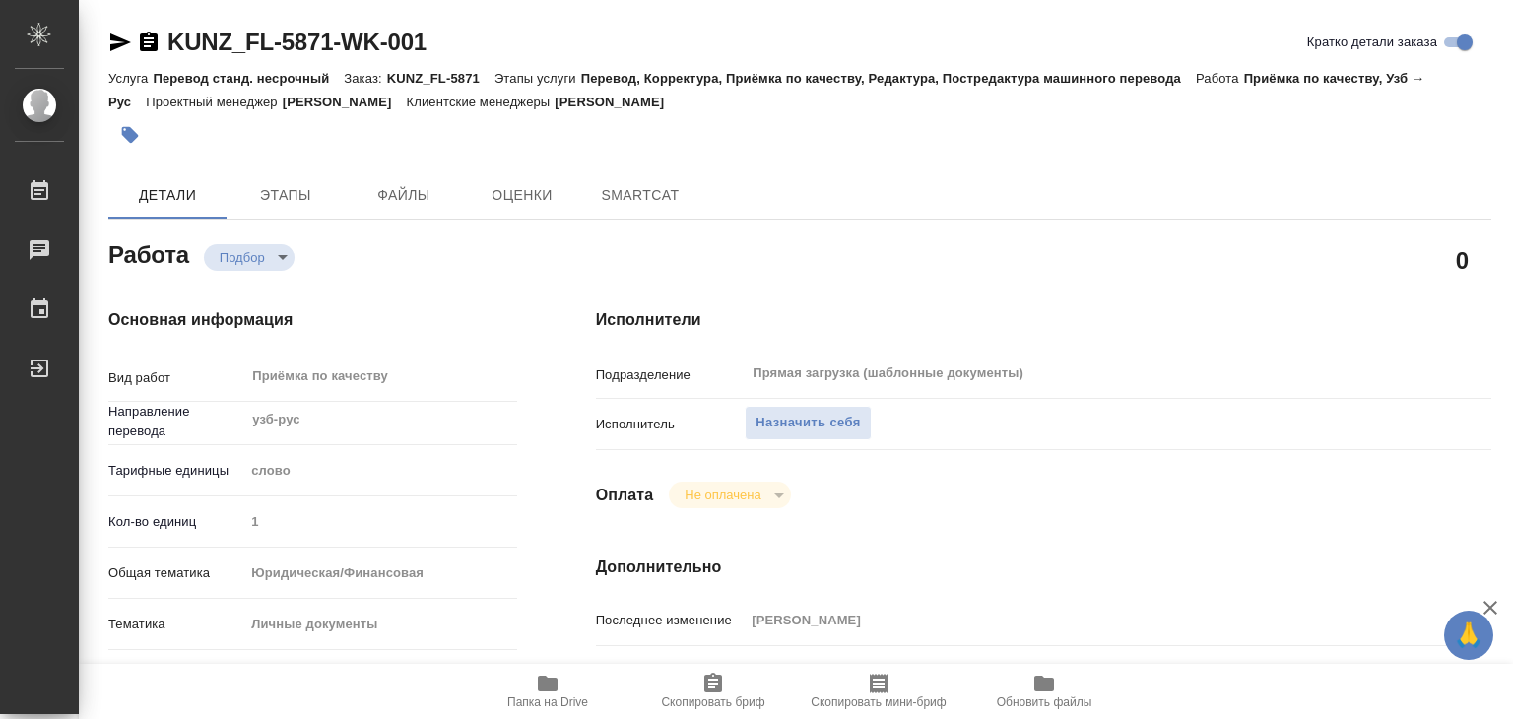
type textarea "x"
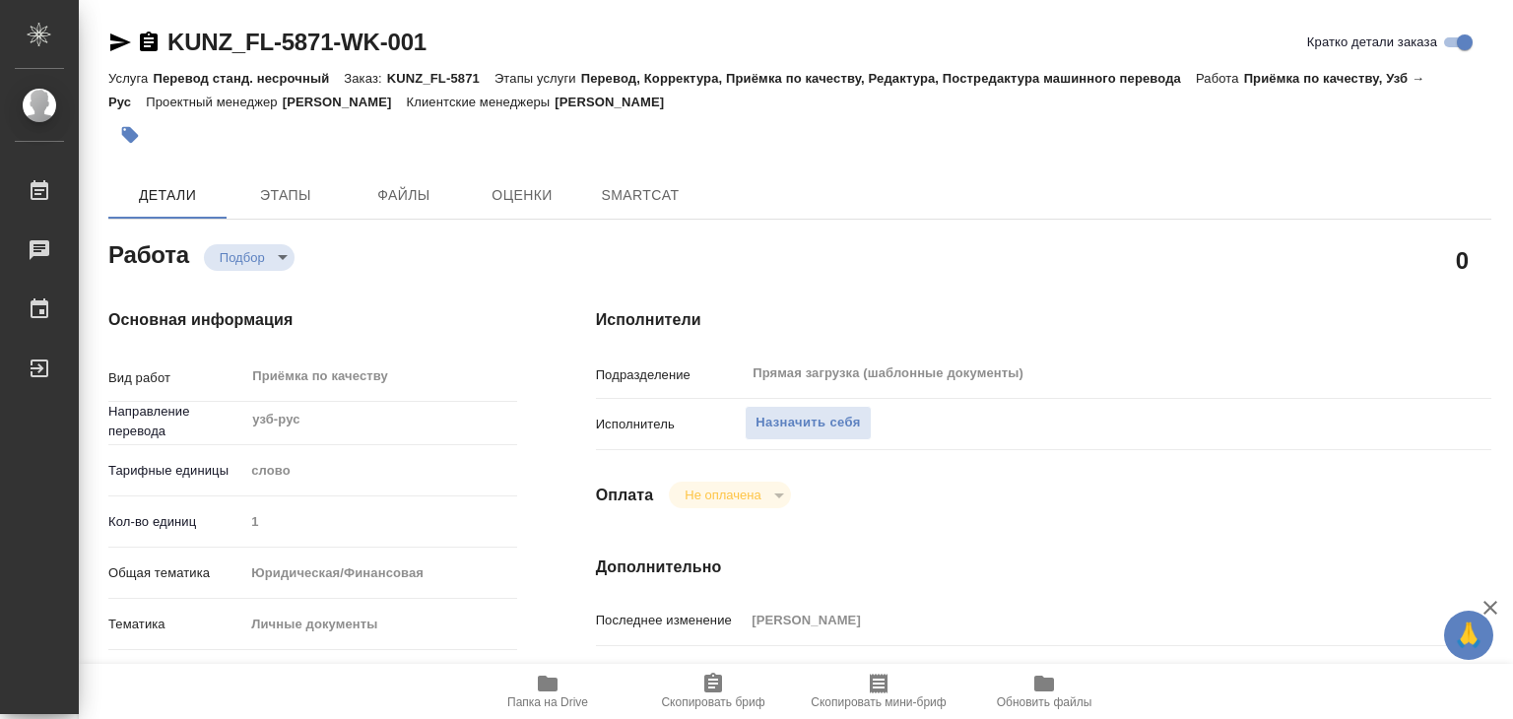
type textarea "x"
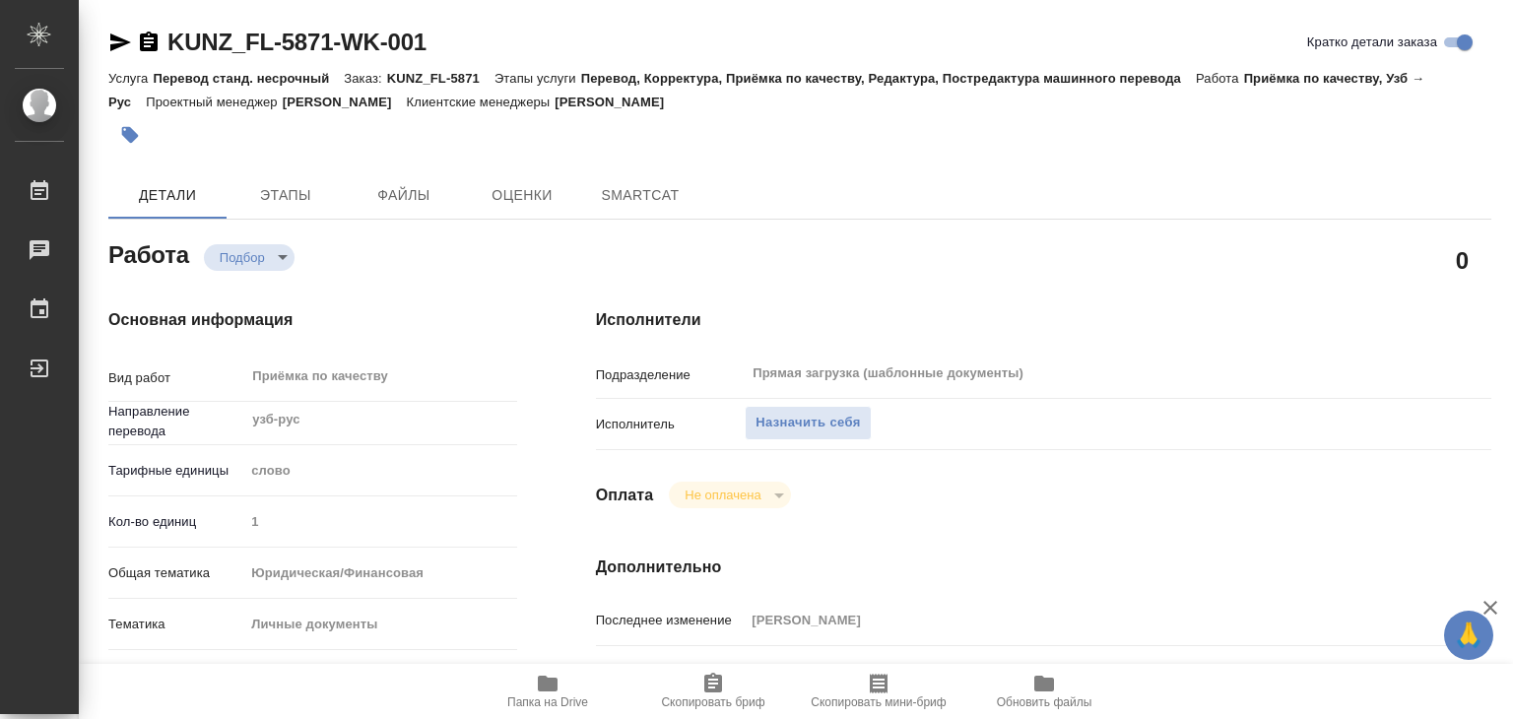
type textarea "x"
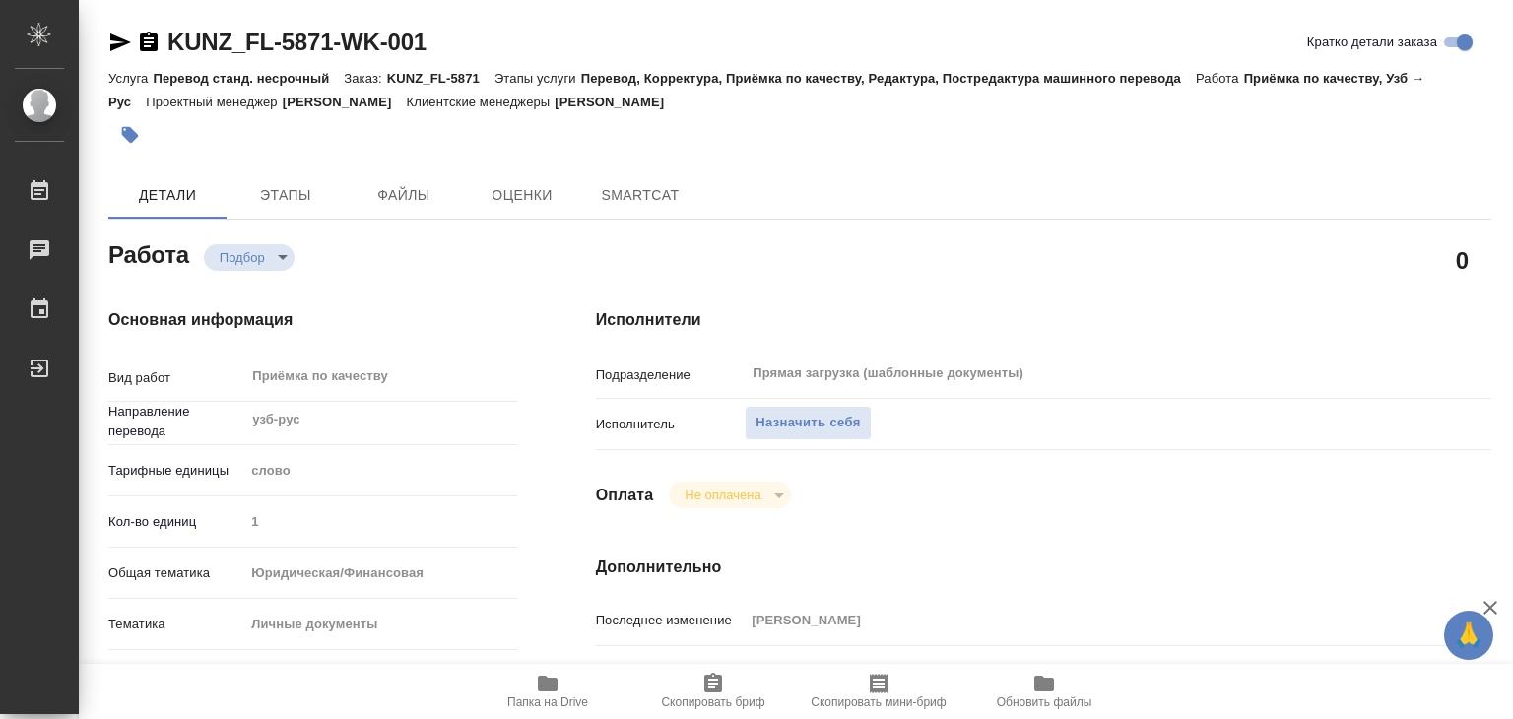
type textarea "x"
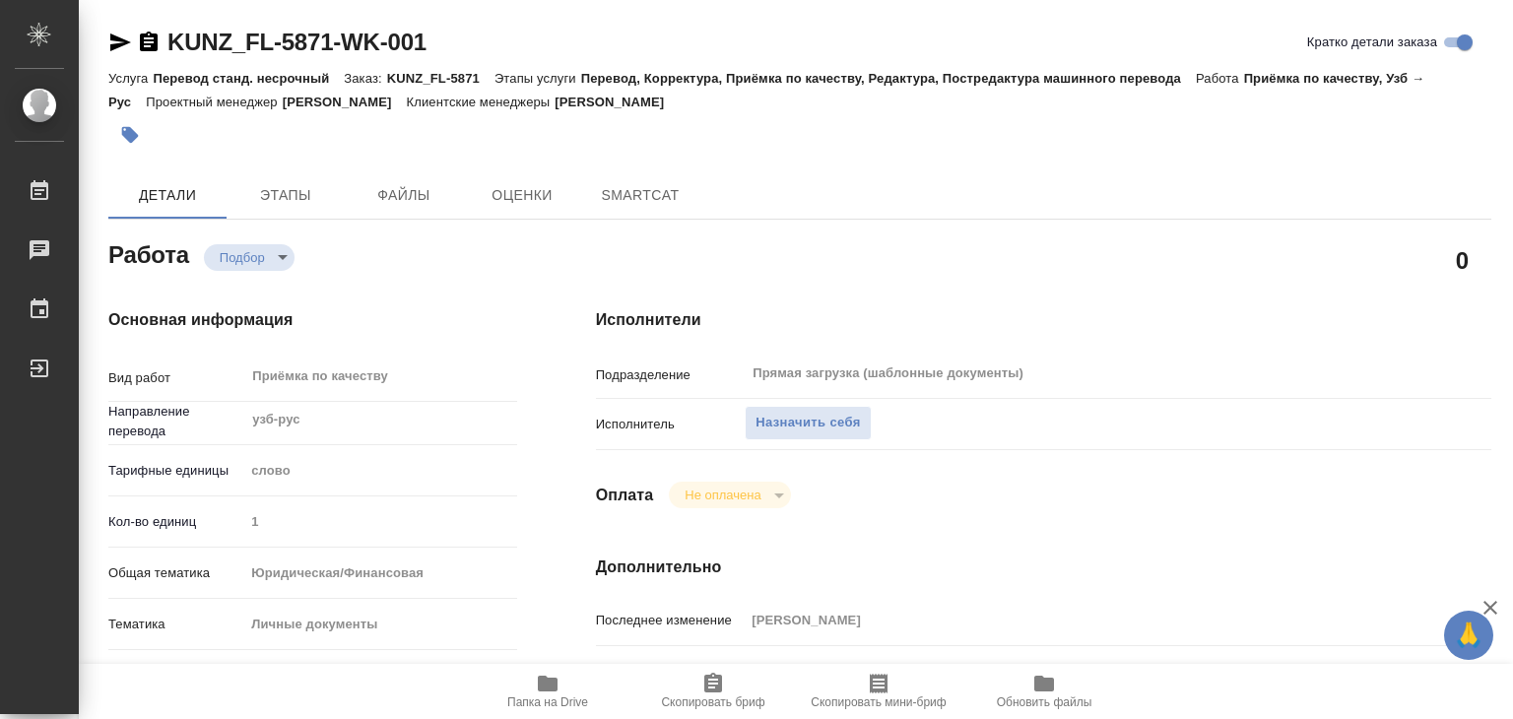
type textarea "x"
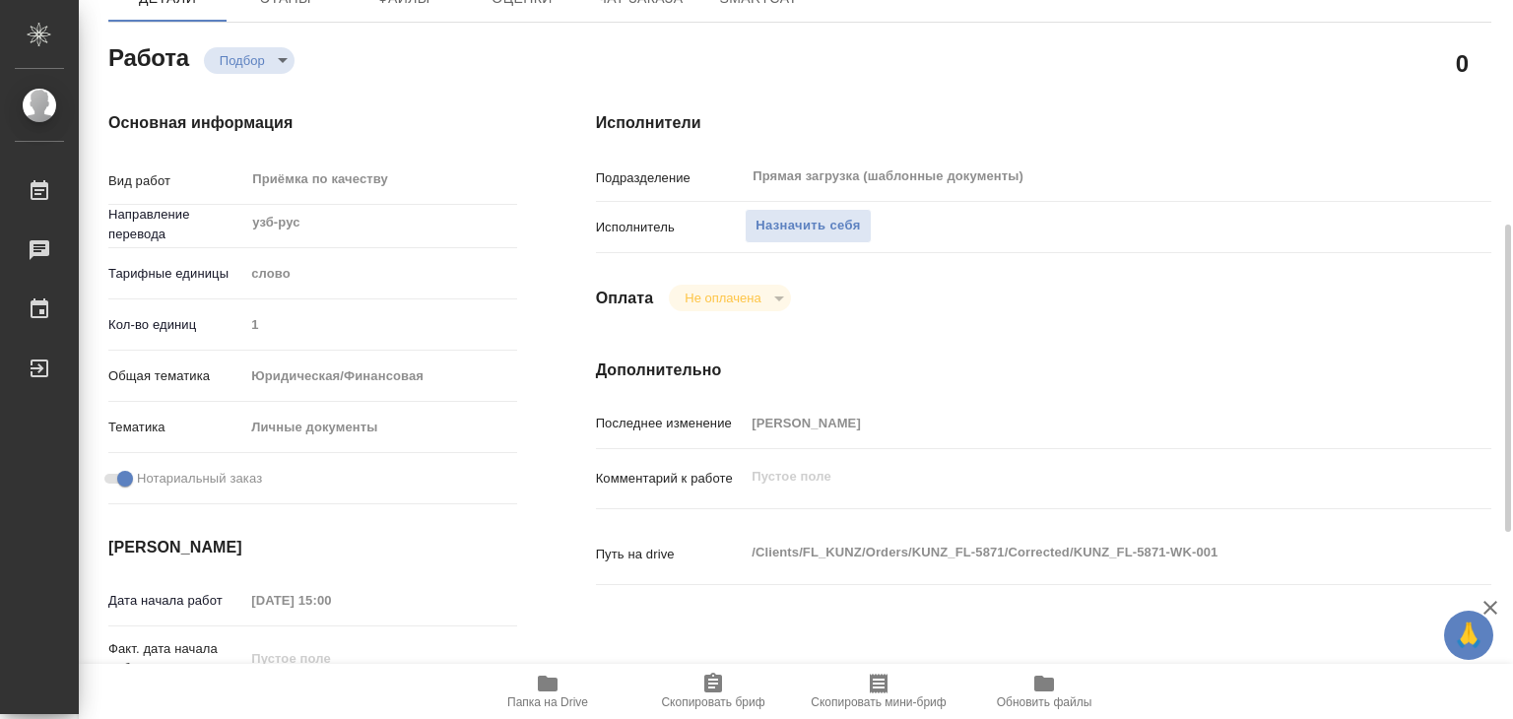
scroll to position [394, 0]
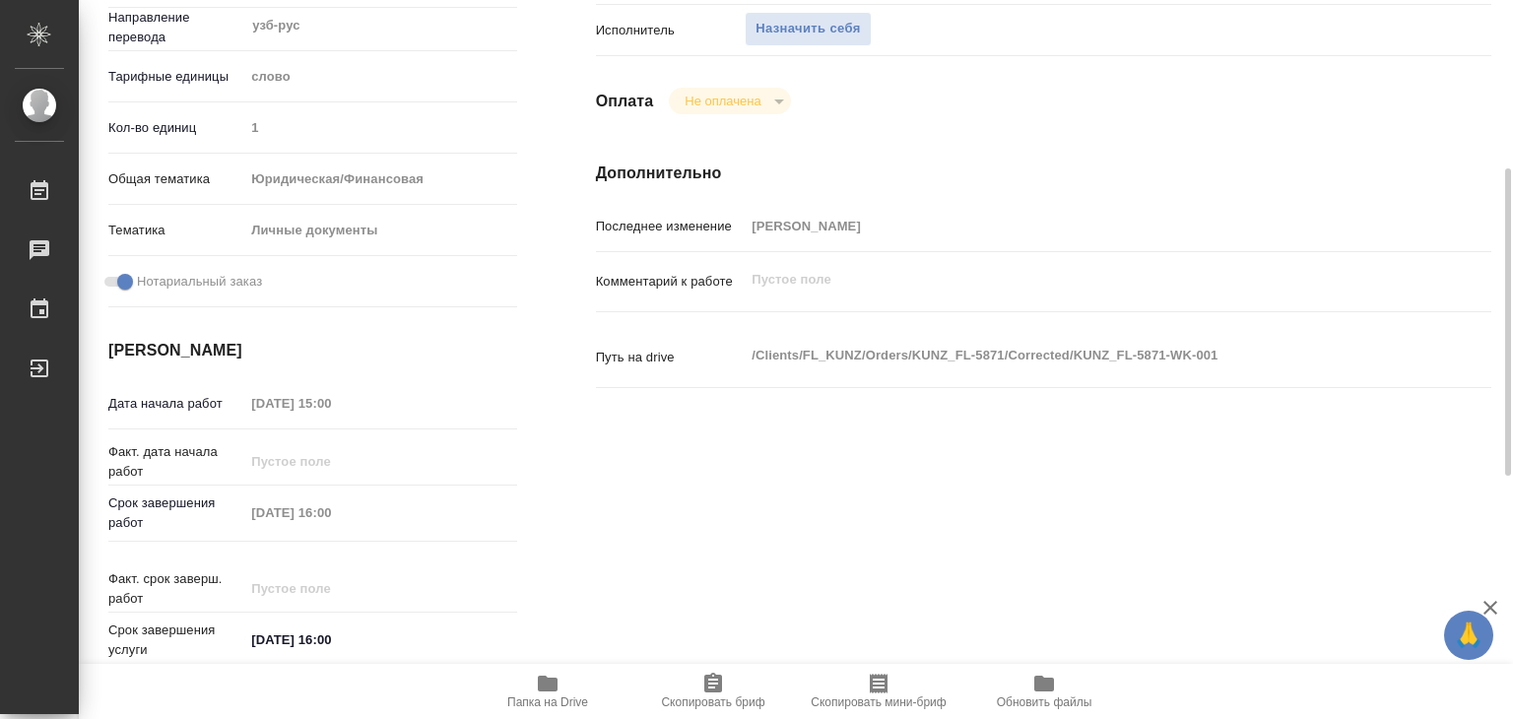
type textarea "x"
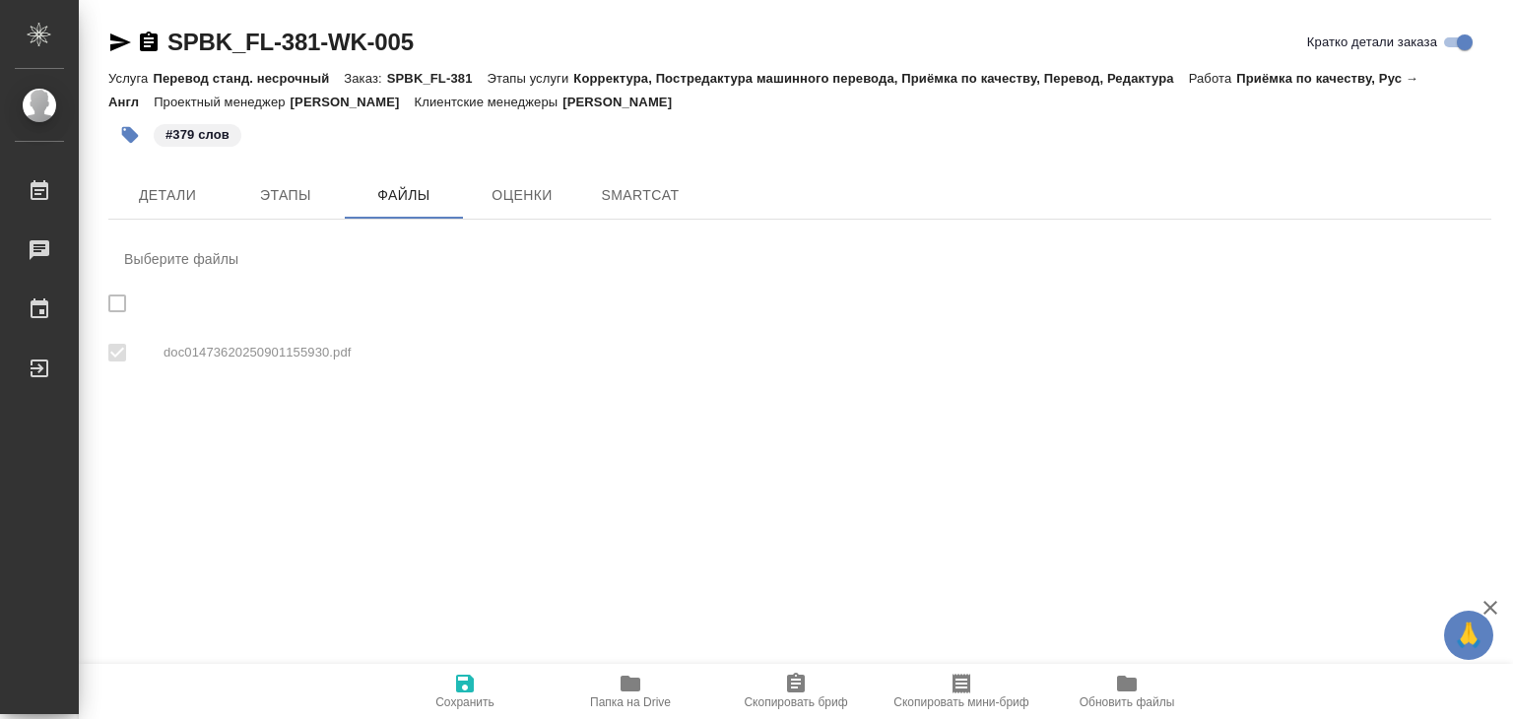
checkbox input "true"
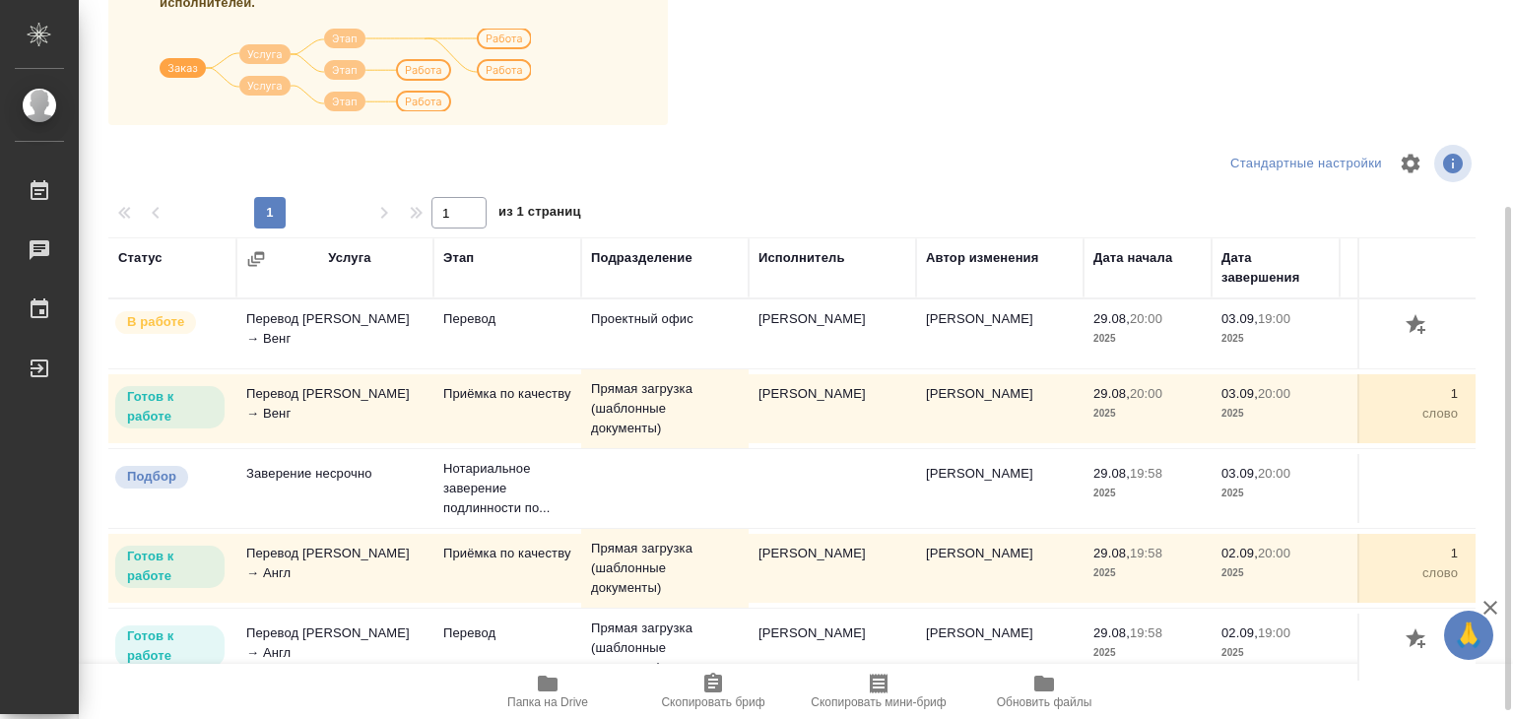
scroll to position [307, 0]
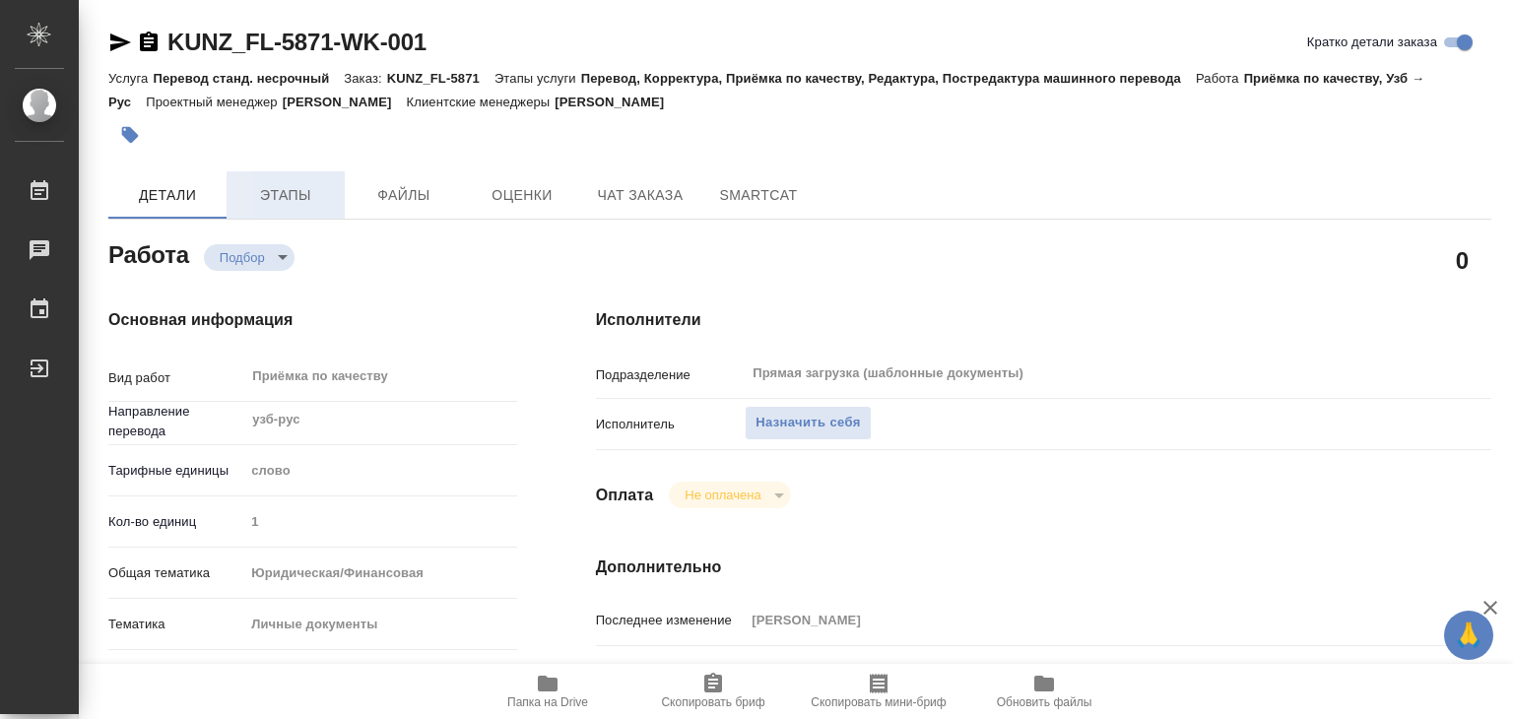
click at [300, 185] on span "Этапы" at bounding box center [285, 195] width 95 height 25
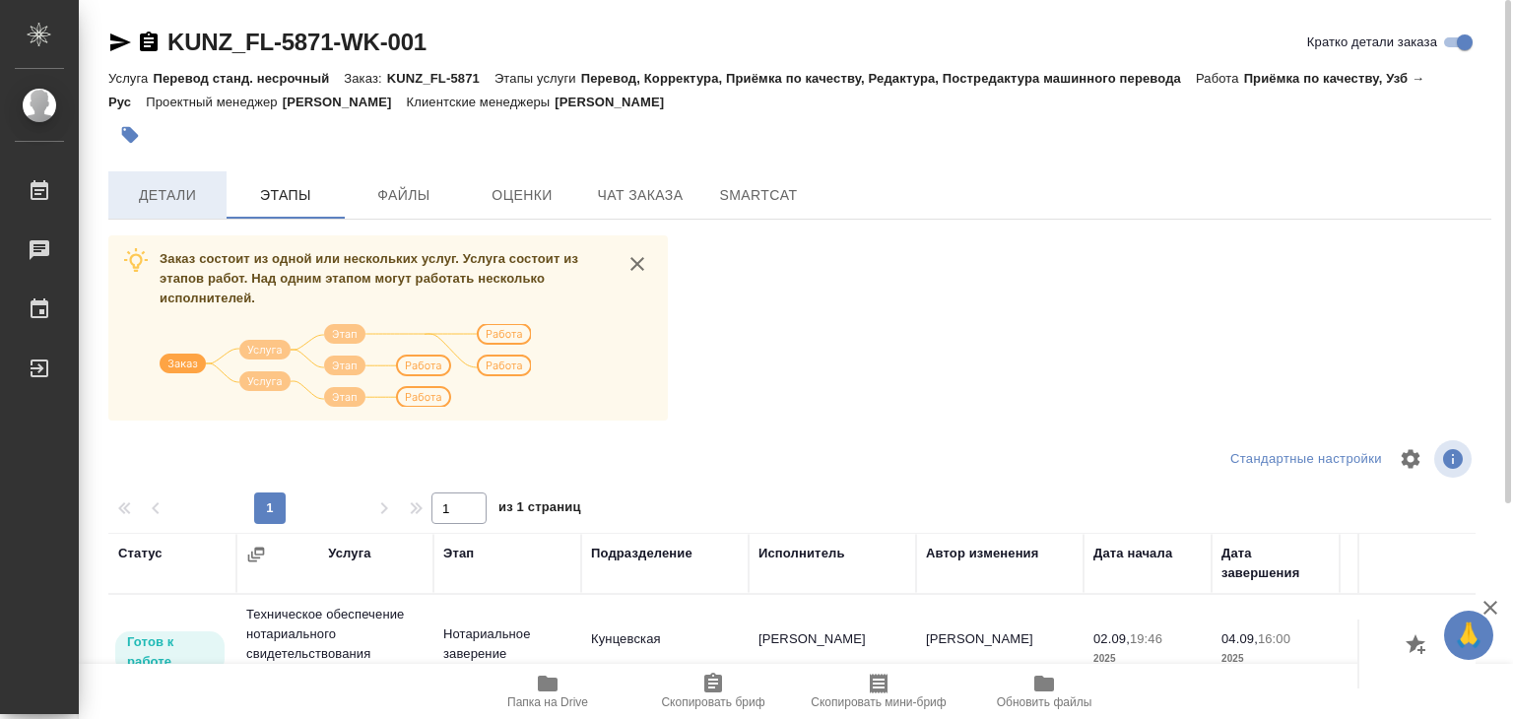
click at [182, 190] on span "Детали" at bounding box center [167, 195] width 95 height 25
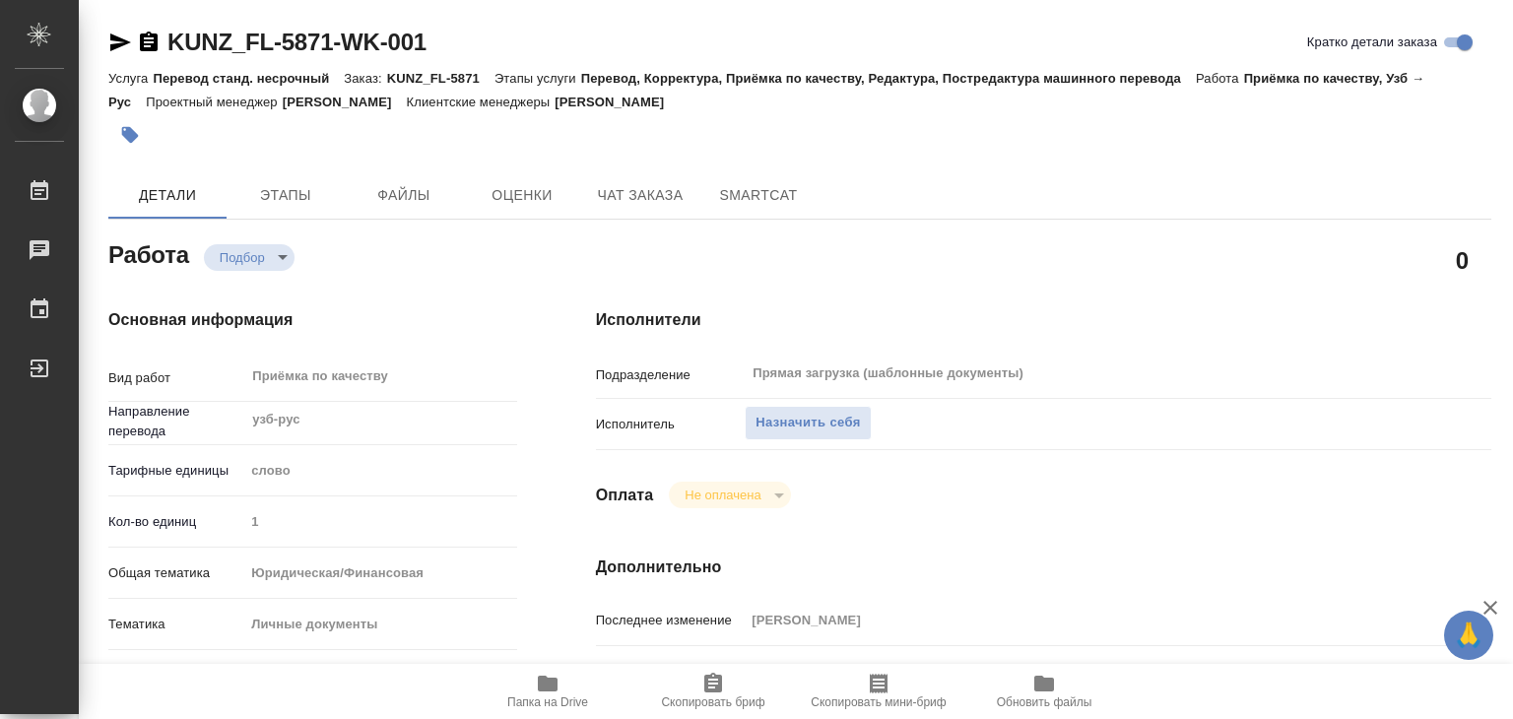
type textarea "x"
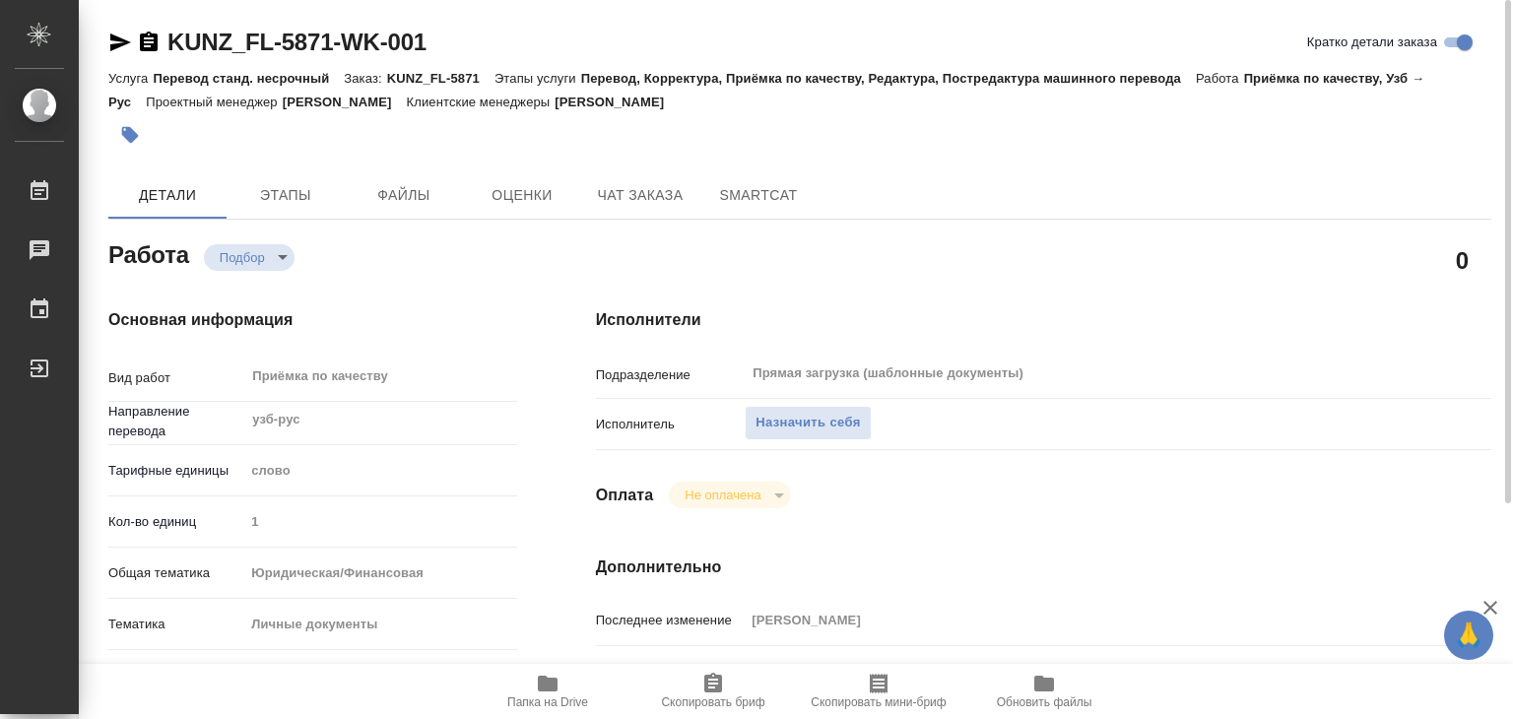
type textarea "x"
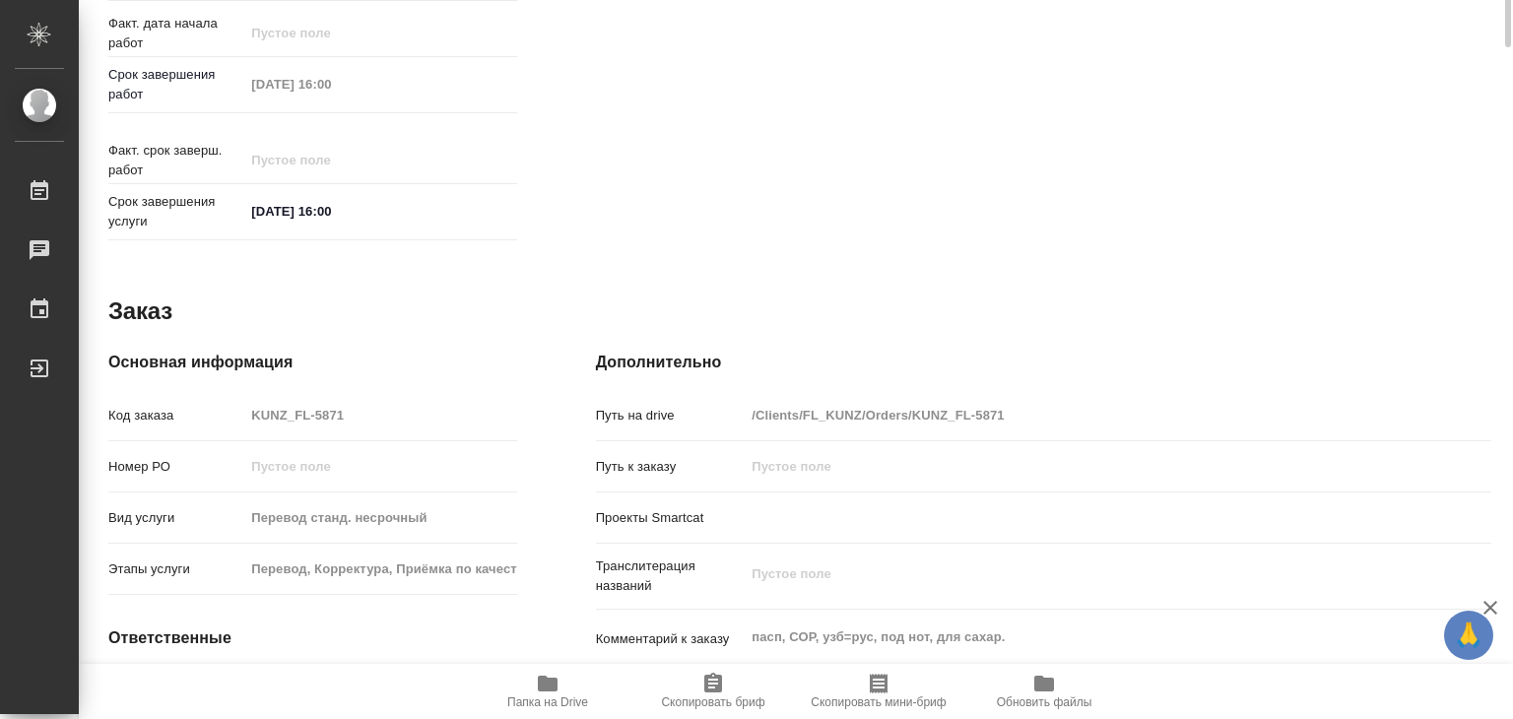
type textarea "x"
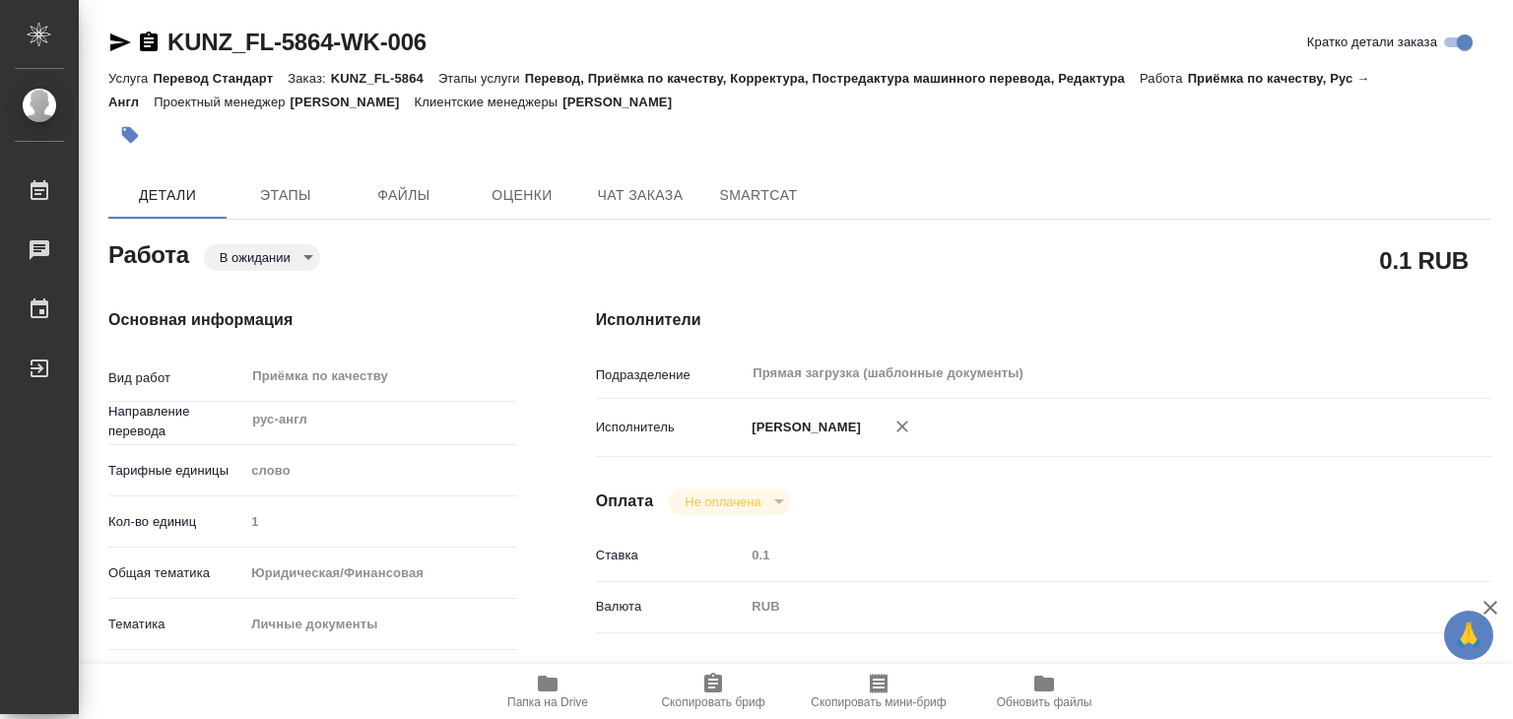
type textarea "x"
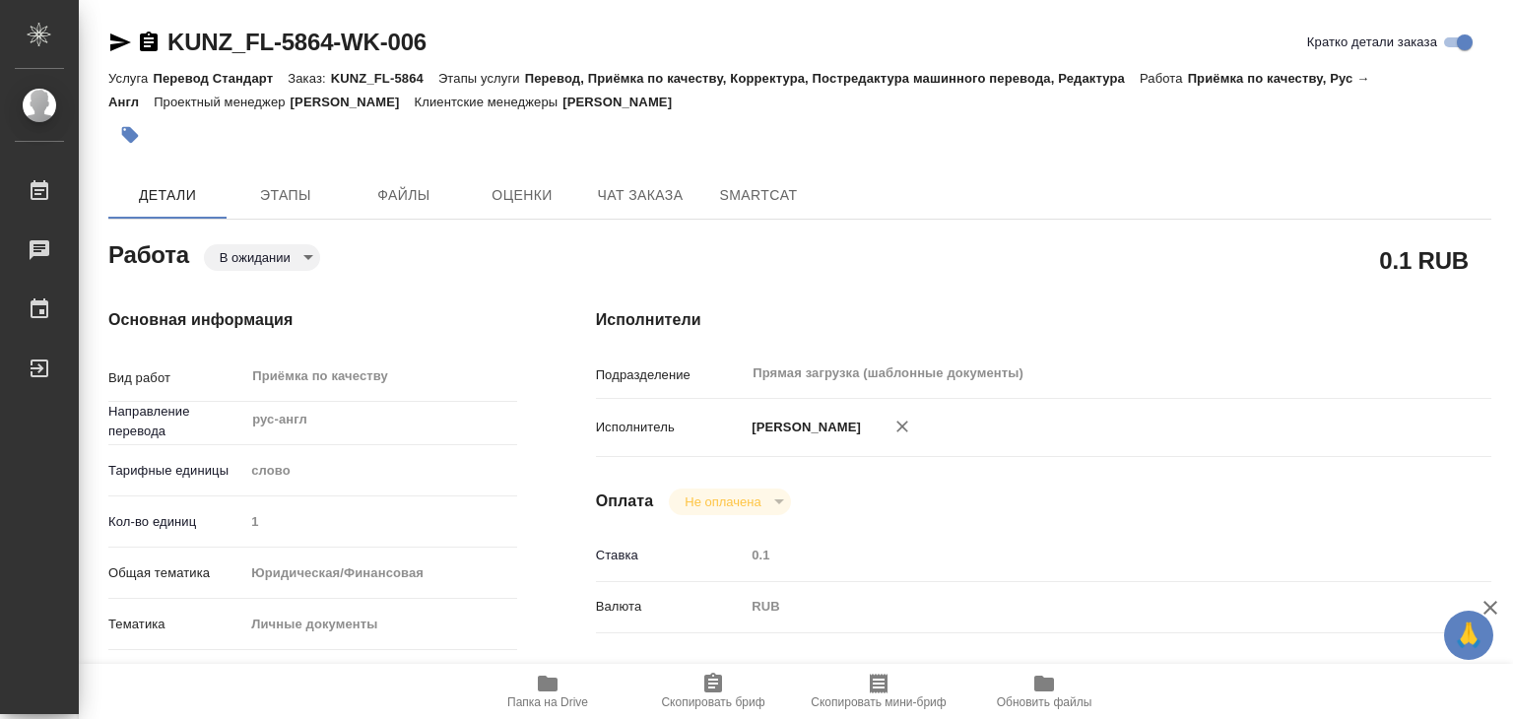
type textarea "x"
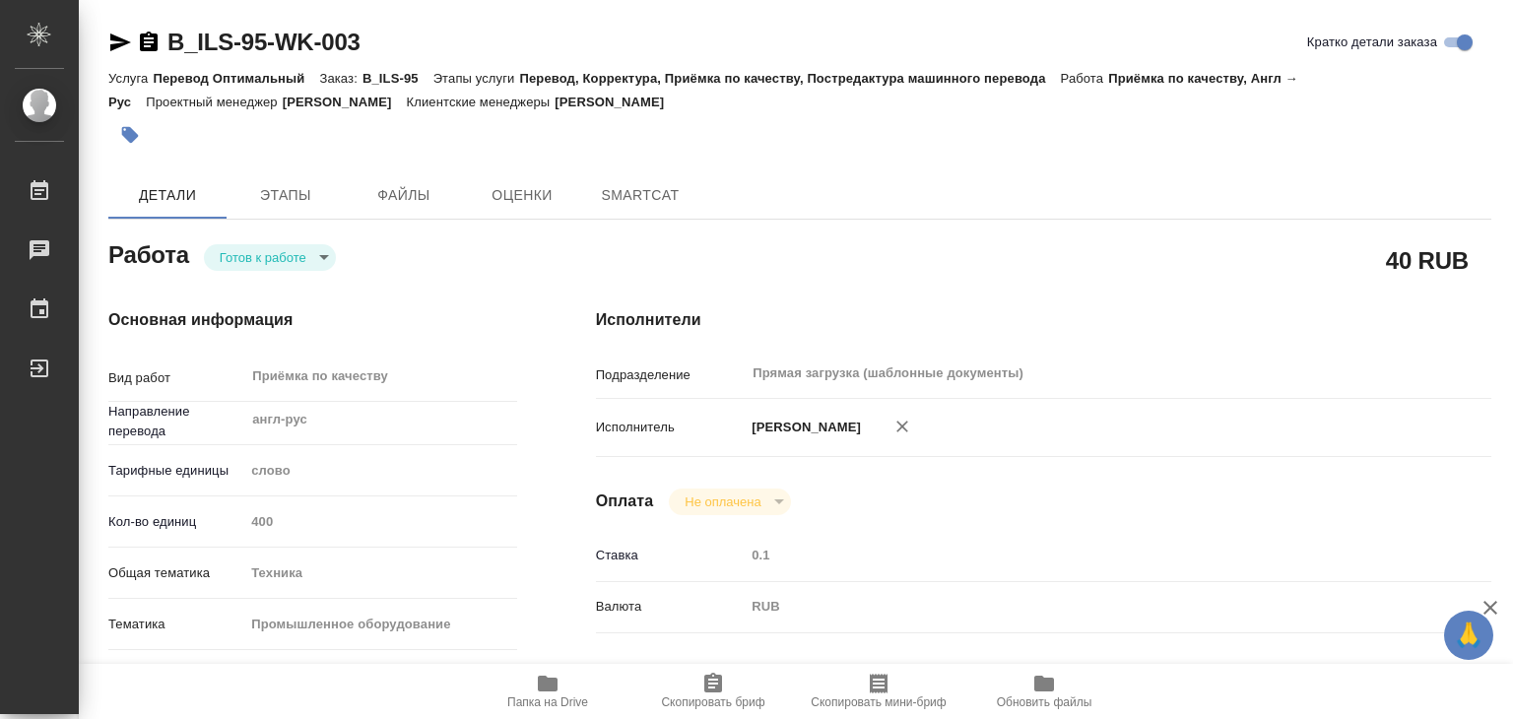
type textarea "x"
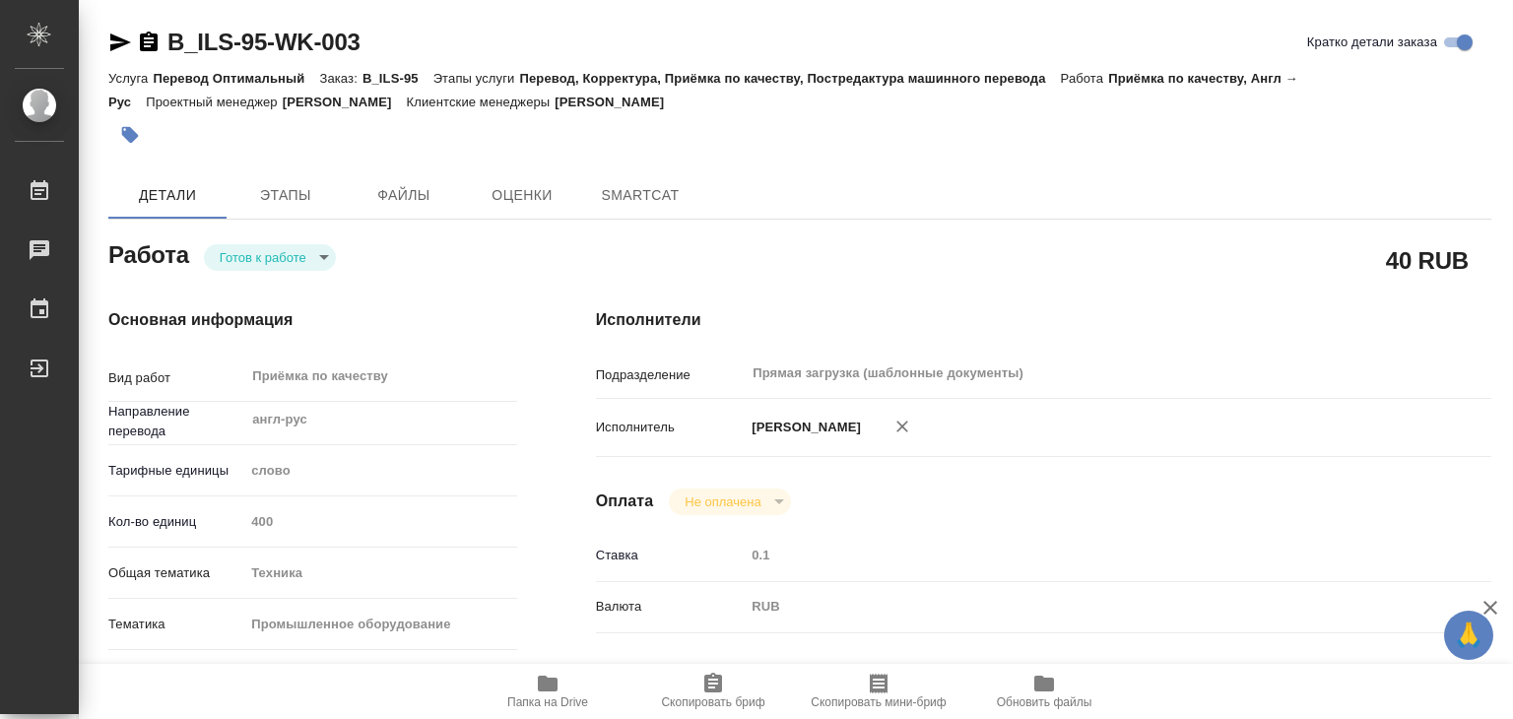
type textarea "x"
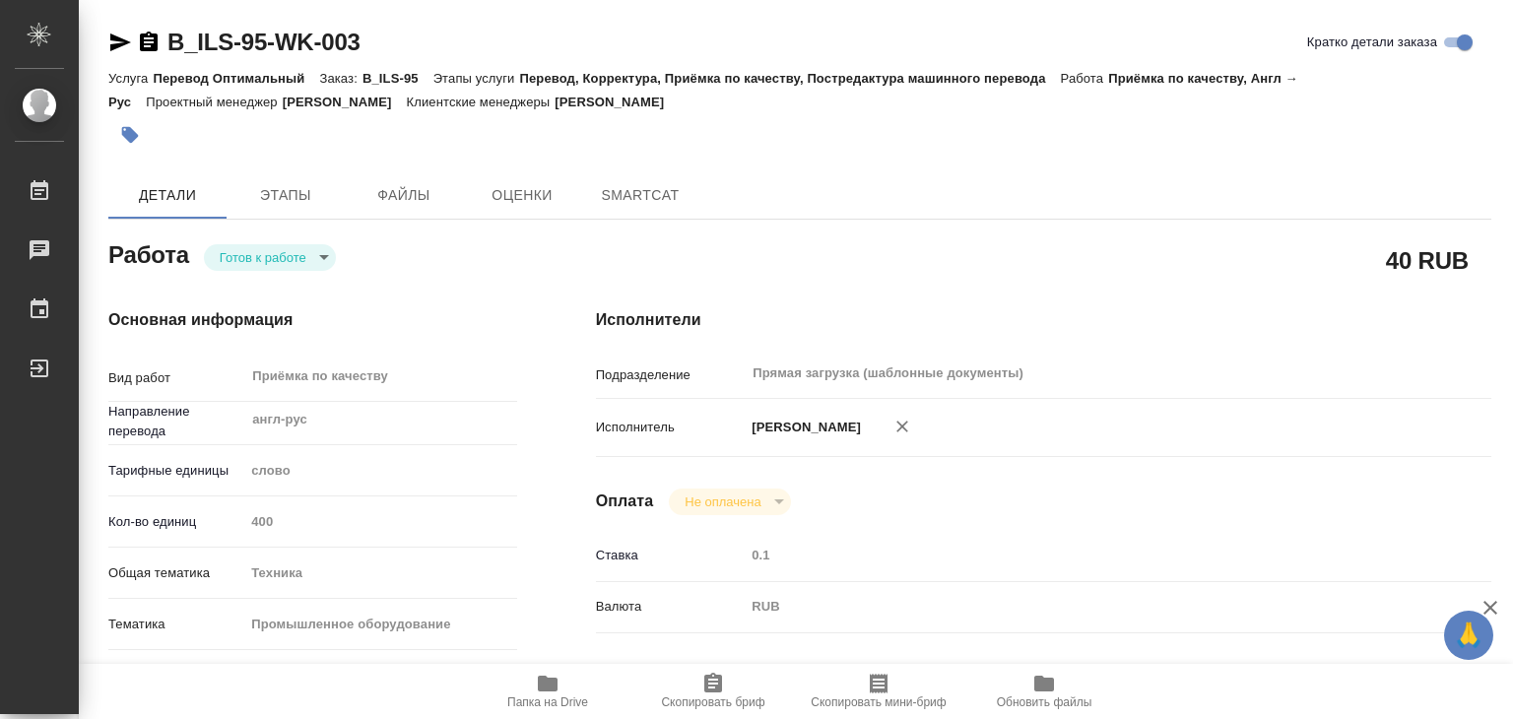
type textarea "x"
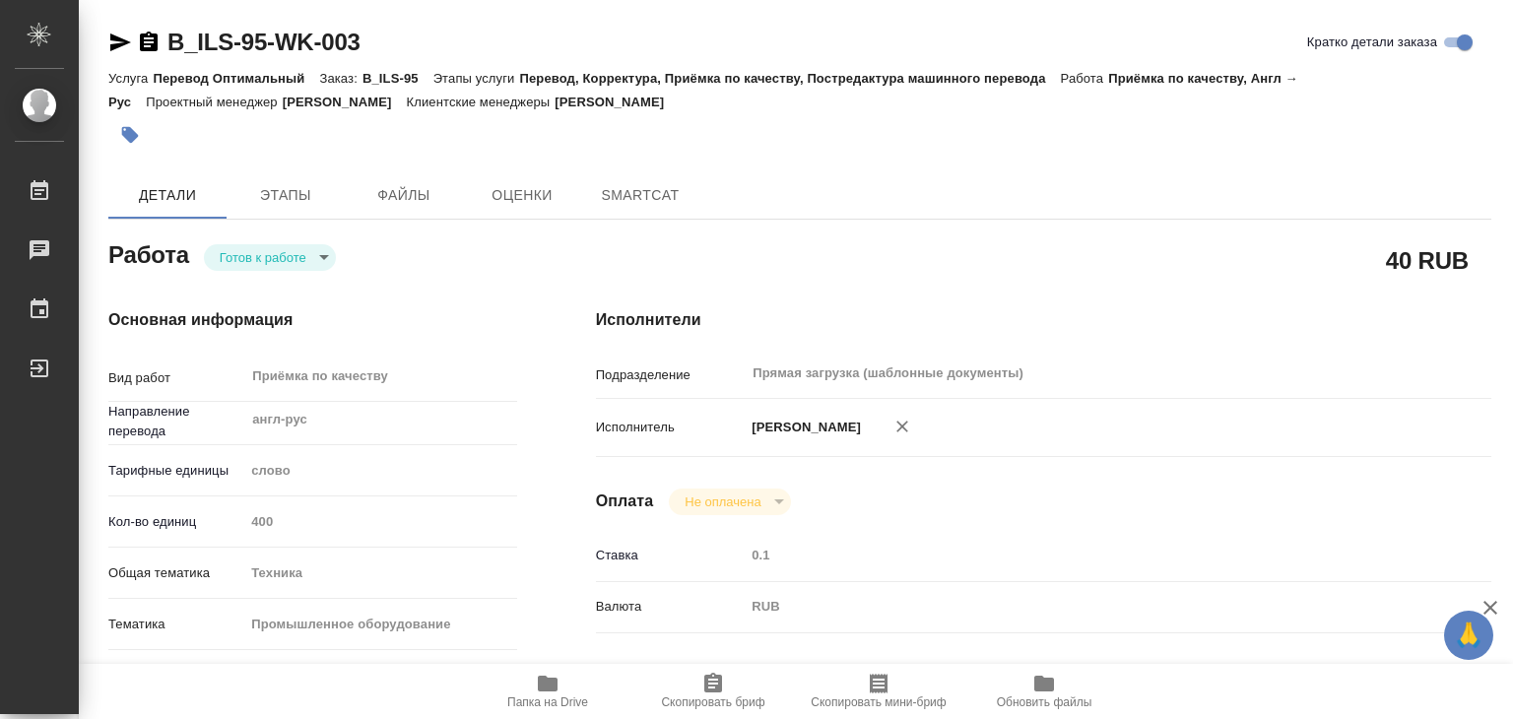
type textarea "x"
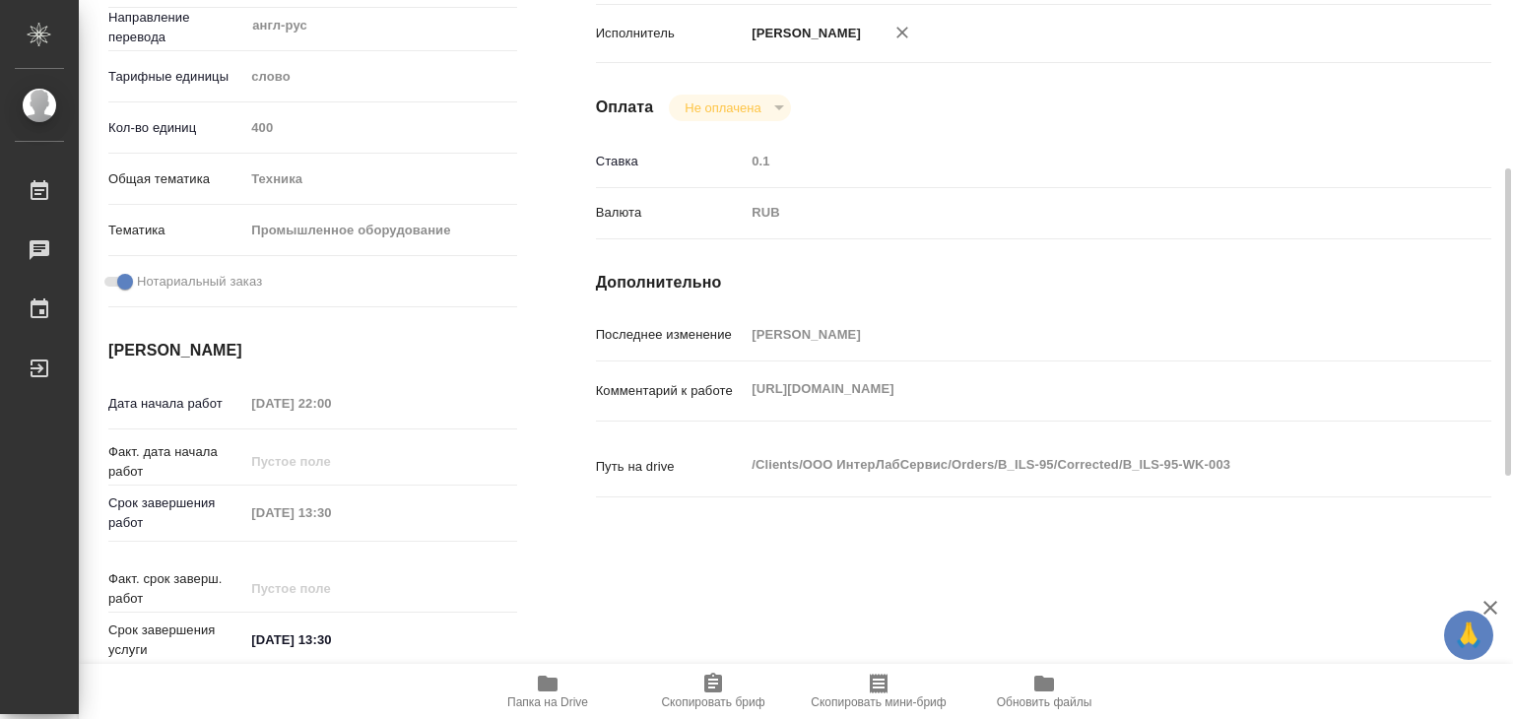
type textarea "x"
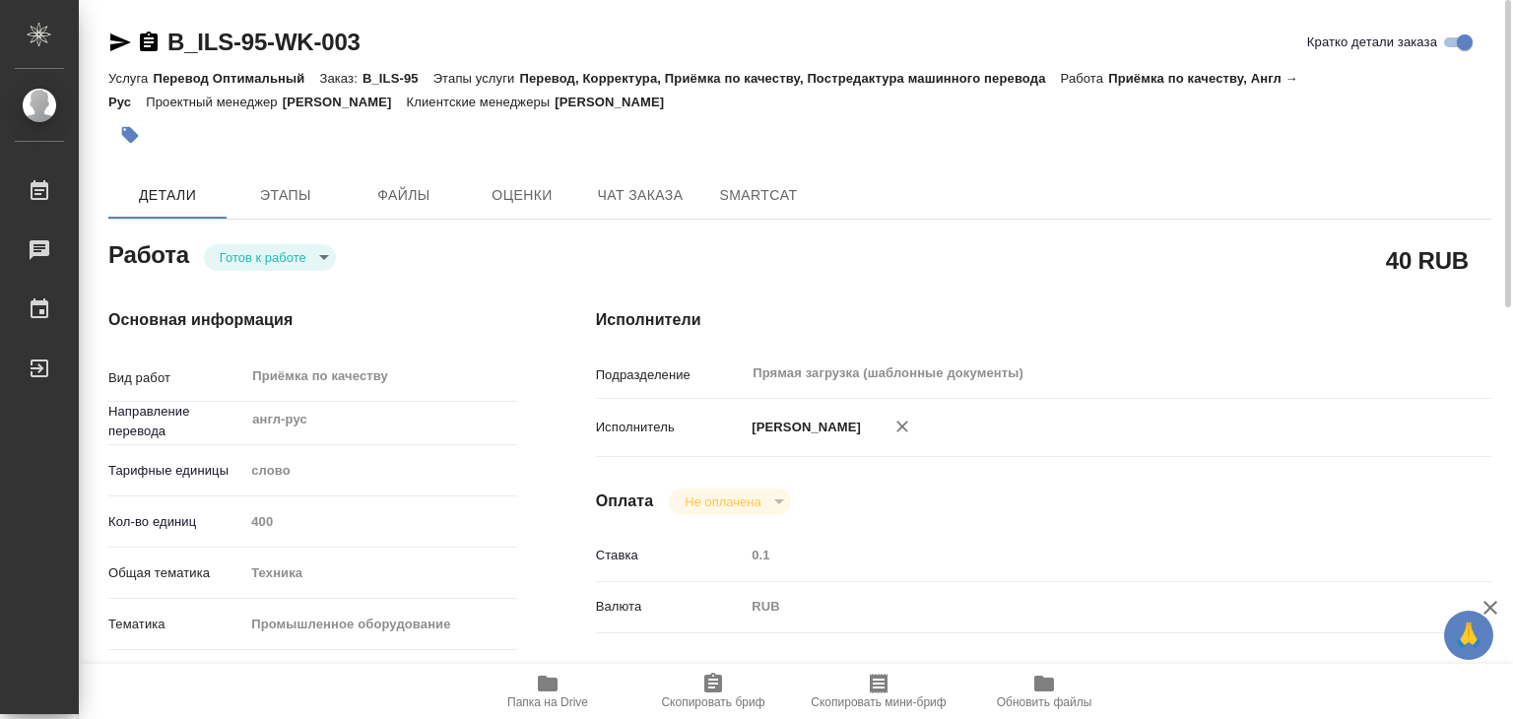
type textarea "x"
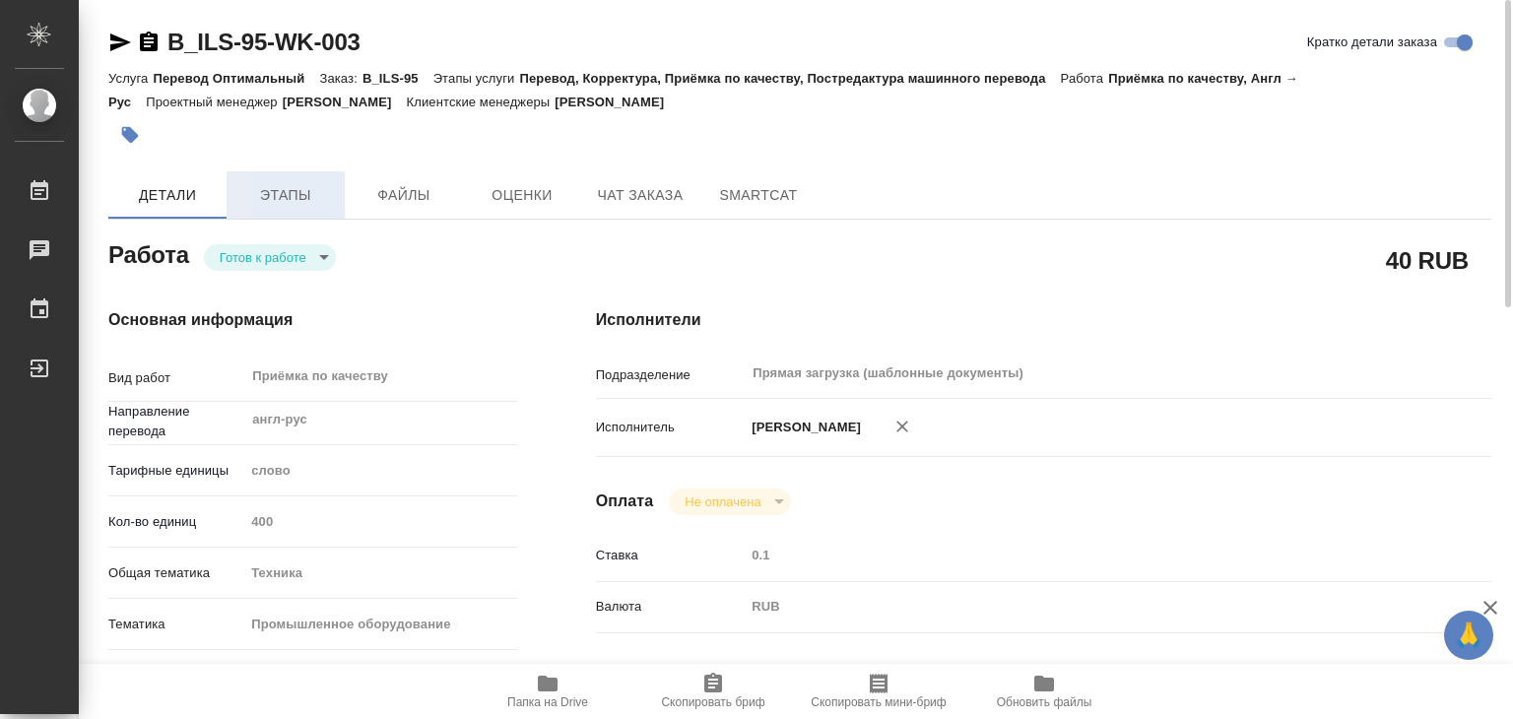
click at [335, 190] on button "Этапы" at bounding box center [286, 194] width 118 height 47
type textarea "x"
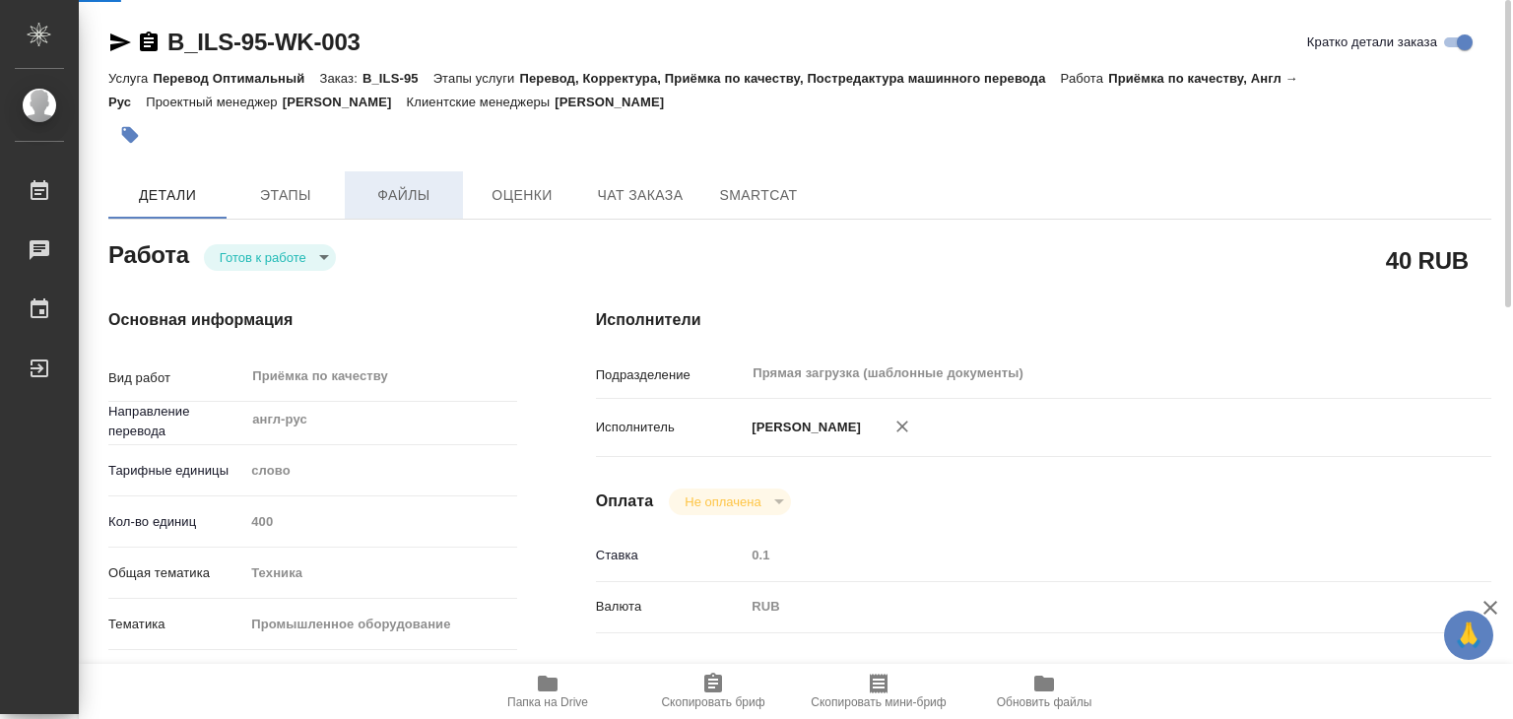
type textarea "x"
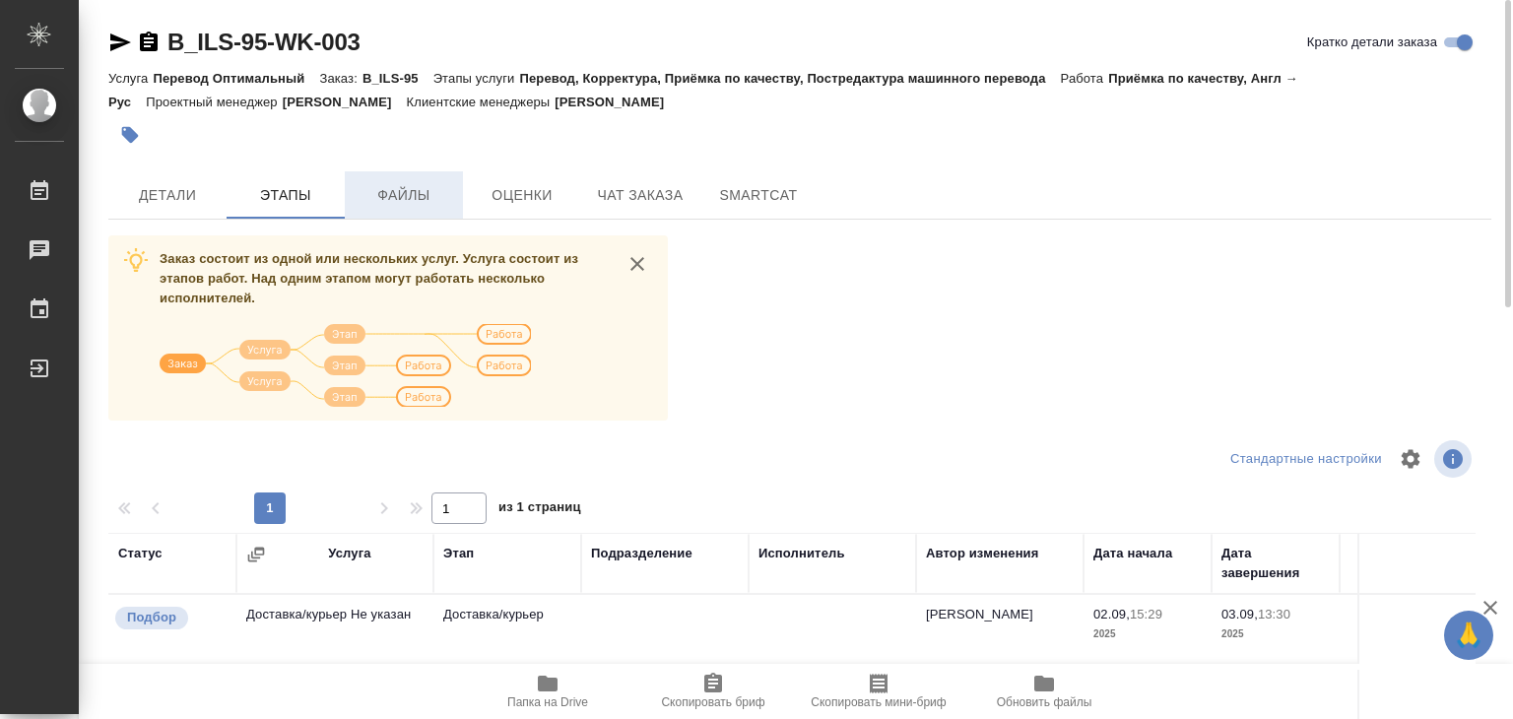
click at [418, 192] on span "Файлы" at bounding box center [404, 195] width 95 height 25
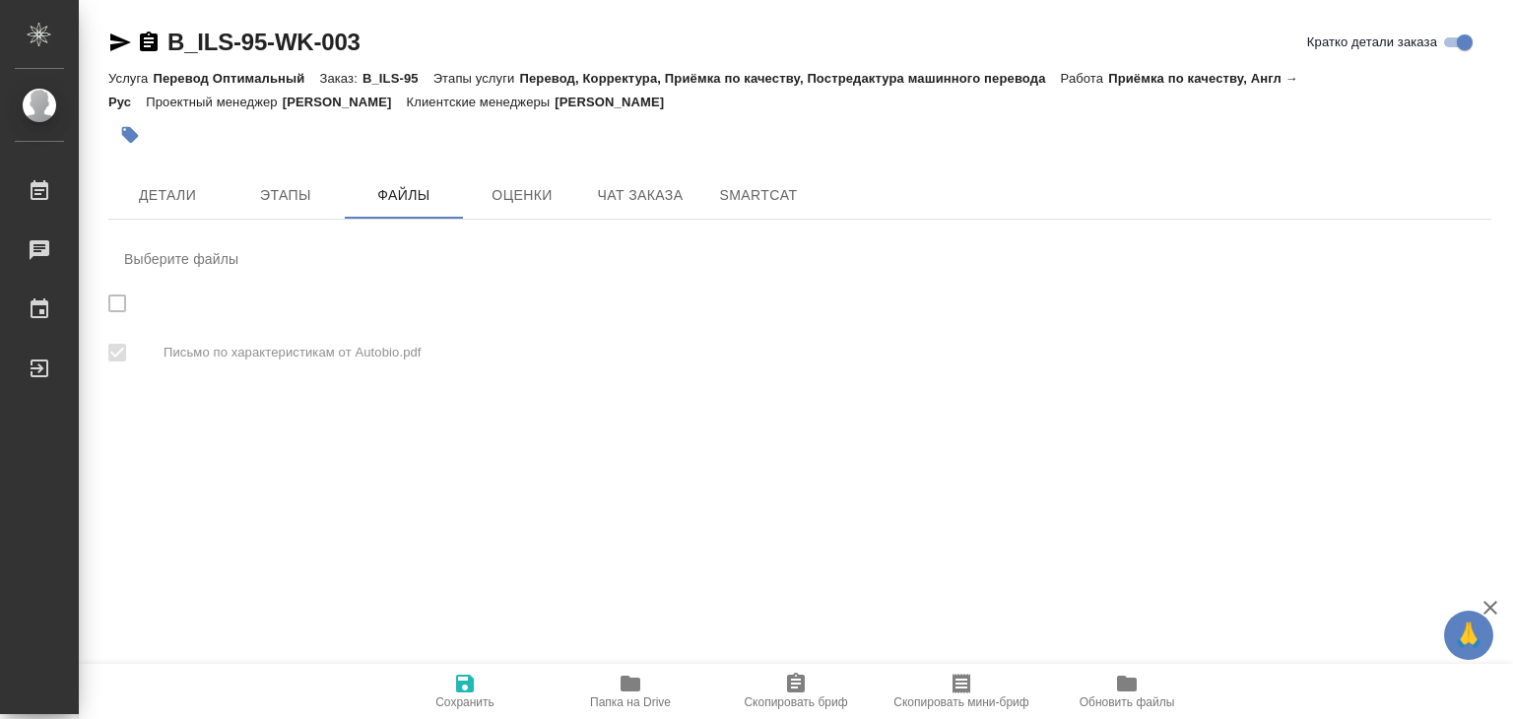
checkbox input "true"
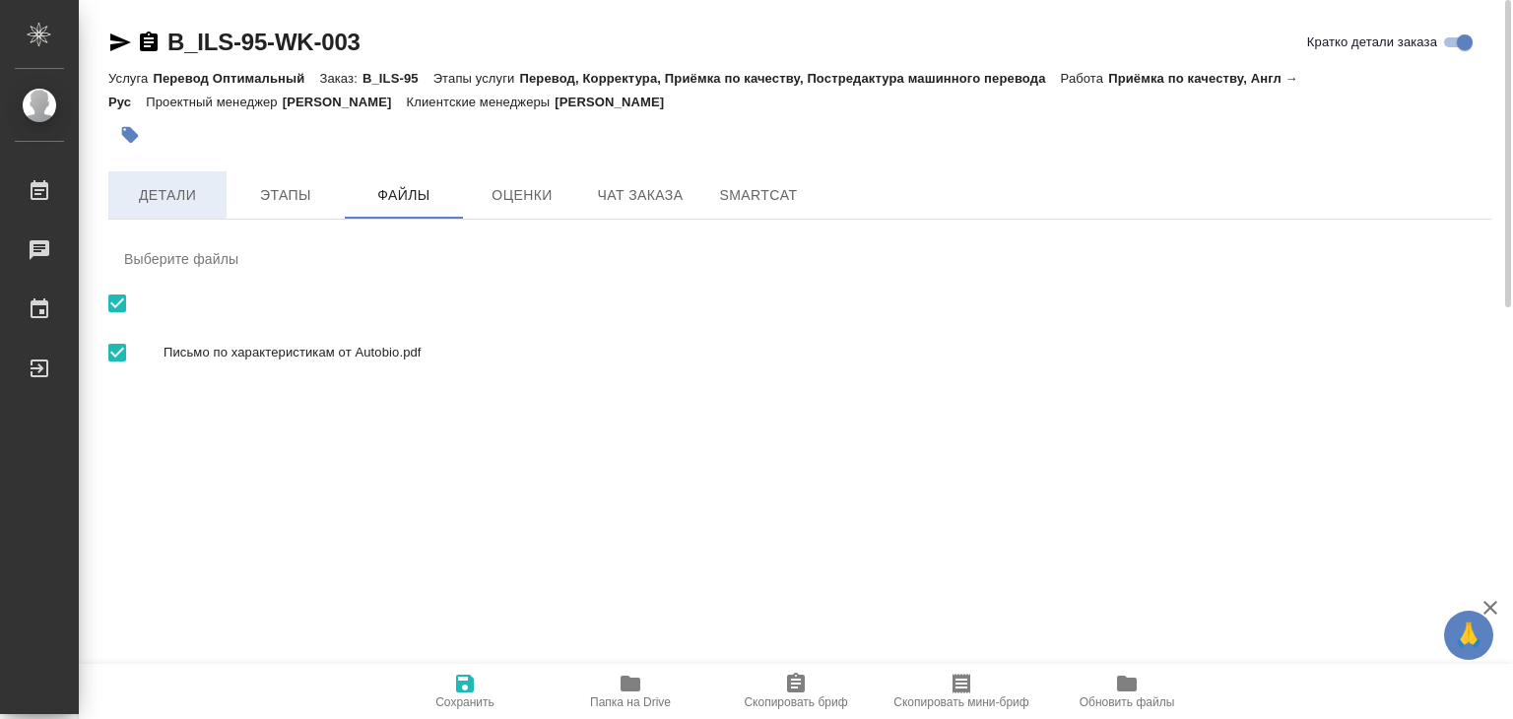
click at [173, 190] on span "Детали" at bounding box center [167, 195] width 95 height 25
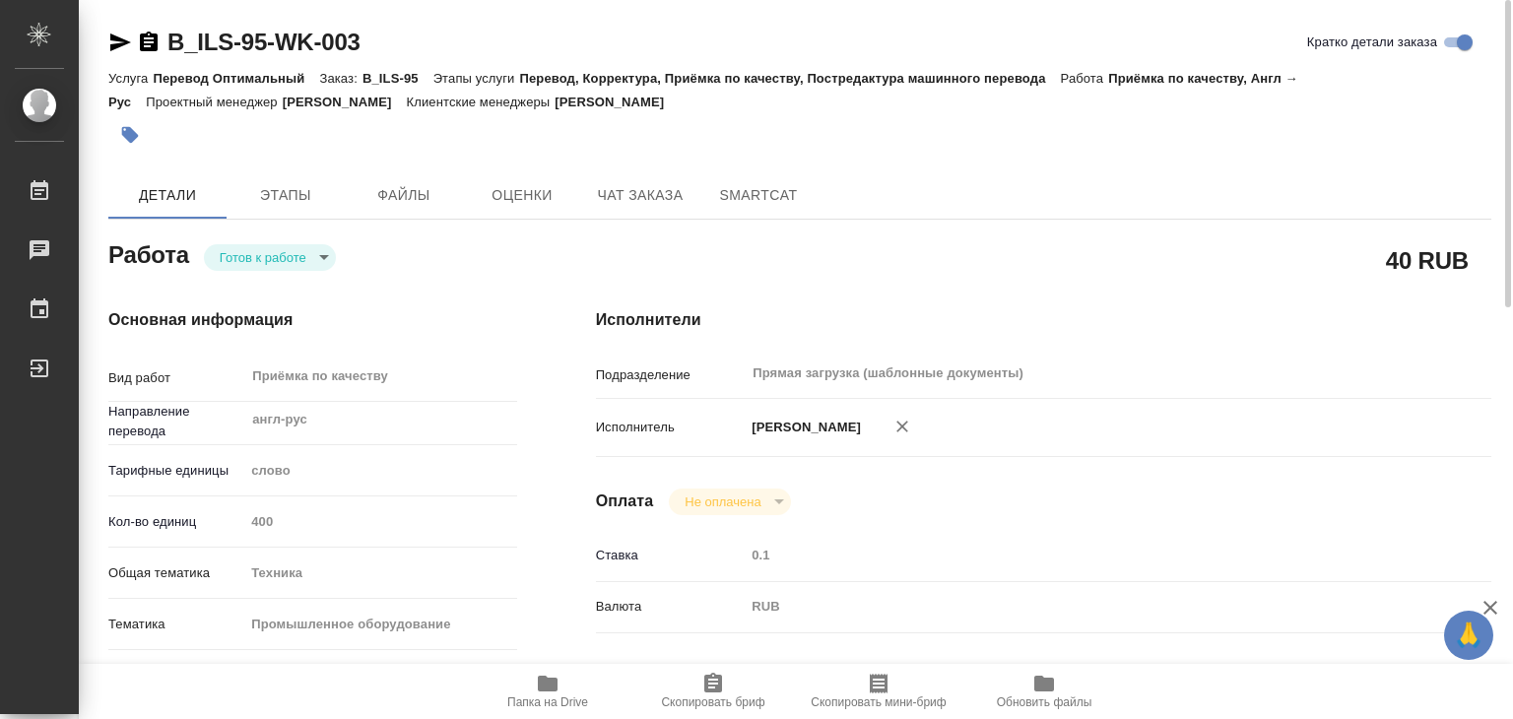
type textarea "x"
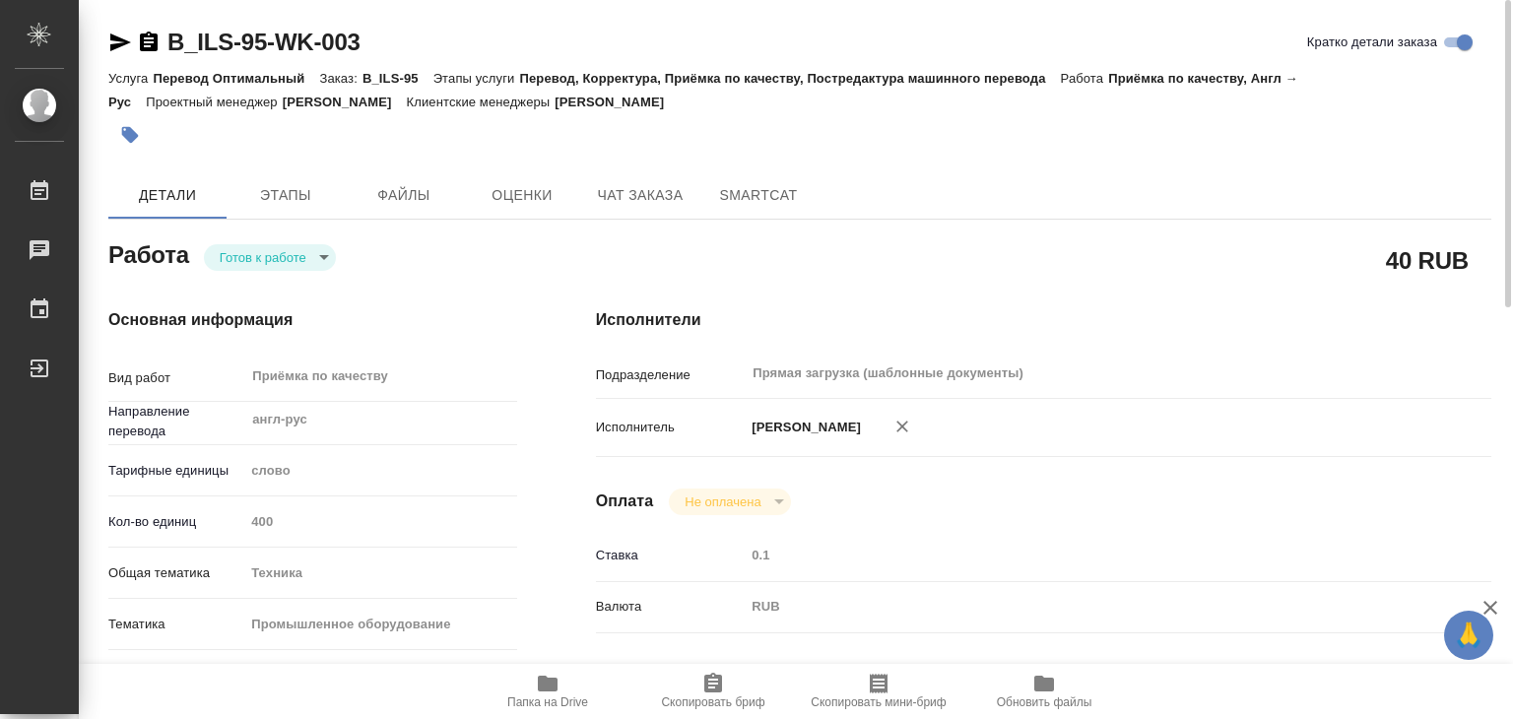
type textarea "x"
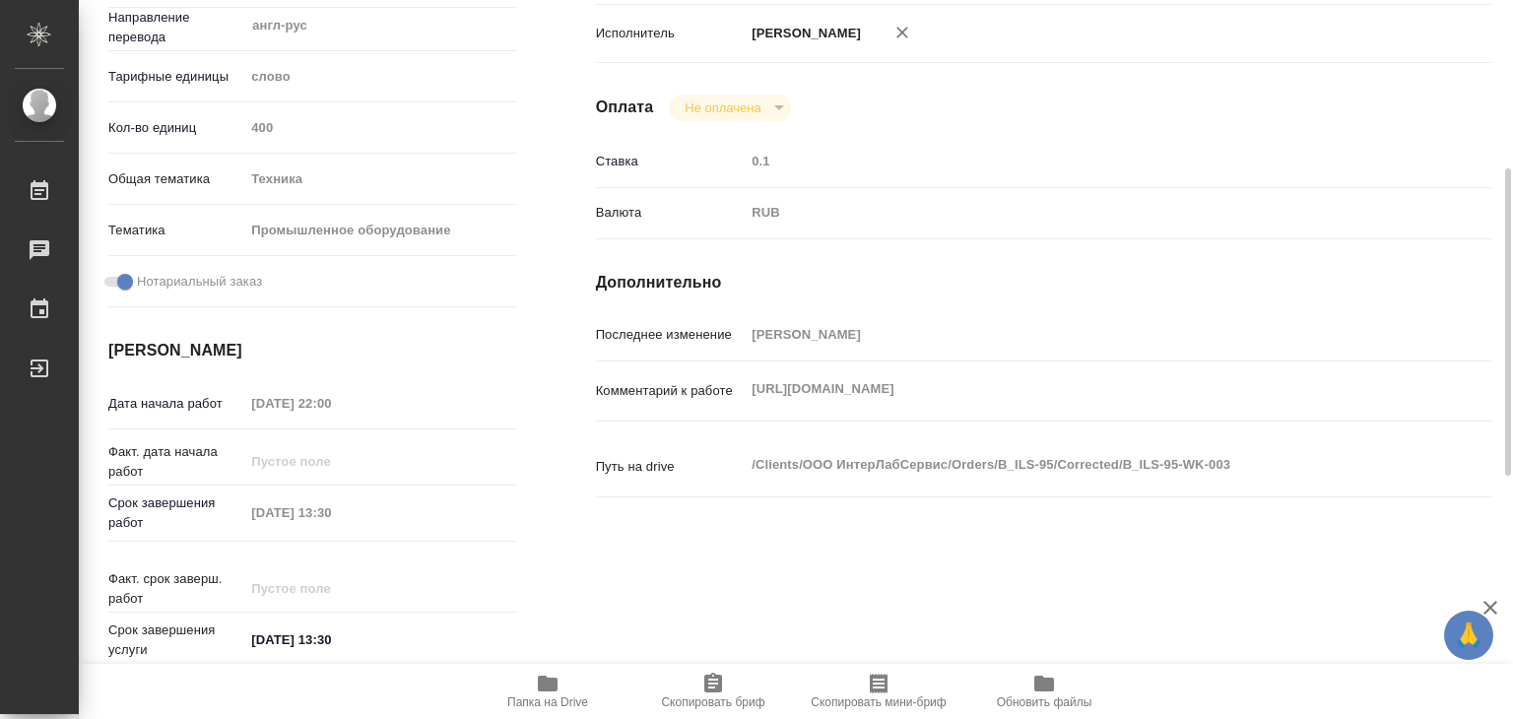
scroll to position [690, 0]
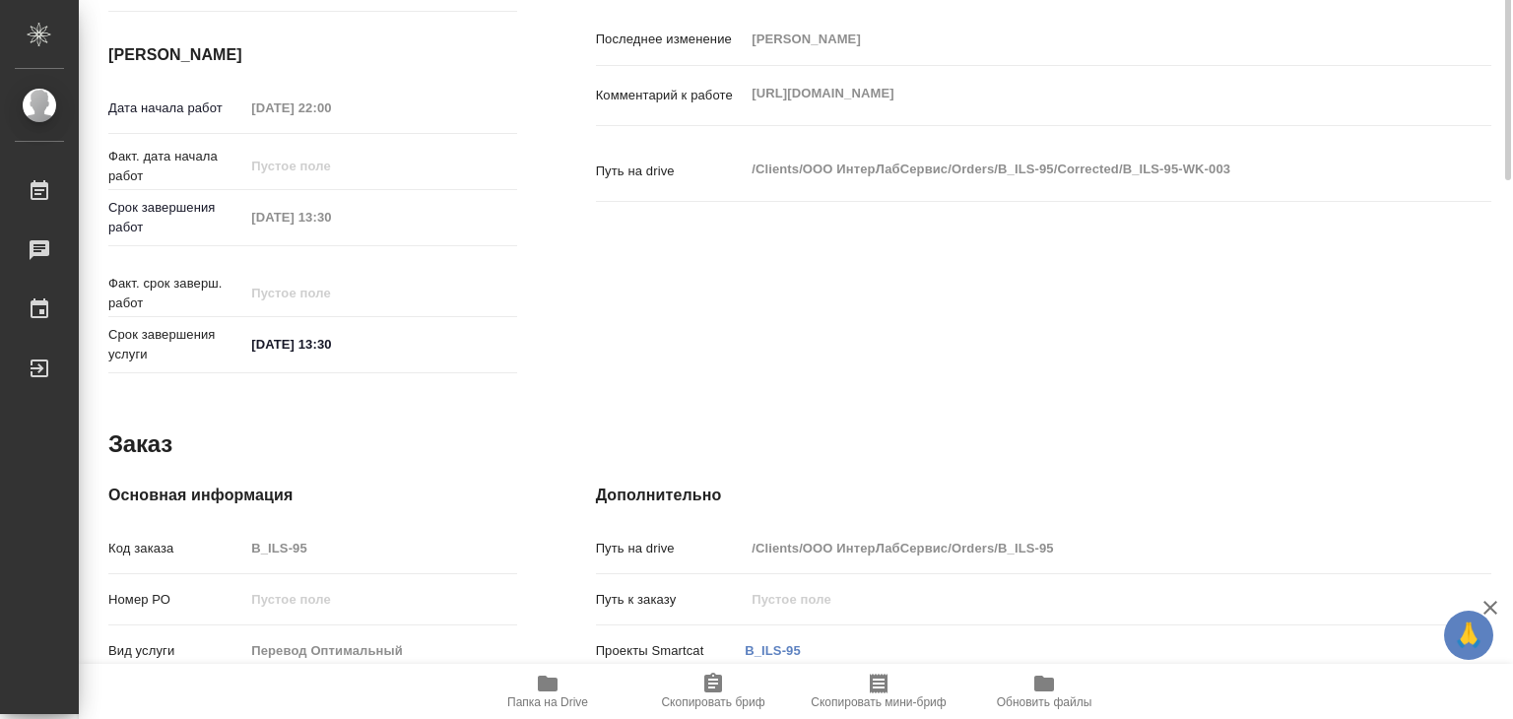
type textarea "x"
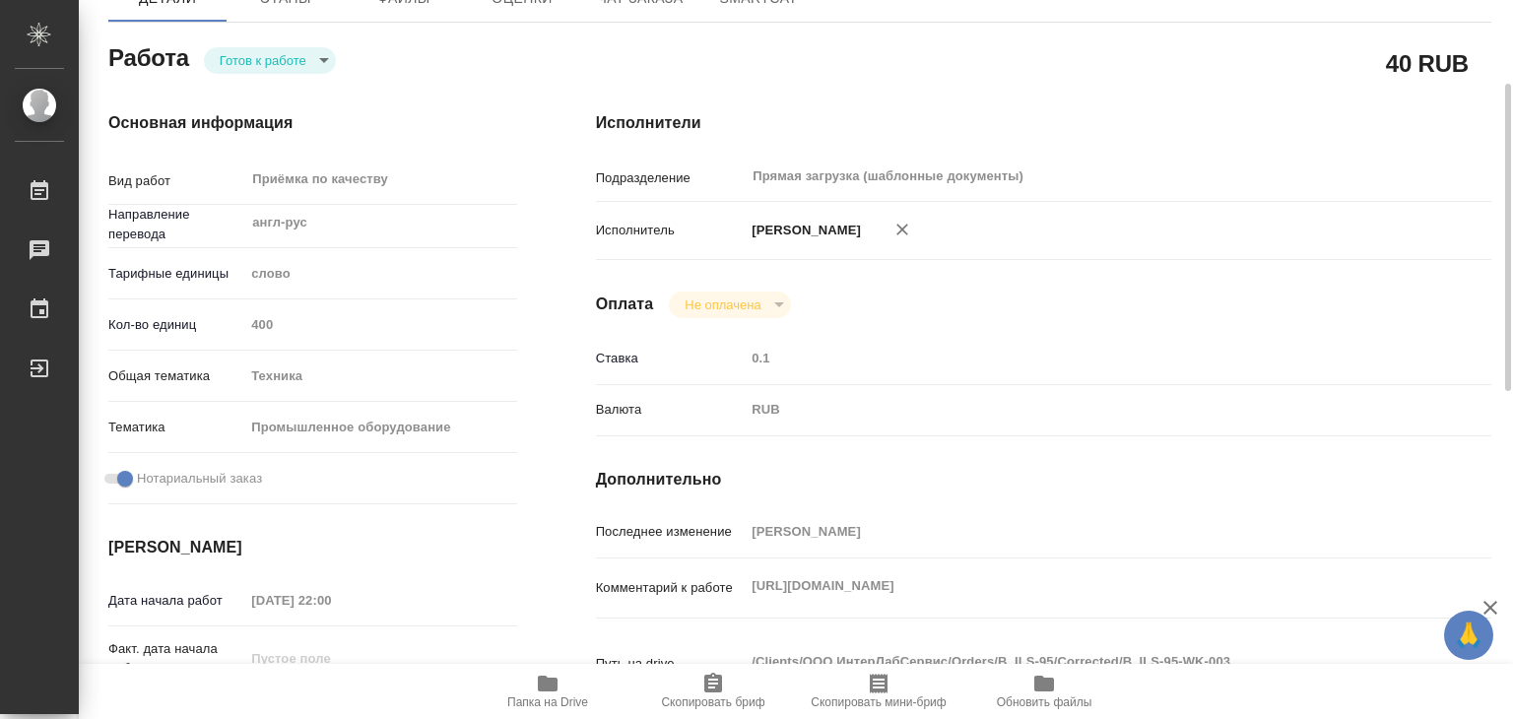
scroll to position [0, 0]
